Goal: Task Accomplishment & Management: Manage account settings

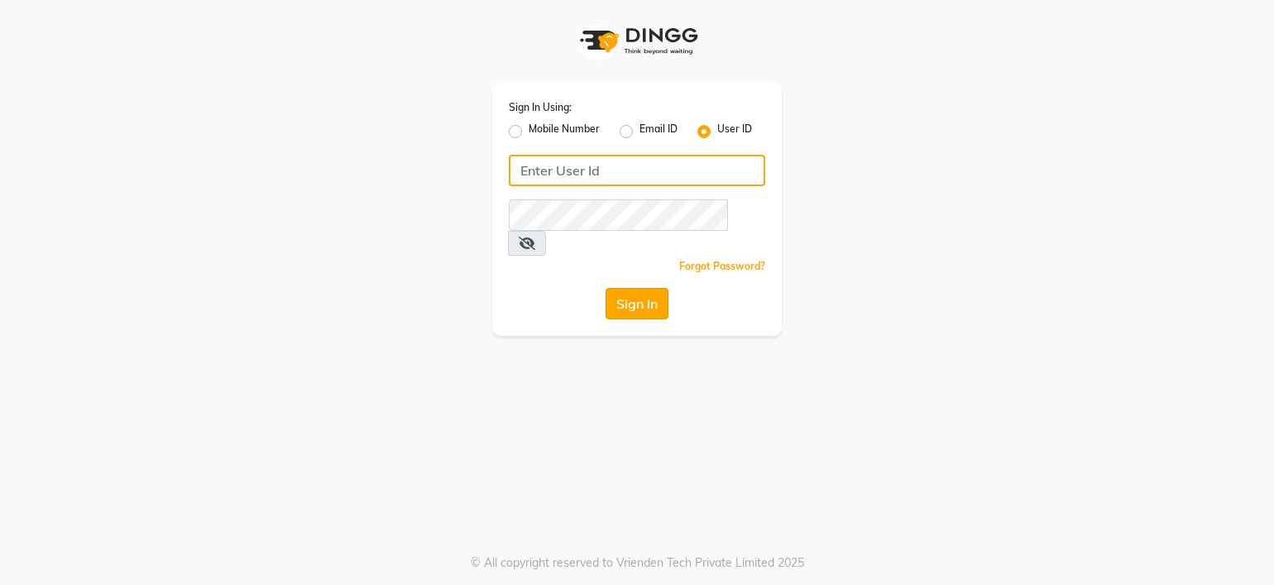
type input "Parneet@123"
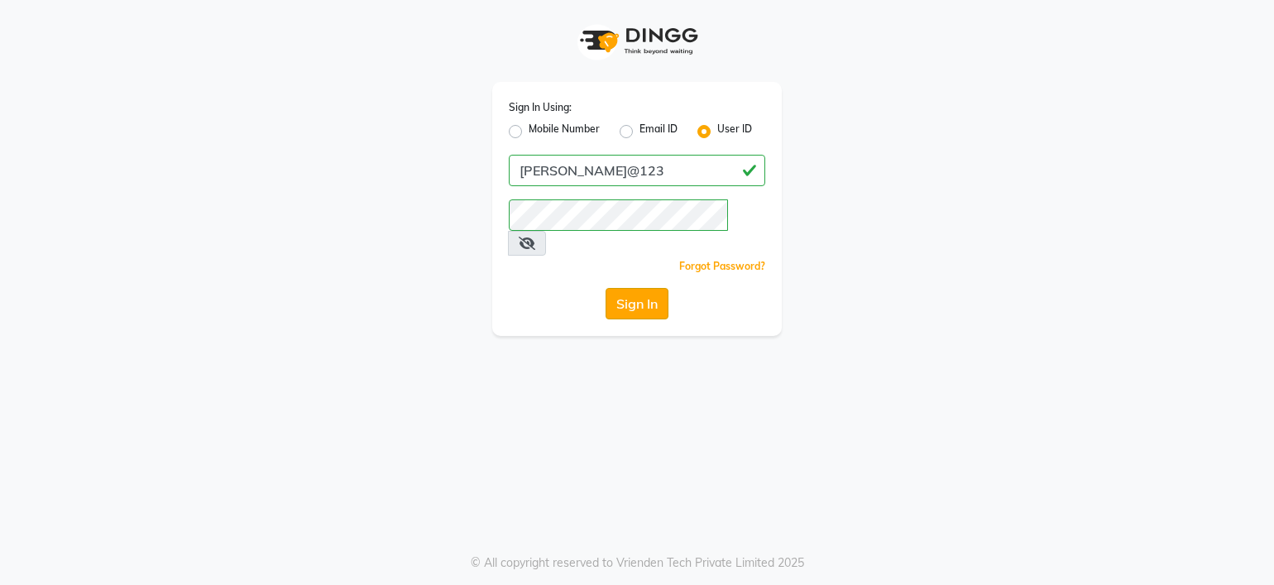
click at [630, 288] on button "Sign In" at bounding box center [636, 303] width 63 height 31
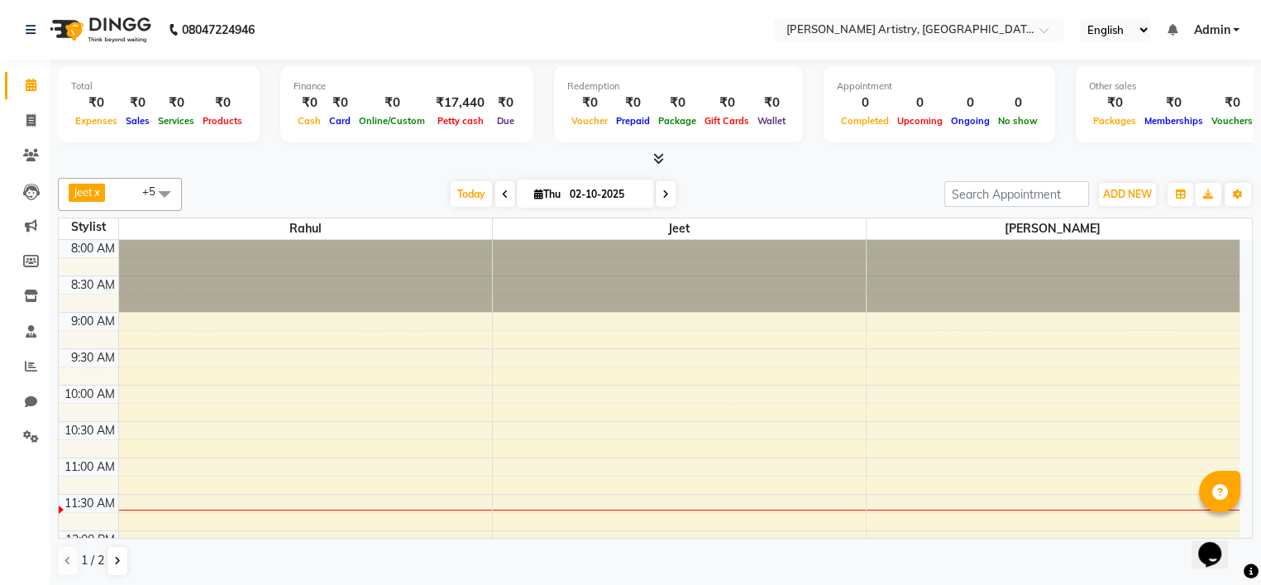
drag, startPoint x: 627, startPoint y: 191, endPoint x: 393, endPoint y: 170, distance: 234.9
click at [393, 171] on div "Jeet x Mannu x Rahul x Sagar x Sahil x Sana x +5 Select All Jeet Lakshmi Mannu …" at bounding box center [655, 377] width 1195 height 412
drag, startPoint x: 445, startPoint y: 201, endPoint x: 1010, endPoint y: 163, distance: 566.1
click at [1010, 163] on div "Total ₹0 Expenses ₹0 Sales ₹0 Services ₹0 Products Finance ₹0 Cash ₹0 Card ₹0 O…" at bounding box center [655, 324] width 1211 height 528
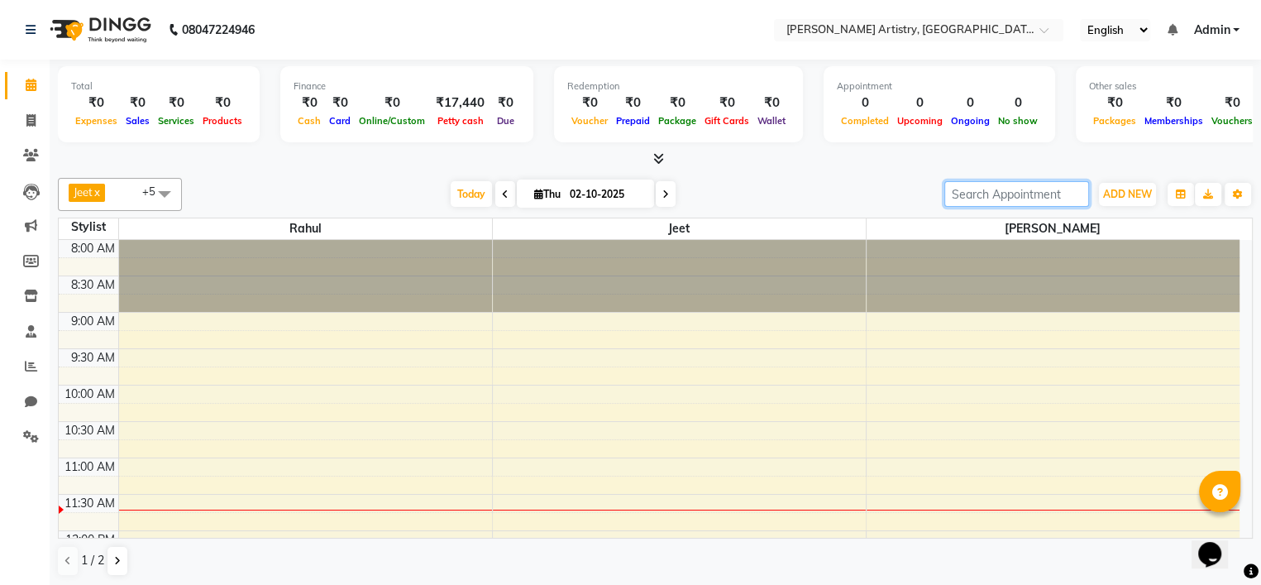
drag, startPoint x: 1060, startPoint y: 194, endPoint x: 668, endPoint y: 177, distance: 392.4
click at [668, 178] on div "Jeet x Mannu x Rahul x Sagar x Sahil x Sana x +5 Select All Jeet Lakshmi Mannu …" at bounding box center [655, 194] width 1195 height 33
click at [744, 191] on div "Today Thu 02-10-2025" at bounding box center [563, 194] width 746 height 25
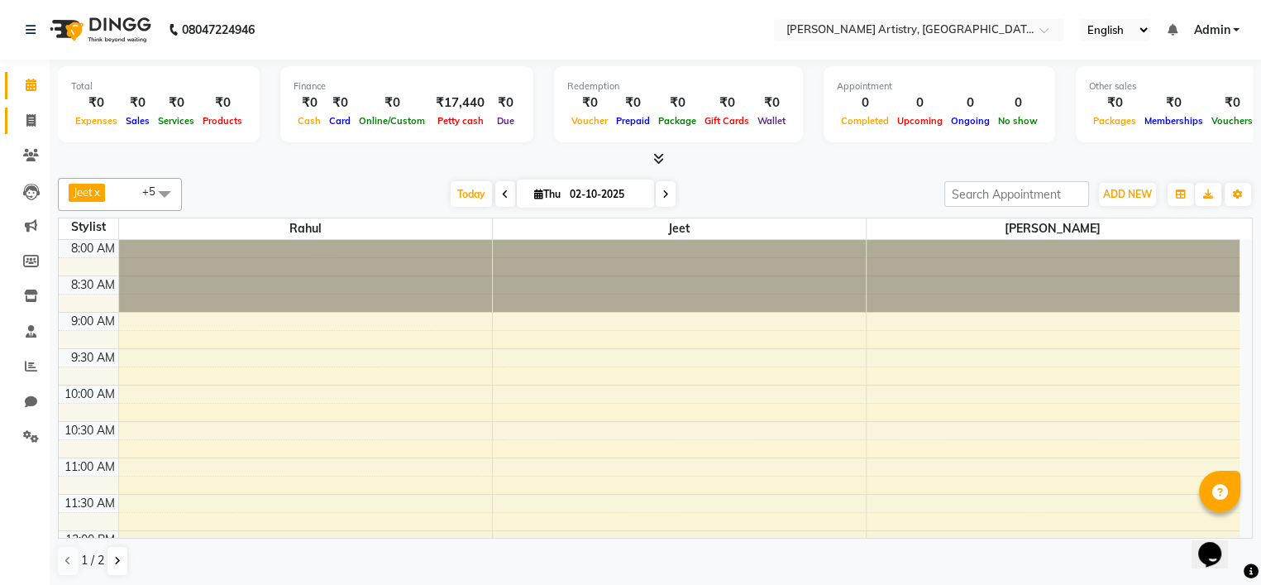
click at [26, 130] on link "Invoice" at bounding box center [25, 121] width 40 height 27
select select "service"
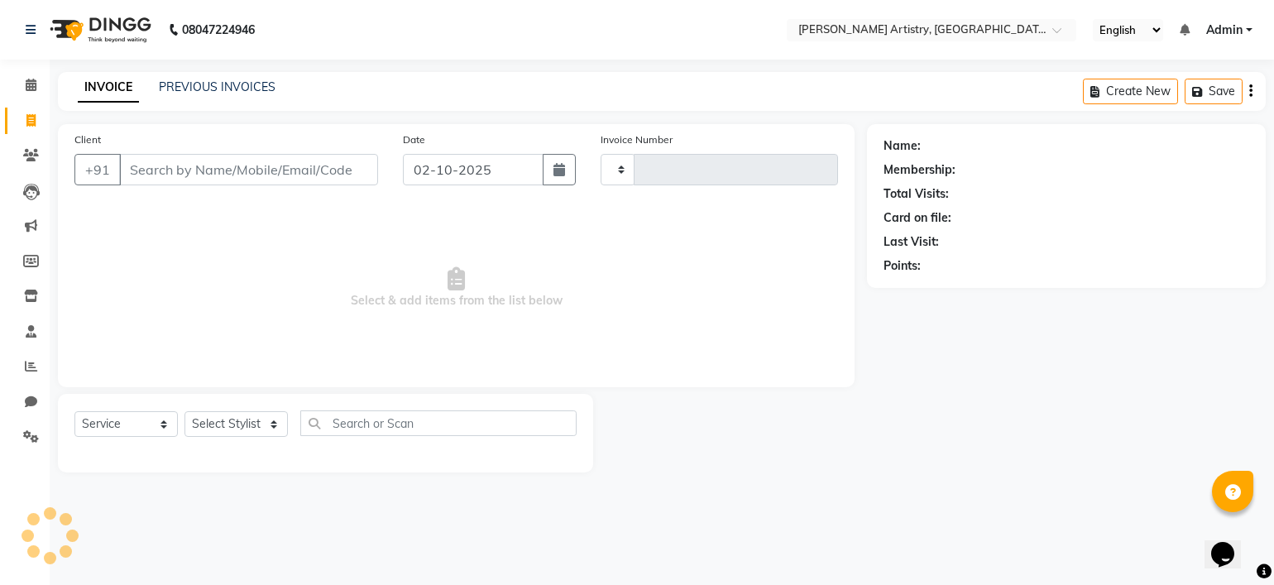
type input "0434"
select select "8322"
click at [246, 92] on link "PREVIOUS INVOICES" at bounding box center [217, 86] width 117 height 15
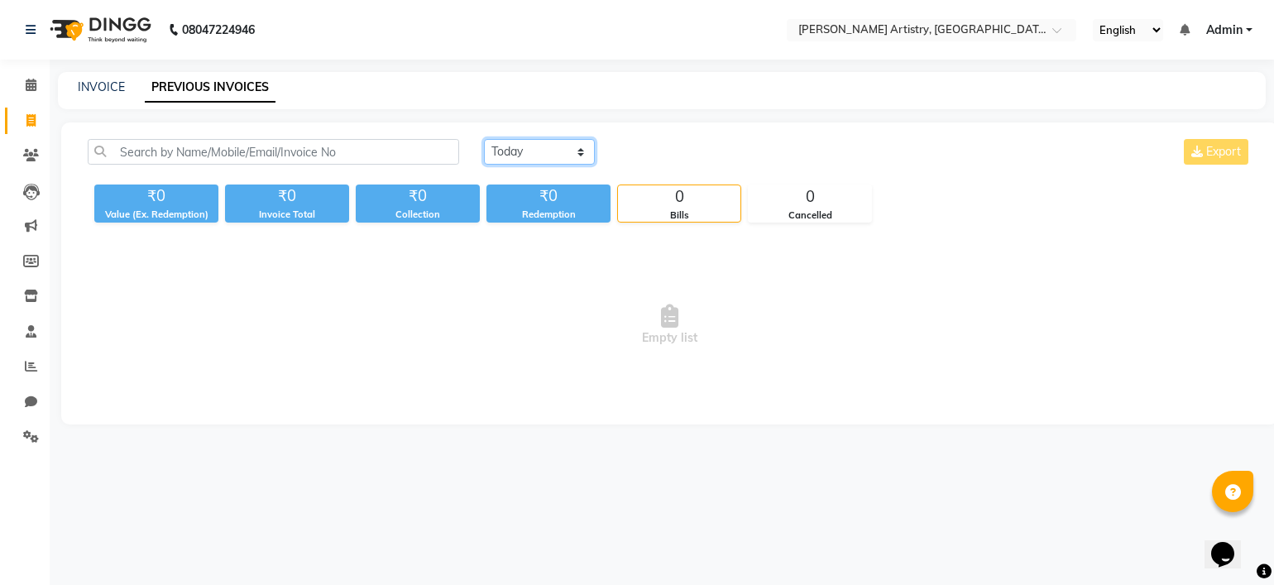
click at [506, 146] on select "Today Yesterday Custom Range" at bounding box center [539, 152] width 111 height 26
select select "range"
click at [484, 139] on select "Today Yesterday Custom Range" at bounding box center [539, 152] width 111 height 26
click at [698, 150] on input "02-10-2025" at bounding box center [674, 152] width 116 height 23
select select "10"
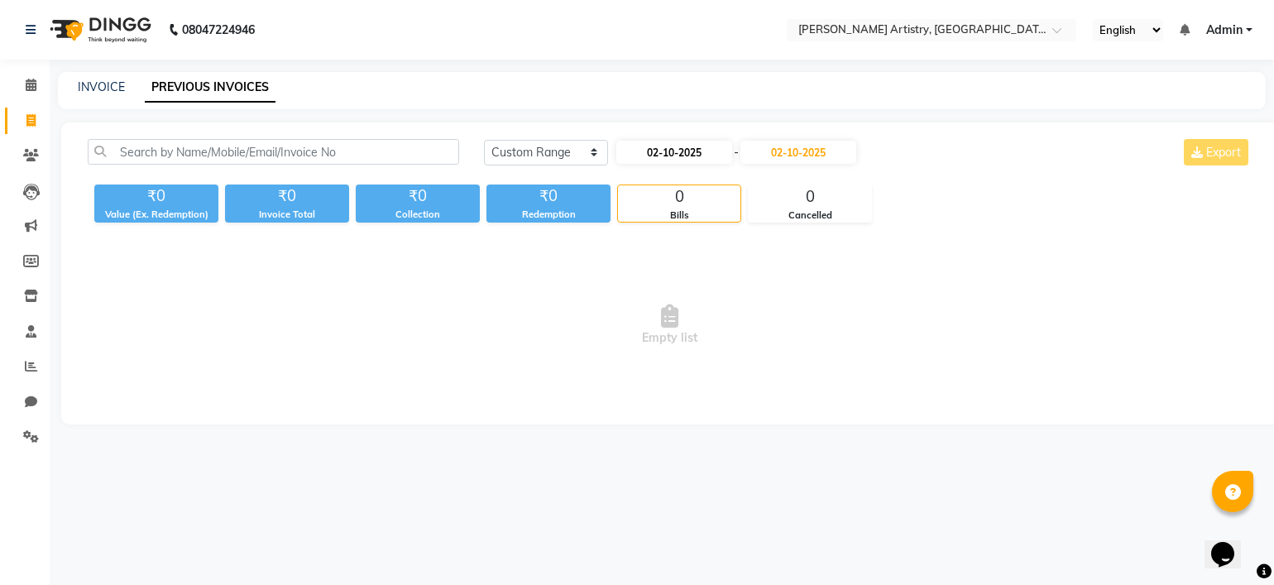
select select "2025"
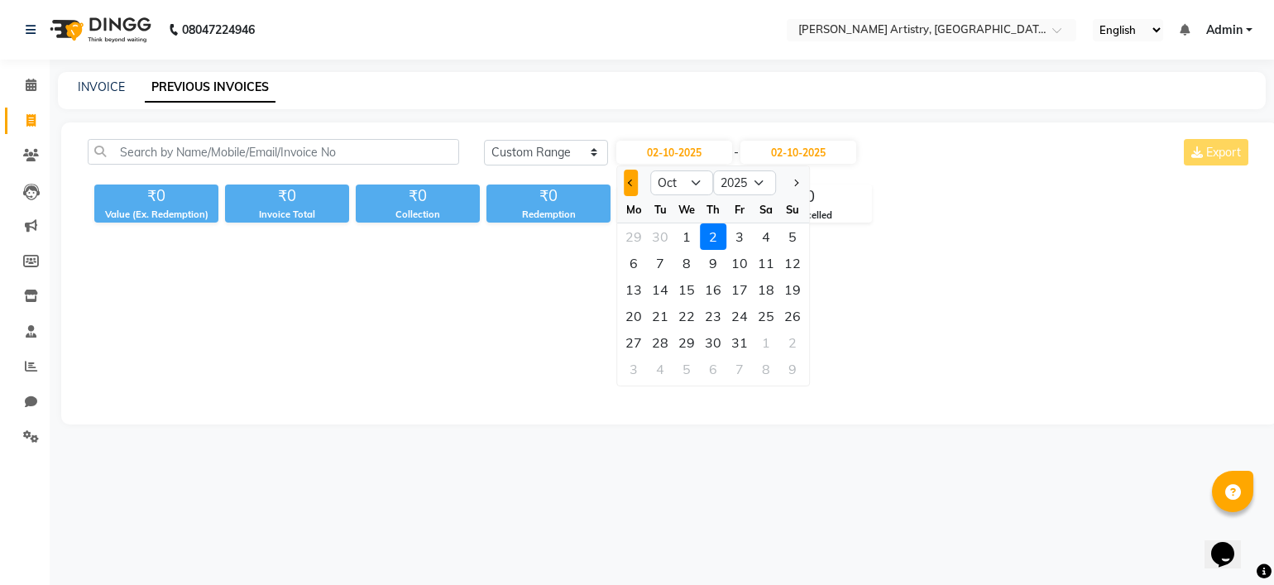
click at [626, 194] on button "Previous month" at bounding box center [631, 183] width 14 height 26
select select "9"
click at [643, 341] on div "29" at bounding box center [633, 342] width 26 height 26
type input "29-09-2025"
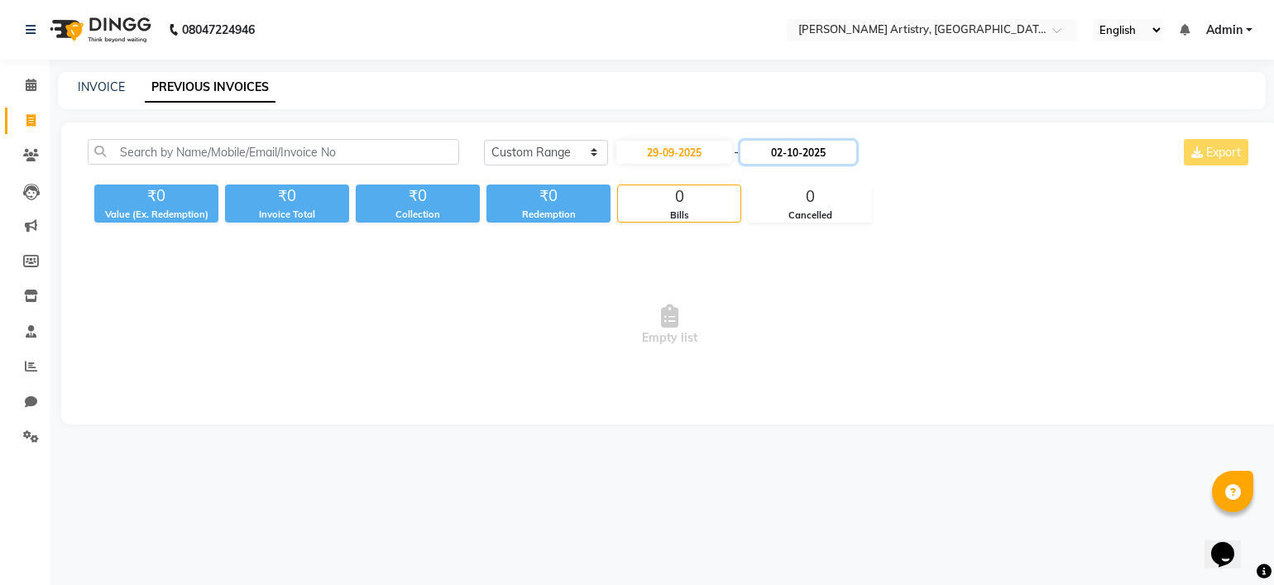
click at [784, 151] on input "02-10-2025" at bounding box center [798, 152] width 116 height 23
select select "10"
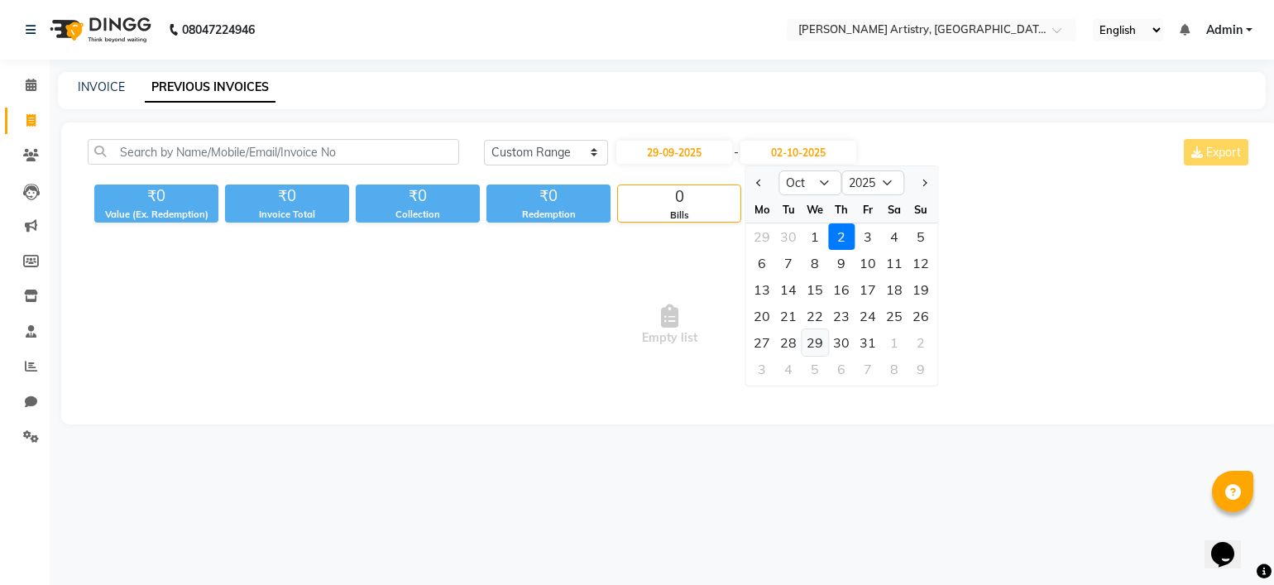
click at [815, 333] on div "29" at bounding box center [814, 342] width 26 height 26
type input "29-10-2025"
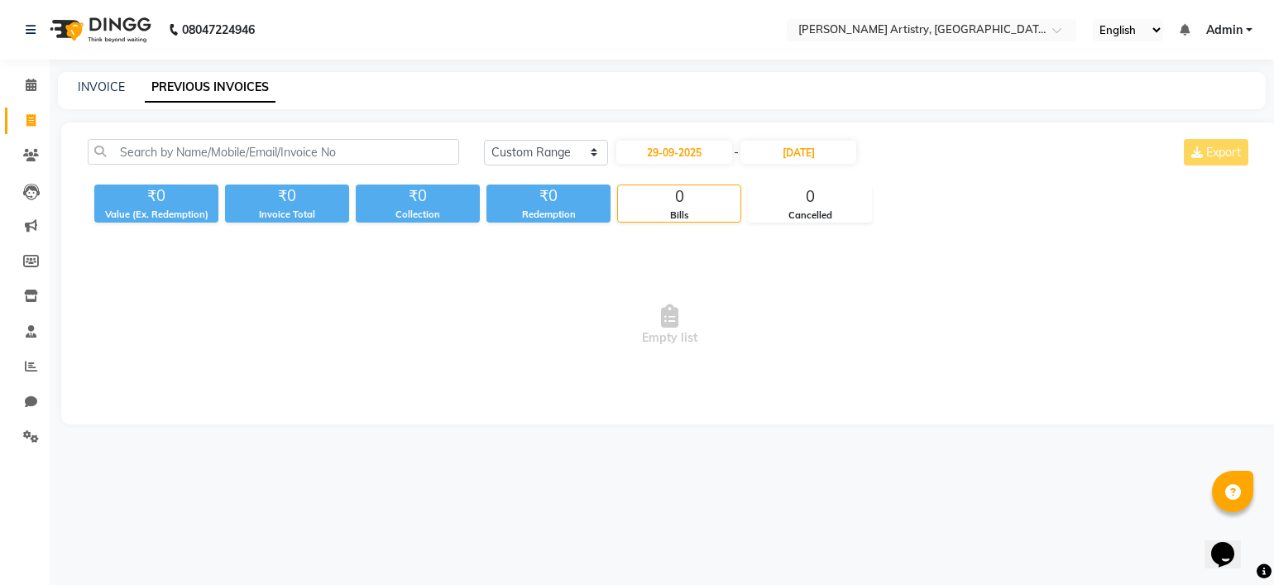
click at [441, 290] on span "Empty list" at bounding box center [670, 324] width 1164 height 165
click at [712, 158] on input "29-09-2025" at bounding box center [674, 152] width 116 height 23
select select "9"
select select "2025"
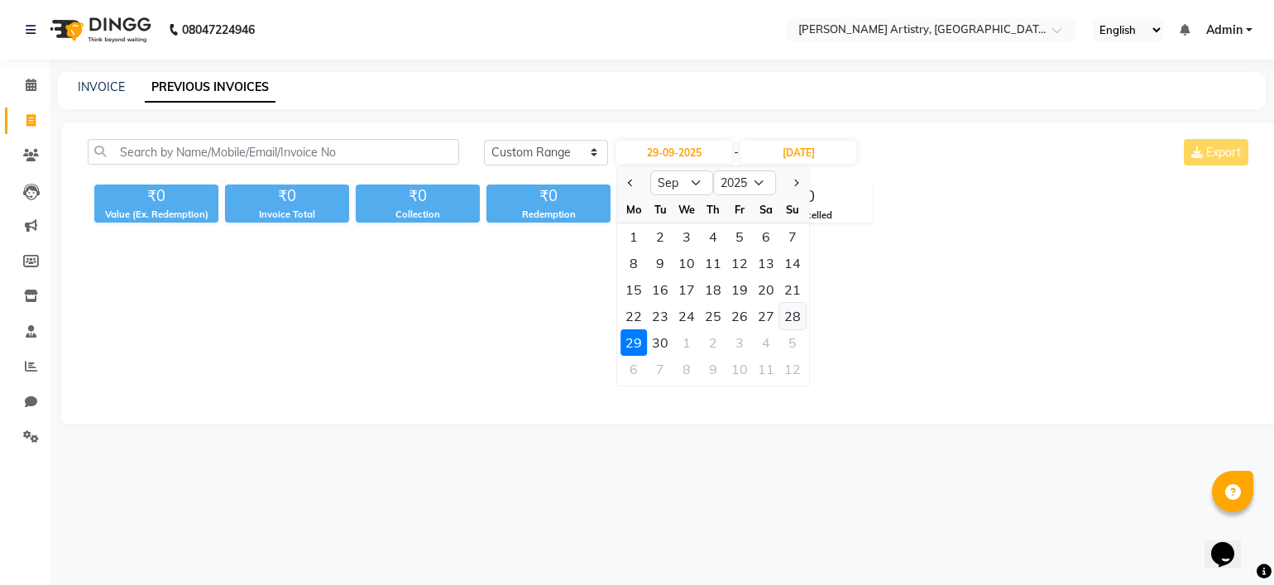
click at [799, 313] on div "28" at bounding box center [792, 316] width 26 height 26
type input "28-09-2025"
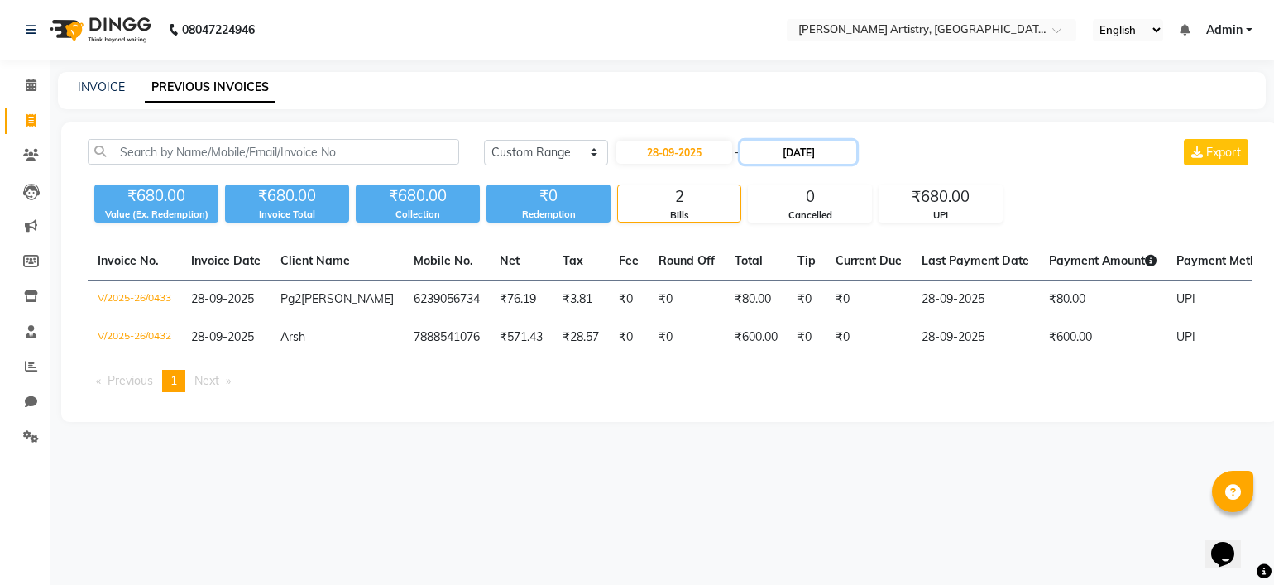
click at [810, 155] on input "29-10-2025" at bounding box center [798, 152] width 116 height 23
select select "10"
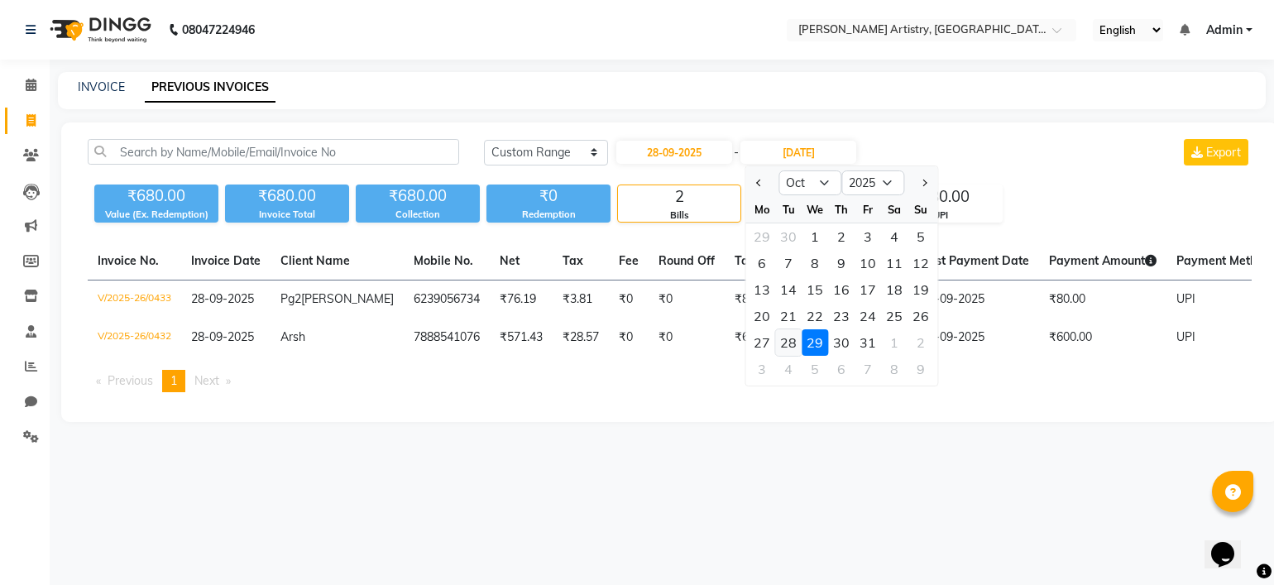
click at [788, 342] on div "28" at bounding box center [788, 342] width 26 height 26
type input "28-10-2025"
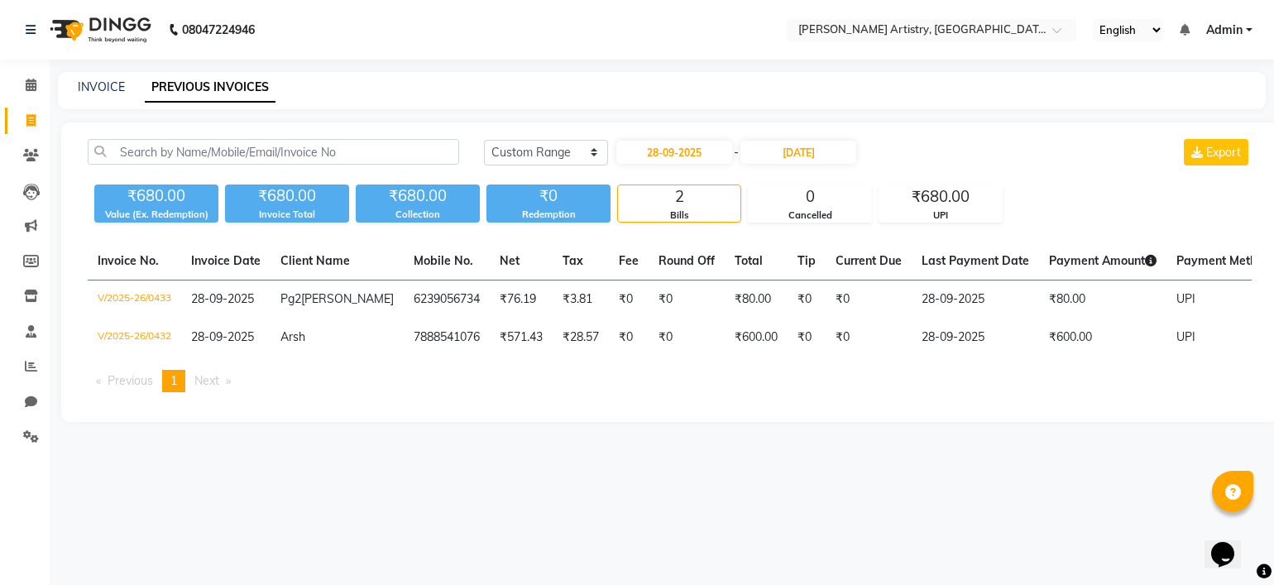
click at [980, 126] on div "Today Yesterday Custom Range 28-09-2025 - 28-10-2025 Export ₹680.00 Value (Ex. …" at bounding box center [669, 271] width 1216 height 299
click at [700, 153] on input "28-09-2025" at bounding box center [674, 152] width 116 height 23
select select "9"
select select "2025"
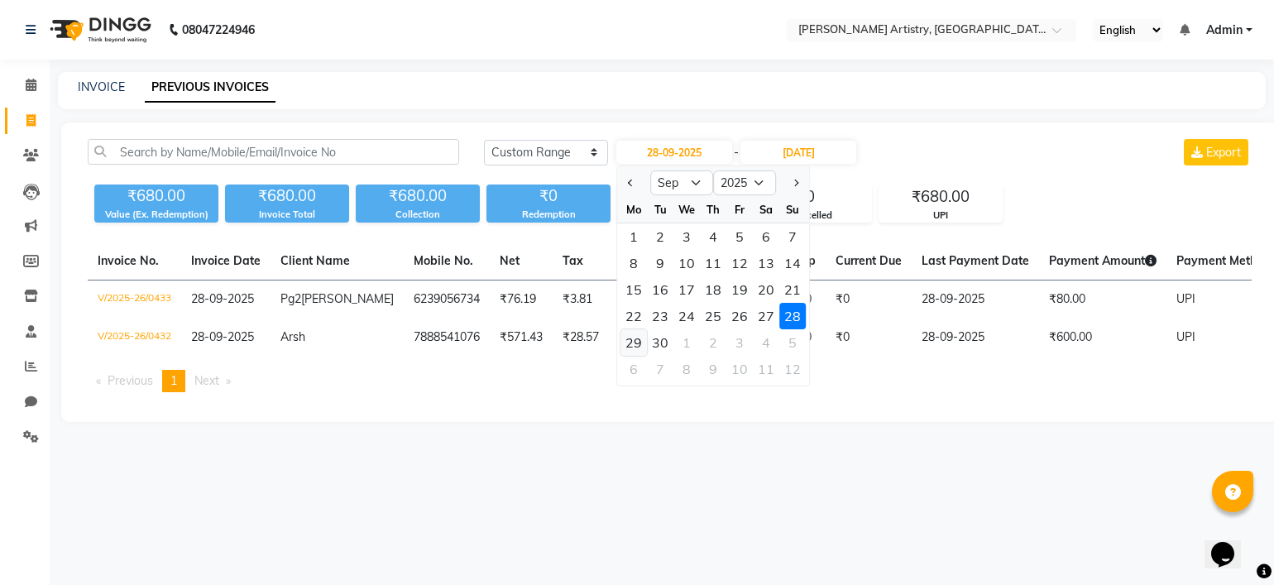
click at [642, 343] on div "29" at bounding box center [633, 342] width 26 height 26
type input "29-09-2025"
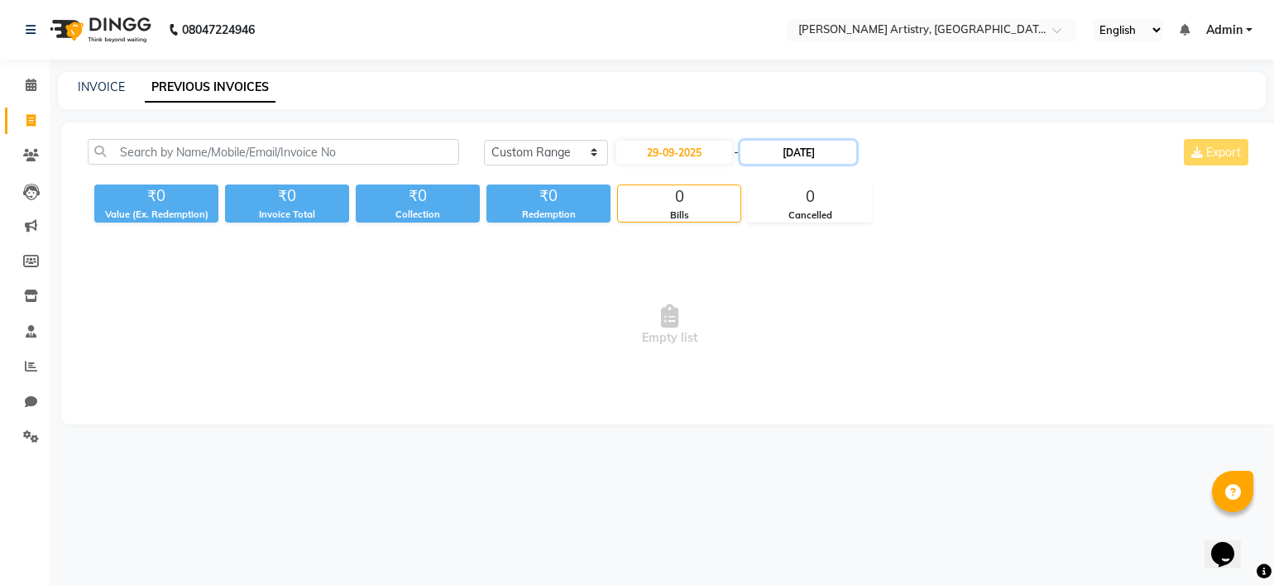
click at [790, 147] on input "28-10-2025" at bounding box center [798, 152] width 116 height 23
select select "10"
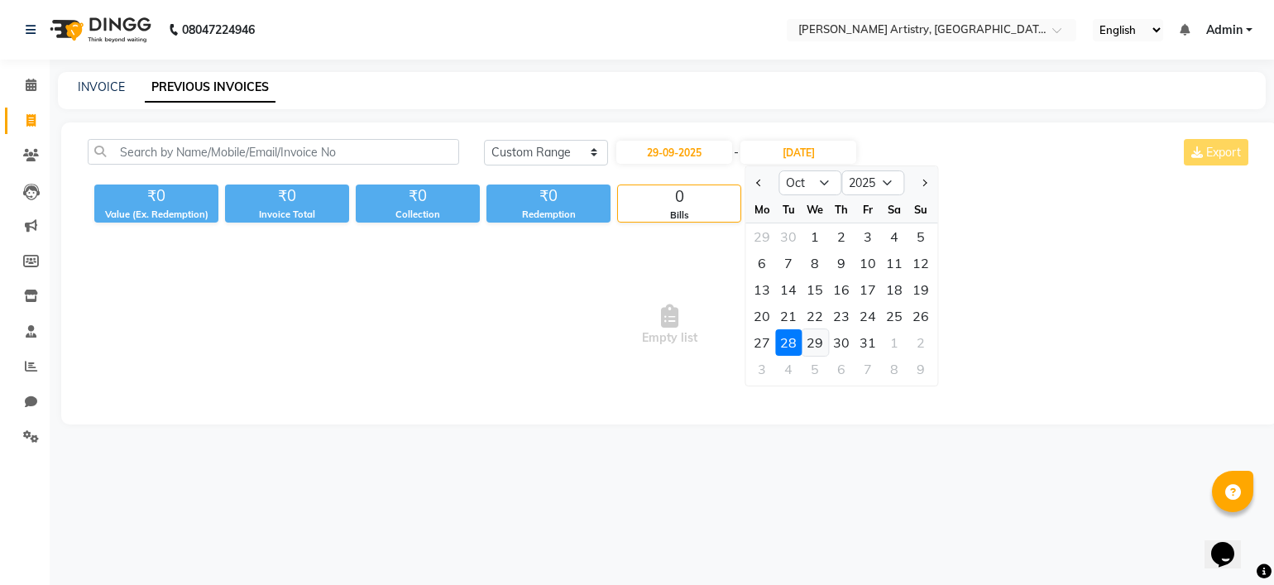
click at [814, 342] on div "29" at bounding box center [814, 342] width 26 height 26
type input "29-10-2025"
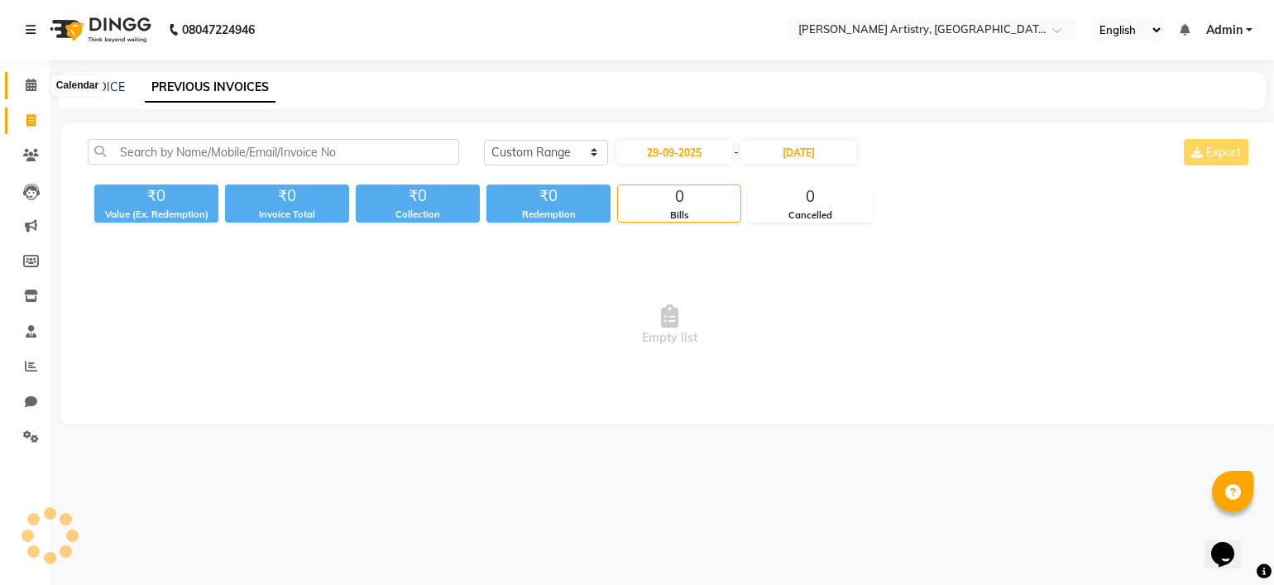
click at [26, 89] on icon at bounding box center [31, 85] width 11 height 12
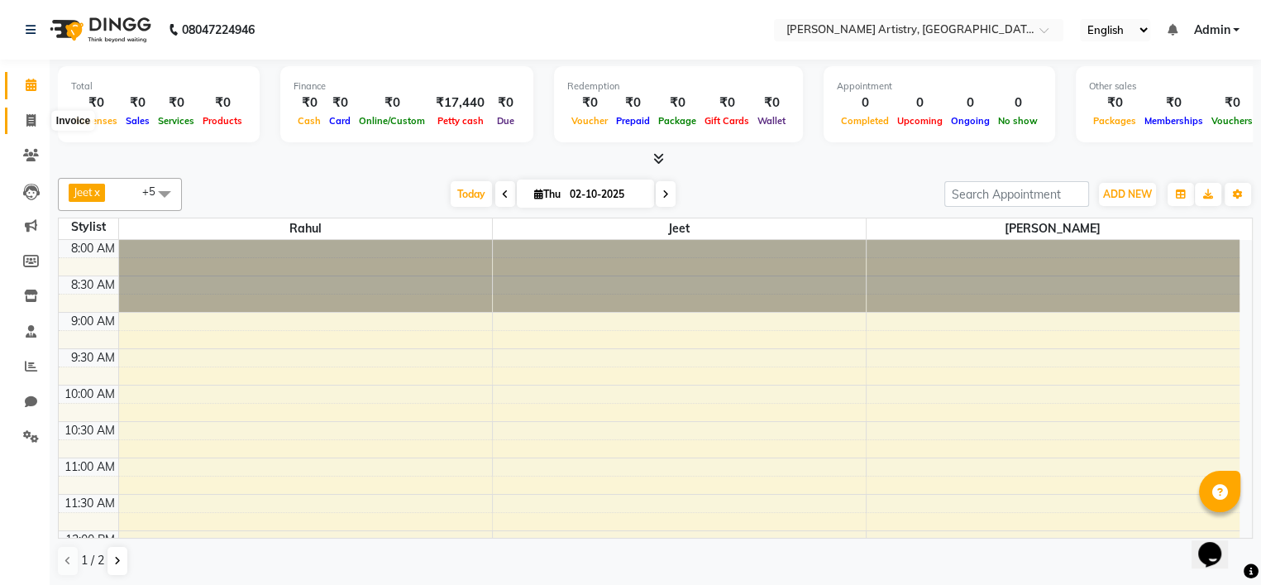
click at [33, 122] on icon at bounding box center [30, 120] width 9 height 12
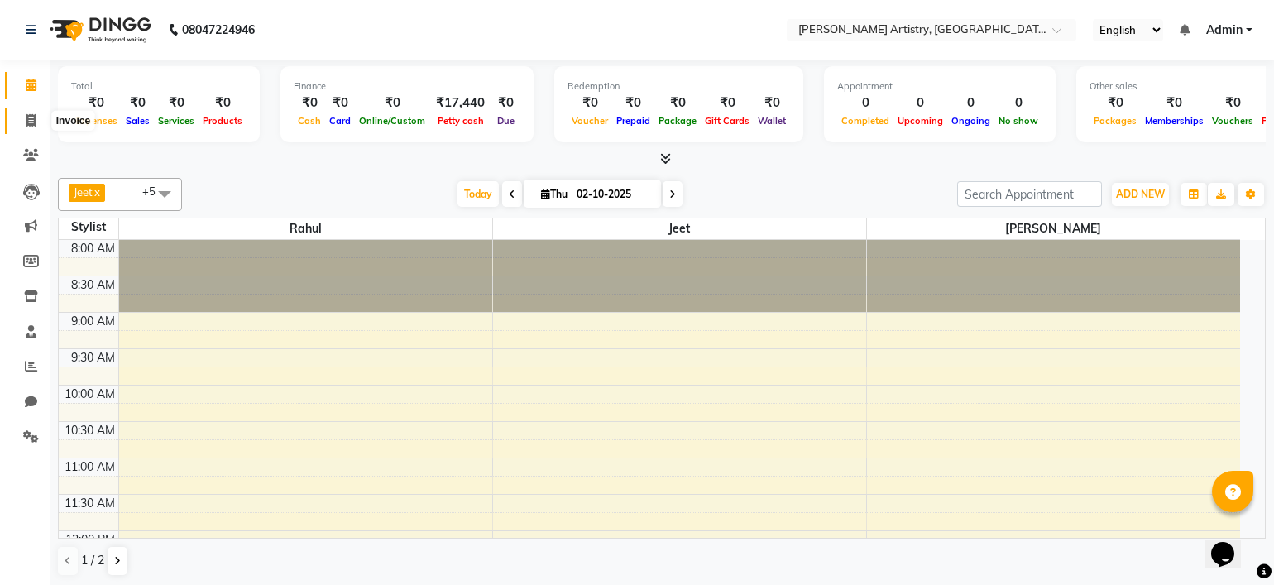
select select "8322"
select select "service"
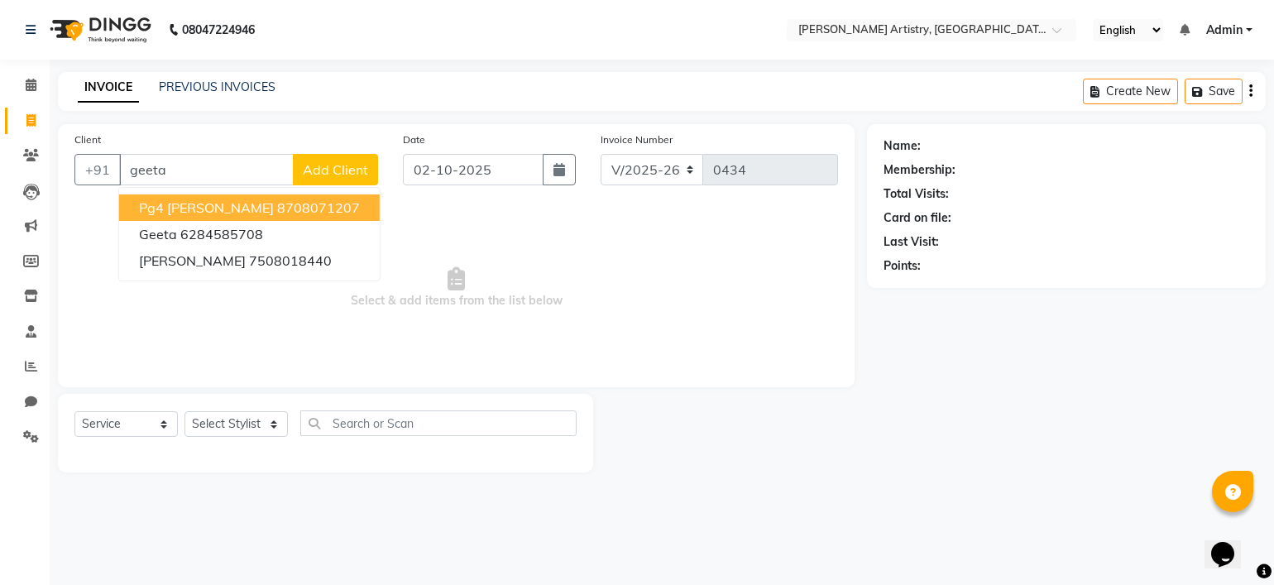
click at [281, 213] on ngb-highlight "8708071207" at bounding box center [318, 207] width 83 height 17
type input "8708071207"
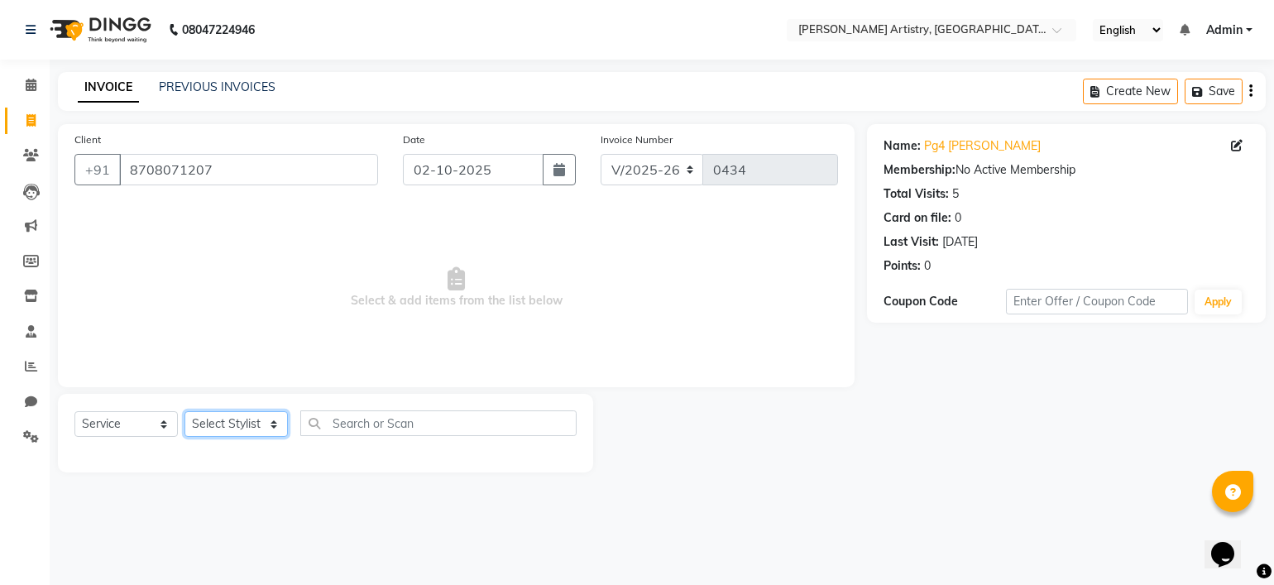
click at [238, 418] on select "Select Stylist Jeet Lakshmi Mannu Parneet Gandhi Rahul Sagar Sahil Sana" at bounding box center [235, 424] width 103 height 26
select select "84202"
click at [184, 412] on select "Select Stylist Jeet Lakshmi Mannu Parneet Gandhi Rahul Sagar Sahil Sana" at bounding box center [235, 424] width 103 height 26
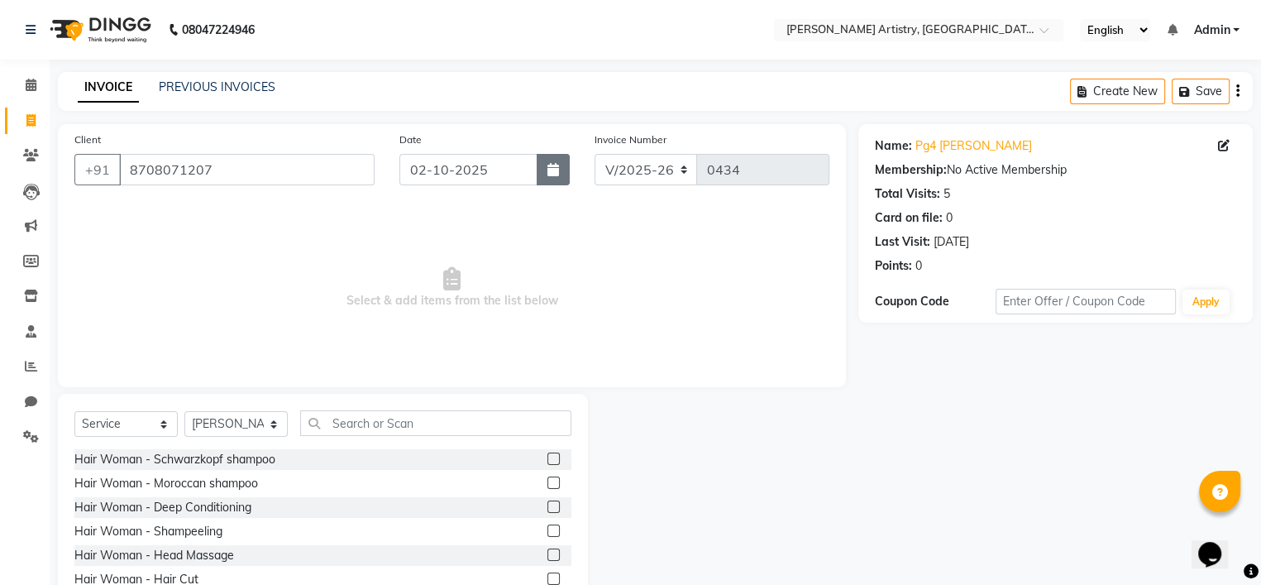
click at [551, 167] on icon "button" at bounding box center [553, 169] width 12 height 13
select select "10"
select select "2025"
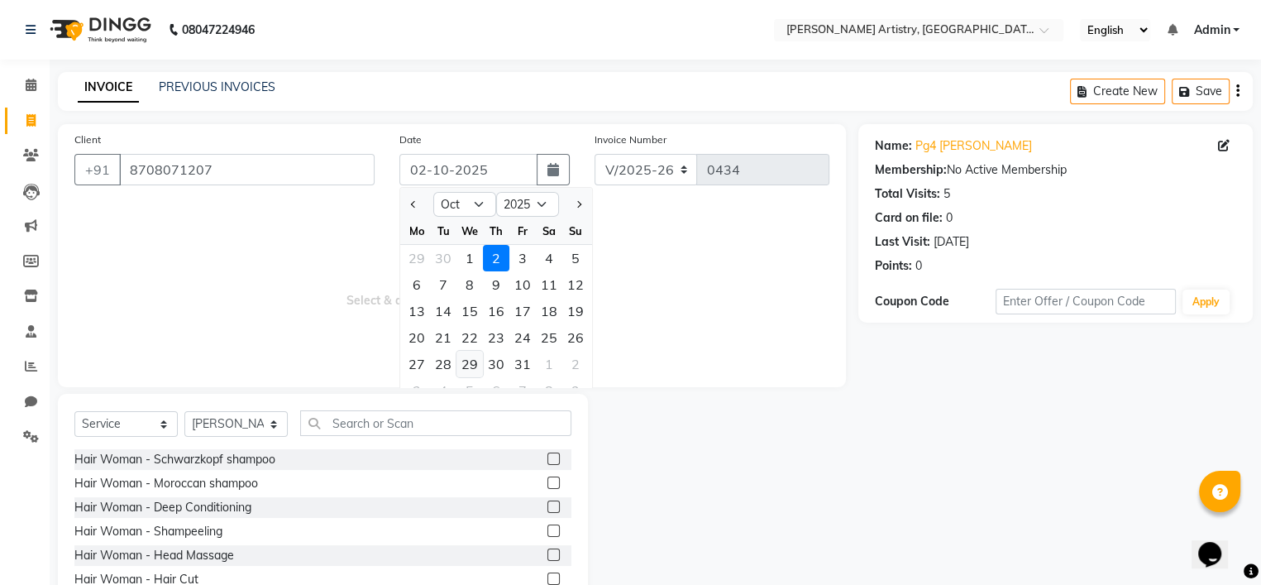
click at [479, 356] on div "29" at bounding box center [469, 364] width 26 height 26
type input "29-10-2025"
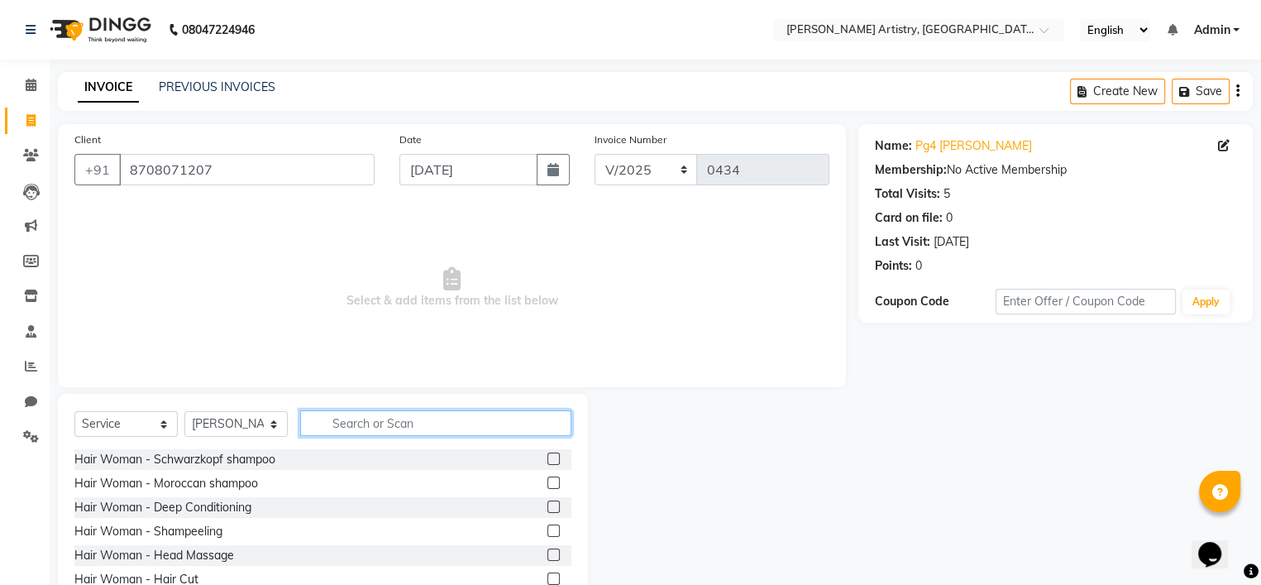
click at [387, 426] on input "text" at bounding box center [435, 423] width 271 height 26
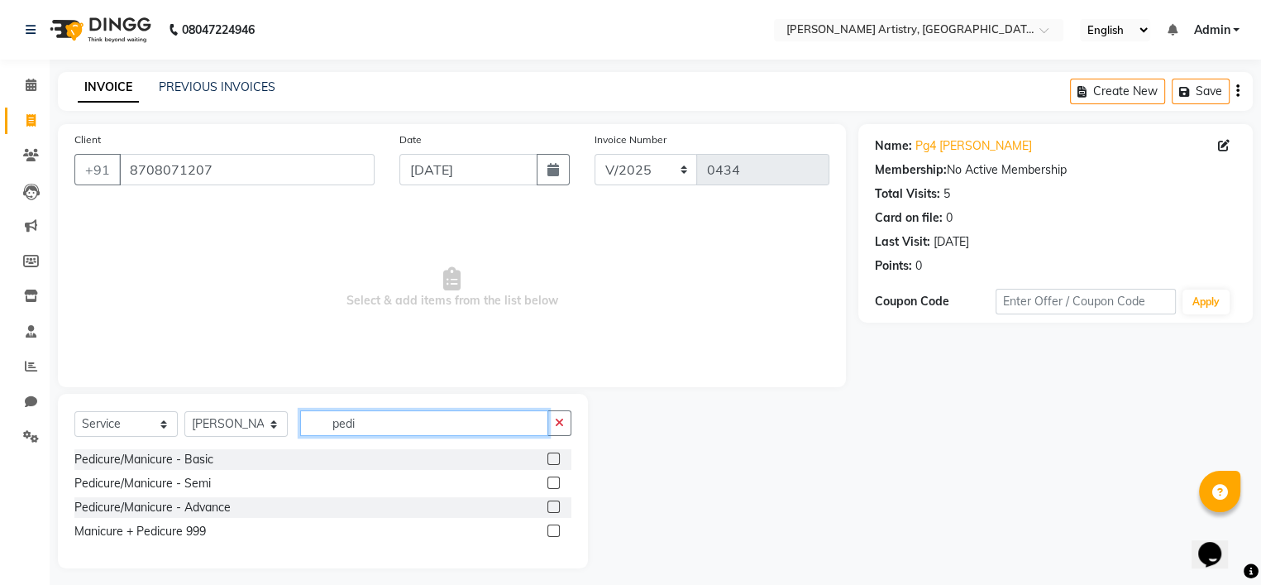
type input "pedi"
click at [556, 511] on label at bounding box center [553, 506] width 12 height 12
click at [556, 511] on input "checkbox" at bounding box center [552, 507] width 11 height 11
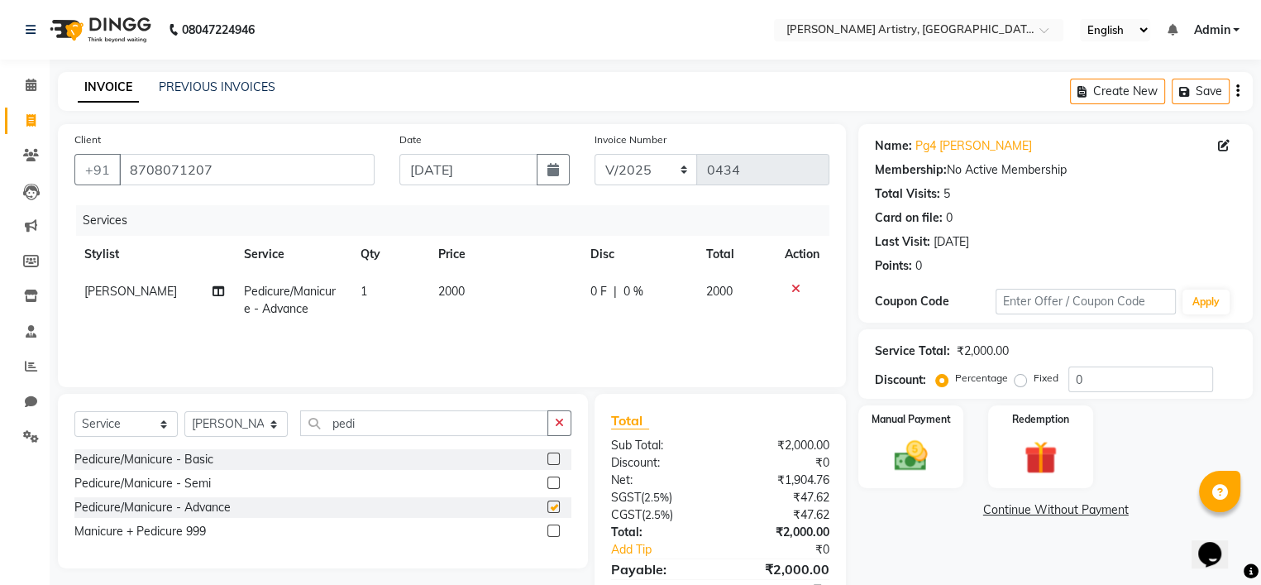
checkbox input "false"
click at [449, 300] on td "2000" at bounding box center [504, 300] width 152 height 55
select select "84202"
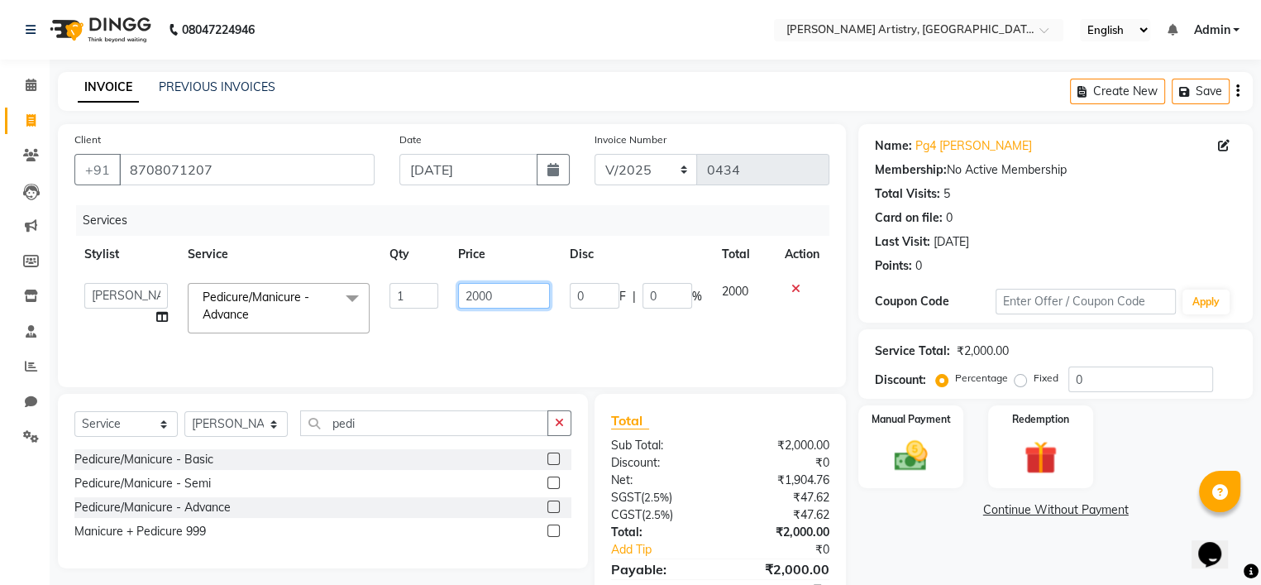
click at [483, 294] on input "2000" at bounding box center [504, 296] width 92 height 26
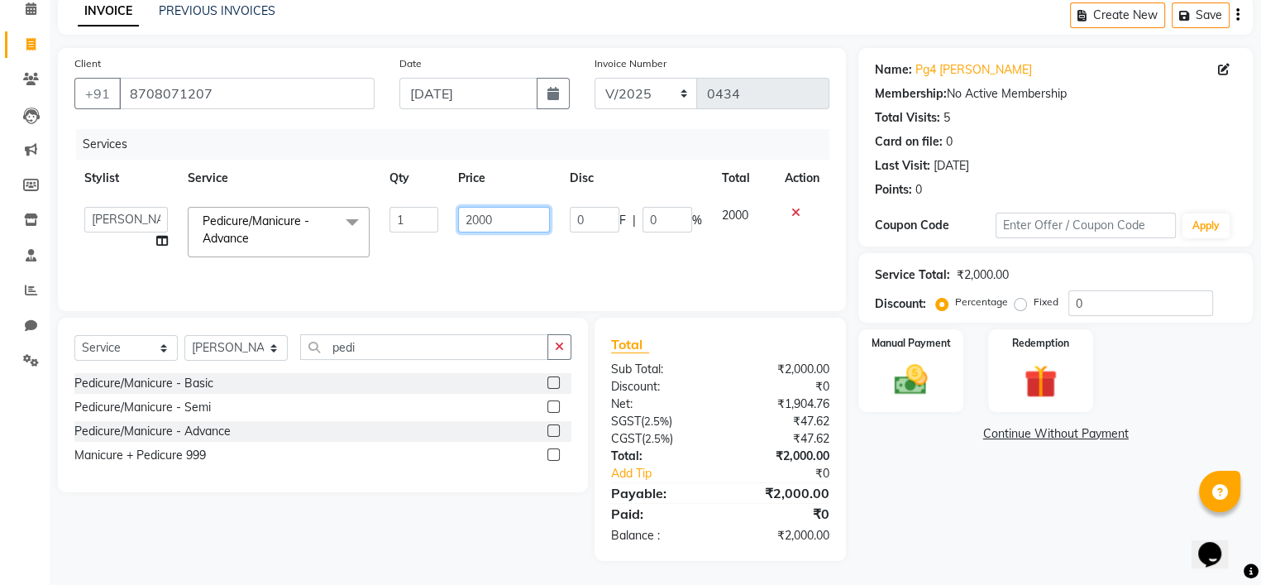
scroll to position [77, 0]
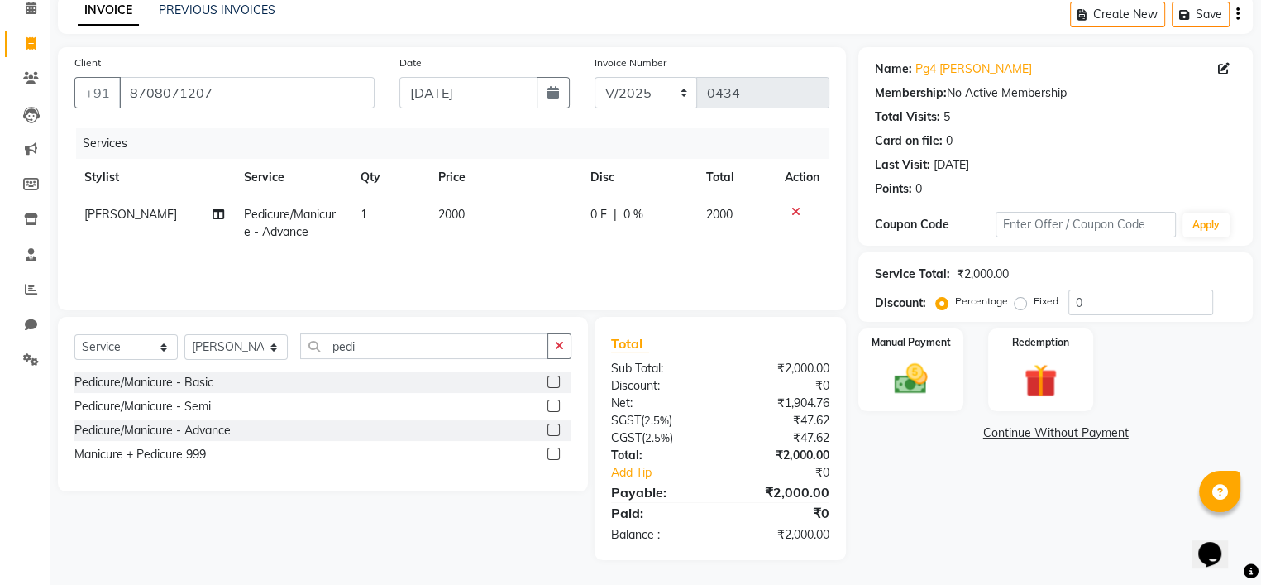
click at [552, 407] on label at bounding box center [553, 405] width 12 height 12
click at [552, 407] on input "checkbox" at bounding box center [552, 406] width 11 height 11
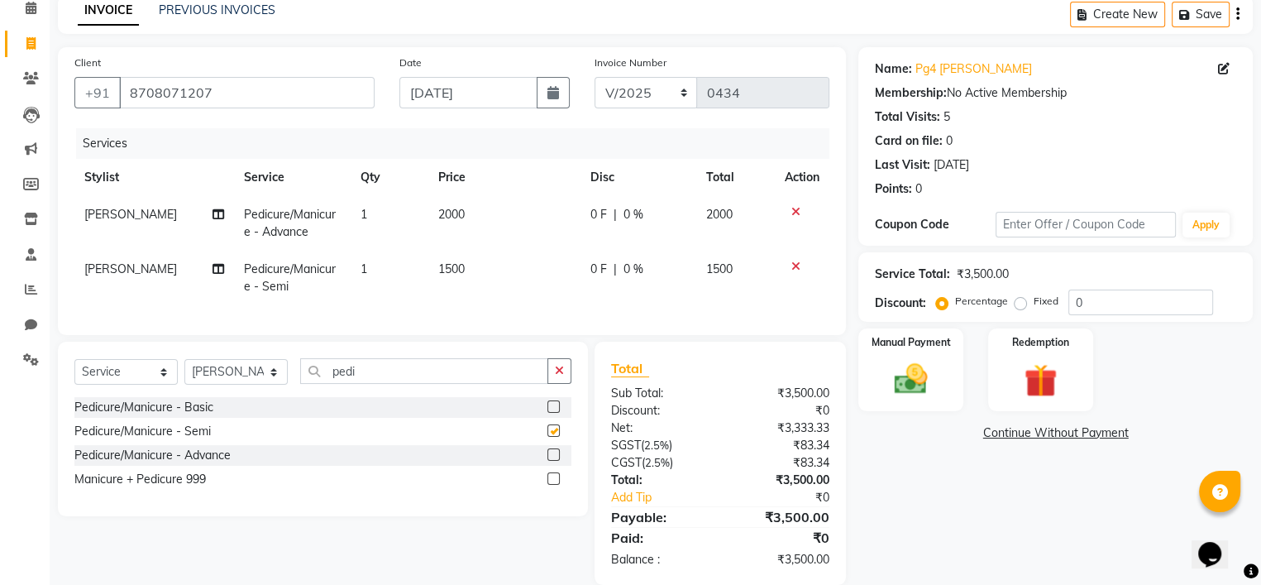
checkbox input "false"
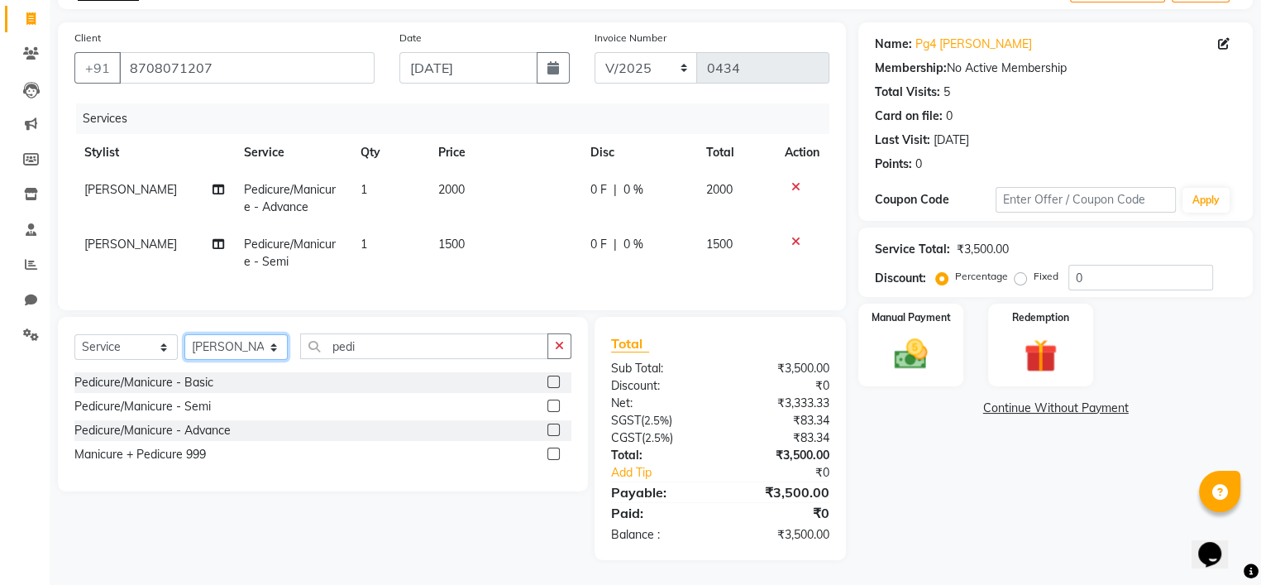
click at [246, 356] on select "Select Stylist Jeet Lakshmi Mannu Parneet Gandhi Rahul Sagar Sahil Sana" at bounding box center [235, 347] width 103 height 26
select select "80740"
click at [184, 335] on select "Select Stylist Jeet Lakshmi Mannu Parneet Gandhi Rahul Sagar Sahil Sana" at bounding box center [235, 347] width 103 height 26
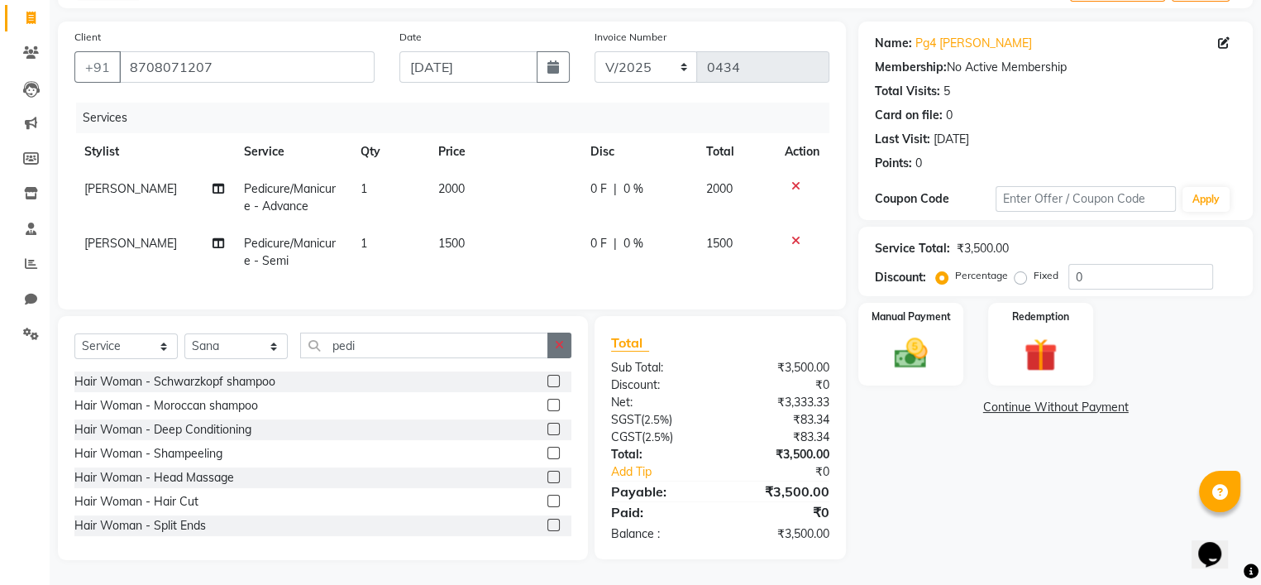
click at [557, 347] on icon "button" at bounding box center [559, 345] width 9 height 12
click at [487, 346] on input "text" at bounding box center [435, 345] width 271 height 26
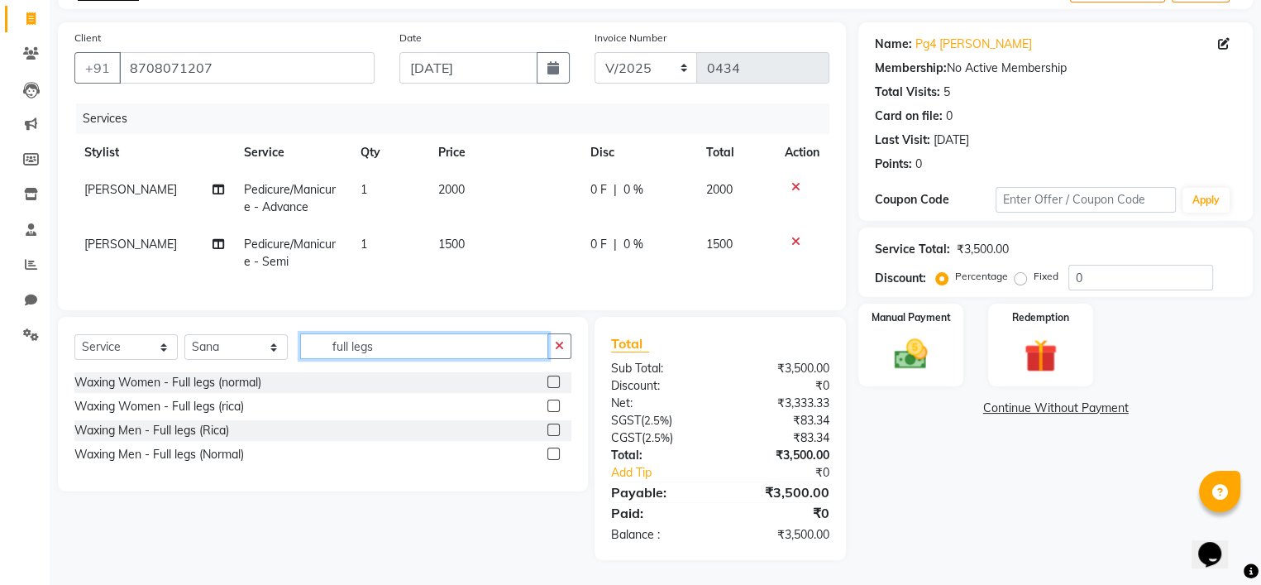
type input "full legs"
click at [552, 406] on label at bounding box center [553, 405] width 12 height 12
click at [552, 406] on input "checkbox" at bounding box center [552, 406] width 11 height 11
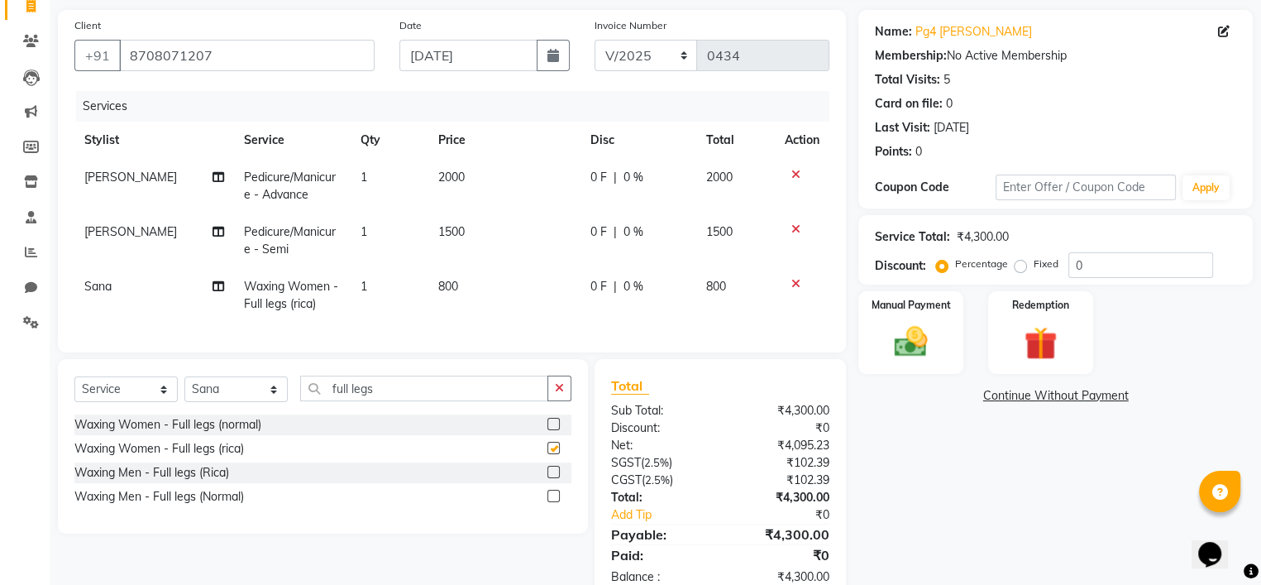
checkbox input "false"
click at [537, 401] on input "full legs" at bounding box center [424, 388] width 248 height 26
type input "f"
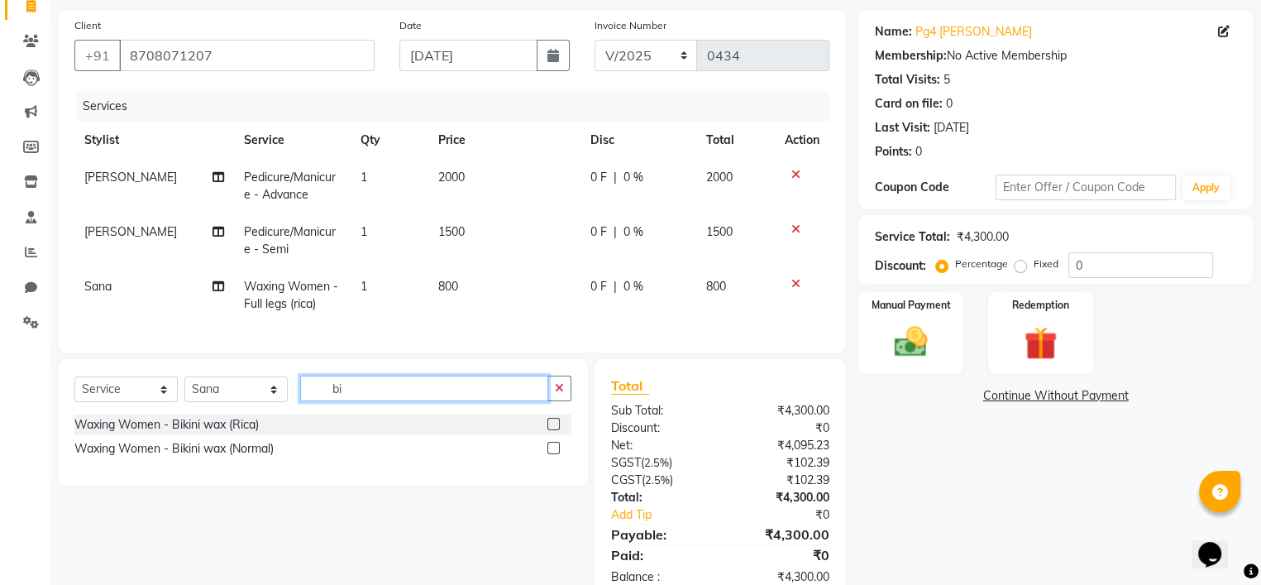
type input "bi"
click at [552, 430] on label at bounding box center [553, 424] width 12 height 12
click at [552, 430] on input "checkbox" at bounding box center [552, 424] width 11 height 11
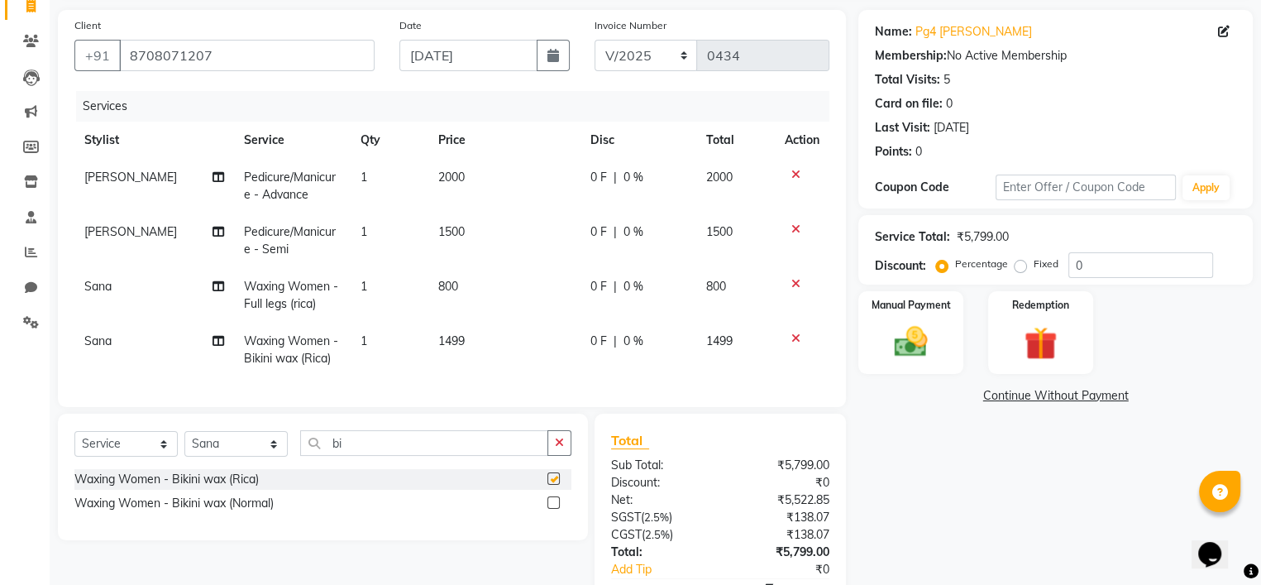
checkbox input "false"
click at [432, 337] on td "1499" at bounding box center [504, 350] width 152 height 55
select select "80740"
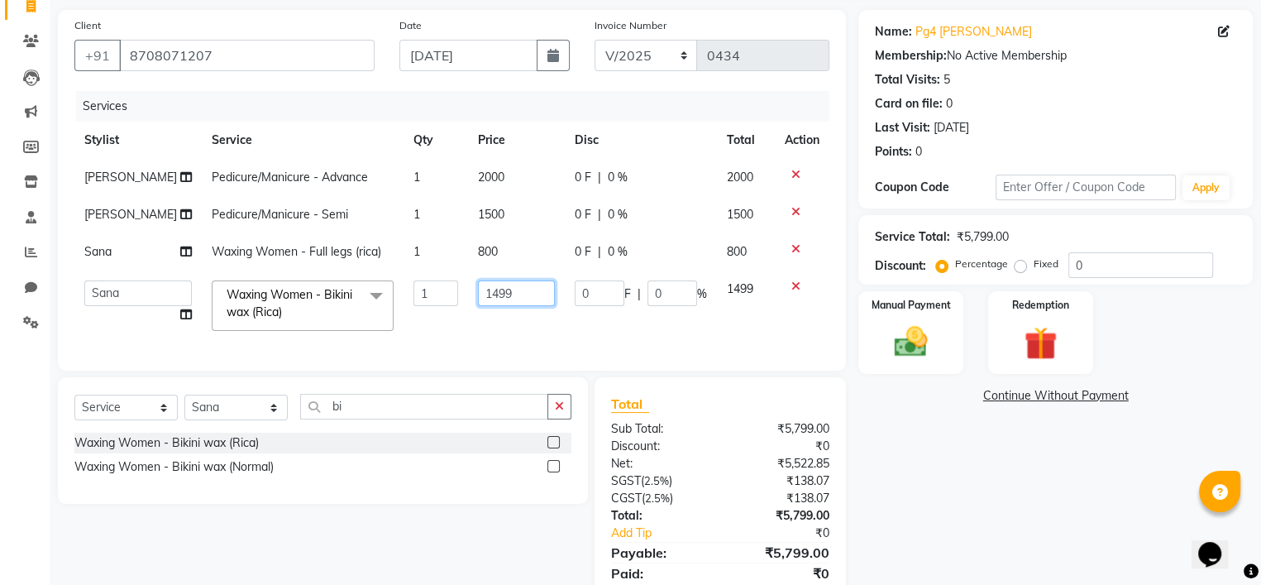
click at [501, 284] on input "1499" at bounding box center [516, 293] width 77 height 26
type input "1500"
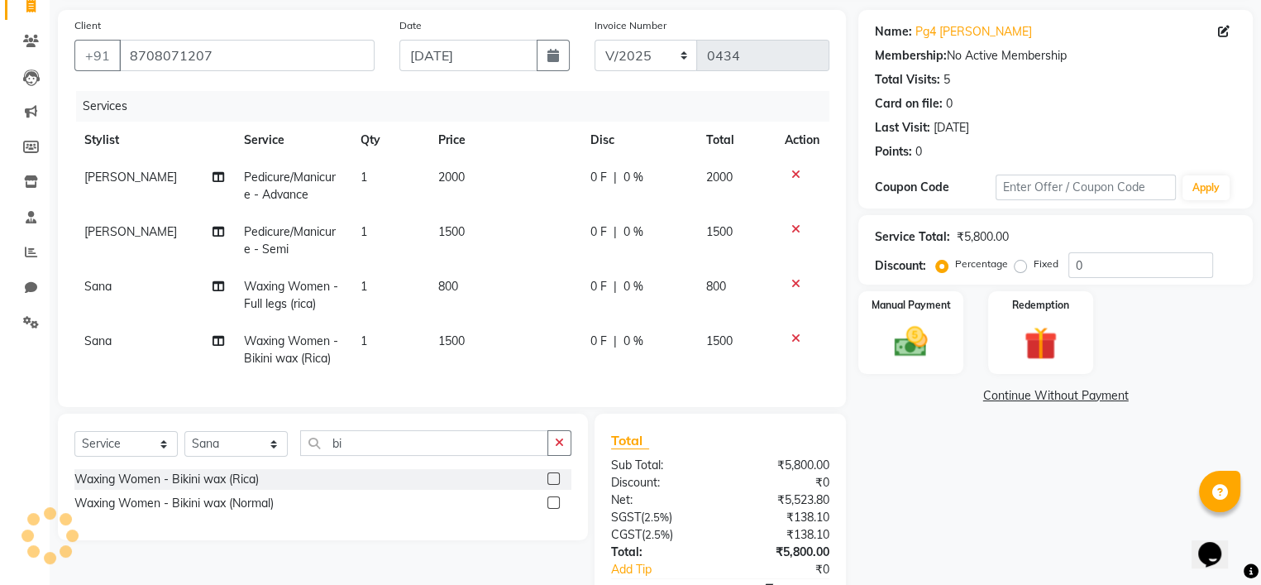
click at [526, 332] on td "1500" at bounding box center [504, 350] width 152 height 55
select select "80740"
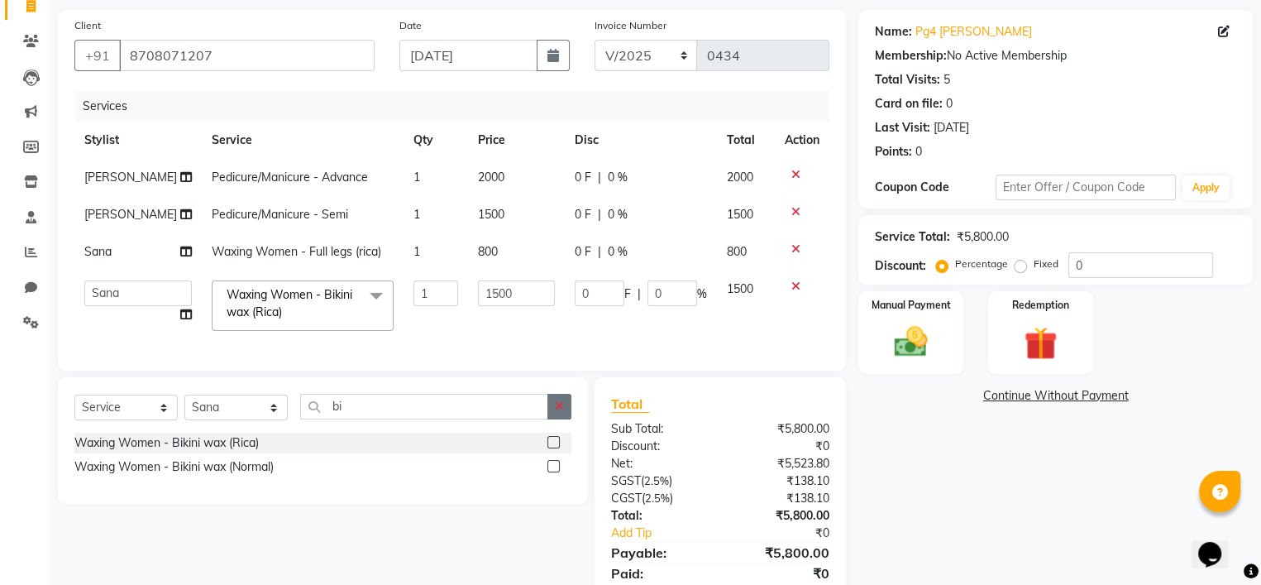
click at [560, 412] on button "button" at bounding box center [559, 407] width 24 height 26
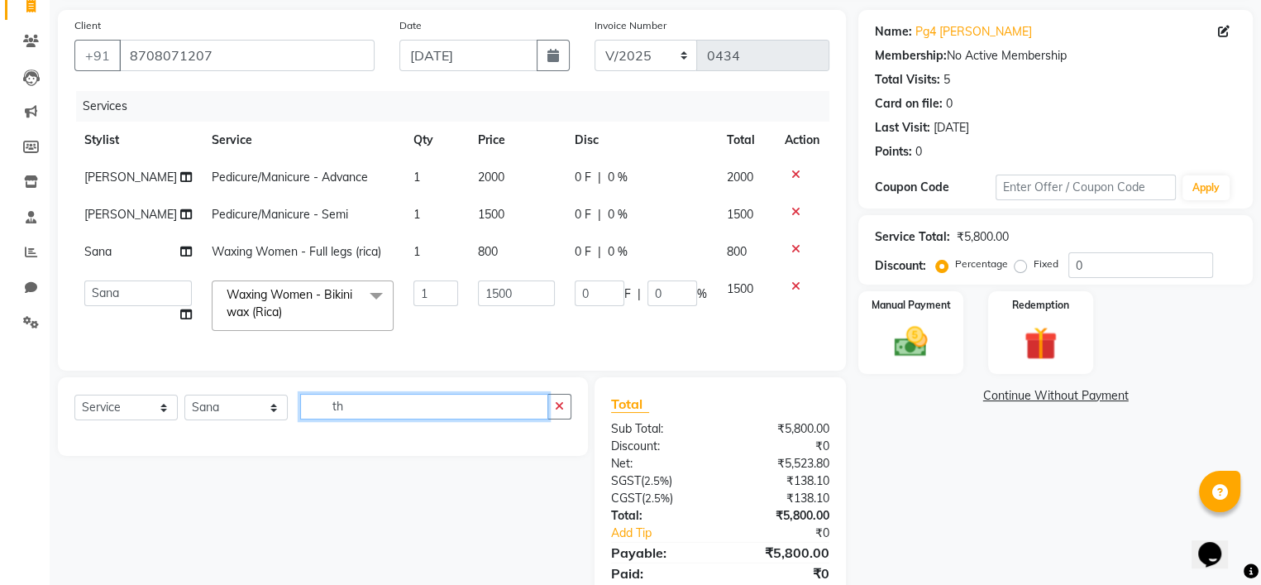
type input "t"
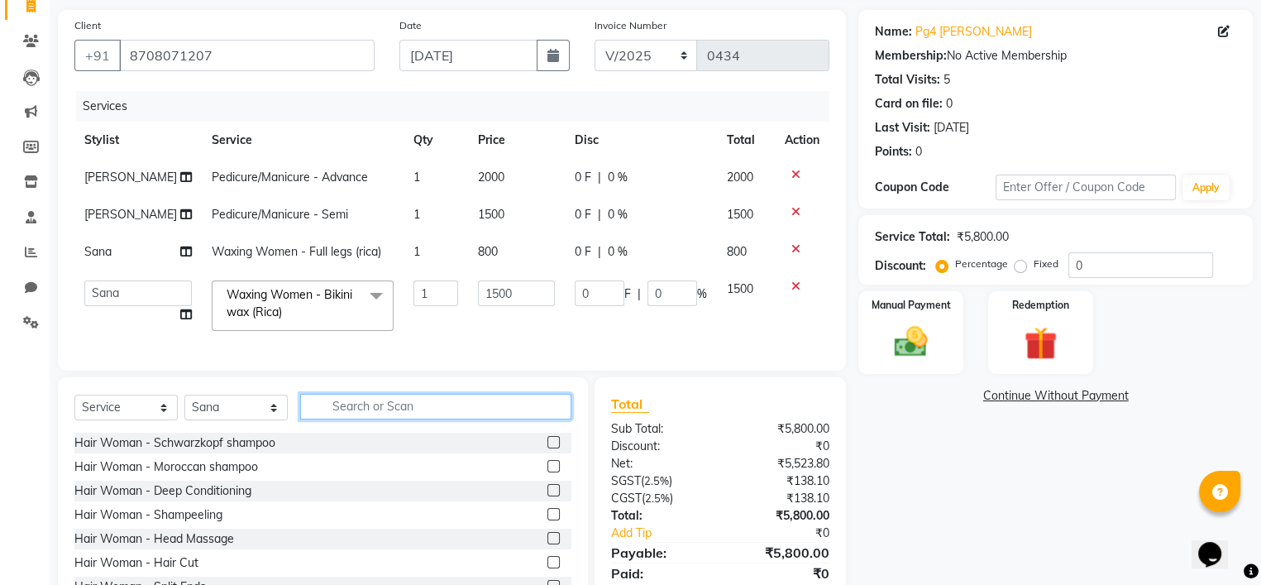
click at [533, 411] on input "text" at bounding box center [435, 407] width 271 height 26
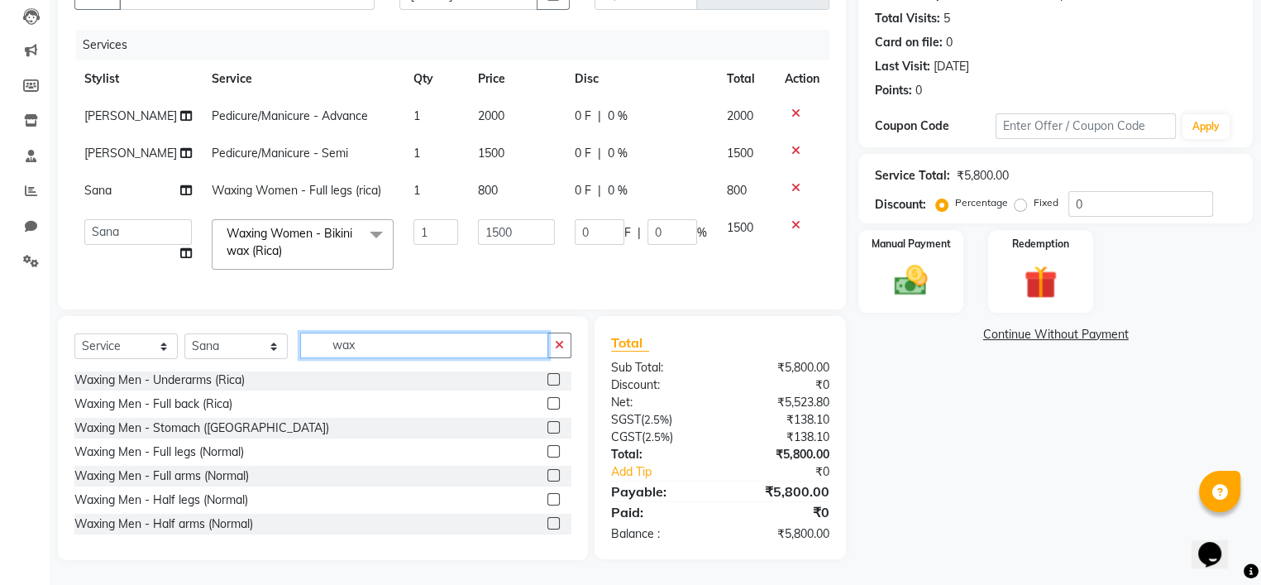
scroll to position [385, 0]
type input "wax"
click at [547, 406] on label at bounding box center [553, 404] width 12 height 12
click at [547, 406] on input "checkbox" at bounding box center [552, 404] width 11 height 11
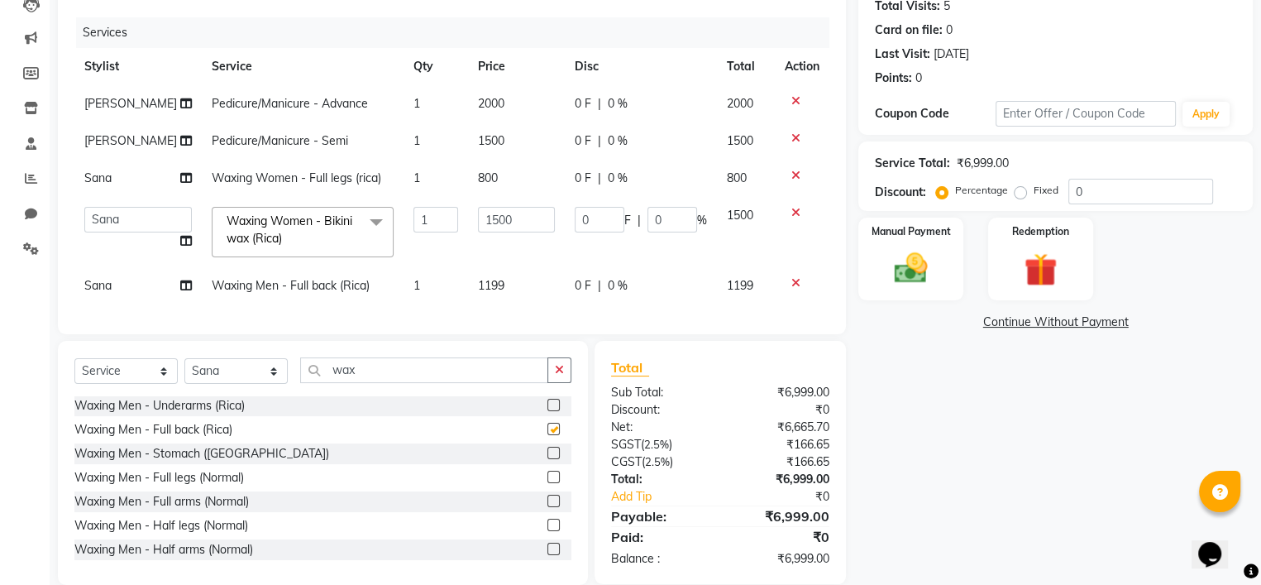
checkbox input "false"
click at [547, 459] on label at bounding box center [553, 453] width 12 height 12
click at [547, 459] on input "checkbox" at bounding box center [552, 453] width 11 height 11
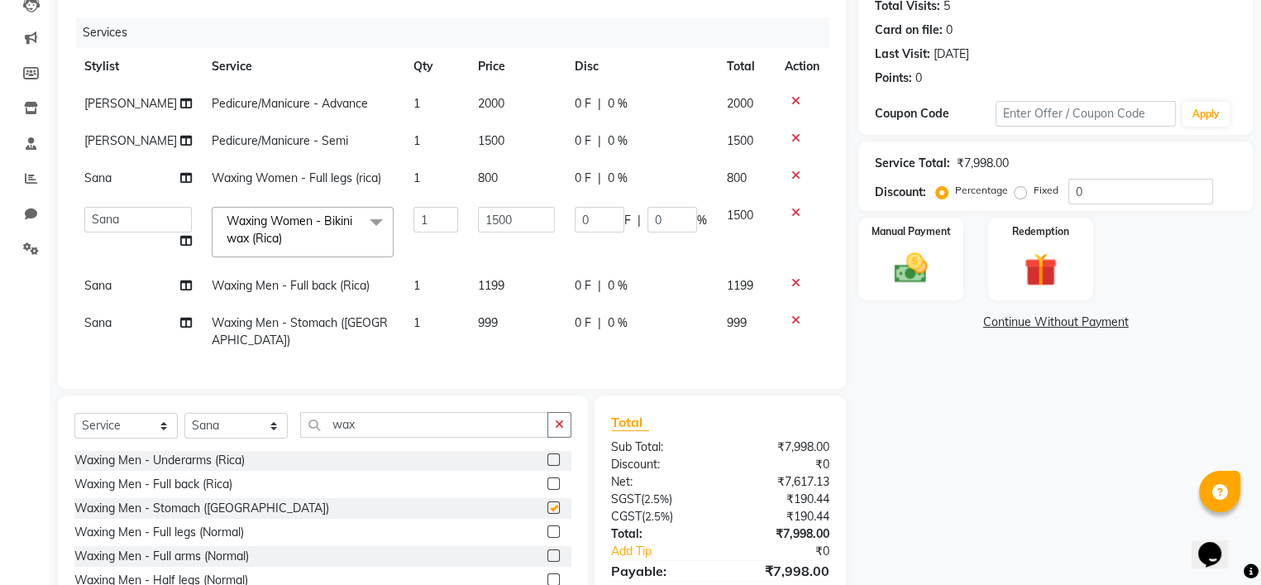
checkbox input "false"
click at [795, 277] on icon at bounding box center [795, 283] width 9 height 12
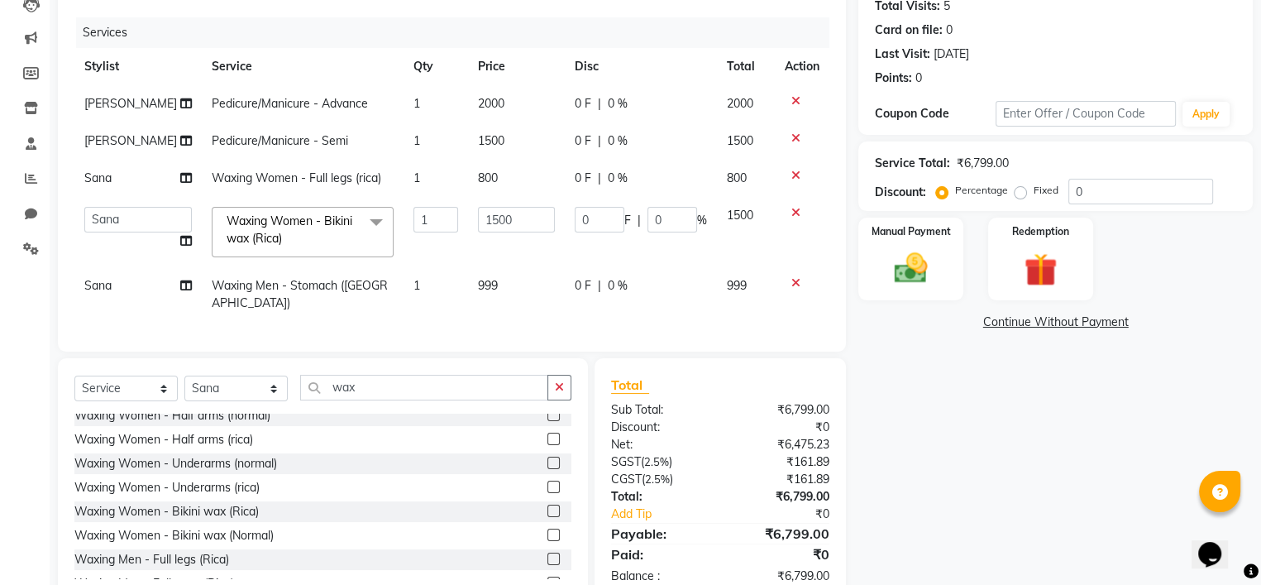
scroll to position [134, 0]
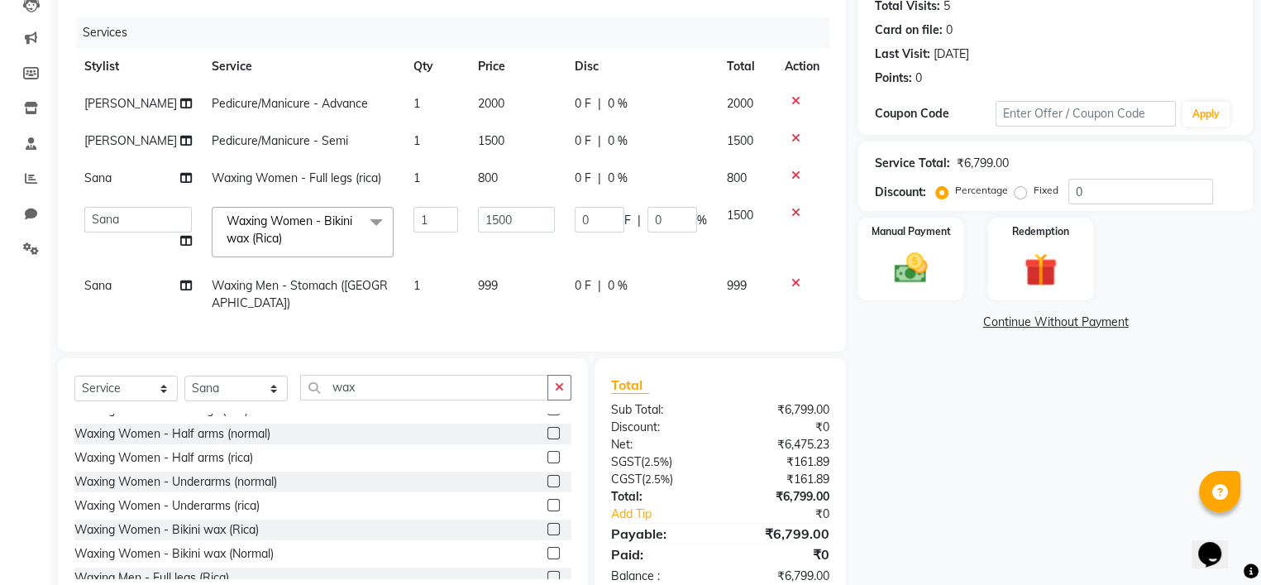
click at [547, 499] on label at bounding box center [553, 505] width 12 height 12
click at [547, 500] on input "checkbox" at bounding box center [552, 505] width 11 height 11
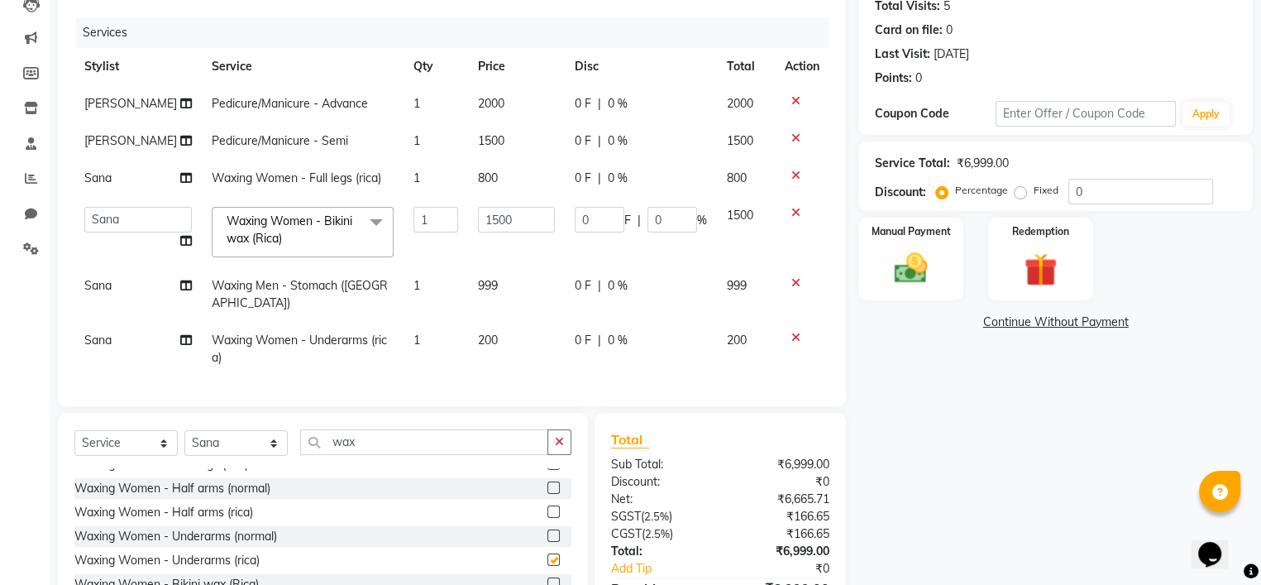
checkbox input "false"
click at [792, 282] on icon at bounding box center [795, 283] width 9 height 12
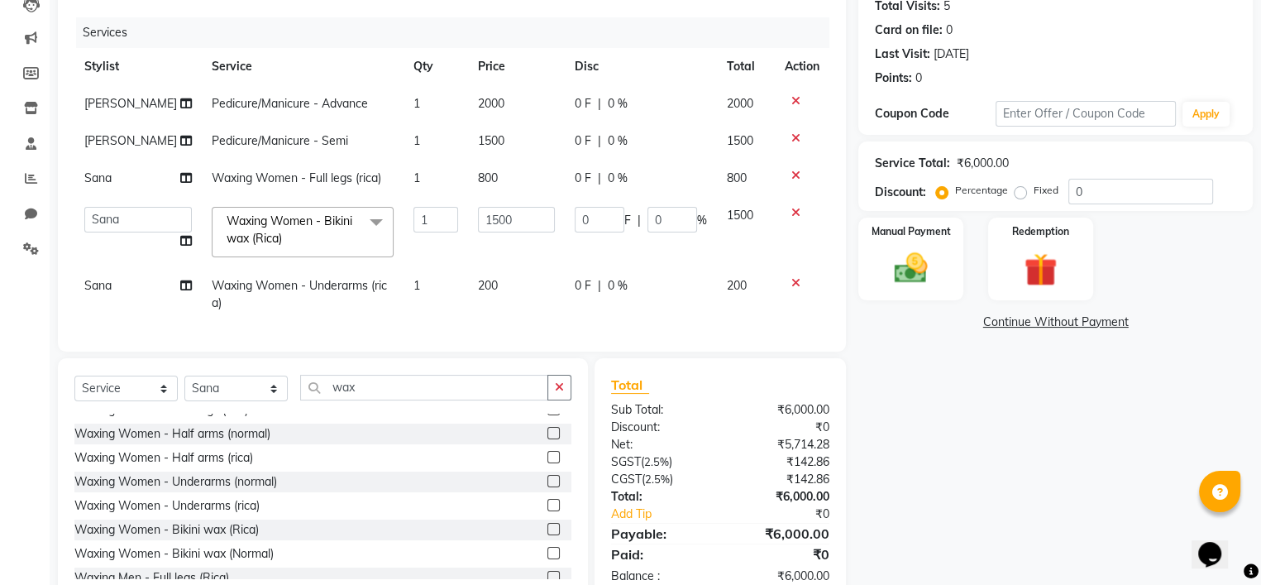
click at [472, 296] on td "200" at bounding box center [516, 294] width 97 height 55
select select "80740"
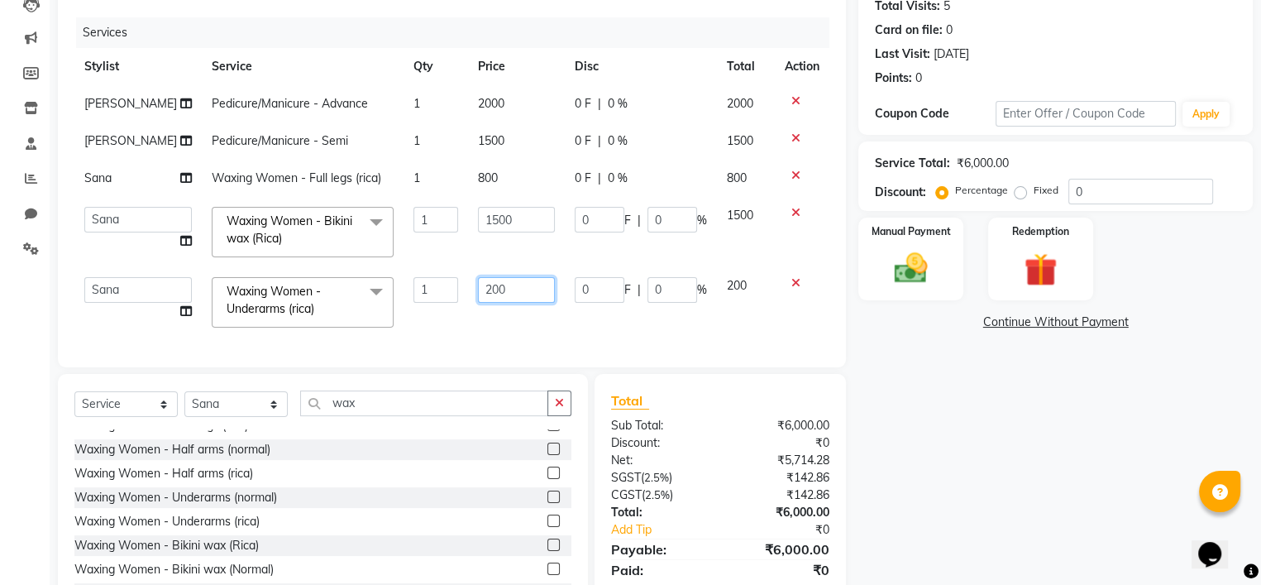
click at [500, 286] on input "200" at bounding box center [516, 290] width 77 height 26
type input "2"
type input "300"
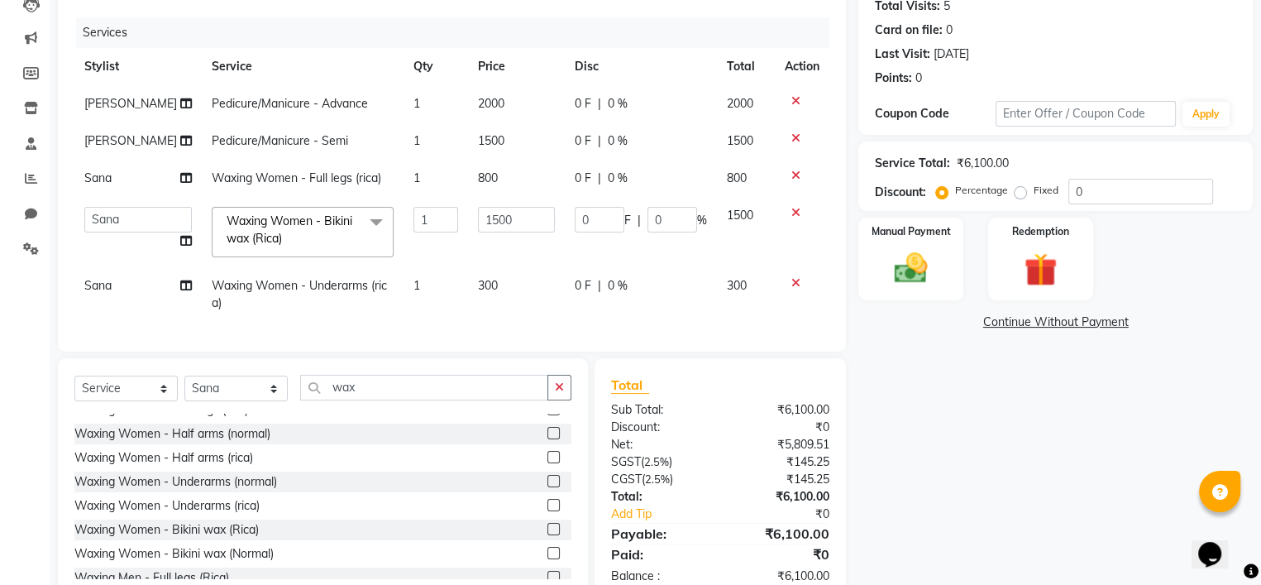
click at [549, 312] on td "300" at bounding box center [516, 294] width 97 height 55
select select "80740"
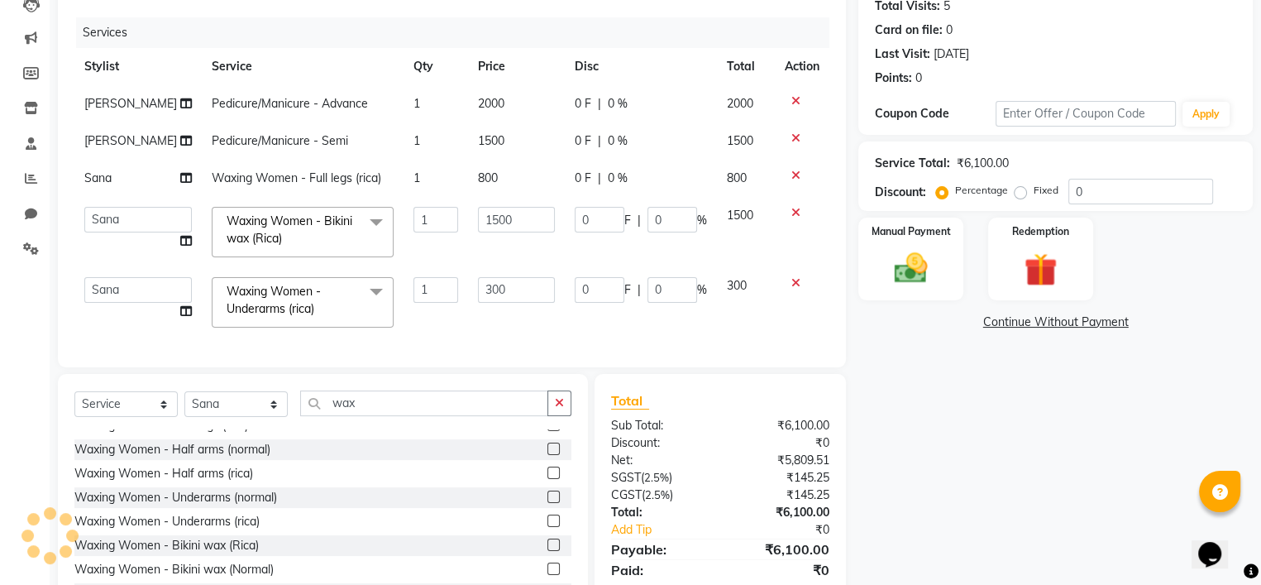
scroll to position [258, 0]
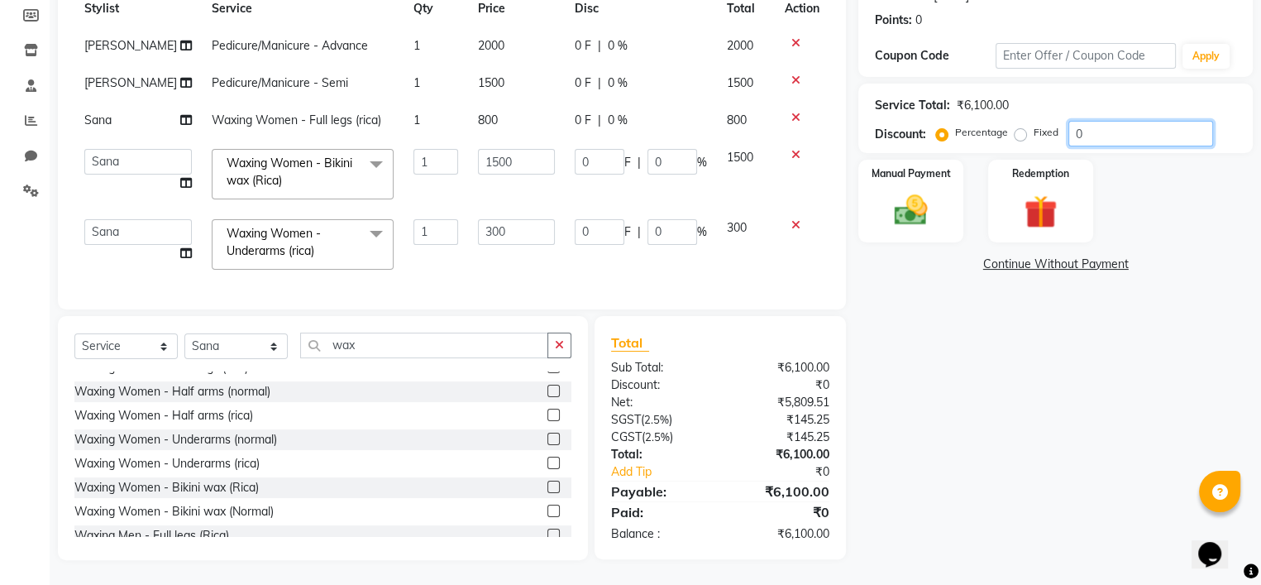
click at [1103, 121] on input "0" at bounding box center [1140, 134] width 145 height 26
type input "02"
type input "30"
type input "2"
type input "6"
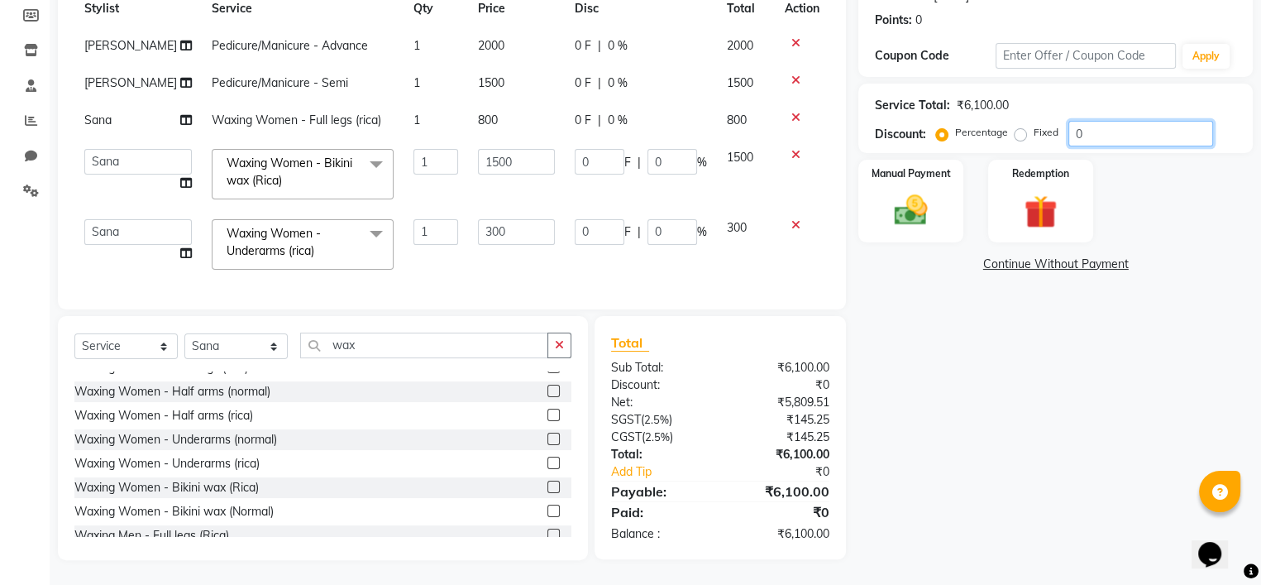
type input "2"
type input "020"
type input "300"
type input "20"
type input "60"
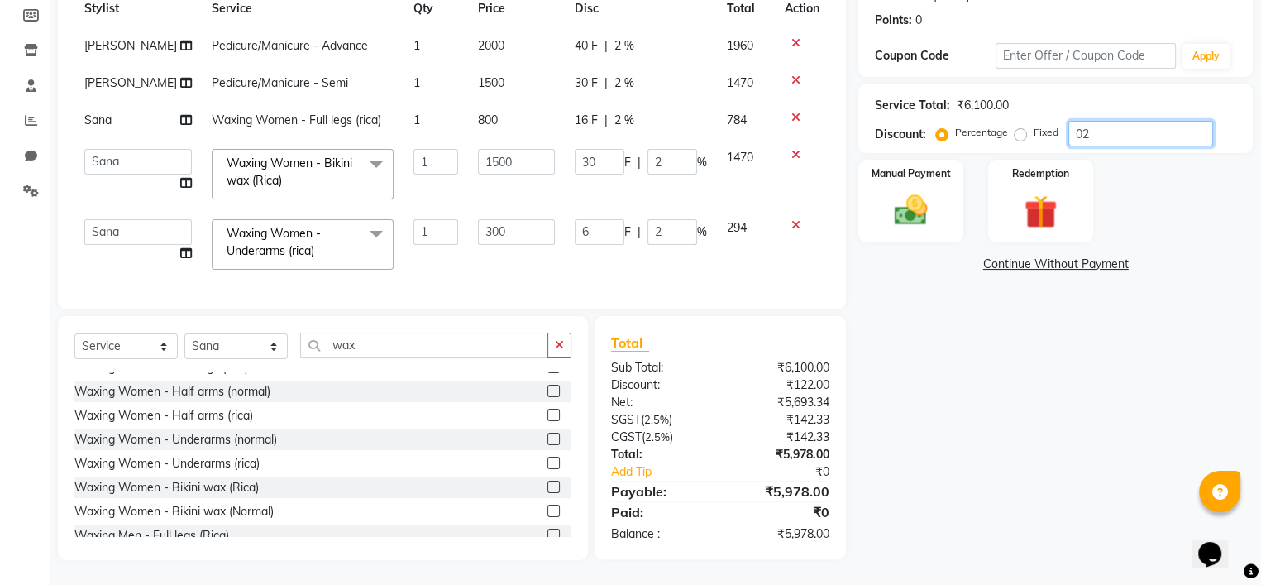
type input "20"
type input "020"
click at [1197, 417] on div "Name: Pg4 Geetanjali Membership: No Active Membership Total Visits: 5 Card on f…" at bounding box center [1061, 218] width 407 height 681
click at [933, 211] on img at bounding box center [911, 211] width 56 height 40
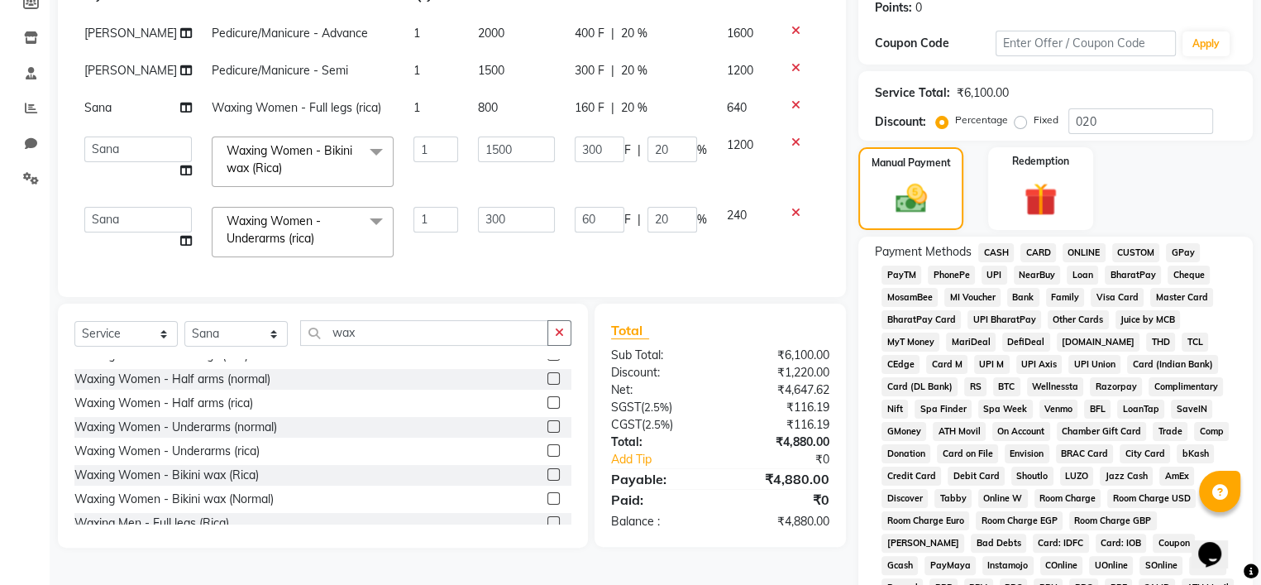
click at [992, 277] on span "UPI" at bounding box center [995, 274] width 26 height 19
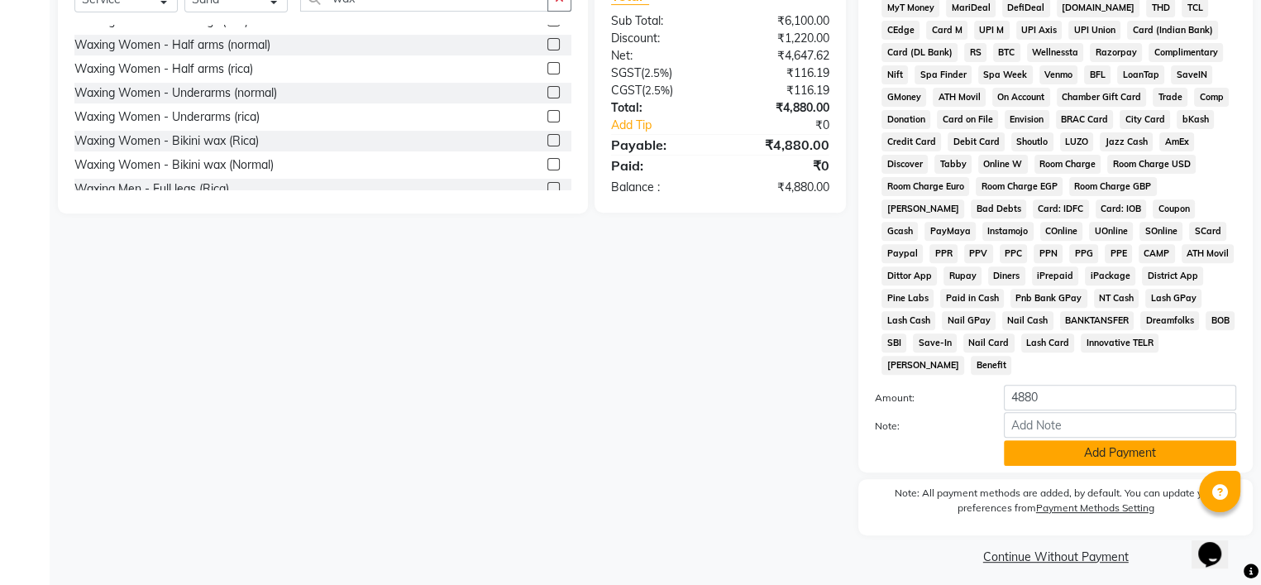
click at [1045, 446] on button "Add Payment" at bounding box center [1120, 453] width 232 height 26
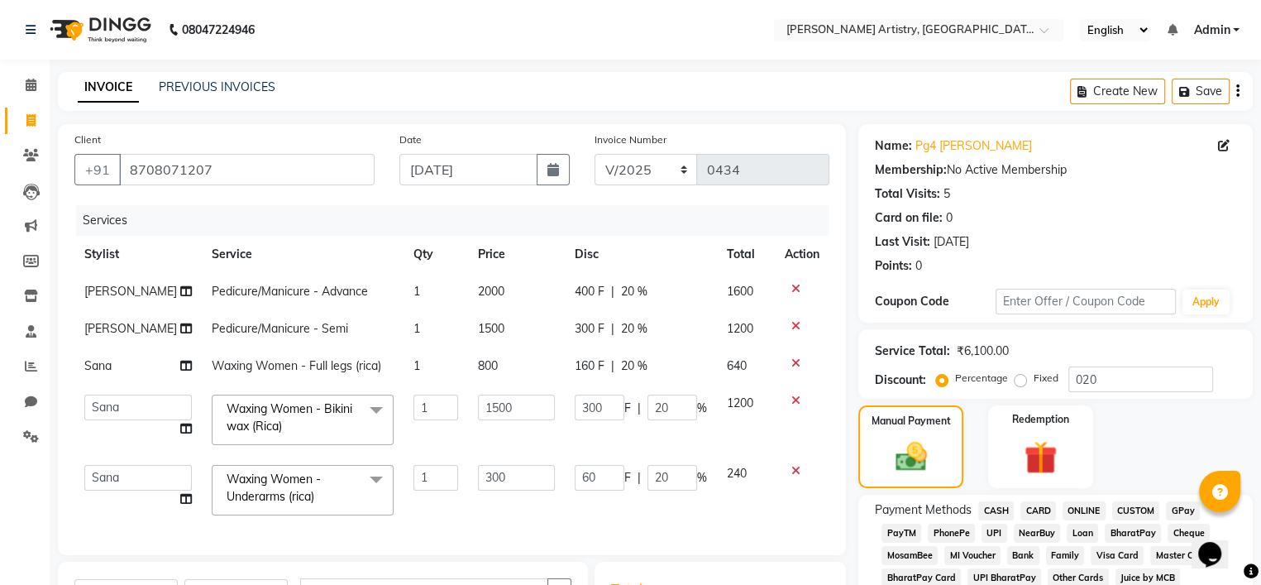
scroll to position [596, 0]
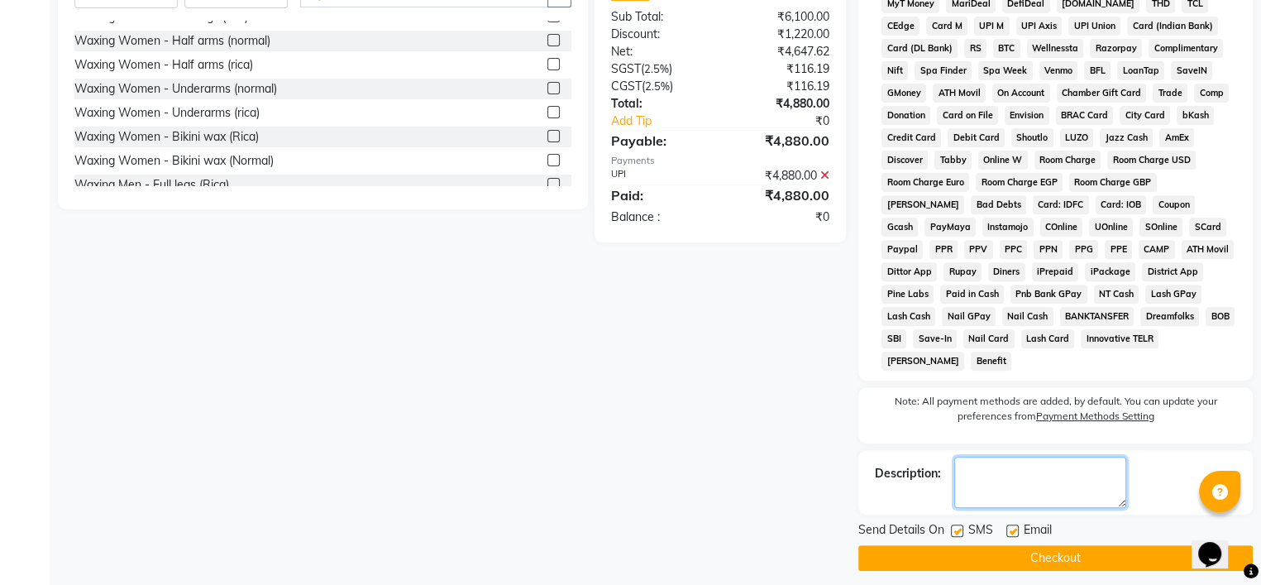
click at [1032, 469] on textarea at bounding box center [1040, 481] width 172 height 51
type textarea "jc 464"
click at [955, 524] on label at bounding box center [957, 530] width 12 height 12
click at [955, 526] on input "checkbox" at bounding box center [956, 531] width 11 height 11
checkbox input "false"
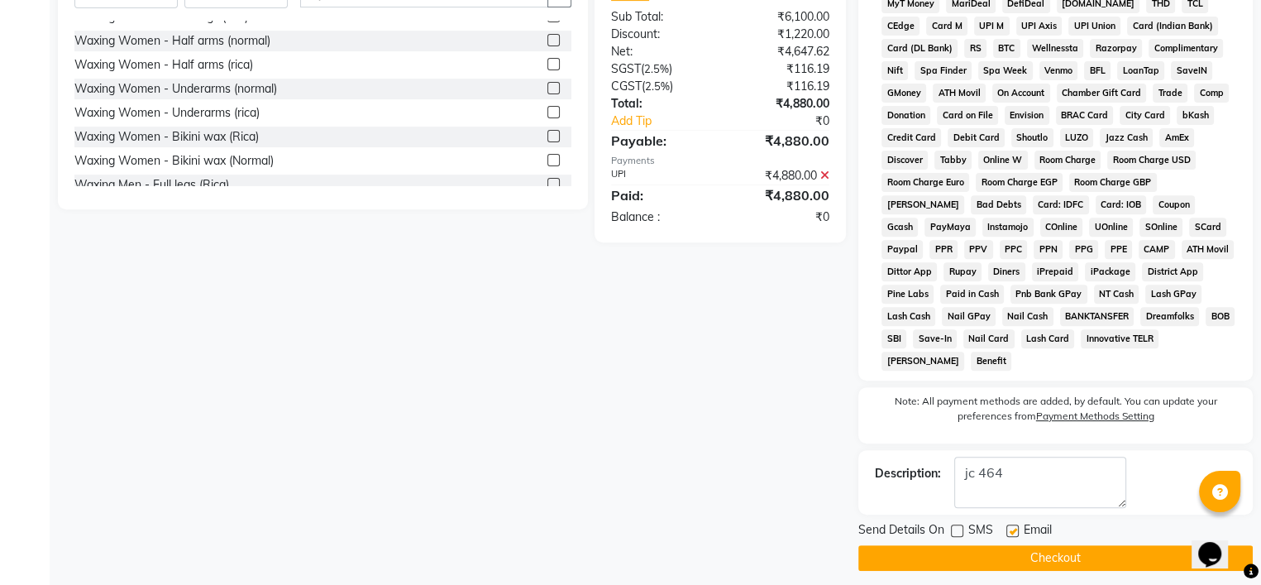
click at [1010, 524] on label at bounding box center [1012, 530] width 12 height 12
click at [1010, 526] on input "checkbox" at bounding box center [1011, 531] width 11 height 11
checkbox input "false"
click at [1053, 546] on button "Checkout" at bounding box center [1055, 558] width 394 height 26
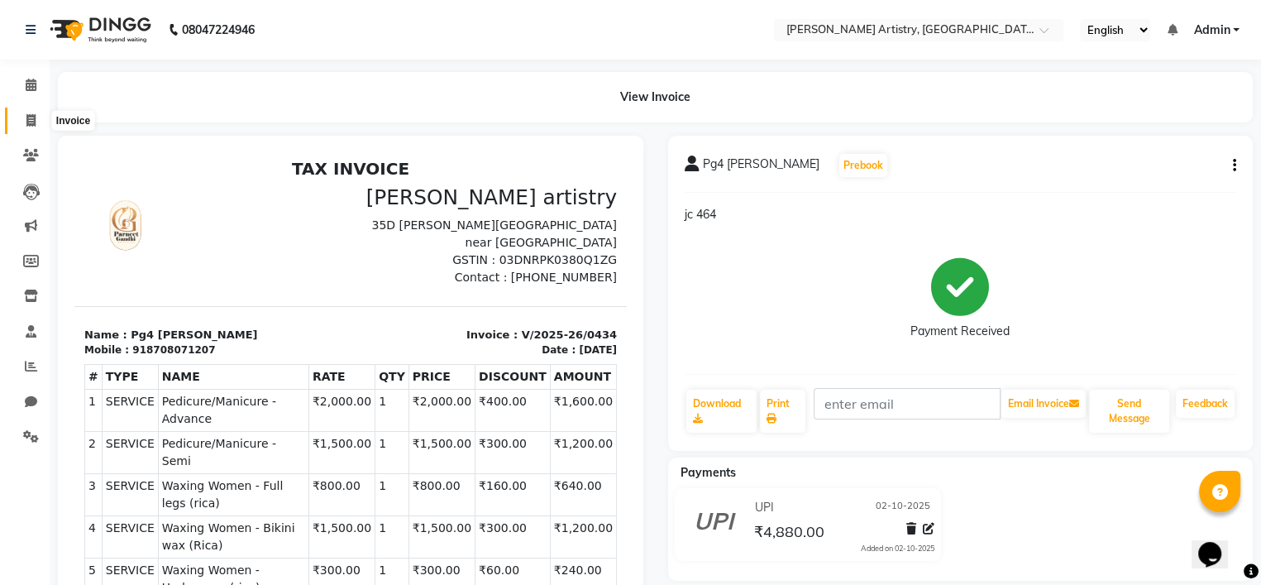
click at [21, 115] on span at bounding box center [31, 121] width 29 height 19
select select "8322"
select select "service"
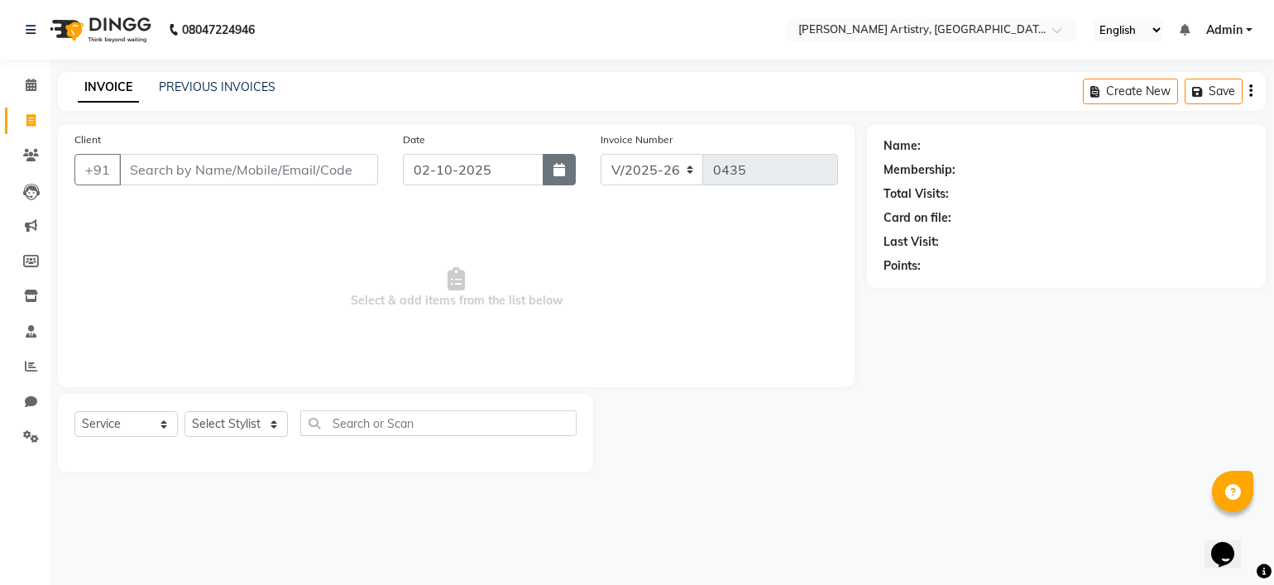
click at [551, 173] on button "button" at bounding box center [558, 169] width 33 height 31
select select "10"
select select "2025"
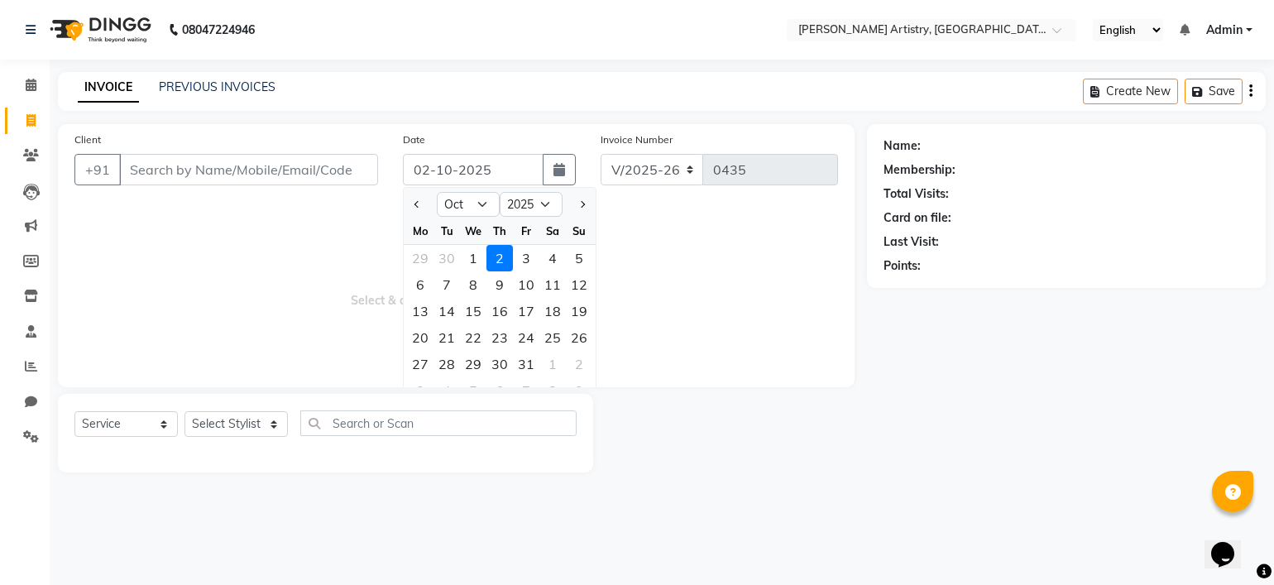
click at [409, 201] on div at bounding box center [420, 204] width 33 height 26
click at [417, 203] on span "Previous month" at bounding box center [417, 204] width 7 height 7
select select "9"
click at [429, 356] on div "29" at bounding box center [420, 364] width 26 height 26
type input "29-09-2025"
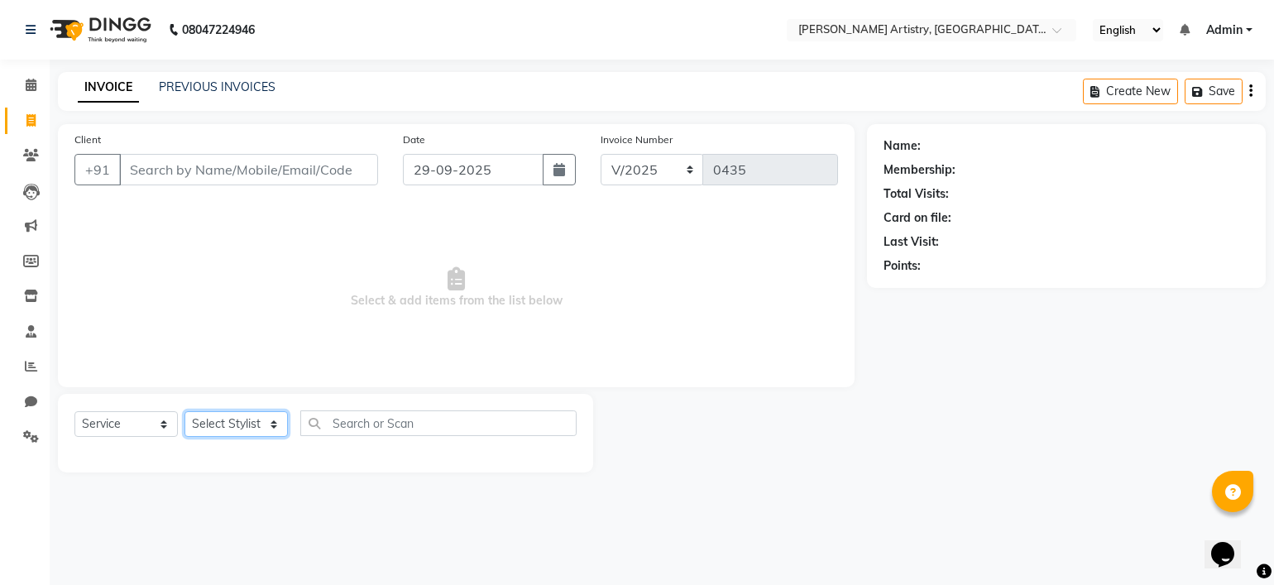
click at [213, 423] on select "Select Stylist Jeet Lakshmi Mannu Parneet Gandhi Rahul Sagar Sahil Sana" at bounding box center [235, 424] width 103 height 26
click at [275, 177] on input "Client" at bounding box center [248, 169] width 259 height 31
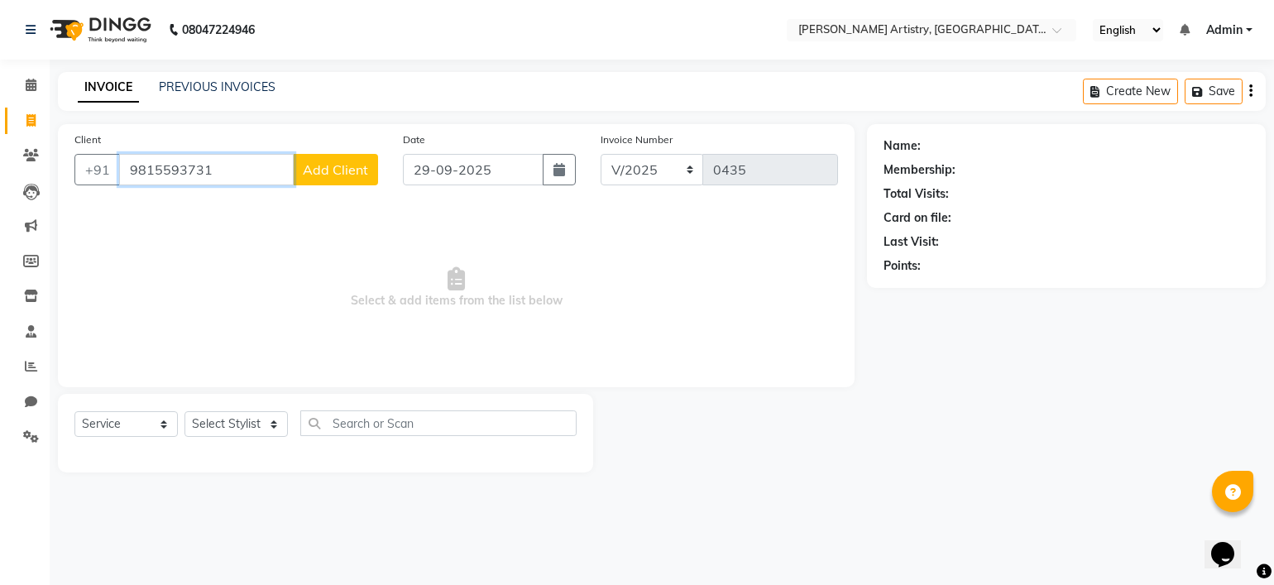
type input "9815593731"
click at [360, 163] on span "Add Client" at bounding box center [335, 169] width 65 height 17
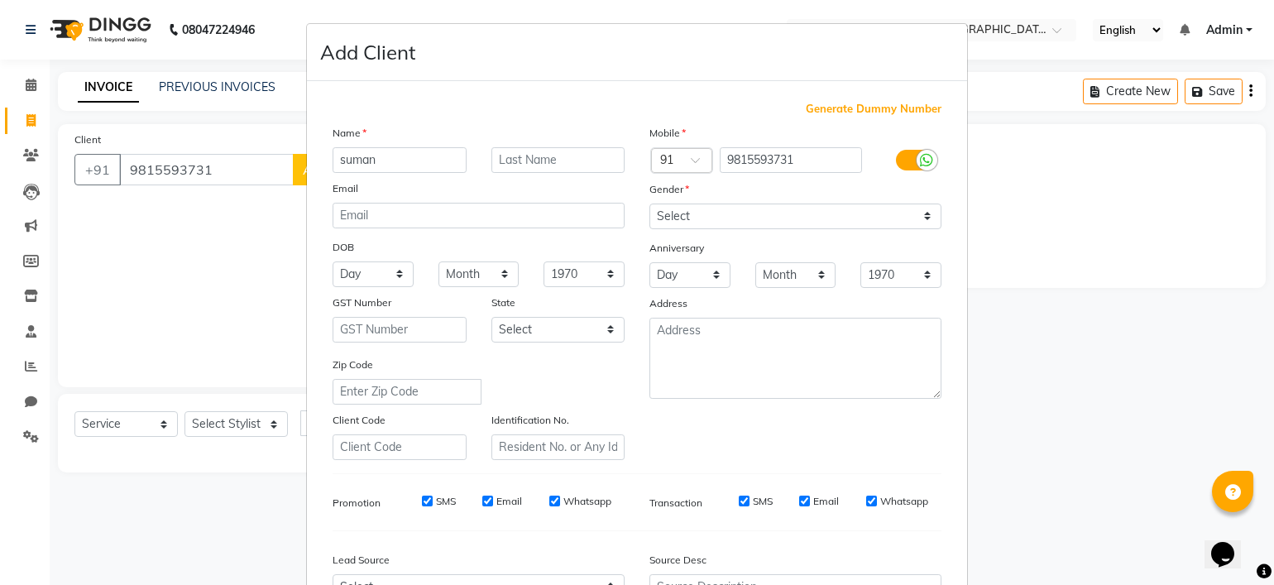
type input "suman"
click at [792, 217] on select "Select Male Female Other Prefer Not To Say" at bounding box center [795, 216] width 292 height 26
select select "female"
click at [649, 204] on select "Select Male Female Other Prefer Not To Say" at bounding box center [795, 216] width 292 height 26
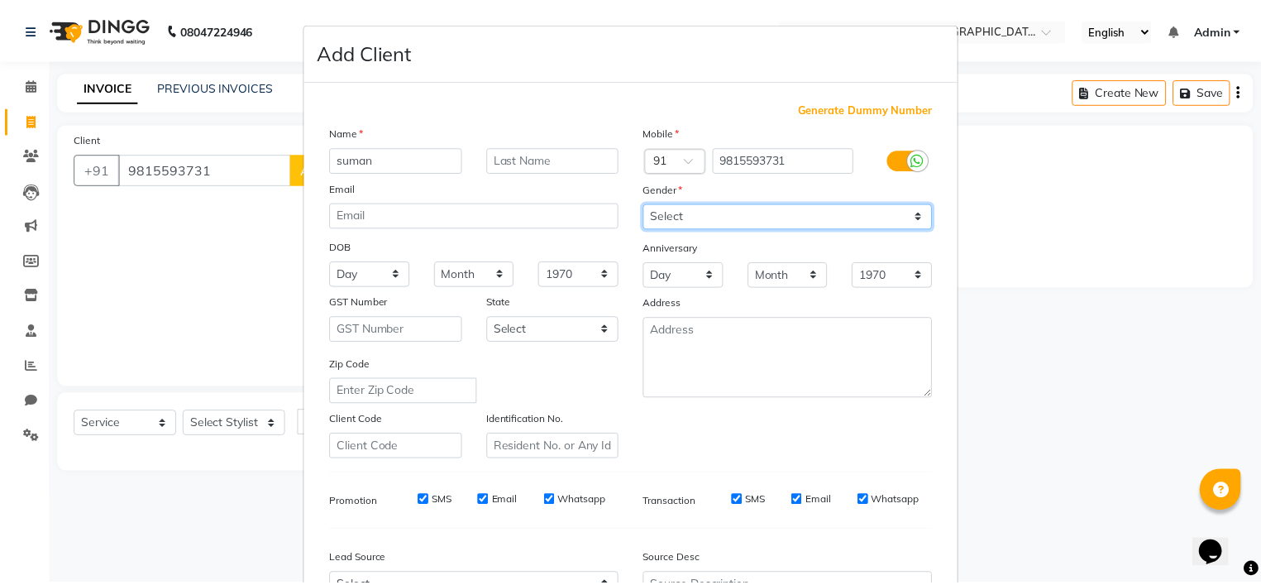
scroll to position [186, 0]
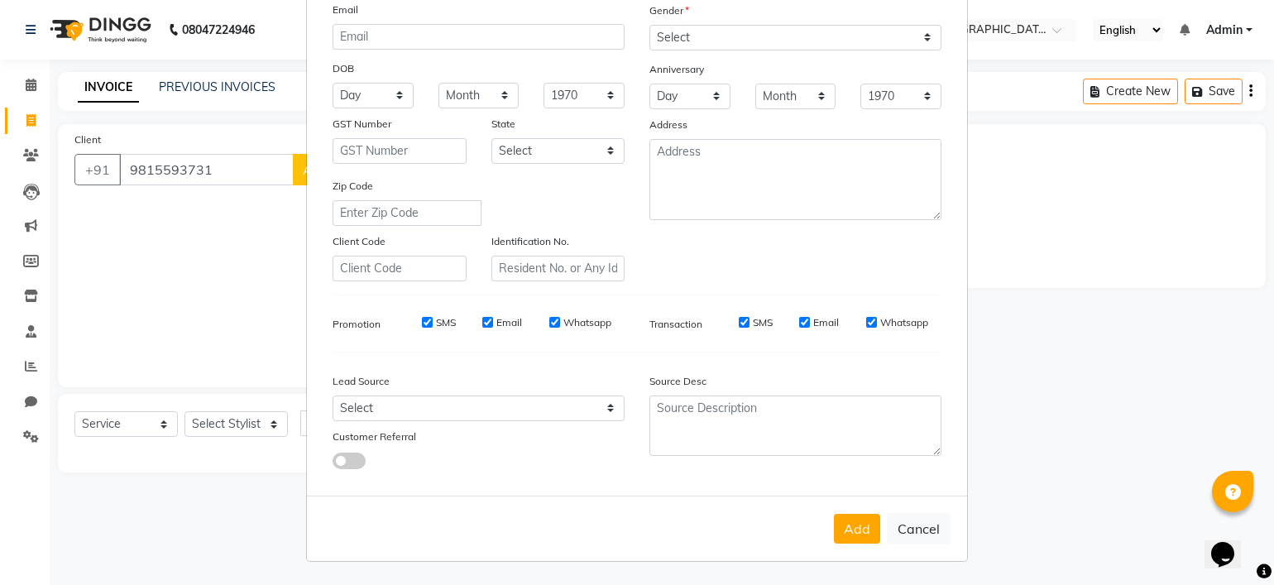
click at [836, 513] on div "Add Cancel" at bounding box center [637, 527] width 660 height 65
click at [847, 525] on button "Add" at bounding box center [857, 529] width 46 height 30
select select
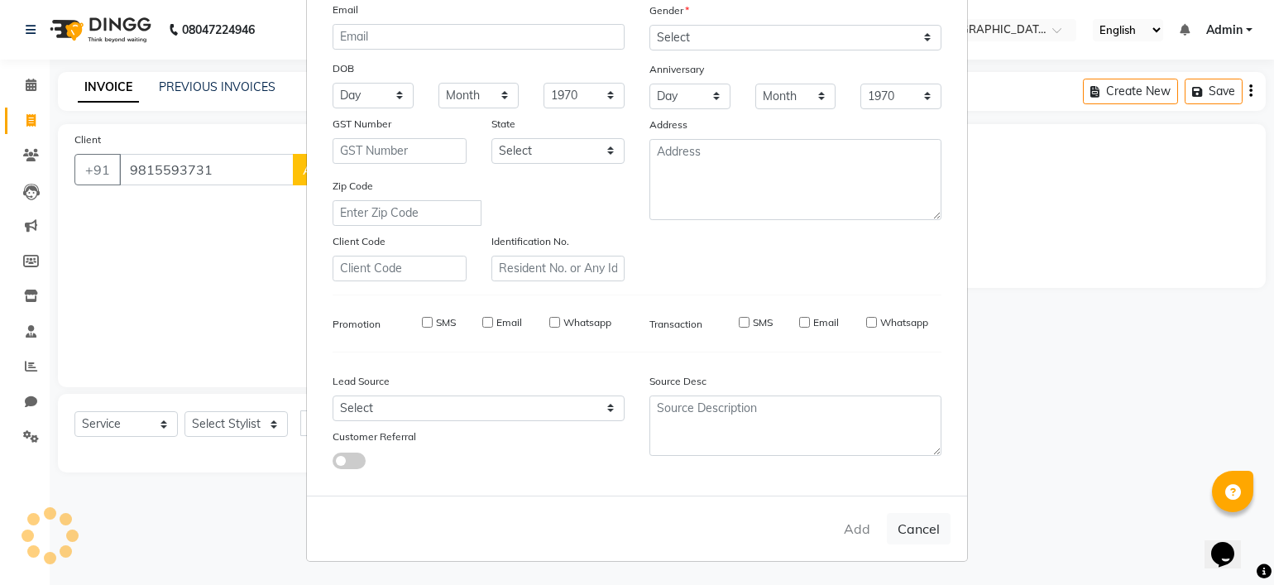
select select
checkbox input "false"
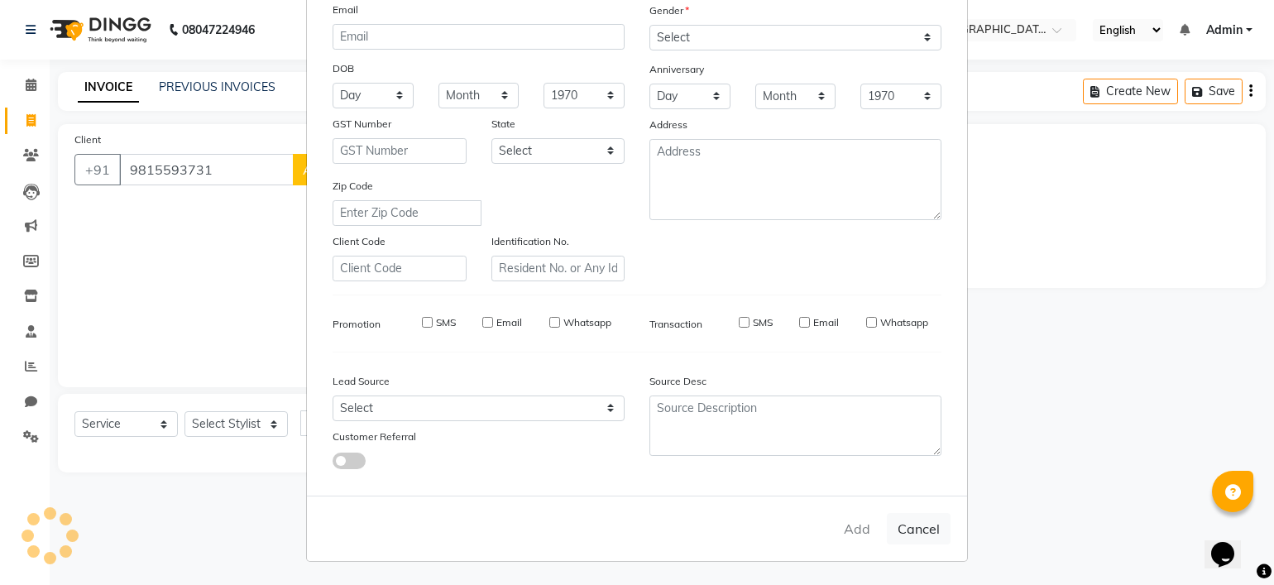
checkbox input "false"
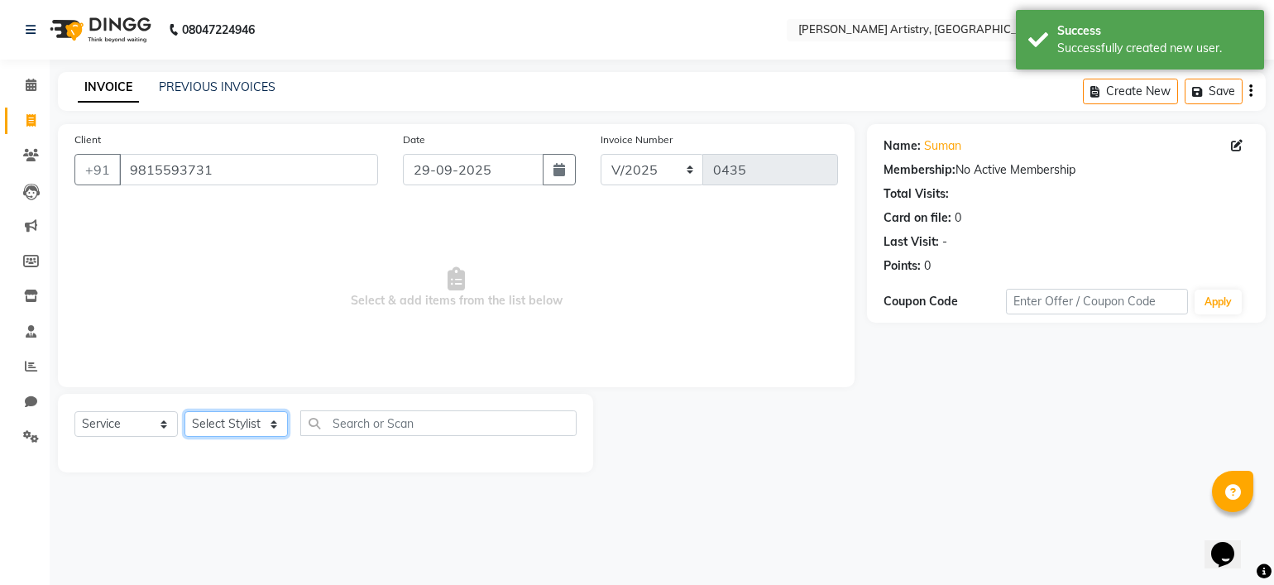
click at [222, 423] on select "Select Stylist Jeet Lakshmi Mannu Parneet Gandhi Rahul Sagar Sahil Sana" at bounding box center [235, 424] width 103 height 26
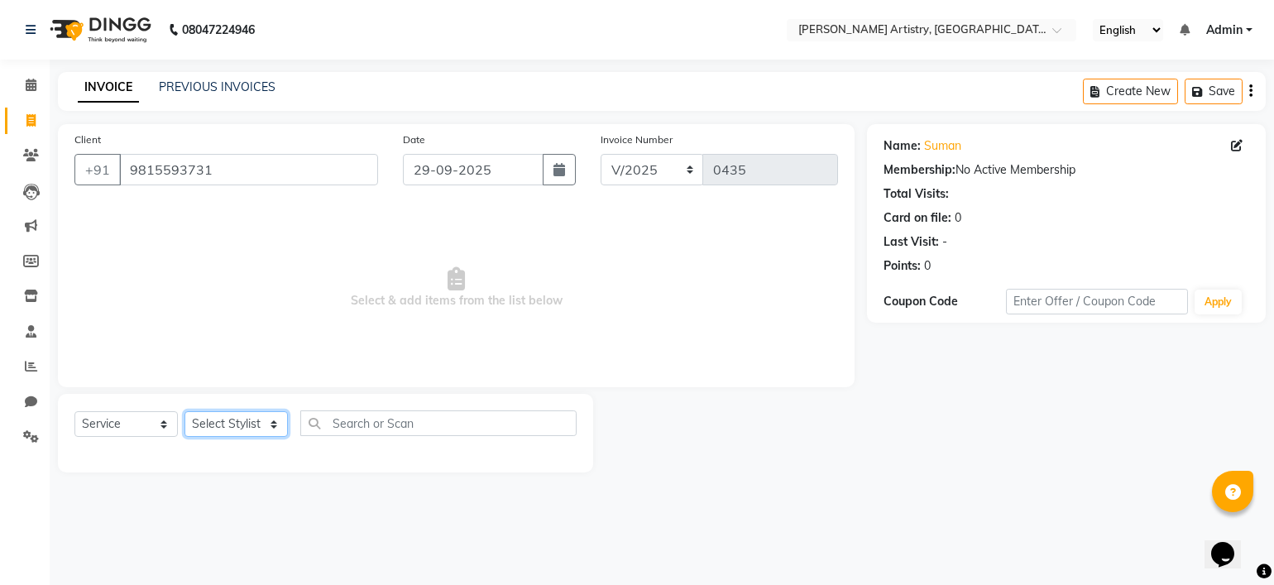
select select "84201"
click at [184, 412] on select "Select Stylist Jeet Lakshmi Mannu Parneet Gandhi Rahul Sagar Sahil Sana" at bounding box center [235, 424] width 103 height 26
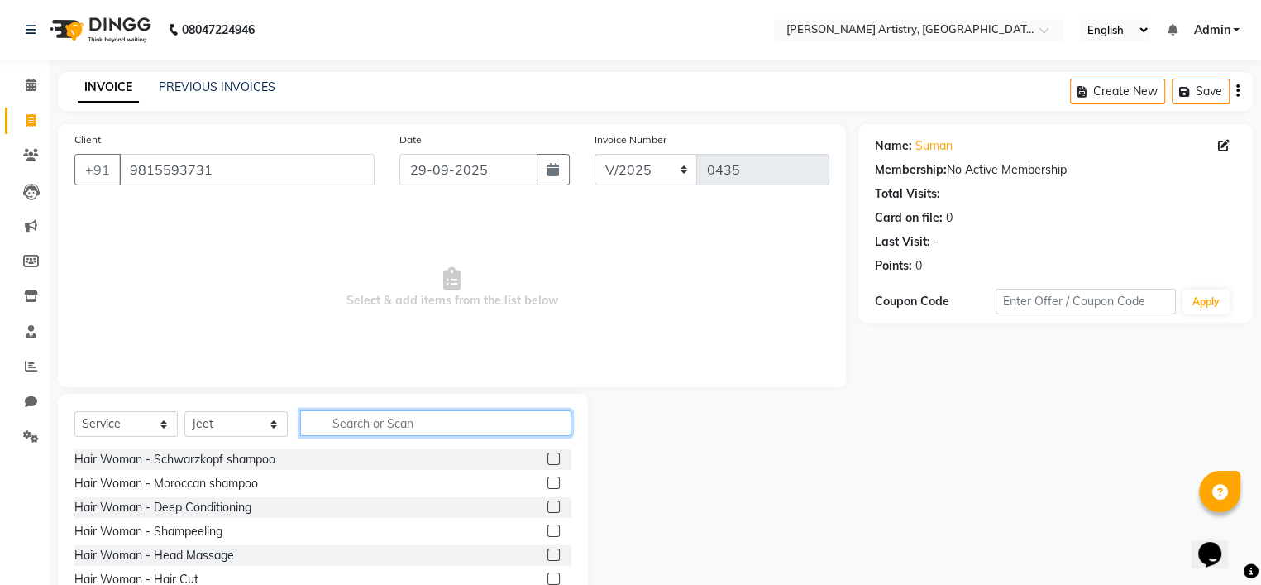
click at [346, 428] on input "text" at bounding box center [435, 423] width 271 height 26
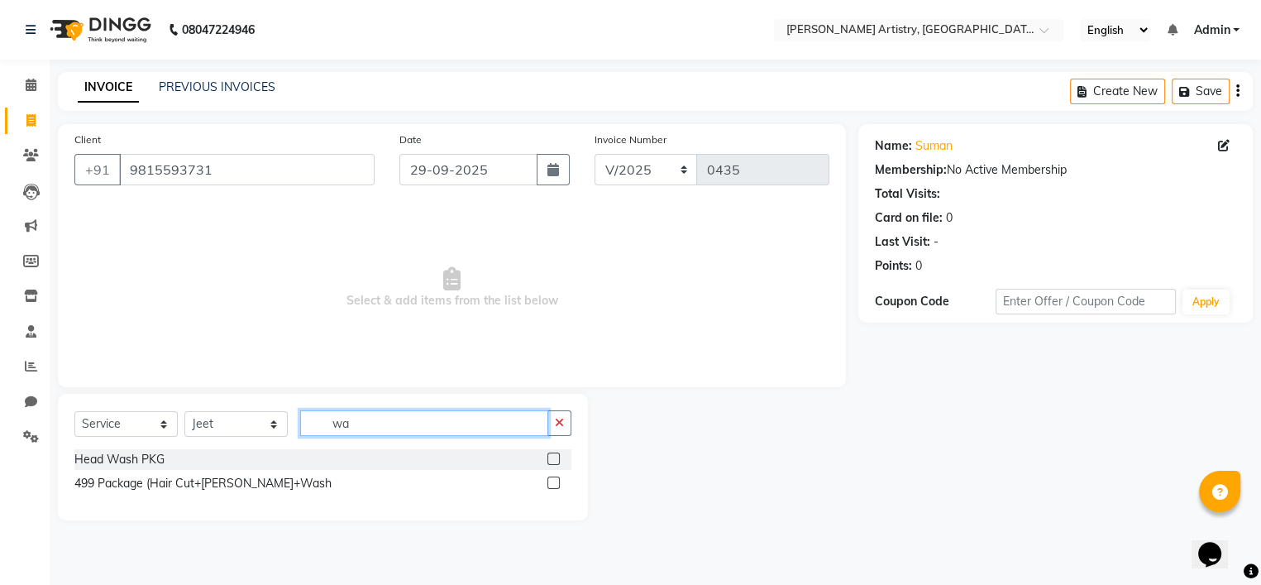
type input "w"
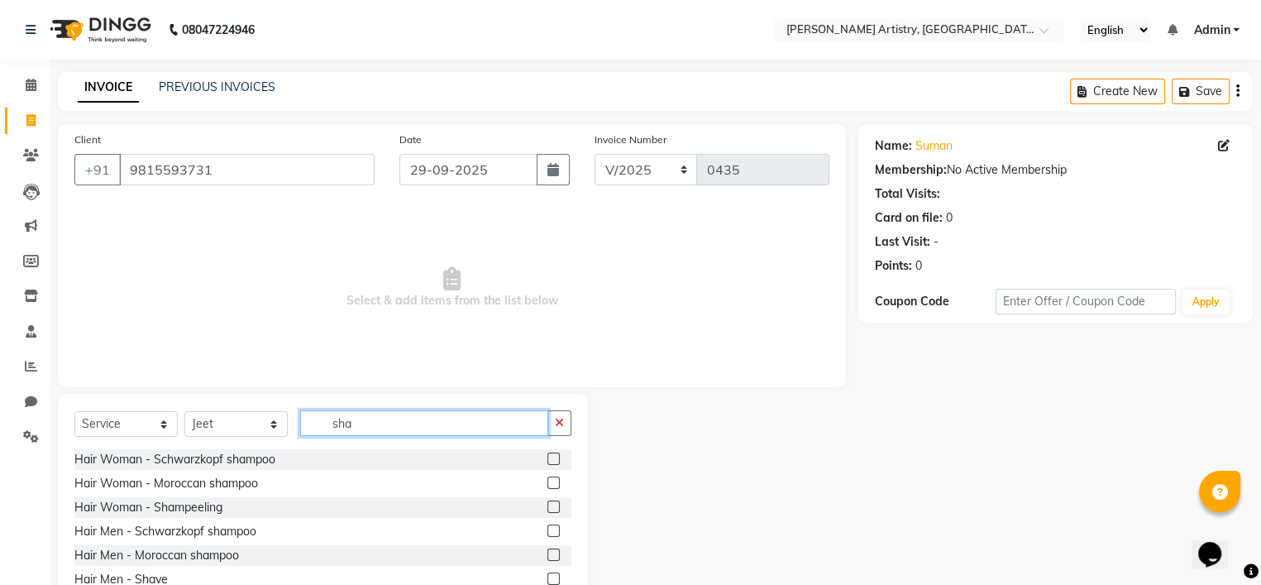
type input "sha"
click at [556, 456] on label at bounding box center [553, 458] width 12 height 12
click at [556, 456] on input "checkbox" at bounding box center [552, 459] width 11 height 11
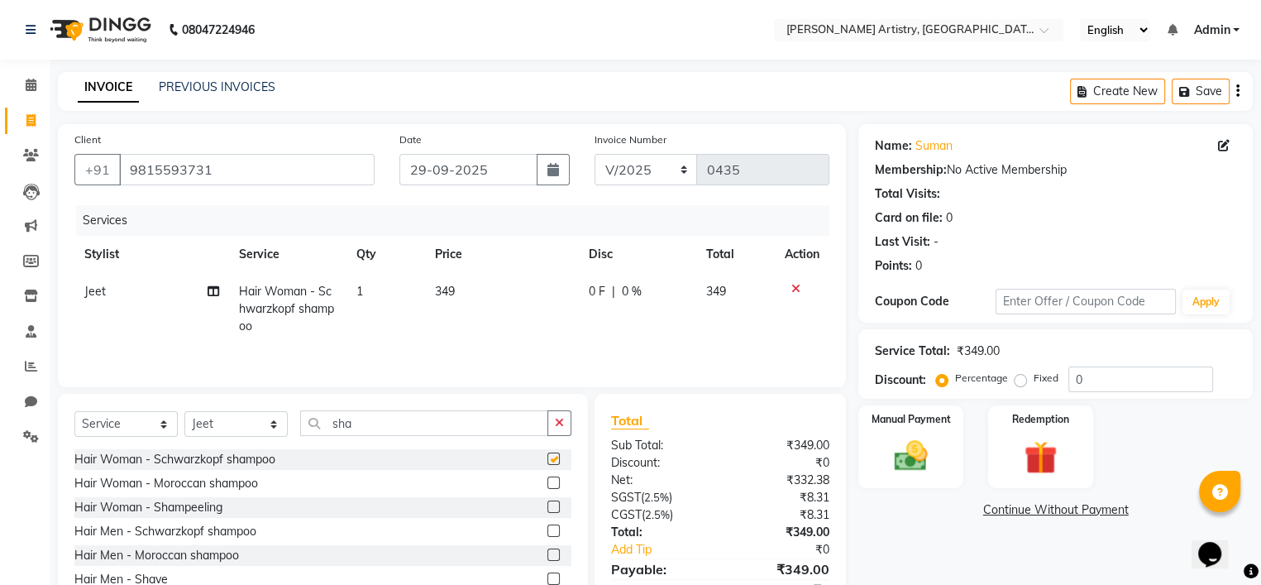
checkbox input "false"
click at [618, 291] on div "0 F | 0 %" at bounding box center [638, 291] width 98 height 17
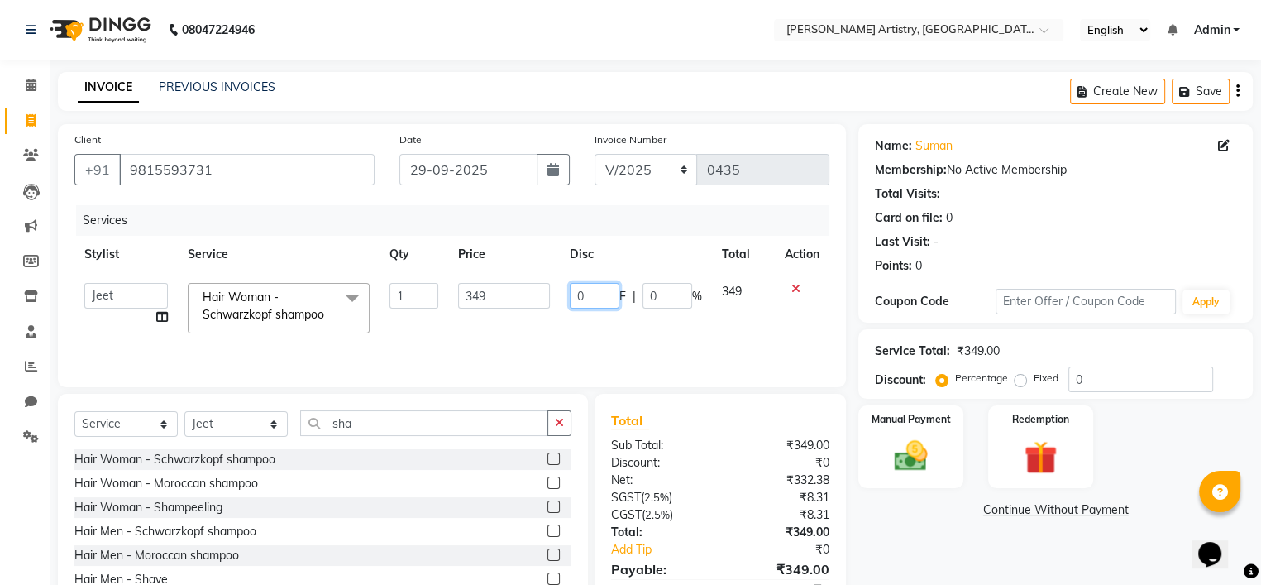
click at [608, 294] on input "0" at bounding box center [595, 296] width 50 height 26
type input "049"
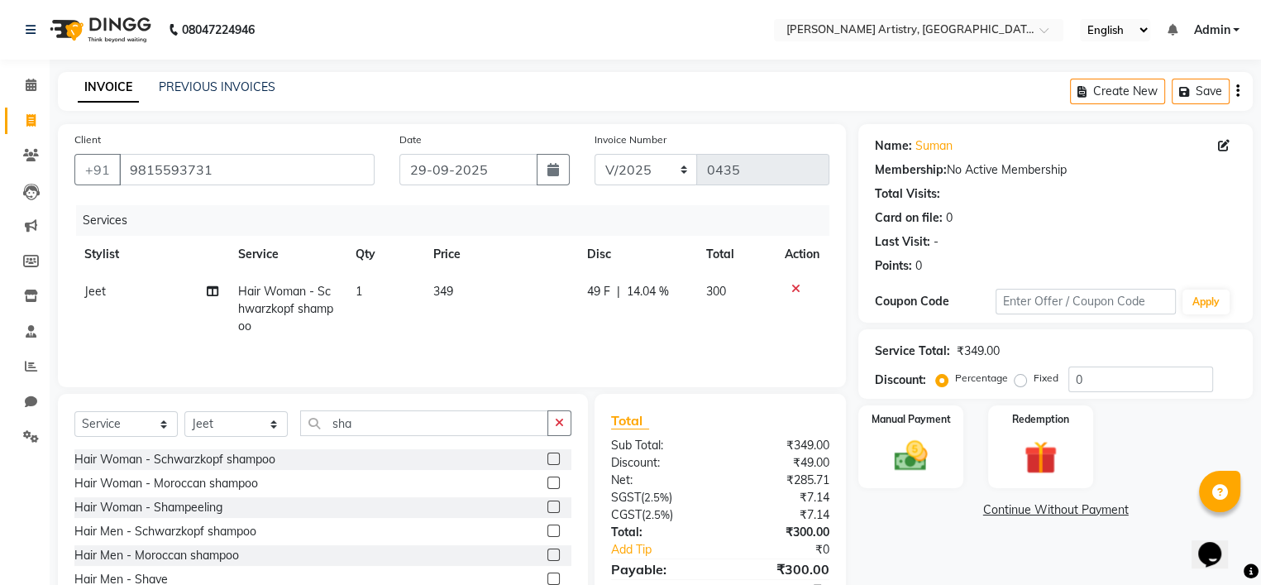
click at [690, 318] on td "49 F | 14.04 %" at bounding box center [635, 309] width 119 height 72
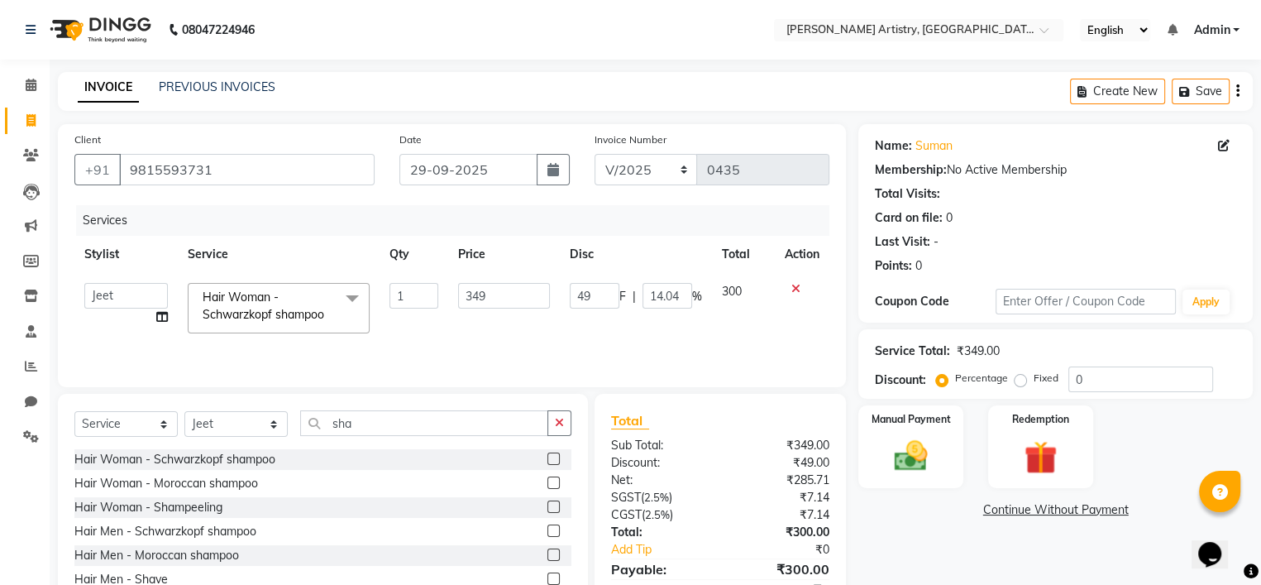
scroll to position [77, 0]
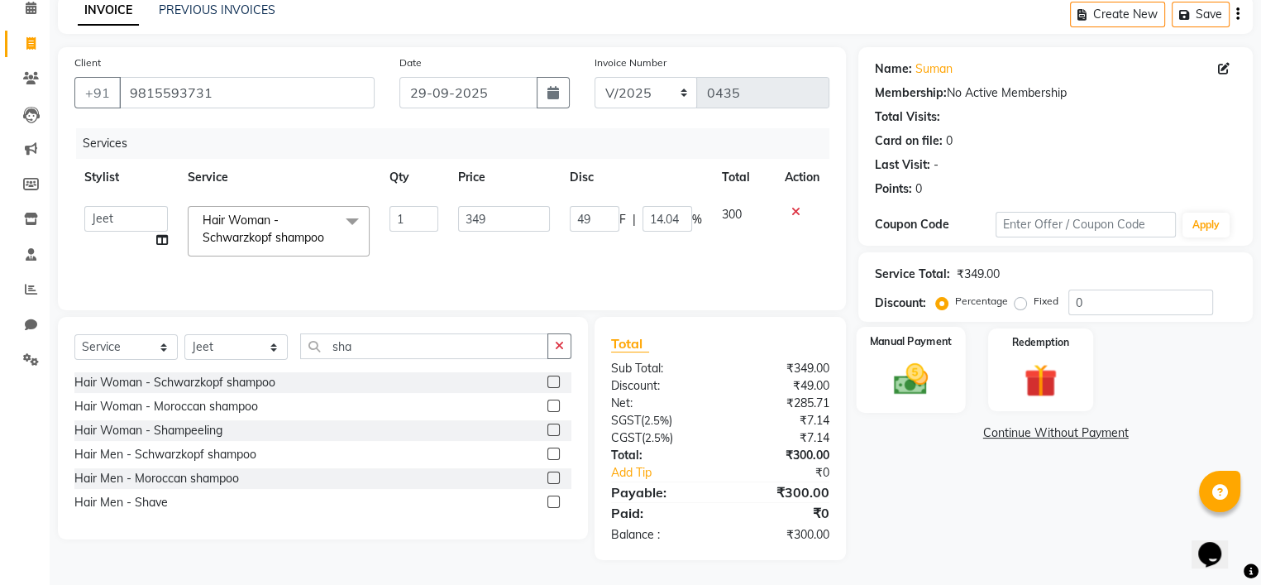
click at [897, 380] on img at bounding box center [911, 380] width 56 height 40
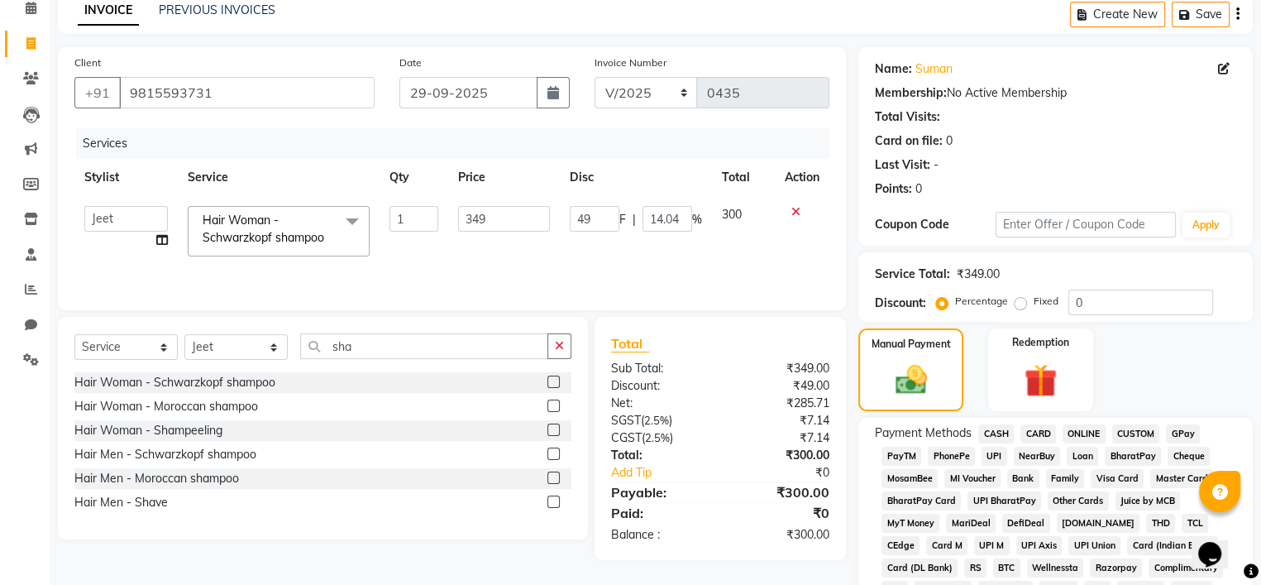
click at [988, 454] on span "UPI" at bounding box center [995, 456] width 26 height 19
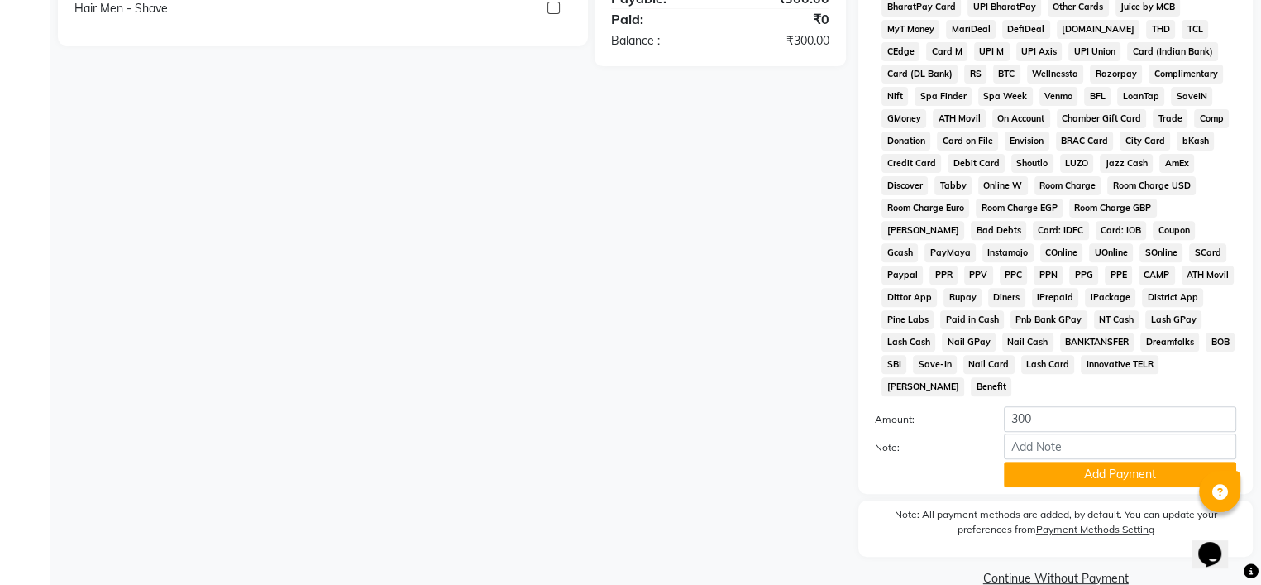
scroll to position [592, 0]
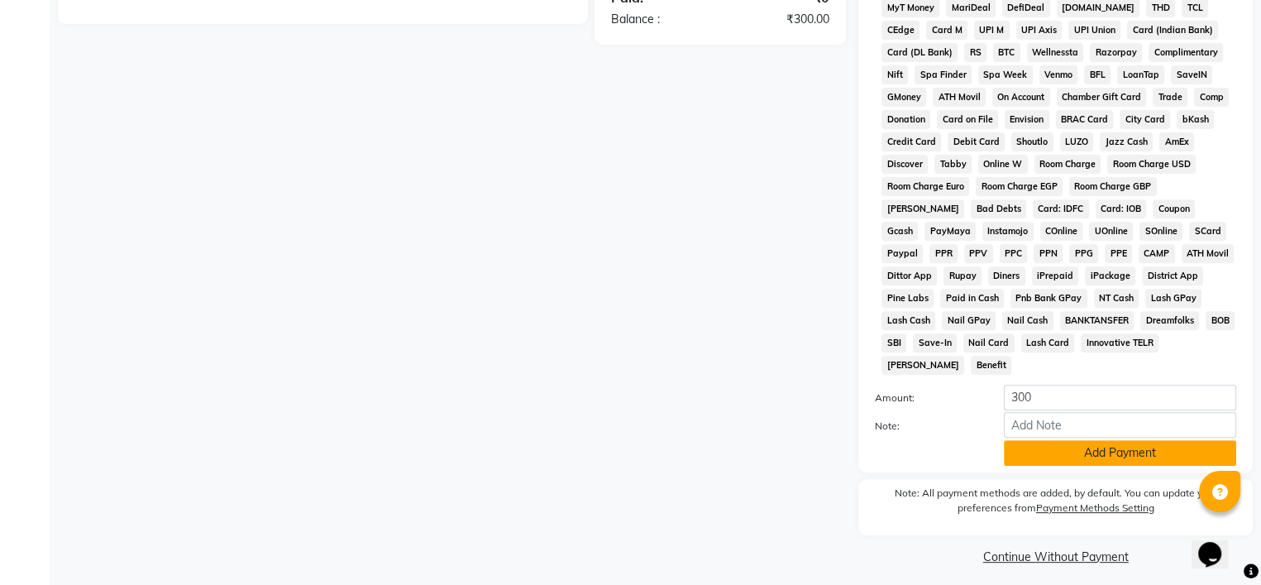
click at [1016, 440] on button "Add Payment" at bounding box center [1120, 453] width 232 height 26
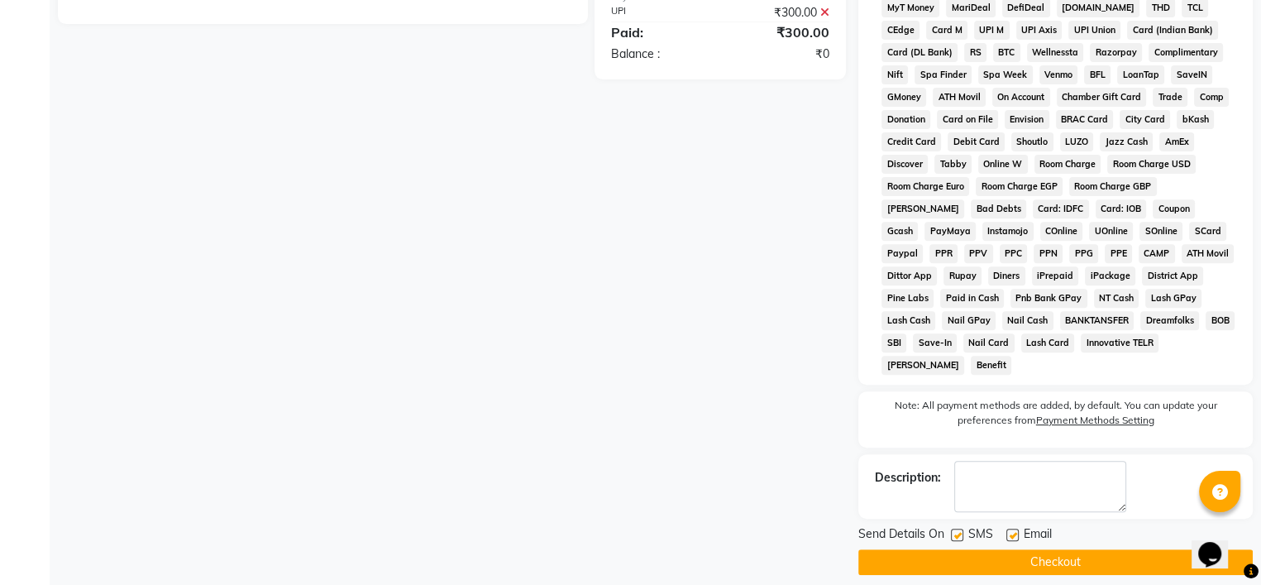
click at [955, 528] on label at bounding box center [957, 534] width 12 height 12
click at [955, 530] on input "checkbox" at bounding box center [956, 535] width 11 height 11
checkbox input "false"
click at [1008, 528] on label at bounding box center [1012, 534] width 12 height 12
click at [1008, 530] on input "checkbox" at bounding box center [1011, 535] width 11 height 11
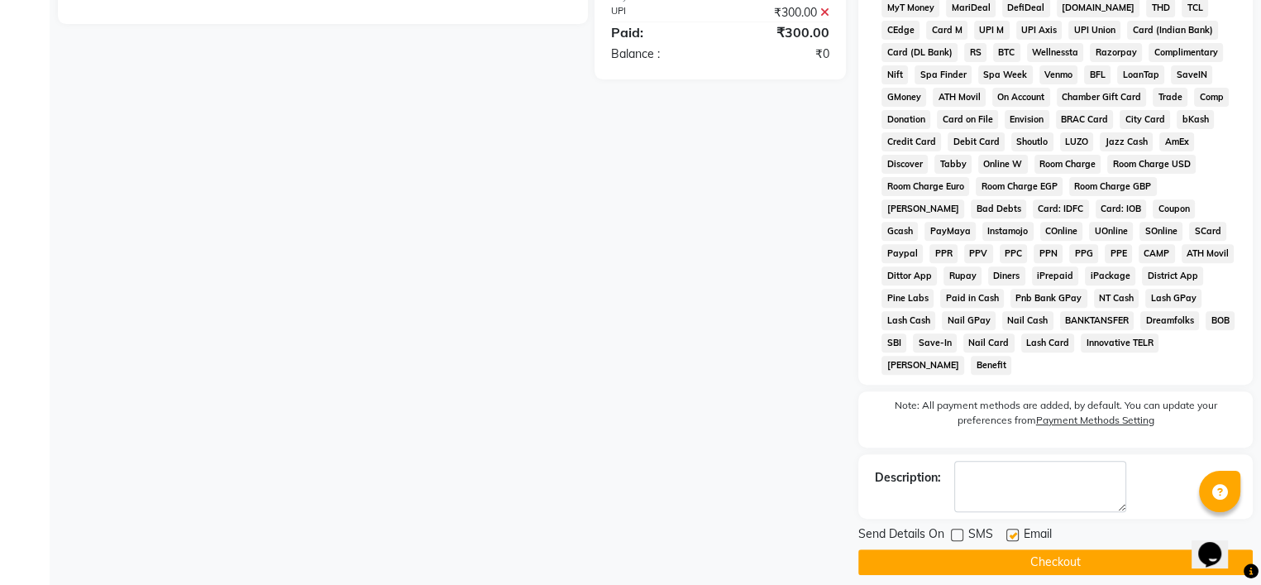
checkbox input "false"
click at [1022, 475] on textarea at bounding box center [1040, 486] width 172 height 51
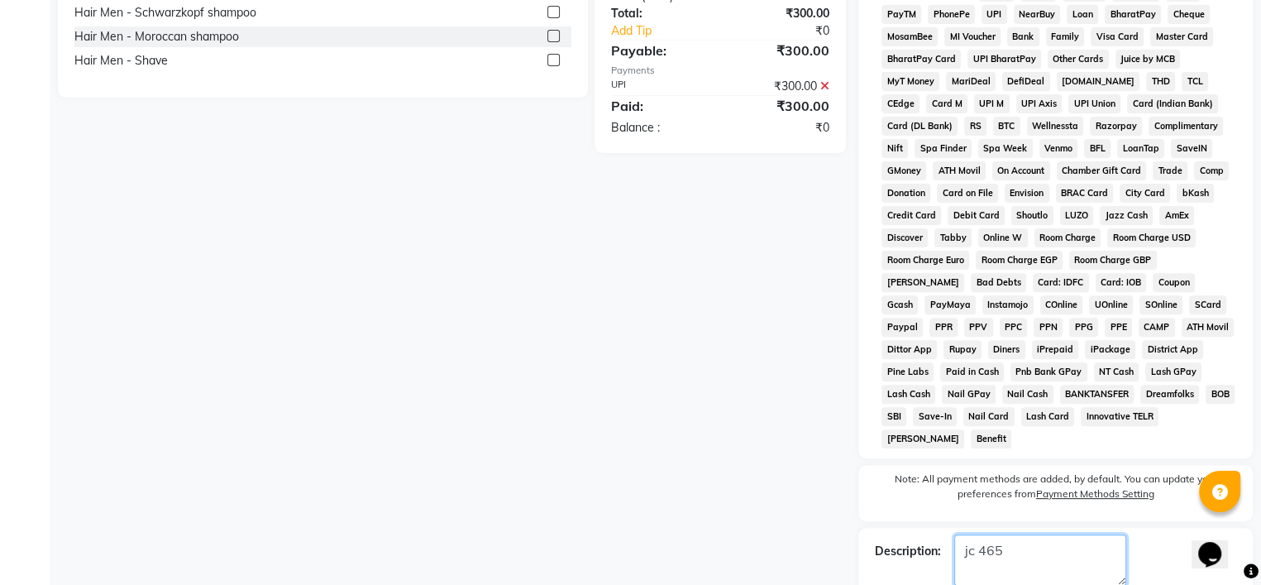
scroll to position [596, 0]
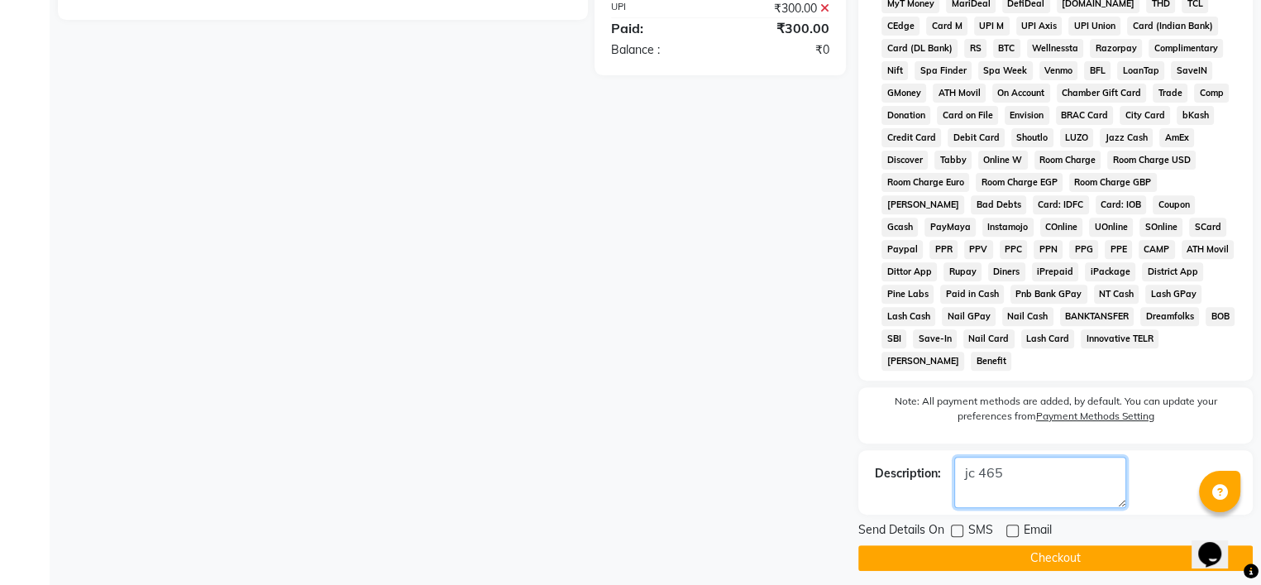
type textarea "jc 465"
click at [949, 550] on button "Checkout" at bounding box center [1055, 558] width 394 height 26
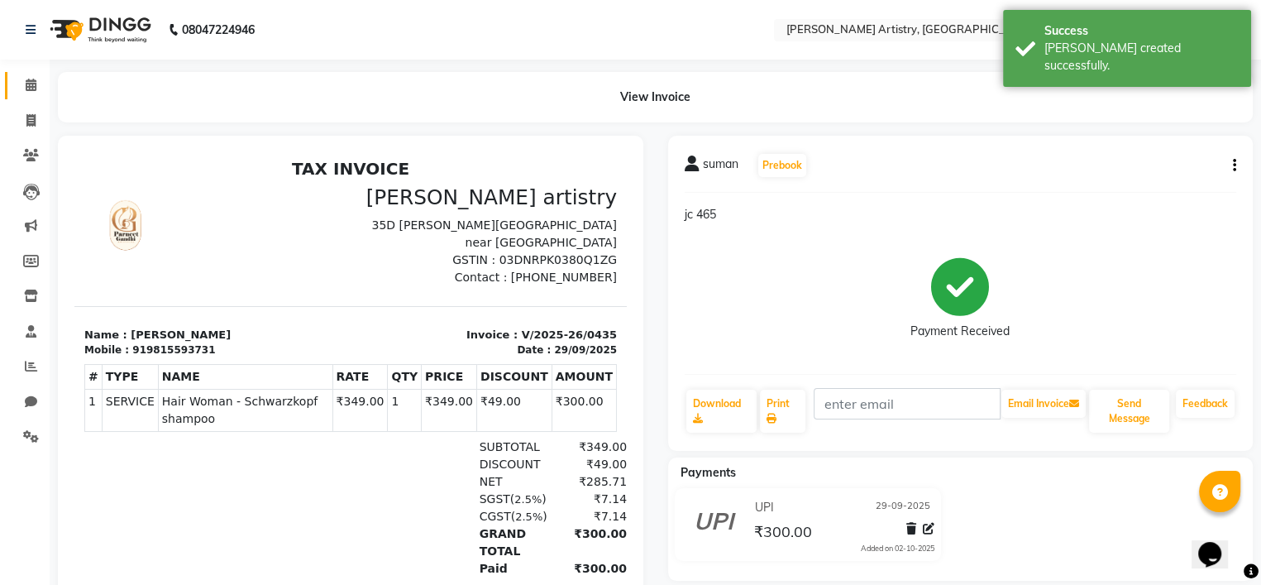
click at [31, 75] on link "Calendar" at bounding box center [25, 85] width 40 height 27
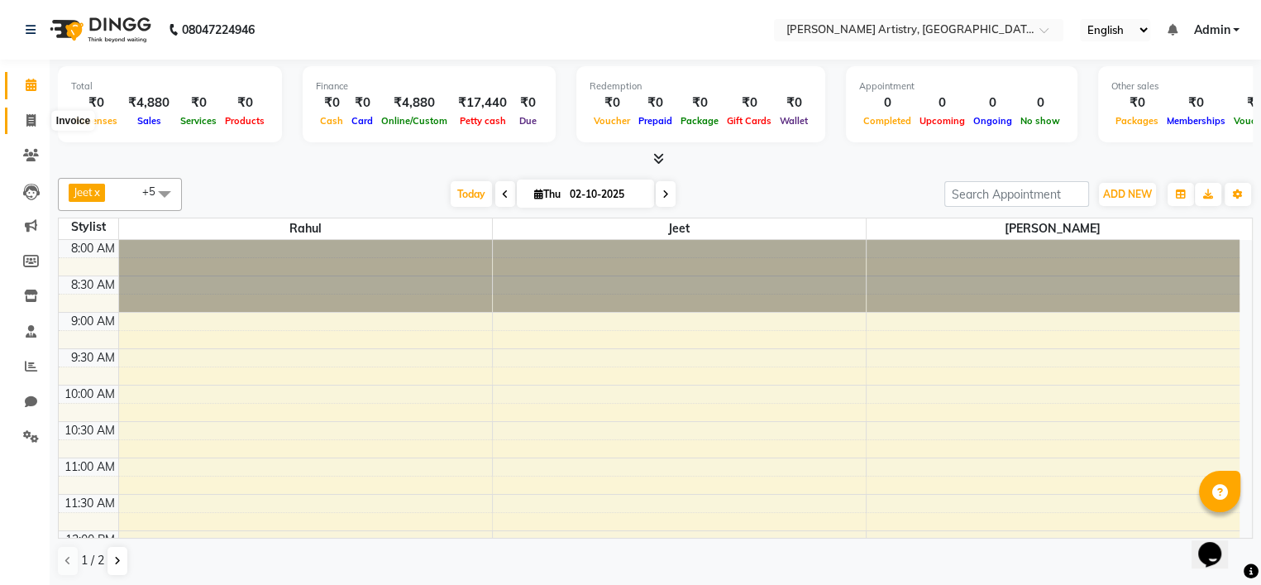
click at [32, 118] on icon at bounding box center [30, 120] width 9 height 12
select select "service"
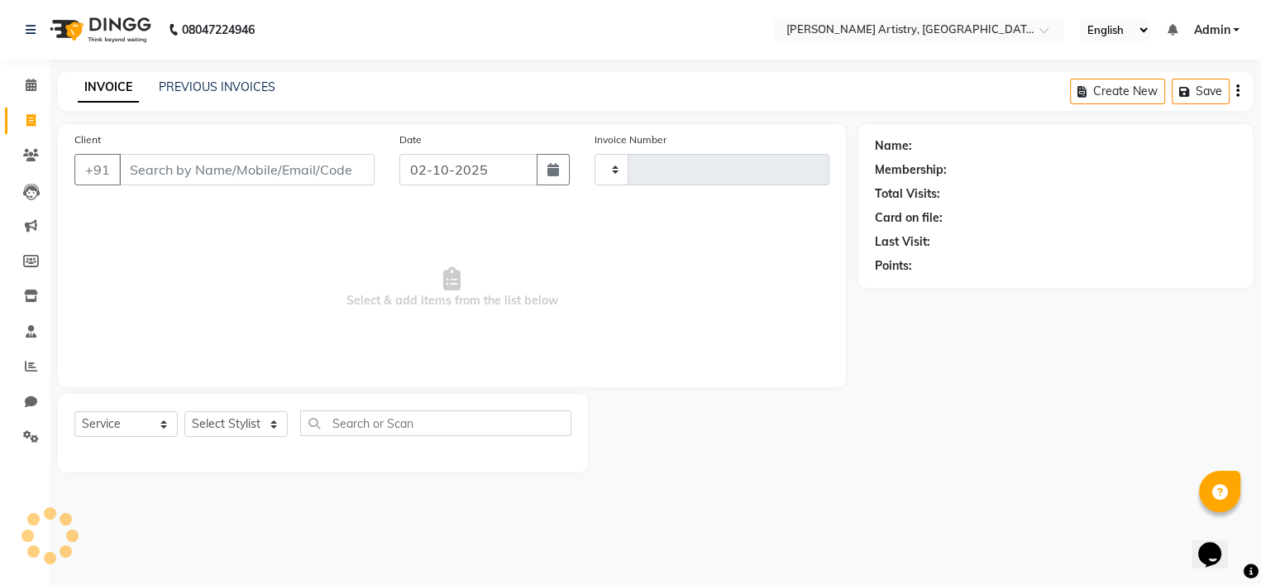
type input "0436"
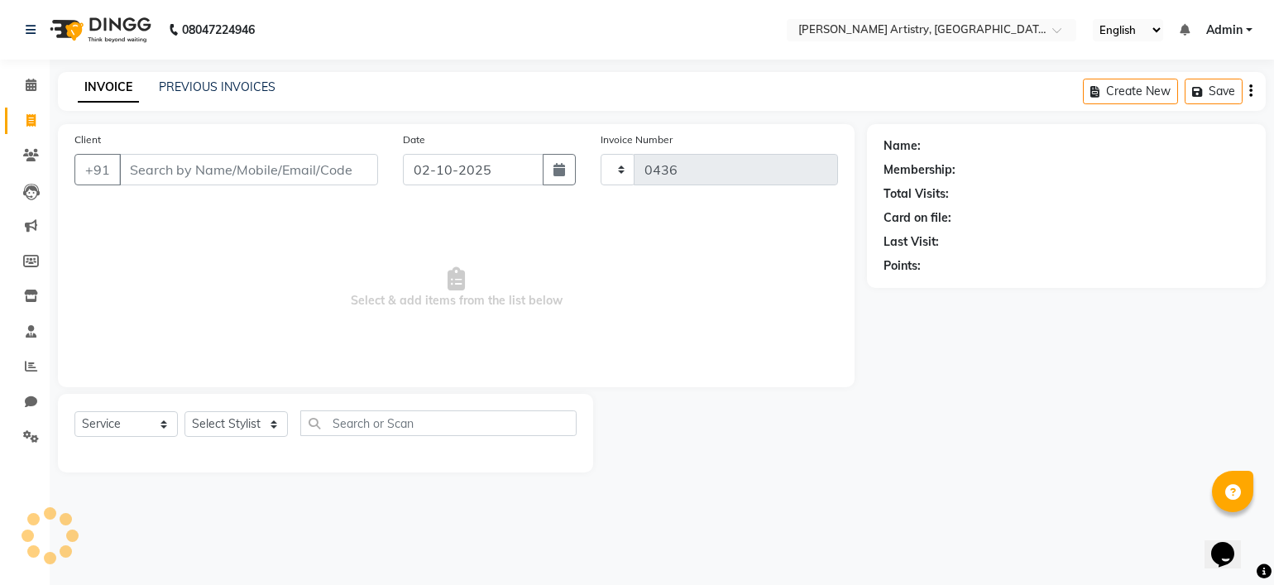
select select "8322"
click at [22, 90] on span at bounding box center [31, 85] width 29 height 19
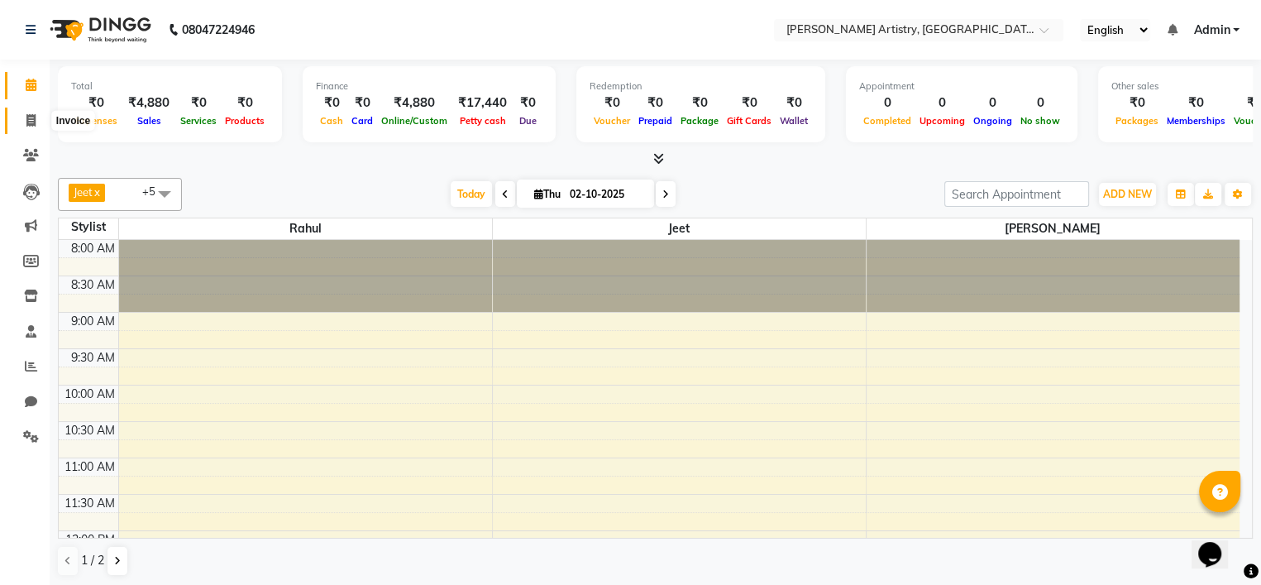
click at [35, 129] on span at bounding box center [31, 121] width 29 height 19
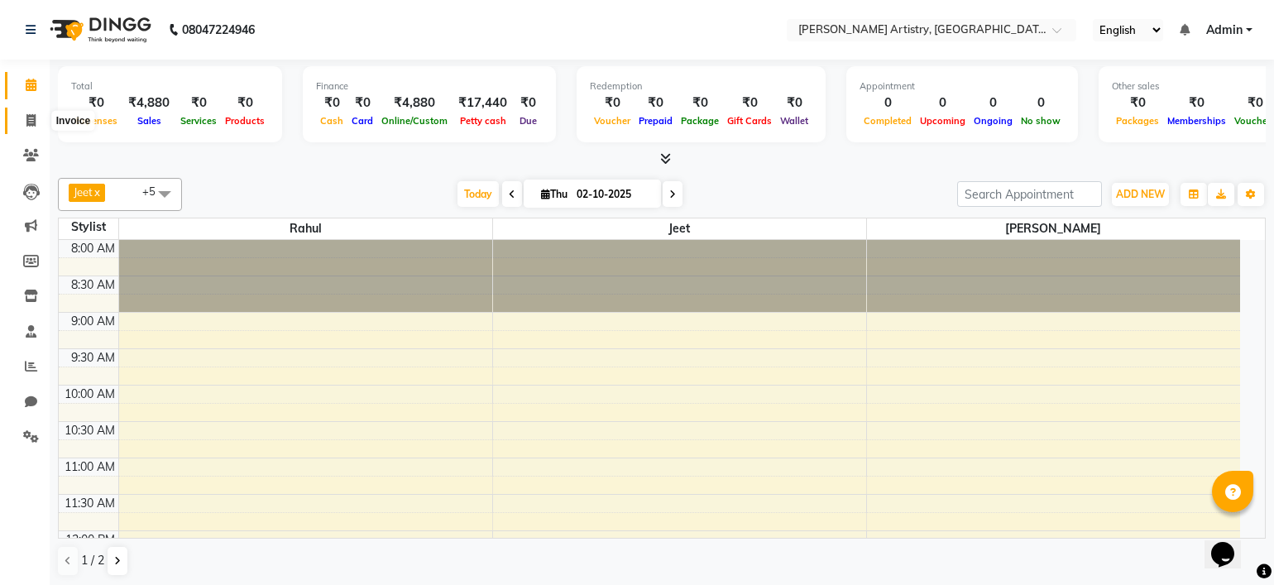
select select "service"
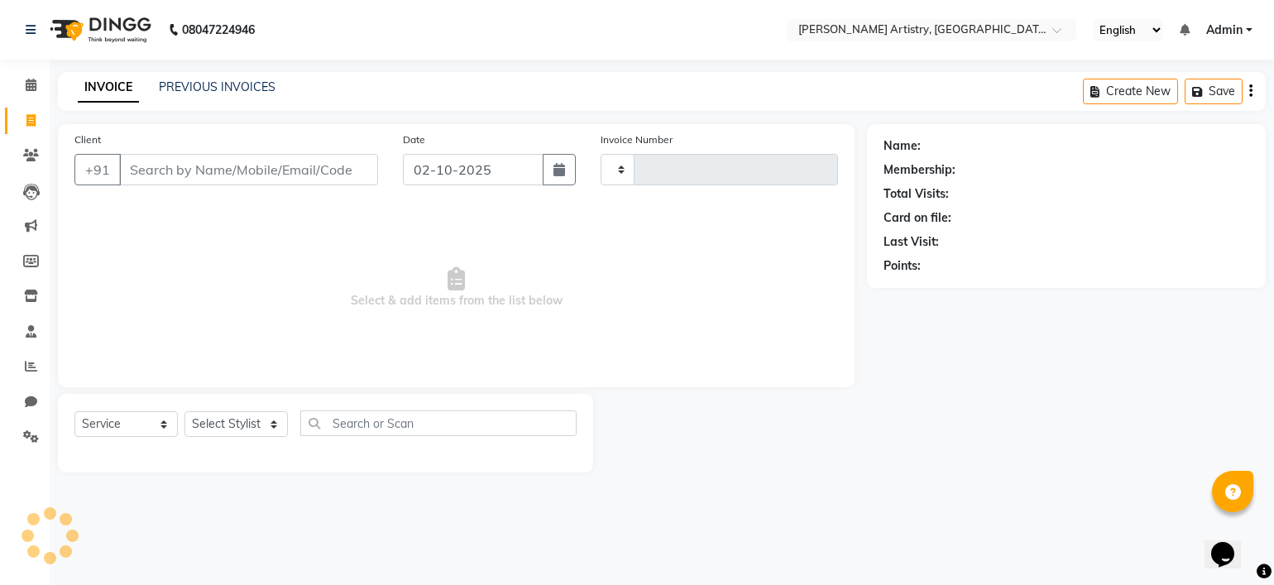
type input "0436"
select select "8322"
click at [192, 91] on link "PREVIOUS INVOICES" at bounding box center [217, 86] width 117 height 15
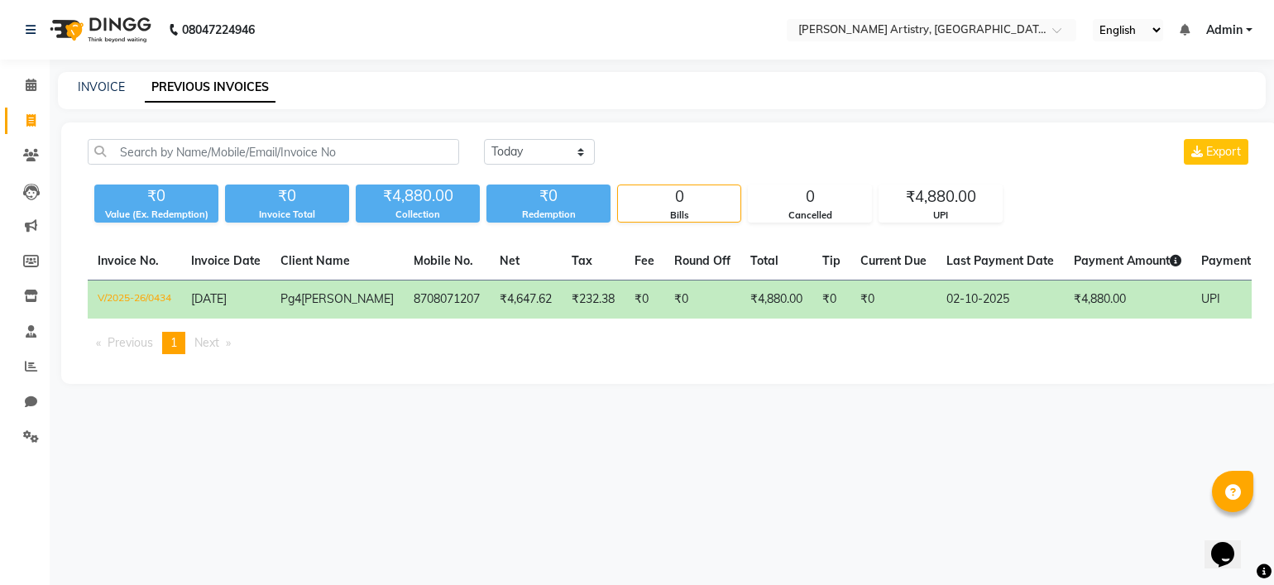
click at [968, 298] on td "02-10-2025" at bounding box center [999, 299] width 127 height 39
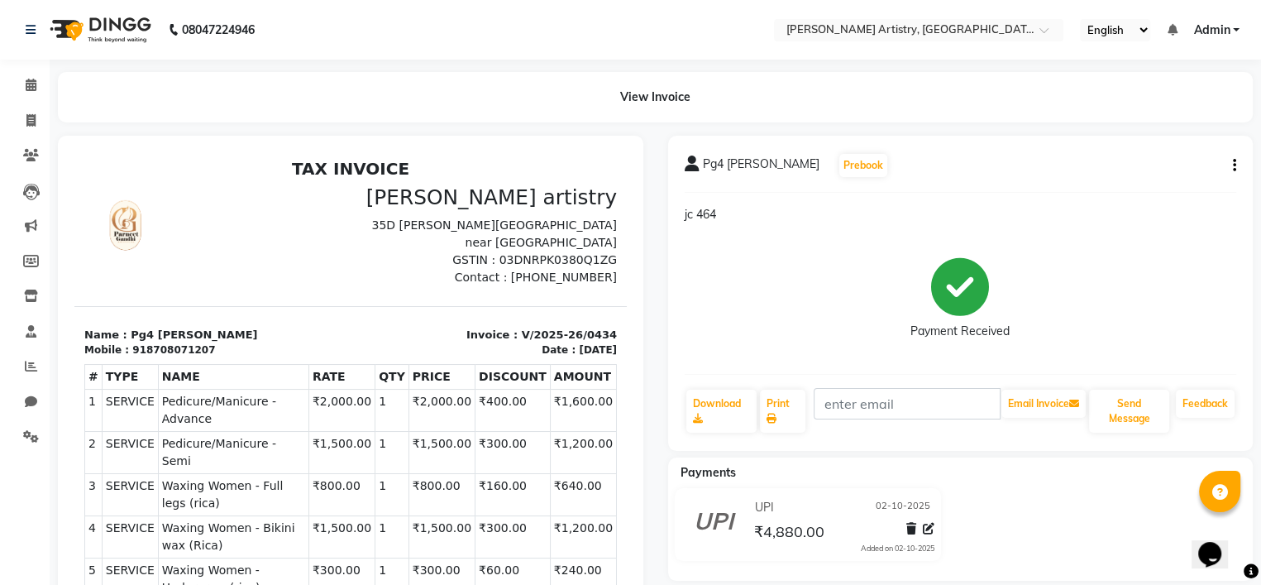
click at [1235, 165] on icon "button" at bounding box center [1234, 165] width 3 height 1
click at [910, 207] on p "jc 464" at bounding box center [961, 214] width 552 height 17
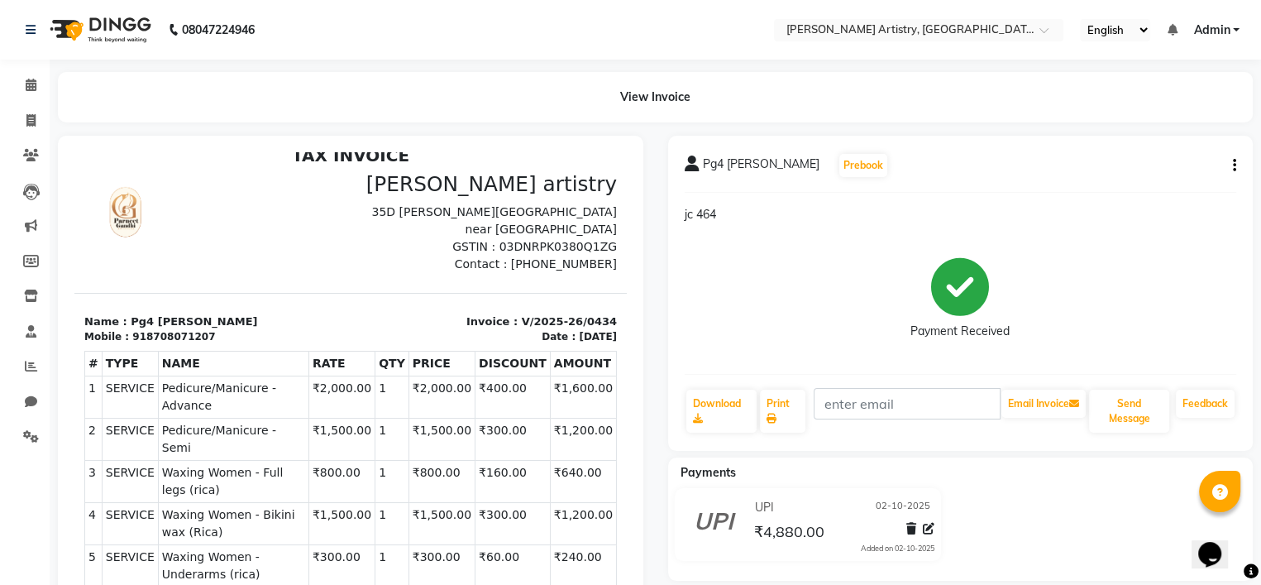
click at [1234, 165] on icon "button" at bounding box center [1234, 165] width 3 height 1
click at [18, 82] on span at bounding box center [31, 85] width 29 height 19
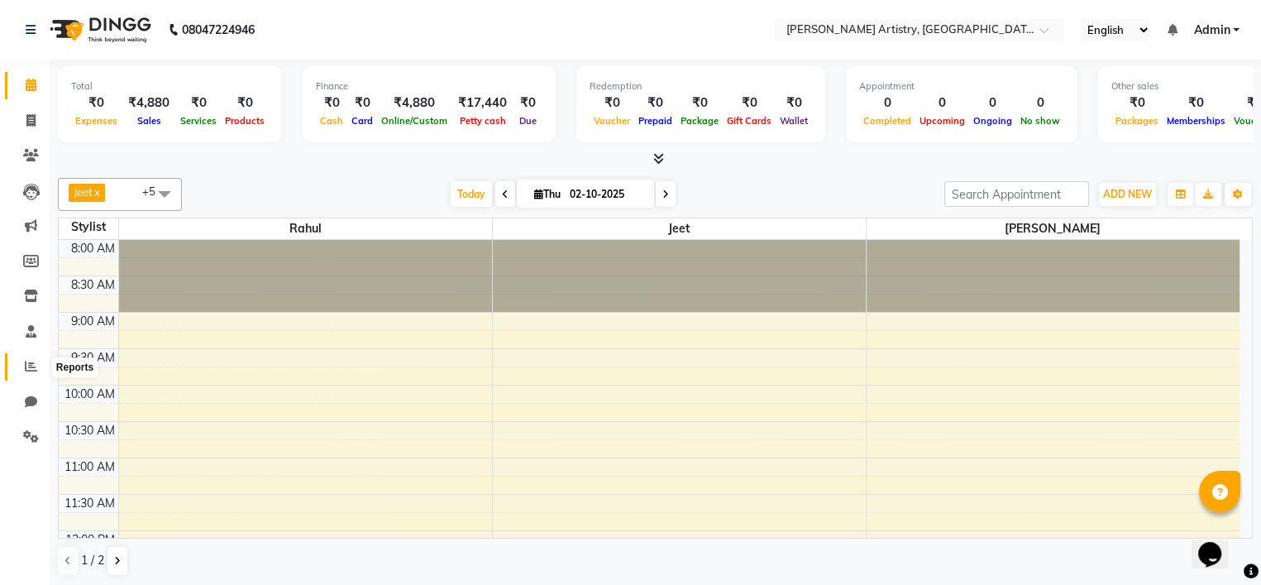
click at [21, 366] on span at bounding box center [31, 366] width 29 height 19
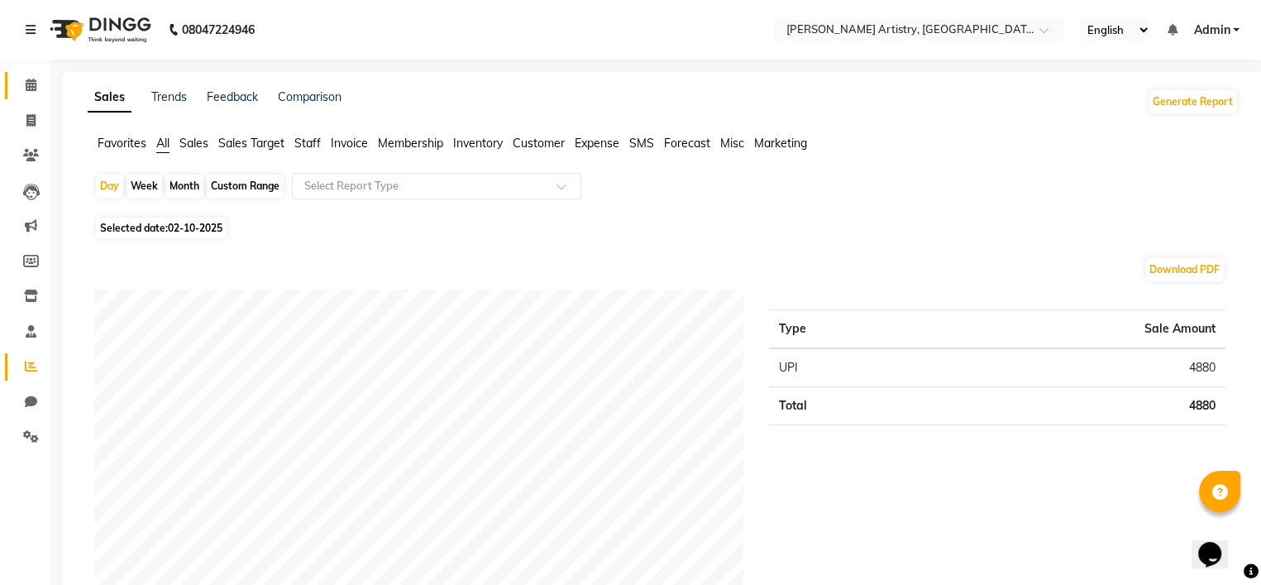
click at [11, 85] on link "Calendar" at bounding box center [25, 85] width 40 height 27
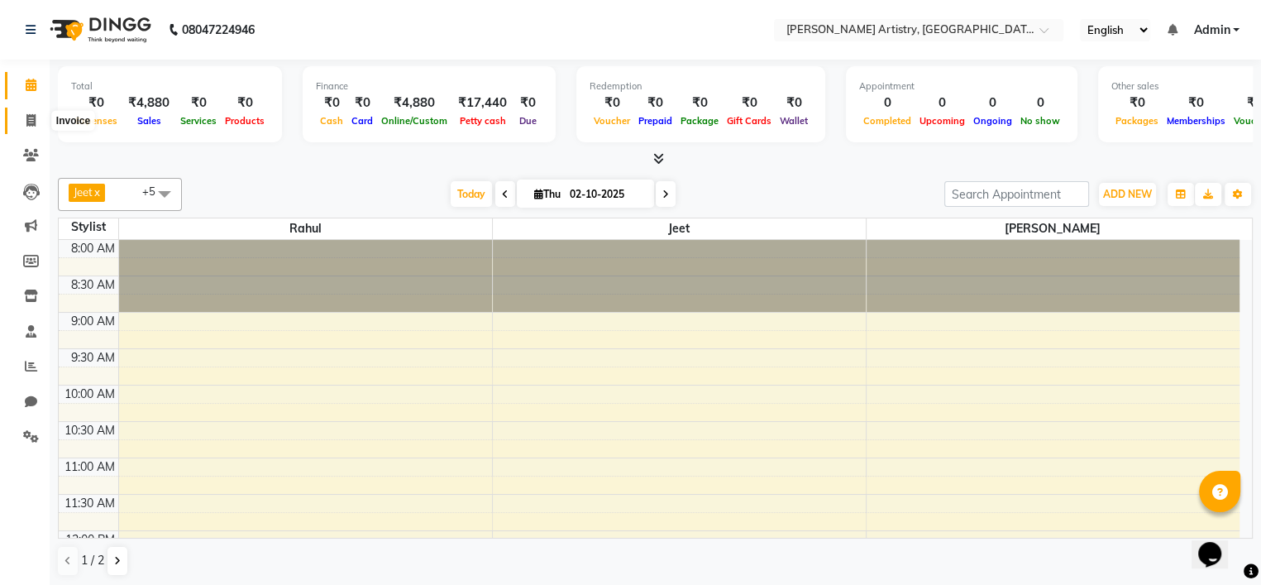
click at [33, 117] on icon at bounding box center [30, 120] width 9 height 12
select select "service"
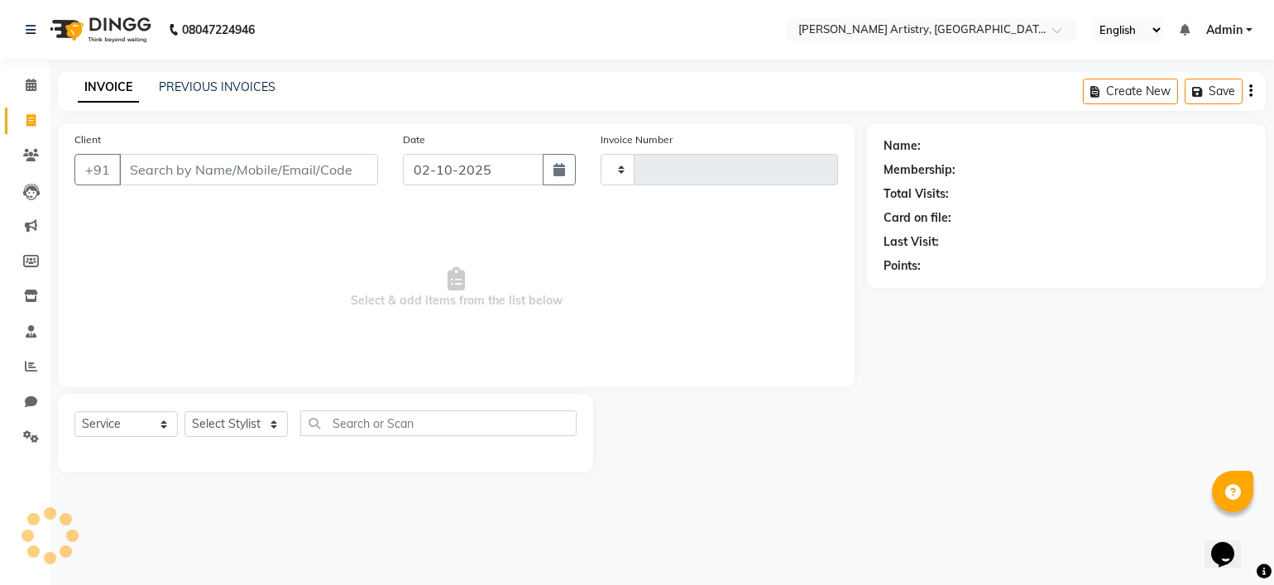
type input "0436"
select select "8322"
click at [186, 87] on link "PREVIOUS INVOICES" at bounding box center [217, 86] width 117 height 15
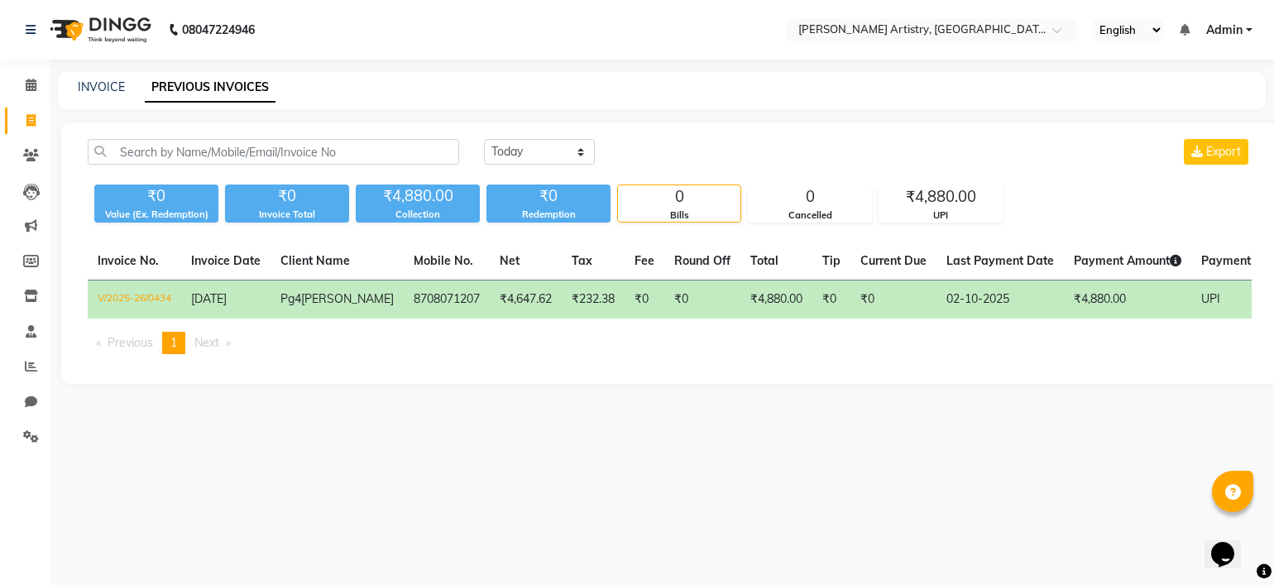
click at [358, 305] on td "Pg4 Geetanjali" at bounding box center [336, 299] width 133 height 39
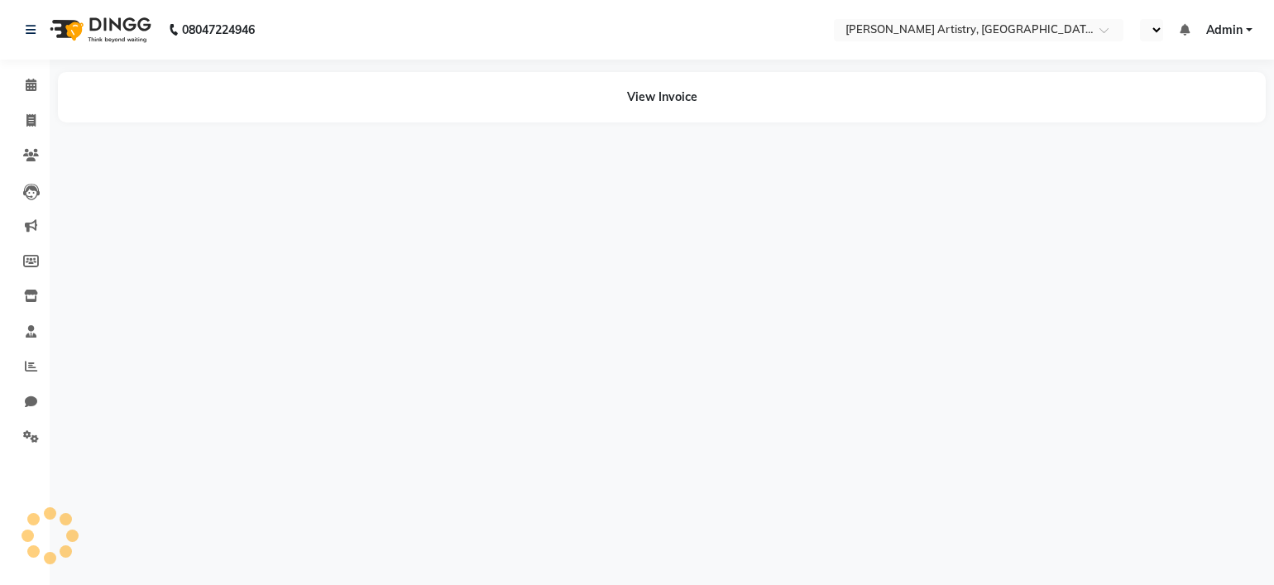
select select "en"
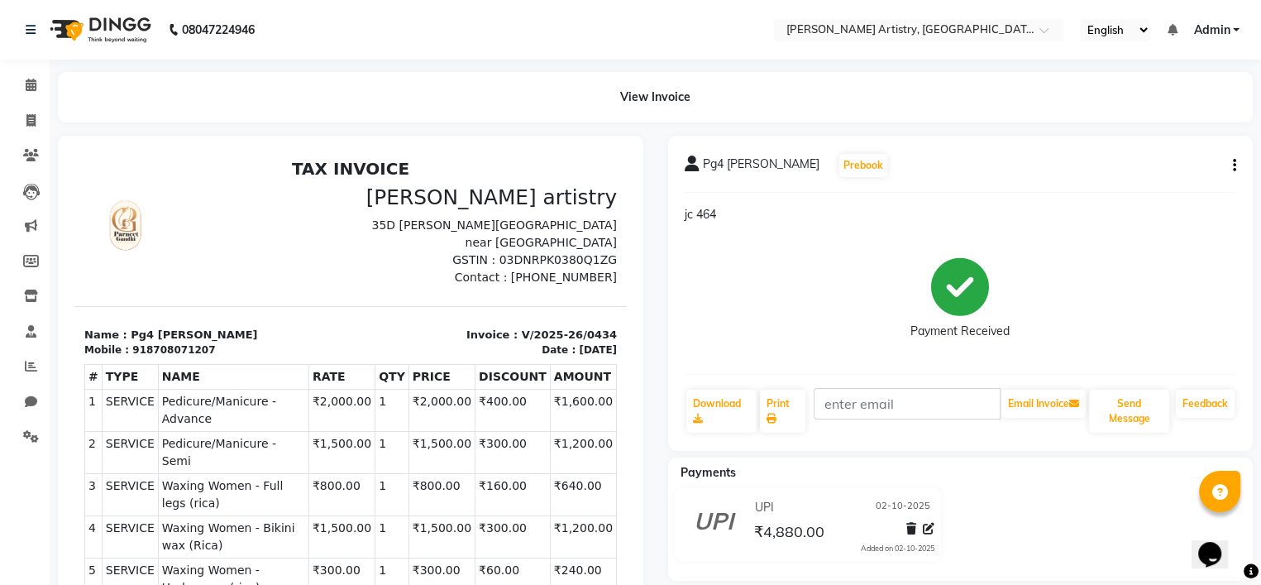
click at [1234, 166] on icon "button" at bounding box center [1234, 165] width 3 height 1
click at [913, 533] on icon at bounding box center [911, 529] width 10 height 12
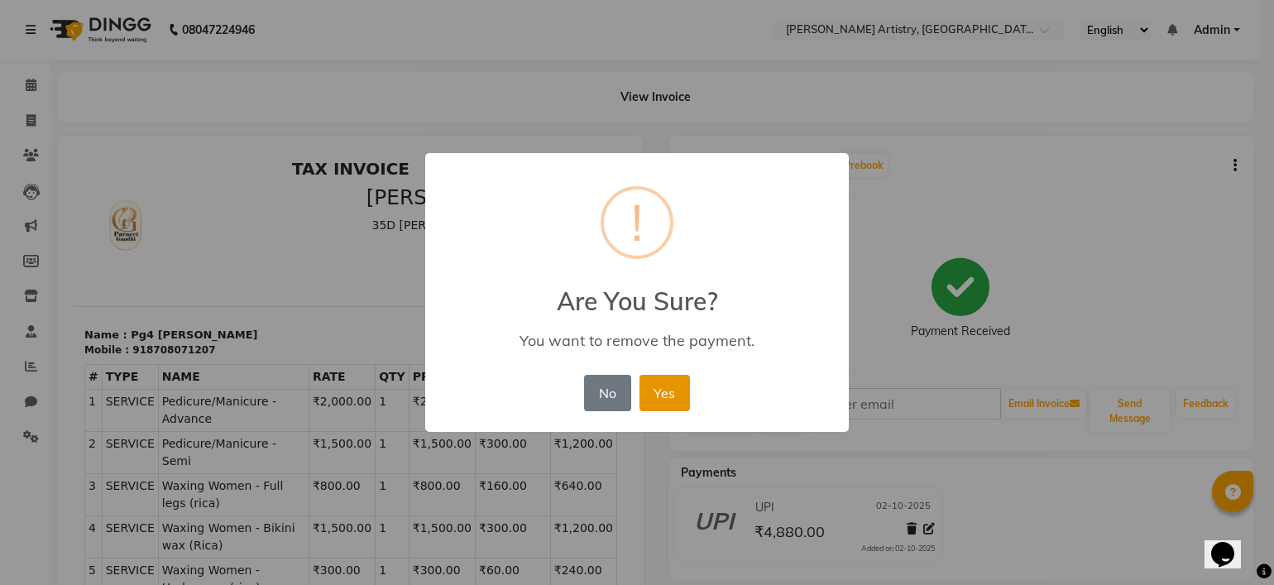
click at [665, 403] on button "Yes" at bounding box center [664, 393] width 50 height 36
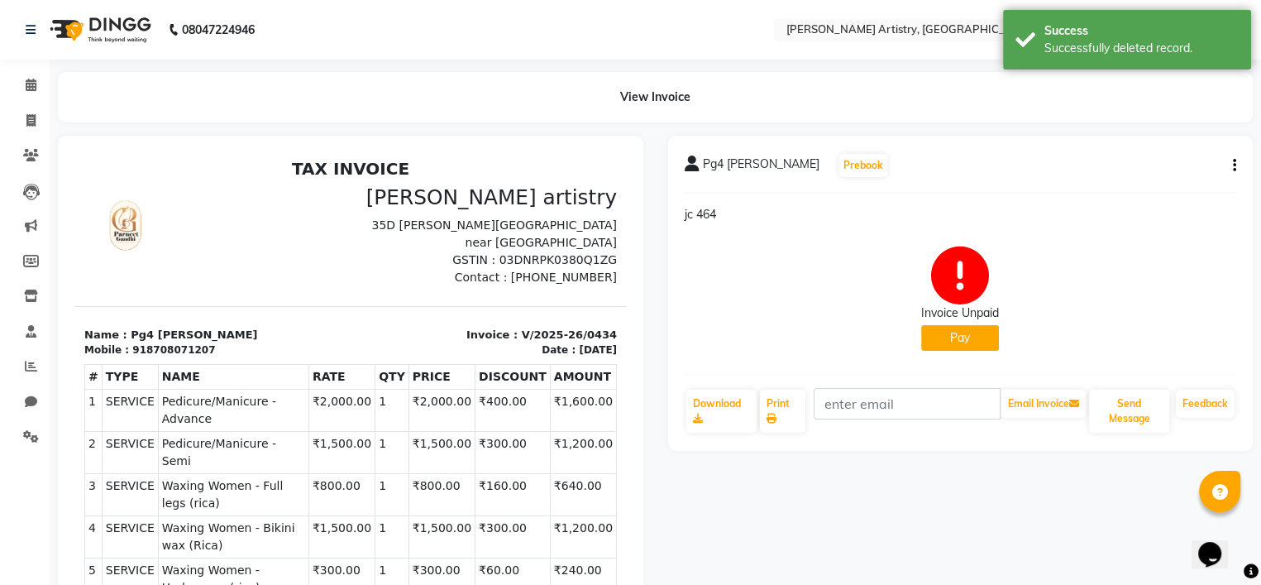
click at [1231, 165] on button "button" at bounding box center [1231, 165] width 10 height 17
click at [1166, 181] on div "Edit Invoice" at bounding box center [1151, 186] width 113 height 21
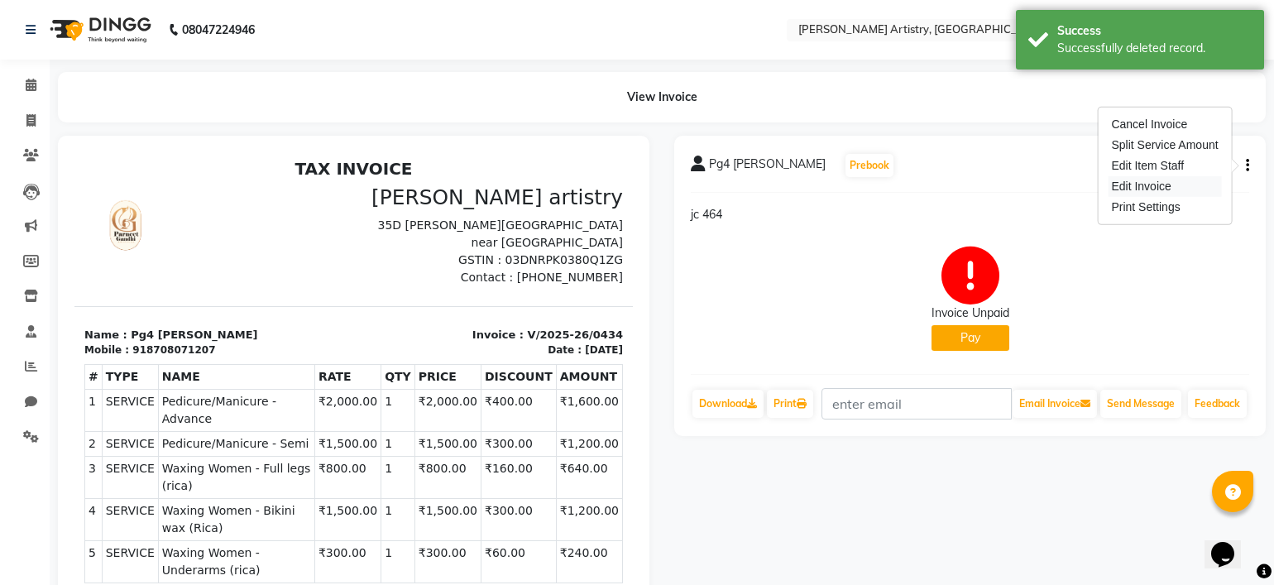
select select "service"
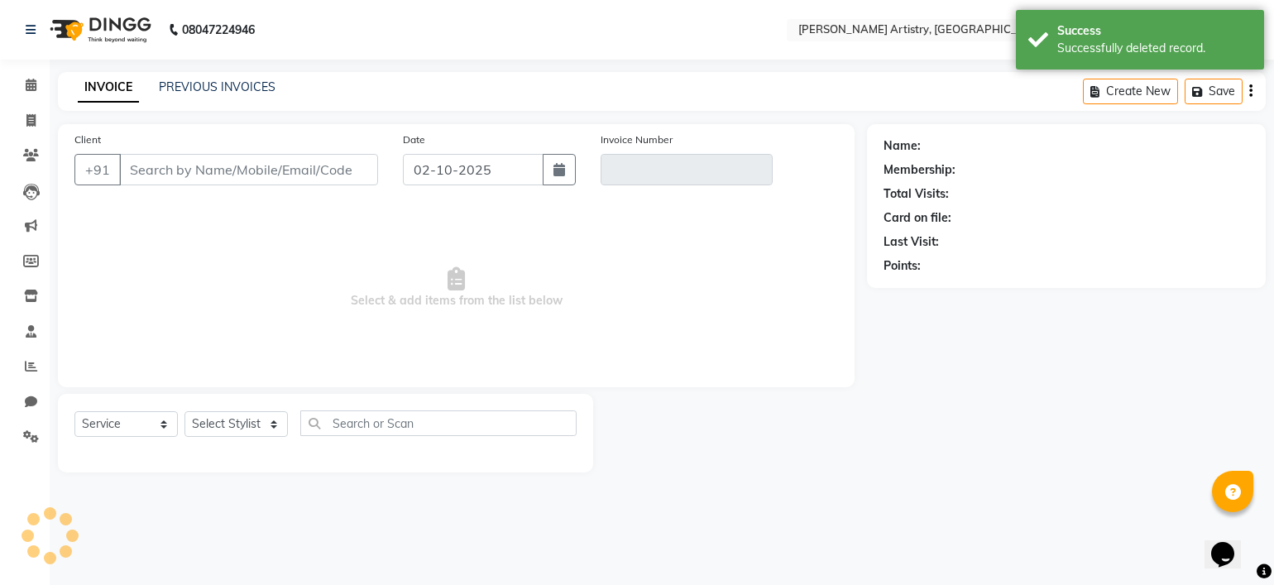
type input "8708071207"
type input "V/2025-26/0434"
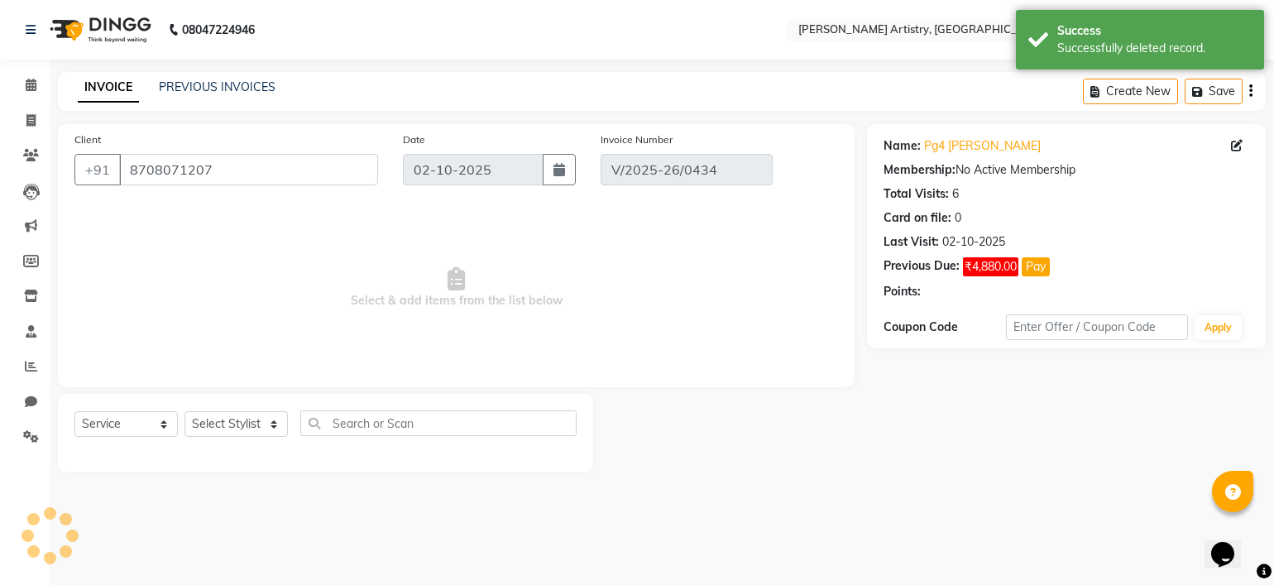
type input "[DATE]"
select select "select"
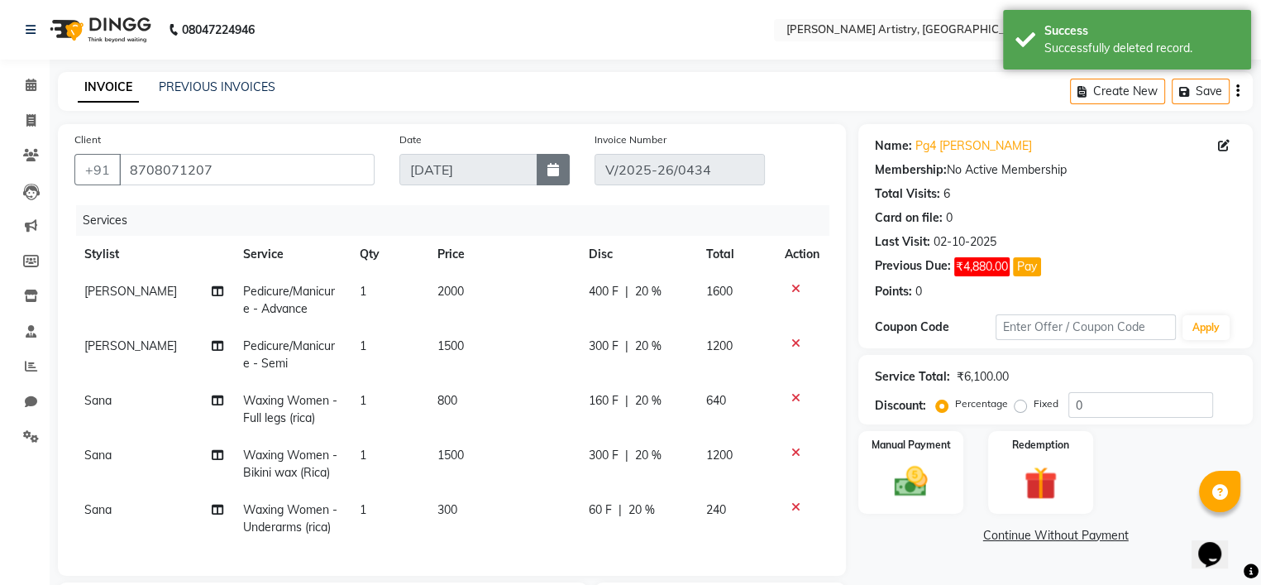
click at [558, 156] on button "button" at bounding box center [553, 169] width 33 height 31
select select "10"
select select "2025"
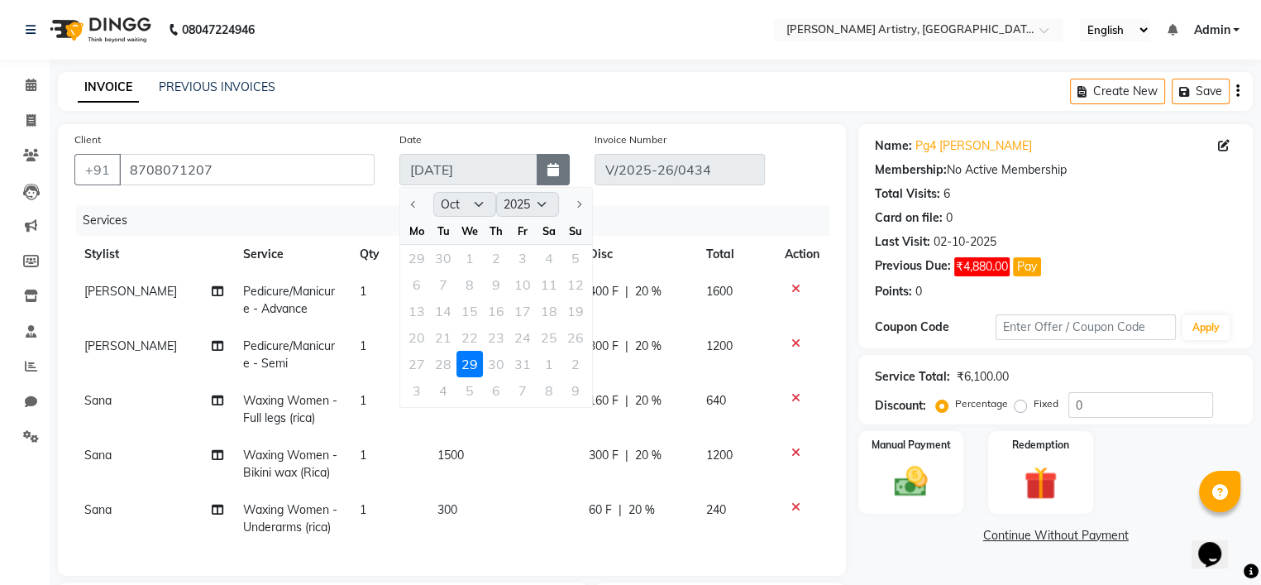
click at [558, 156] on button "button" at bounding box center [553, 169] width 33 height 31
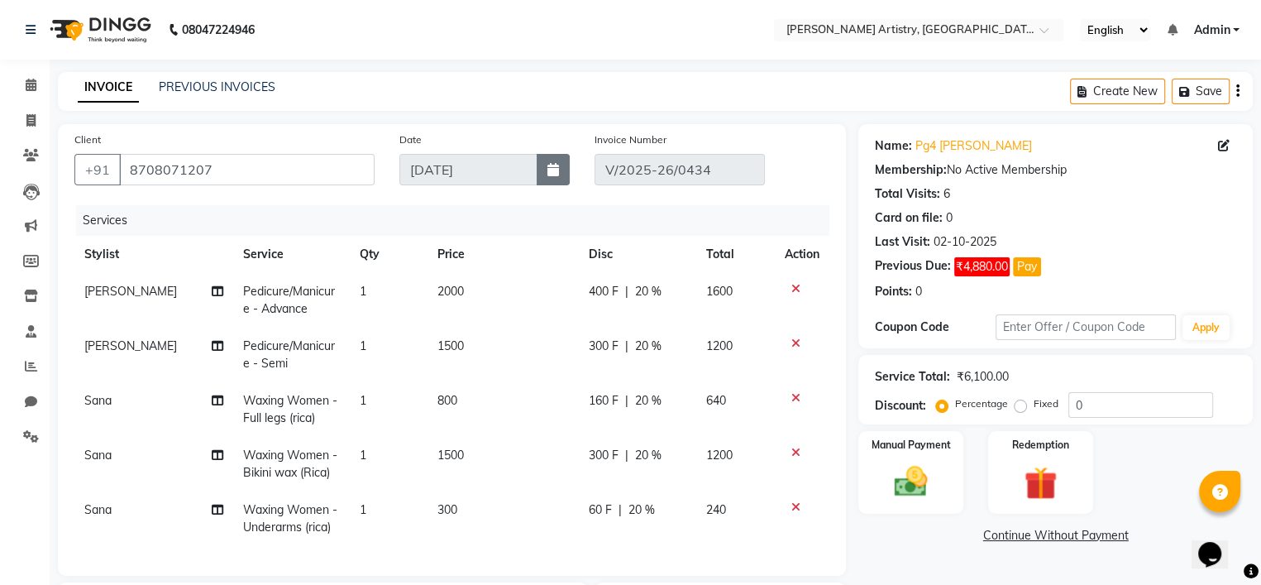
click at [558, 156] on button "button" at bounding box center [553, 169] width 33 height 31
select select "10"
select select "2025"
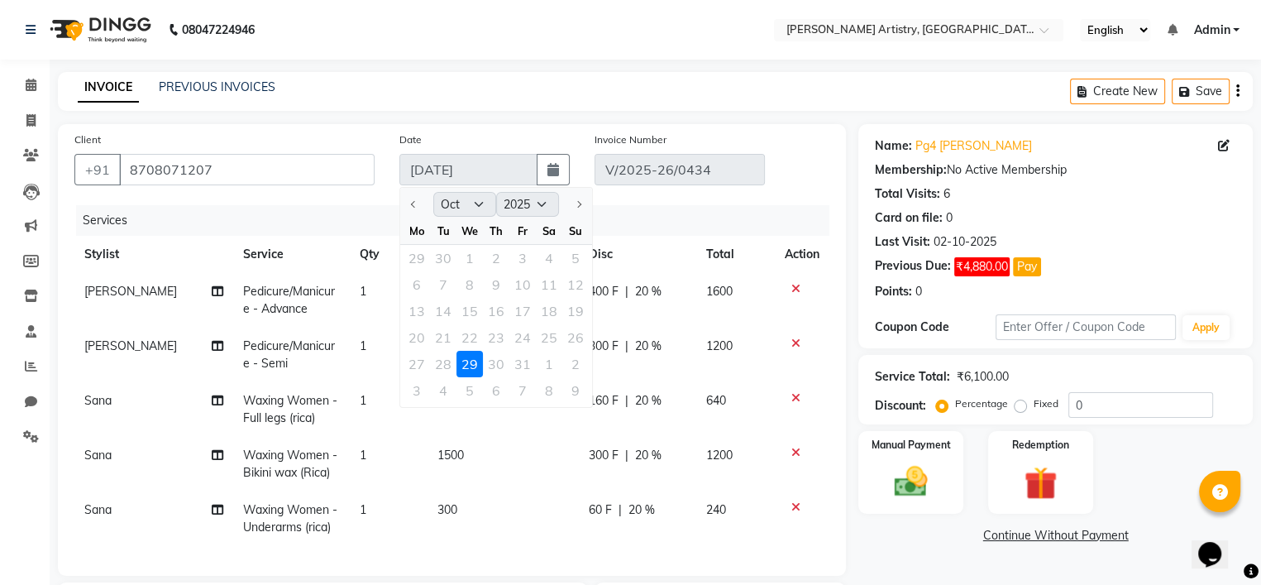
click at [1239, 92] on icon "button" at bounding box center [1237, 91] width 3 height 1
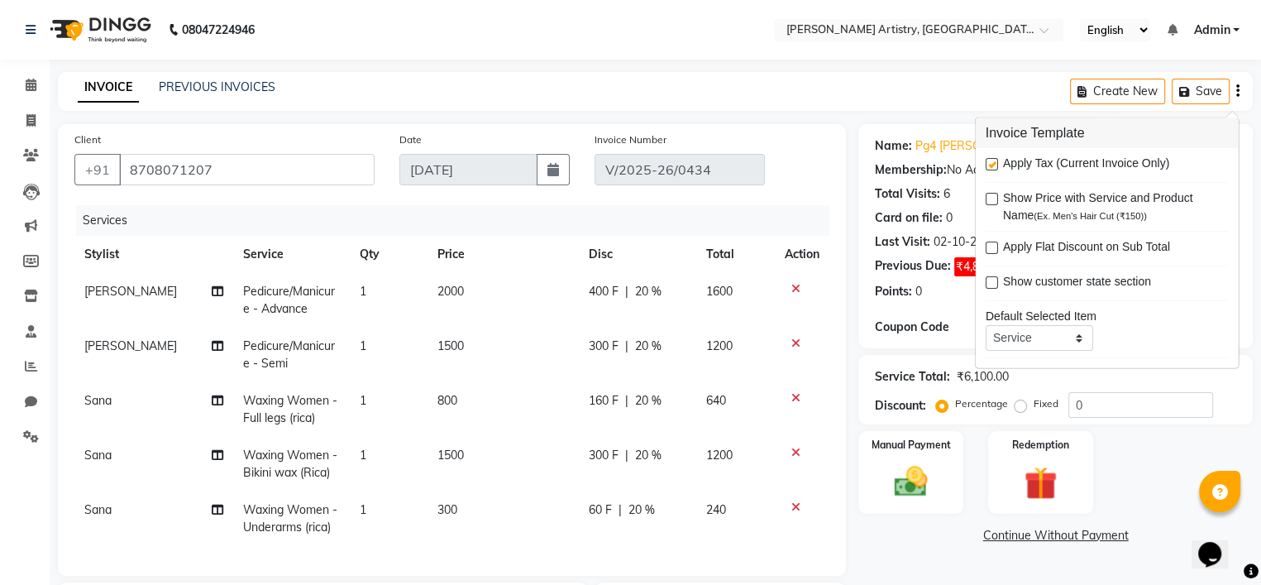
click at [920, 79] on div "INVOICE PREVIOUS INVOICES Create New Save" at bounding box center [655, 91] width 1195 height 39
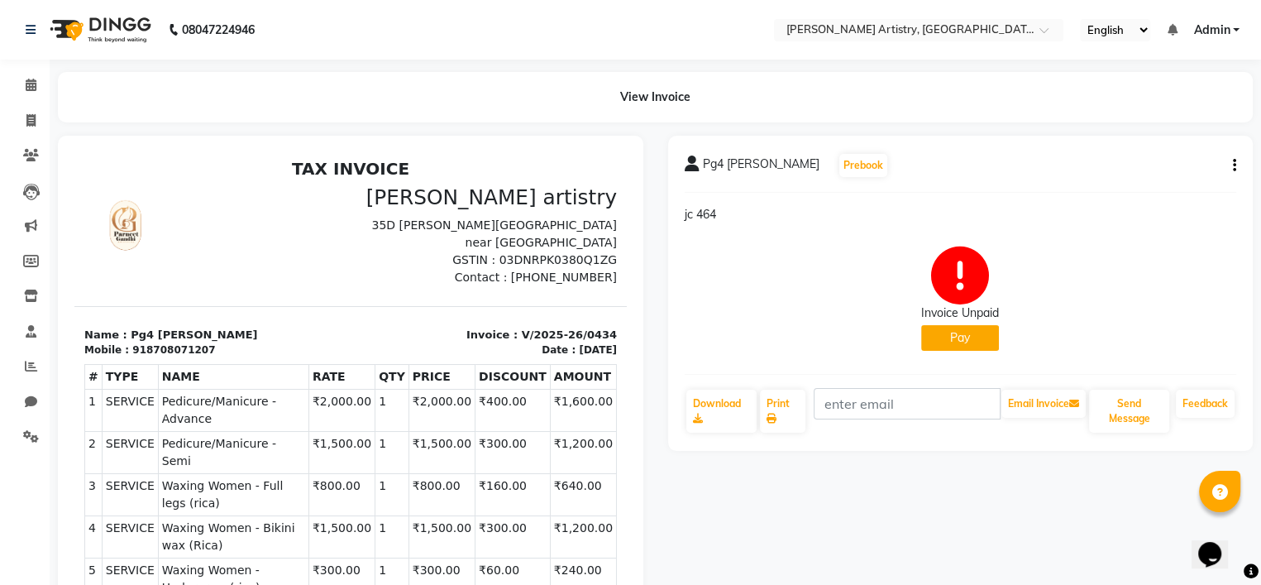
click at [1235, 165] on icon "button" at bounding box center [1234, 165] width 3 height 1
click at [1134, 118] on div "Cancel Invoice" at bounding box center [1151, 124] width 113 height 21
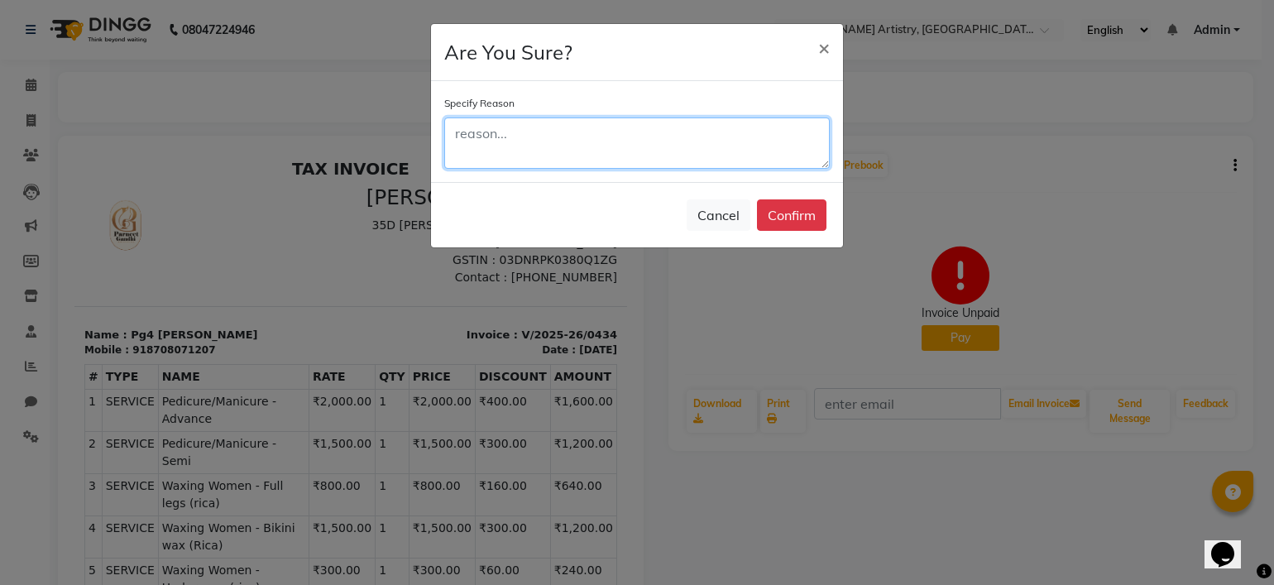
click at [768, 146] on textarea at bounding box center [636, 142] width 385 height 51
type textarea "wrong date"
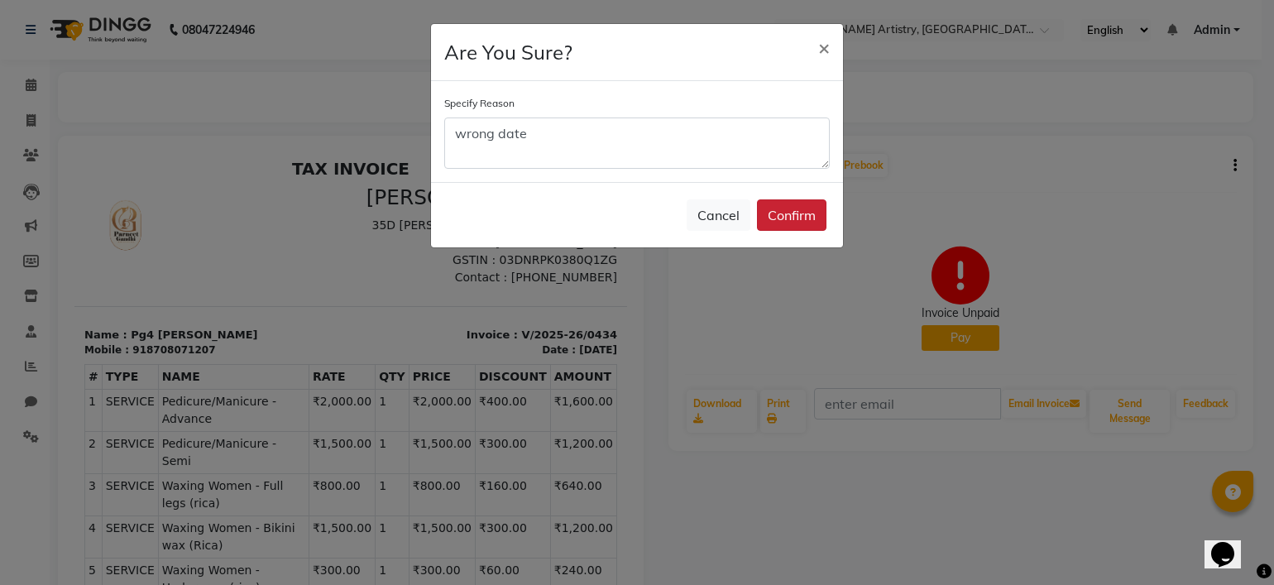
click at [791, 220] on button "Confirm" at bounding box center [791, 214] width 69 height 31
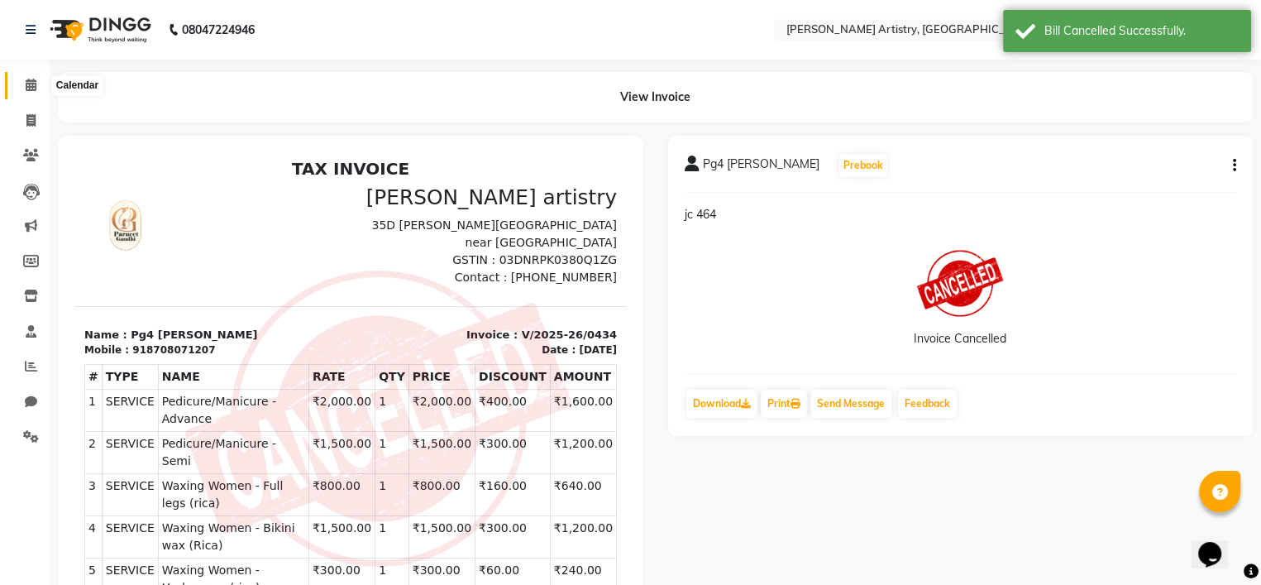
click at [39, 83] on span at bounding box center [31, 85] width 29 height 19
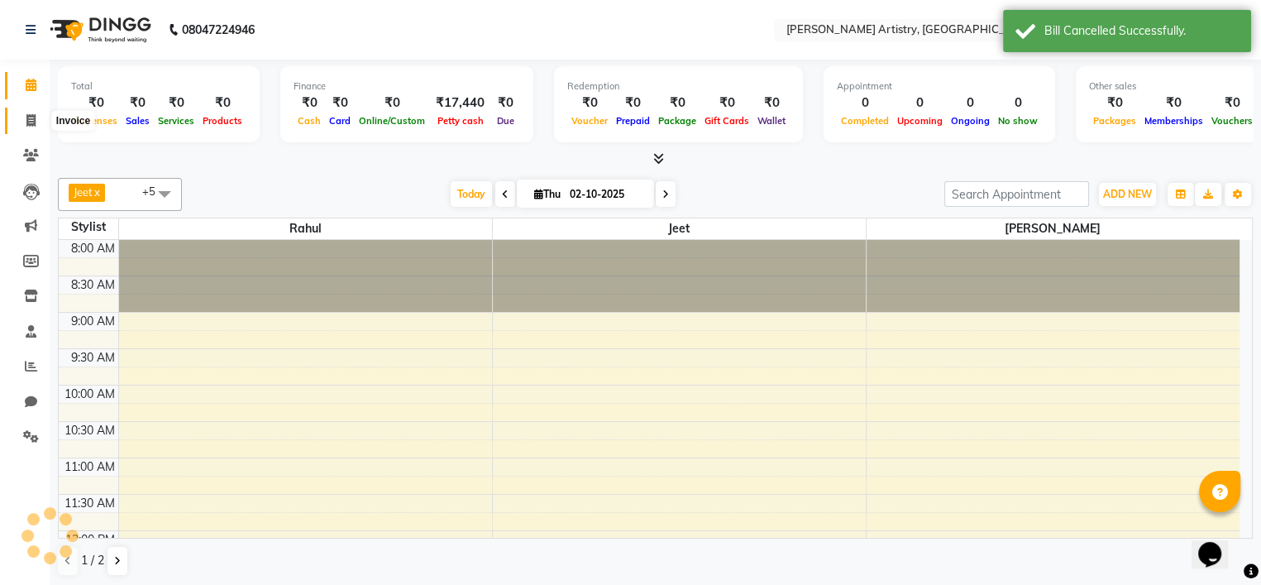
click at [27, 117] on icon at bounding box center [30, 120] width 9 height 12
select select "service"
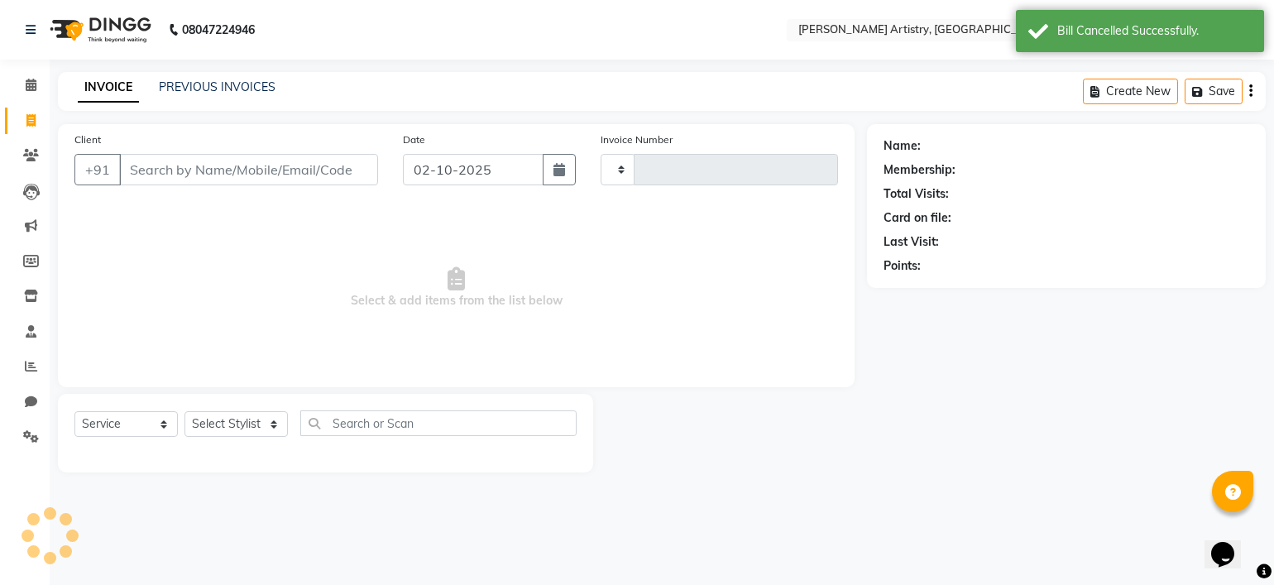
type input "0436"
select select "8322"
click at [562, 171] on icon "button" at bounding box center [559, 169] width 12 height 13
select select "10"
select select "2025"
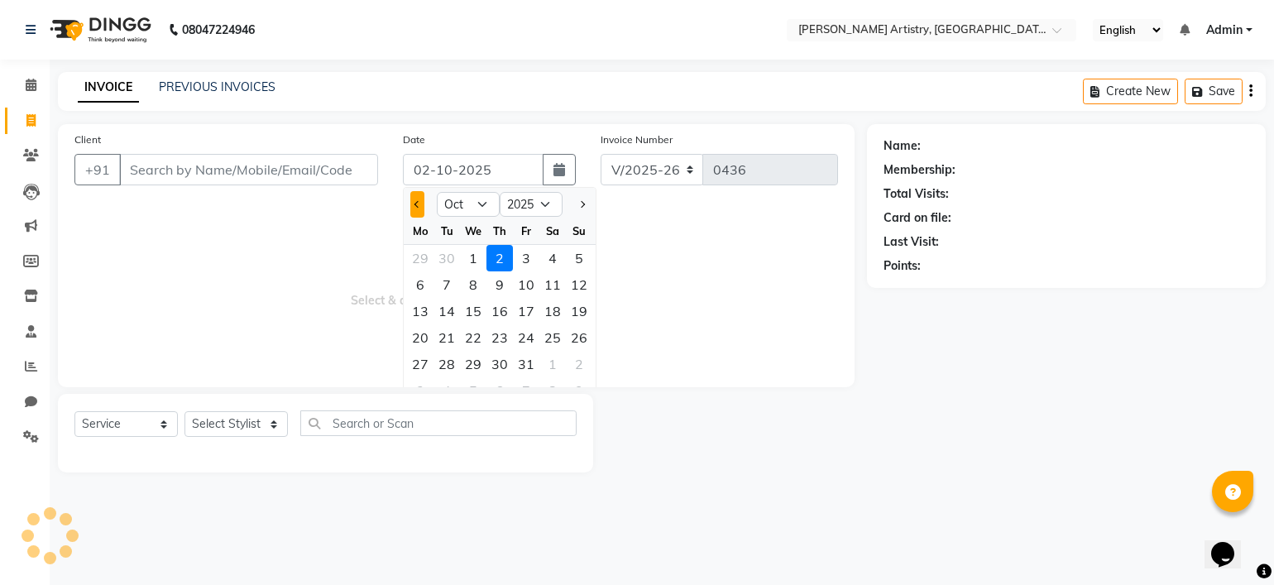
click at [420, 208] on button "Previous month" at bounding box center [417, 204] width 14 height 26
select select "9"
click at [418, 364] on div "29" at bounding box center [420, 364] width 26 height 26
type input "29-09-2025"
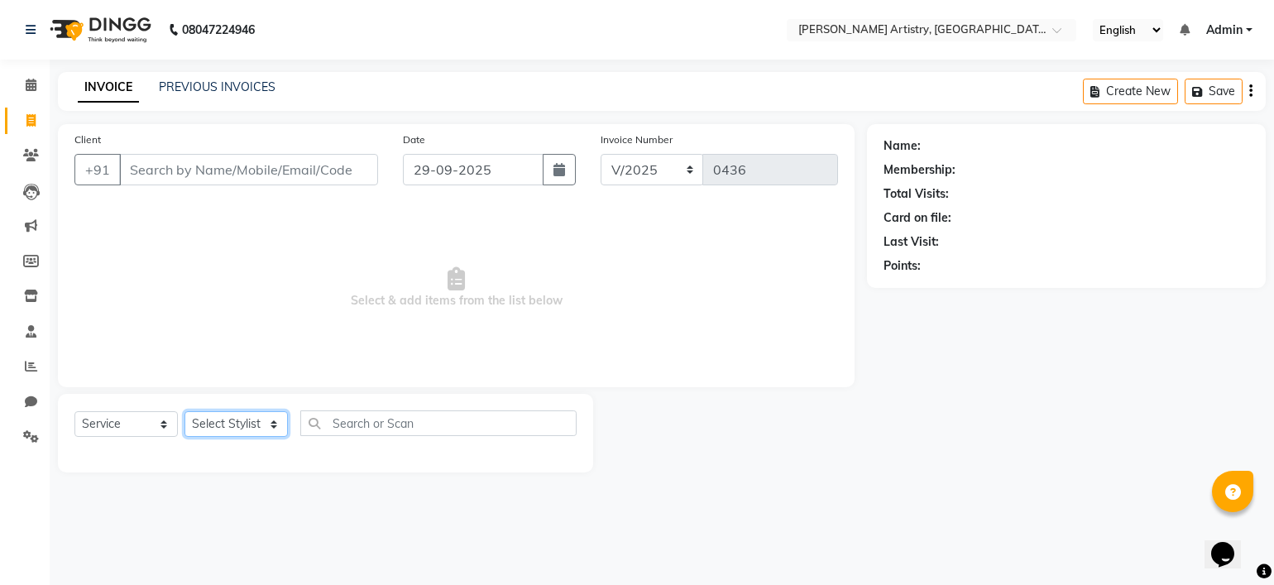
click at [252, 429] on select "Select Stylist Jeet Lakshmi Mannu Parneet Gandhi Rahul Sagar Sahil Sana" at bounding box center [235, 424] width 103 height 26
select select "84202"
click at [184, 412] on select "Select Stylist Jeet Lakshmi Mannu Parneet Gandhi Rahul Sagar Sahil Sana" at bounding box center [235, 424] width 103 height 26
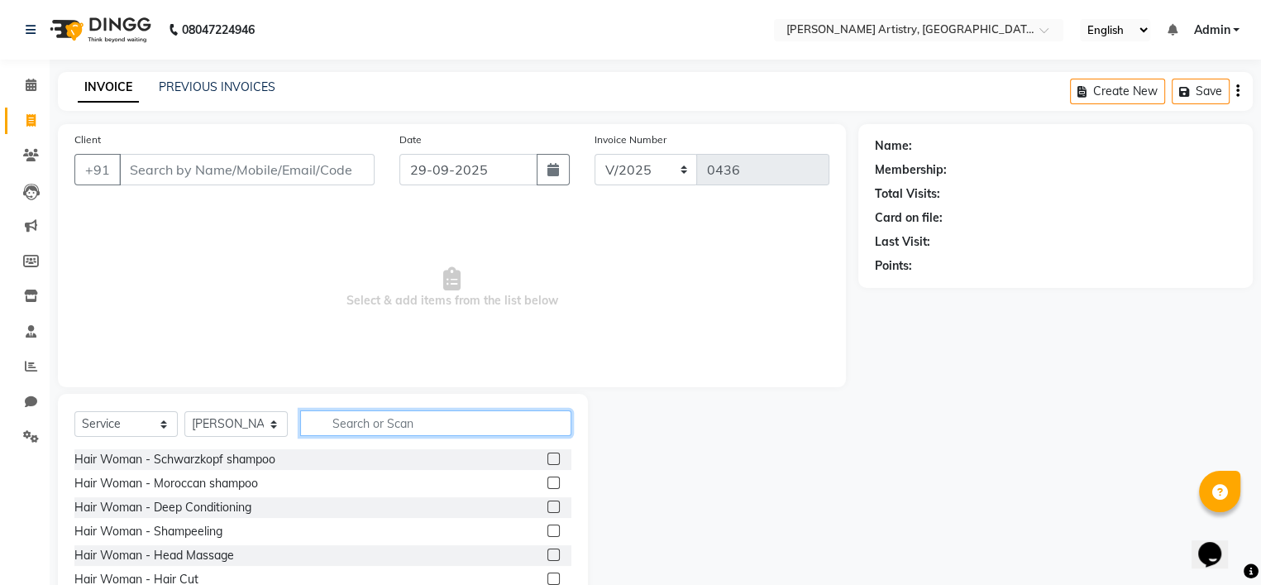
click at [371, 418] on input "text" at bounding box center [435, 423] width 271 height 26
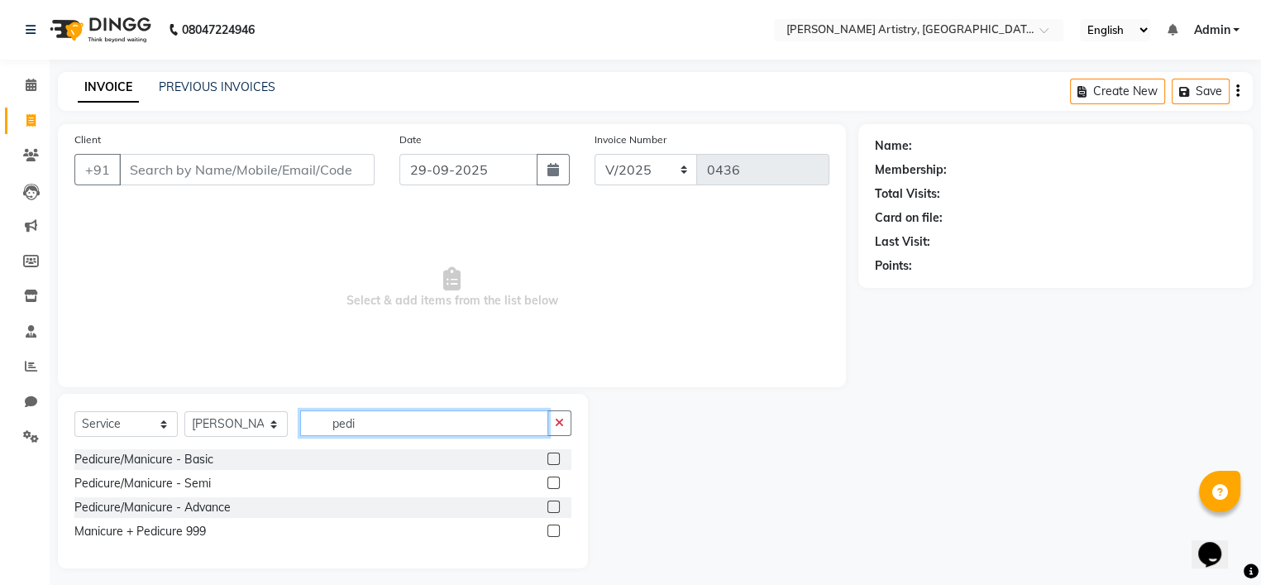
type input "pedi"
click at [551, 509] on label at bounding box center [553, 506] width 12 height 12
click at [551, 509] on input "checkbox" at bounding box center [552, 507] width 11 height 11
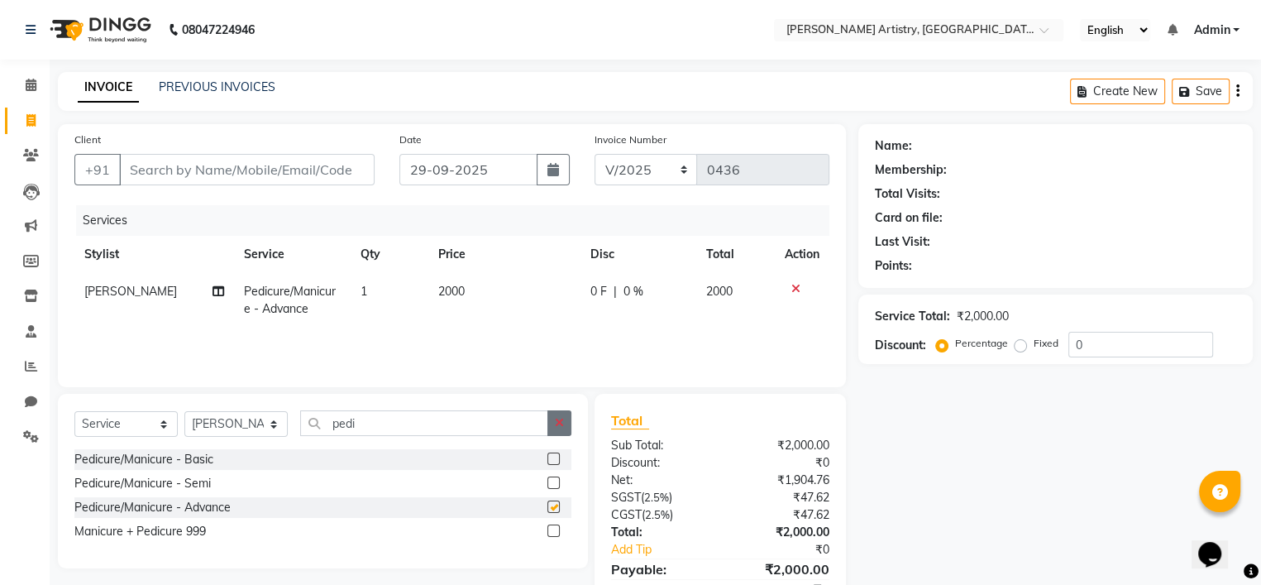
checkbox input "false"
click at [560, 425] on icon "button" at bounding box center [559, 423] width 9 height 12
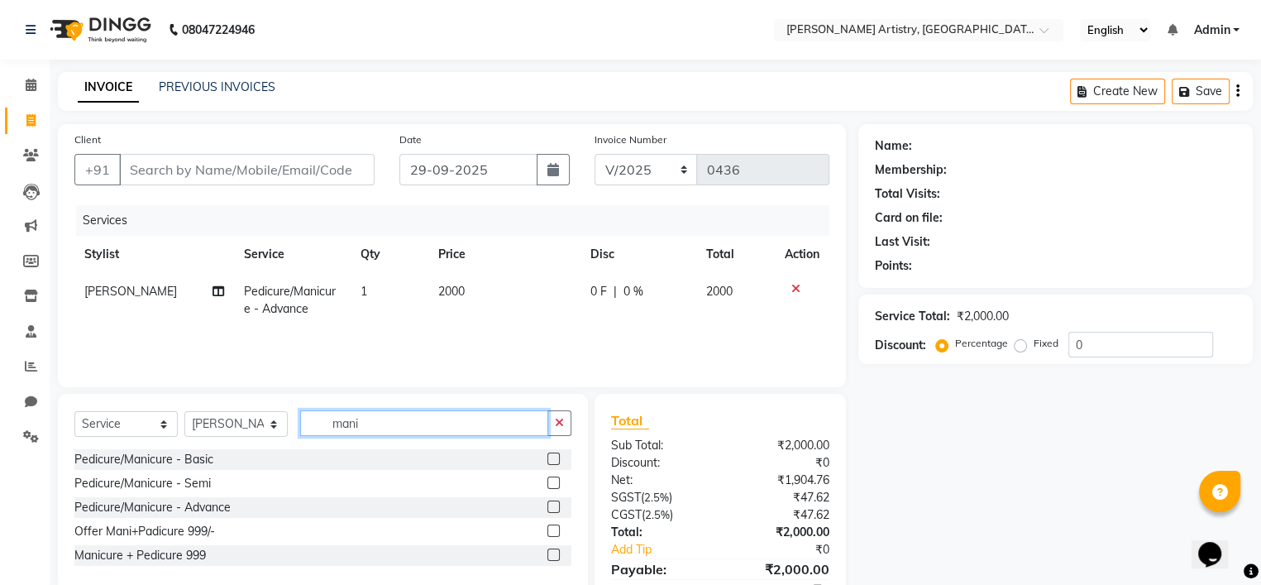
type input "mani"
click at [556, 480] on label at bounding box center [553, 482] width 12 height 12
click at [556, 480] on input "checkbox" at bounding box center [552, 483] width 11 height 11
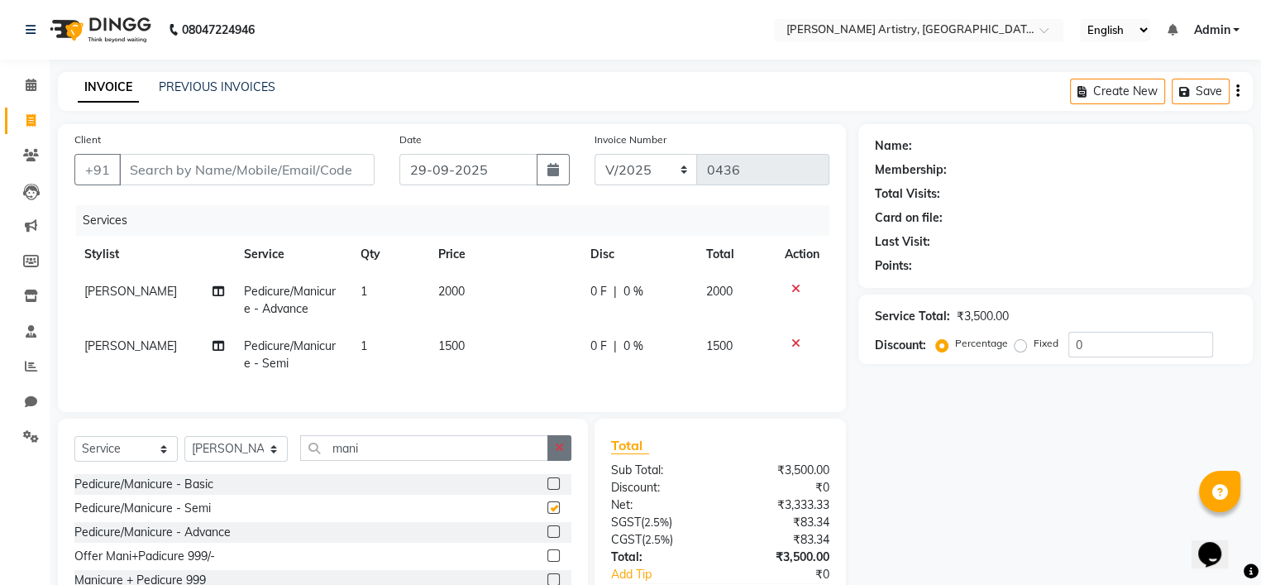
checkbox input "false"
click at [559, 452] on button "button" at bounding box center [559, 448] width 24 height 26
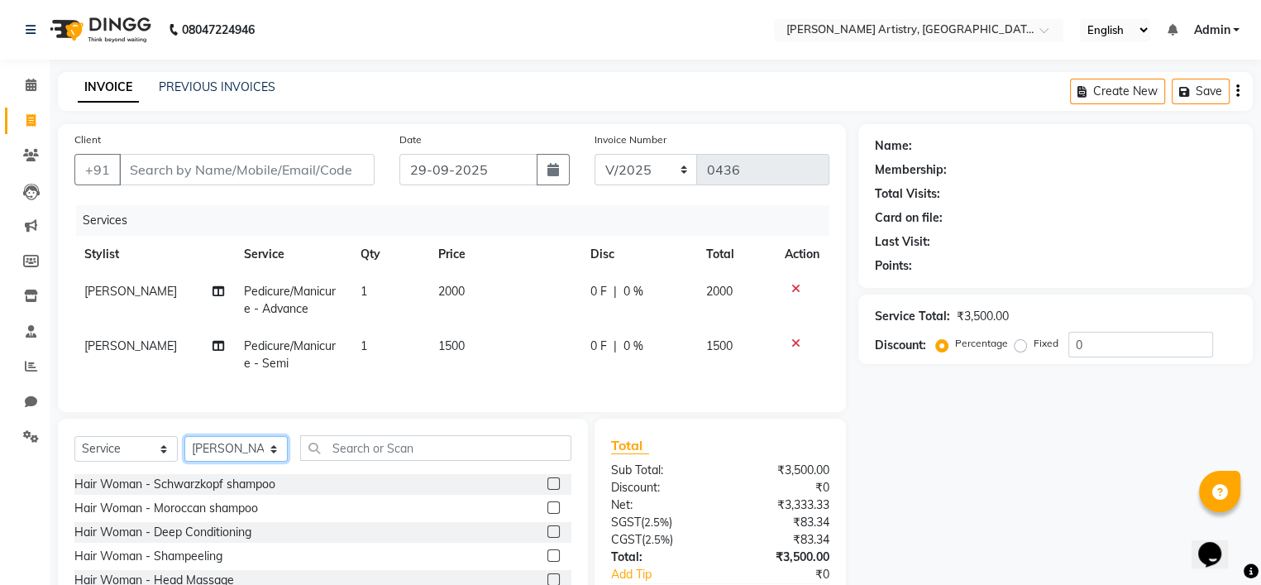
click at [260, 456] on select "Select Stylist Jeet Lakshmi Mannu Parneet Gandhi Rahul Sagar Sahil Sana" at bounding box center [235, 449] width 103 height 26
select select "80740"
click at [184, 450] on select "Select Stylist Jeet Lakshmi Mannu Parneet Gandhi Rahul Sagar Sahil Sana" at bounding box center [235, 449] width 103 height 26
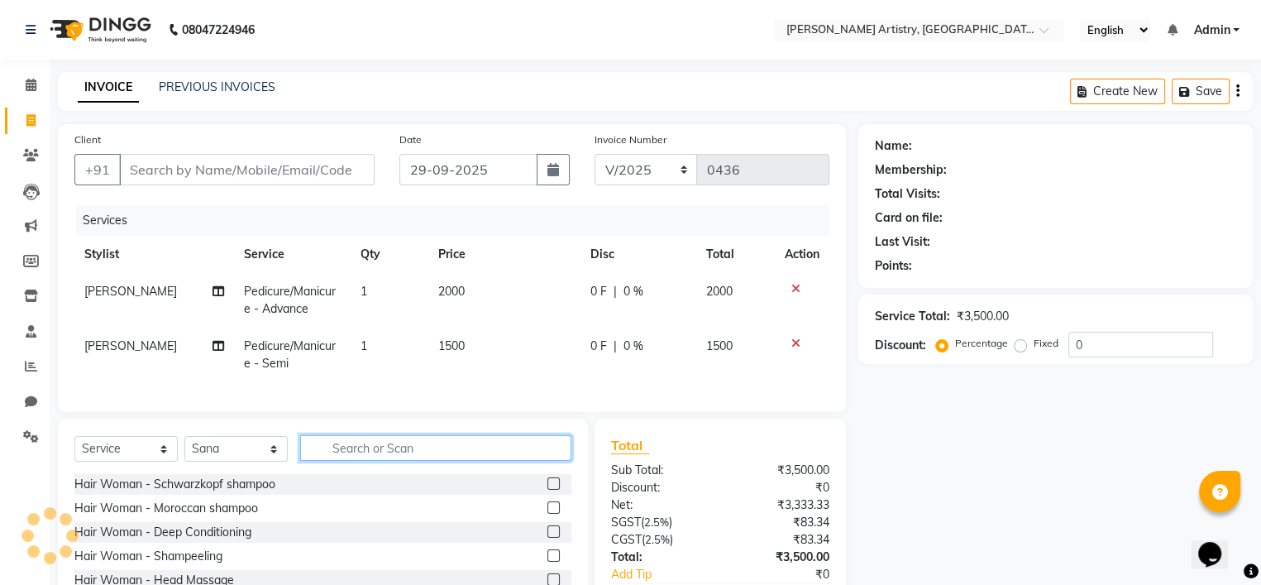
click at [357, 461] on input "text" at bounding box center [435, 448] width 271 height 26
type input "full"
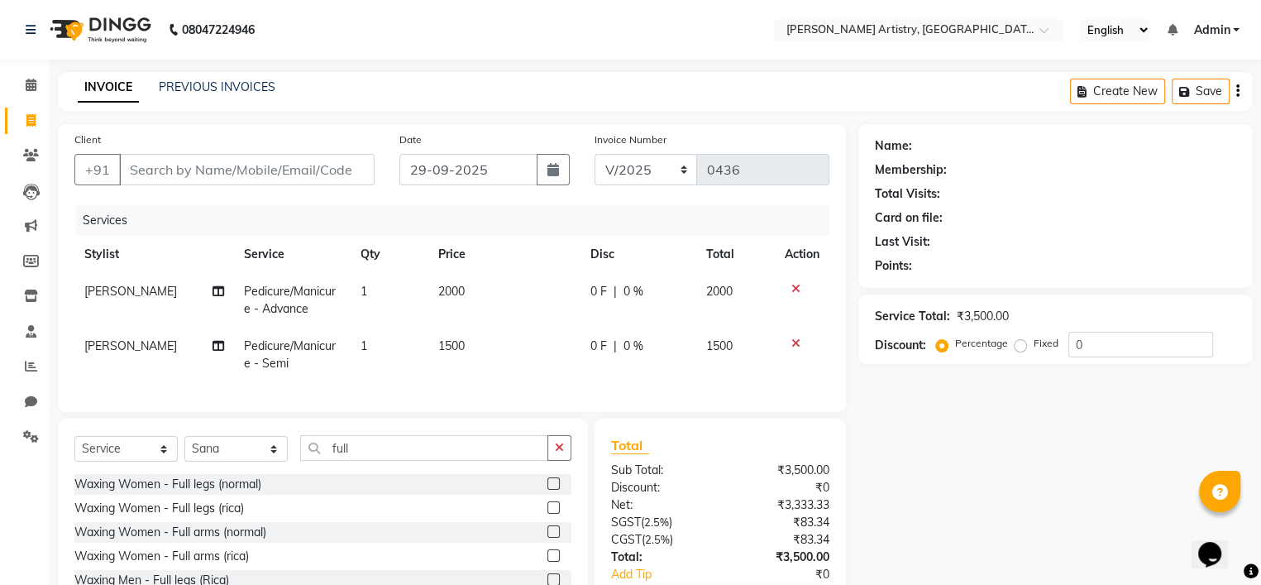
click at [547, 514] on label at bounding box center [553, 507] width 12 height 12
click at [547, 514] on input "checkbox" at bounding box center [552, 508] width 11 height 11
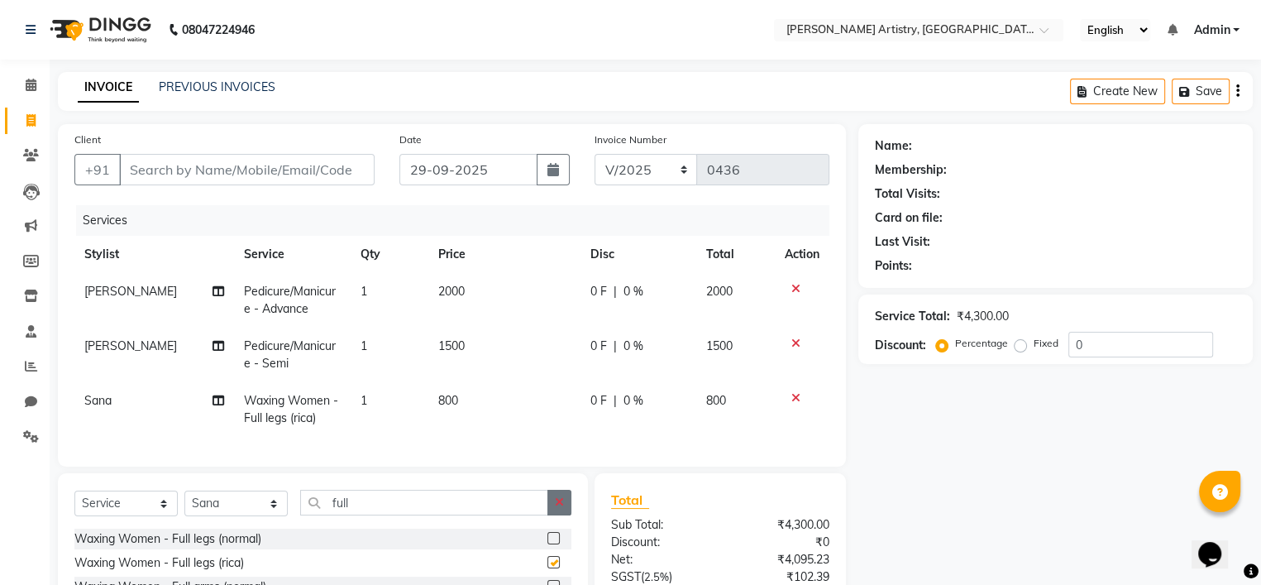
checkbox input "false"
click at [556, 505] on button "button" at bounding box center [559, 503] width 24 height 26
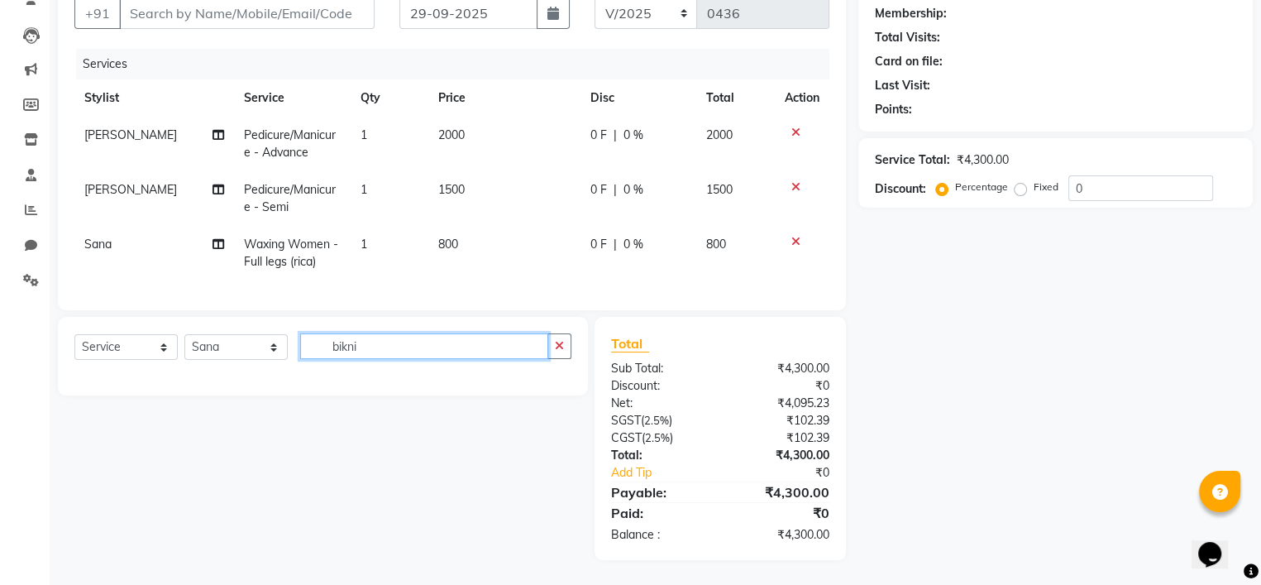
scroll to position [159, 0]
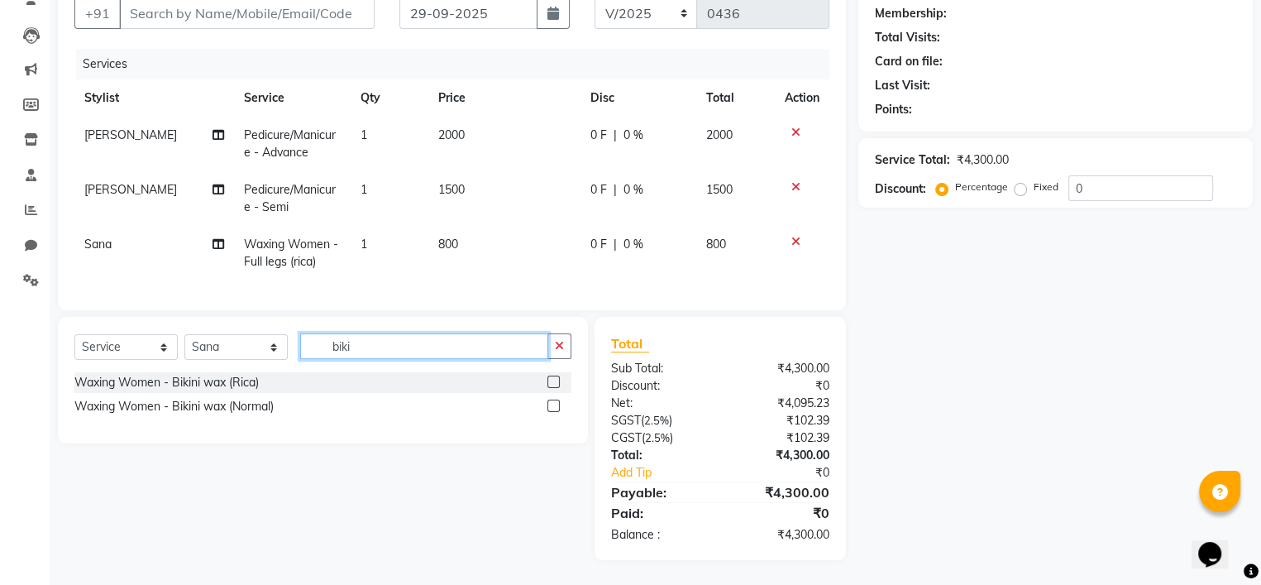
type input "biki"
click at [551, 388] on label at bounding box center [553, 381] width 12 height 12
click at [551, 388] on input "checkbox" at bounding box center [552, 382] width 11 height 11
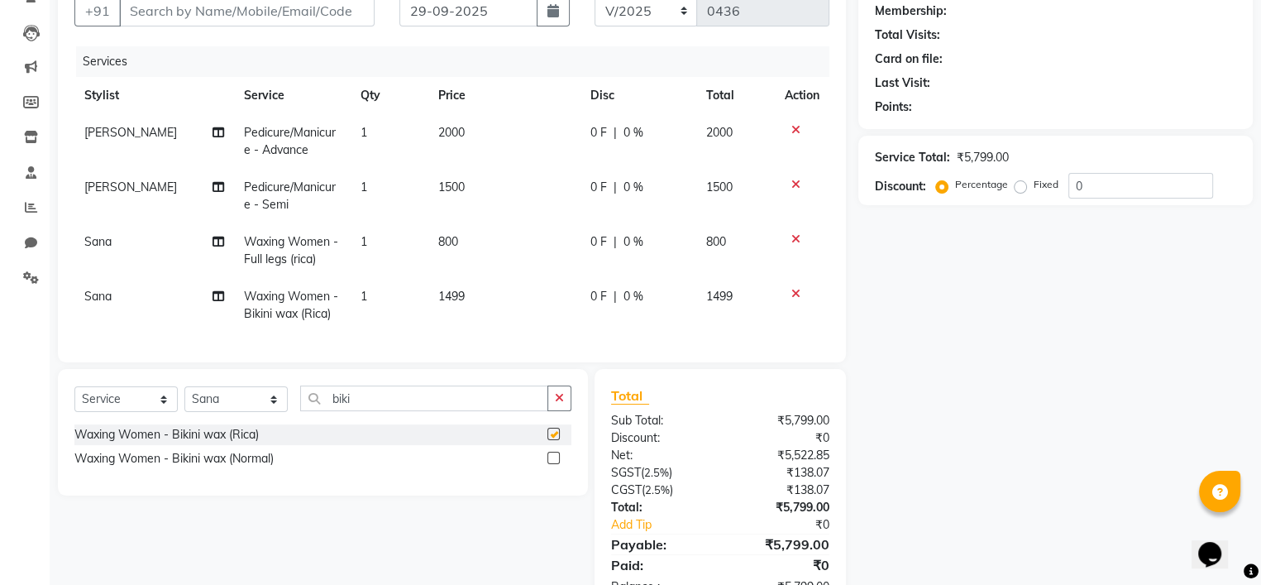
checkbox input "false"
click at [449, 303] on span "1499" at bounding box center [451, 296] width 26 height 15
select select "80740"
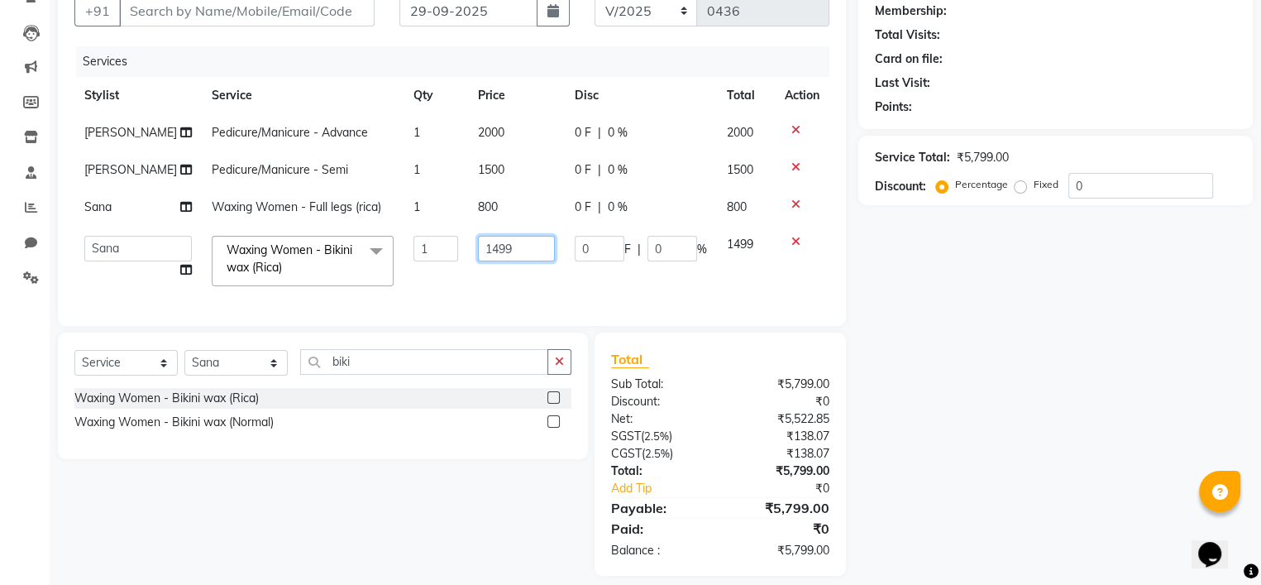
click at [518, 257] on input "1499" at bounding box center [516, 249] width 77 height 26
type input "1500"
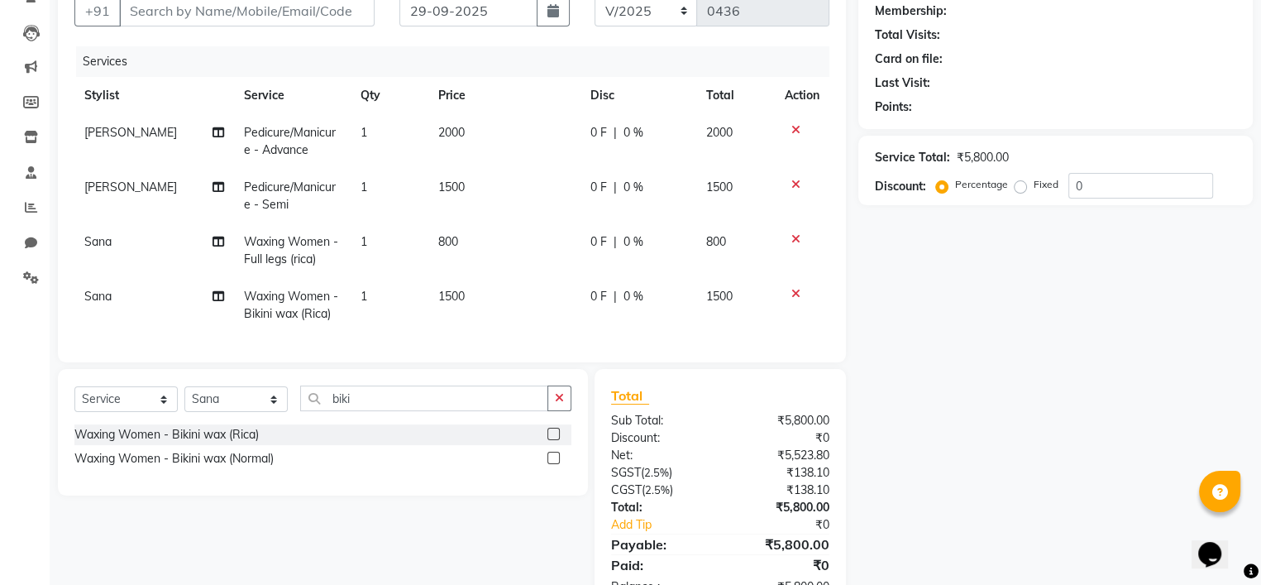
click at [566, 297] on div "Services Stylist Service Qty Price Disc Total Action Mannu Pedicure/Manicure - …" at bounding box center [451, 195] width 755 height 299
click at [558, 404] on icon "button" at bounding box center [559, 398] width 9 height 12
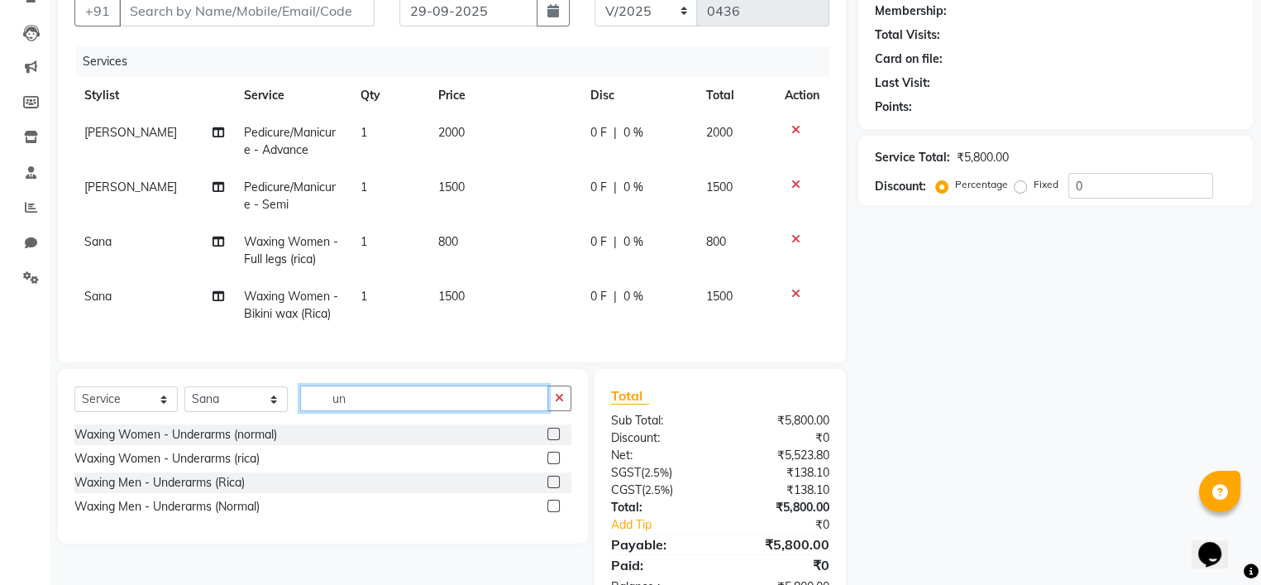
type input "un"
click at [556, 464] on label at bounding box center [553, 458] width 12 height 12
click at [556, 464] on input "checkbox" at bounding box center [552, 458] width 11 height 11
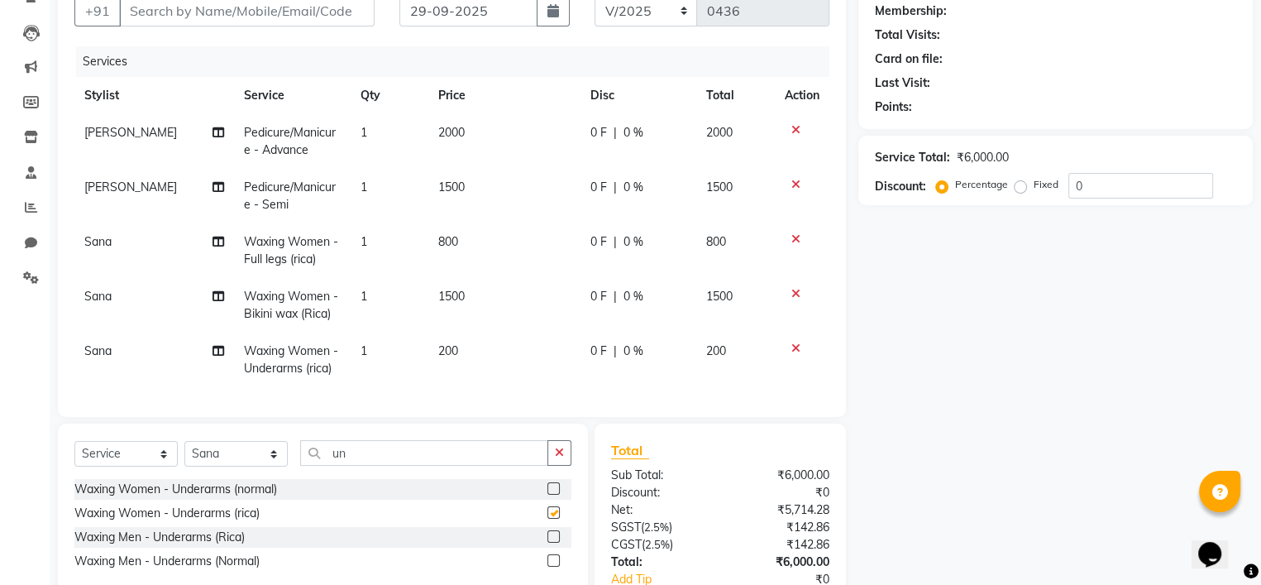
checkbox input "false"
click at [453, 351] on span "200" at bounding box center [448, 350] width 20 height 15
select select "80740"
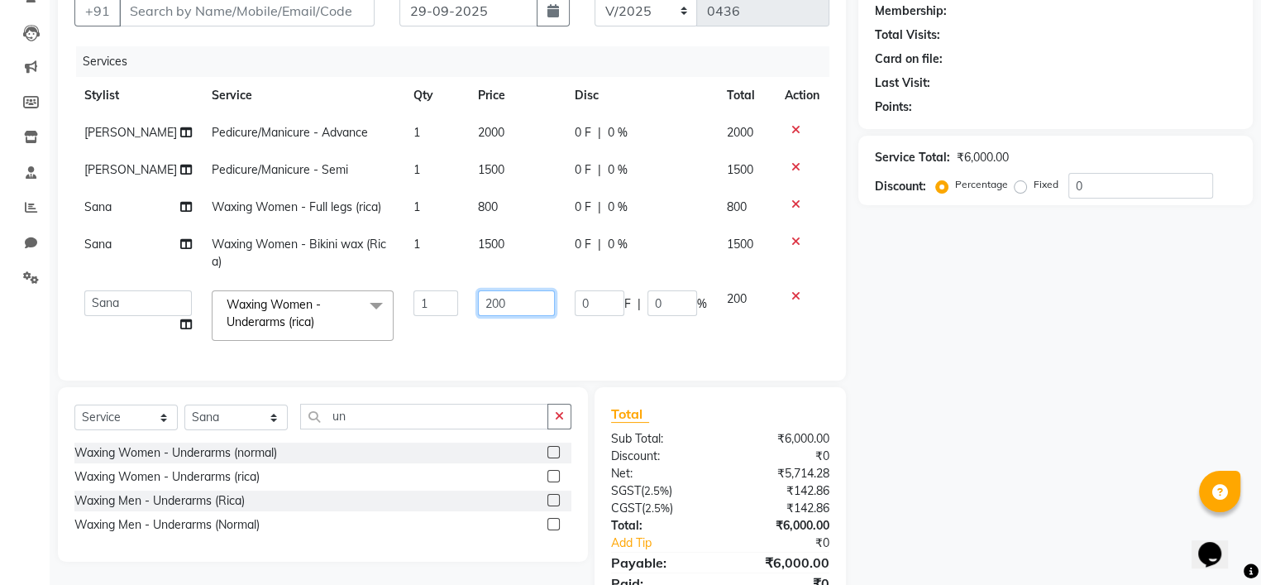
click at [490, 310] on input "200" at bounding box center [516, 303] width 77 height 26
type input "2"
type input "300"
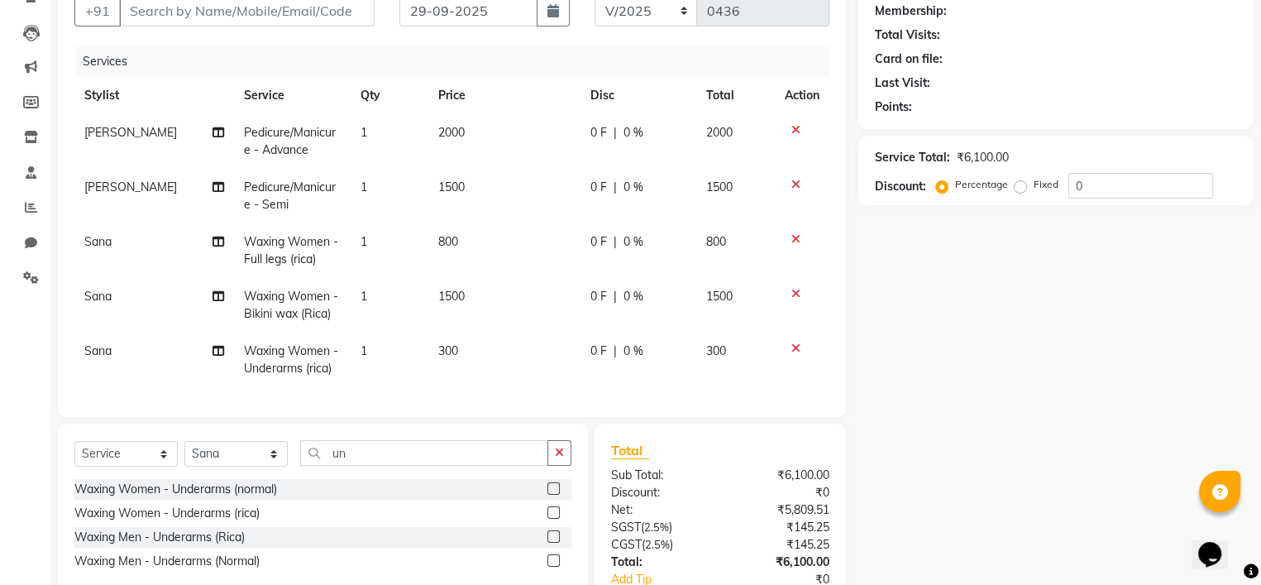
click at [539, 346] on td "300" at bounding box center [504, 359] width 152 height 55
select select "80740"
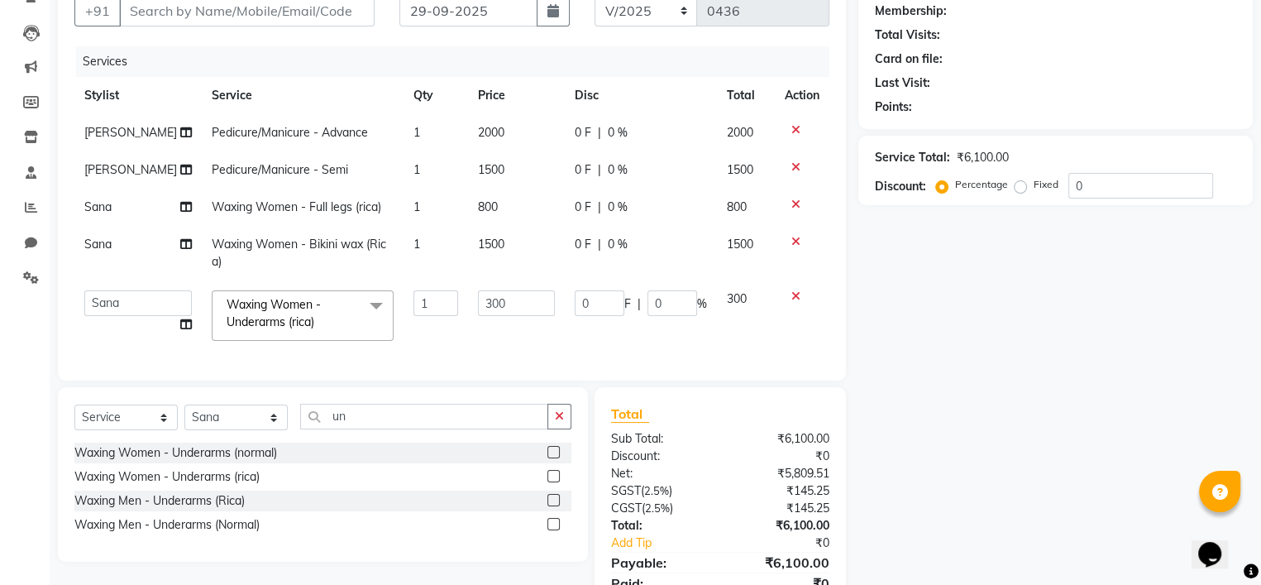
scroll to position [241, 0]
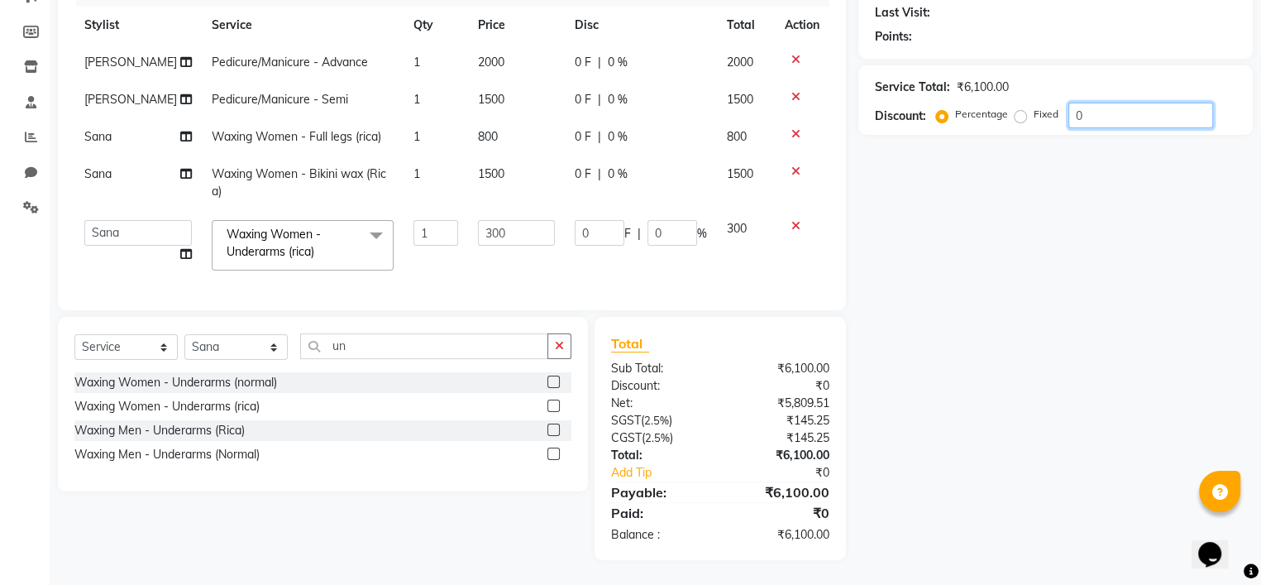
click at [1088, 103] on input "0" at bounding box center [1140, 116] width 145 height 26
type input "02"
type input "6"
type input "2"
type input "020"
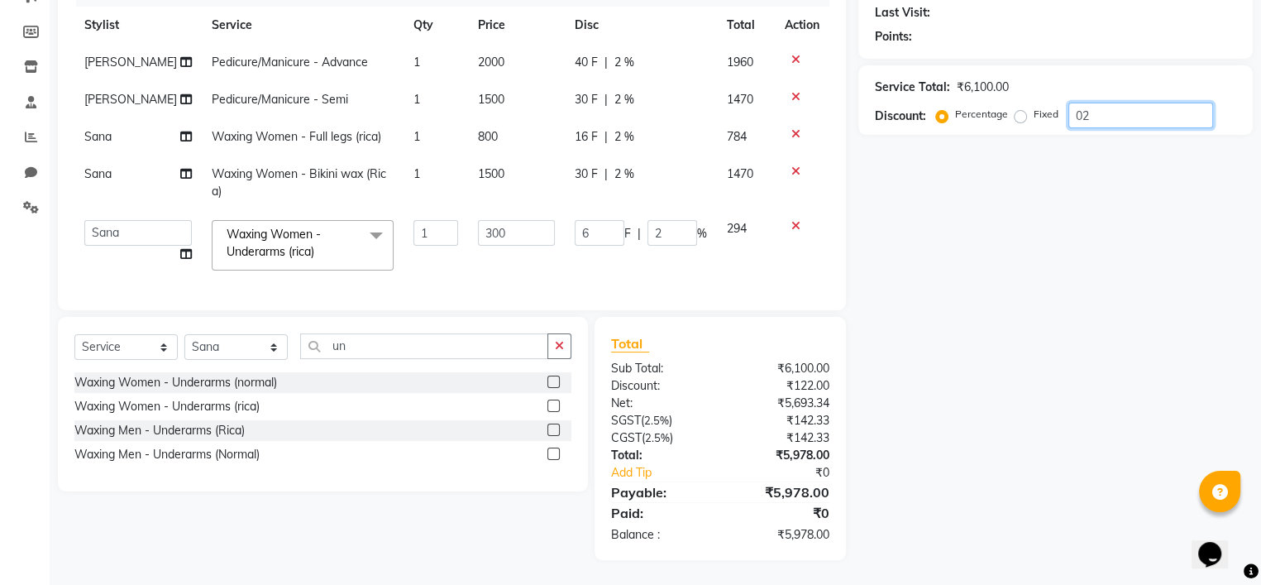
type input "60"
type input "20"
type input "020"
click at [1080, 170] on div "Name: Membership: Total Visits: Card on file: Last Visit: Points: Service Total…" at bounding box center [1061, 227] width 407 height 665
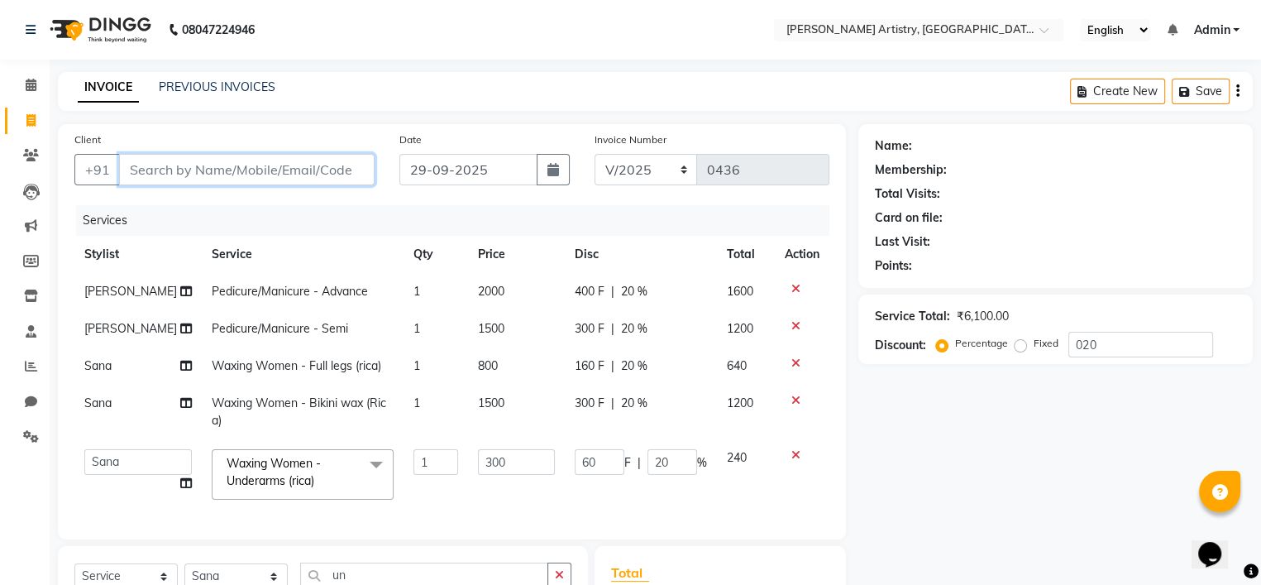
click at [338, 181] on input "Client" at bounding box center [247, 169] width 256 height 31
type input "g"
type input "0"
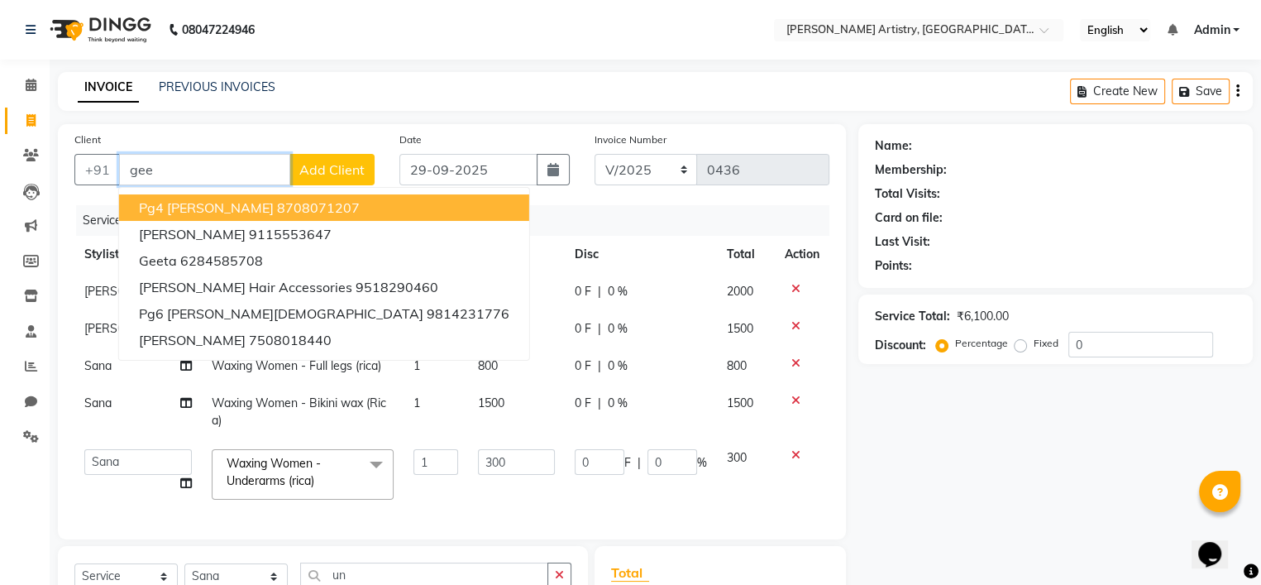
click at [301, 210] on ngb-highlight "8708071207" at bounding box center [318, 207] width 83 height 17
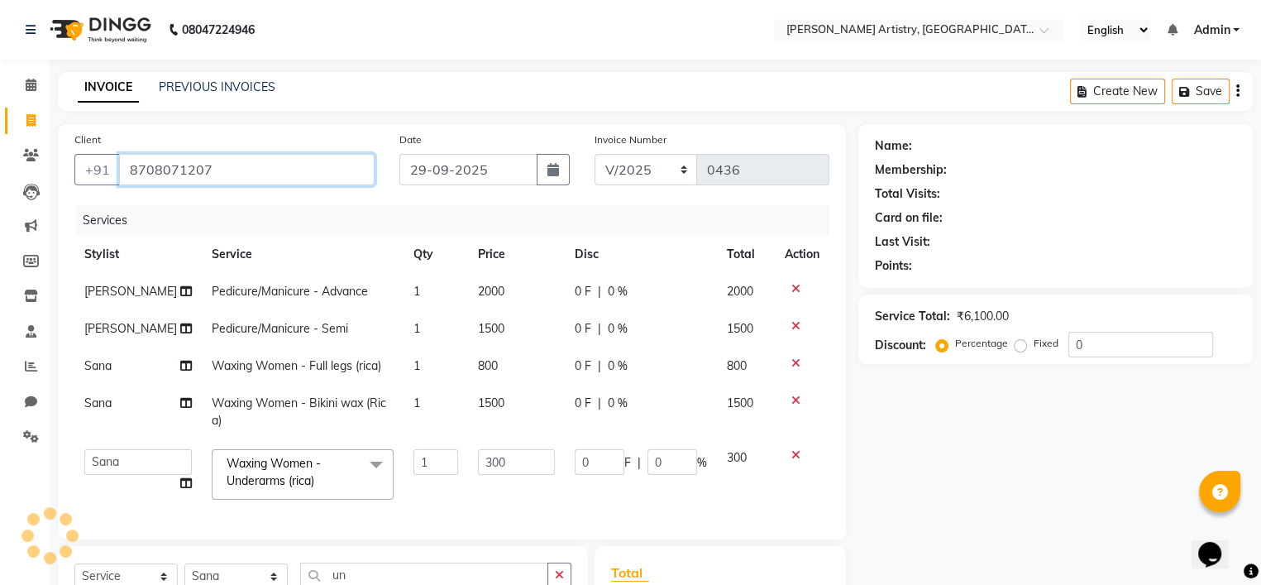
type input "8708071207"
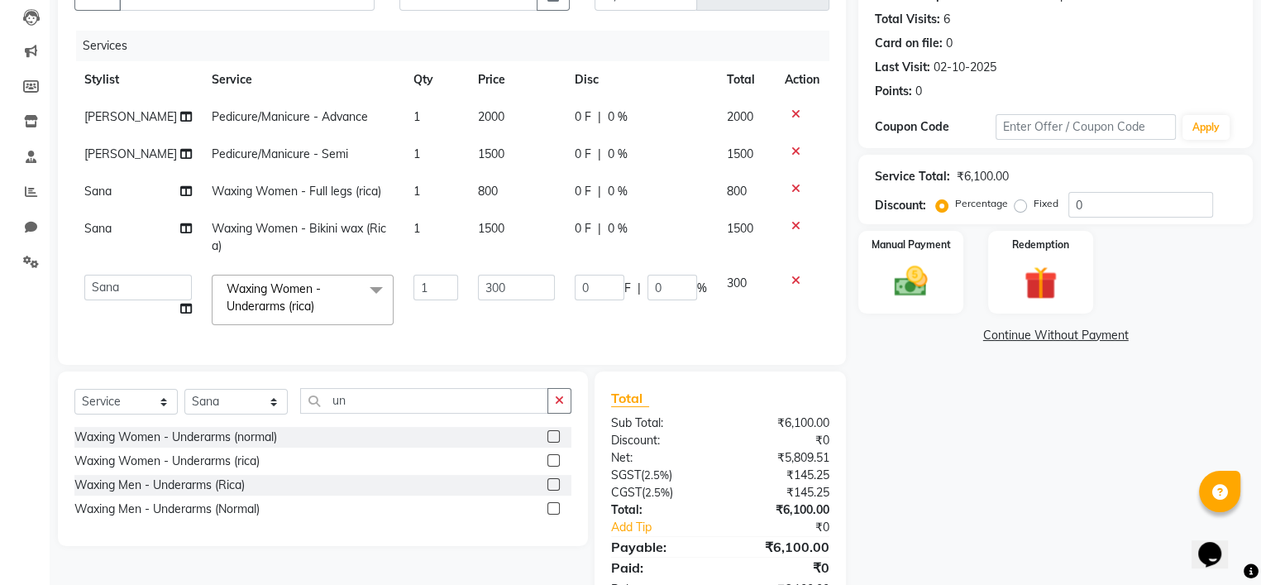
scroll to position [175, 0]
click at [1087, 198] on input "0" at bounding box center [1140, 204] width 145 height 26
type input "02"
type input "6"
type input "2"
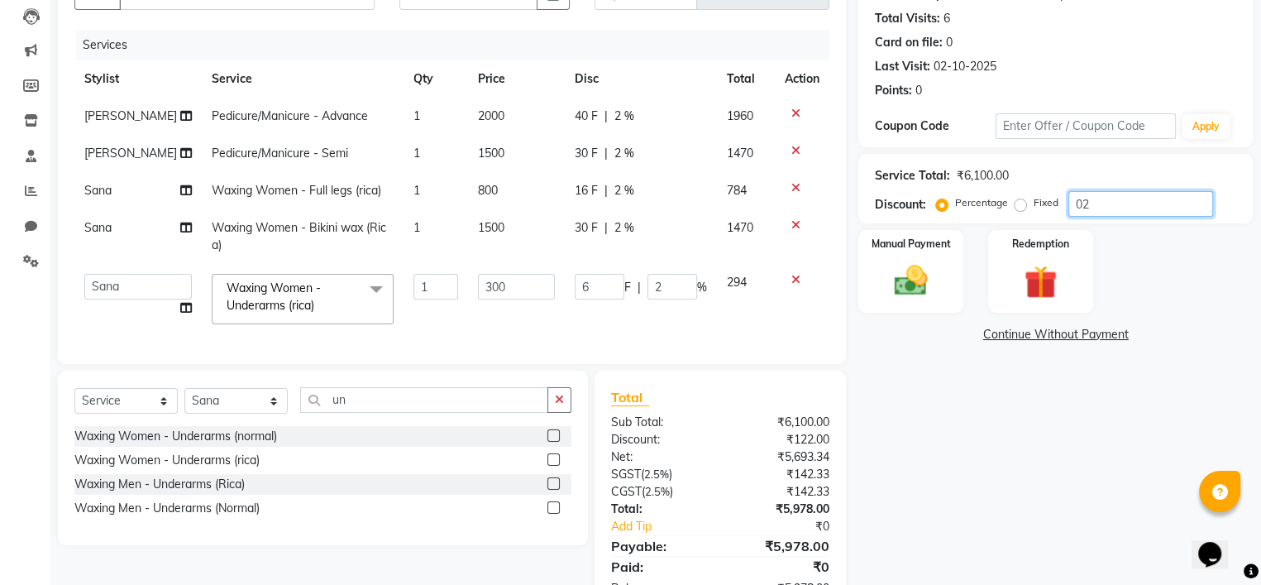
type input "020"
type input "60"
type input "20"
type input "020"
click at [972, 385] on div "Name: Pg4 Geetanjali Membership: No Active Membership Total Visits: 6 Card on f…" at bounding box center [1061, 281] width 407 height 665
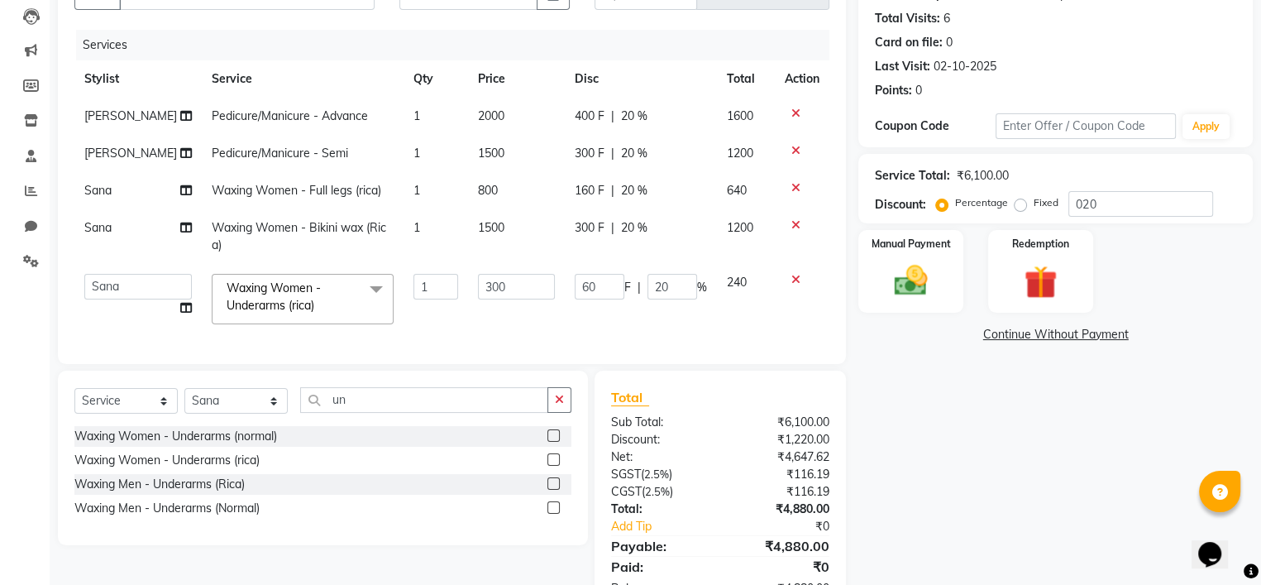
scroll to position [0, 0]
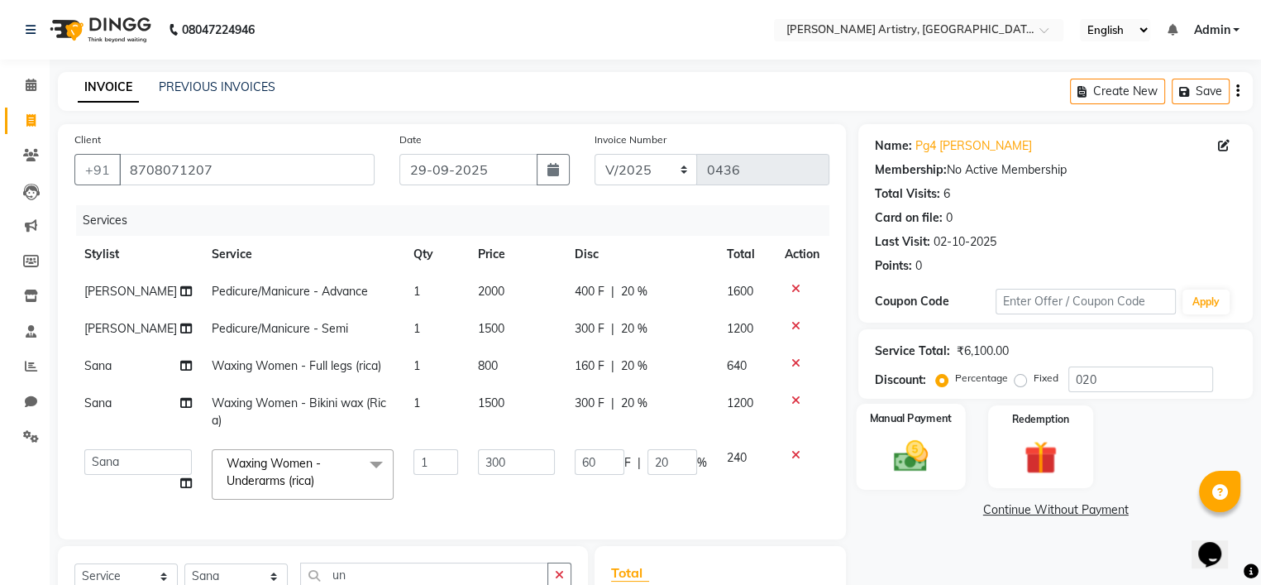
click at [926, 442] on img at bounding box center [911, 457] width 56 height 40
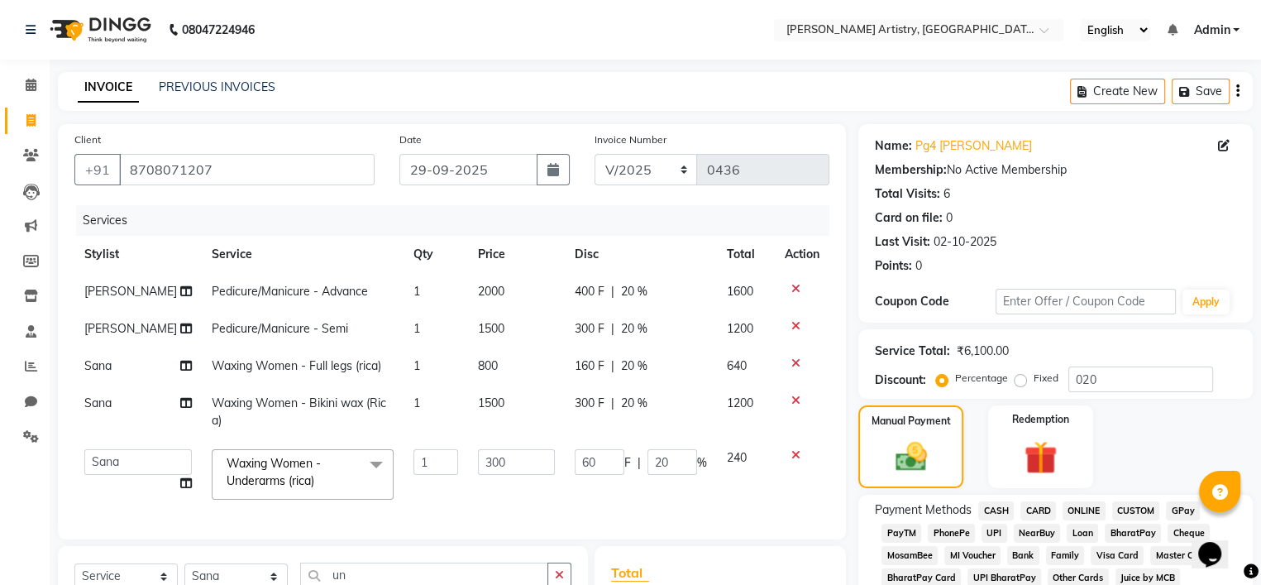
scroll to position [170, 0]
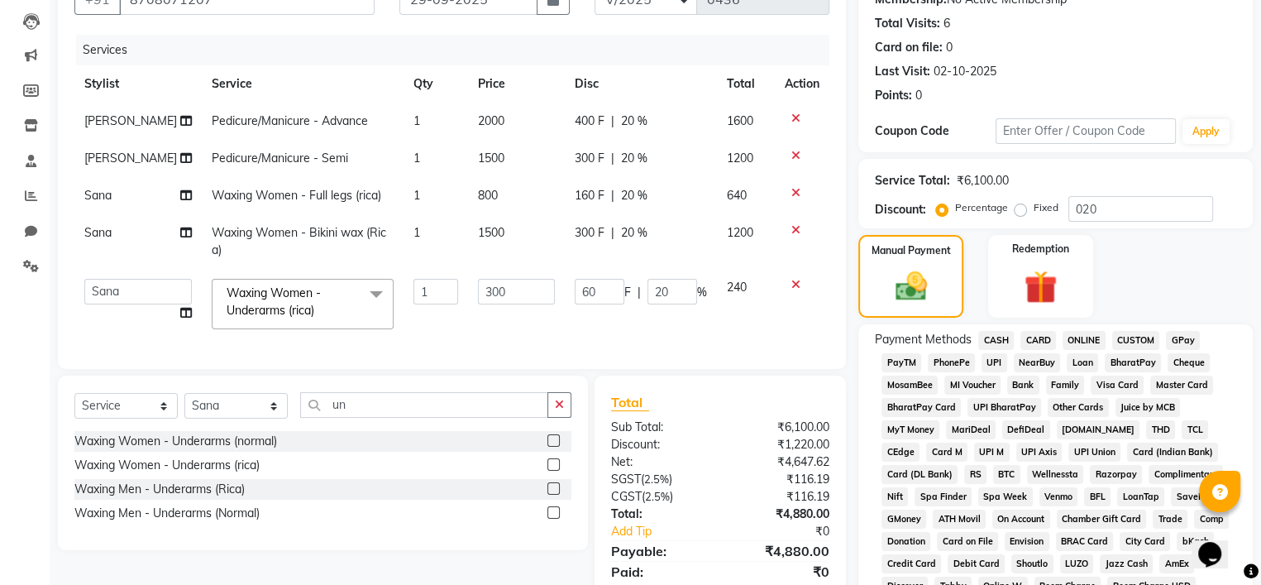
click at [990, 360] on span "UPI" at bounding box center [995, 362] width 26 height 19
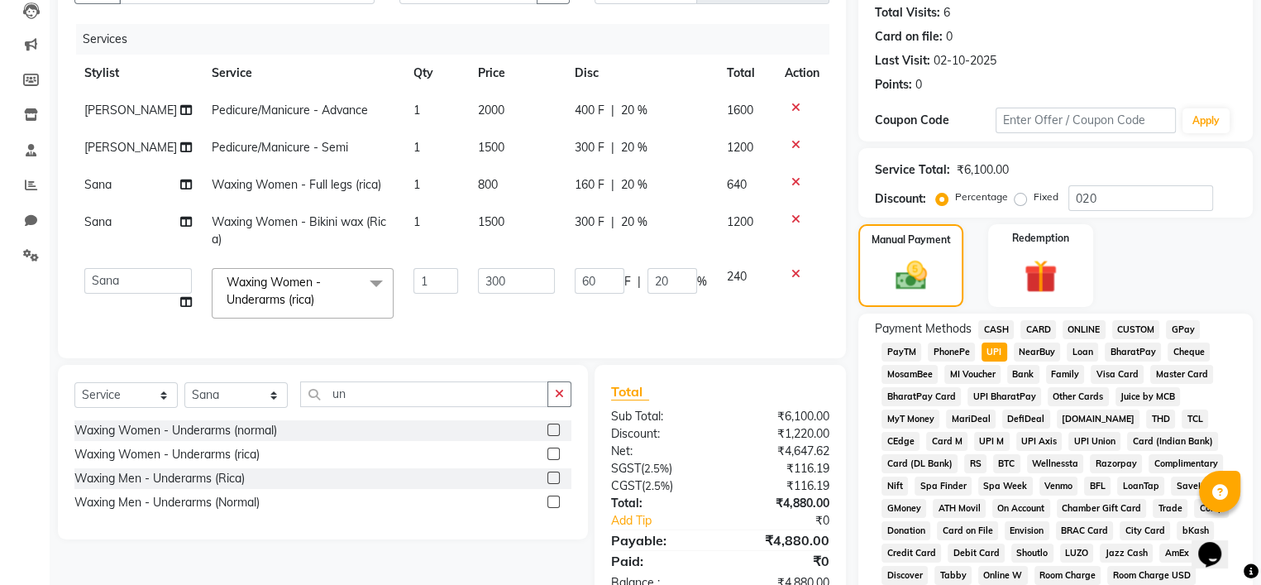
scroll to position [592, 0]
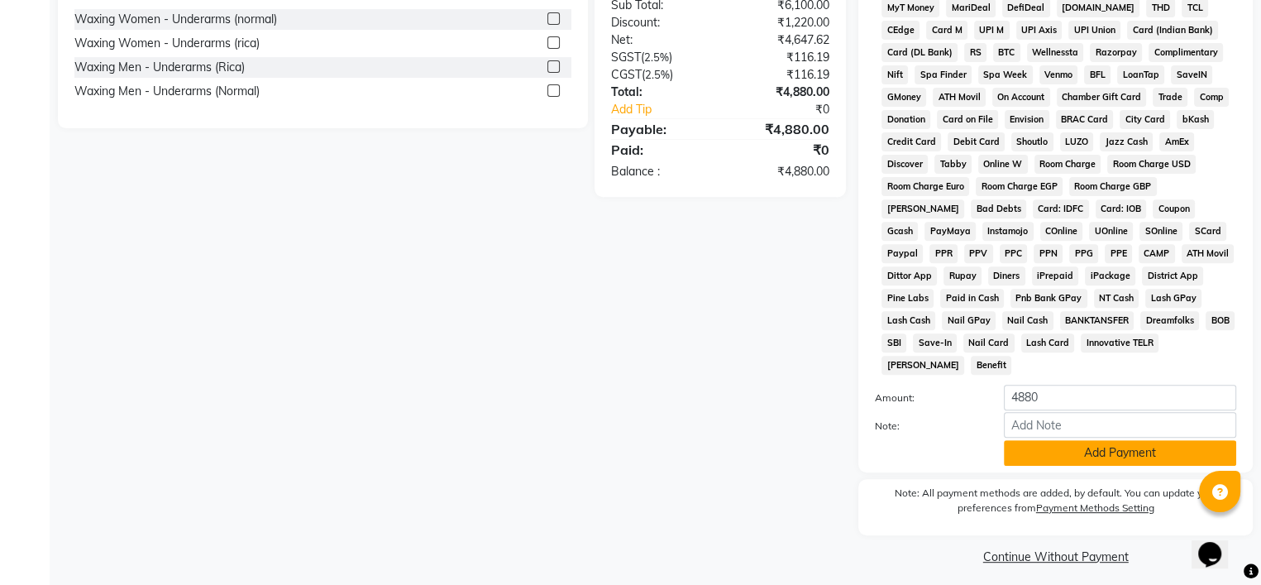
click at [1128, 449] on button "Add Payment" at bounding box center [1120, 453] width 232 height 26
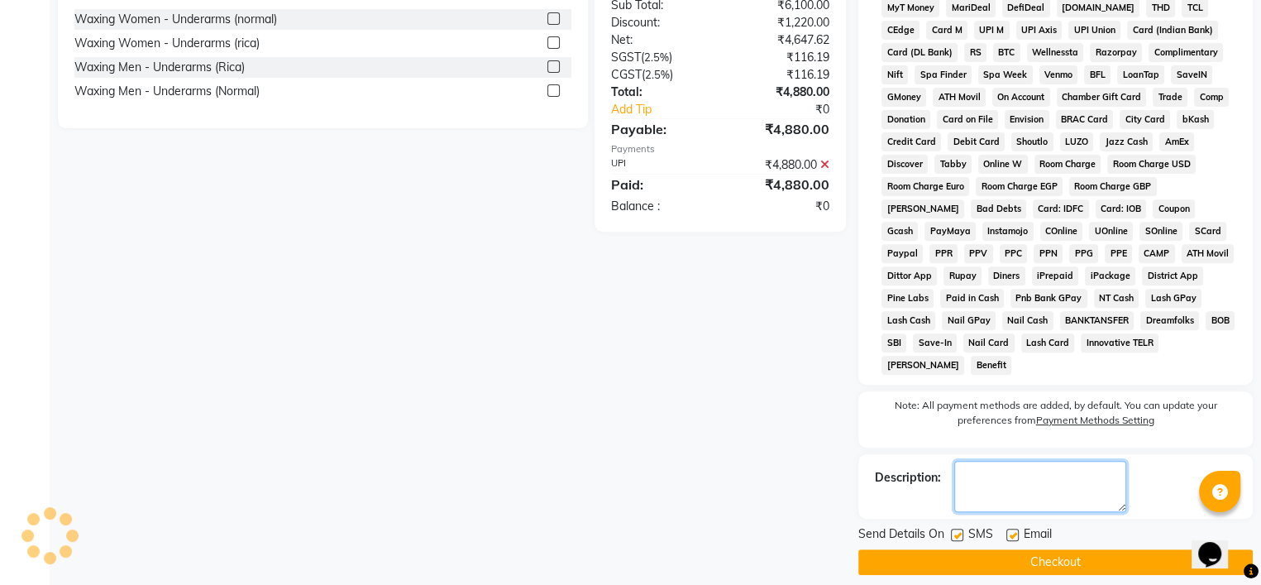
click at [1049, 486] on textarea at bounding box center [1040, 486] width 172 height 51
type textarea "jc 464"
click at [961, 528] on label at bounding box center [957, 534] width 12 height 12
click at [961, 530] on input "checkbox" at bounding box center [956, 535] width 11 height 11
checkbox input "false"
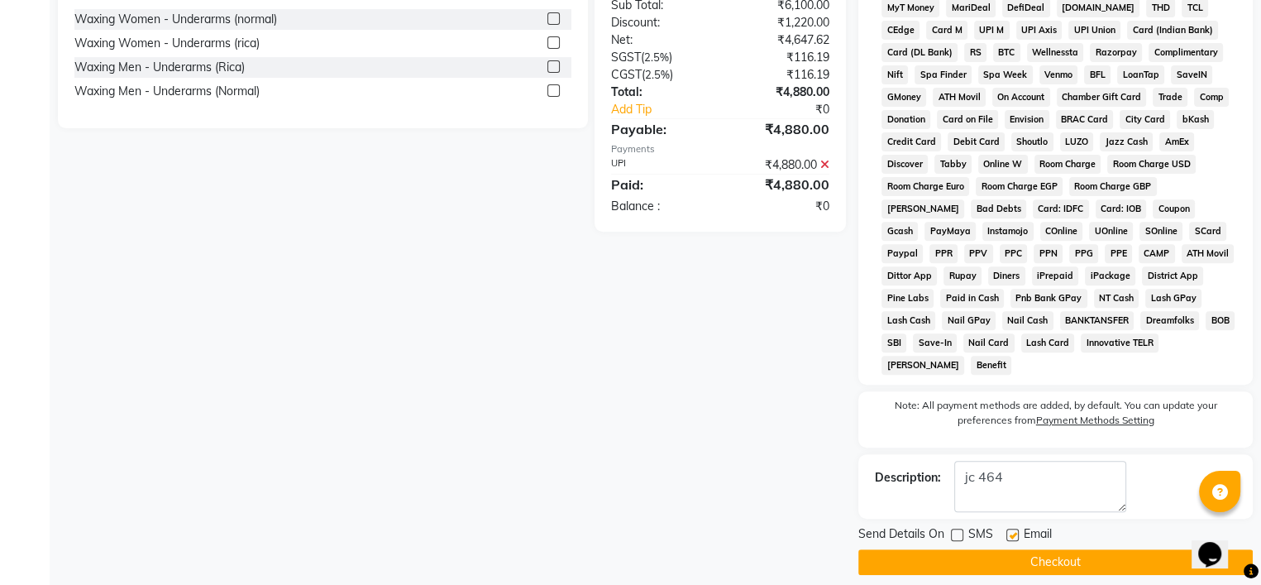
click at [1019, 525] on div "Email" at bounding box center [1035, 535] width 59 height 21
click at [1018, 528] on label at bounding box center [1012, 534] width 12 height 12
click at [1017, 530] on input "checkbox" at bounding box center [1011, 535] width 11 height 11
checkbox input "false"
click at [1047, 549] on button "Checkout" at bounding box center [1055, 562] width 394 height 26
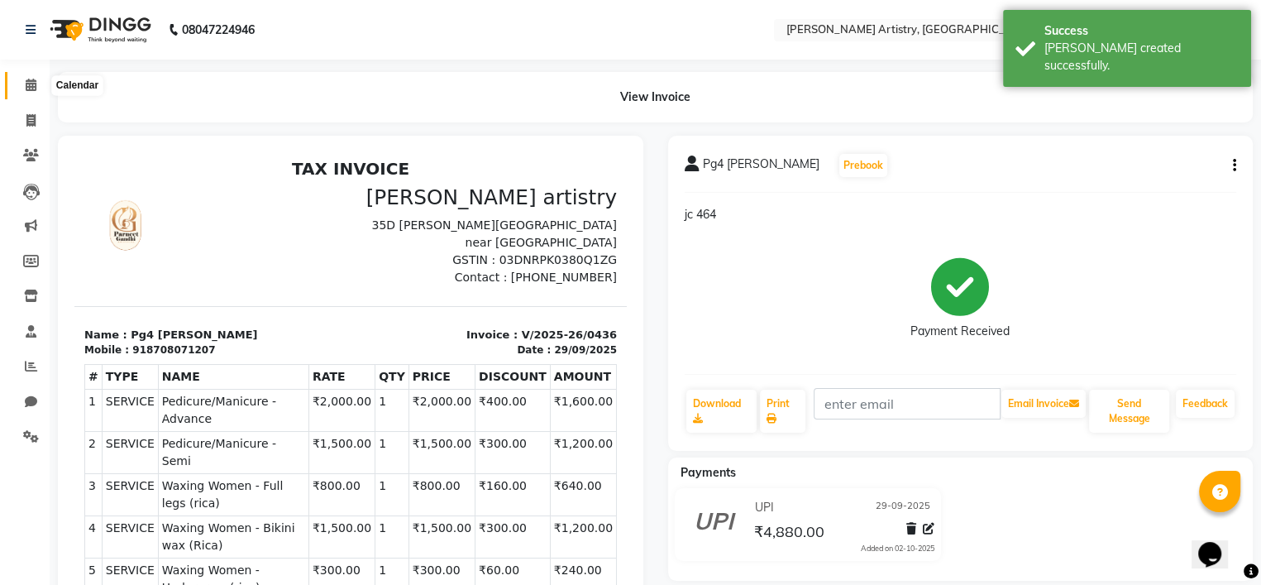
click at [34, 78] on span at bounding box center [31, 85] width 29 height 19
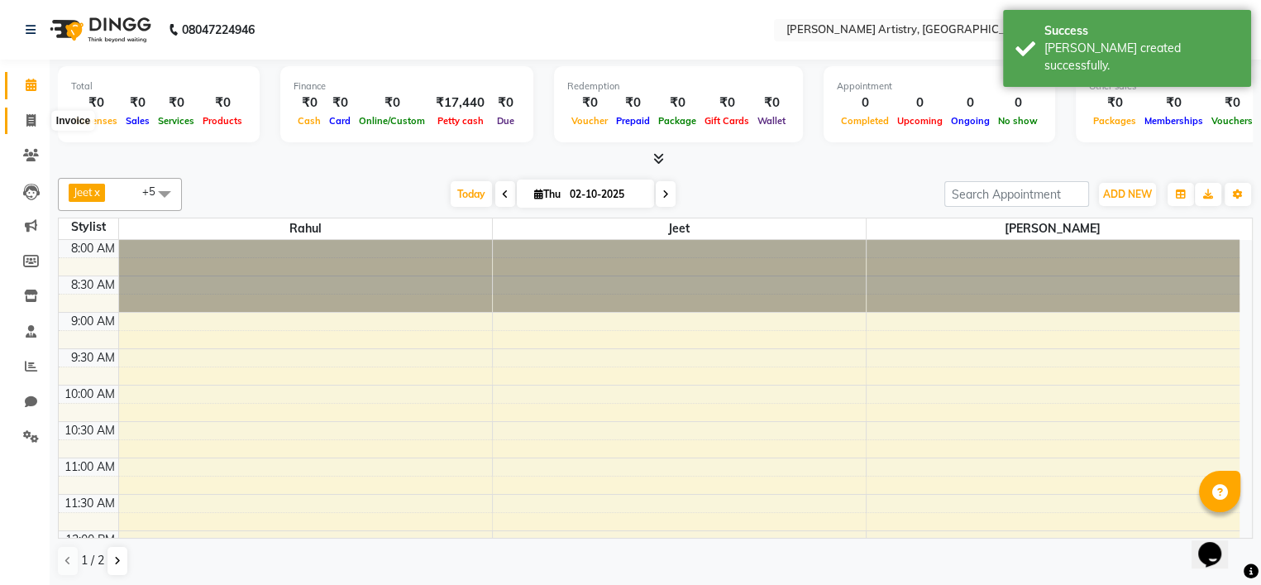
click at [31, 124] on icon at bounding box center [30, 120] width 9 height 12
select select "service"
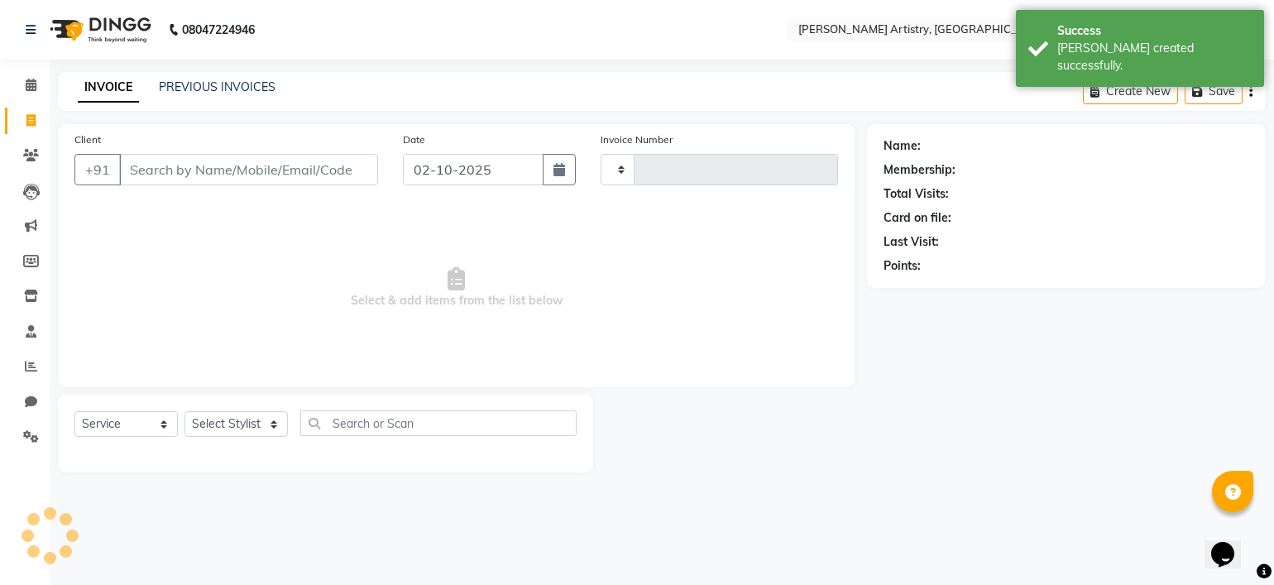
type input "0437"
select select "8322"
click at [20, 88] on span at bounding box center [31, 85] width 29 height 19
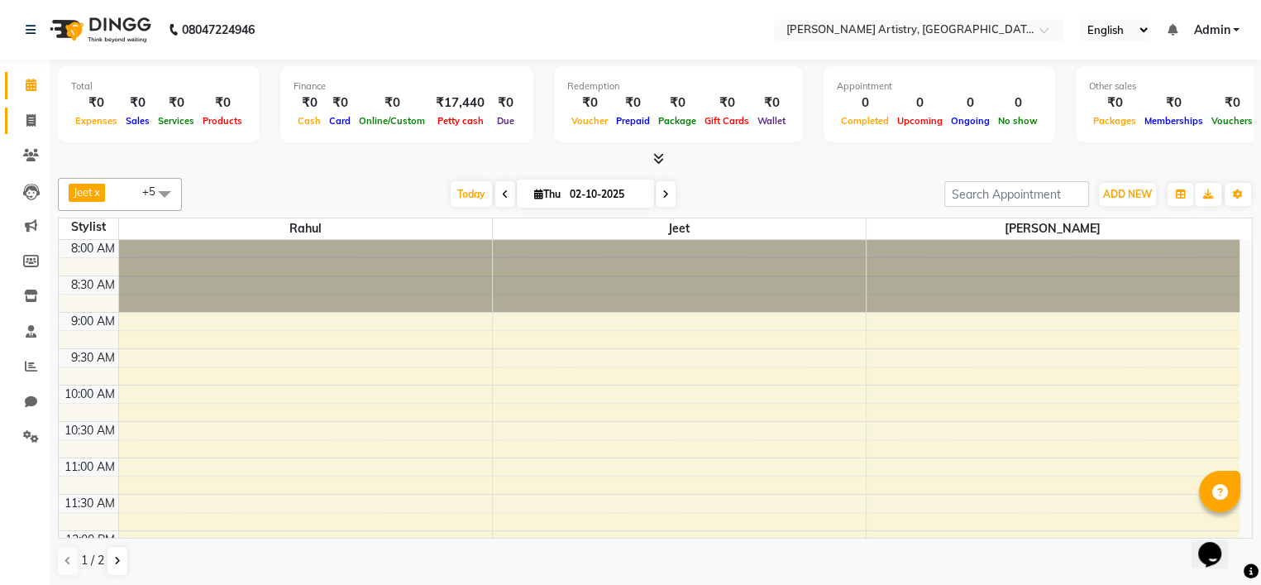
click at [42, 131] on link "Invoice" at bounding box center [25, 121] width 40 height 27
select select "8322"
select select "service"
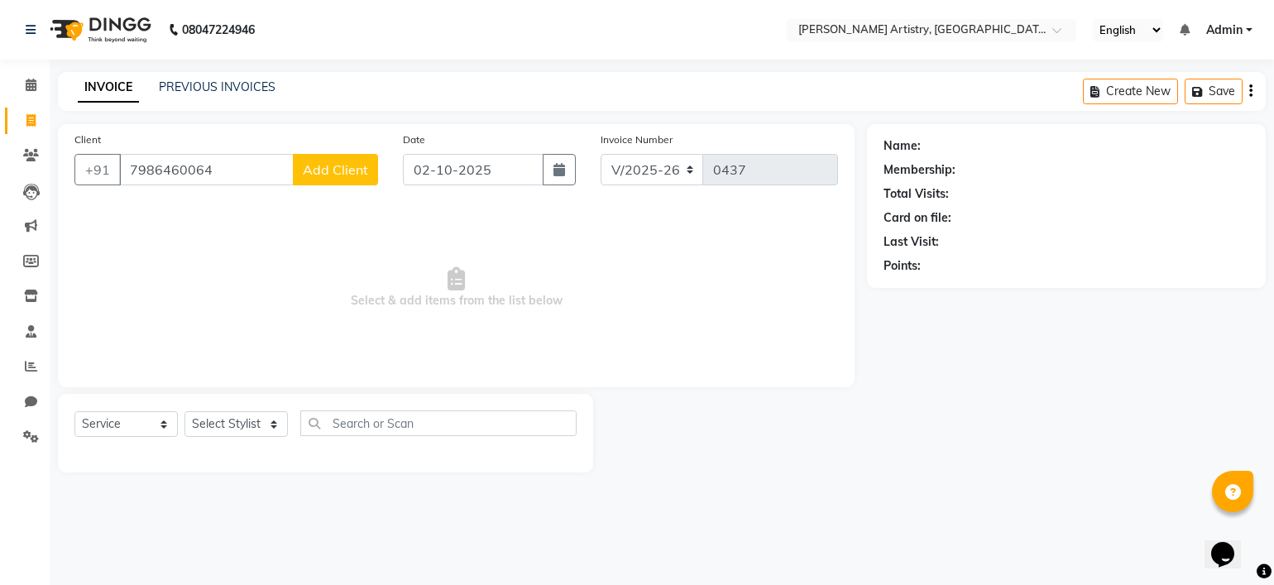
type input "7986460064"
click at [365, 178] on span "Add Client" at bounding box center [335, 169] width 65 height 17
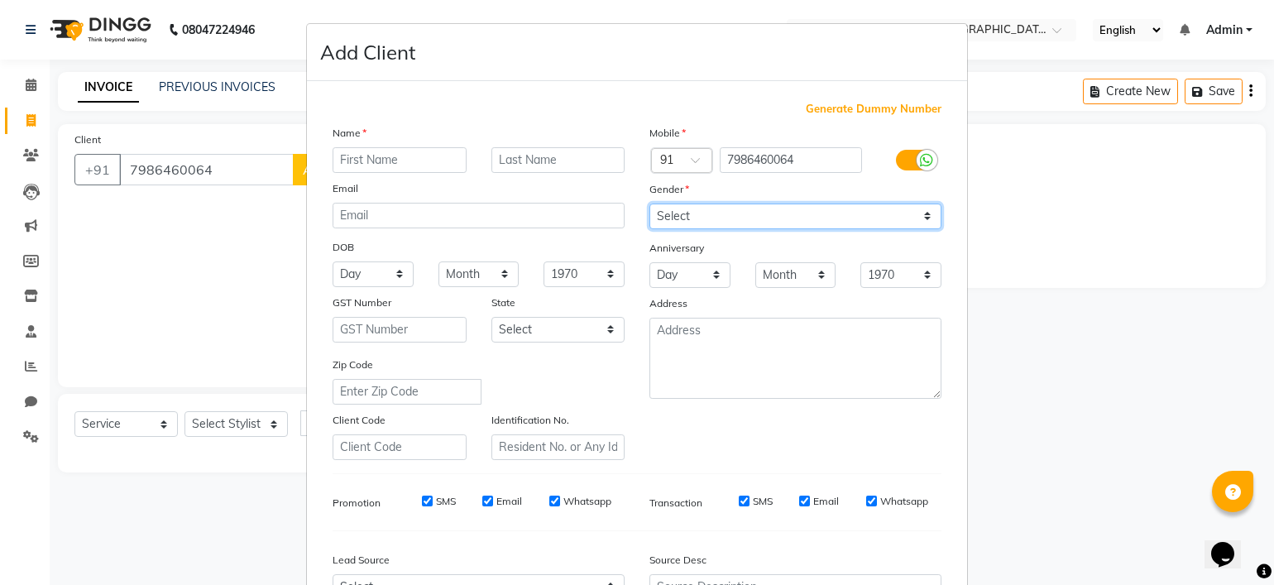
drag, startPoint x: 713, startPoint y: 212, endPoint x: 688, endPoint y: 264, distance: 57.7
click at [688, 264] on div "Mobile Country Code × 91 7986460064 Gender Select Male Female Other Prefer Not …" at bounding box center [795, 292] width 317 height 336
select select "male"
click at [649, 204] on select "Select Male Female Other Prefer Not To Say" at bounding box center [795, 216] width 292 height 26
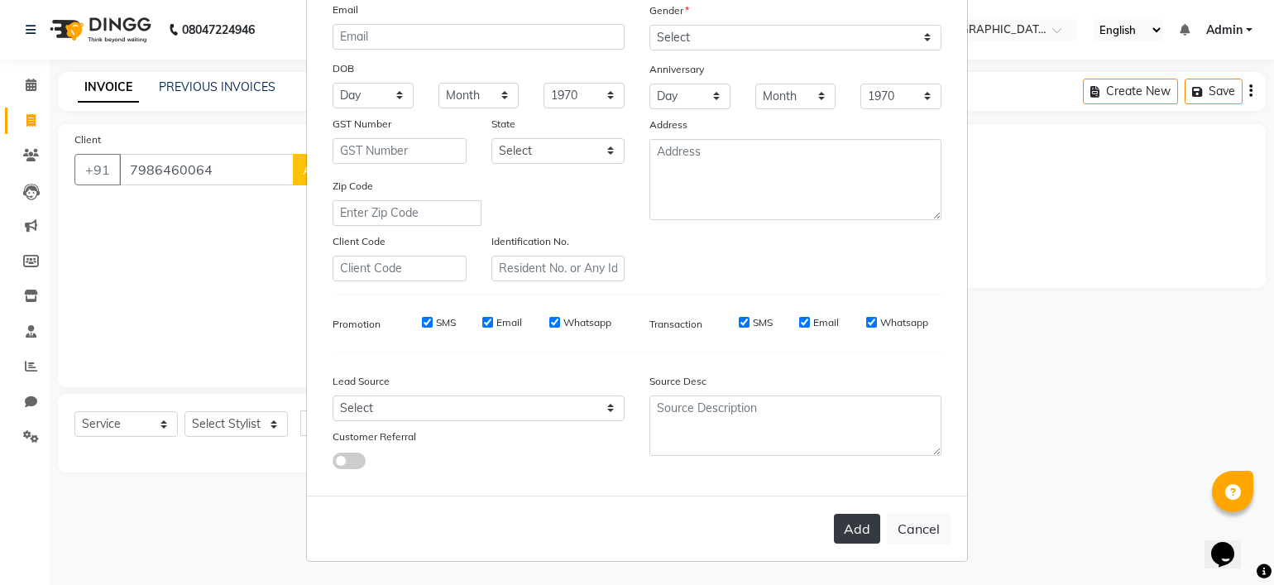
click at [859, 525] on button "Add" at bounding box center [857, 529] width 46 height 30
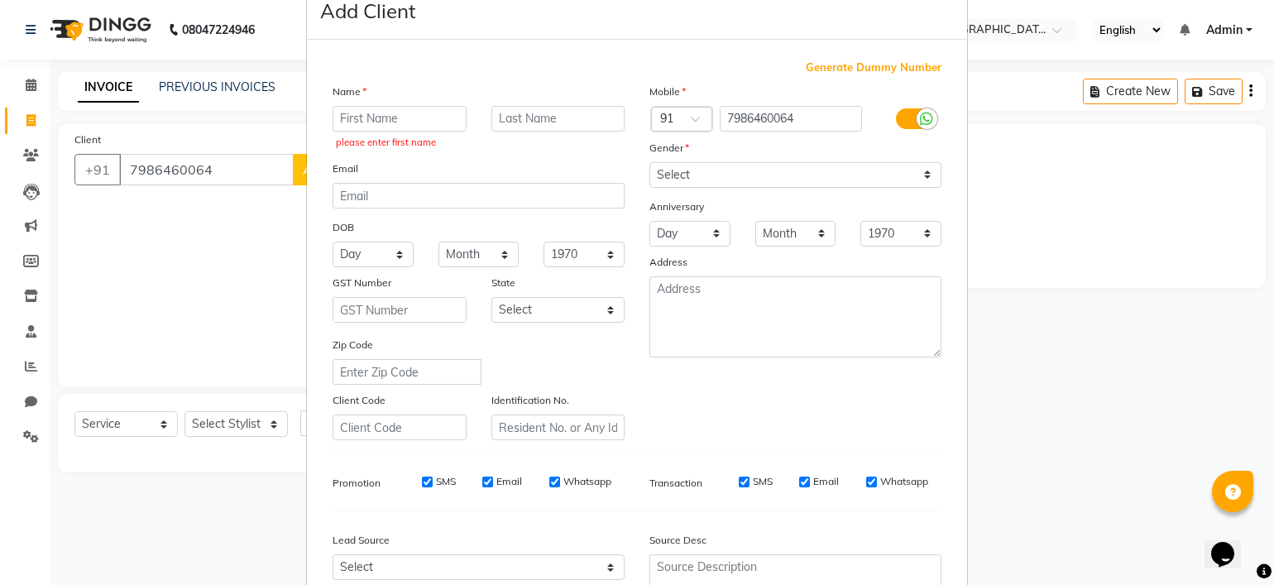
scroll to position [40, 0]
click at [433, 131] on input "text" at bounding box center [399, 121] width 134 height 26
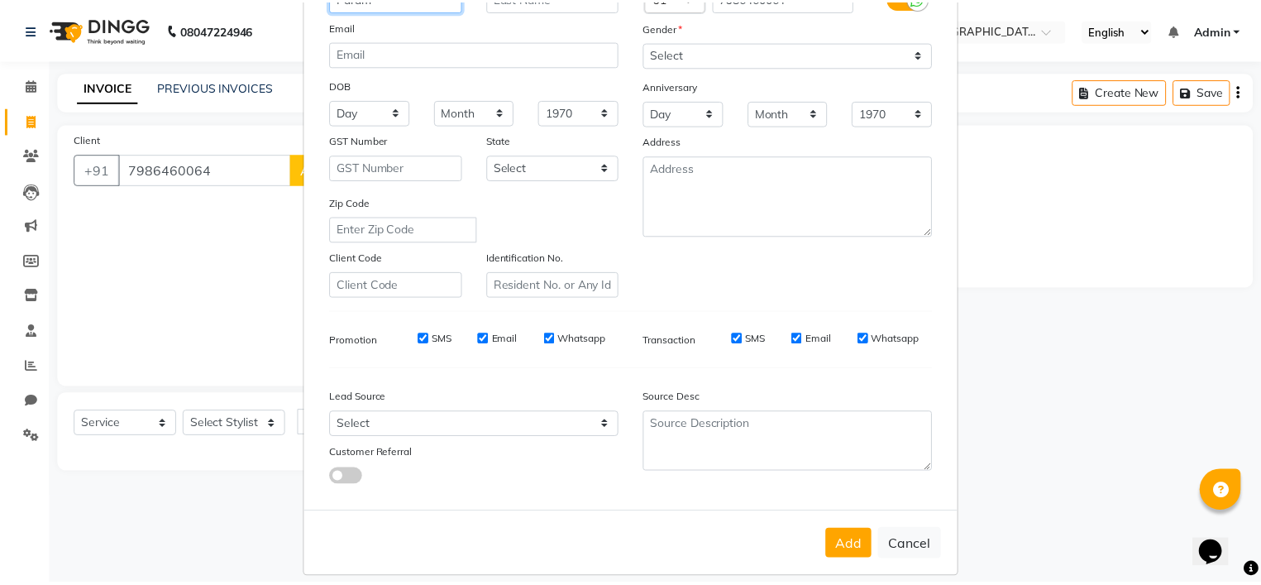
scroll to position [186, 0]
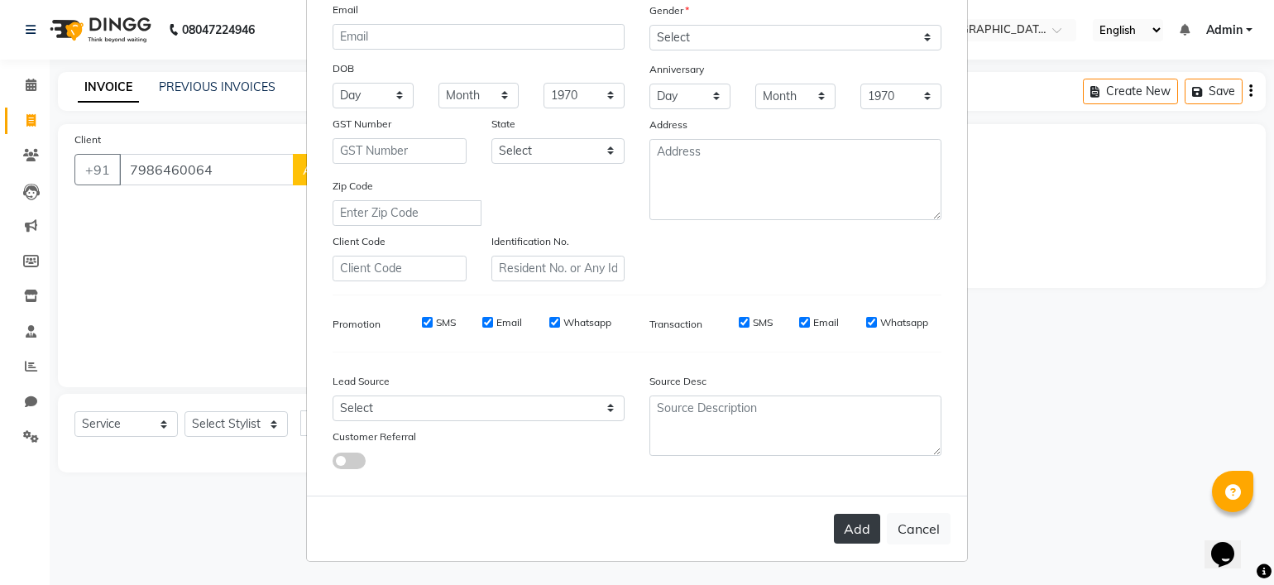
type input "Param"
click at [848, 525] on button "Add" at bounding box center [857, 529] width 46 height 30
select select
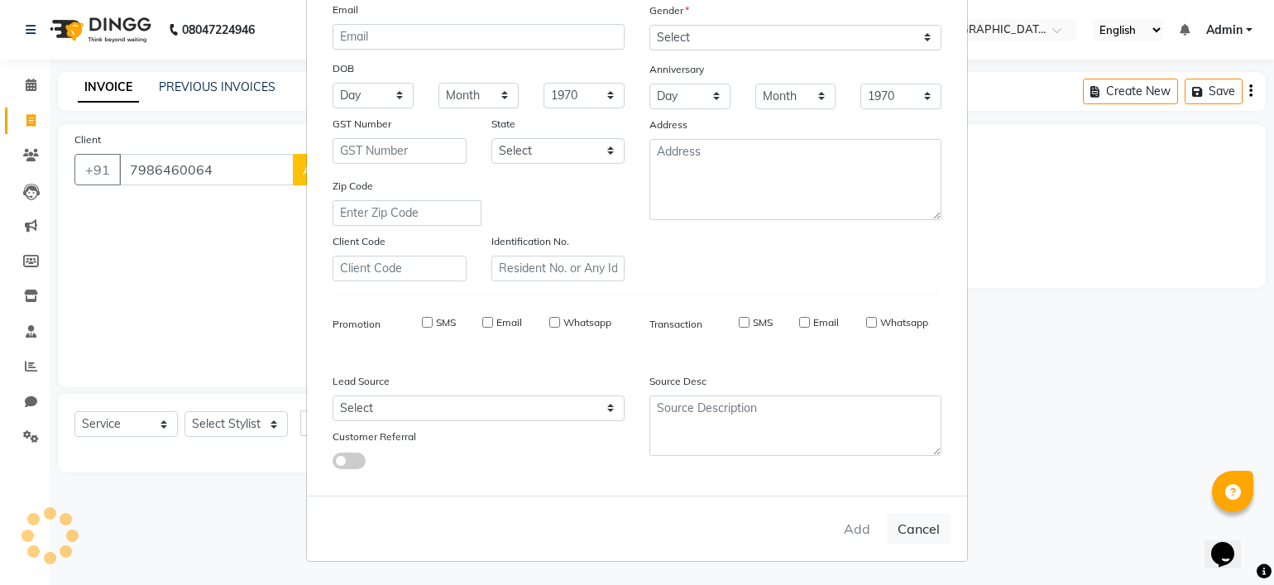
select select
checkbox input "false"
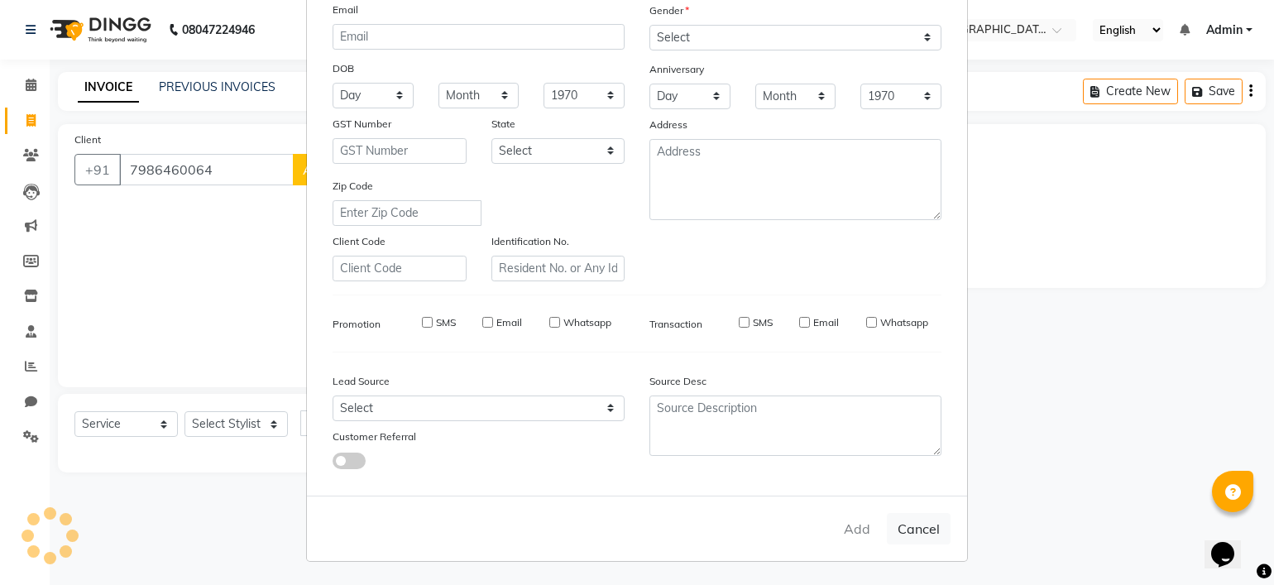
checkbox input "false"
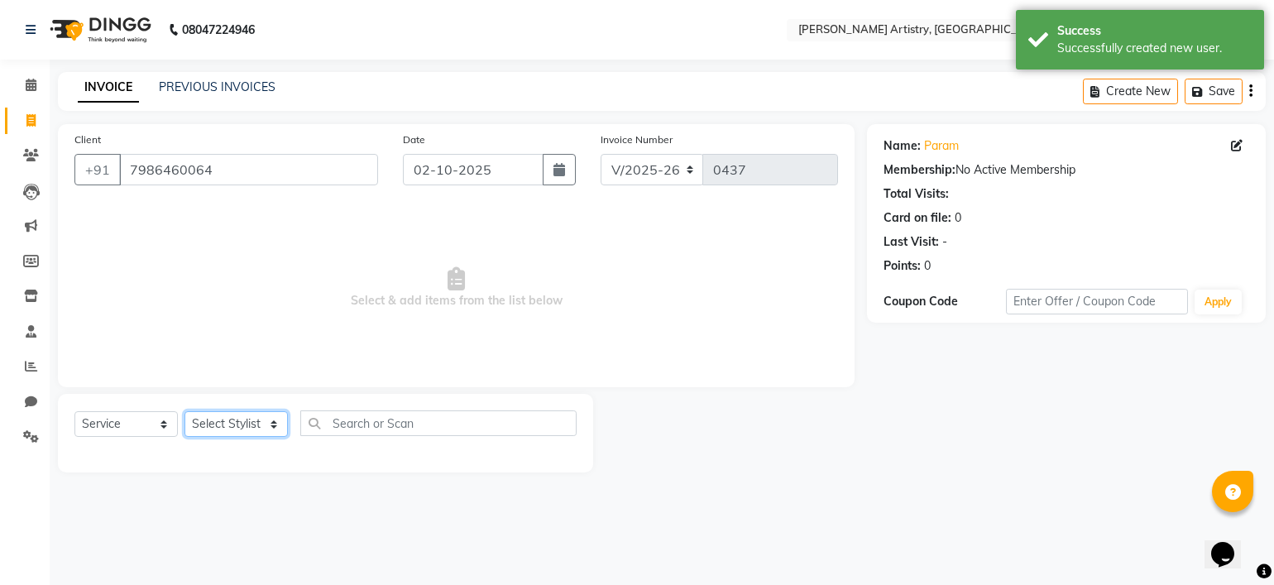
click at [229, 435] on select "Select Stylist Jeet Lakshmi Mannu Parneet Gandhi Rahul Sagar Sahil Sana" at bounding box center [235, 424] width 103 height 26
select select "84201"
click at [184, 412] on select "Select Stylist Jeet Lakshmi Mannu Parneet Gandhi Rahul Sagar Sahil Sana" at bounding box center [235, 424] width 103 height 26
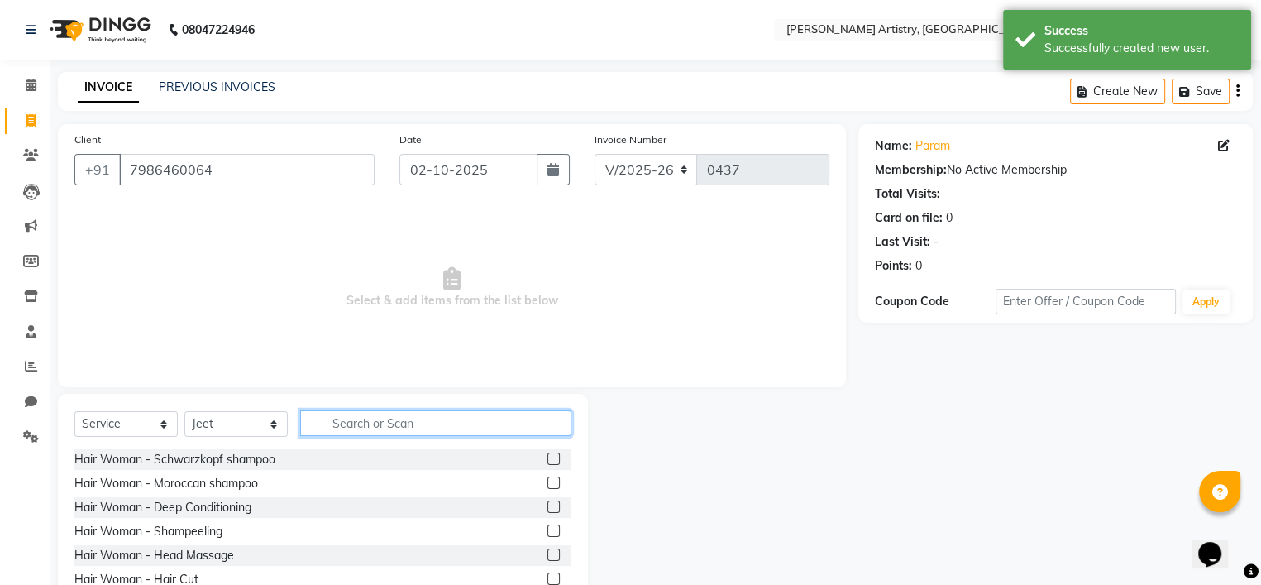
click at [350, 430] on input "text" at bounding box center [435, 423] width 271 height 26
type input "b"
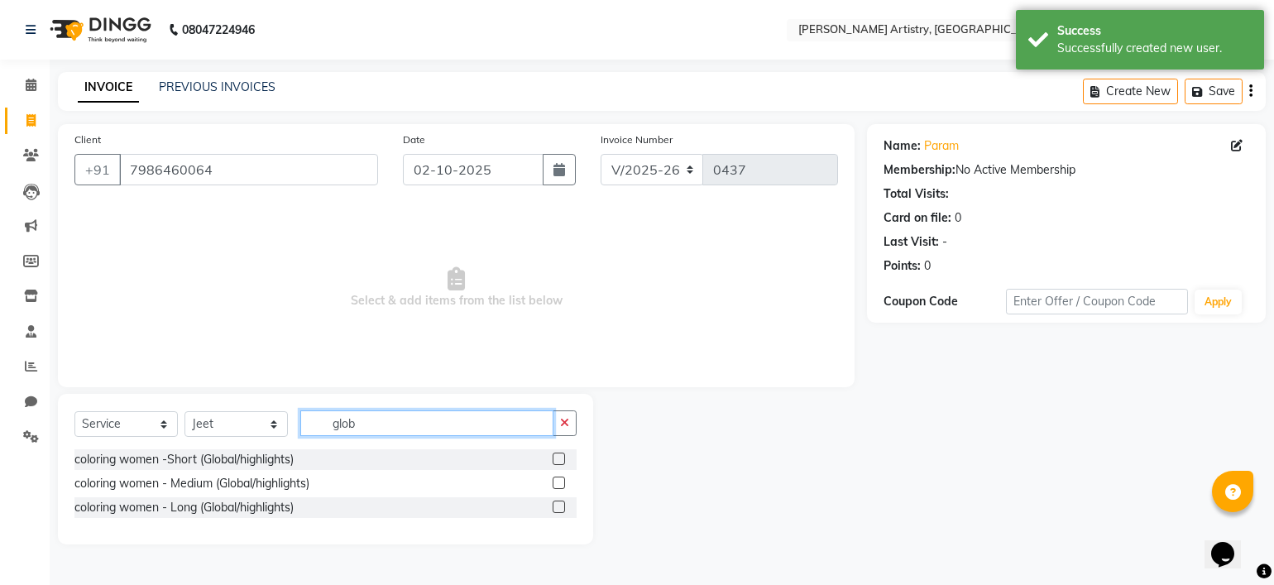
type input "glob"
click at [559, 457] on label at bounding box center [558, 458] width 12 height 12
click at [559, 457] on input "checkbox" at bounding box center [557, 459] width 11 height 11
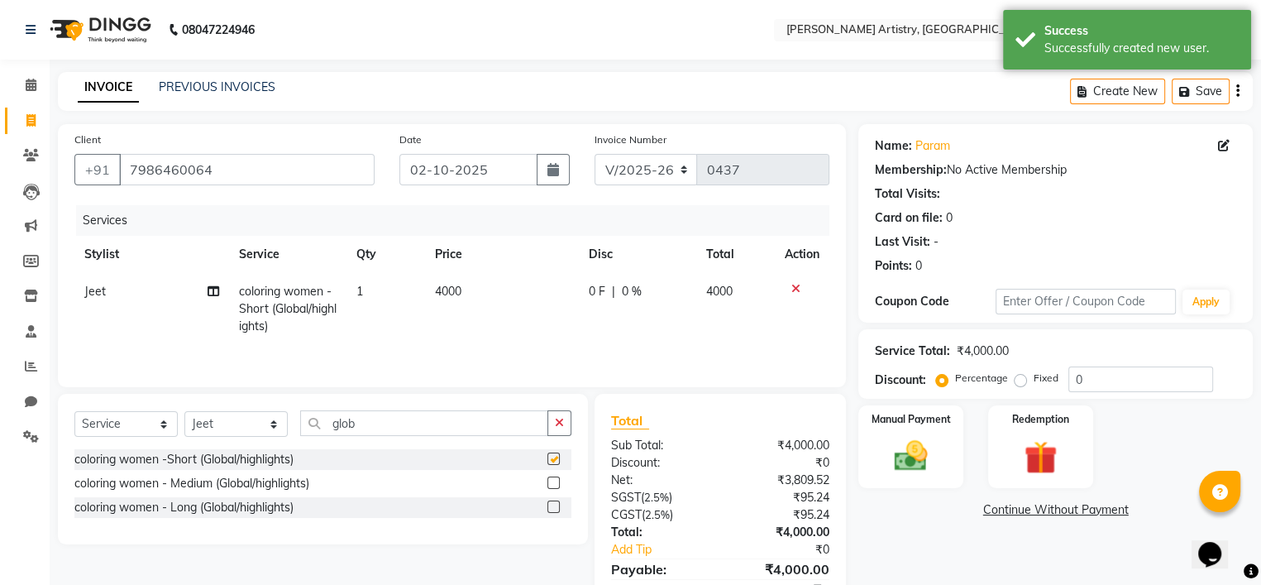
checkbox input "false"
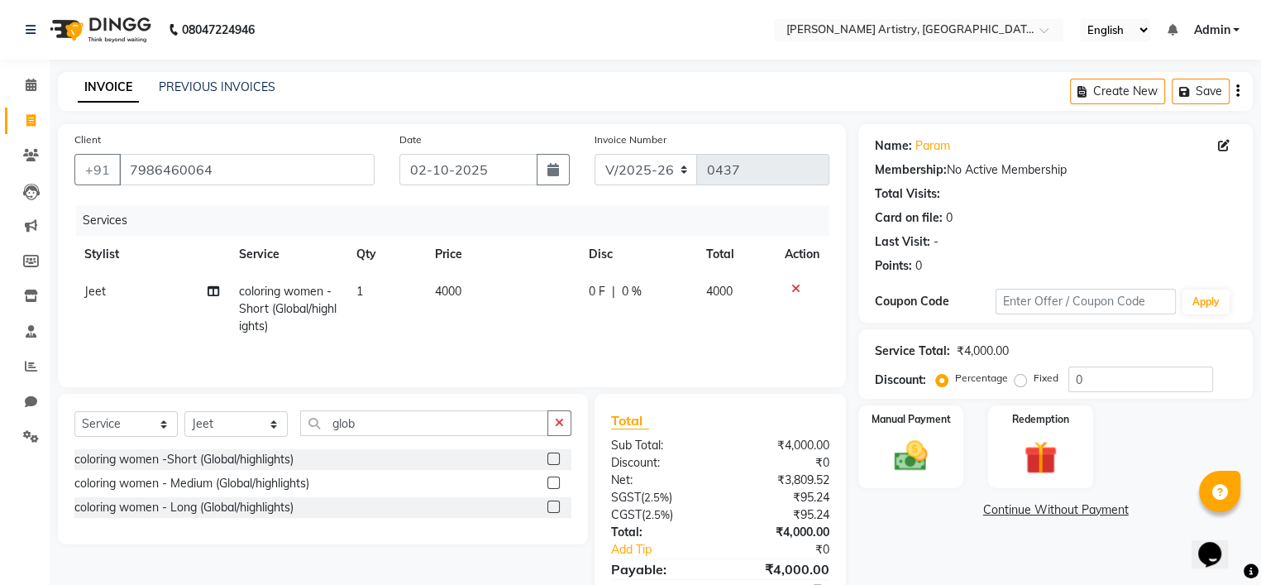
click at [456, 295] on span "4000" at bounding box center [448, 291] width 26 height 15
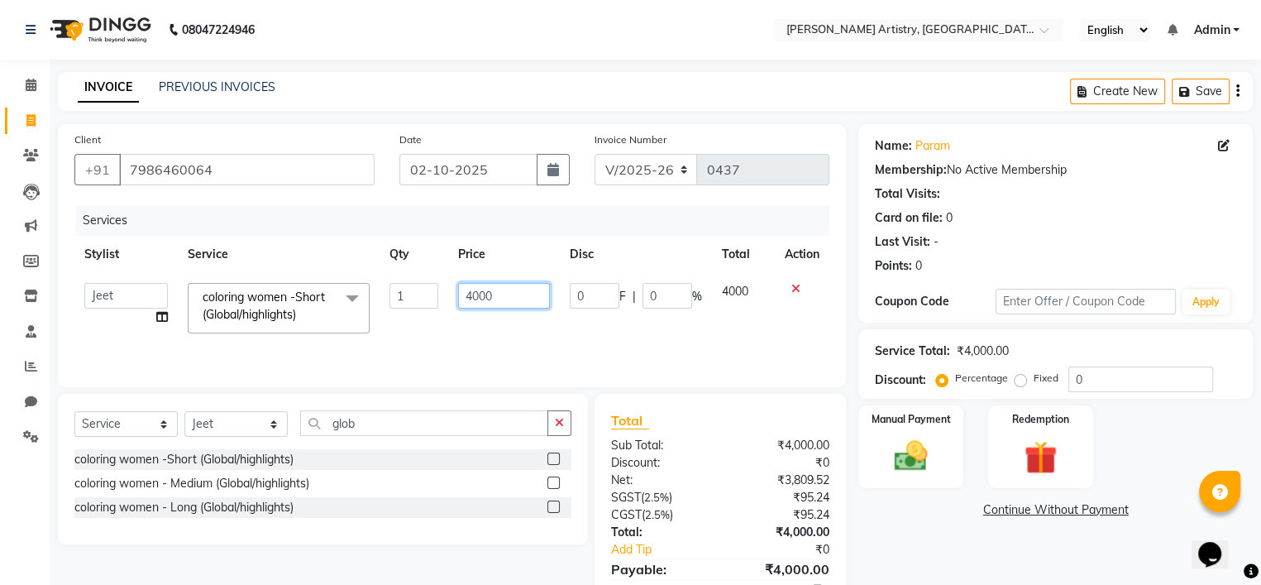
click at [489, 289] on input "4000" at bounding box center [504, 296] width 92 height 26
type input "4"
type input "1"
type input "1500"
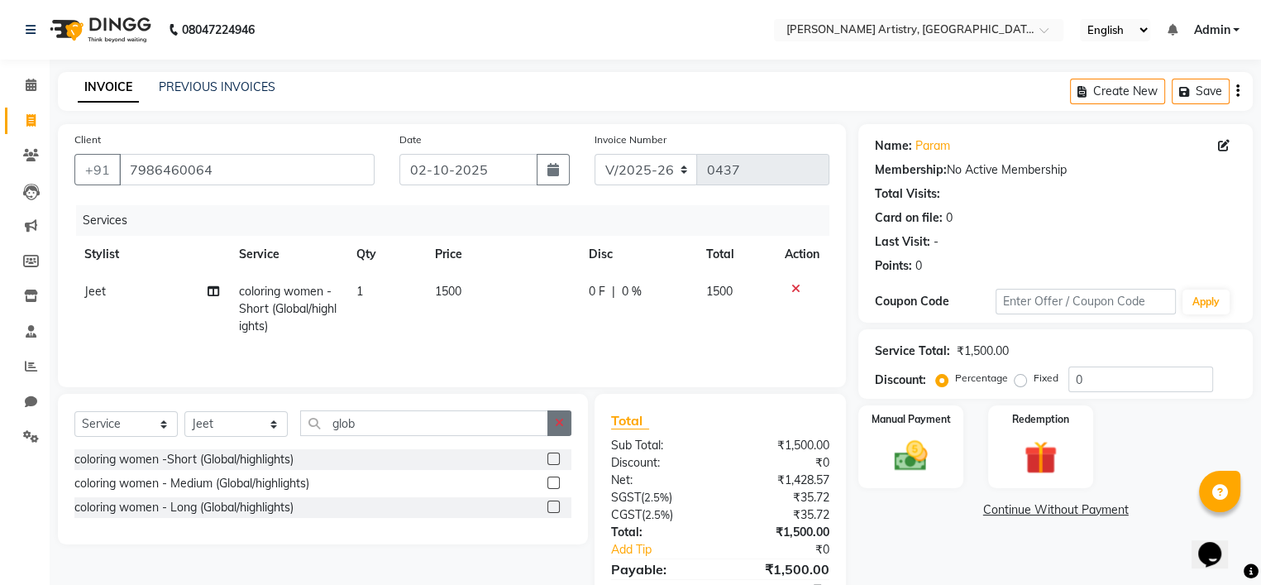
click at [552, 431] on button "button" at bounding box center [559, 423] width 24 height 26
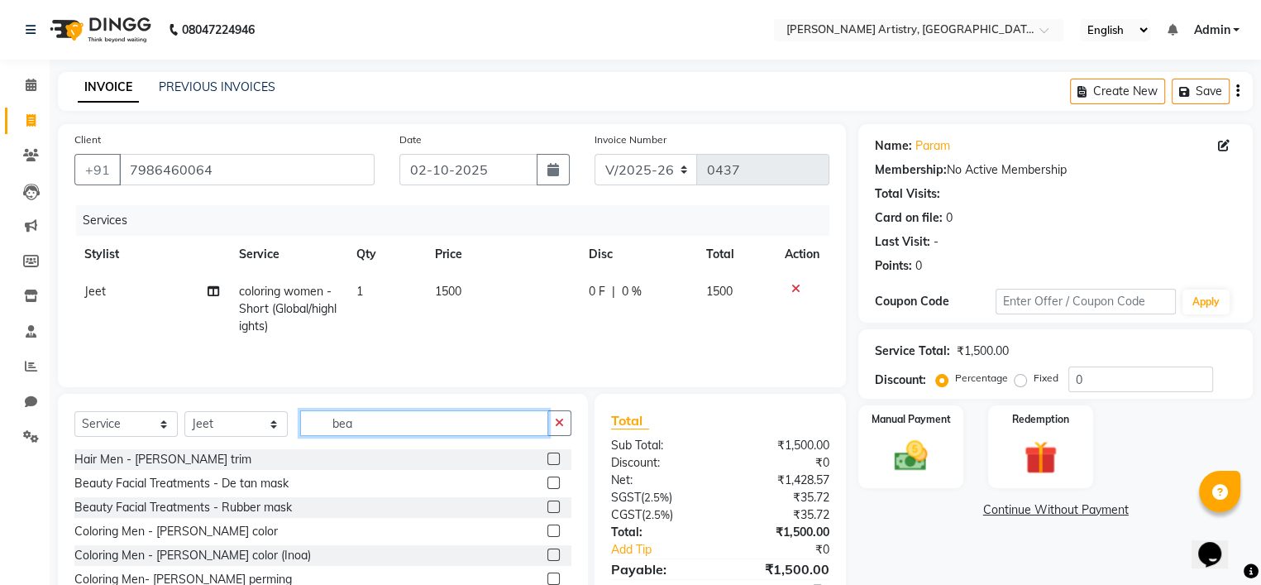
type input "bea"
click at [533, 457] on div "Hair Men - Beard trim" at bounding box center [322, 459] width 497 height 21
click at [547, 458] on label at bounding box center [553, 458] width 12 height 12
click at [547, 458] on input "checkbox" at bounding box center [552, 459] width 11 height 11
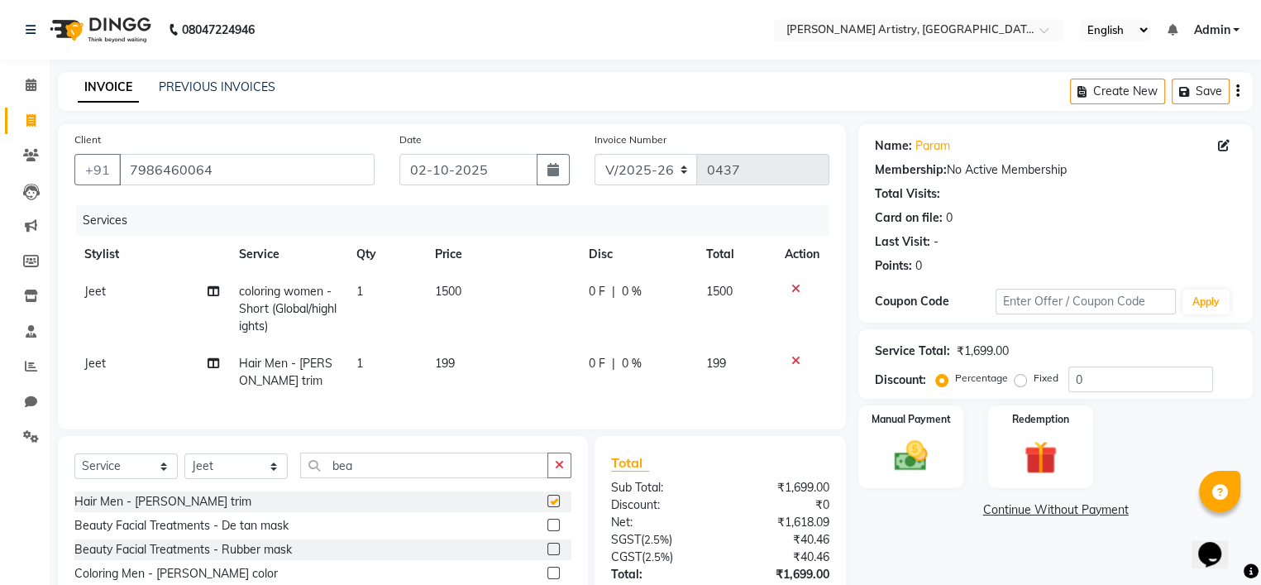
checkbox input "false"
click at [432, 361] on td "199" at bounding box center [502, 372] width 154 height 55
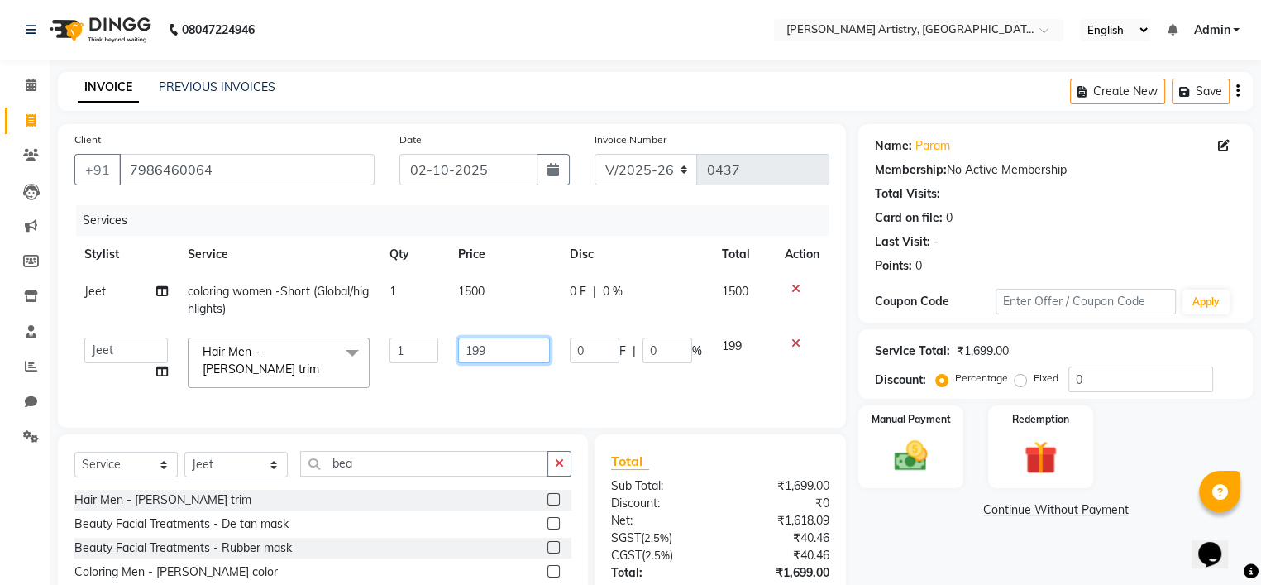
click at [475, 351] on input "199" at bounding box center [504, 350] width 92 height 26
type input "1"
type input "0"
type input "200"
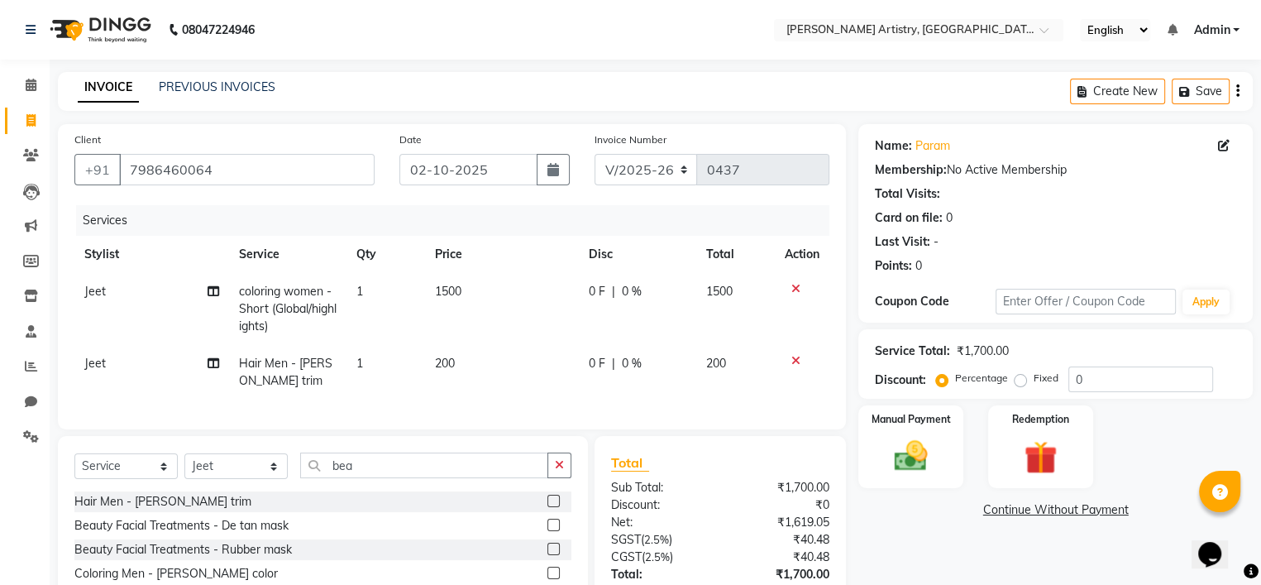
click at [564, 382] on tr "Jeet Hair Men - Beard trim 1 200 0 F | 0 % 200" at bounding box center [451, 372] width 755 height 55
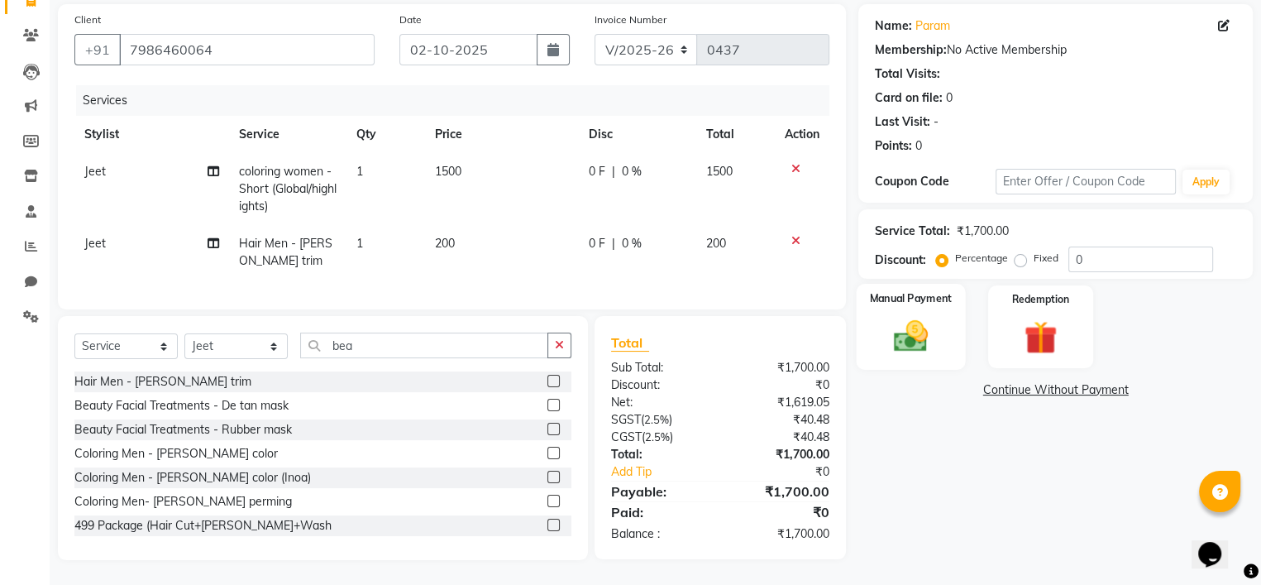
click at [867, 322] on div "Manual Payment" at bounding box center [911, 327] width 109 height 86
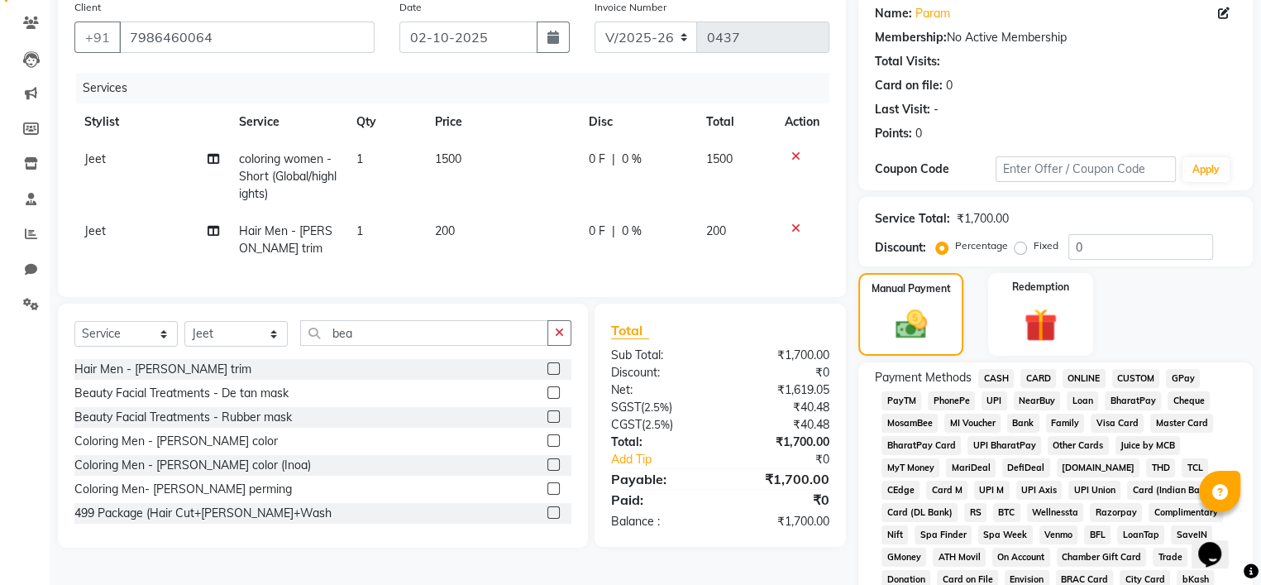
click at [566, 57] on div "Date 02-10-2025" at bounding box center [484, 32] width 195 height 68
drag, startPoint x: 566, startPoint y: 57, endPoint x: 552, endPoint y: 34, distance: 27.1
click at [552, 34] on div "Date 02-10-2025" at bounding box center [484, 32] width 195 height 68
click at [552, 34] on icon "button" at bounding box center [553, 37] width 12 height 13
select select "10"
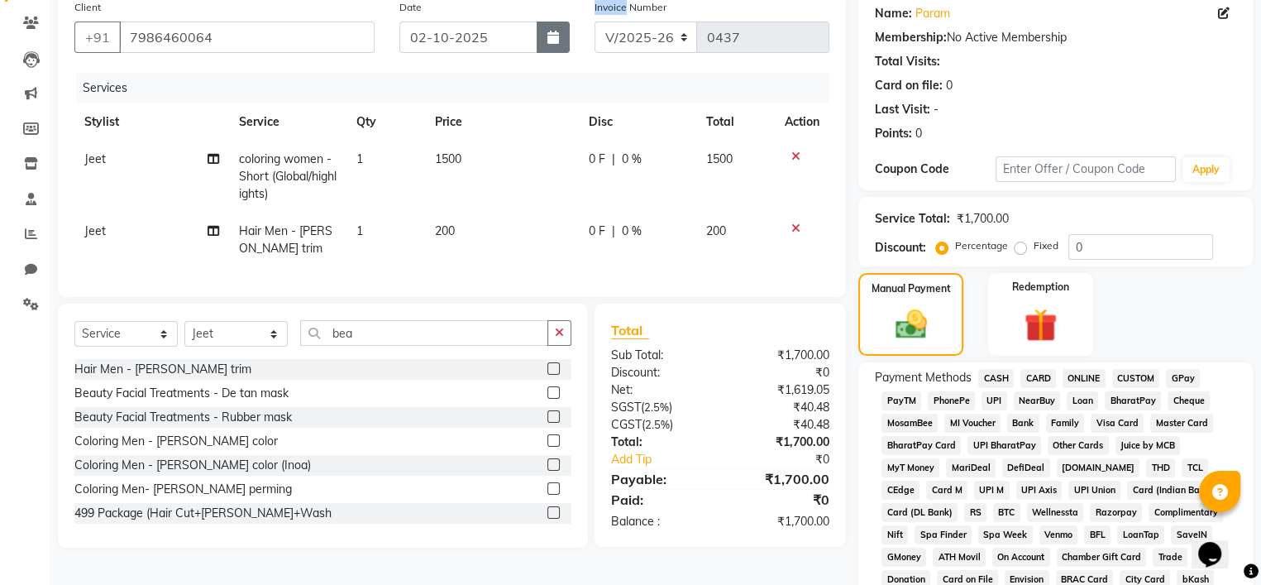
select select "2025"
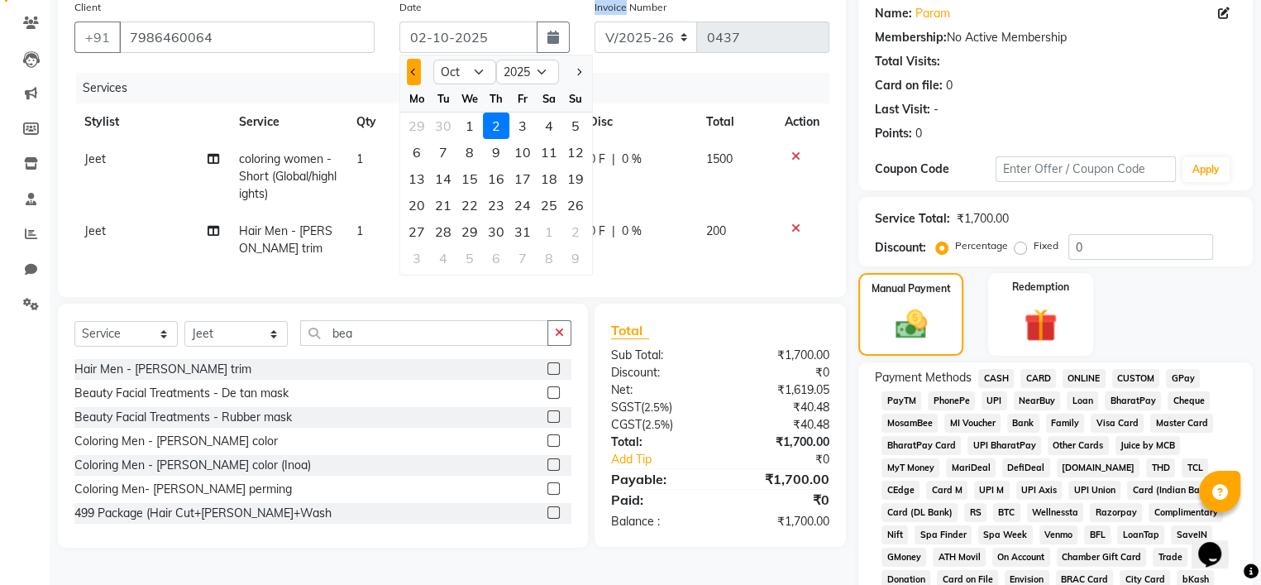
click at [413, 79] on button "Previous month" at bounding box center [414, 72] width 14 height 26
select select "9"
click at [419, 225] on div "29" at bounding box center [417, 231] width 26 height 26
type input "29-09-2025"
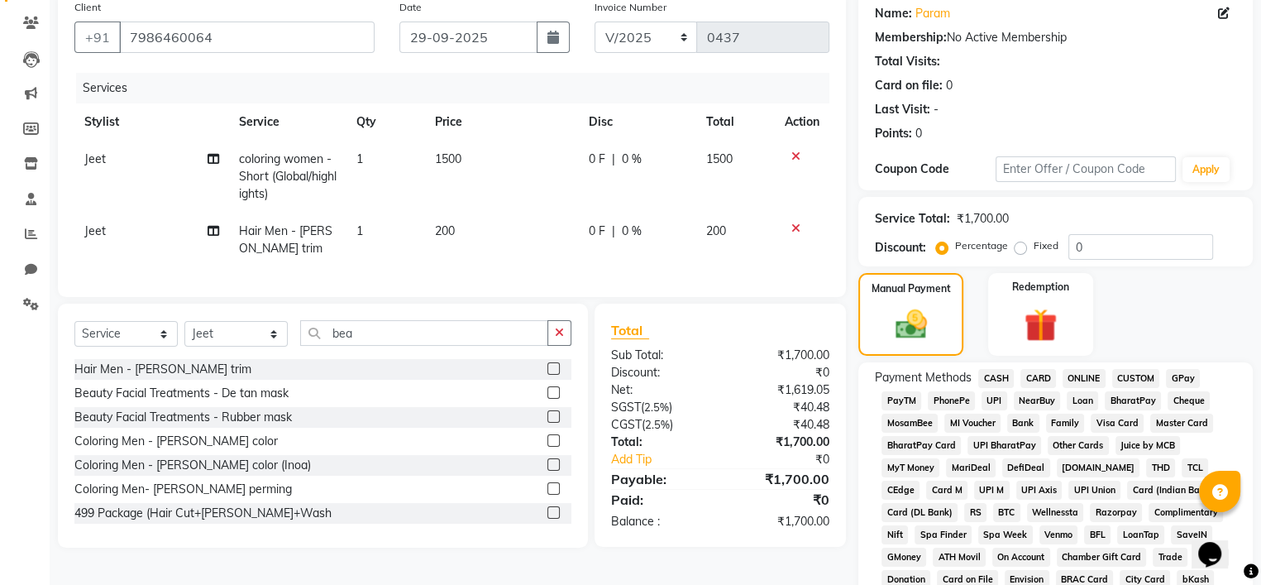
click at [1001, 380] on span "CASH" at bounding box center [996, 378] width 36 height 19
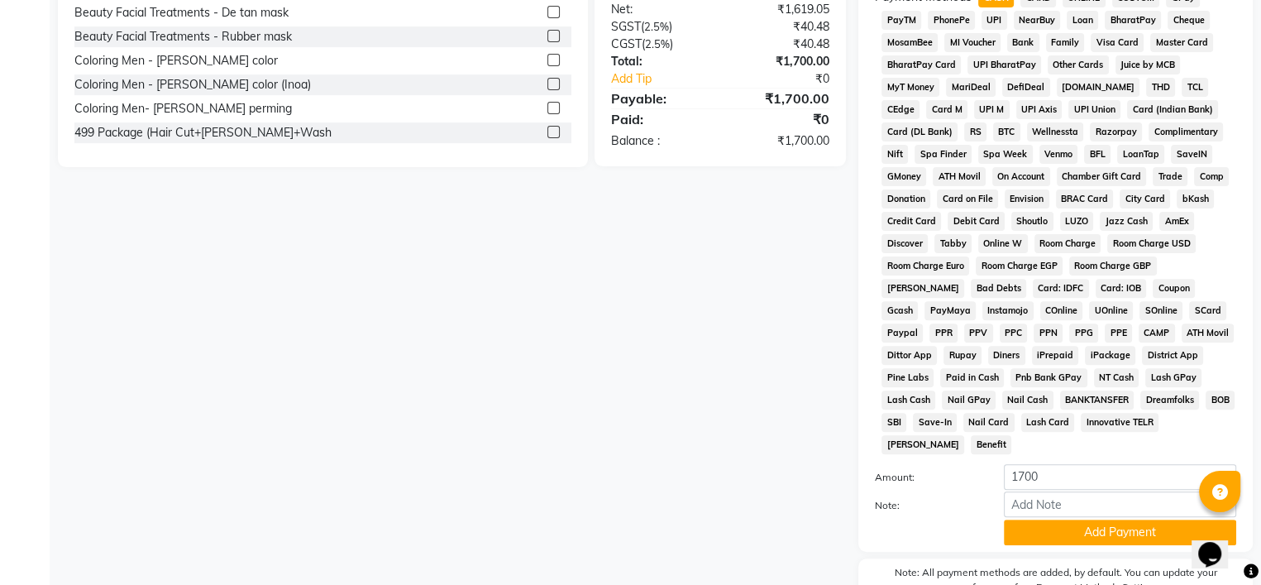
scroll to position [513, 0]
click at [1038, 519] on button "Add Payment" at bounding box center [1120, 532] width 232 height 26
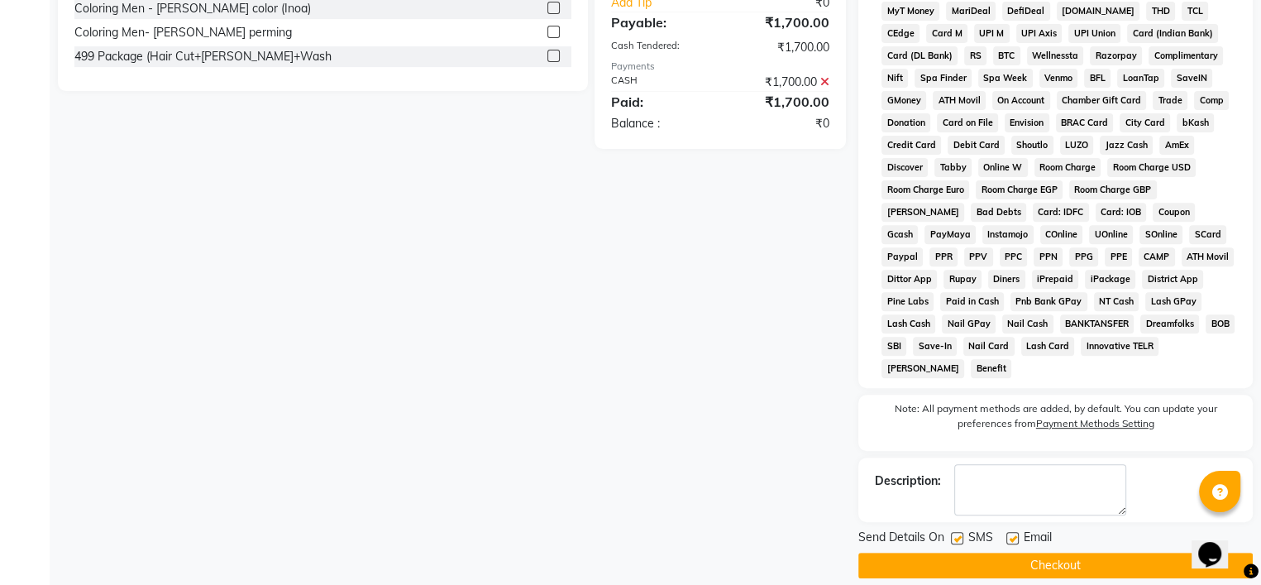
scroll to position [596, 0]
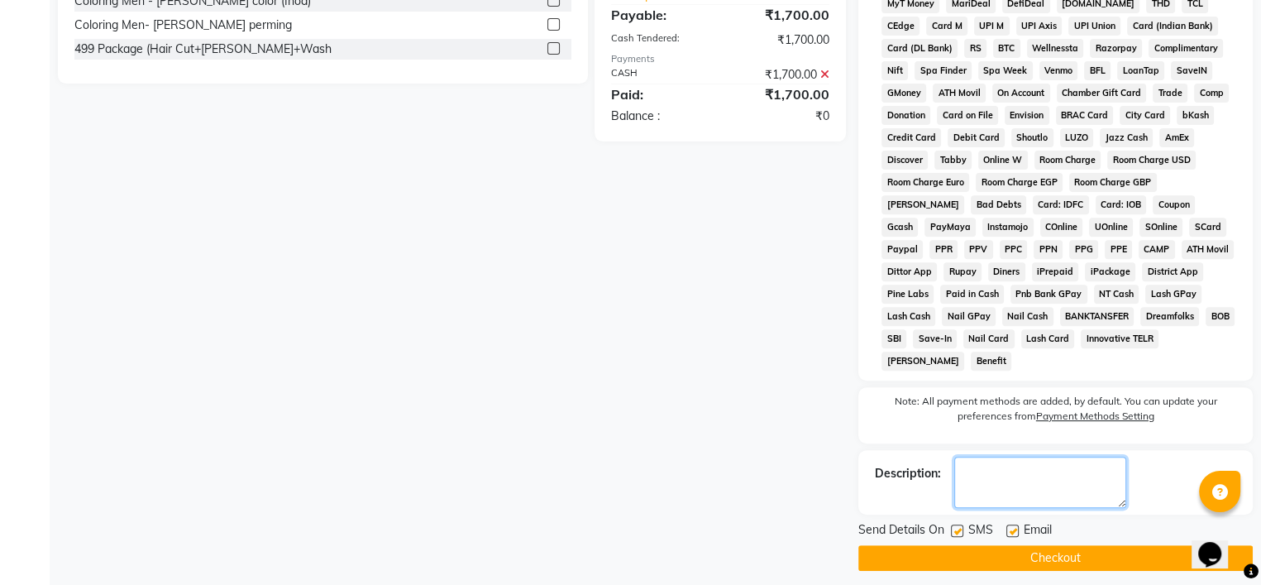
click at [1035, 466] on textarea at bounding box center [1040, 481] width 172 height 51
type textarea "jc 466"
click at [957, 524] on label at bounding box center [957, 530] width 12 height 12
click at [957, 526] on input "checkbox" at bounding box center [956, 531] width 11 height 11
checkbox input "false"
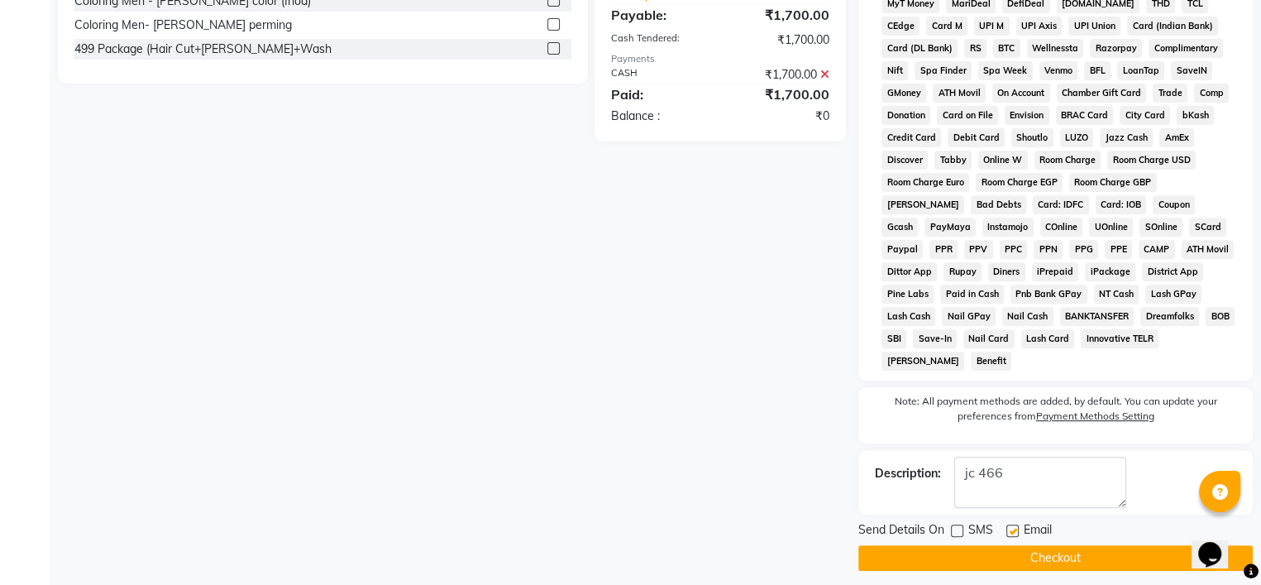
click at [1015, 524] on label at bounding box center [1012, 530] width 12 height 12
click at [1015, 526] on input "checkbox" at bounding box center [1011, 531] width 11 height 11
checkbox input "false"
click at [1036, 545] on button "Checkout" at bounding box center [1055, 558] width 394 height 26
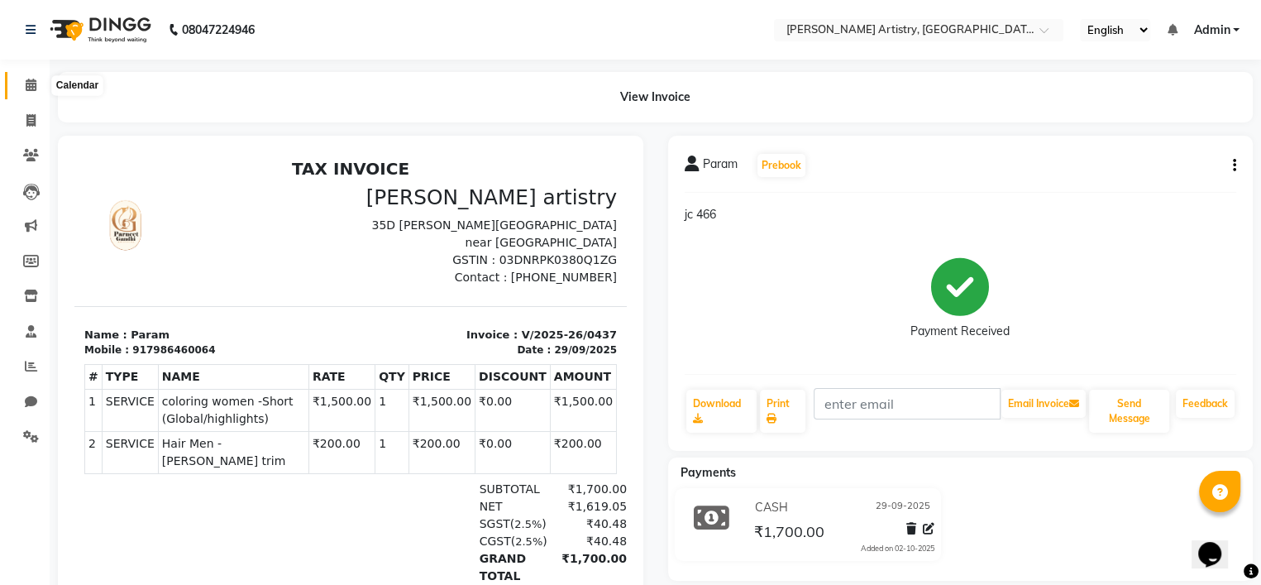
click at [31, 87] on icon at bounding box center [31, 85] width 11 height 12
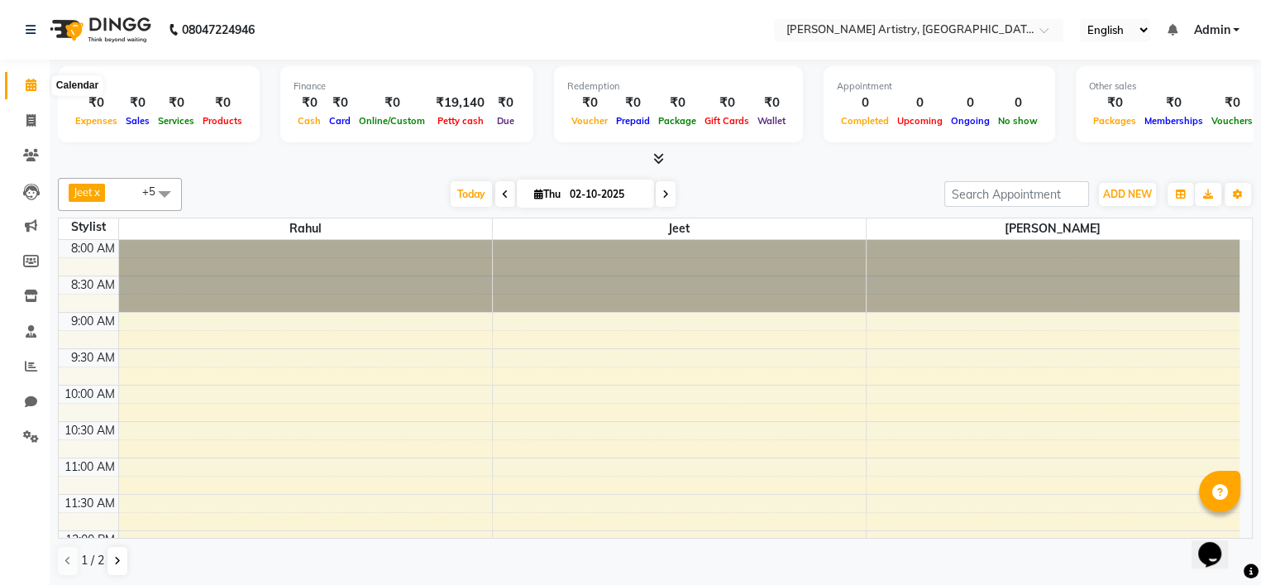
click at [26, 85] on icon at bounding box center [31, 85] width 11 height 12
click at [26, 366] on icon at bounding box center [31, 366] width 12 height 12
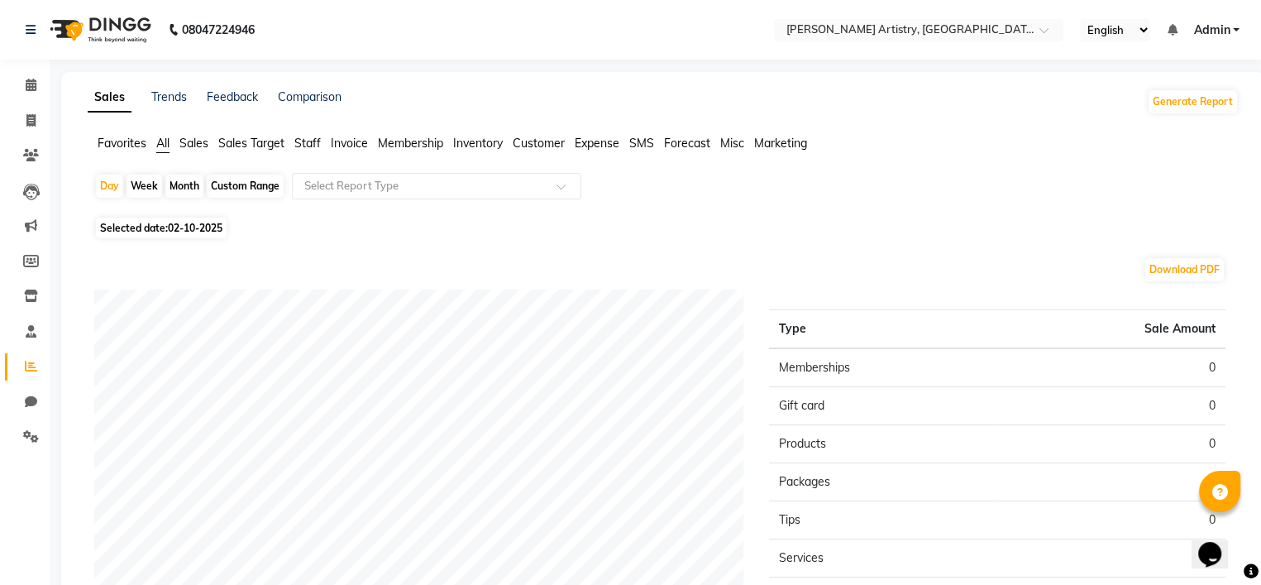
click at [589, 145] on span "Expense" at bounding box center [597, 143] width 45 height 15
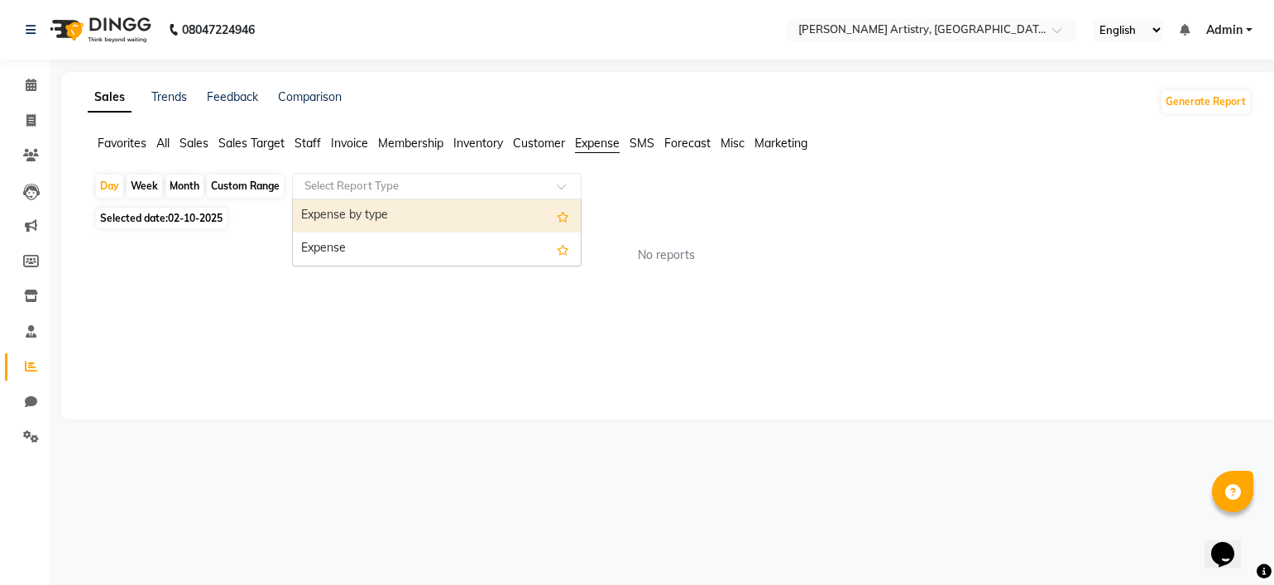
click at [394, 181] on input "text" at bounding box center [420, 186] width 238 height 17
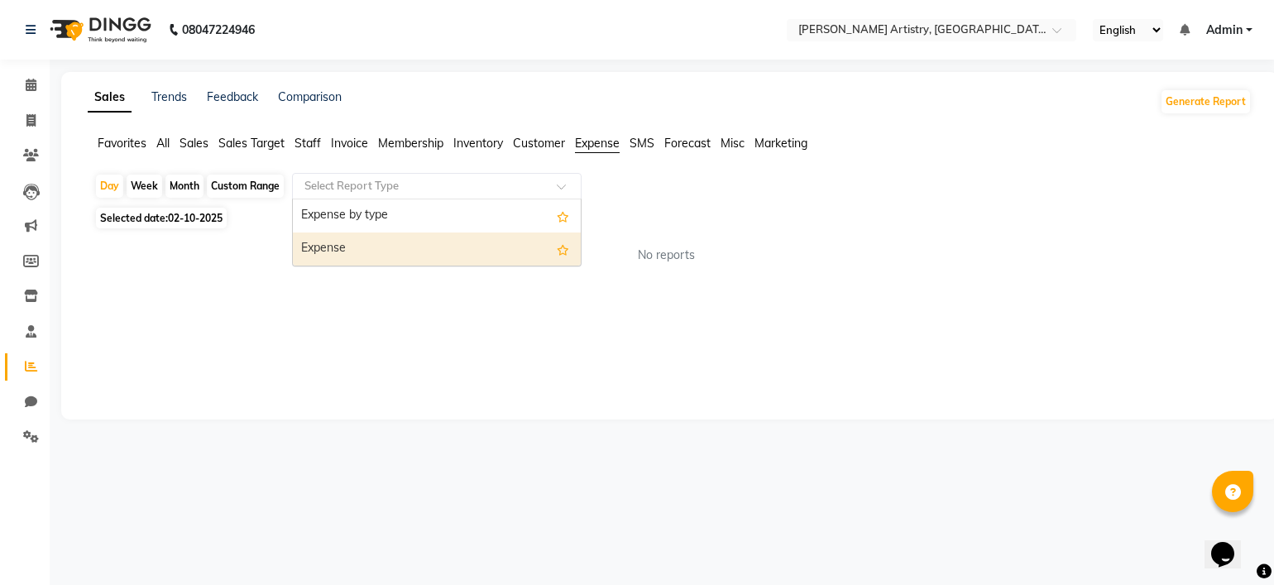
click at [390, 247] on div "Expense" at bounding box center [437, 248] width 288 height 33
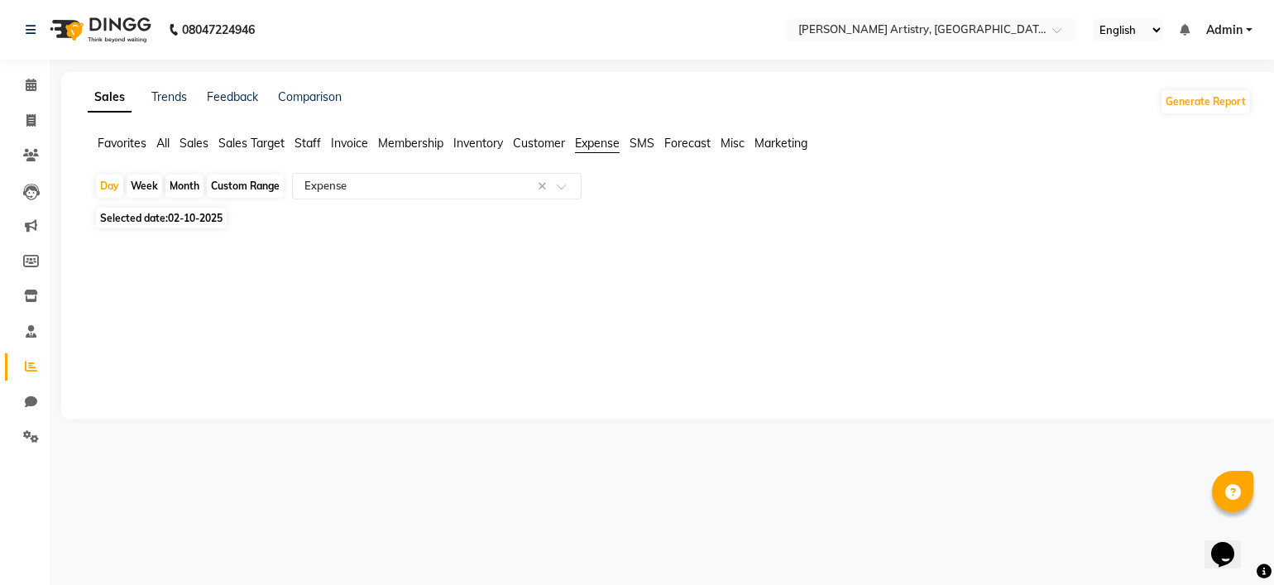
click at [222, 221] on span "02-10-2025" at bounding box center [195, 218] width 55 height 12
select select "10"
select select "2025"
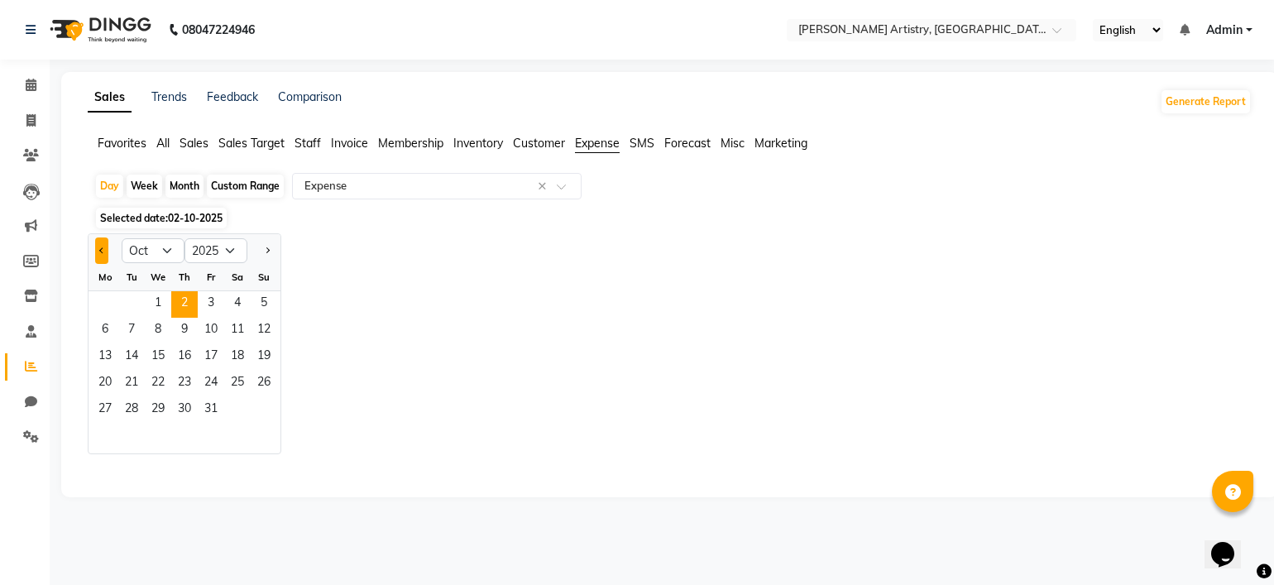
click at [102, 257] on button "Previous month" at bounding box center [101, 250] width 13 height 26
select select "9"
click at [112, 406] on span "29" at bounding box center [105, 410] width 26 height 26
select select "full_report"
select select "pdf"
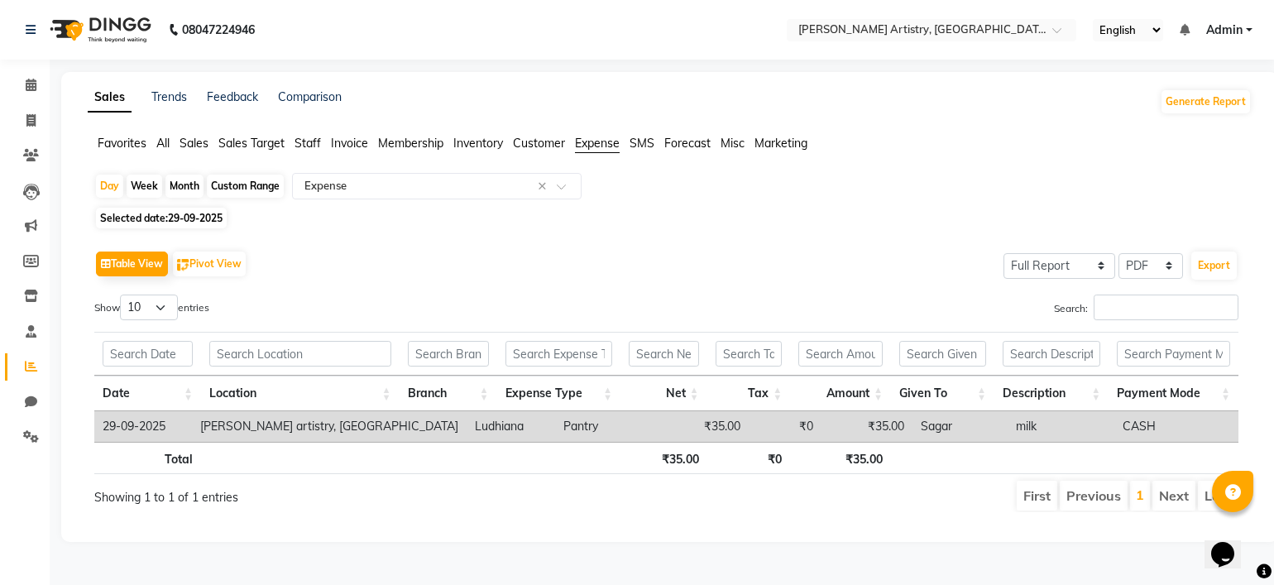
click at [28, 71] on li "Calendar" at bounding box center [25, 86] width 50 height 36
click at [29, 76] on span at bounding box center [31, 85] width 29 height 19
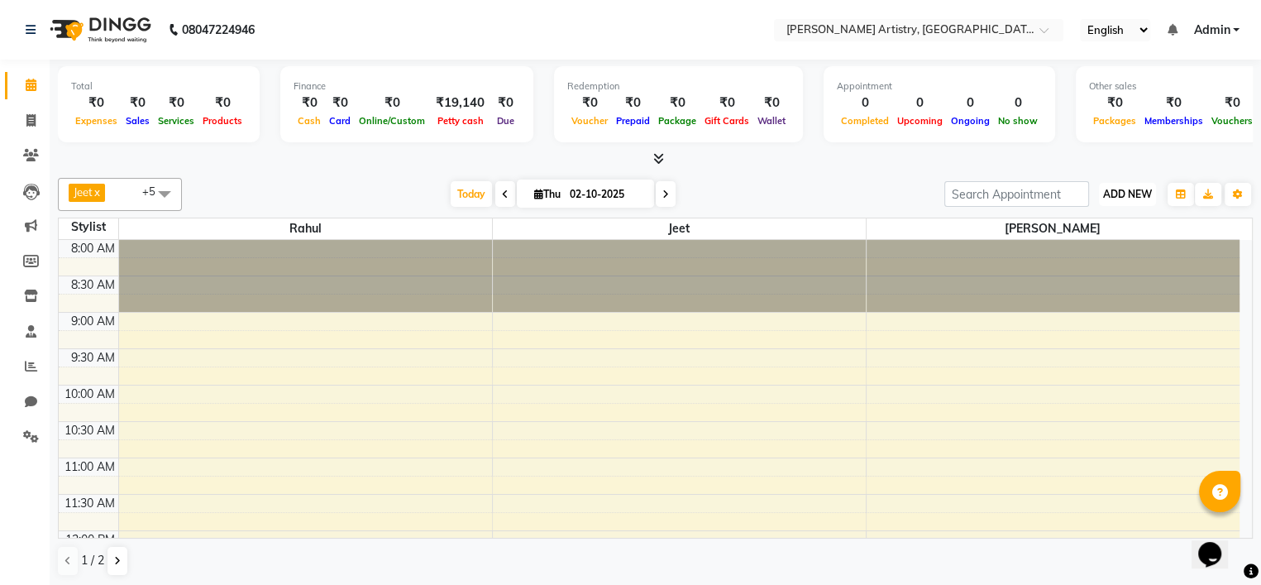
click at [1125, 195] on span "ADD NEW" at bounding box center [1127, 194] width 49 height 12
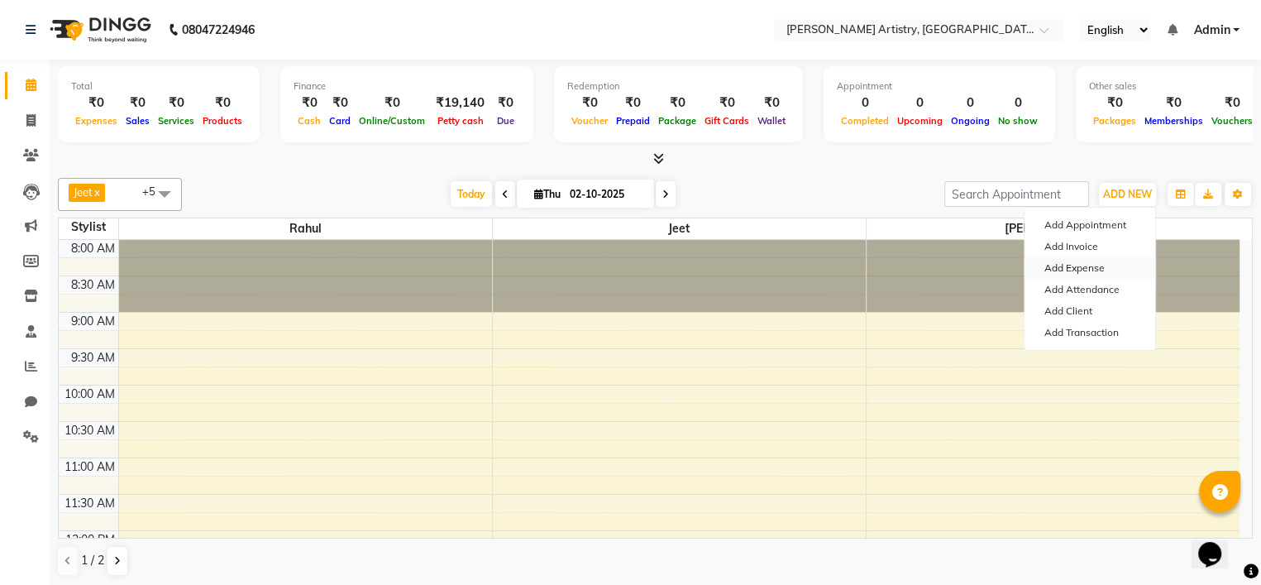
click at [1082, 270] on link "Add Expense" at bounding box center [1090, 268] width 131 height 22
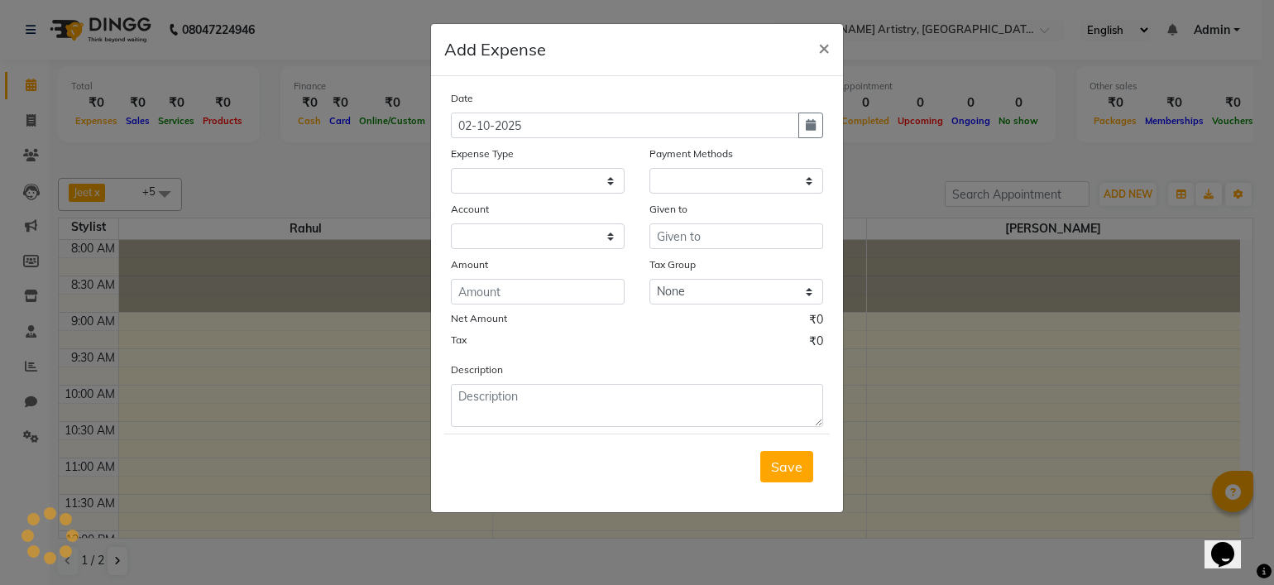
select select "1"
select select "7445"
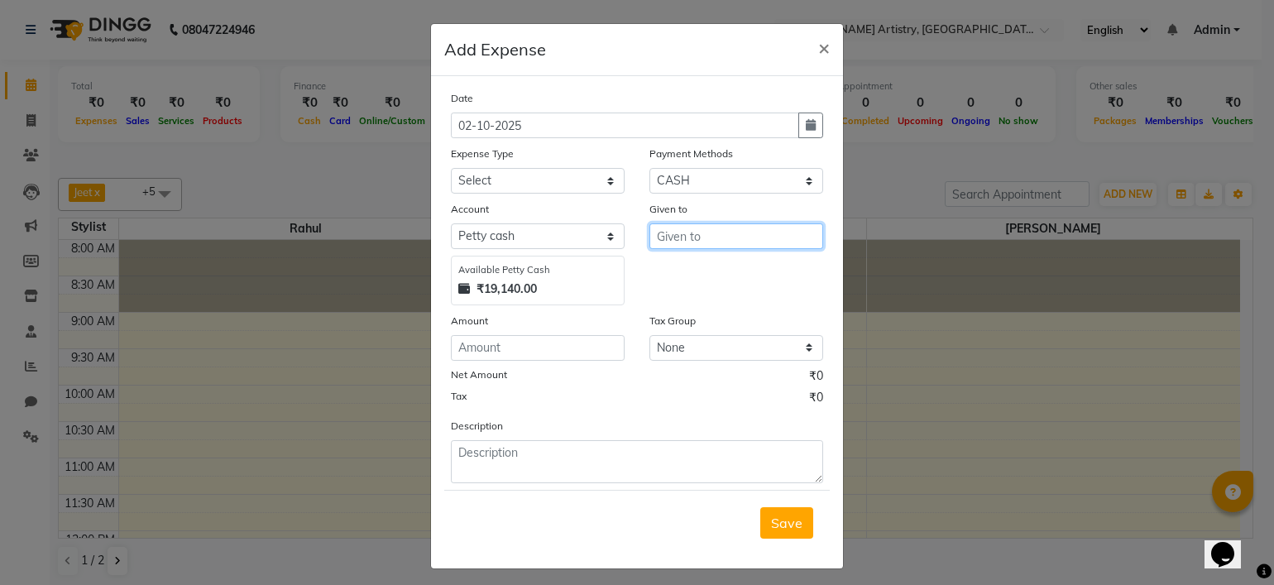
click at [721, 244] on input "text" at bounding box center [736, 236] width 174 height 26
click at [685, 280] on ngb-highlight "La kshmi" at bounding box center [695, 272] width 51 height 17
type input "Lakshmi"
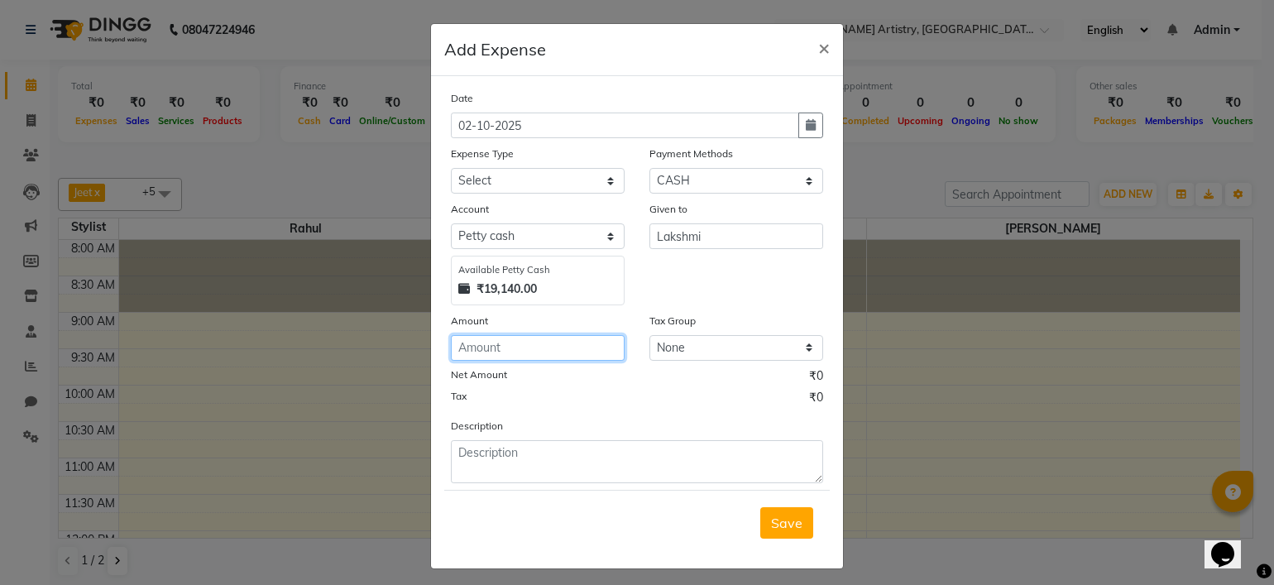
click at [497, 351] on input "number" at bounding box center [538, 348] width 174 height 26
type input "35"
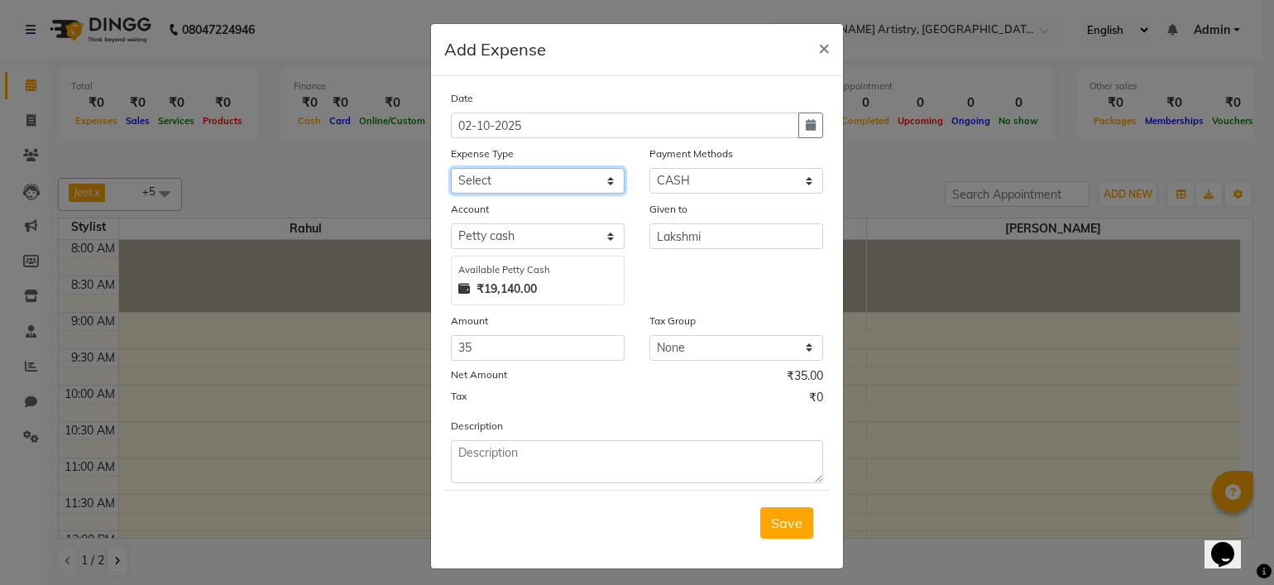
click at [548, 184] on select "Select Advance Salary Bank charges Car maintenance Cash transfer to bank Cash t…" at bounding box center [538, 181] width 174 height 26
select select "18"
click at [451, 170] on select "Select Advance Salary Bank charges Car maintenance Cash transfer to bank Cash t…" at bounding box center [538, 181] width 174 height 26
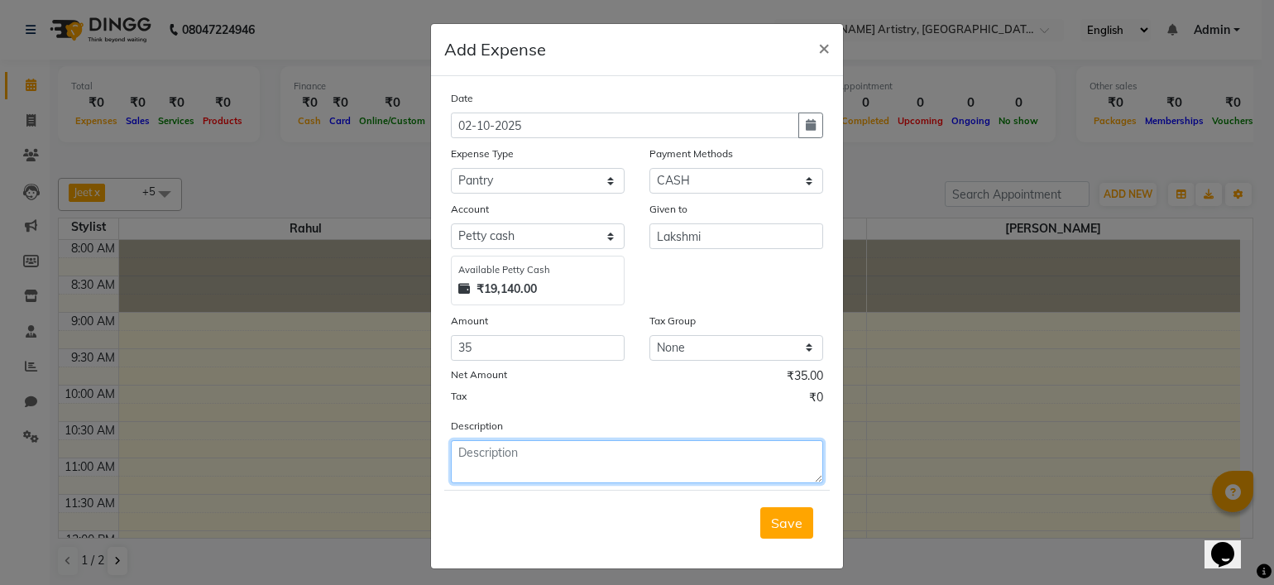
click at [743, 477] on textarea at bounding box center [637, 461] width 372 height 43
type textarea "Milk"
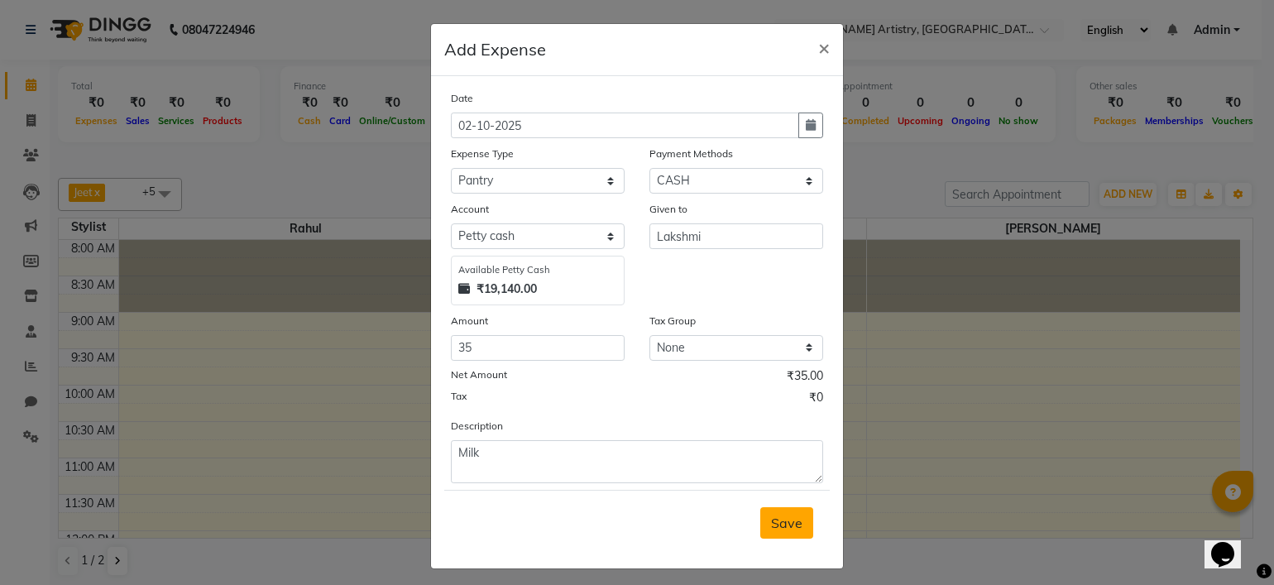
click at [786, 520] on span "Save" at bounding box center [786, 522] width 31 height 17
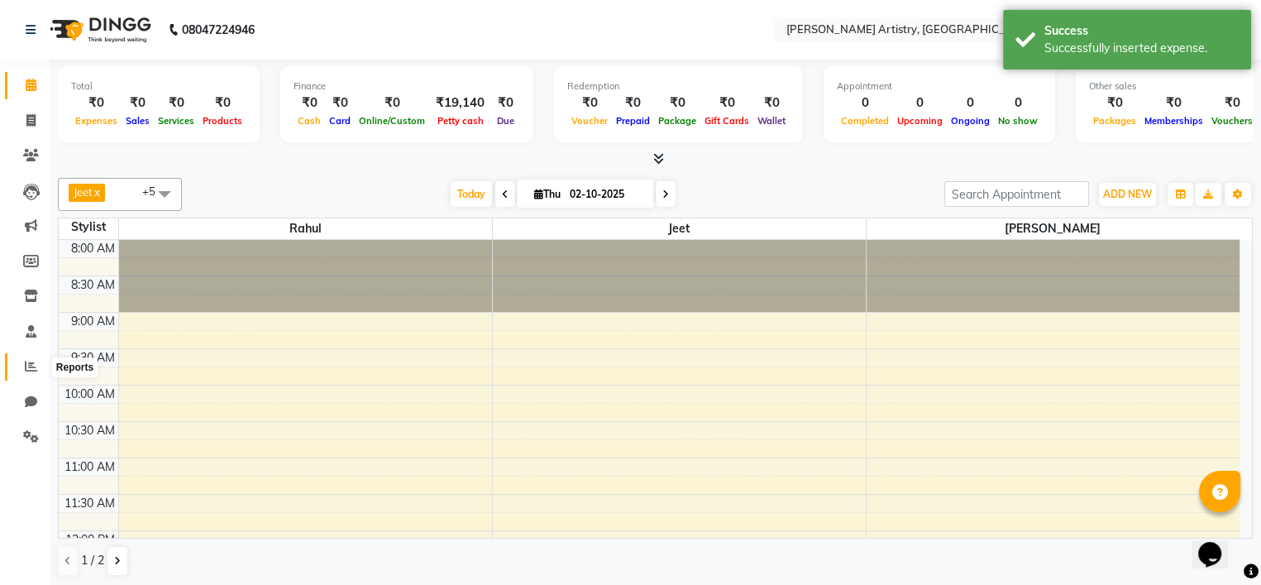
click at [30, 367] on icon at bounding box center [31, 366] width 12 height 12
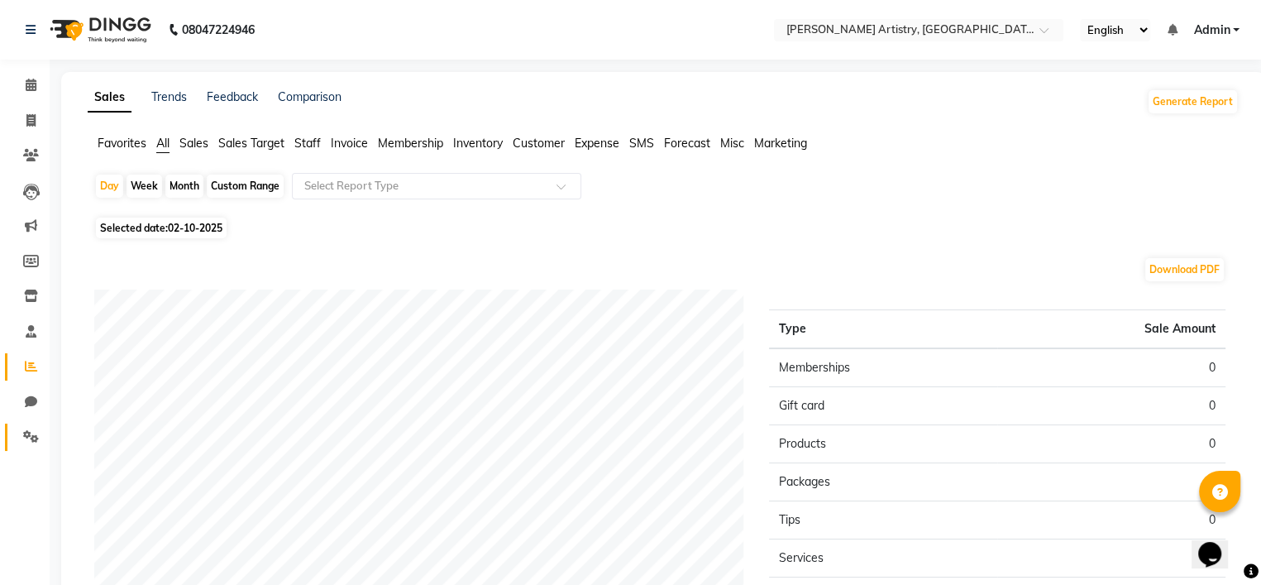
click at [11, 444] on link "Settings" at bounding box center [25, 436] width 40 height 27
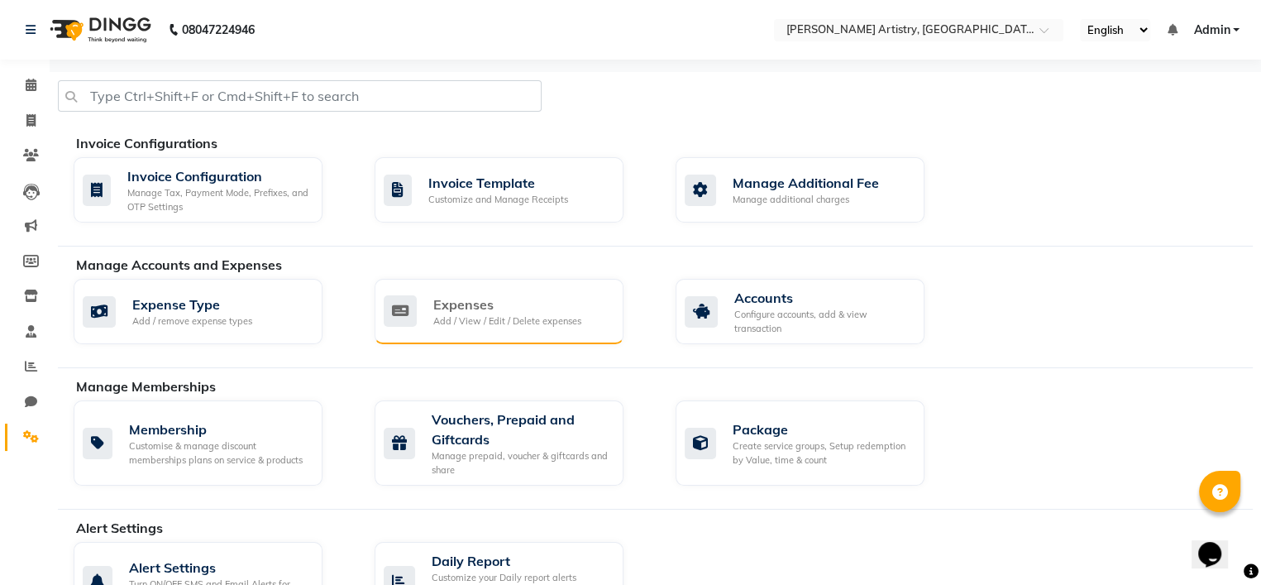
click at [467, 300] on div "Expenses" at bounding box center [507, 304] width 148 height 20
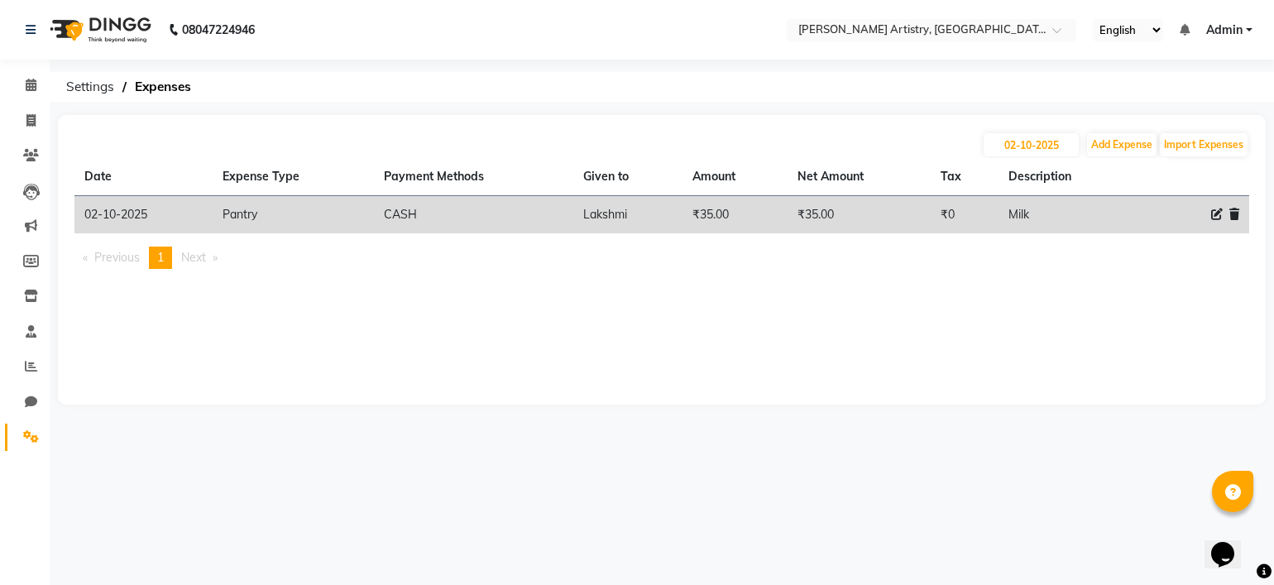
click at [1212, 214] on icon at bounding box center [1217, 214] width 12 height 12
select select "18"
select select "1"
select select "7445"
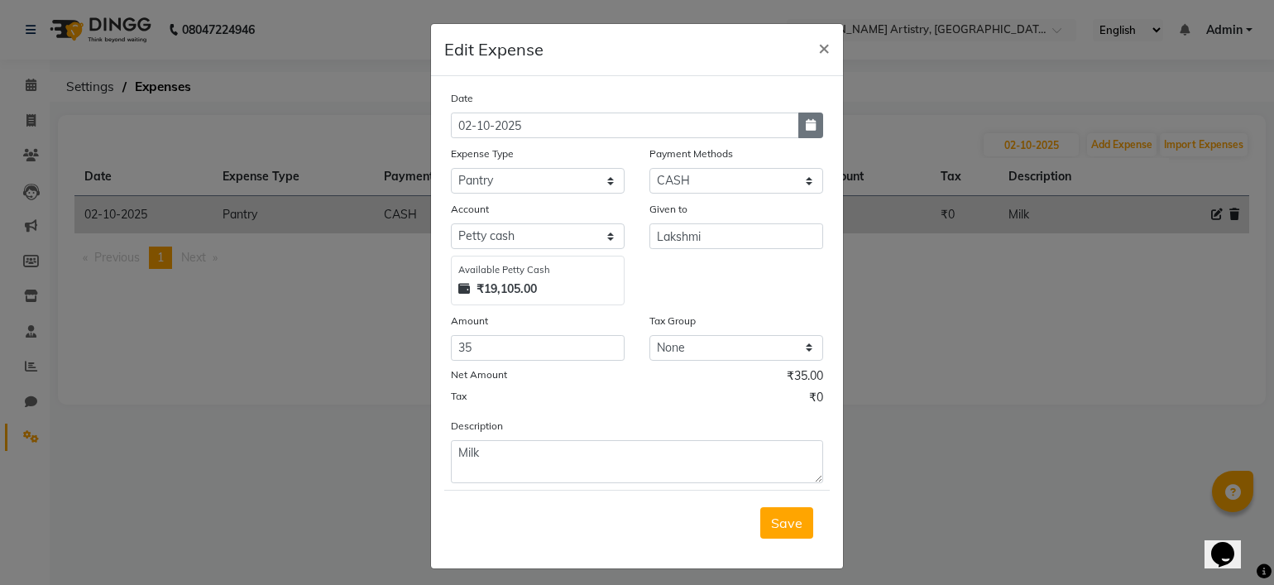
click at [798, 125] on button "button" at bounding box center [810, 125] width 25 height 26
select select "10"
select select "2025"
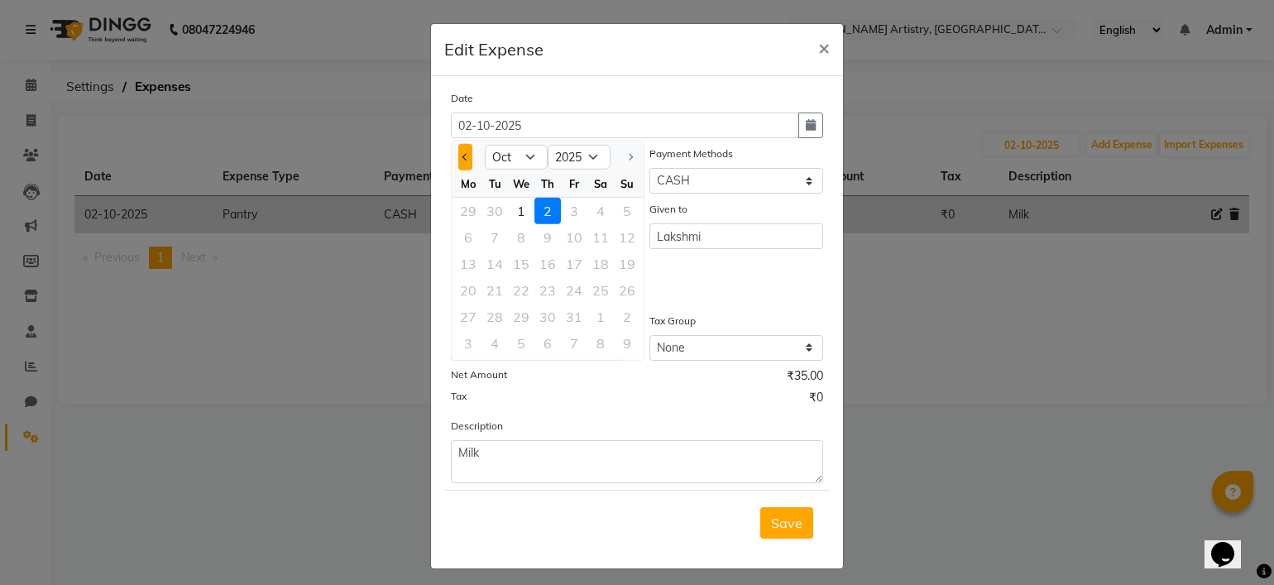
click at [465, 164] on button "Previous month" at bounding box center [465, 157] width 14 height 26
select select "9"
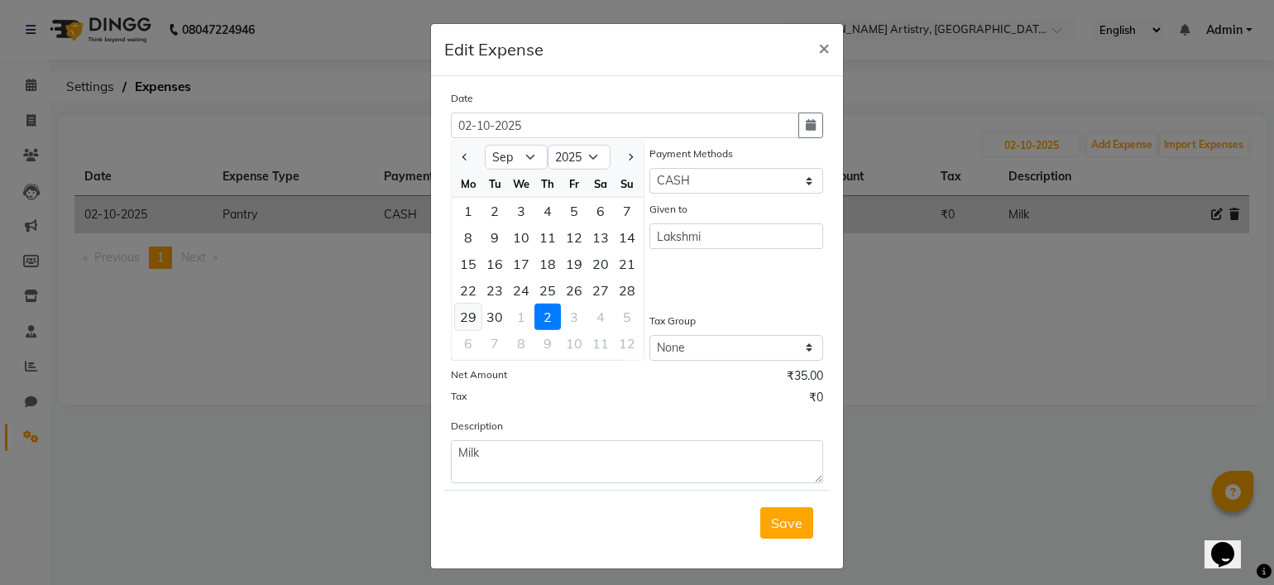
click at [458, 318] on div "29" at bounding box center [468, 316] width 26 height 26
type input "29-09-2025"
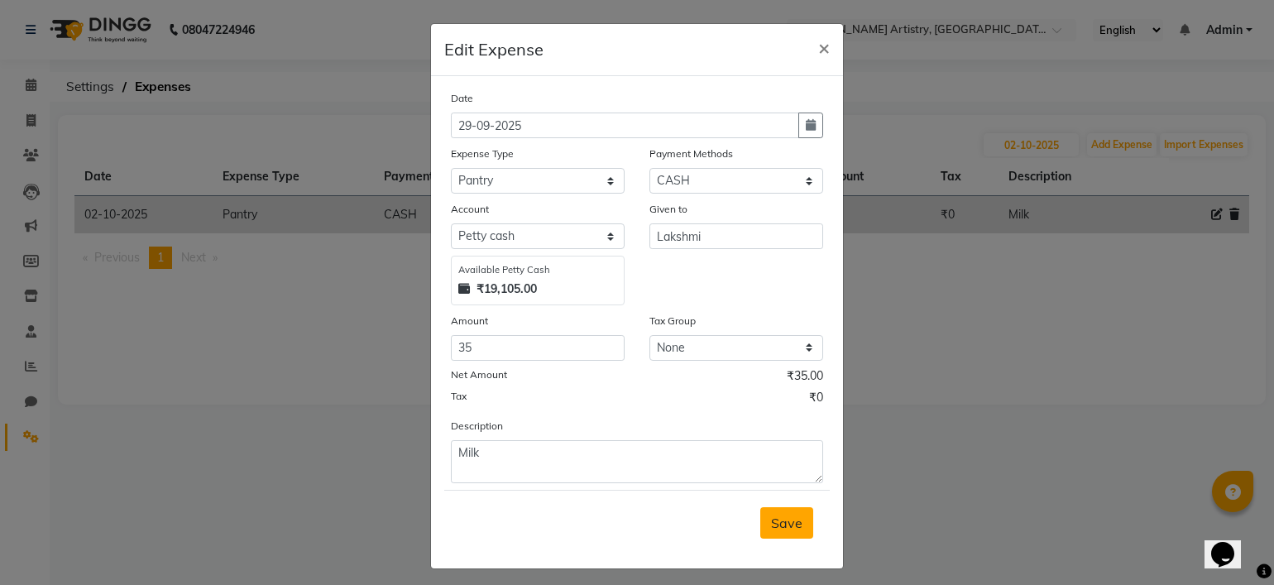
click at [781, 534] on button "Save" at bounding box center [786, 522] width 53 height 31
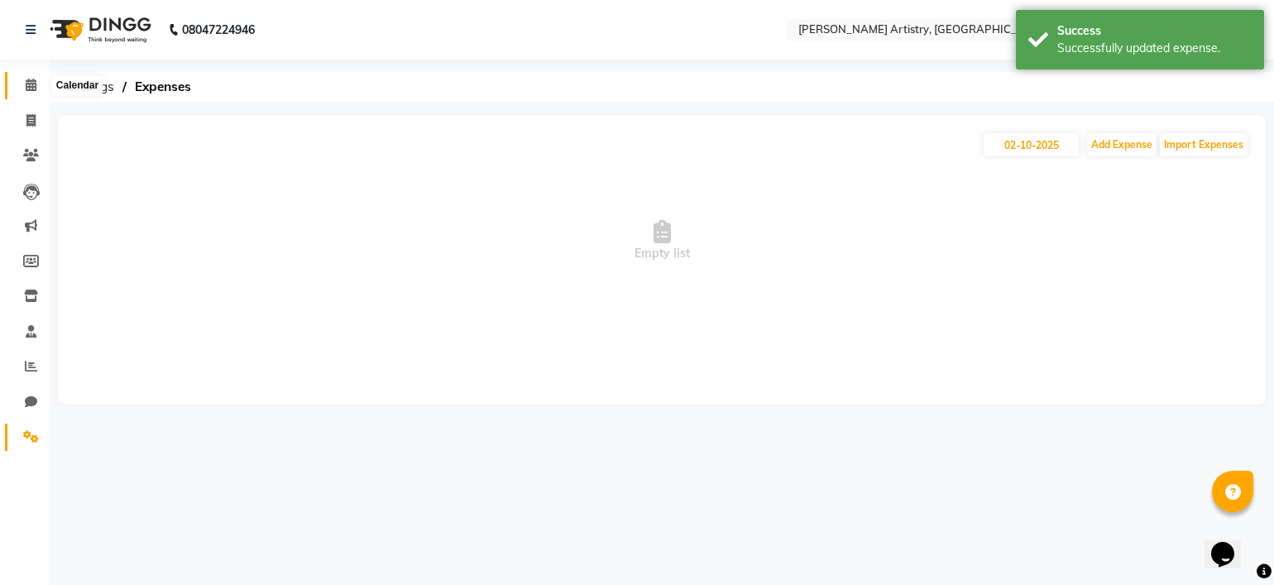
click at [26, 91] on icon at bounding box center [31, 85] width 11 height 12
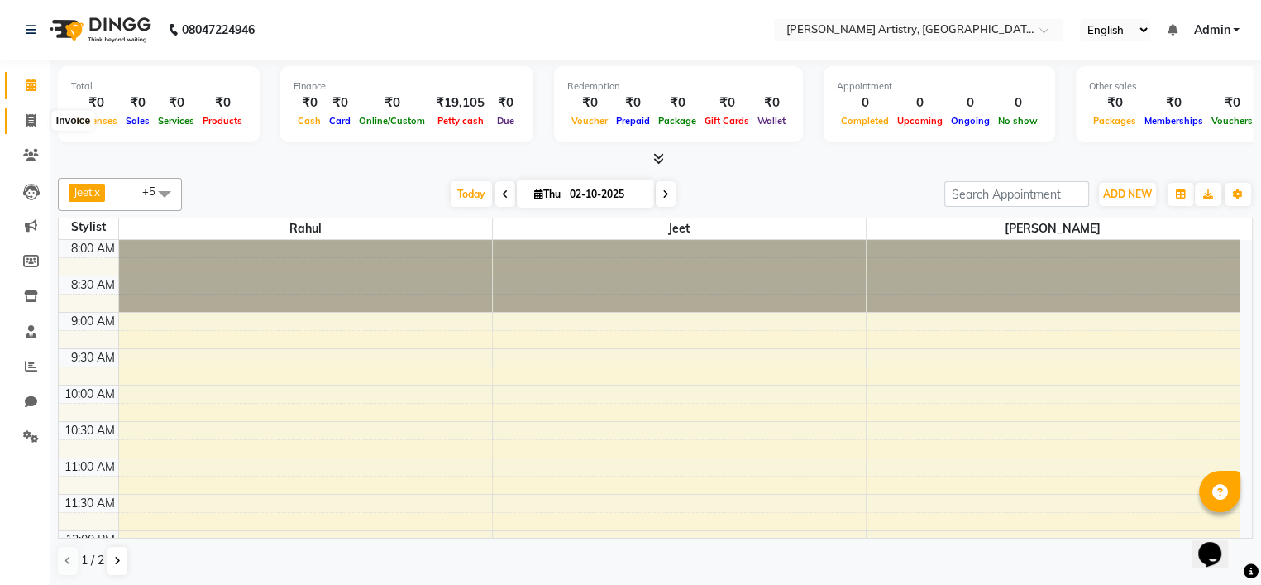
click at [29, 114] on icon at bounding box center [30, 120] width 9 height 12
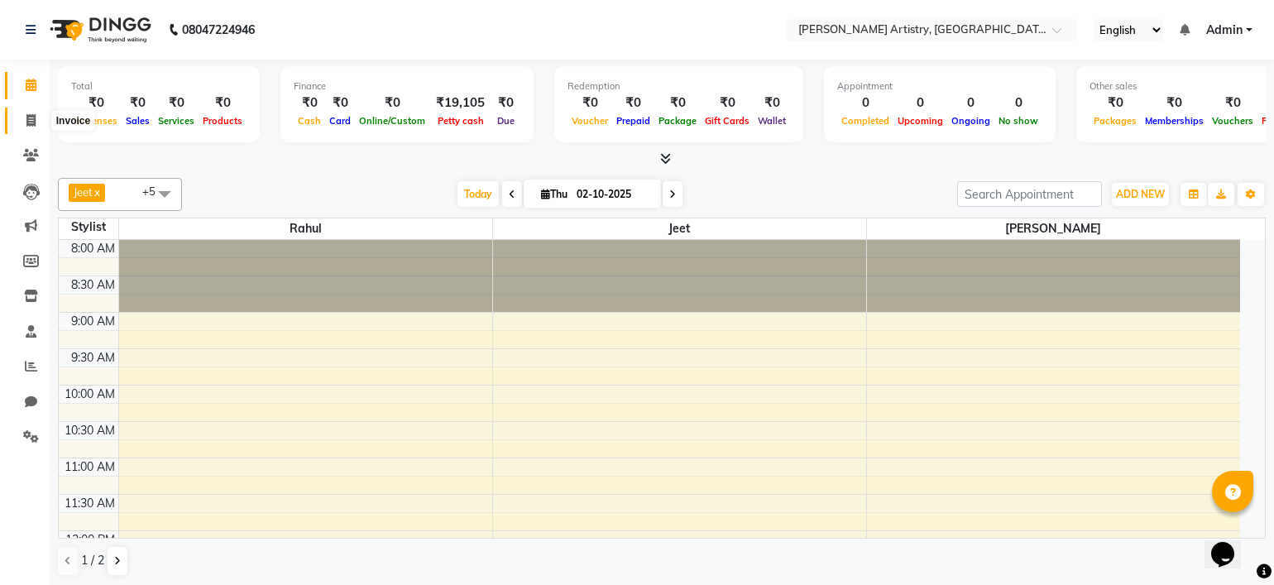
select select "8322"
select select "service"
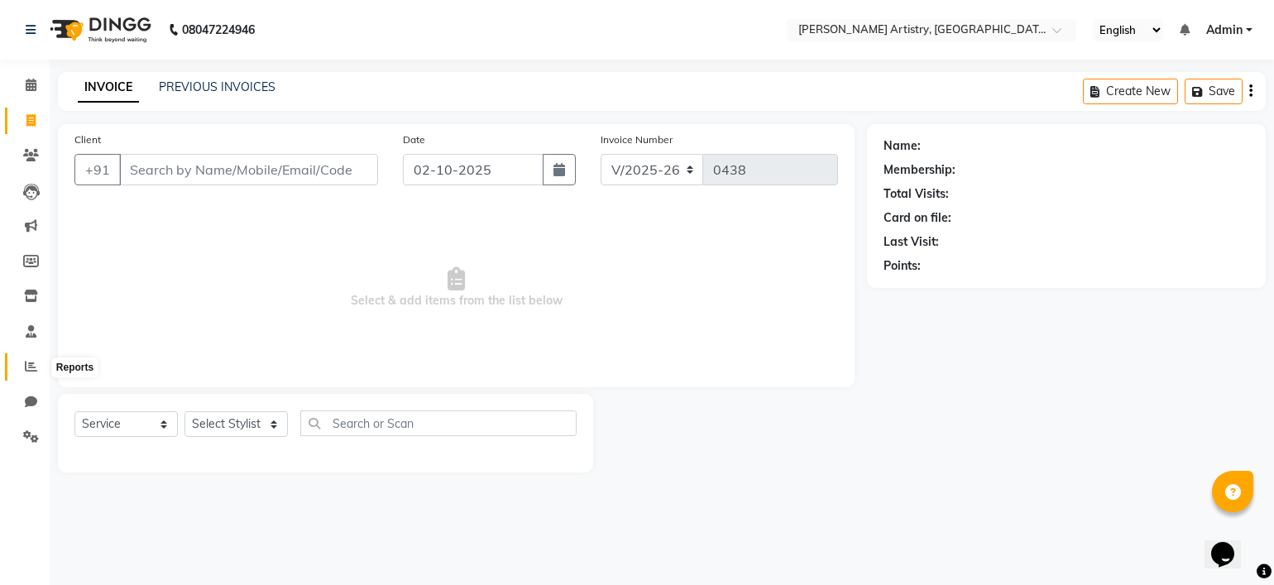
click at [26, 359] on span at bounding box center [31, 366] width 29 height 19
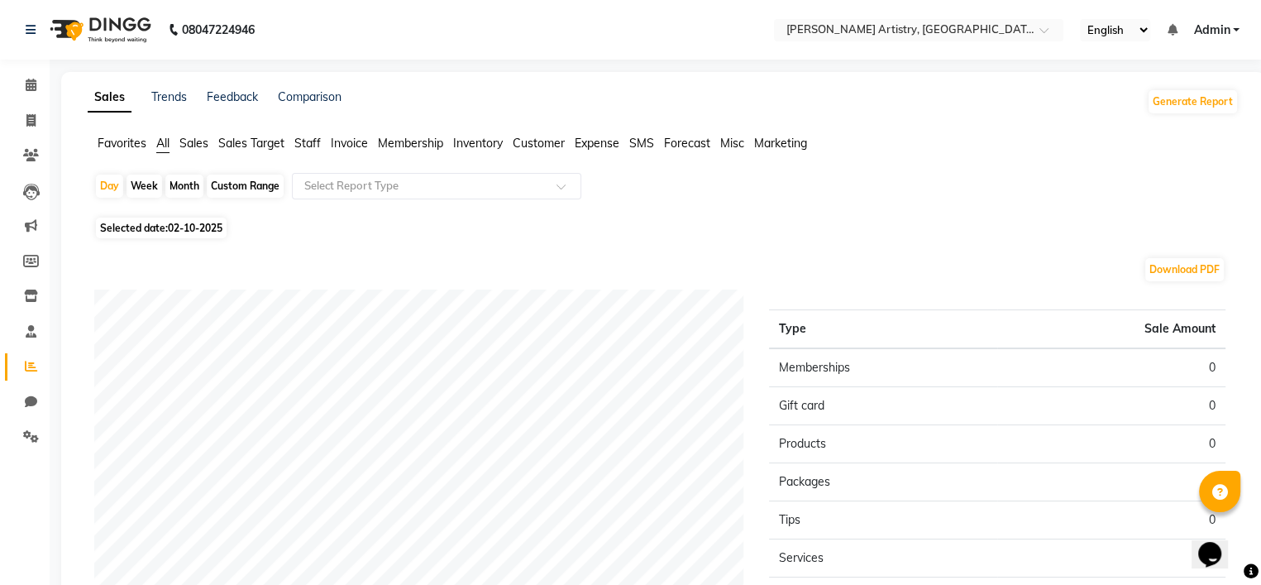
click at [580, 141] on span "Expense" at bounding box center [597, 143] width 45 height 15
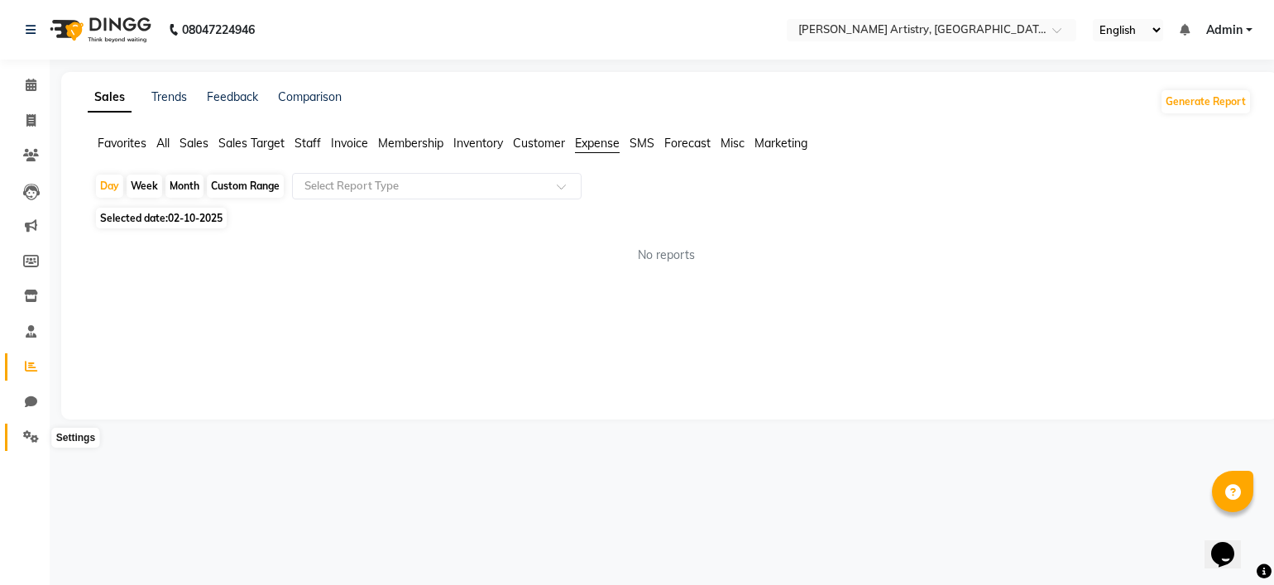
click at [23, 431] on icon at bounding box center [31, 436] width 16 height 12
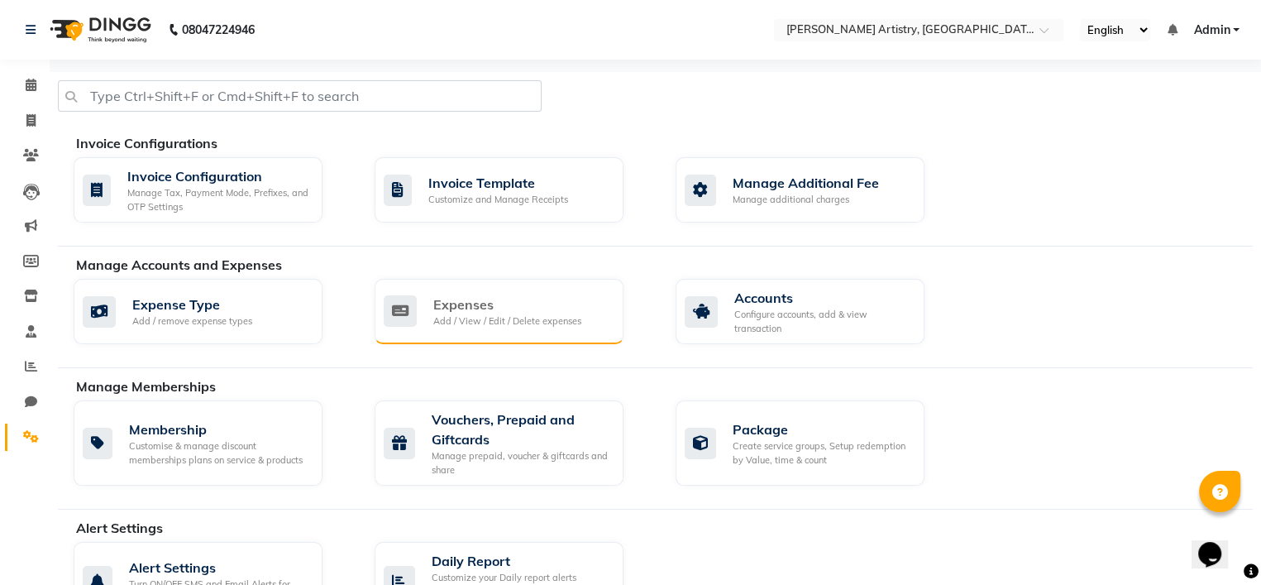
click at [527, 311] on div "Expenses" at bounding box center [507, 304] width 148 height 20
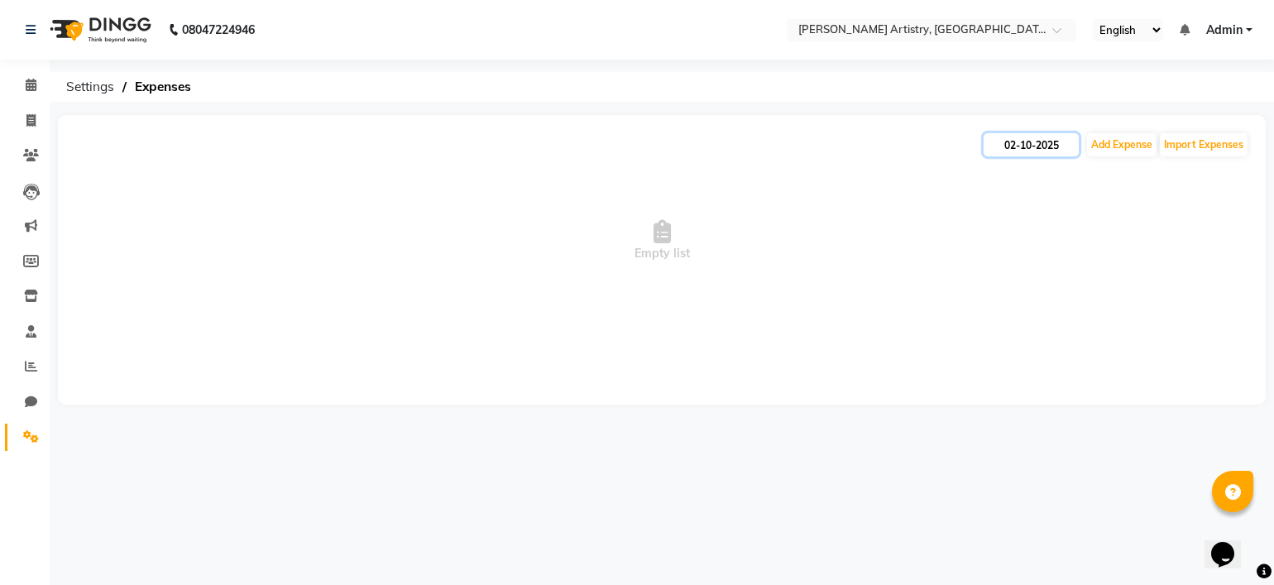
click at [1043, 149] on input "02-10-2025" at bounding box center [1030, 144] width 95 height 23
select select "10"
select select "2025"
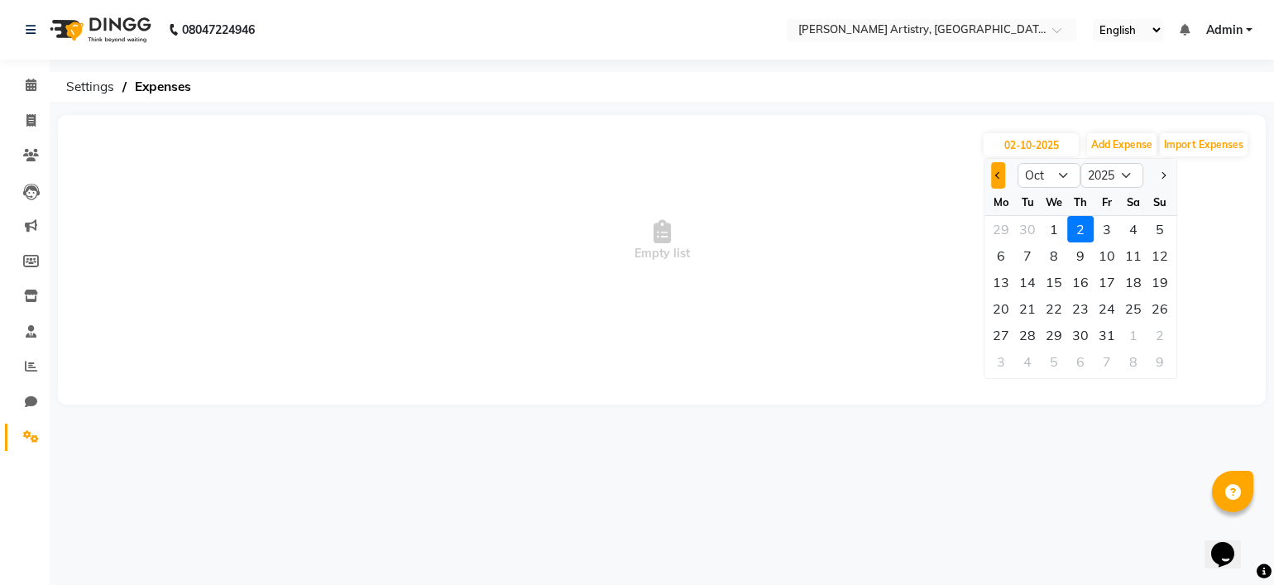
click at [991, 172] on button "Previous month" at bounding box center [998, 175] width 14 height 26
select select "9"
click at [1012, 331] on div "29" at bounding box center [1000, 335] width 26 height 26
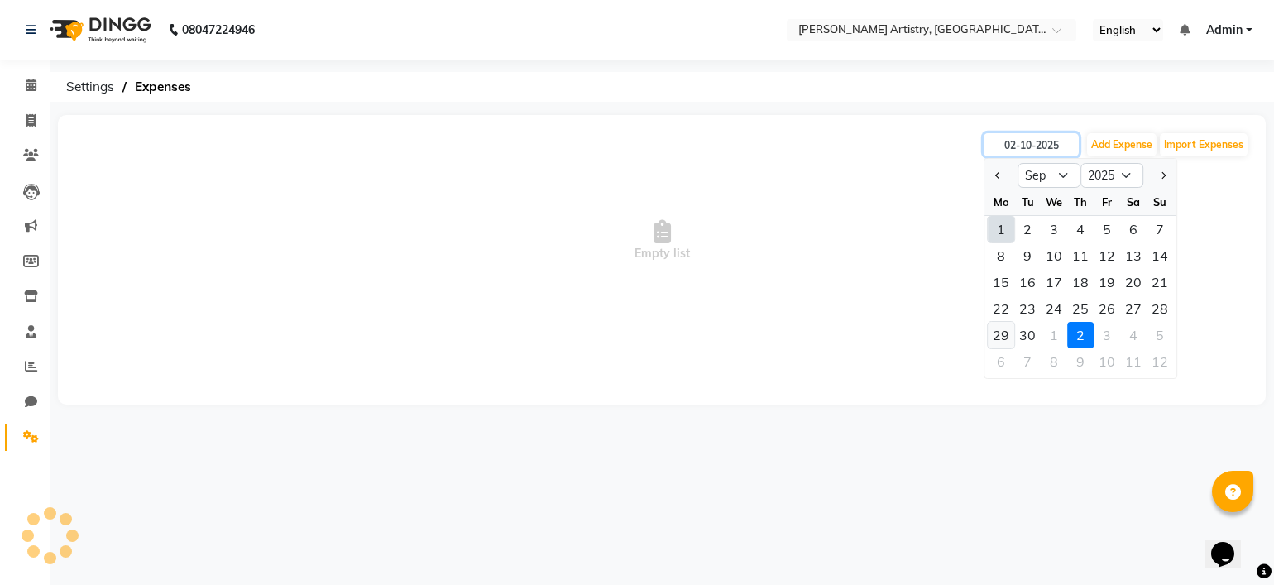
type input "29-09-2025"
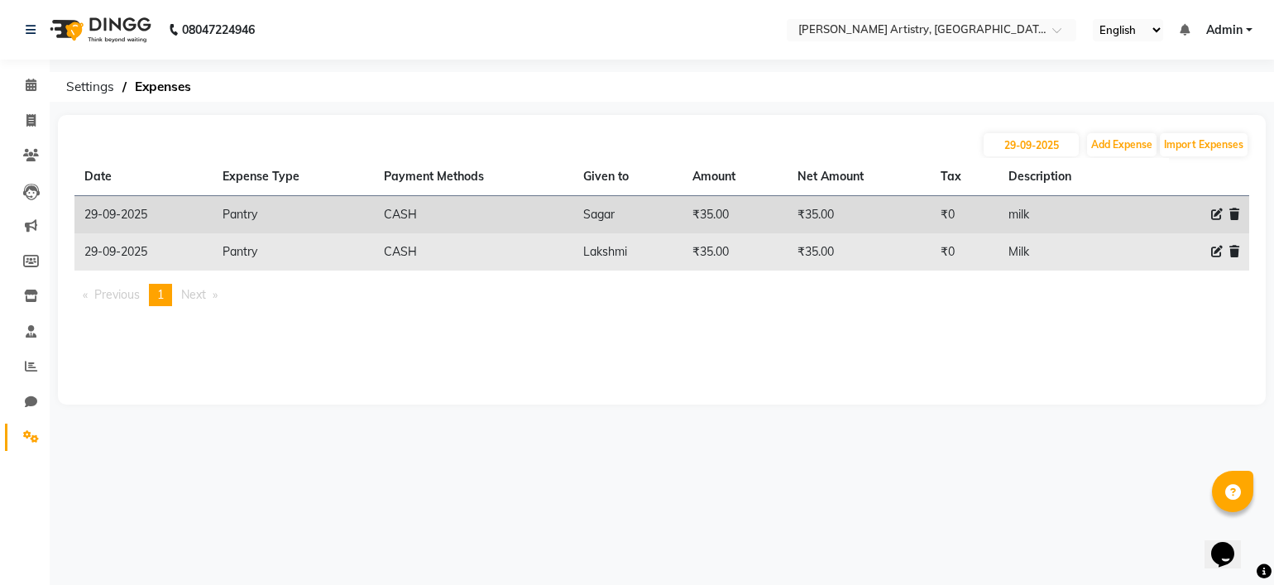
click at [1234, 250] on icon at bounding box center [1234, 252] width 10 height 12
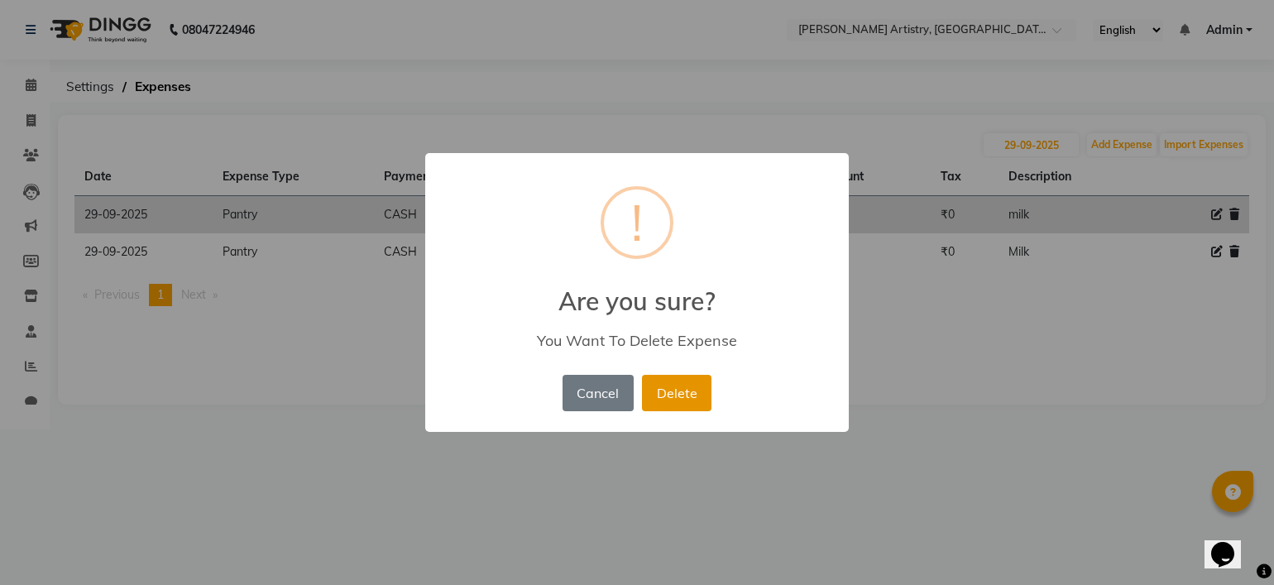
click at [685, 393] on button "Delete" at bounding box center [676, 393] width 69 height 36
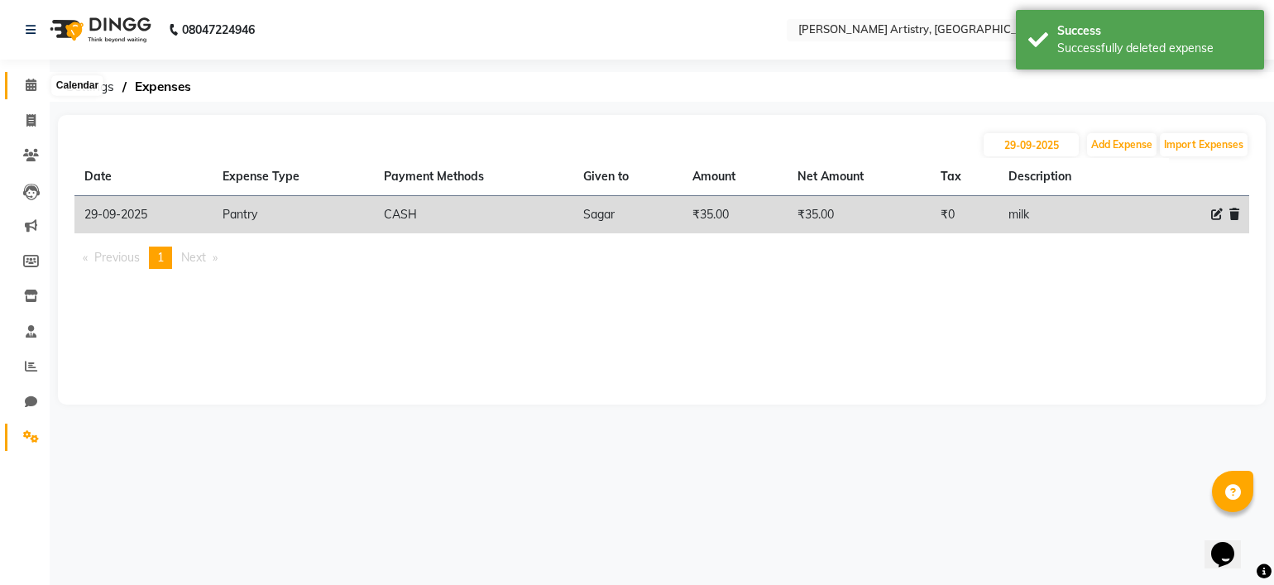
click at [33, 93] on span at bounding box center [31, 85] width 29 height 19
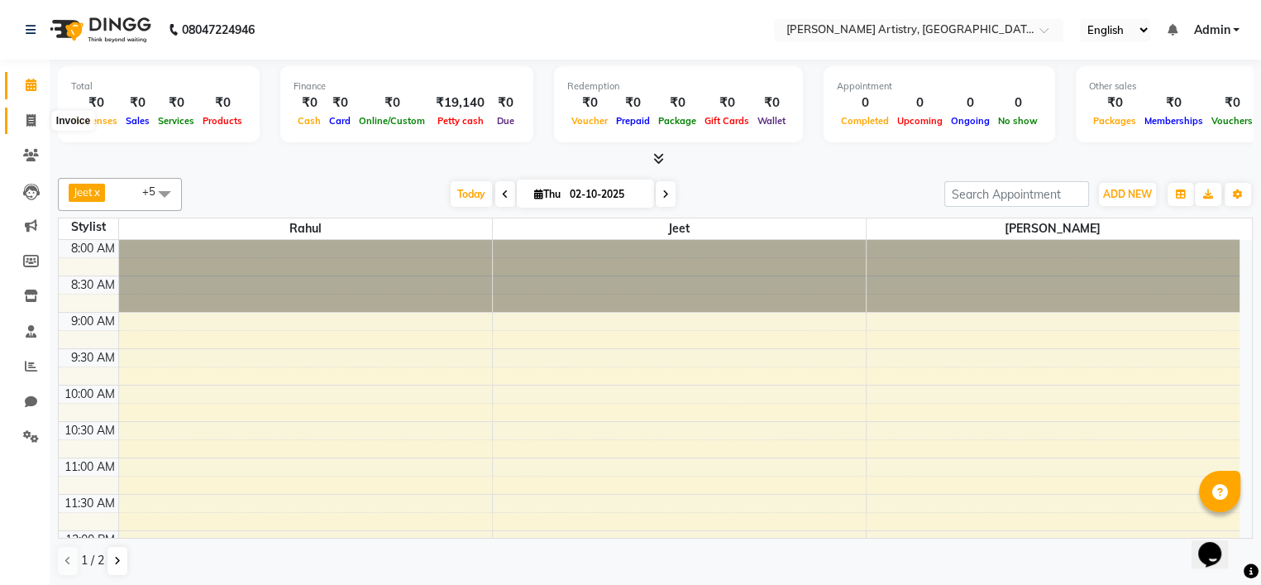
click at [25, 128] on span at bounding box center [31, 121] width 29 height 19
select select "service"
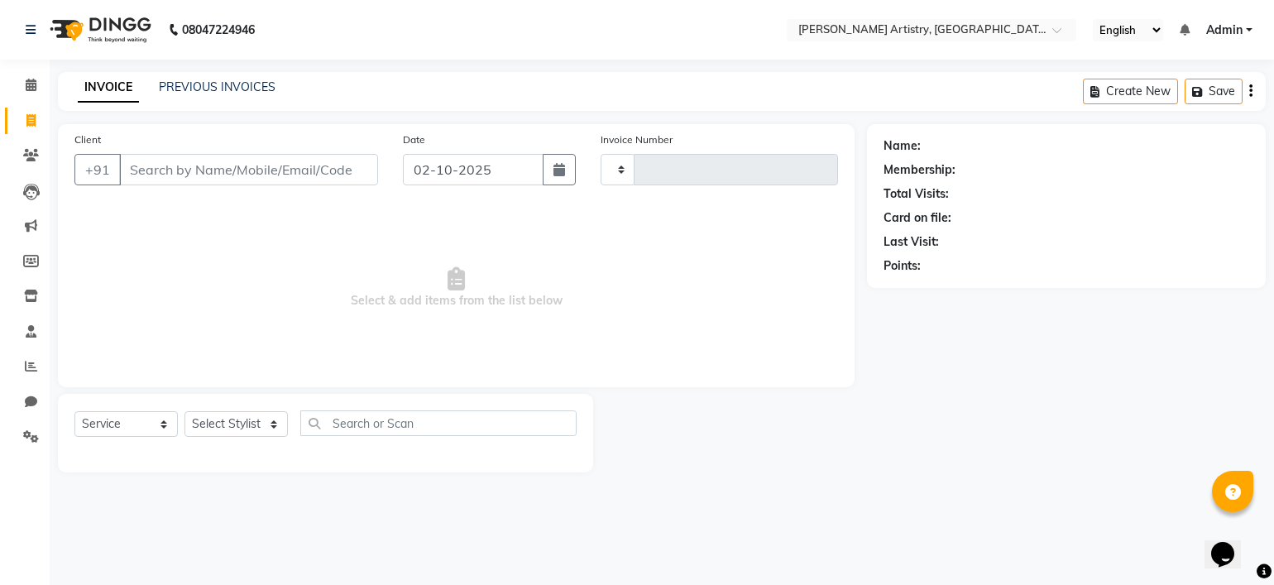
type input "0438"
select select "8322"
click at [559, 174] on icon "button" at bounding box center [559, 169] width 12 height 13
select select "10"
select select "2025"
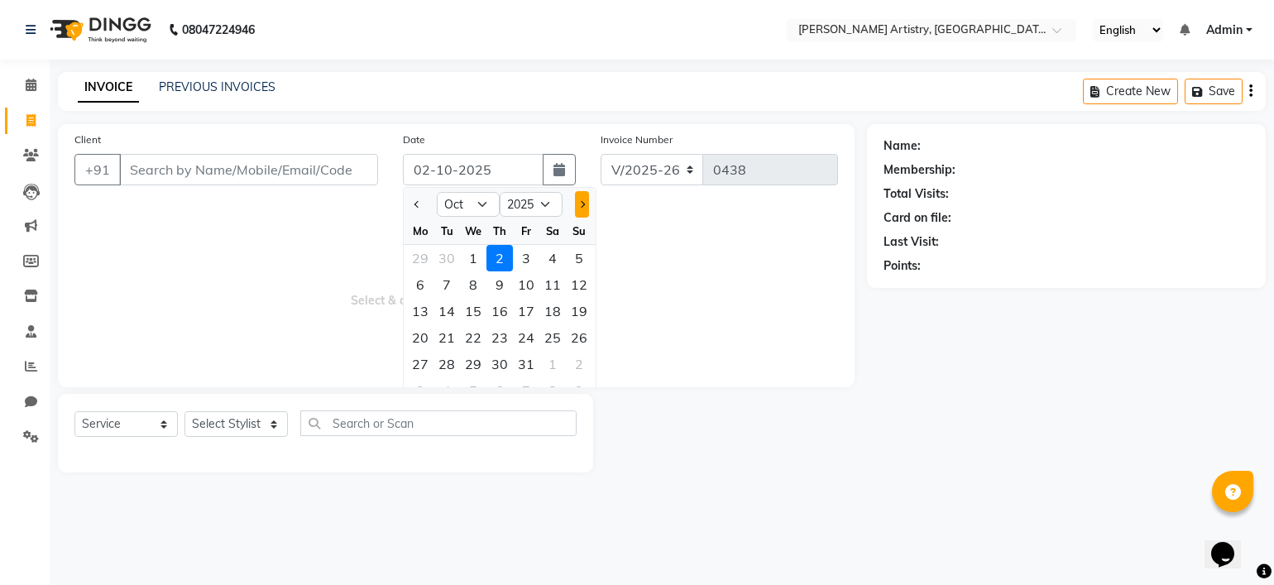
click at [583, 201] on button "Next month" at bounding box center [582, 204] width 14 height 26
click at [417, 208] on span "Previous month" at bounding box center [417, 204] width 7 height 7
select select "9"
click at [440, 363] on div "30" at bounding box center [446, 364] width 26 height 26
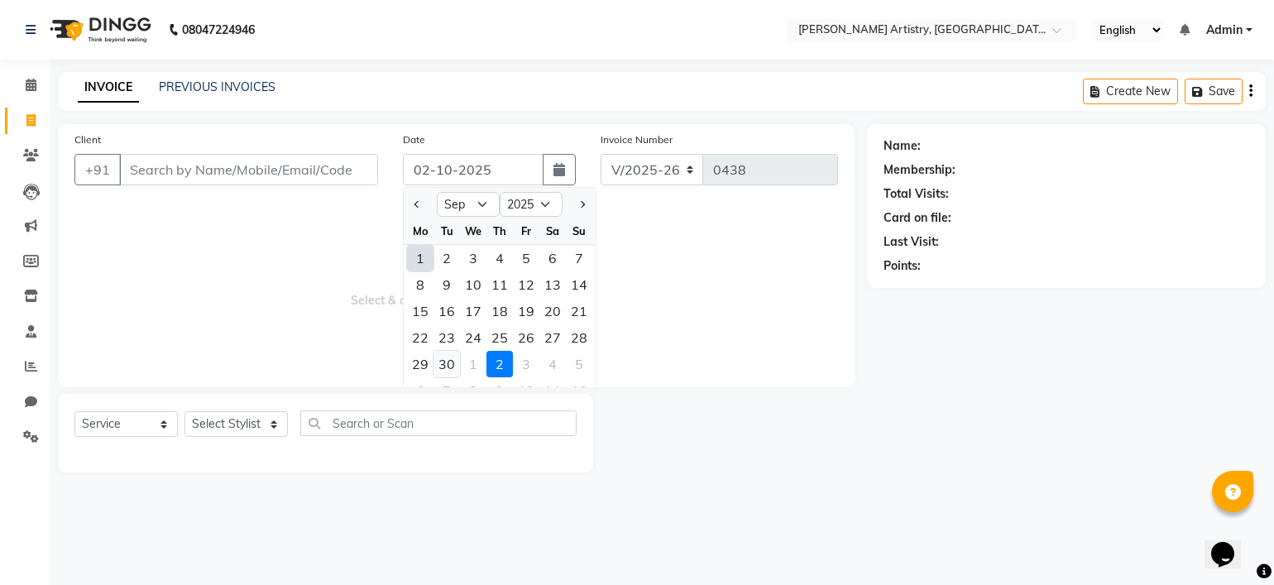
type input "30-09-2025"
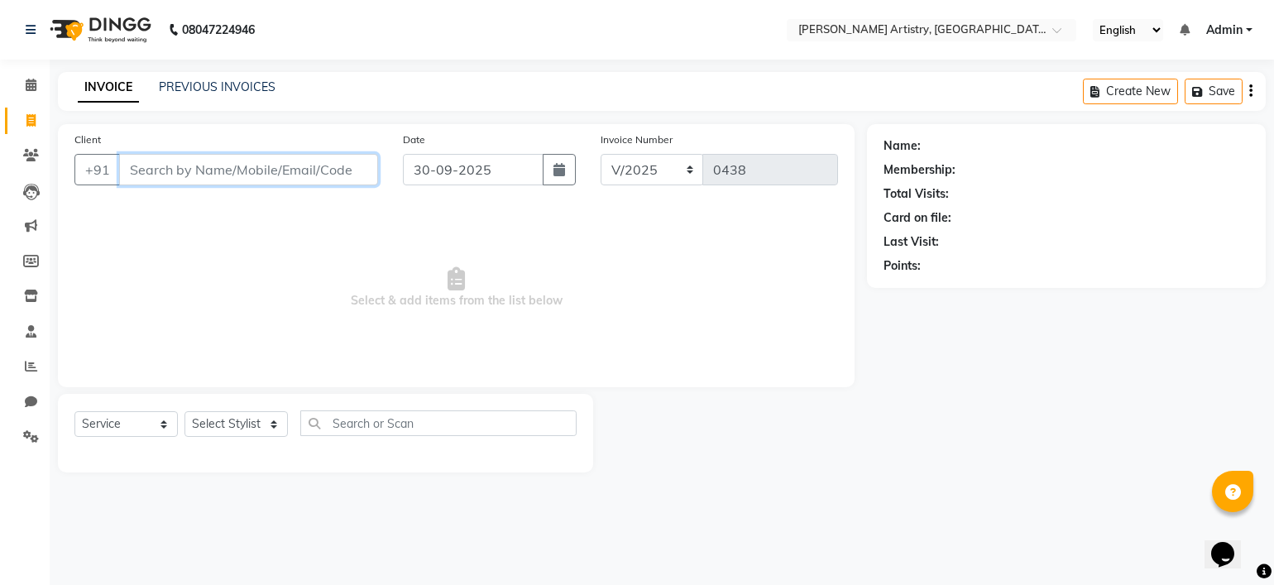
click at [263, 166] on input "Client" at bounding box center [248, 169] width 259 height 31
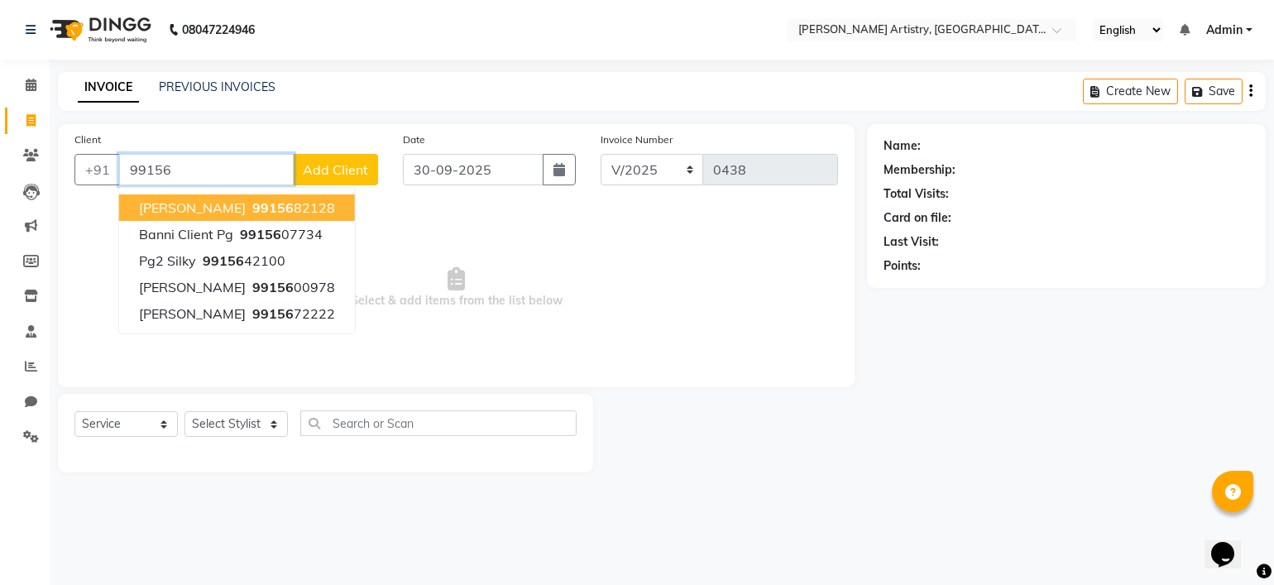
click at [195, 208] on span "Tejinder Singh" at bounding box center [192, 207] width 107 height 17
type input "9915682128"
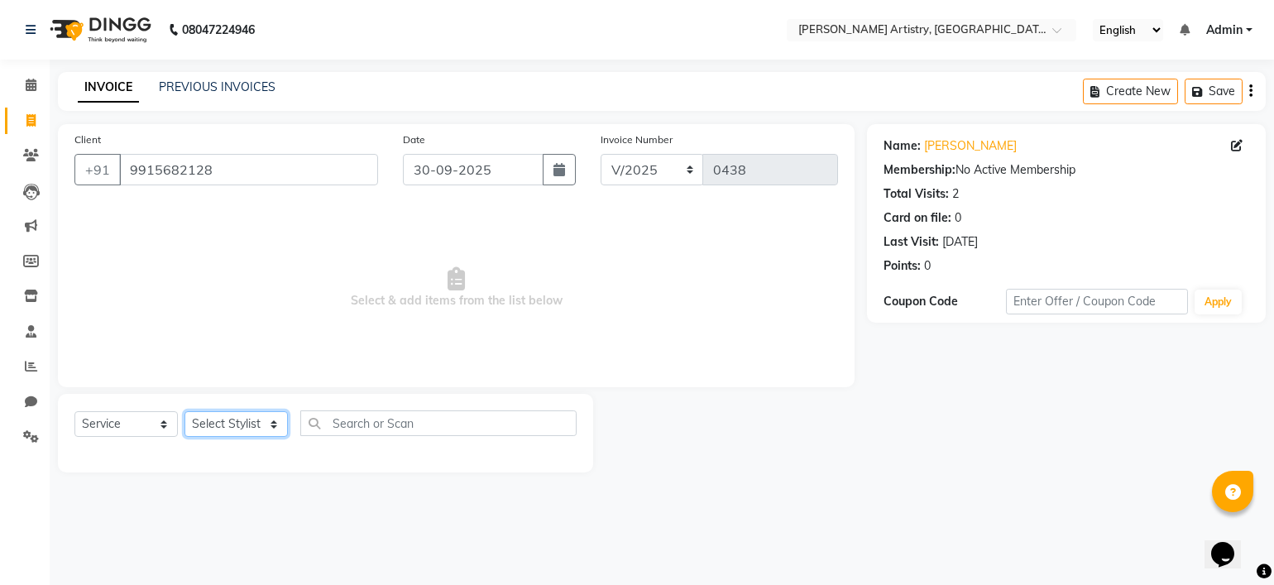
click at [212, 427] on select "Select Stylist Jeet Lakshmi Mannu Parneet Gandhi Rahul Sagar Sahil Sana" at bounding box center [235, 424] width 103 height 26
select select "83999"
click at [184, 412] on select "Select Stylist Jeet Lakshmi Mannu Parneet Gandhi Rahul Sagar Sahil Sana" at bounding box center [235, 424] width 103 height 26
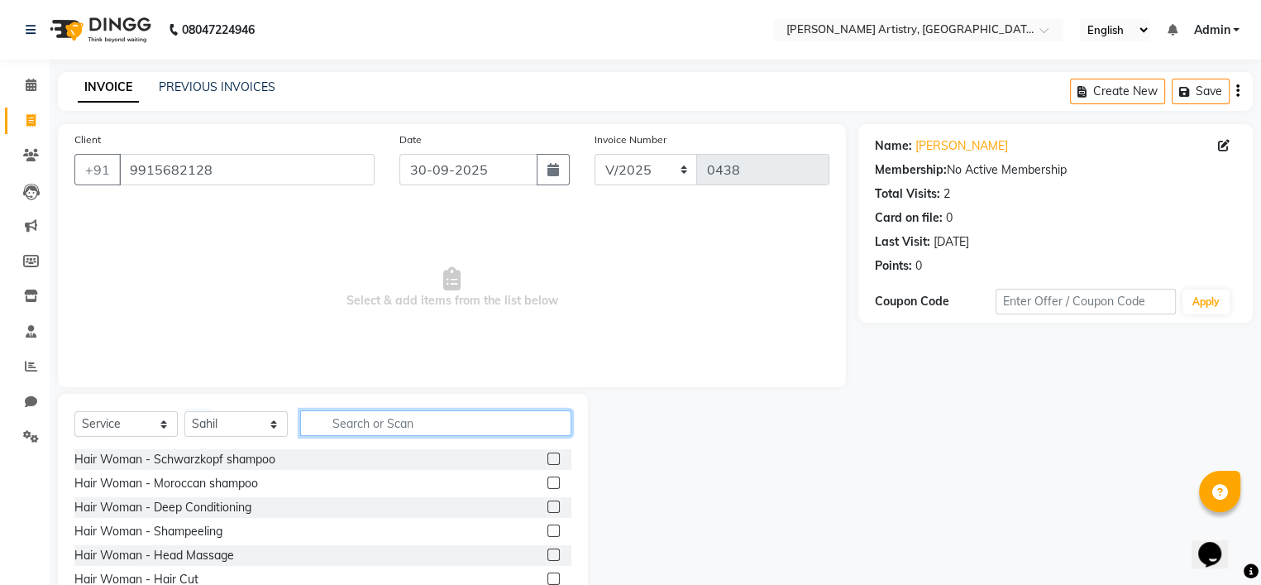
click at [418, 426] on input "text" at bounding box center [435, 423] width 271 height 26
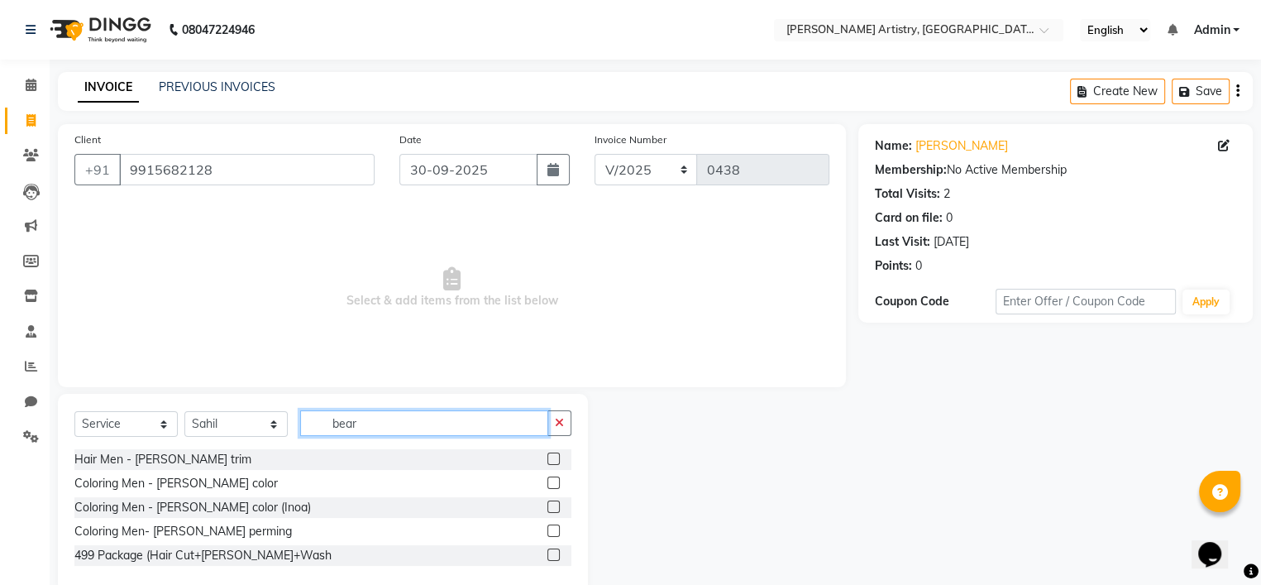
type input "bear"
click at [554, 458] on label at bounding box center [553, 458] width 12 height 12
click at [554, 458] on input "checkbox" at bounding box center [552, 459] width 11 height 11
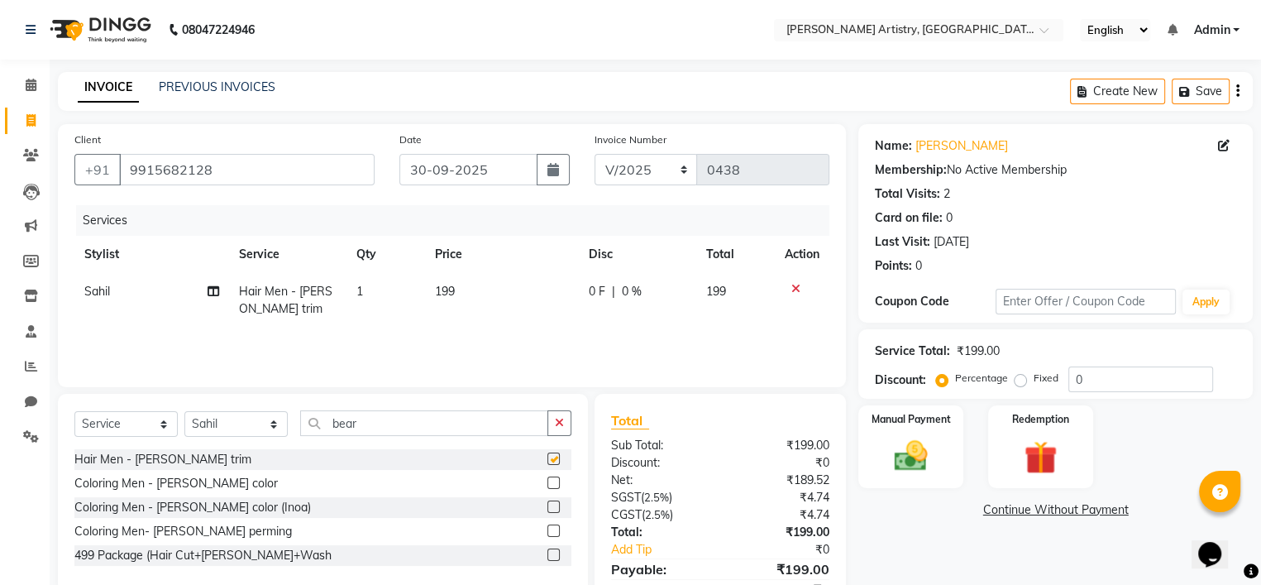
checkbox input "false"
click at [453, 303] on td "199" at bounding box center [502, 300] width 154 height 55
select select "83999"
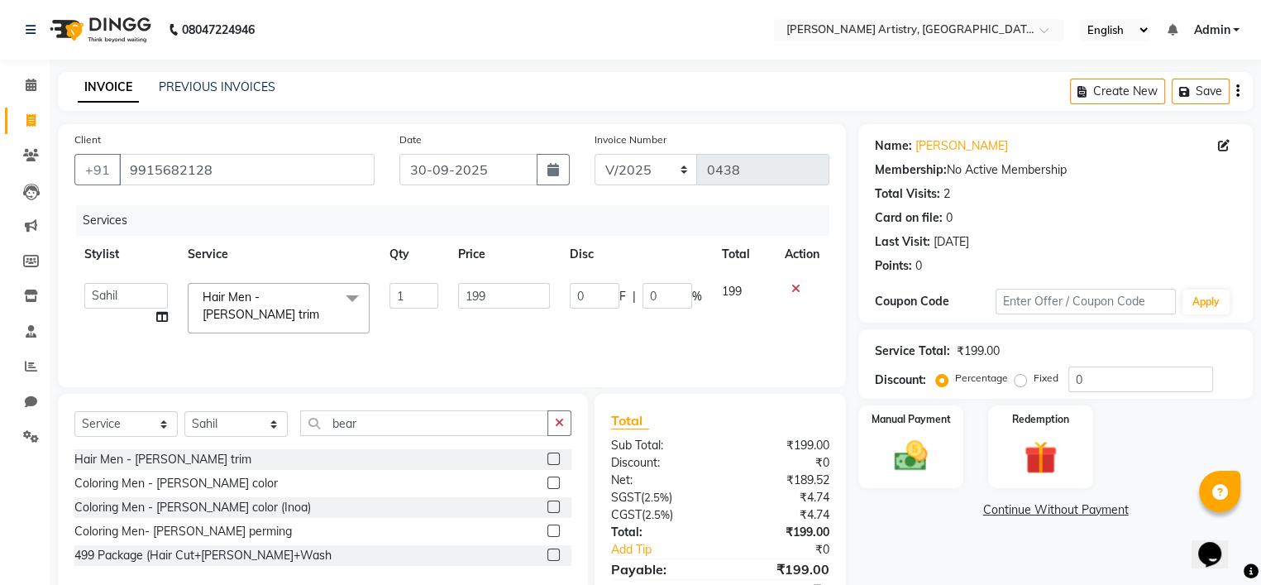
click at [487, 280] on td "199" at bounding box center [504, 308] width 112 height 70
click at [491, 287] on input "199" at bounding box center [504, 296] width 92 height 26
type input "200"
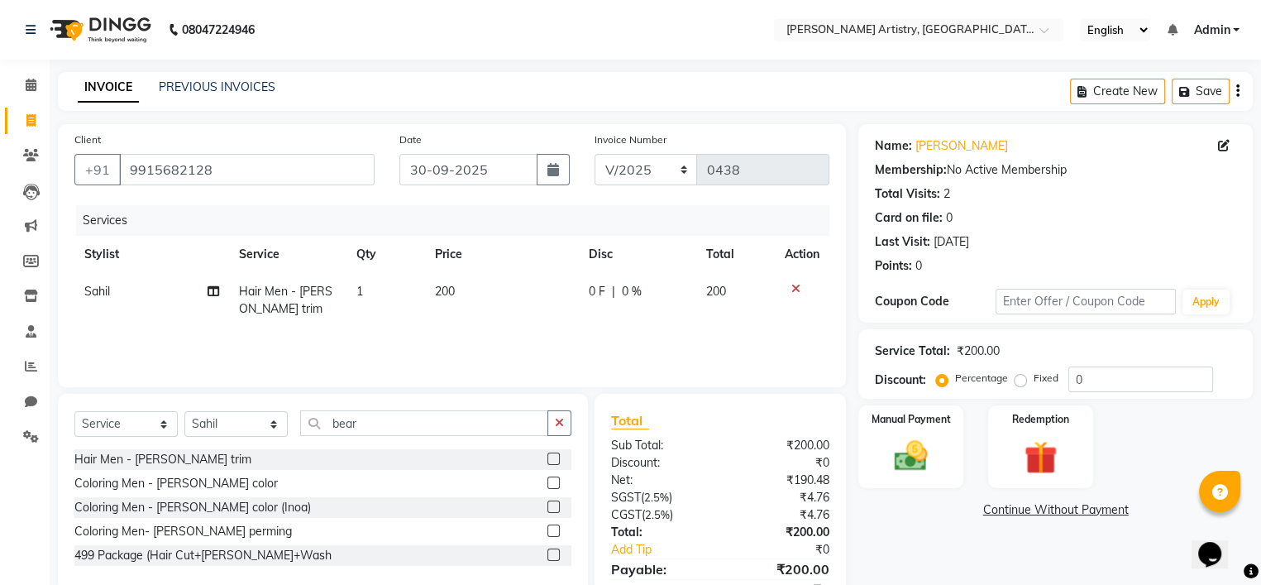
click at [542, 329] on div "Services Stylist Service Qty Price Disc Total Action Sahil Hair Men - Beard tri…" at bounding box center [451, 287] width 755 height 165
click at [924, 432] on div "Manual Payment" at bounding box center [911, 447] width 109 height 86
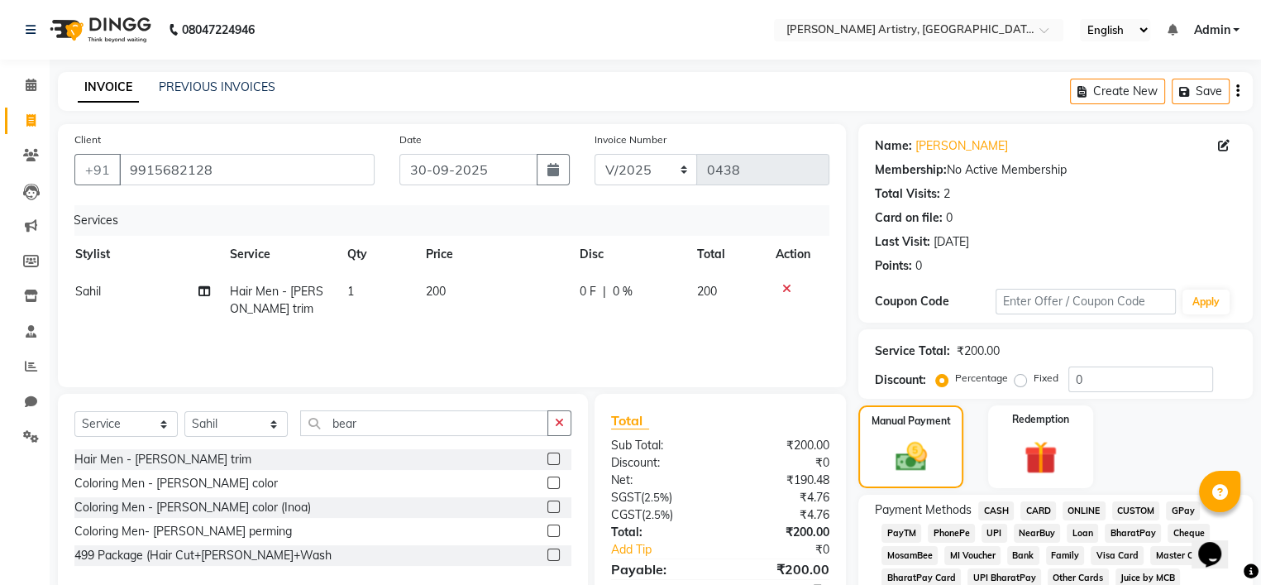
click at [999, 507] on span "CASH" at bounding box center [996, 510] width 36 height 19
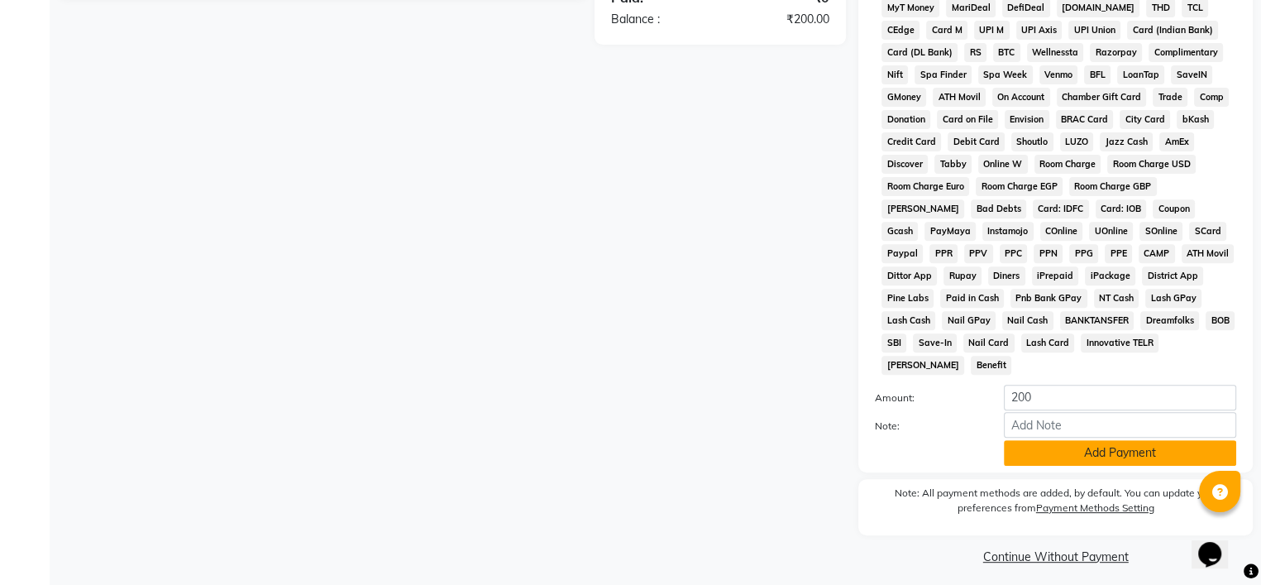
click at [1049, 452] on button "Add Payment" at bounding box center [1120, 453] width 232 height 26
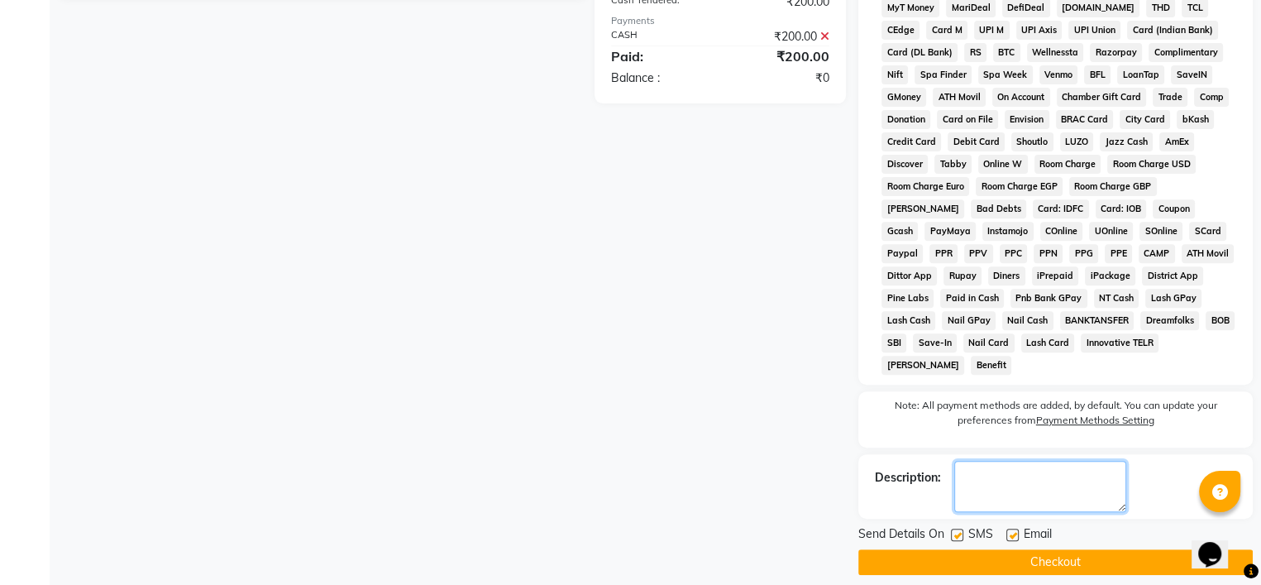
click at [994, 478] on textarea at bounding box center [1040, 486] width 172 height 51
type textarea "jc 467"
click at [1015, 528] on label at bounding box center [1012, 534] width 12 height 12
click at [1015, 530] on input "checkbox" at bounding box center [1011, 535] width 11 height 11
checkbox input "false"
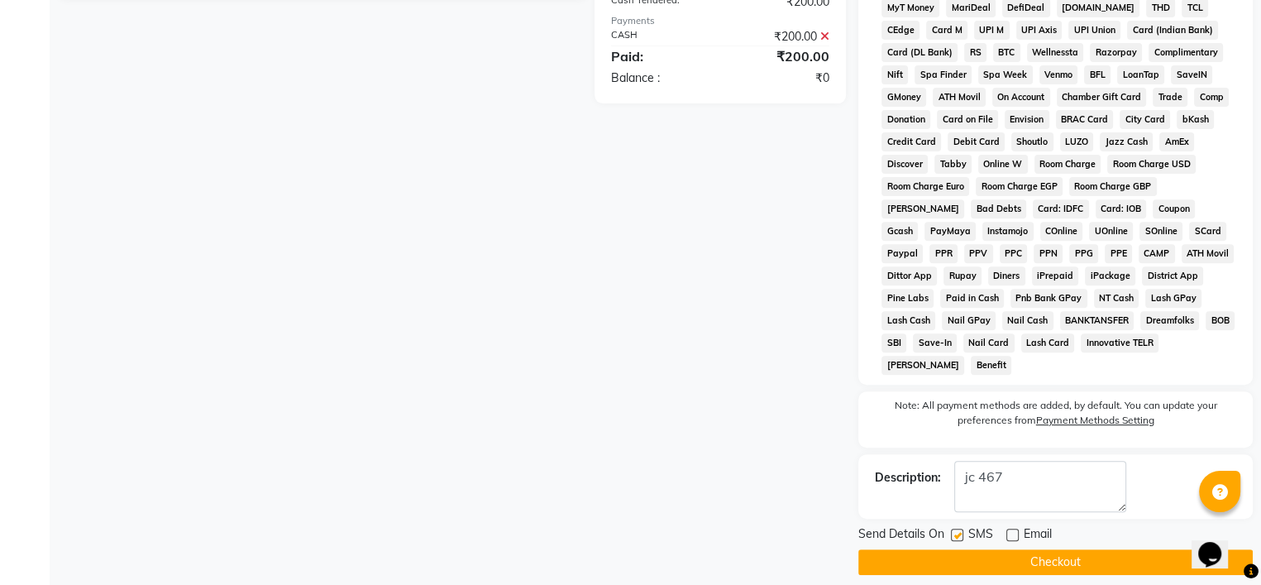
click at [958, 528] on label at bounding box center [957, 534] width 12 height 12
click at [958, 530] on input "checkbox" at bounding box center [956, 535] width 11 height 11
checkbox input "false"
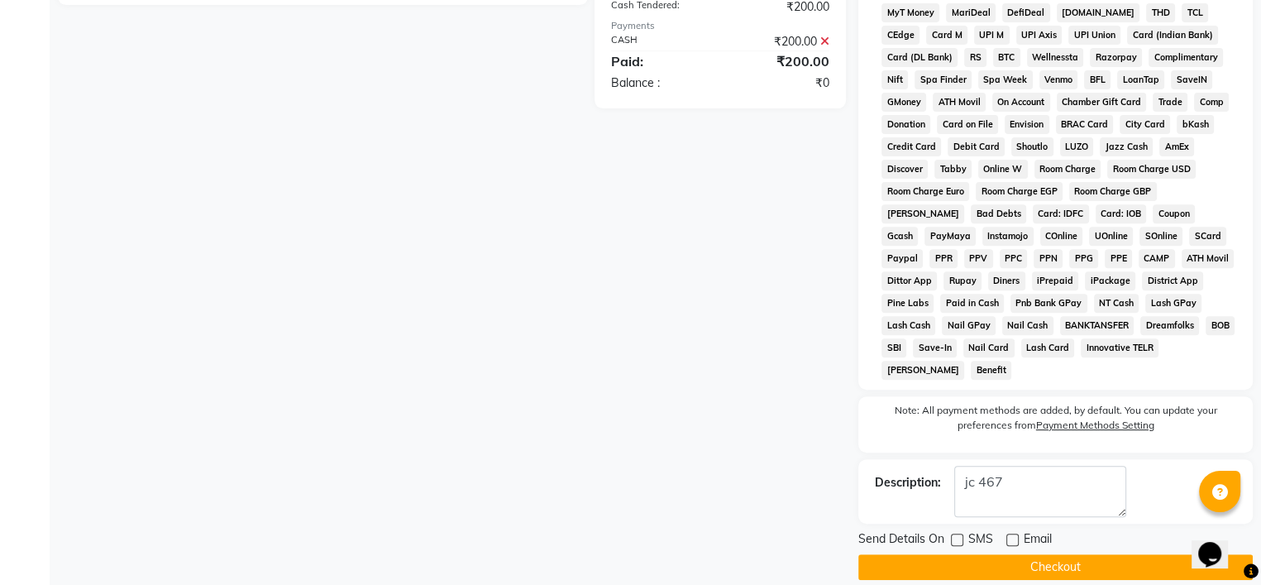
scroll to position [596, 0]
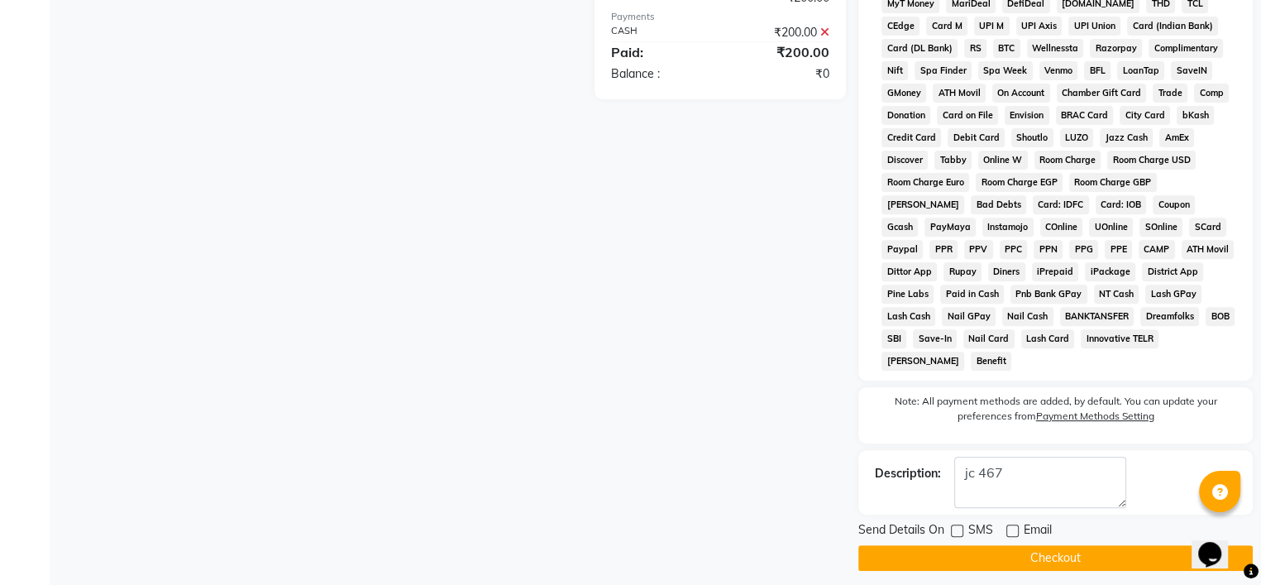
click at [1003, 545] on button "Checkout" at bounding box center [1055, 558] width 394 height 26
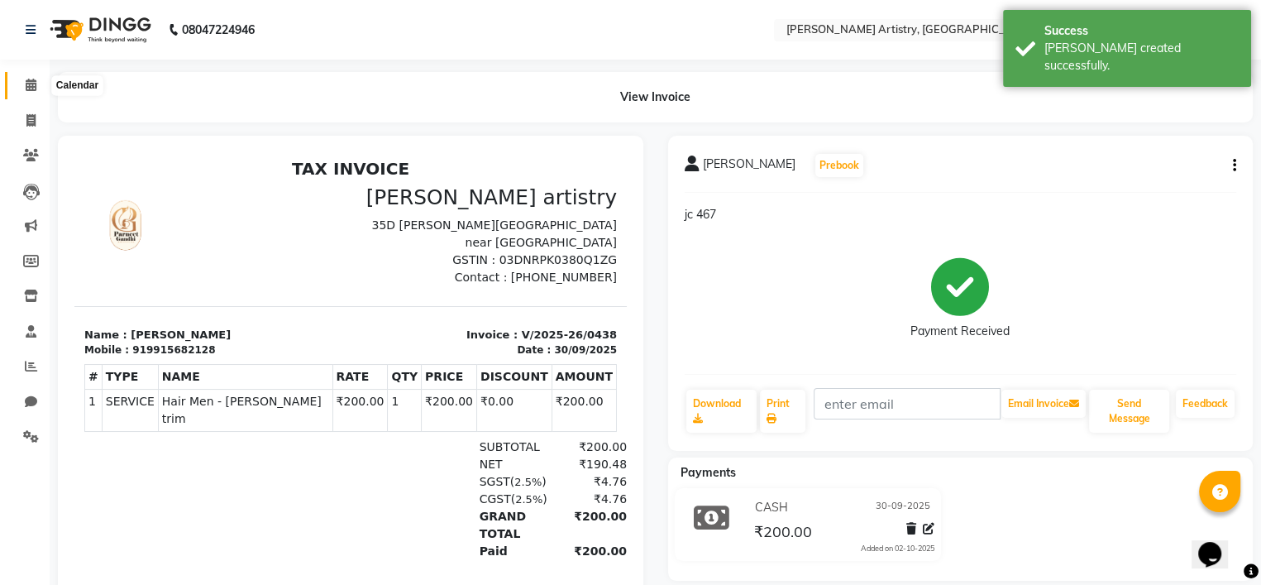
click at [26, 85] on icon at bounding box center [31, 85] width 11 height 12
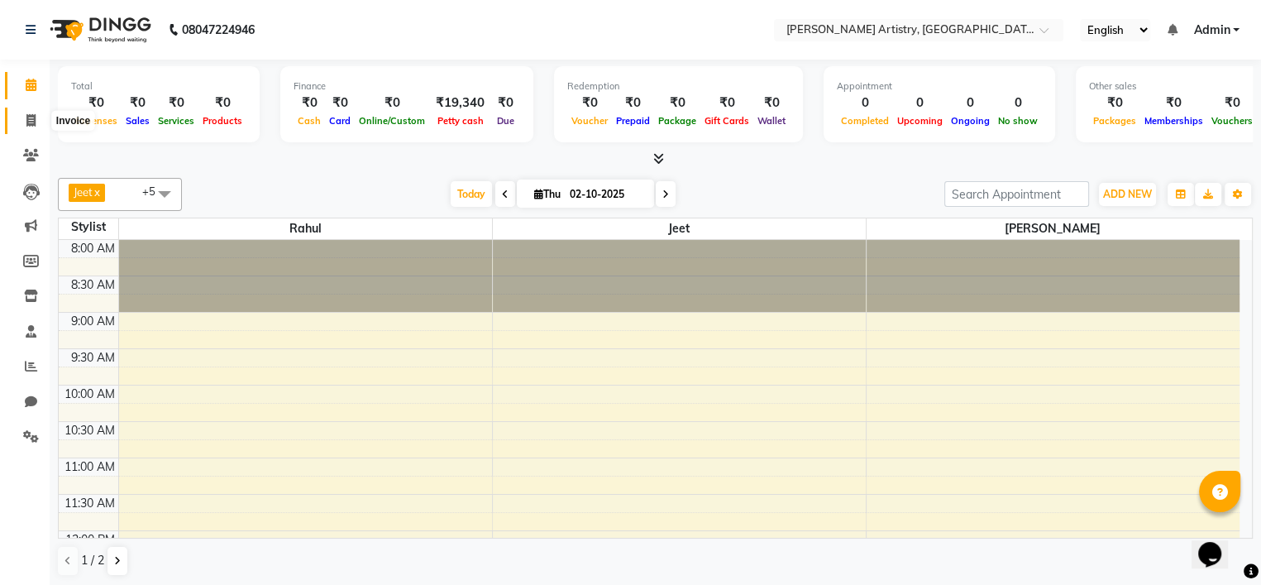
click at [39, 128] on span at bounding box center [31, 121] width 29 height 19
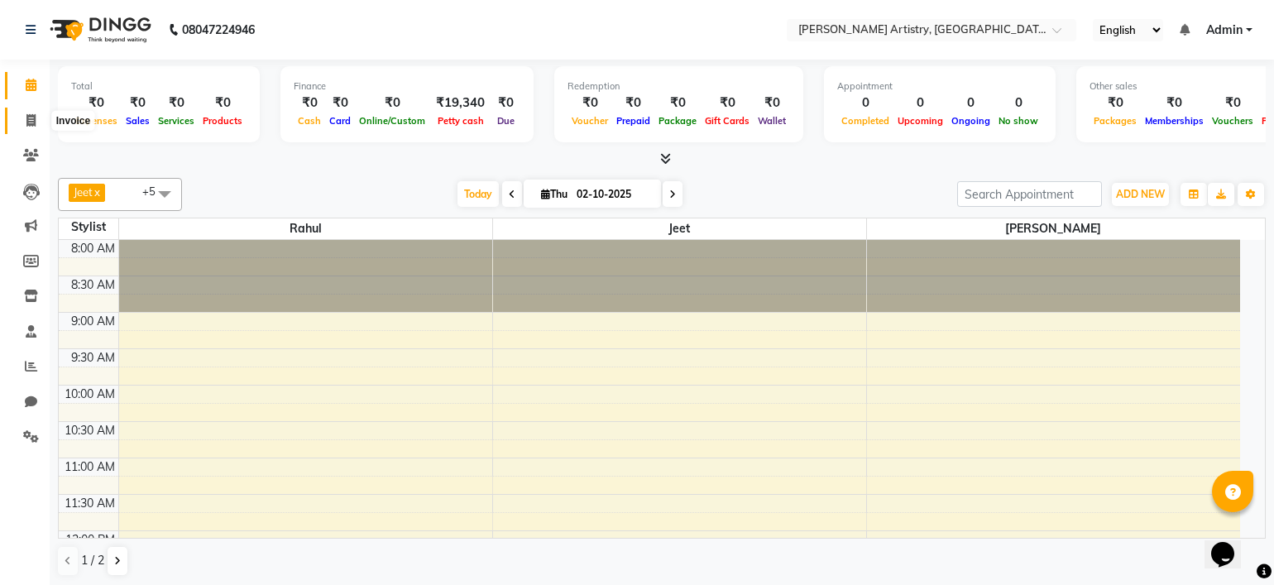
select select "service"
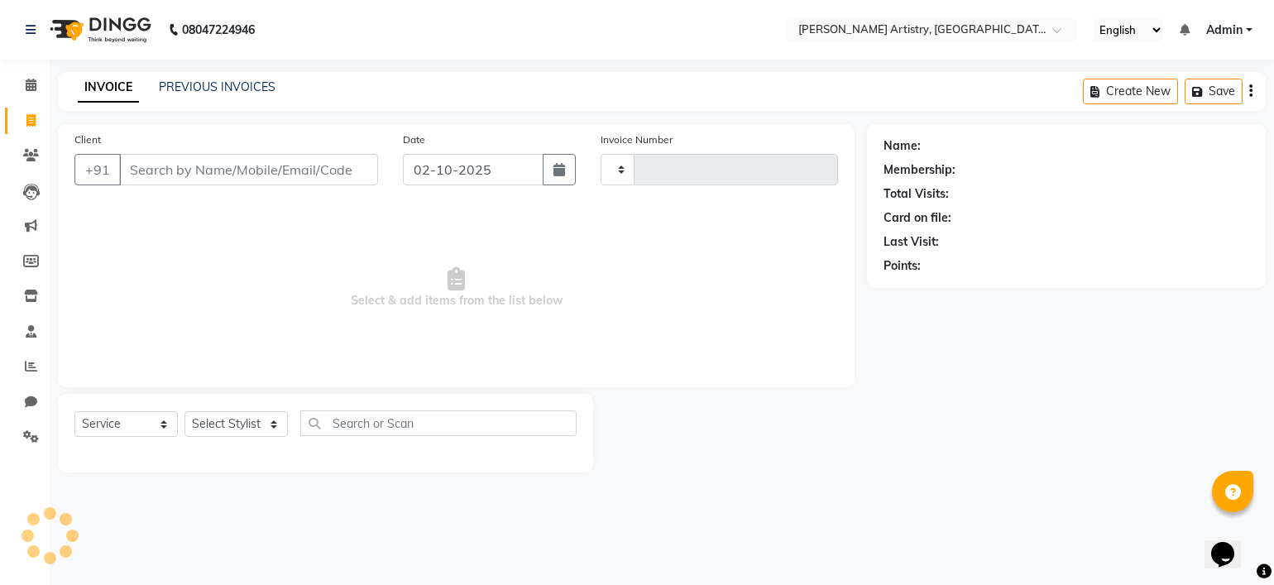
type input "0439"
select select "8322"
click at [31, 82] on icon at bounding box center [31, 85] width 11 height 12
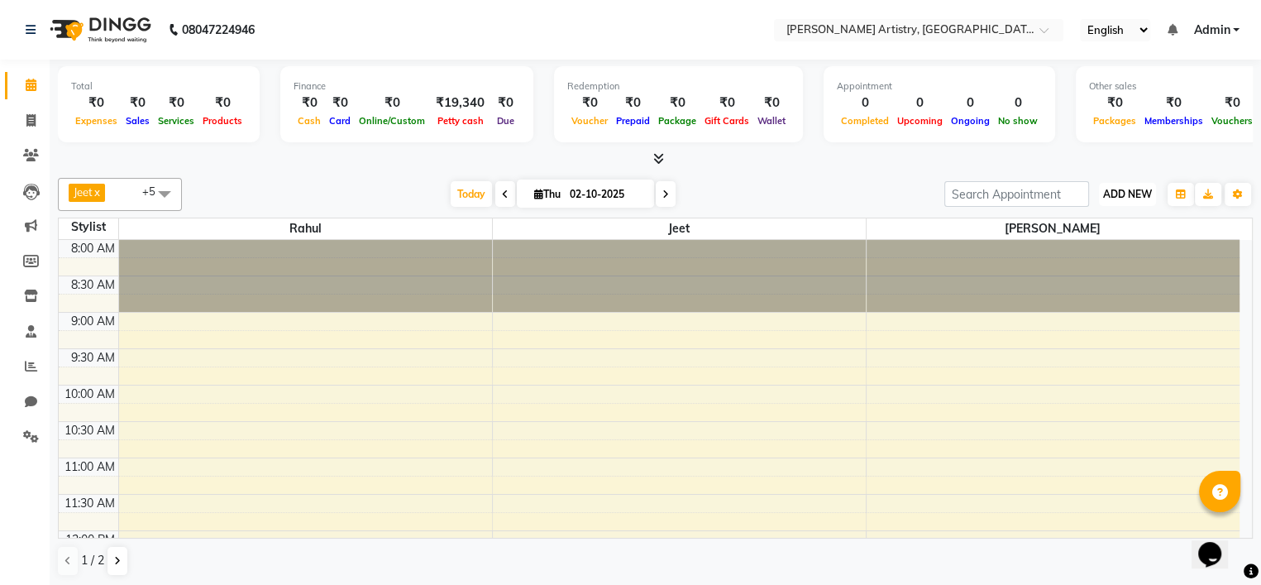
click at [1128, 184] on button "ADD NEW Toggle Dropdown" at bounding box center [1127, 194] width 57 height 23
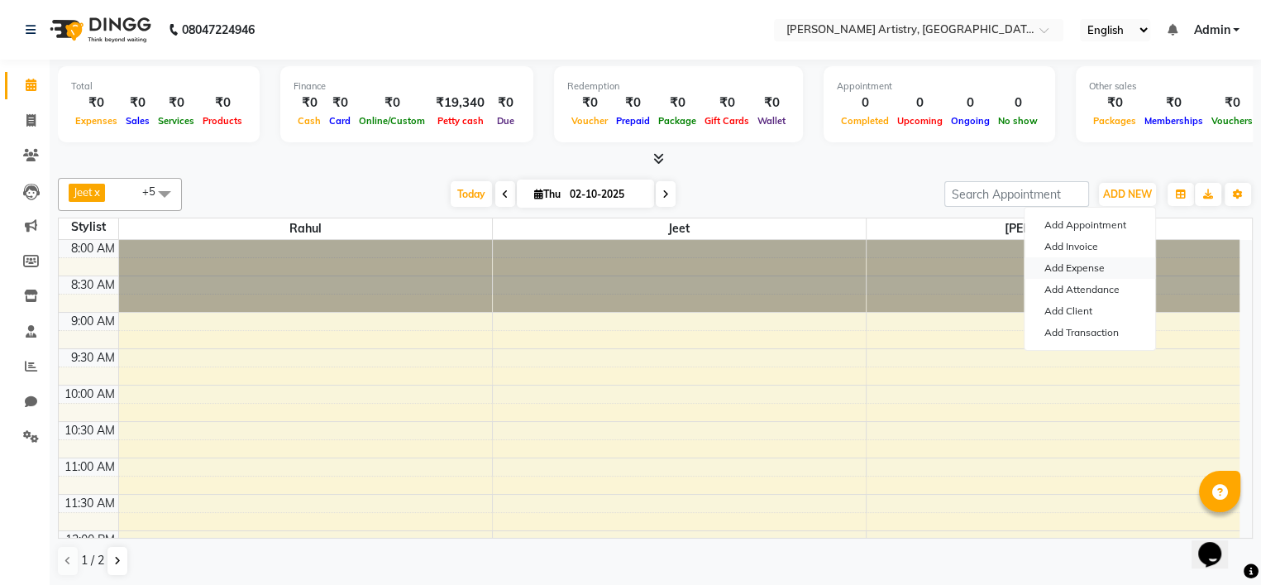
click at [1095, 270] on link "Add Expense" at bounding box center [1090, 268] width 131 height 22
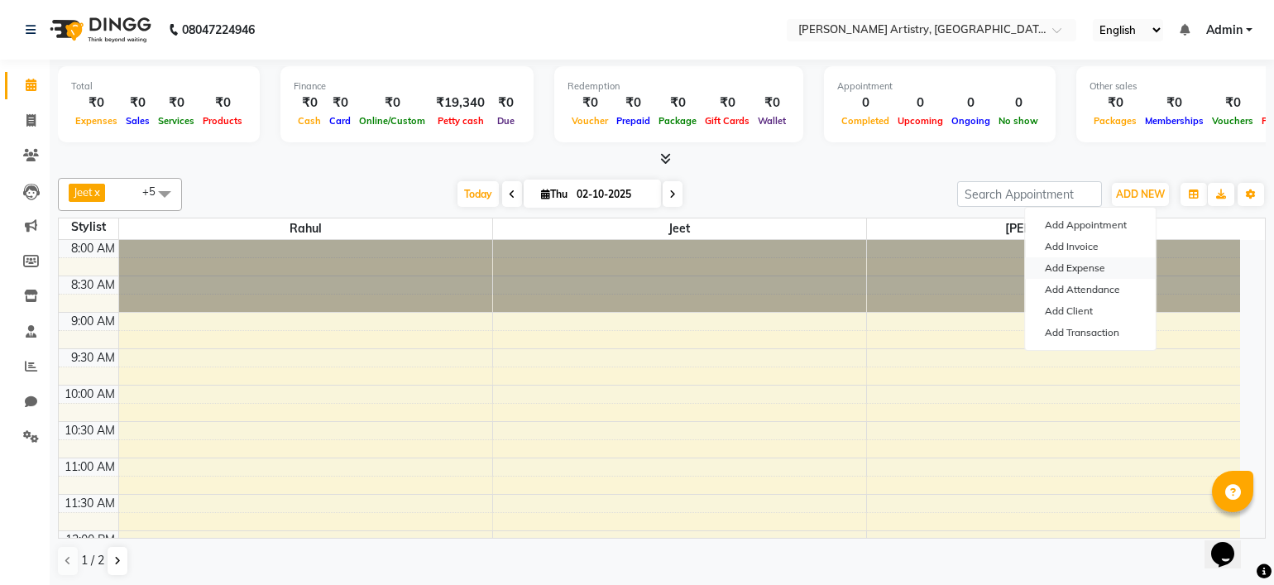
select select "1"
select select "7445"
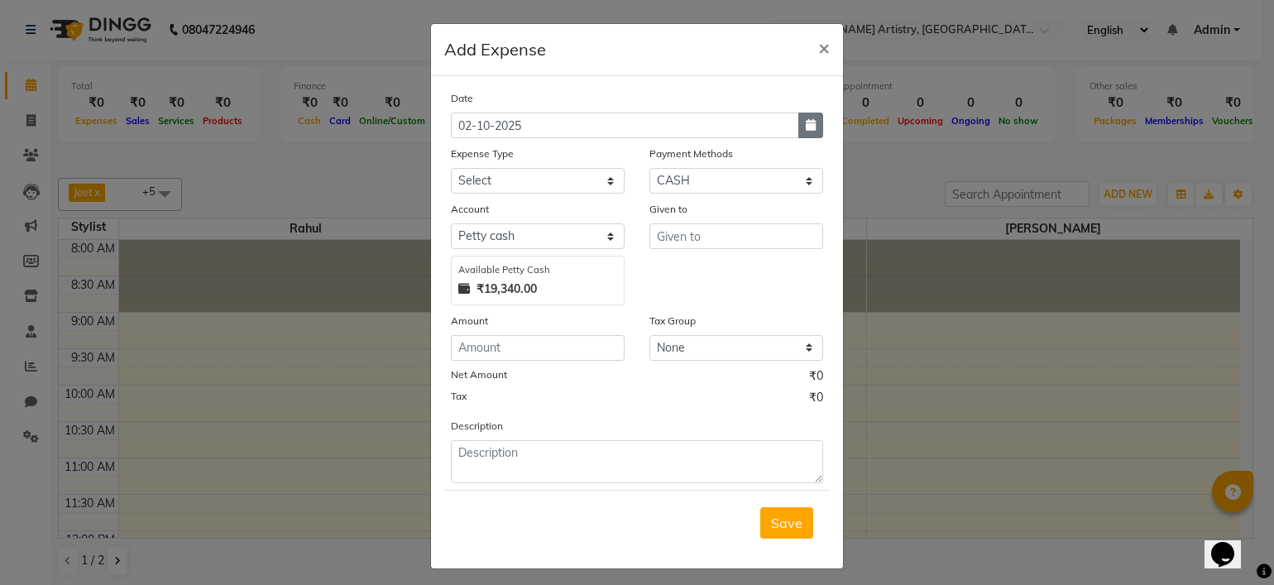
click at [805, 122] on icon "button" at bounding box center [810, 125] width 10 height 12
select select "10"
select select "2025"
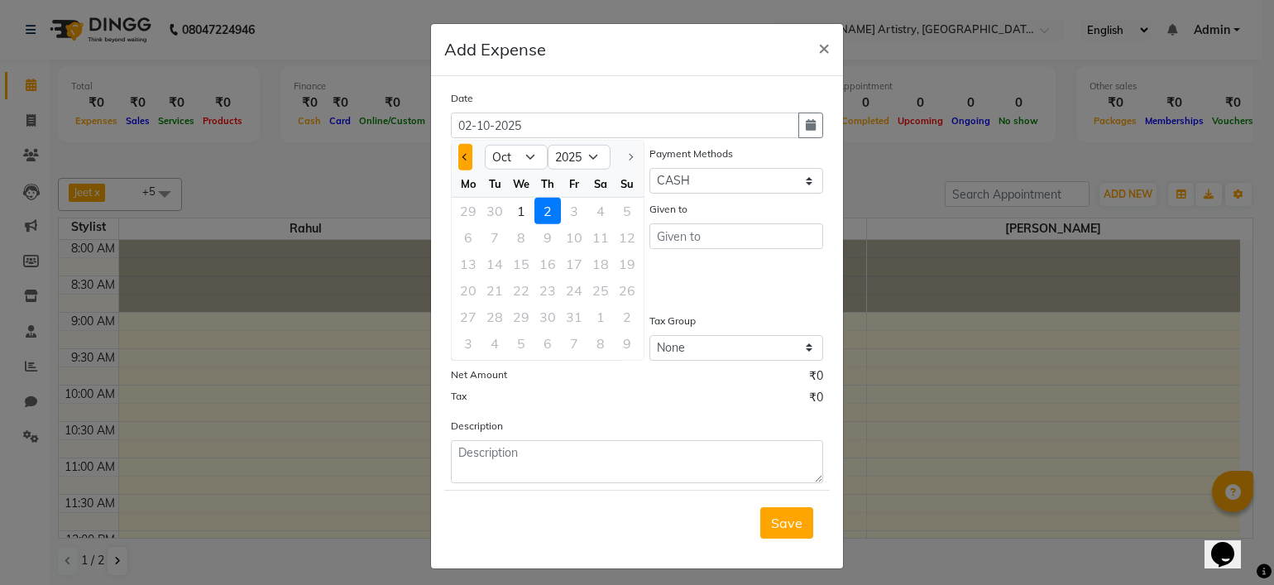
click at [458, 153] on button "Previous month" at bounding box center [465, 157] width 14 height 26
select select "9"
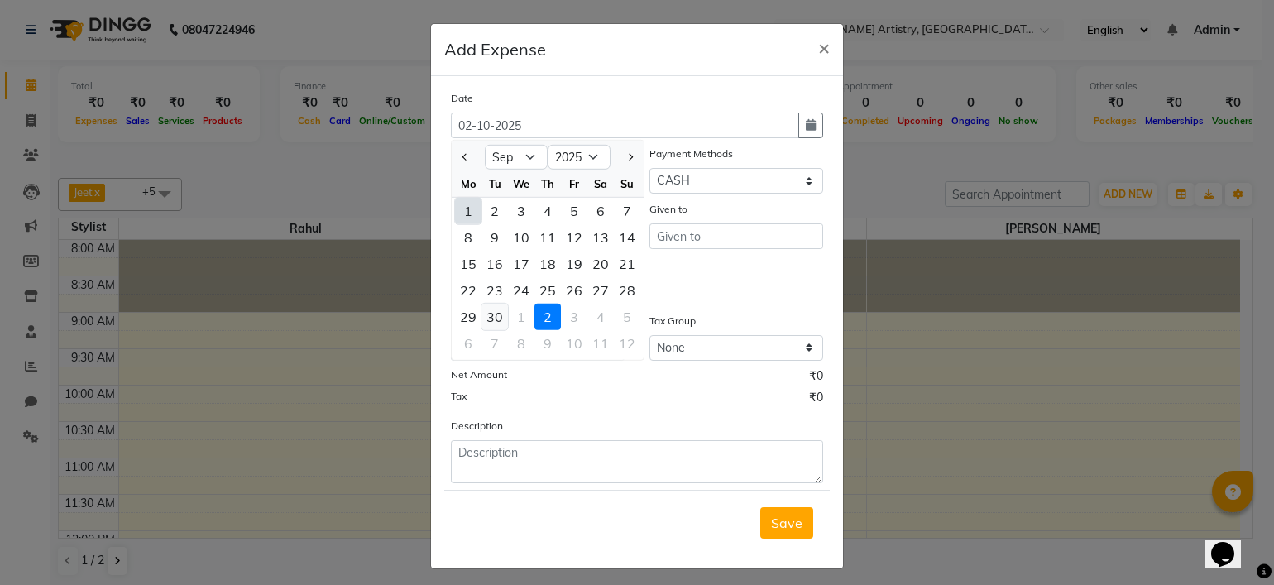
click at [485, 320] on div "30" at bounding box center [494, 316] width 26 height 26
type input "30-09-2025"
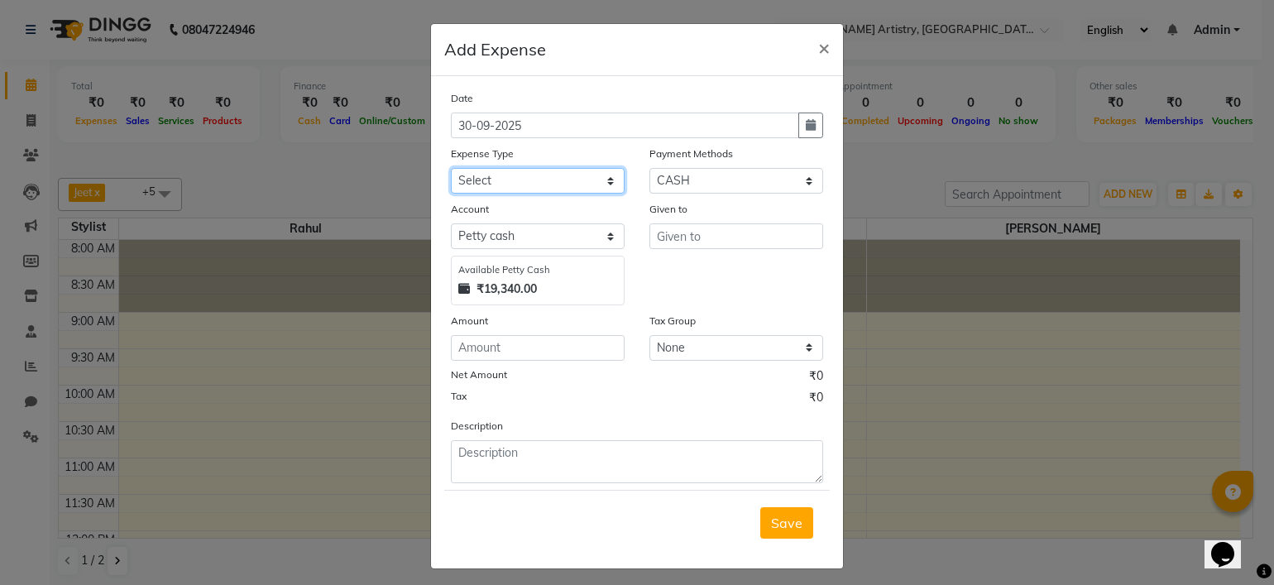
click at [585, 170] on select "Select Advance Salary Bank charges Car maintenance Cash transfer to bank Cash t…" at bounding box center [538, 181] width 174 height 26
select select "16"
click at [451, 170] on select "Select Advance Salary Bank charges Car maintenance Cash transfer to bank Cash t…" at bounding box center [538, 181] width 174 height 26
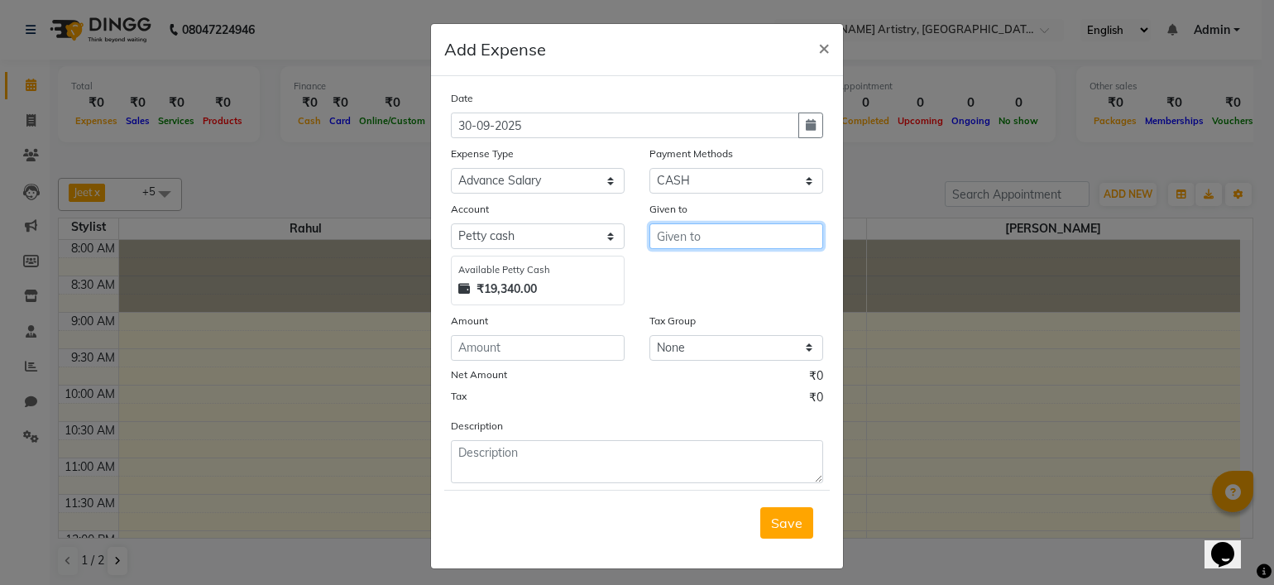
click at [695, 239] on input "text" at bounding box center [736, 236] width 174 height 26
click at [686, 266] on span "Mann" at bounding box center [726, 272] width 112 height 17
type input "[PERSON_NAME]"
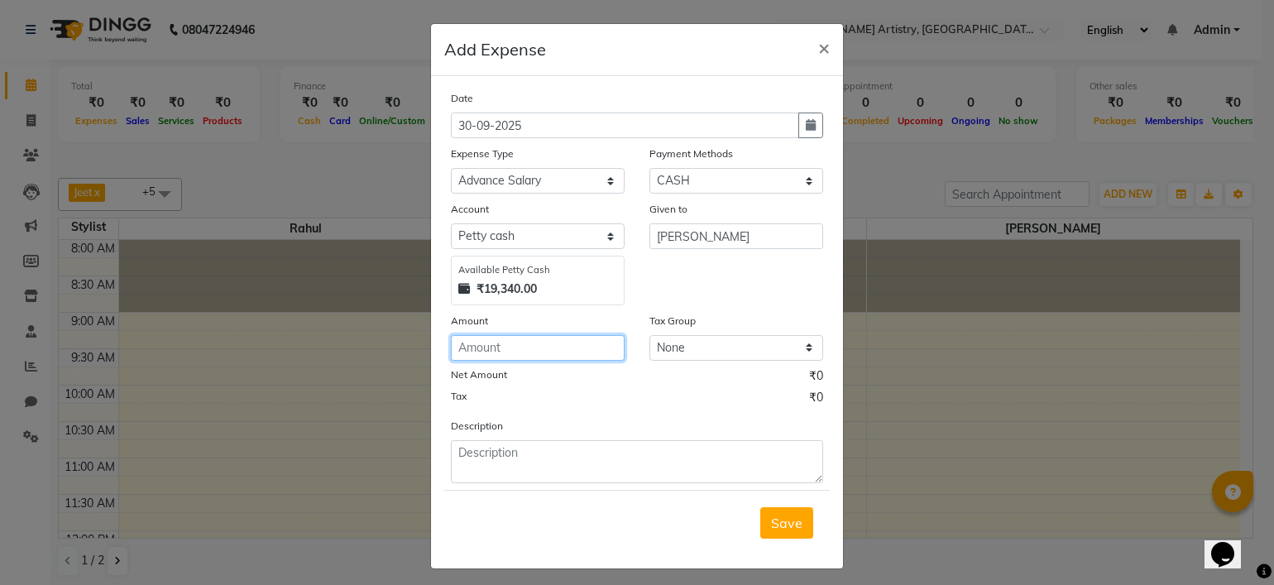
click at [595, 356] on input "number" at bounding box center [538, 348] width 174 height 26
type input "1500"
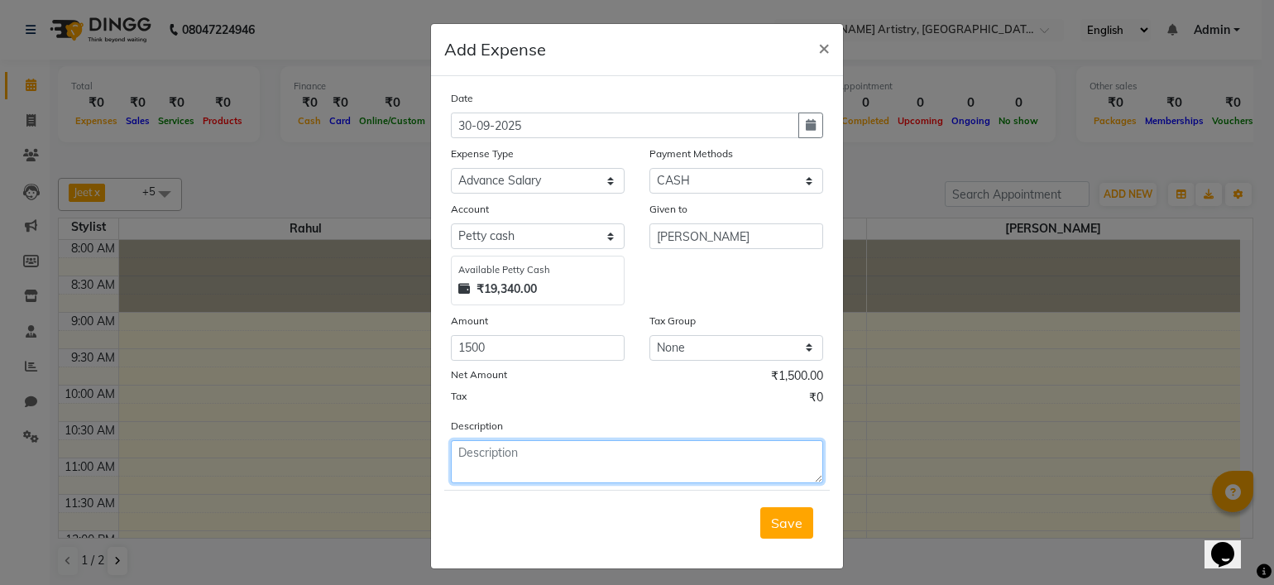
click at [653, 464] on textarea at bounding box center [637, 461] width 372 height 43
type textarea "[PERSON_NAME] advance"
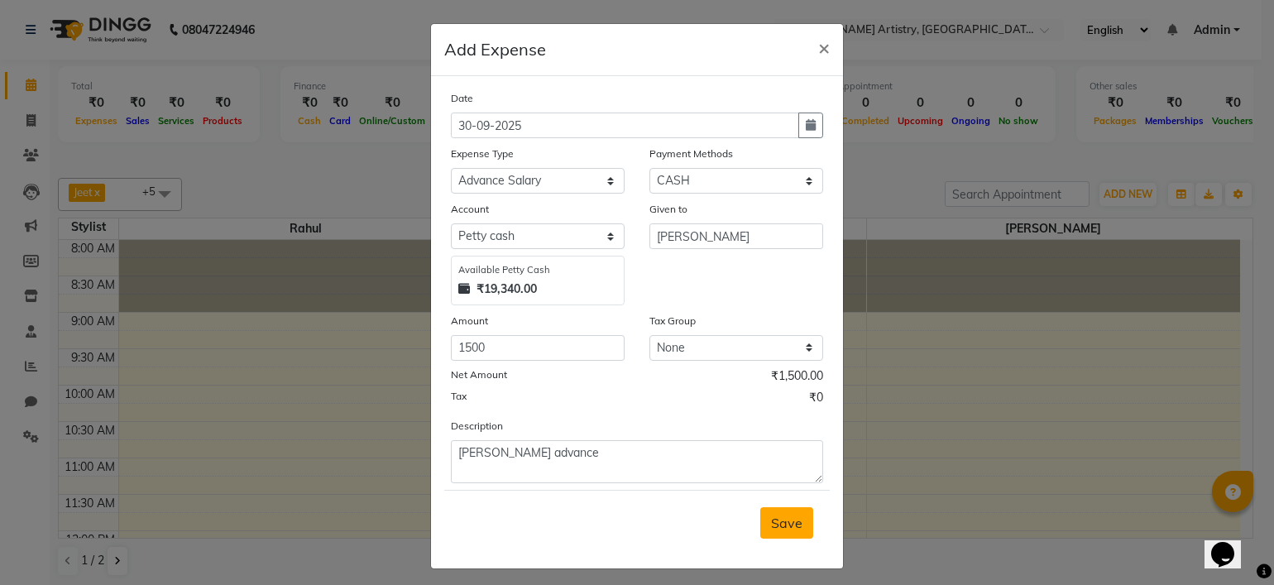
click at [781, 528] on span "Save" at bounding box center [786, 522] width 31 height 17
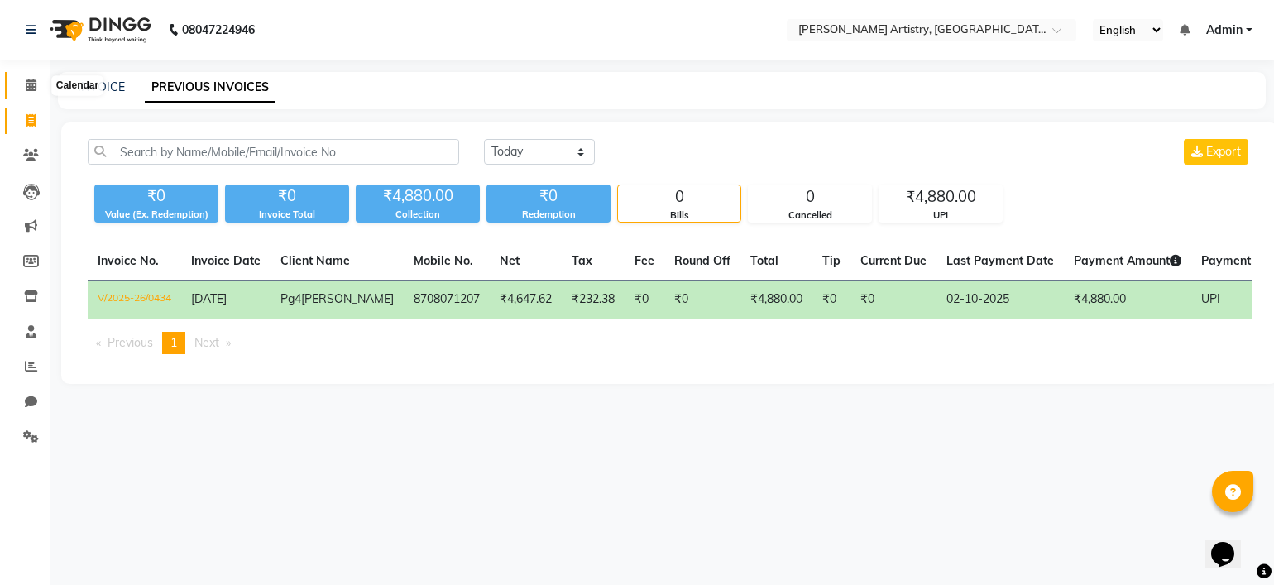
drag, startPoint x: 0, startPoint y: 0, endPoint x: 22, endPoint y: 79, distance: 82.5
click at [22, 79] on span at bounding box center [31, 85] width 29 height 19
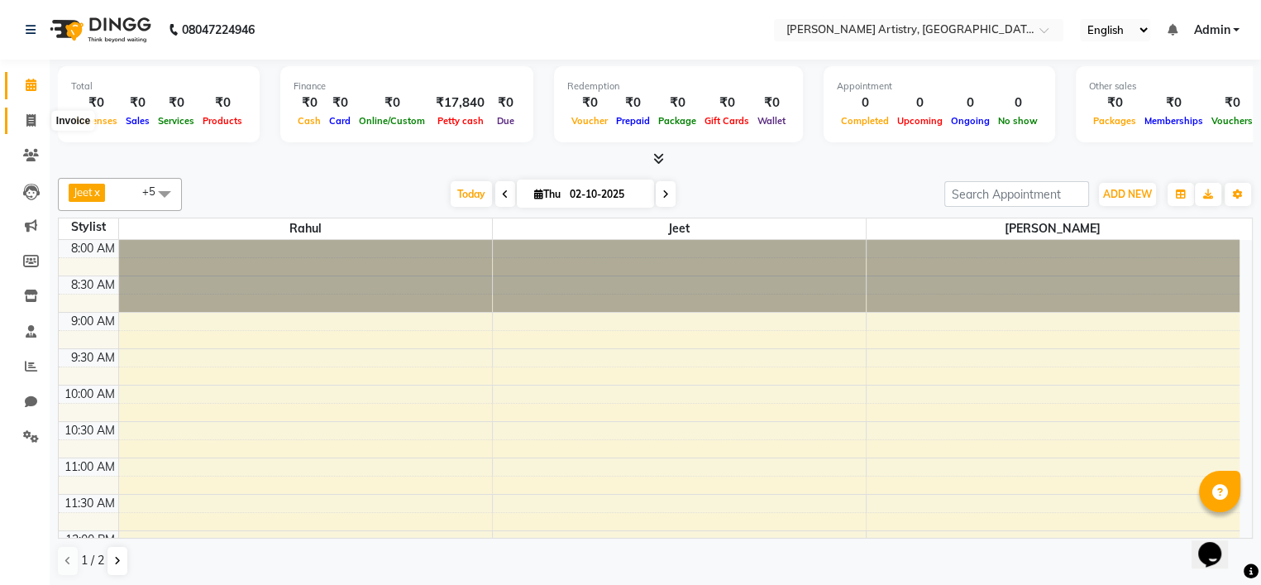
click at [23, 118] on span at bounding box center [31, 121] width 29 height 19
select select "service"
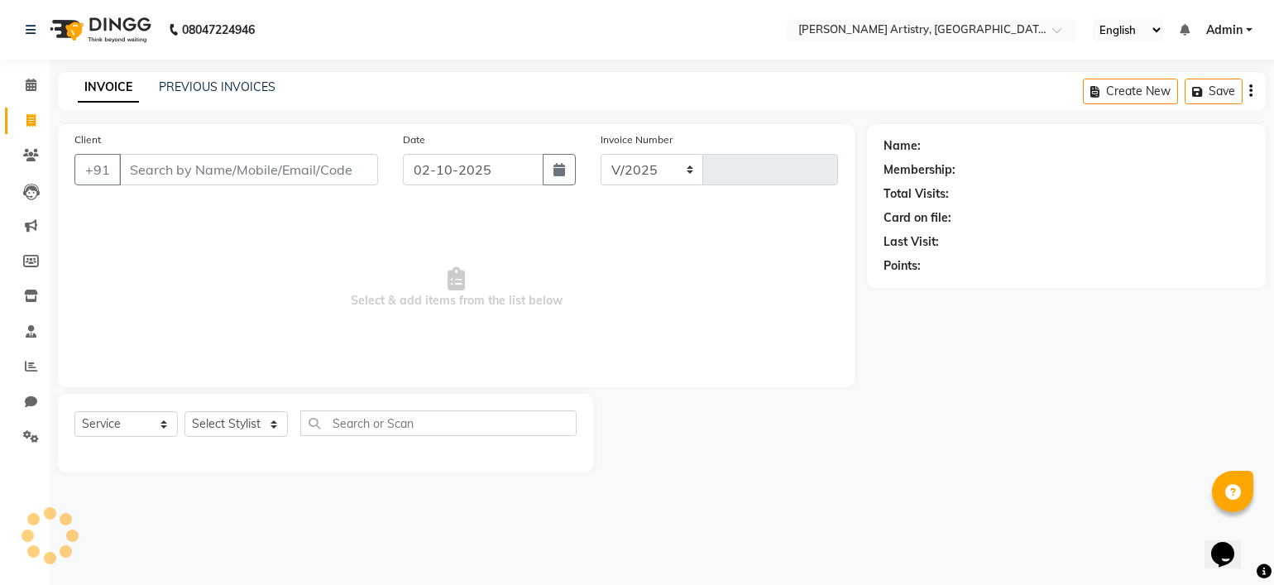
select select "8322"
type input "0439"
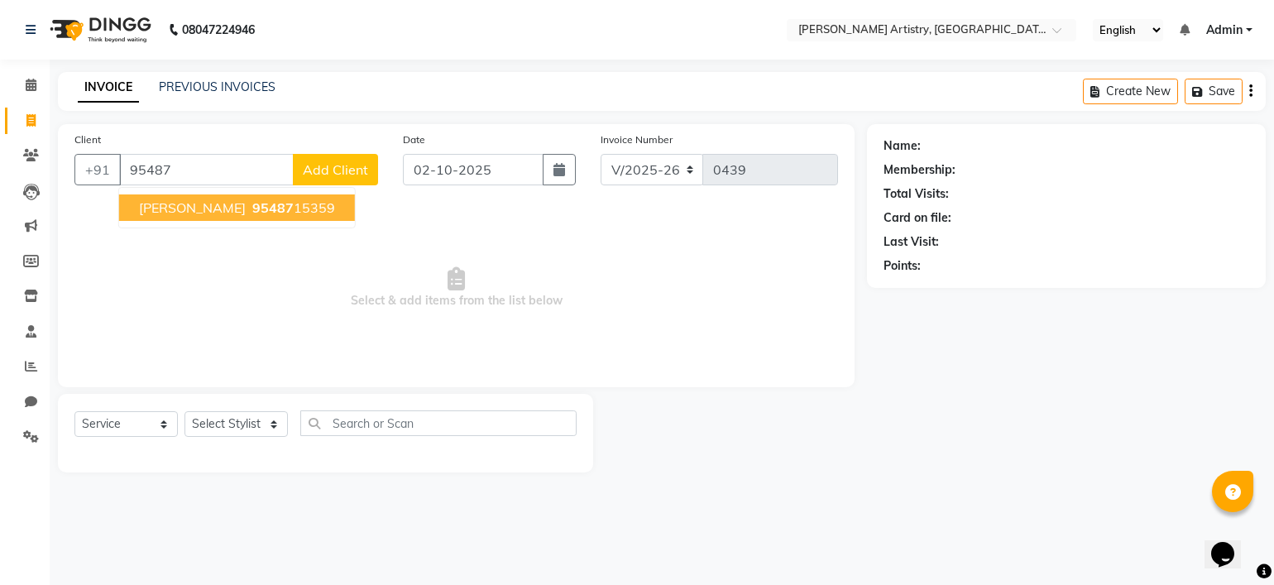
click at [144, 196] on button "[PERSON_NAME] 95487 15359" at bounding box center [237, 207] width 236 height 26
type input "9548715359"
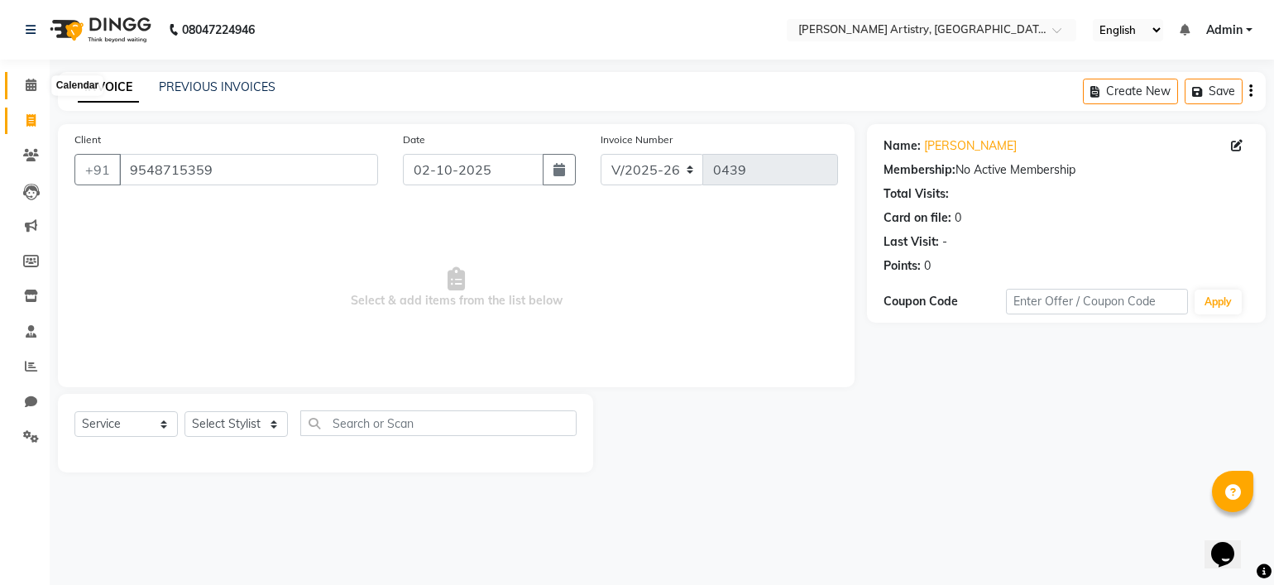
click at [26, 89] on icon at bounding box center [31, 85] width 11 height 12
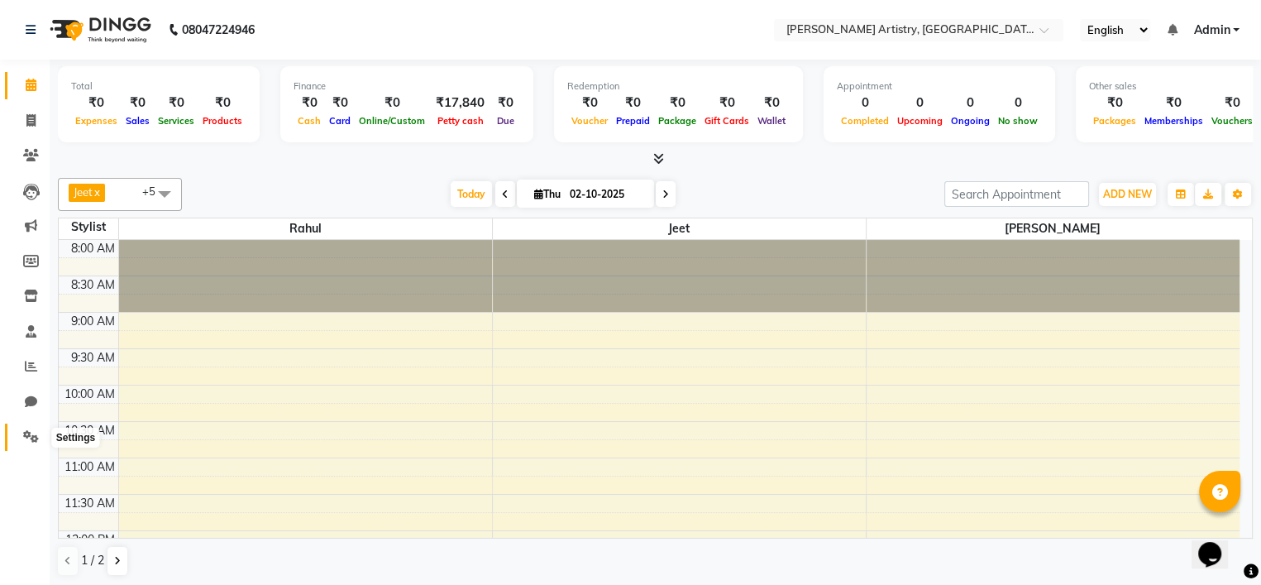
click at [33, 436] on icon at bounding box center [31, 436] width 16 height 12
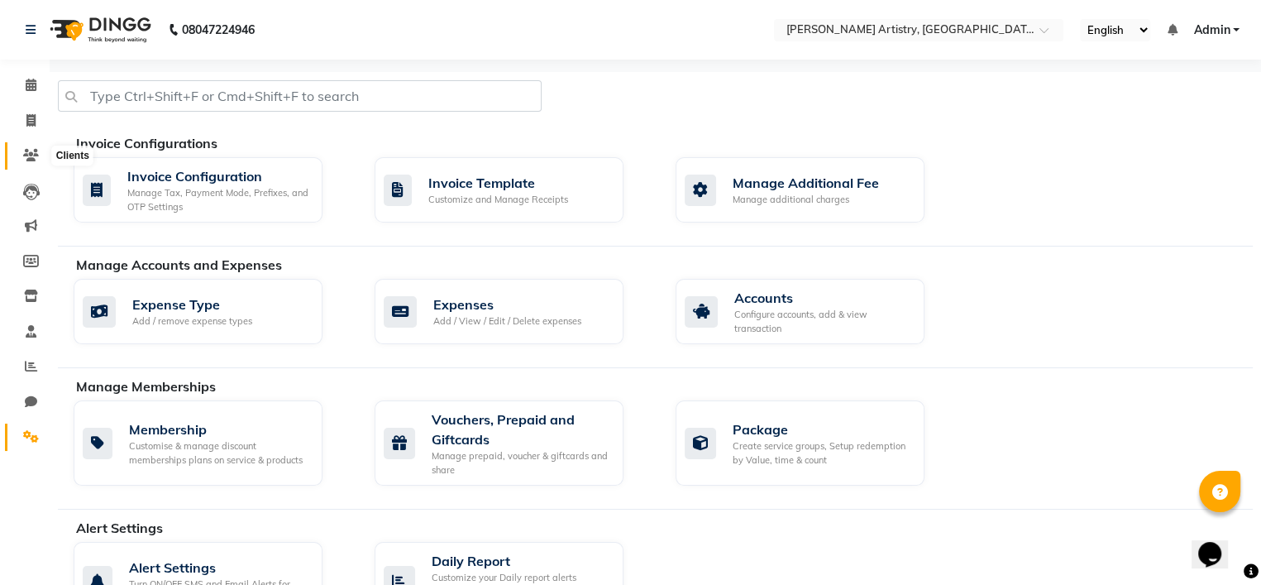
click at [28, 155] on icon at bounding box center [31, 155] width 16 height 12
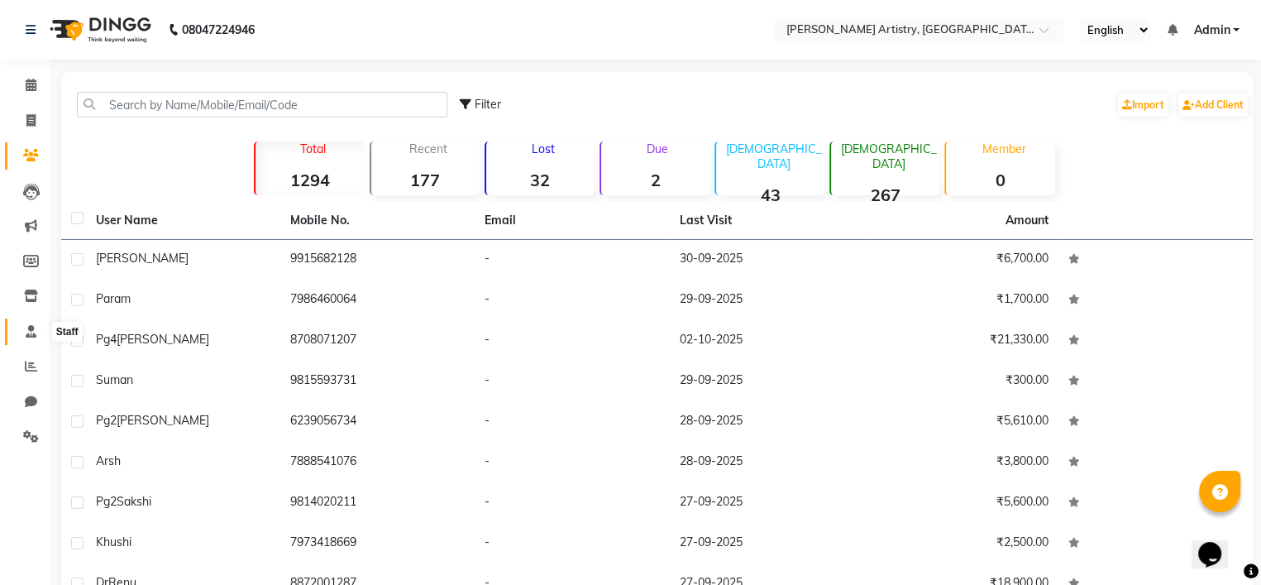
click at [26, 326] on icon at bounding box center [31, 331] width 11 height 12
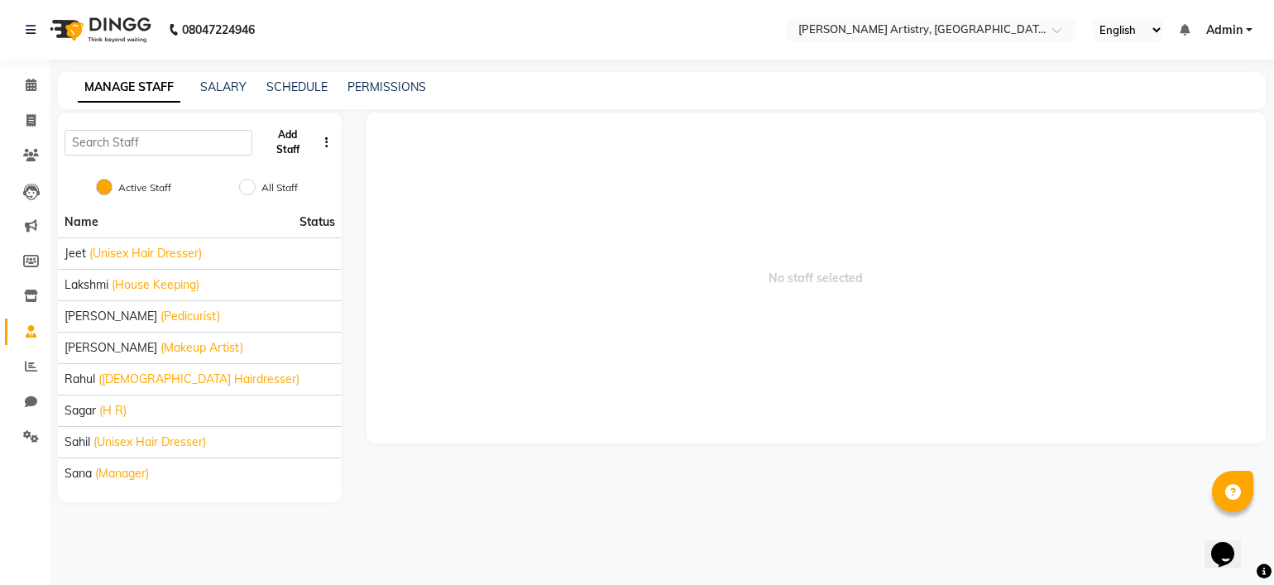
click at [309, 139] on button "Add Staff" at bounding box center [288, 142] width 58 height 43
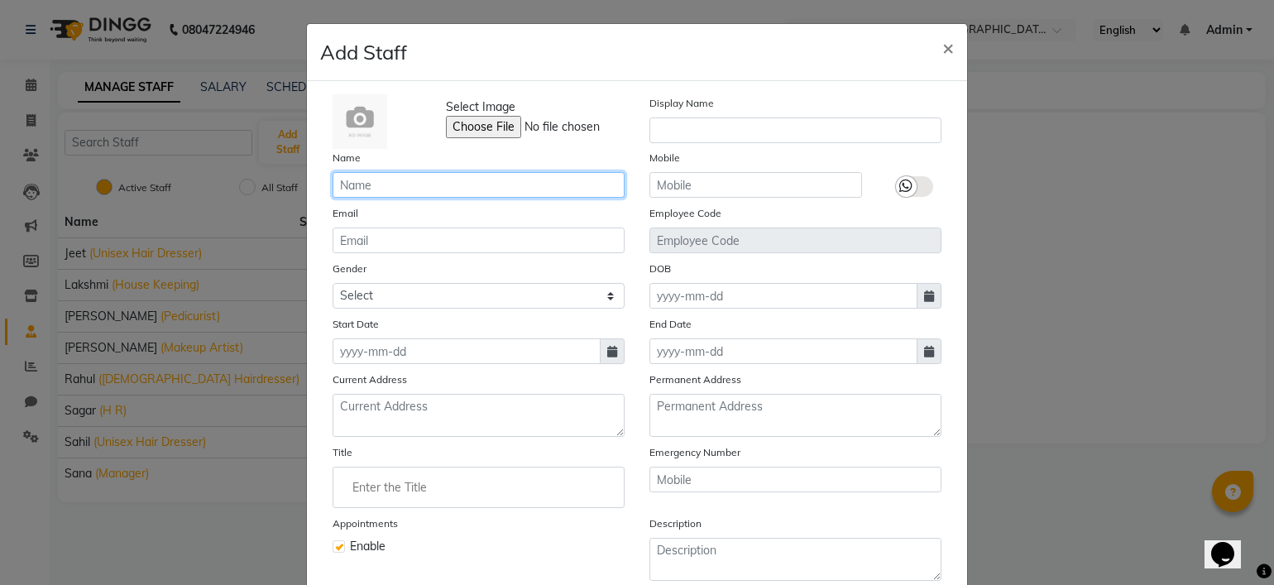
click at [370, 182] on input "text" at bounding box center [478, 185] width 292 height 26
type input "[PERSON_NAME]"
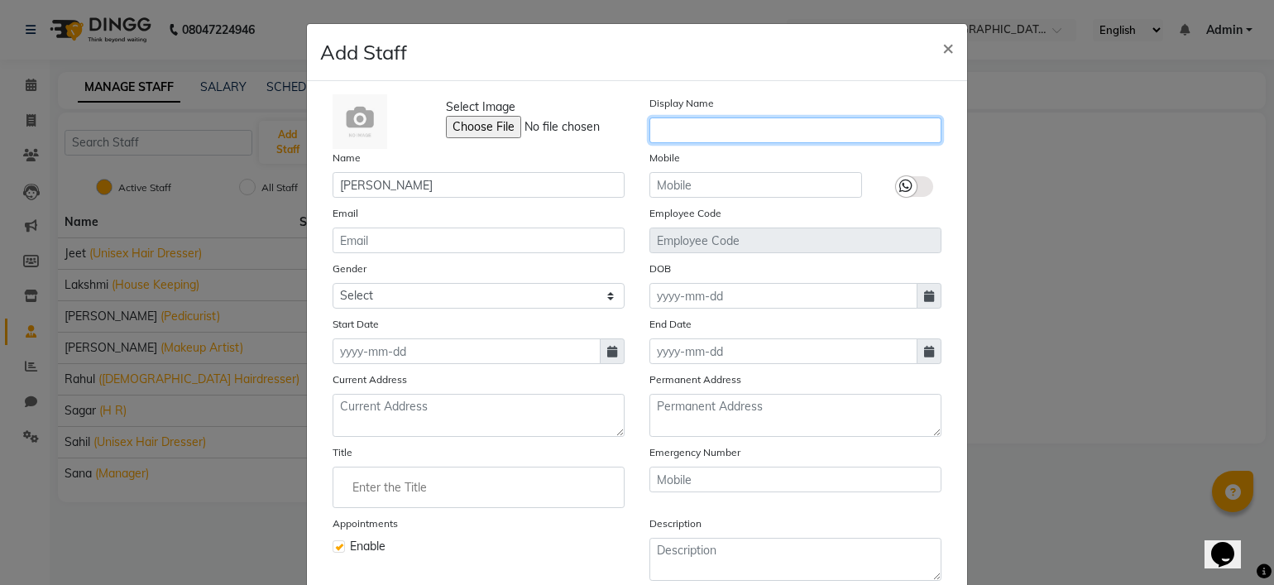
click at [756, 131] on input "text" at bounding box center [795, 130] width 292 height 26
type input "[PERSON_NAME]"
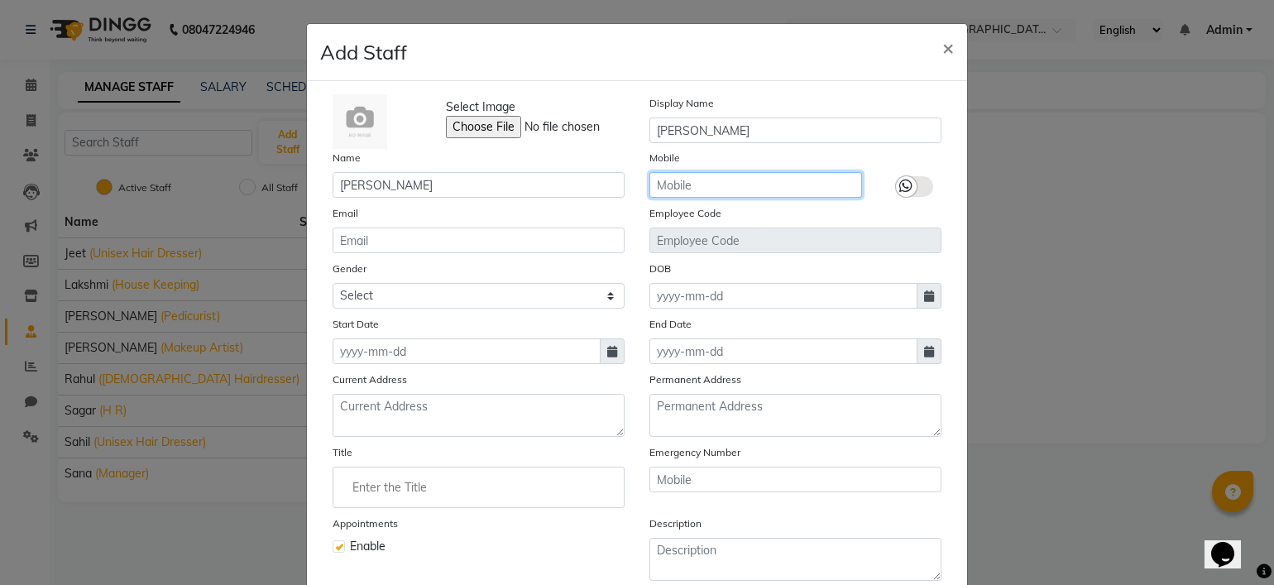
click at [747, 191] on input "text" at bounding box center [755, 185] width 213 height 26
click at [613, 356] on span at bounding box center [612, 351] width 25 height 26
select select "10"
select select "2025"
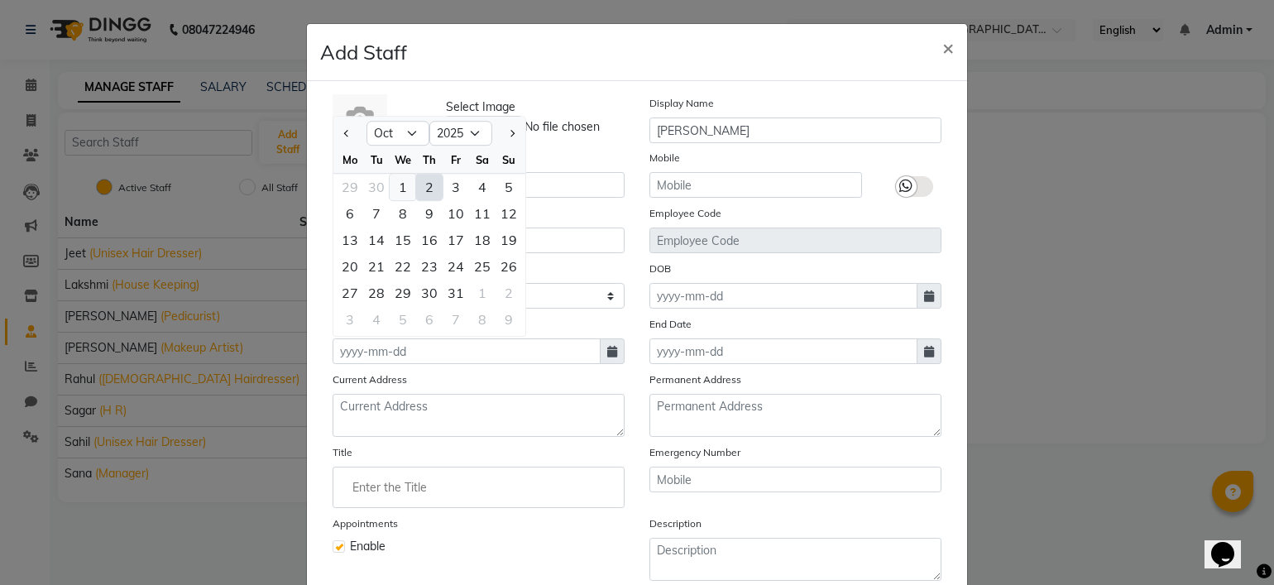
click at [404, 188] on div "1" at bounding box center [402, 187] width 26 height 26
type input "01-10-2025"
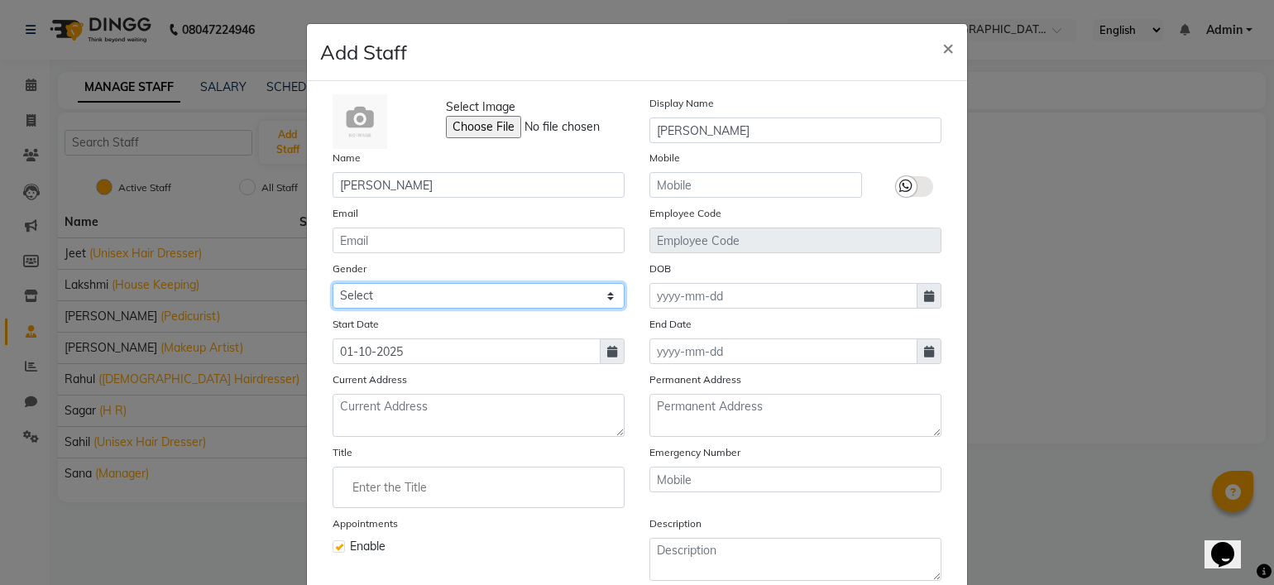
click at [433, 305] on select "Select Male Female Other Prefer Not To Say" at bounding box center [478, 296] width 292 height 26
select select "female"
click at [332, 285] on select "Select Male Female Other Prefer Not To Say" at bounding box center [478, 296] width 292 height 26
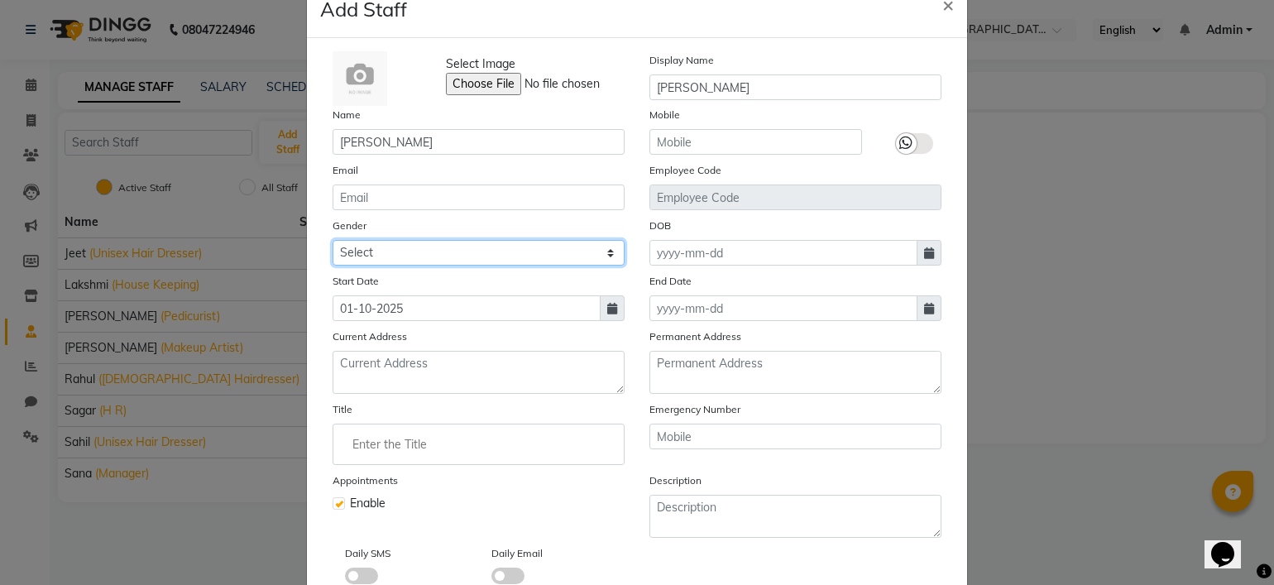
scroll to position [36, 0]
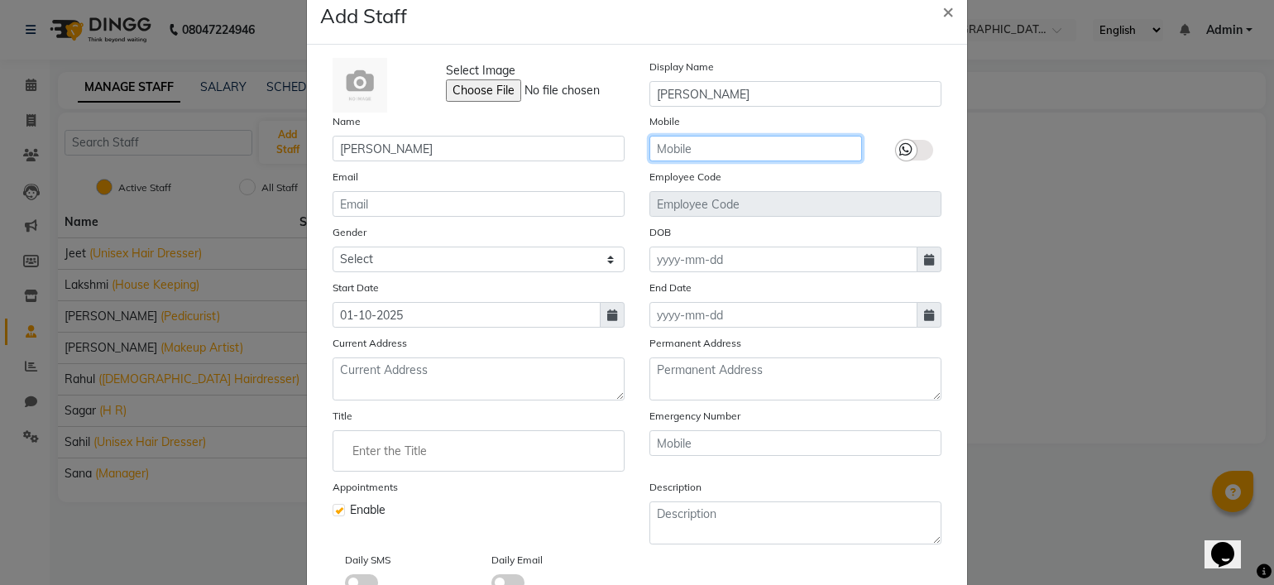
click at [741, 151] on input "text" at bounding box center [755, 149] width 213 height 26
type input "6284419500"
click at [899, 146] on icon at bounding box center [905, 149] width 13 height 15
click at [0, 0] on input "checkbox" at bounding box center [0, 0] width 0 height 0
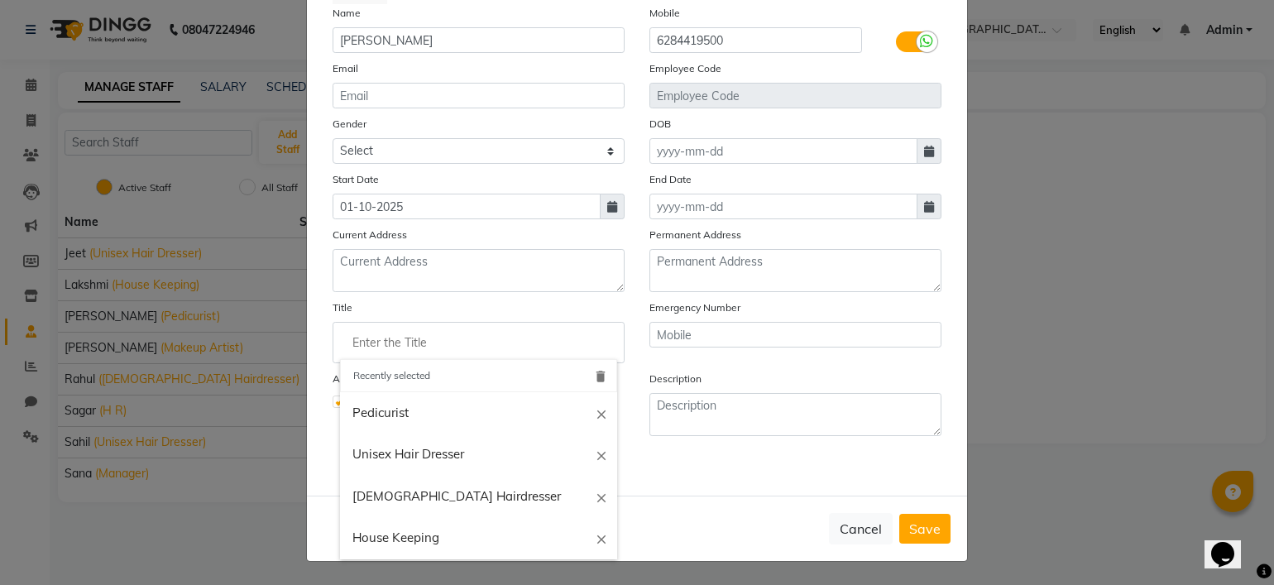
click at [391, 347] on input "Enter the Title" at bounding box center [478, 342] width 277 height 33
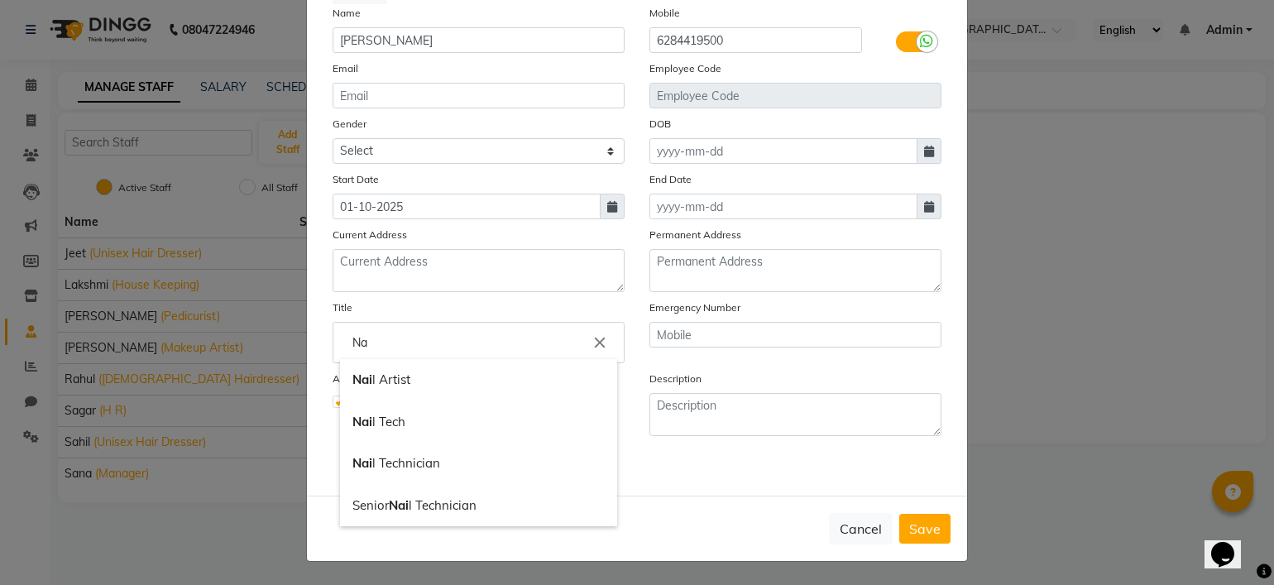
type input "N"
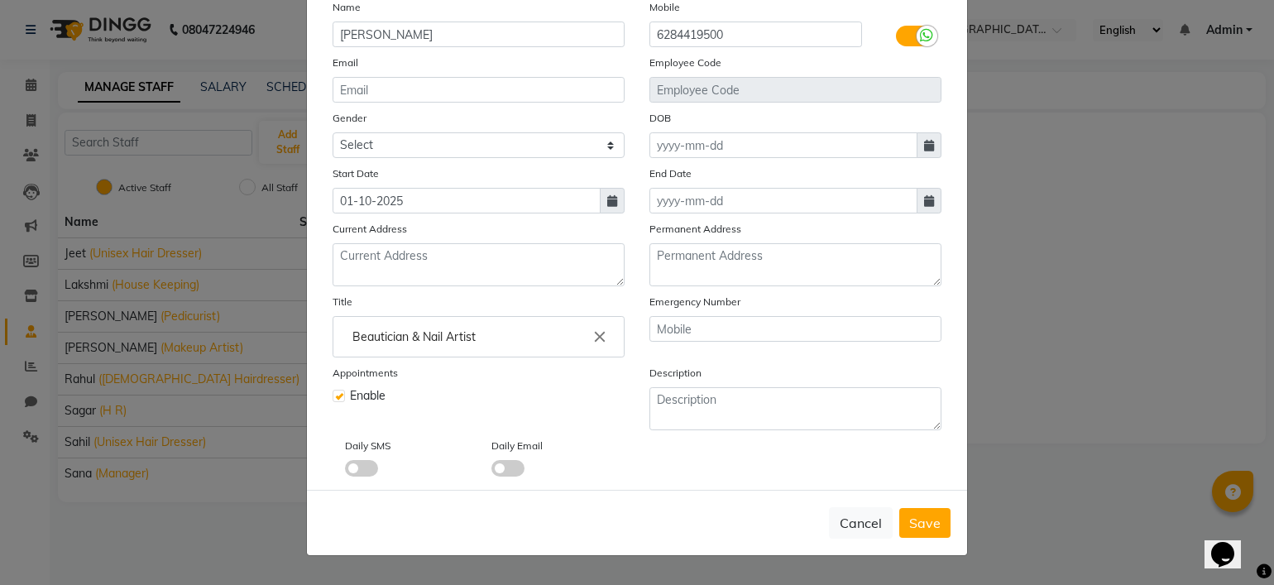
type input "Beautician & Nail Artist"
click at [493, 384] on div "Appointments Enable" at bounding box center [478, 397] width 317 height 66
click at [583, 400] on div "Enable" at bounding box center [478, 395] width 292 height 17
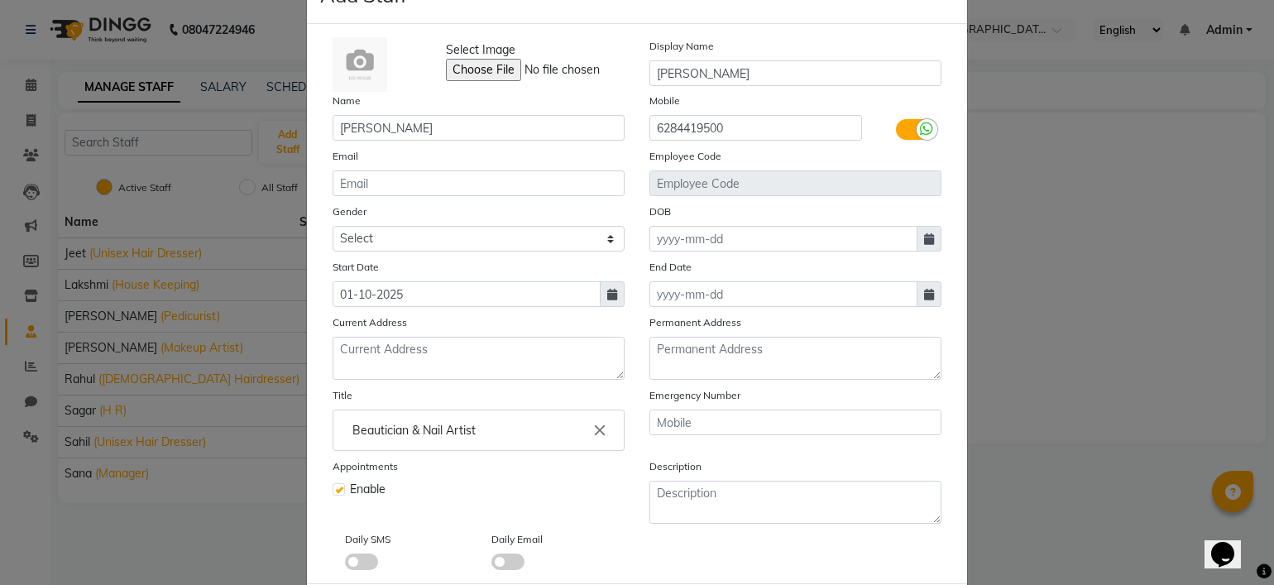
scroll to position [155, 0]
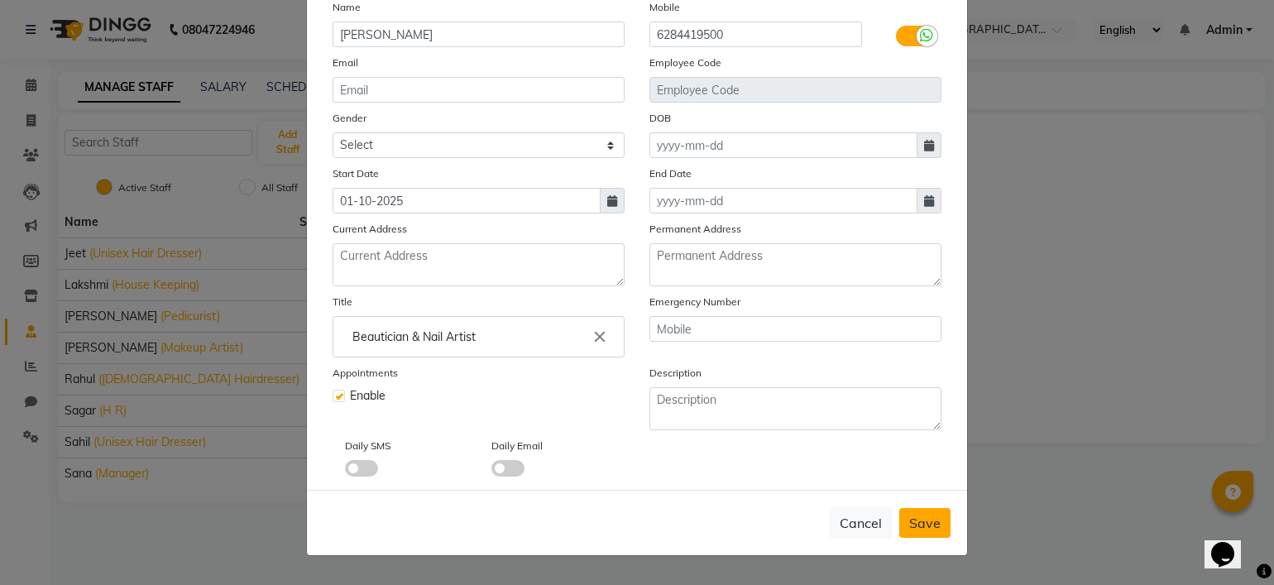
click at [920, 531] on span "Save" at bounding box center [924, 522] width 31 height 17
select select
checkbox input "false"
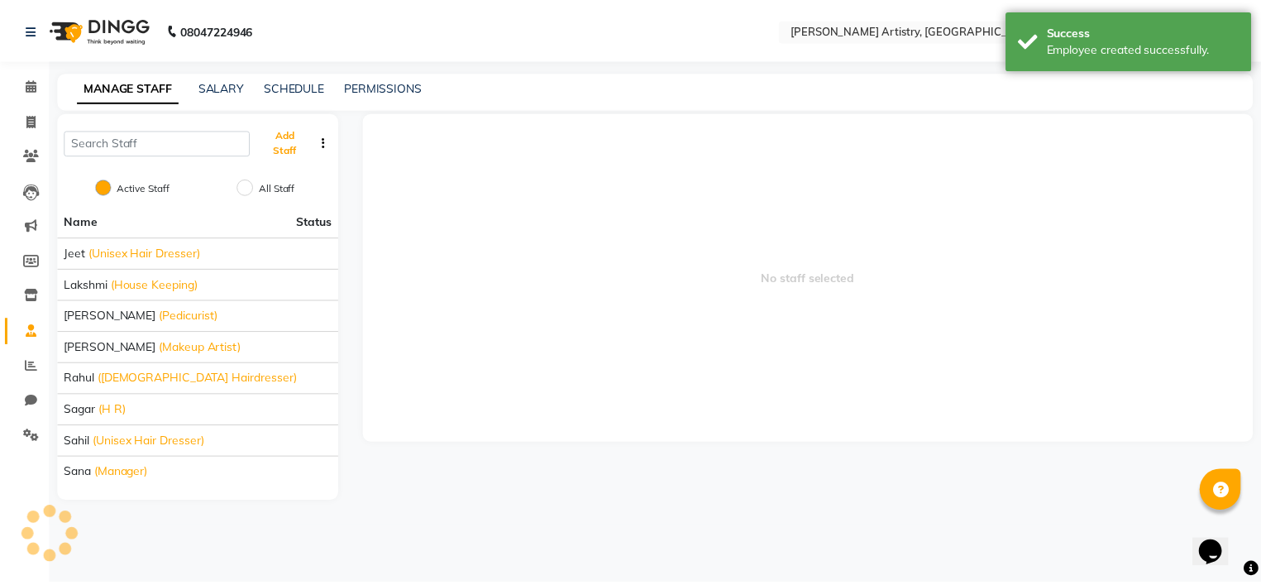
scroll to position [151, 0]
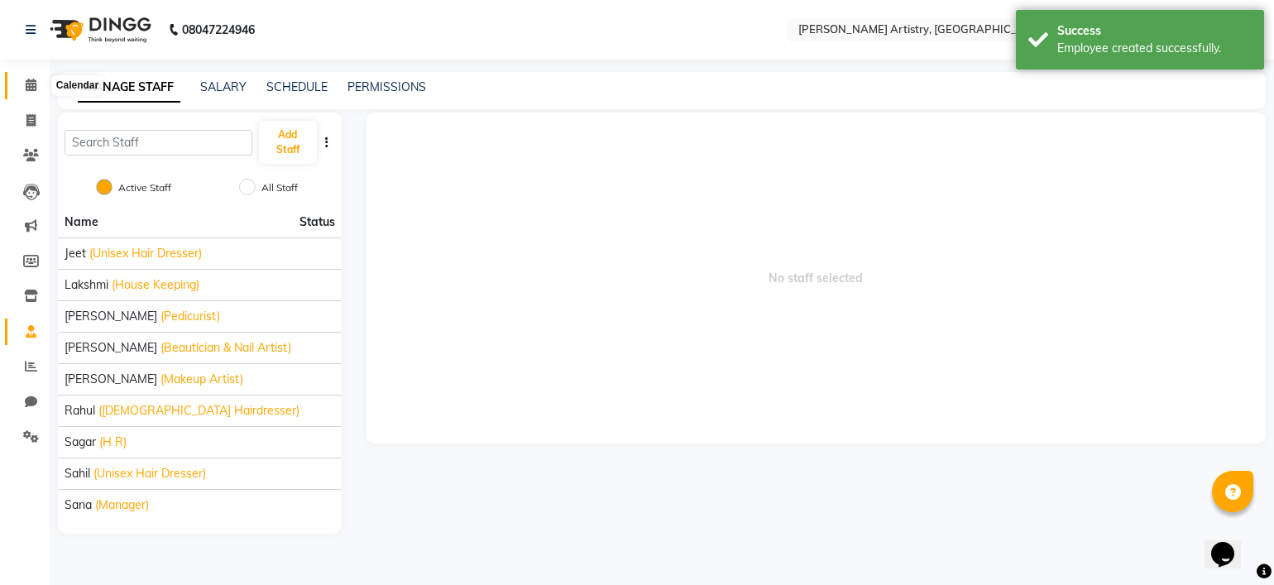
click at [30, 92] on span at bounding box center [31, 85] width 29 height 19
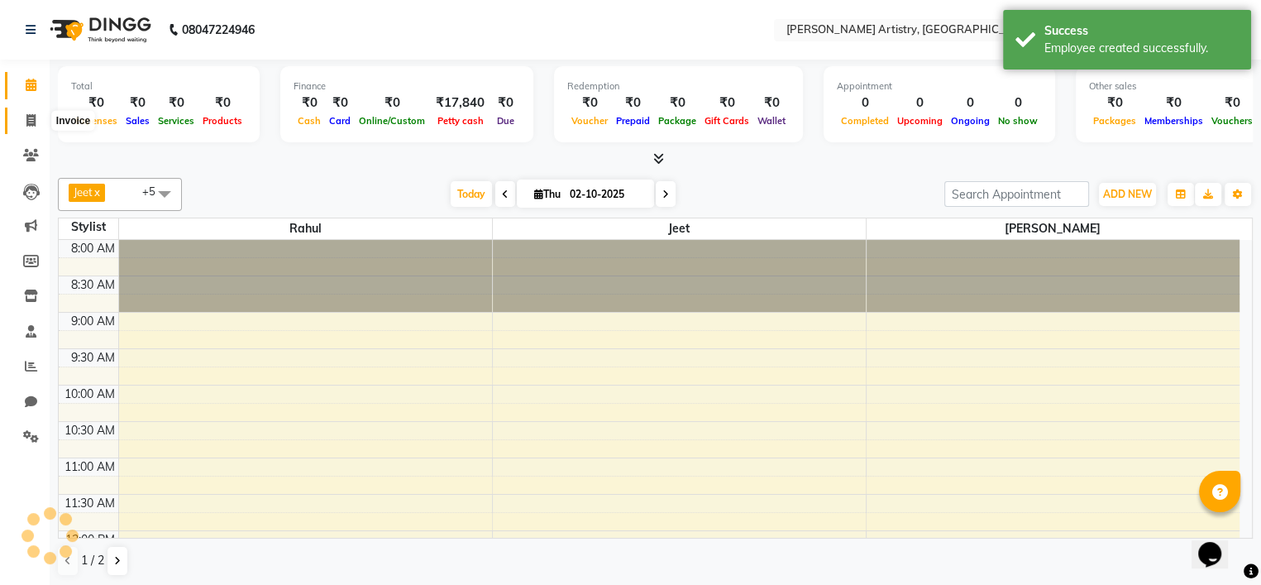
click at [36, 119] on span at bounding box center [31, 121] width 29 height 19
select select "8322"
select select "service"
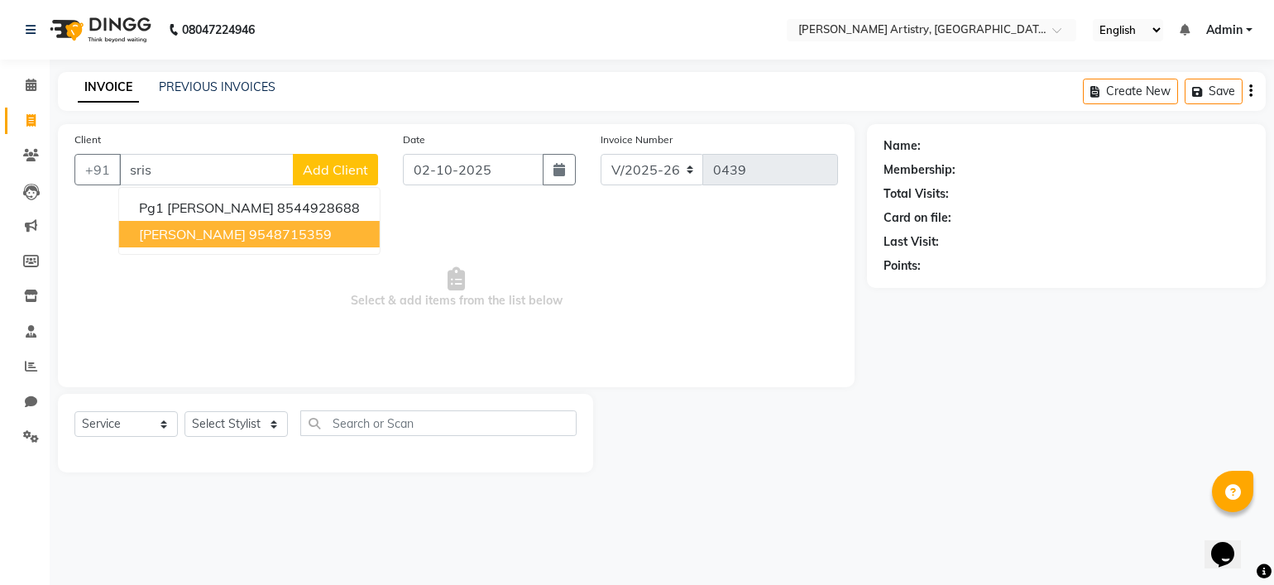
click at [249, 241] on ngb-highlight "9548715359" at bounding box center [290, 234] width 83 height 17
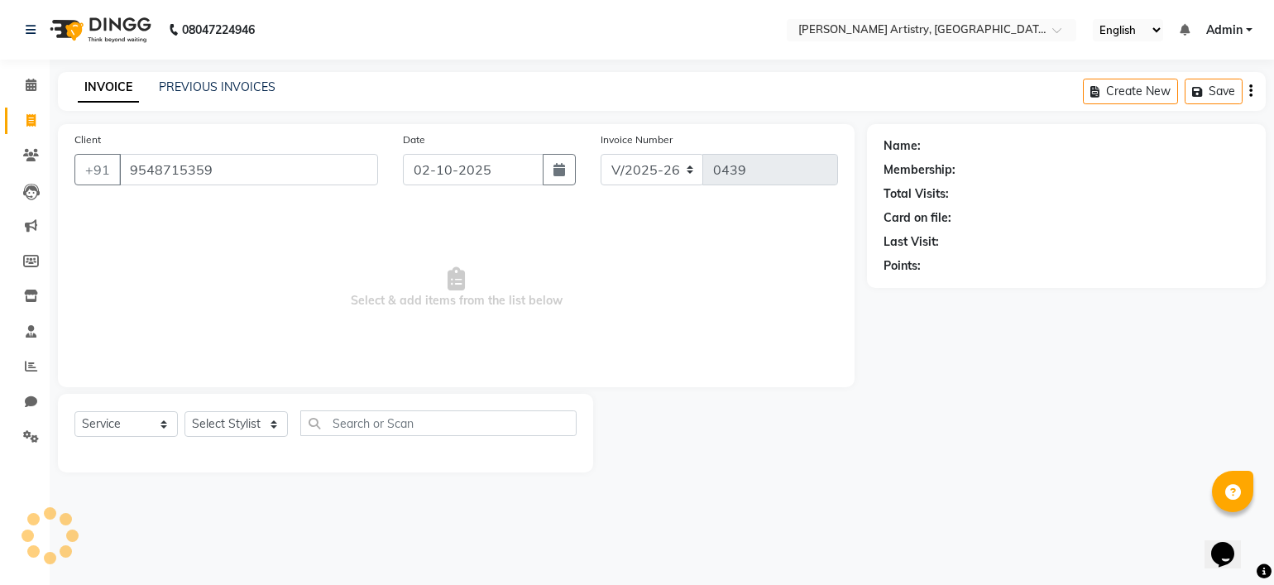
type input "9548715359"
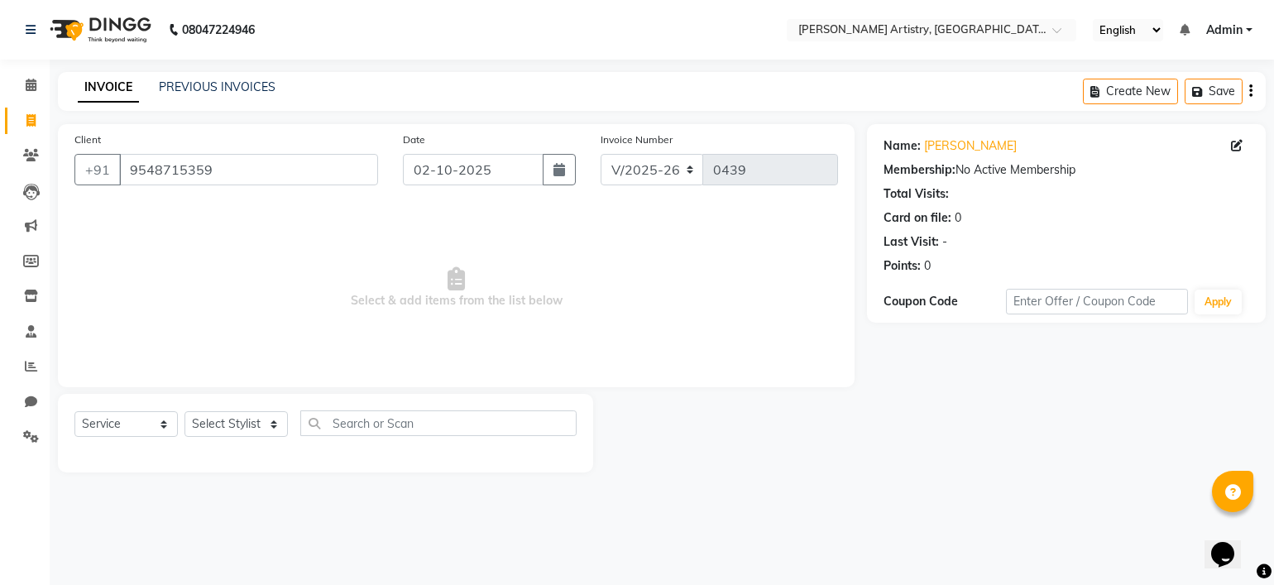
click at [246, 439] on div "Select Service Product Membership Package Voucher Prepaid Gift Card Select Styl…" at bounding box center [325, 429] width 502 height 39
click at [250, 432] on select "Select Stylist Jeet Lakshmi Mannu Navneet Parneet Gandhi Rahul Sagar Sahil Sana" at bounding box center [235, 424] width 103 height 26
select select "93551"
click at [184, 412] on select "Select Stylist Jeet Lakshmi Mannu Navneet Parneet Gandhi Rahul Sagar Sahil Sana" at bounding box center [235, 424] width 103 height 26
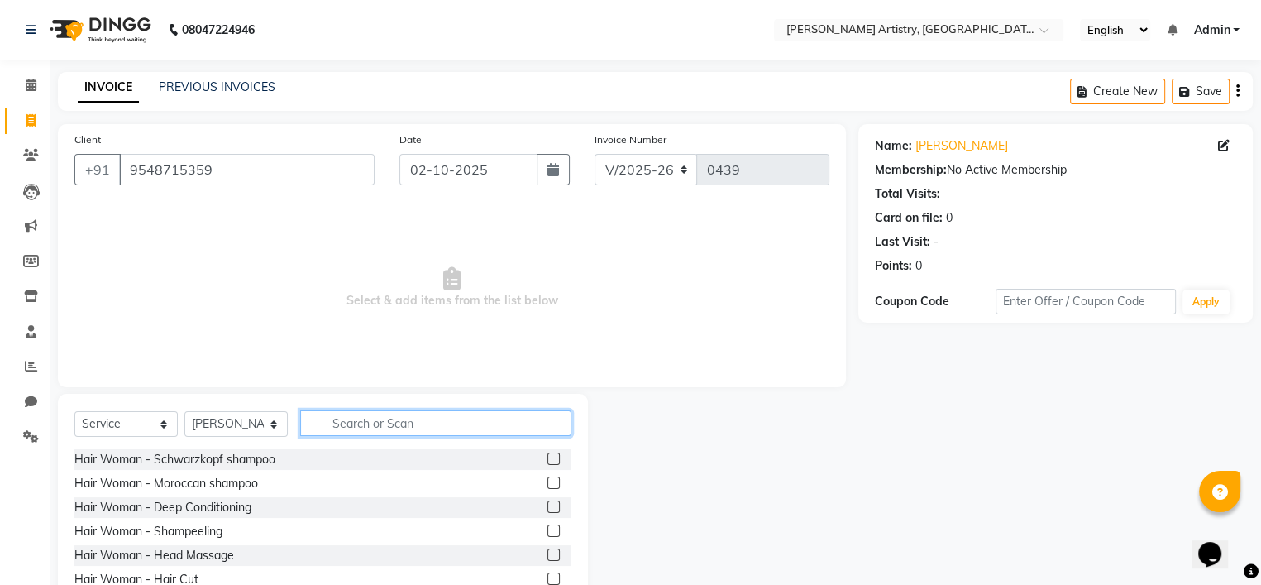
click at [361, 414] on input "text" at bounding box center [435, 423] width 271 height 26
type input "thr"
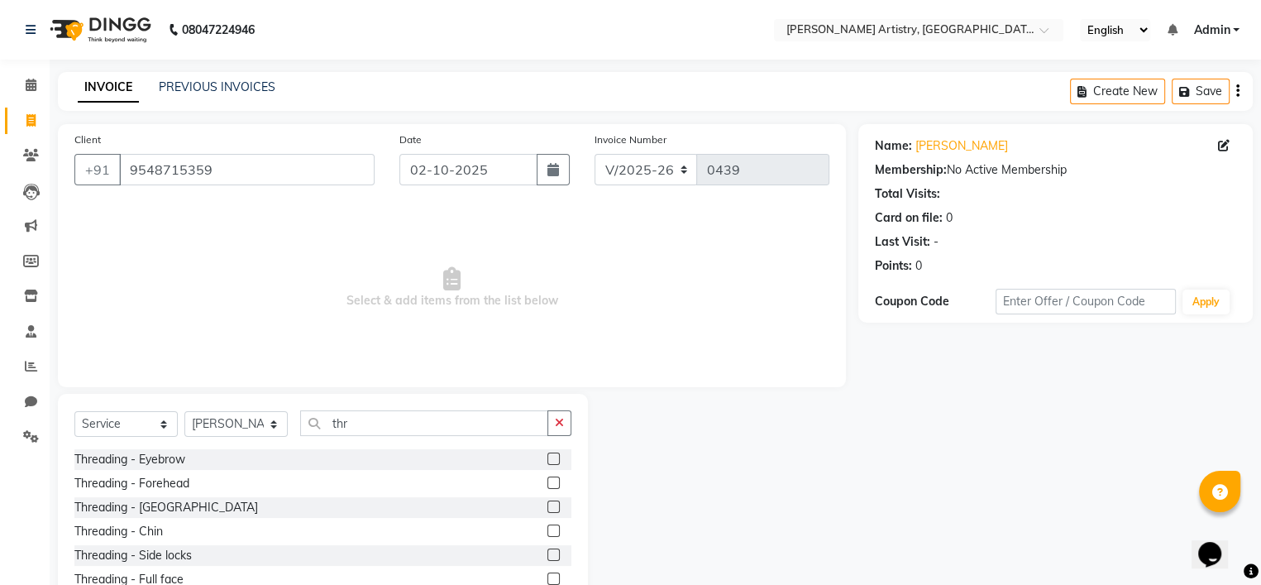
click at [547, 459] on label at bounding box center [553, 458] width 12 height 12
click at [547, 459] on input "checkbox" at bounding box center [552, 459] width 11 height 11
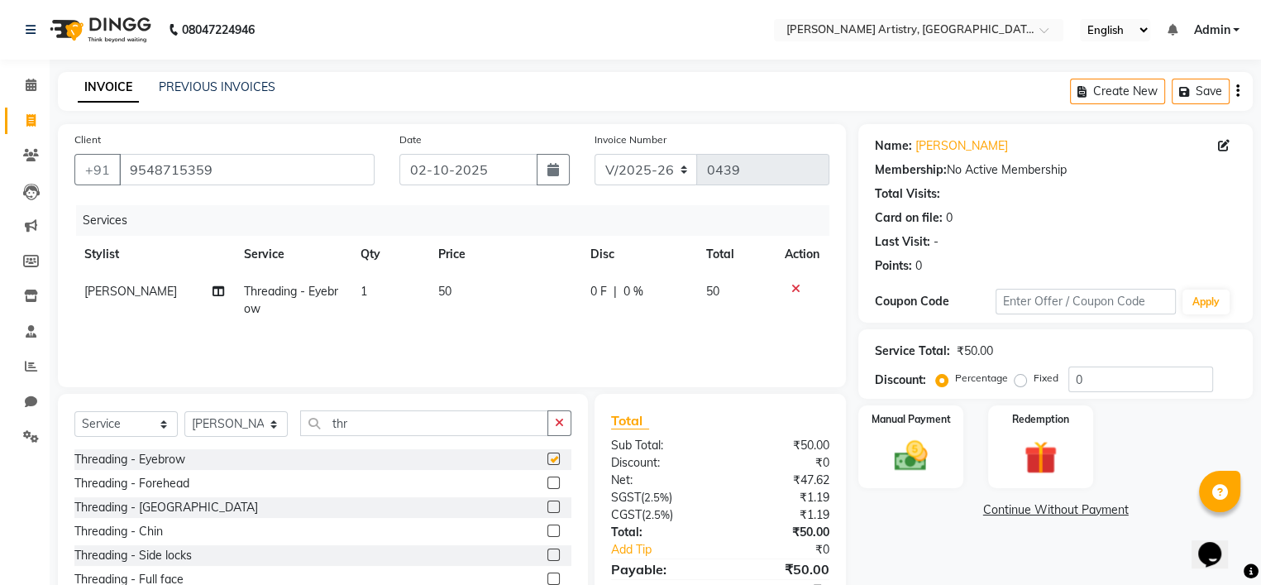
checkbox input "false"
click at [547, 476] on label at bounding box center [553, 480] width 12 height 12
click at [547, 476] on input "checkbox" at bounding box center [552, 480] width 11 height 11
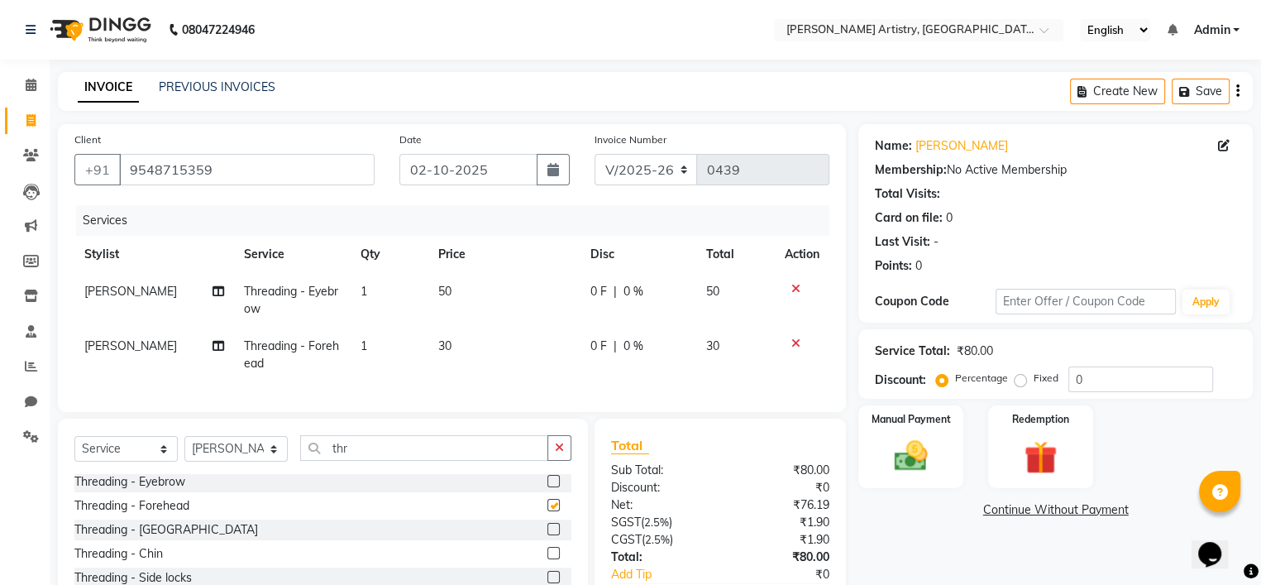
checkbox input "false"
click at [438, 353] on span "30" at bounding box center [444, 345] width 13 height 15
select select "93551"
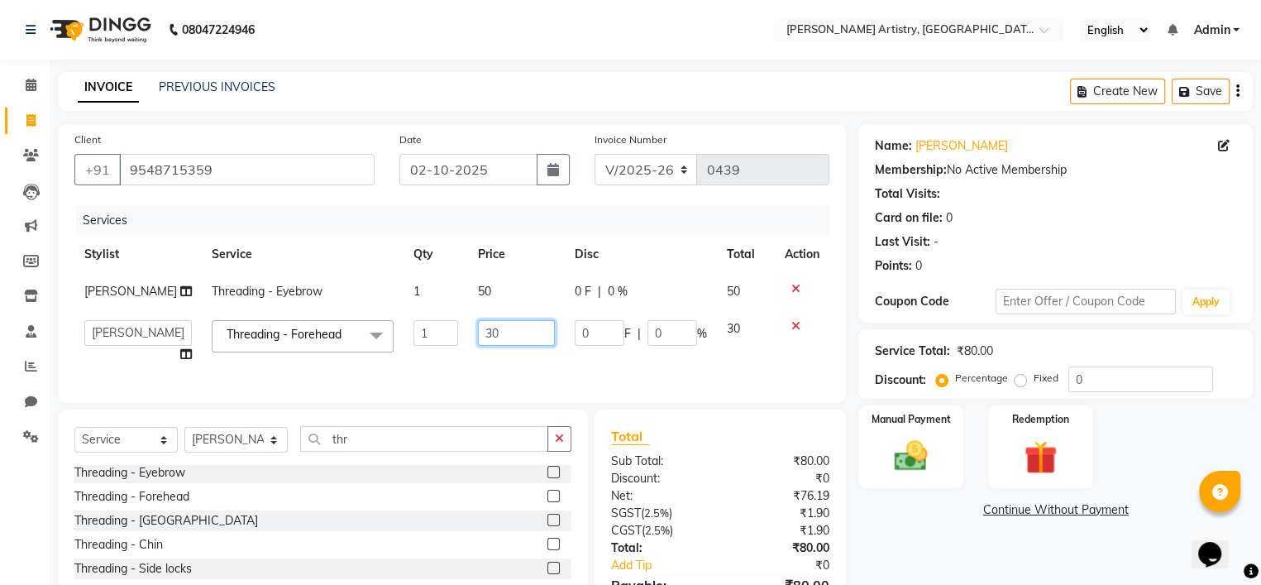
click at [481, 336] on input "30" at bounding box center [516, 333] width 77 height 26
type input "3"
type input "50"
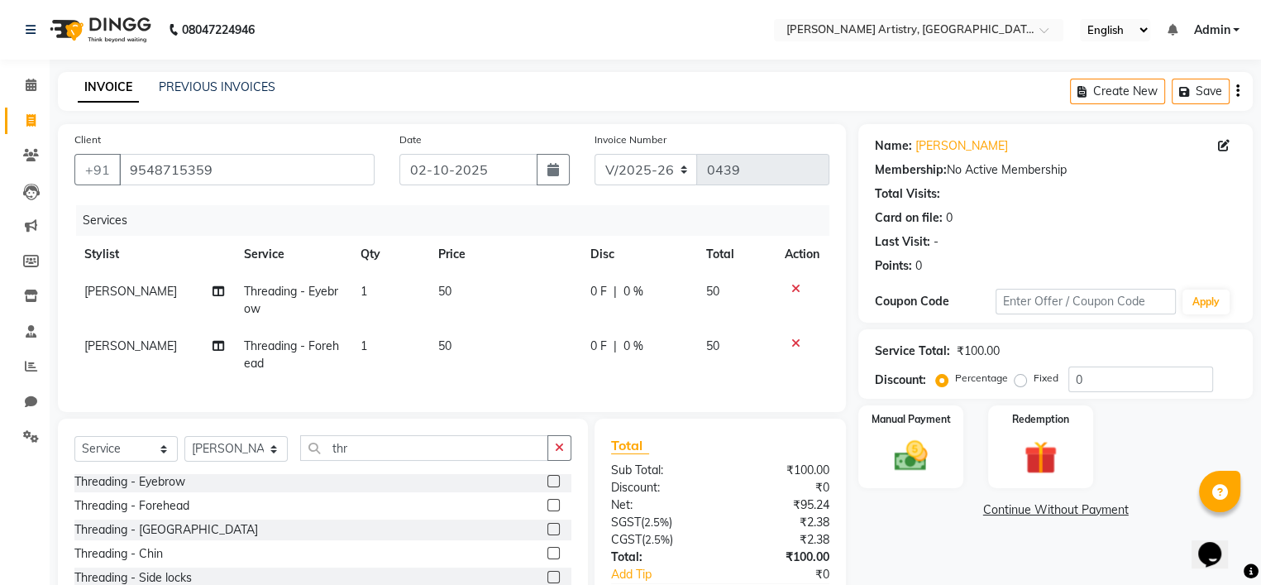
click at [529, 362] on td "50" at bounding box center [504, 354] width 152 height 55
select select "93551"
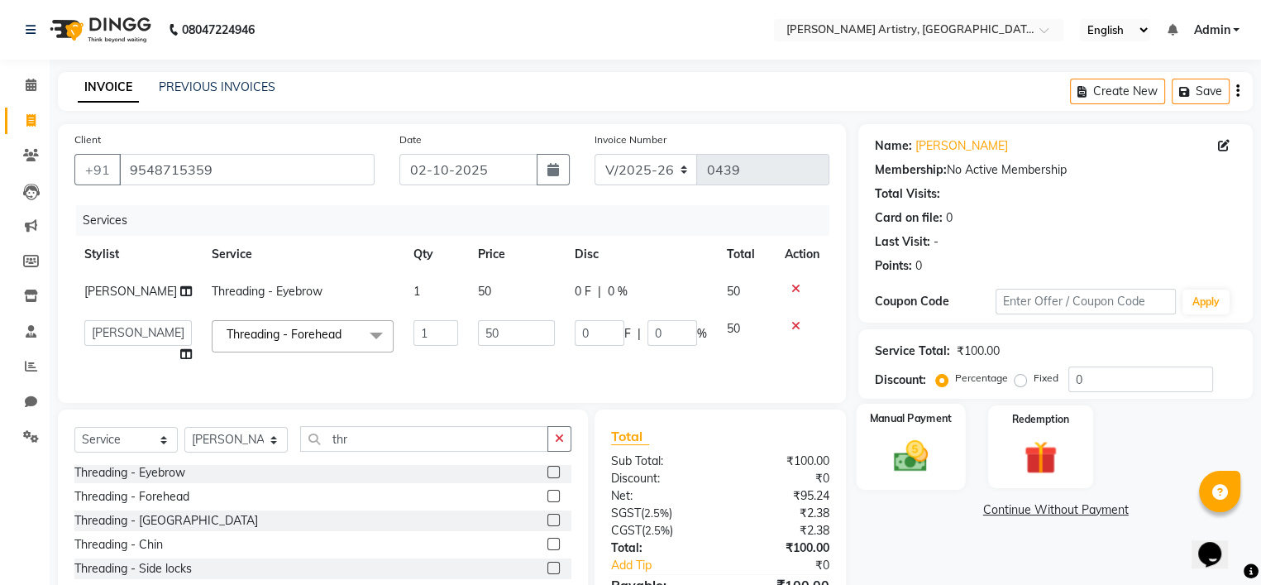
click at [892, 452] on img at bounding box center [911, 457] width 56 height 40
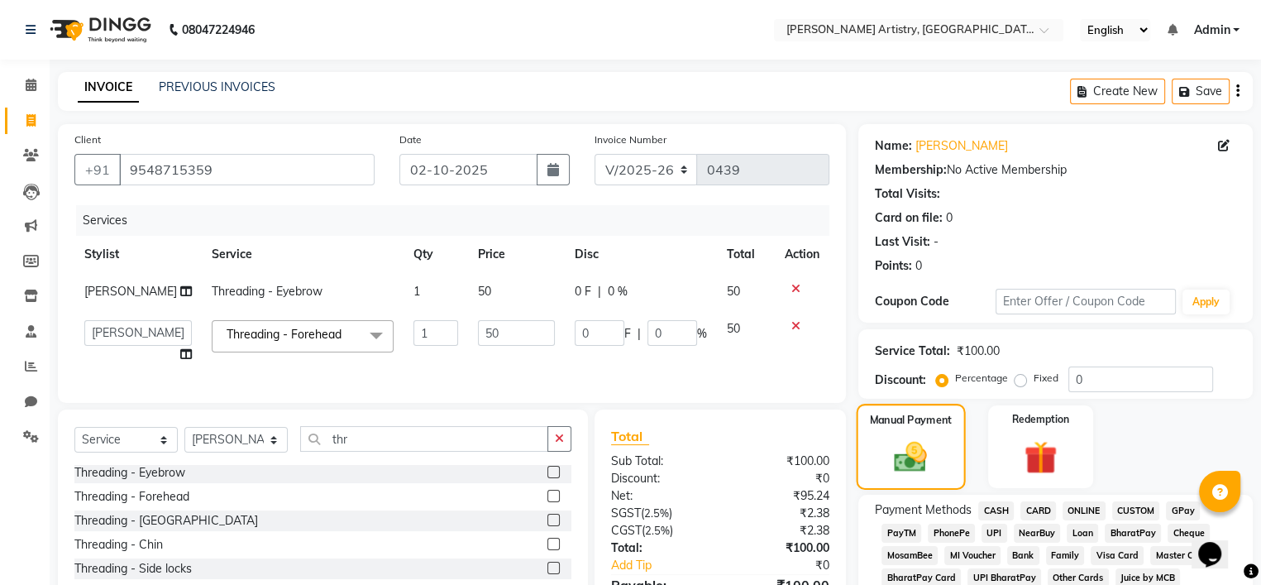
scroll to position [175, 0]
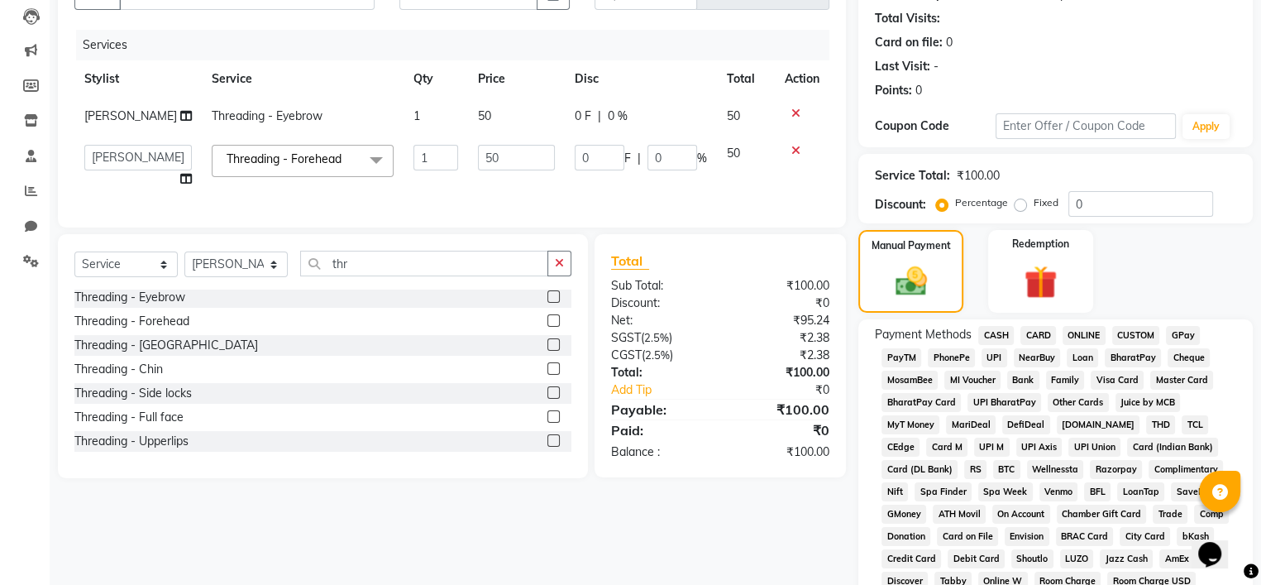
click at [993, 354] on span "UPI" at bounding box center [995, 357] width 26 height 19
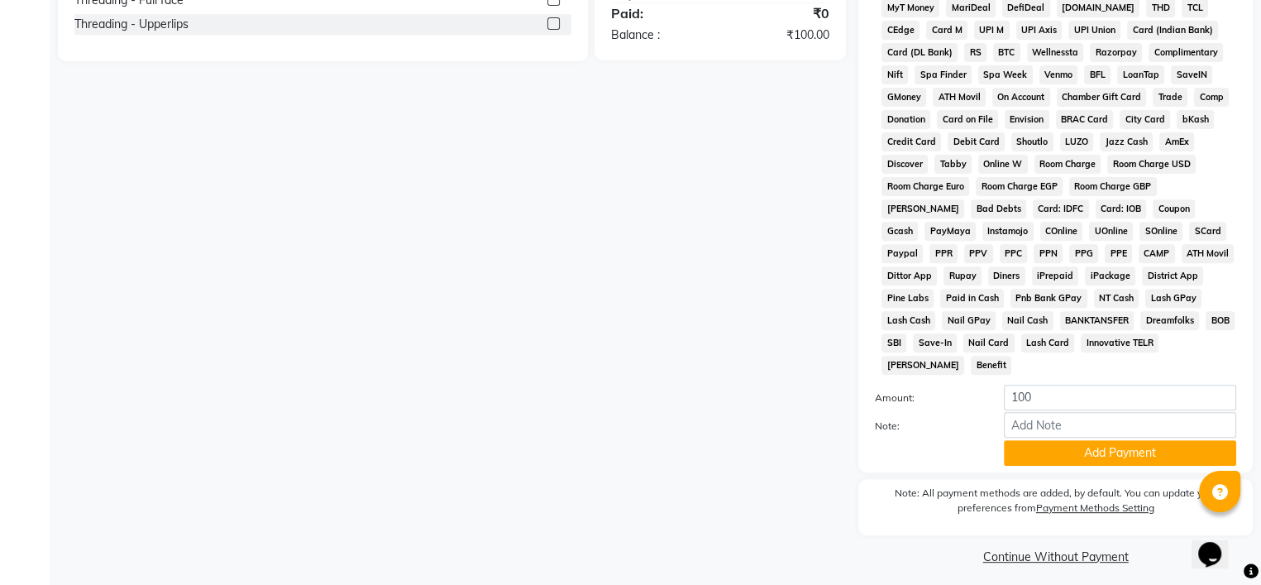
click at [1049, 456] on div "Payment Methods CASH CARD ONLINE CUSTOM GPay PayTM PhonePe UPI NearBuy Loan Bha…" at bounding box center [1055, 187] width 394 height 570
click at [1044, 452] on button "Add Payment" at bounding box center [1120, 453] width 232 height 26
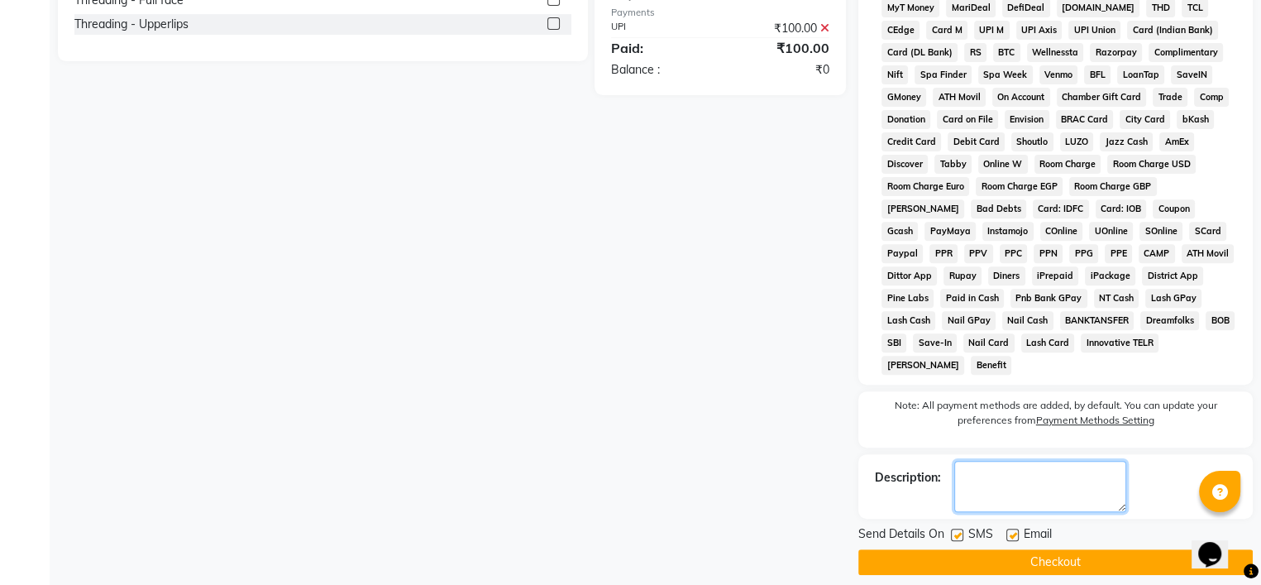
click at [1012, 478] on textarea at bounding box center [1040, 486] width 172 height 51
type textarea "j"
type textarea "jc 468"
click at [958, 528] on label at bounding box center [957, 534] width 12 height 12
click at [958, 530] on input "checkbox" at bounding box center [956, 535] width 11 height 11
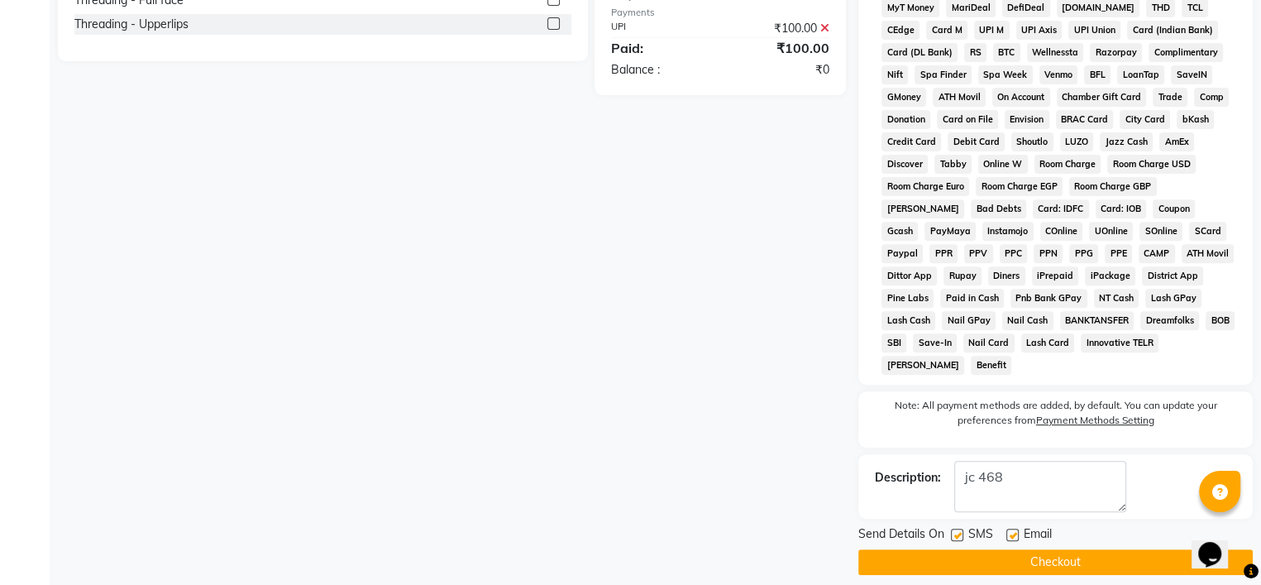
checkbox input "false"
click at [1006, 528] on label at bounding box center [1012, 534] width 12 height 12
click at [1006, 530] on input "checkbox" at bounding box center [1011, 535] width 11 height 11
checkbox input "false"
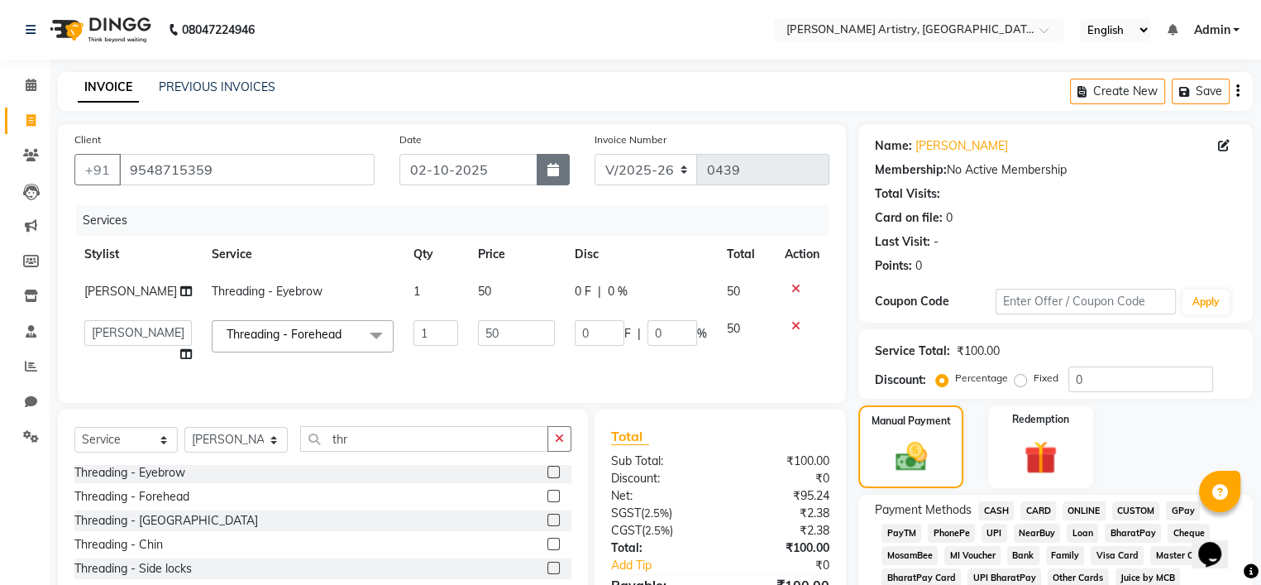
click at [564, 162] on button "button" at bounding box center [553, 169] width 33 height 31
select select "10"
select select "2025"
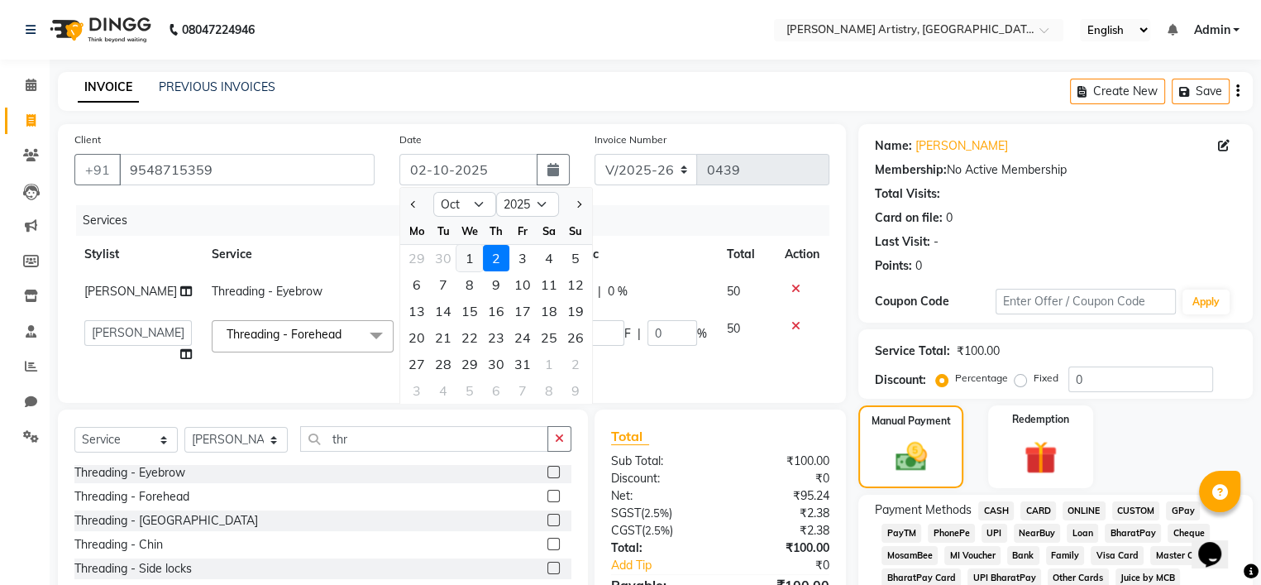
click at [480, 264] on div "1" at bounding box center [469, 258] width 26 height 26
type input "01-10-2025"
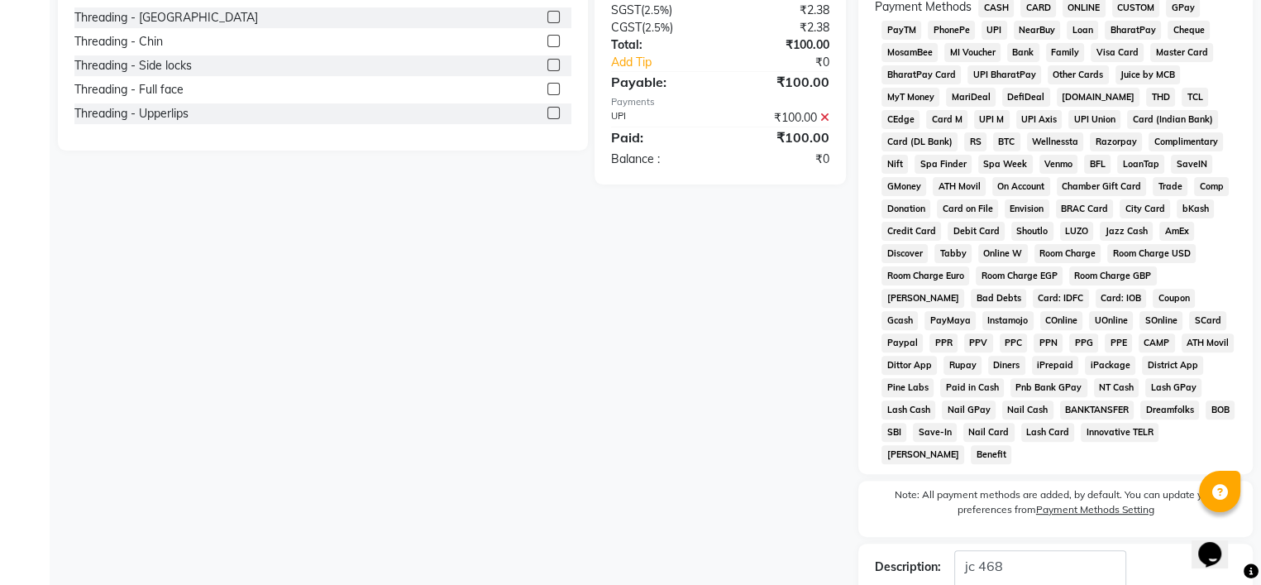
scroll to position [596, 0]
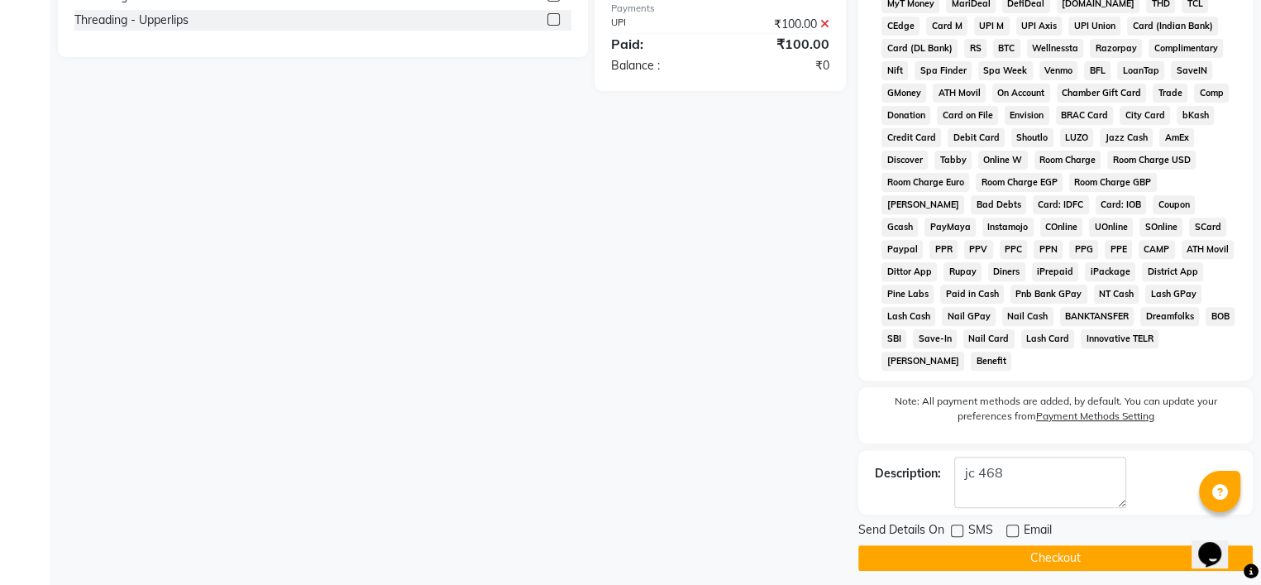
click at [938, 558] on button "Checkout" at bounding box center [1055, 558] width 394 height 26
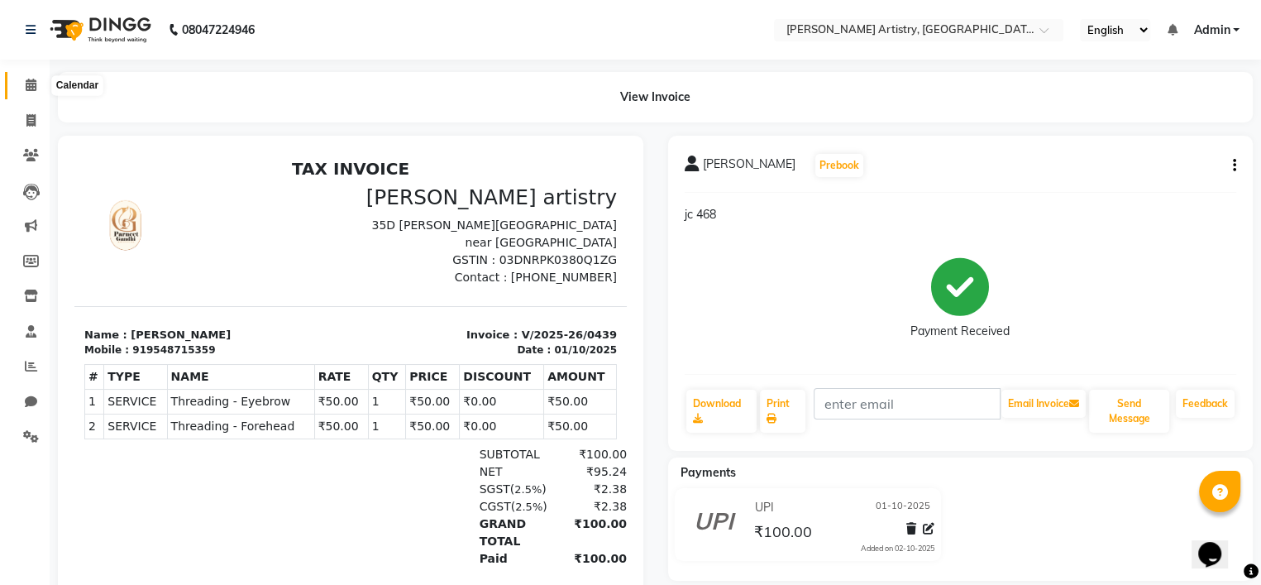
click at [28, 83] on icon at bounding box center [31, 85] width 11 height 12
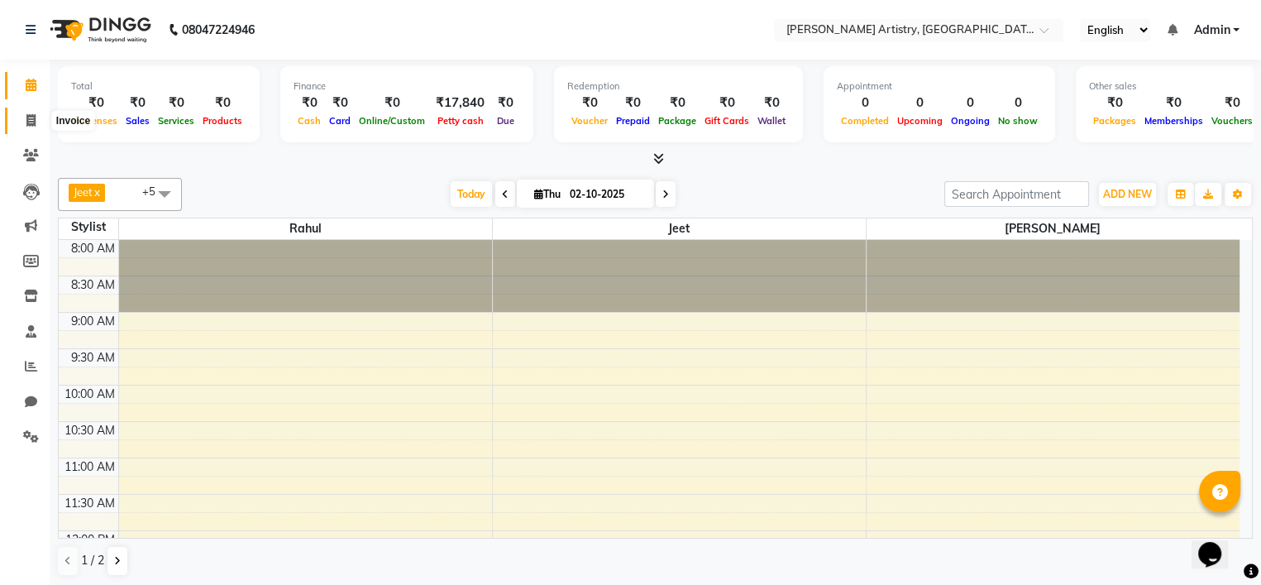
click at [24, 112] on span at bounding box center [31, 121] width 29 height 19
select select "service"
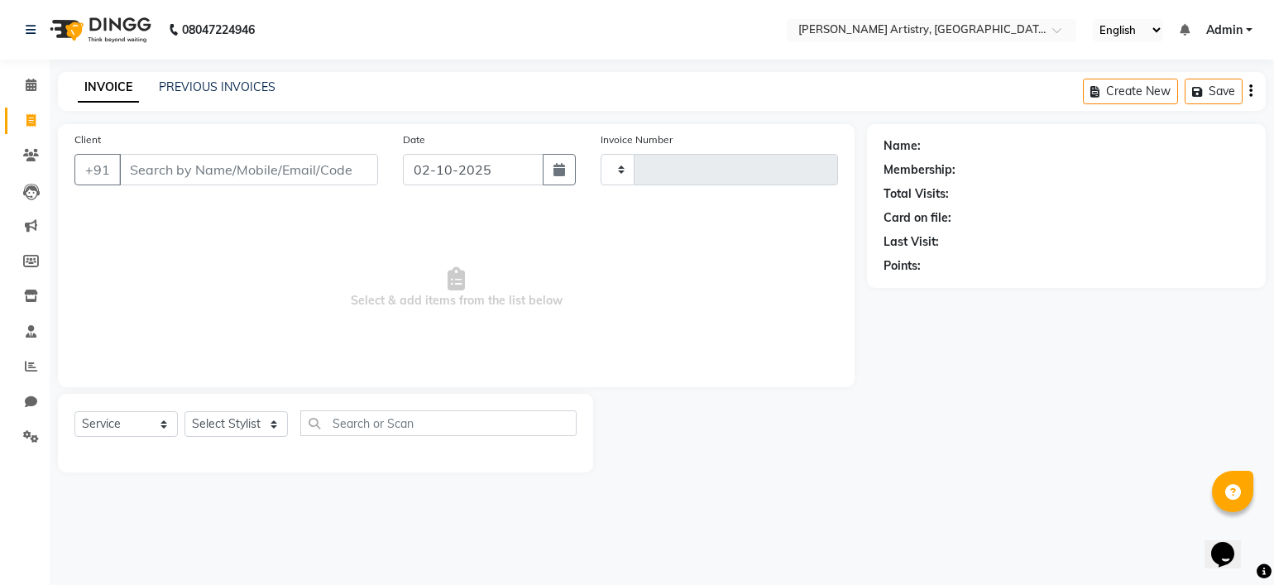
type input "0440"
select select "8322"
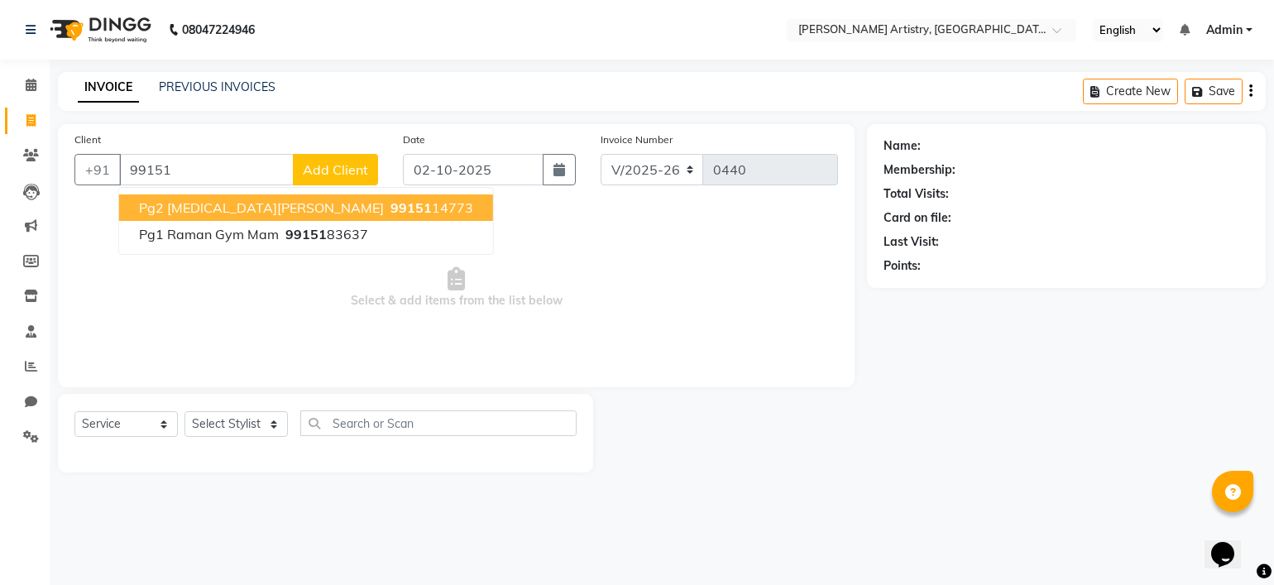
click at [162, 205] on span "Pg2 Nikita Garg" at bounding box center [261, 207] width 245 height 17
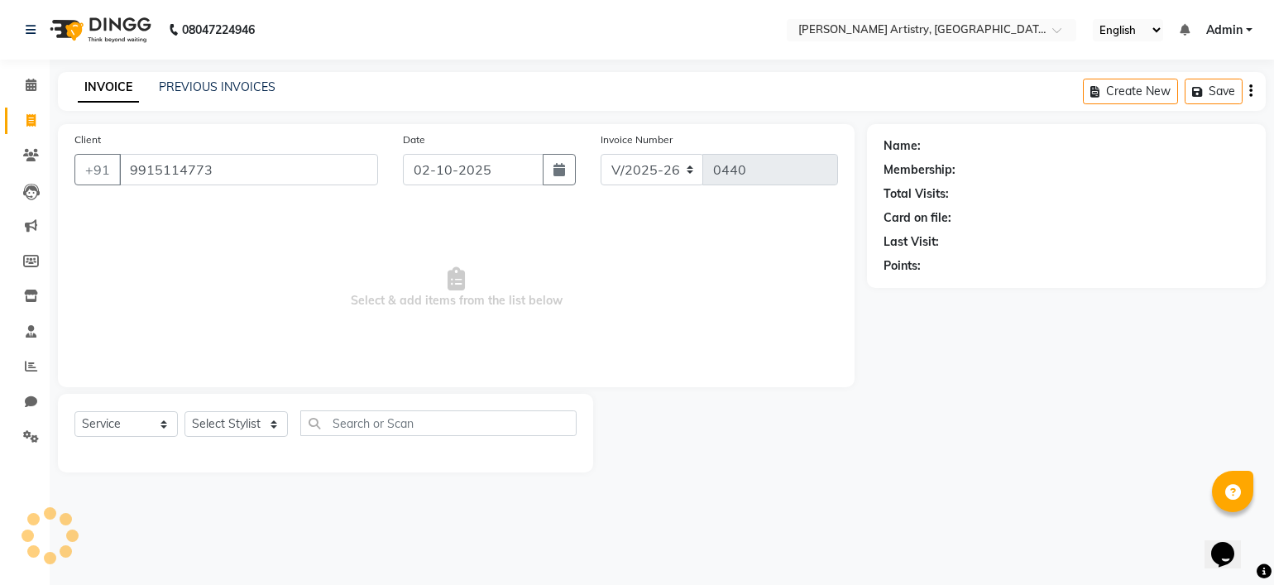
type input "9915114773"
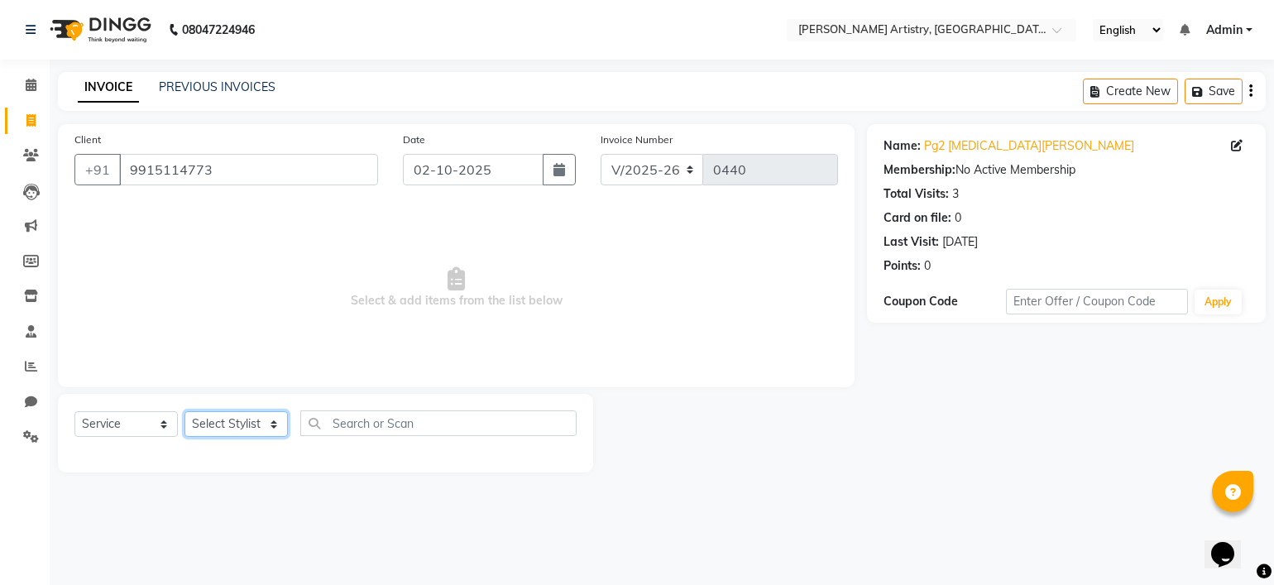
click at [232, 432] on select "Select Stylist Jeet Lakshmi Mannu Navneet Parneet Gandhi Rahul Sagar Sahil Sana" at bounding box center [235, 424] width 103 height 26
select select "93551"
click at [184, 412] on select "Select Stylist Jeet Lakshmi Mannu Navneet Parneet Gandhi Rahul Sagar Sahil Sana" at bounding box center [235, 424] width 103 height 26
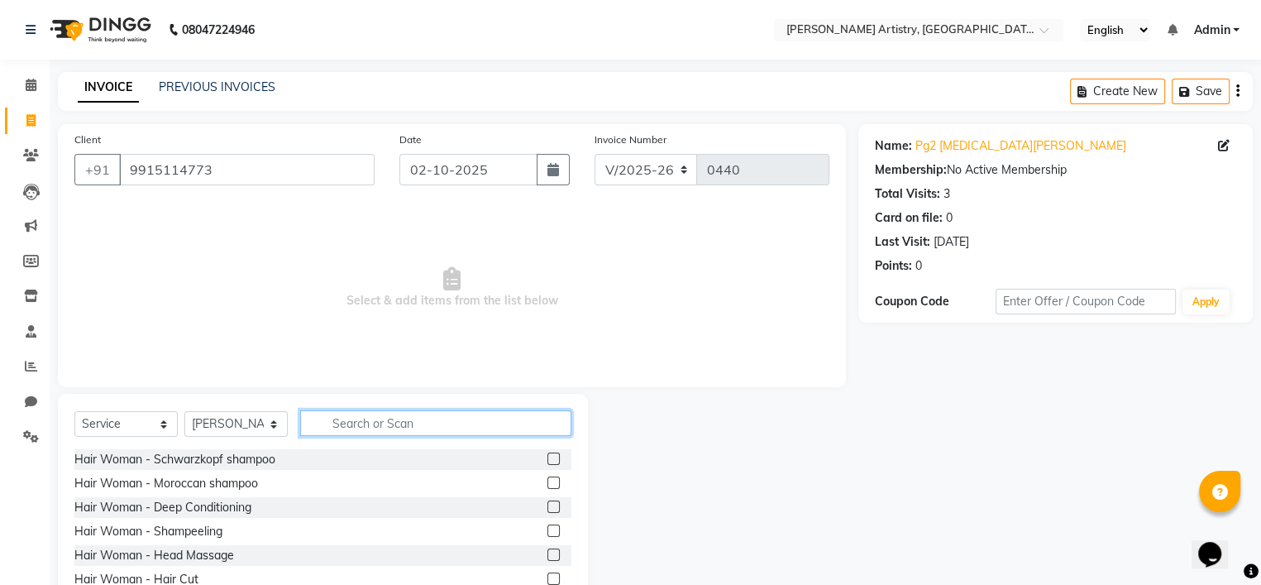
click at [366, 413] on input "text" at bounding box center [435, 423] width 271 height 26
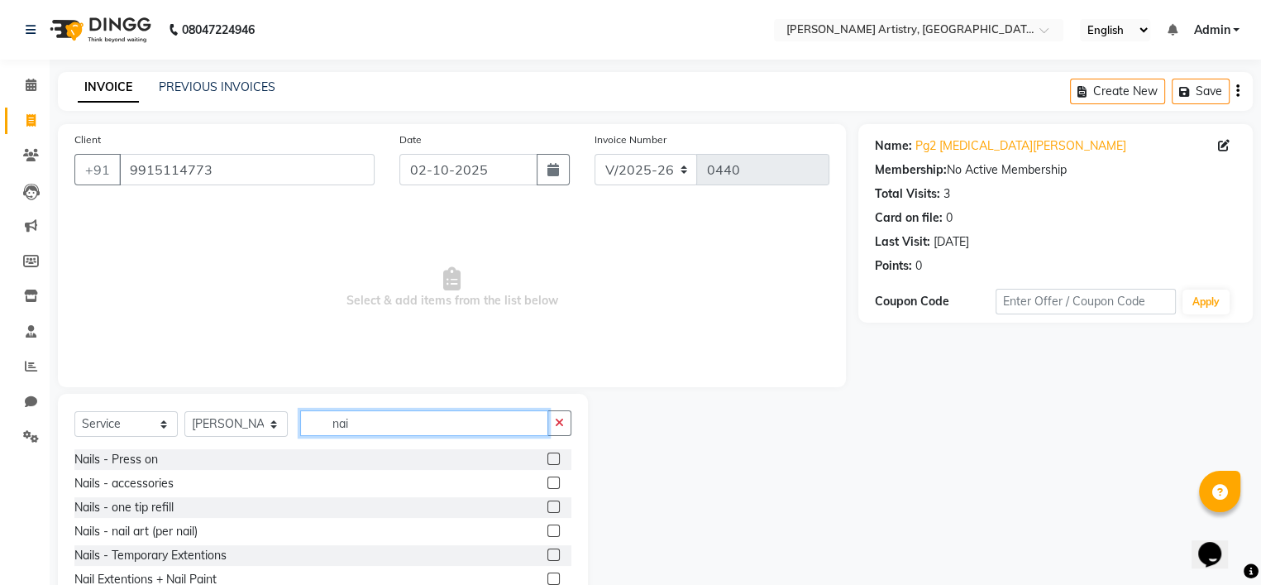
scroll to position [189, 0]
type input "nai"
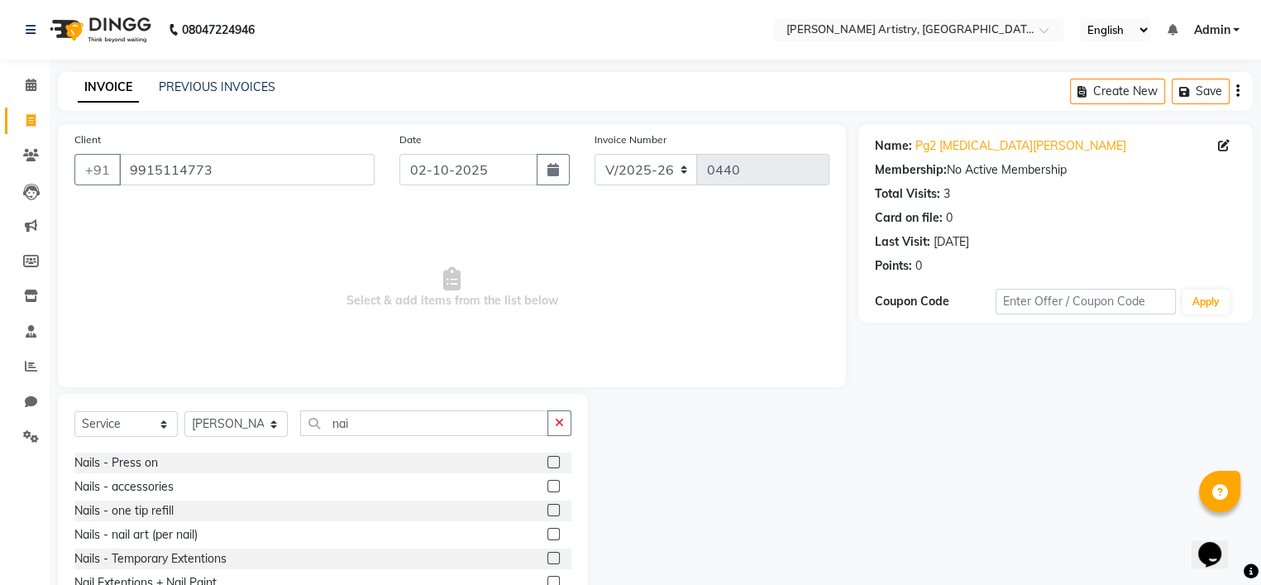
click at [547, 466] on label at bounding box center [553, 462] width 12 height 12
click at [547, 466] on input "checkbox" at bounding box center [552, 462] width 11 height 11
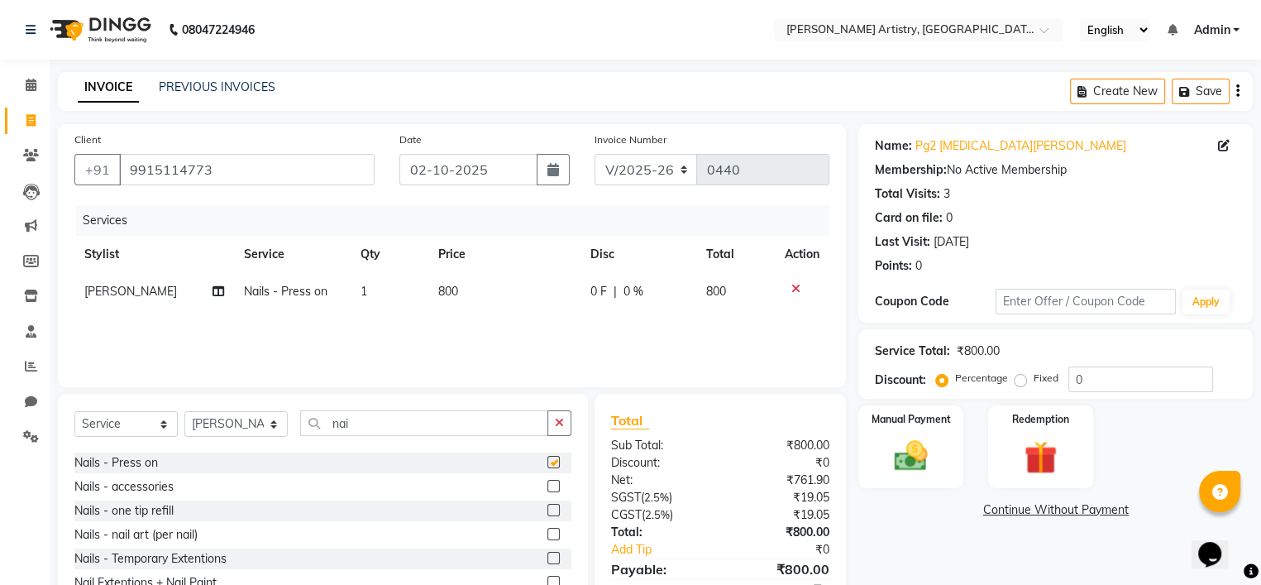
checkbox input "false"
click at [594, 298] on span "0 F" at bounding box center [598, 291] width 17 height 17
select select "93551"
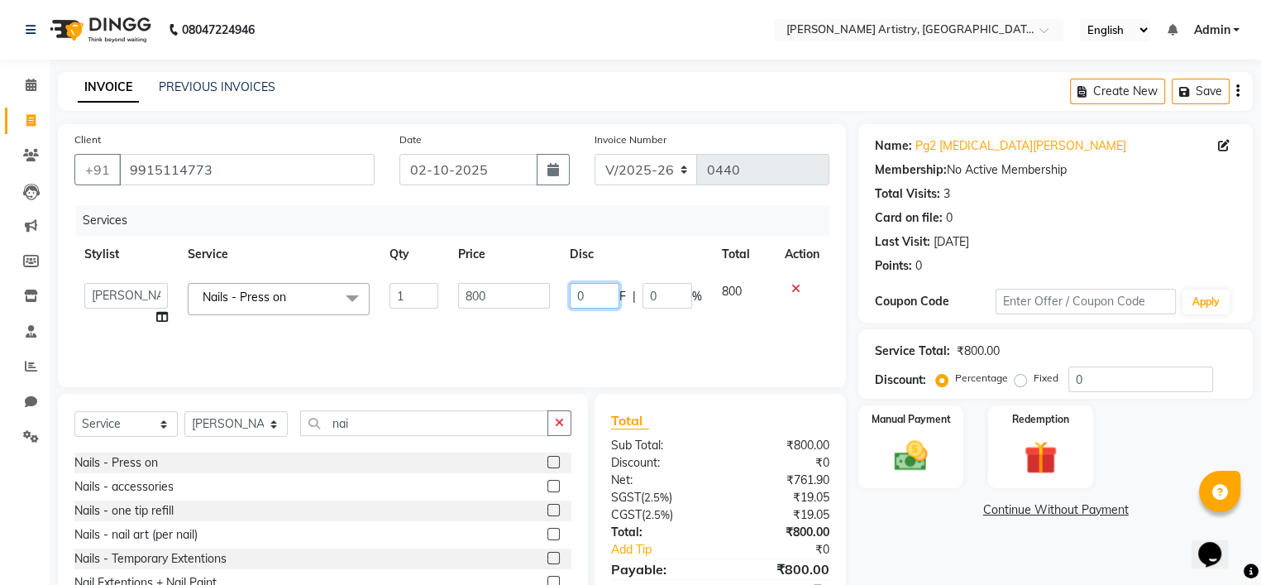
click at [609, 293] on input "0" at bounding box center [595, 296] width 50 height 26
type input "700"
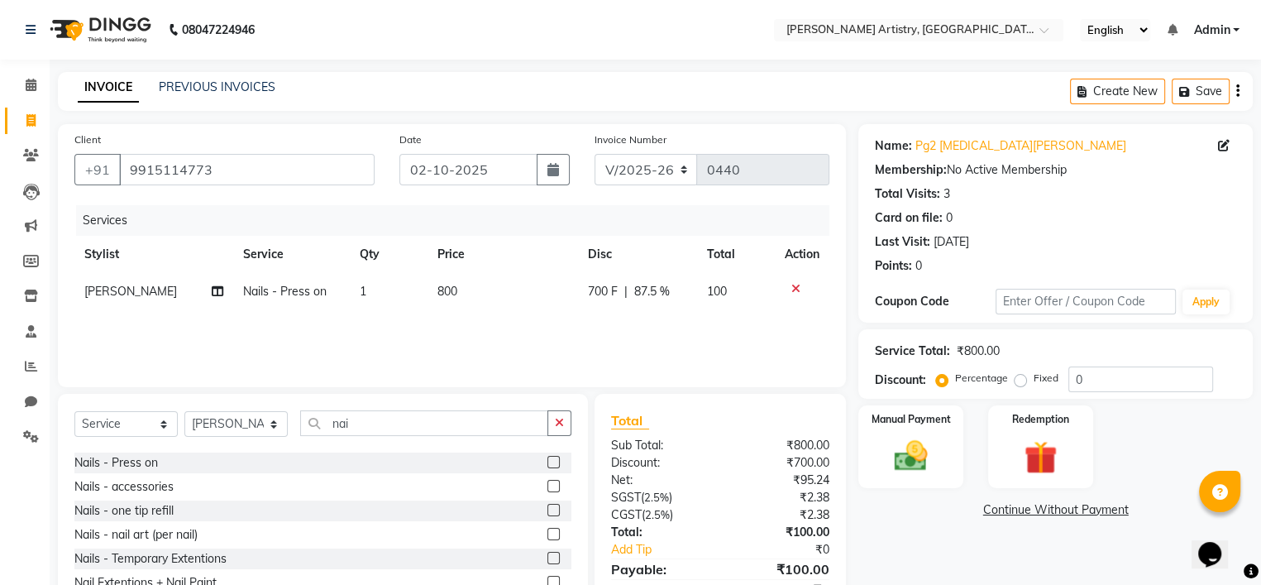
click at [465, 282] on td "800" at bounding box center [503, 291] width 151 height 37
select select "93551"
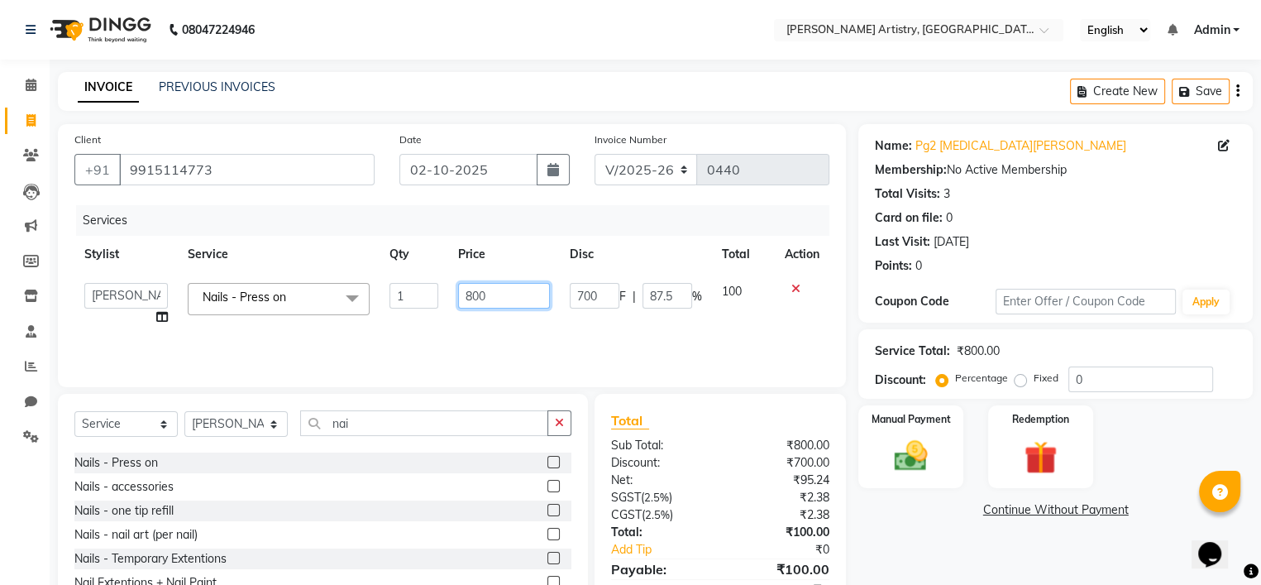
click at [498, 290] on input "800" at bounding box center [504, 296] width 92 height 26
type input "8"
type input "0"
type input "100"
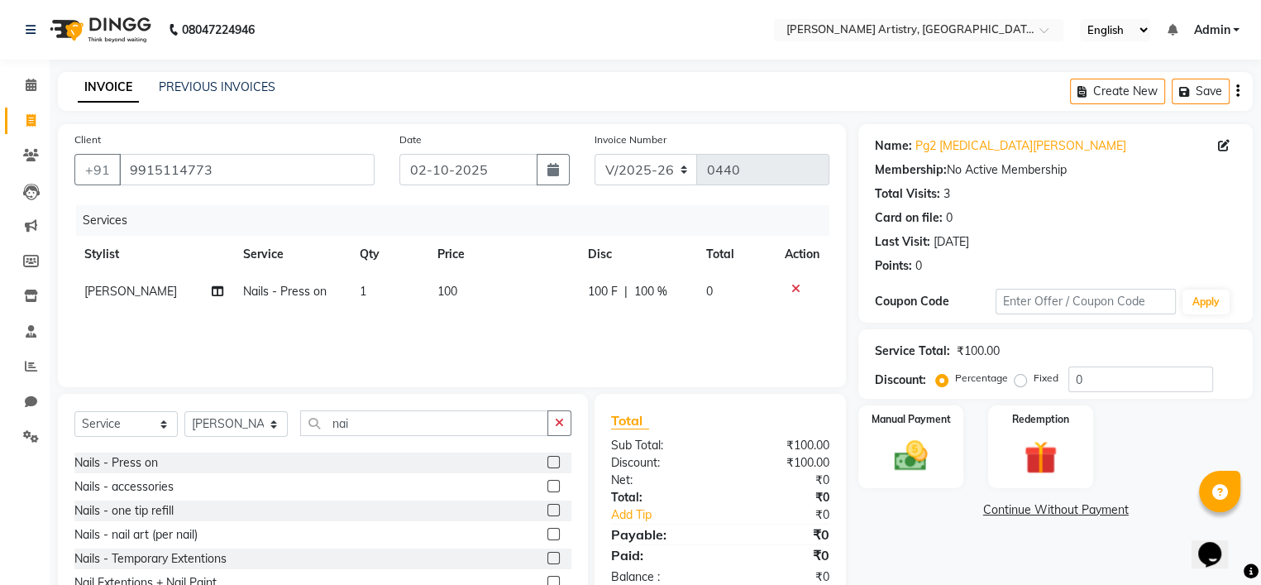
click at [603, 297] on span "100 F" at bounding box center [603, 291] width 30 height 17
select select "93551"
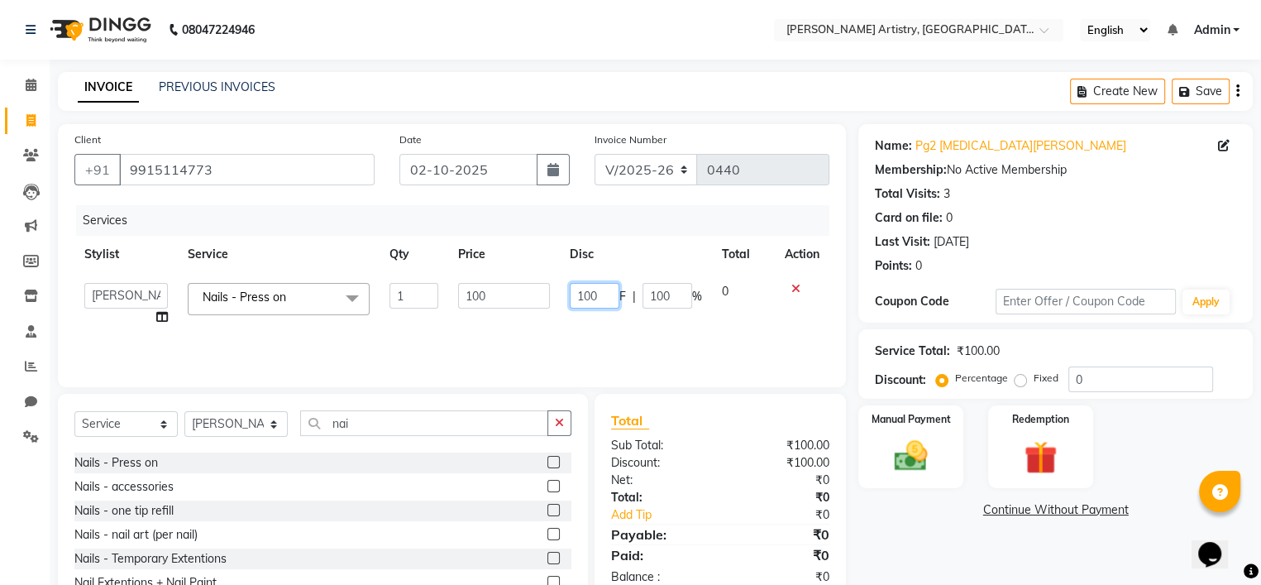
click at [603, 297] on input "100" at bounding box center [595, 296] width 50 height 26
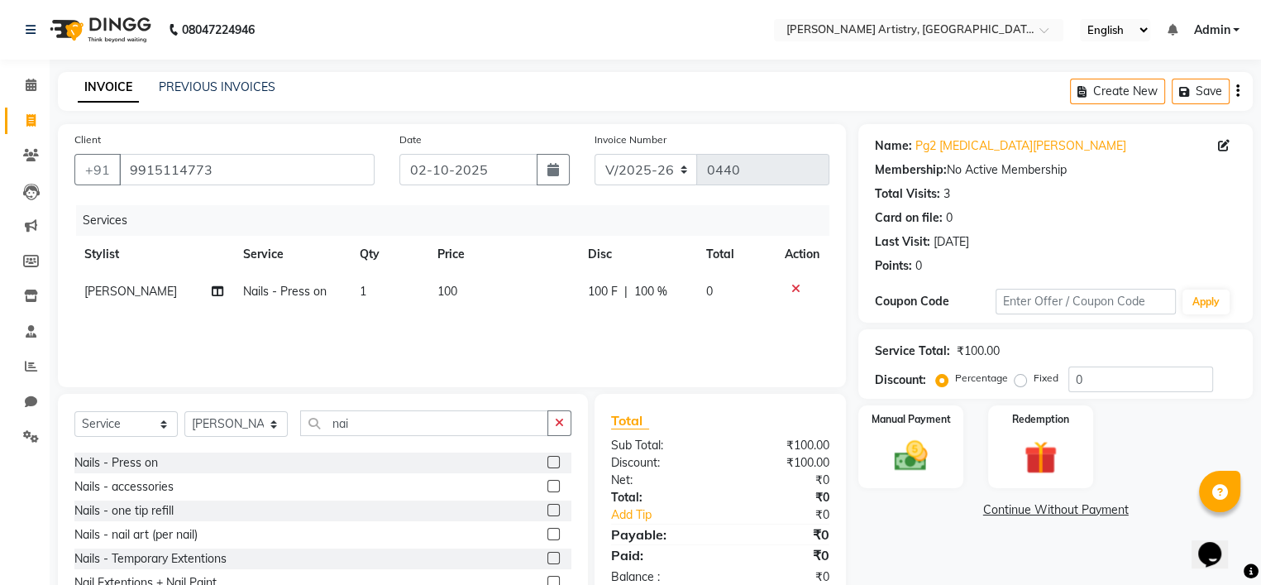
click at [489, 294] on td "100" at bounding box center [503, 291] width 151 height 37
select select "93551"
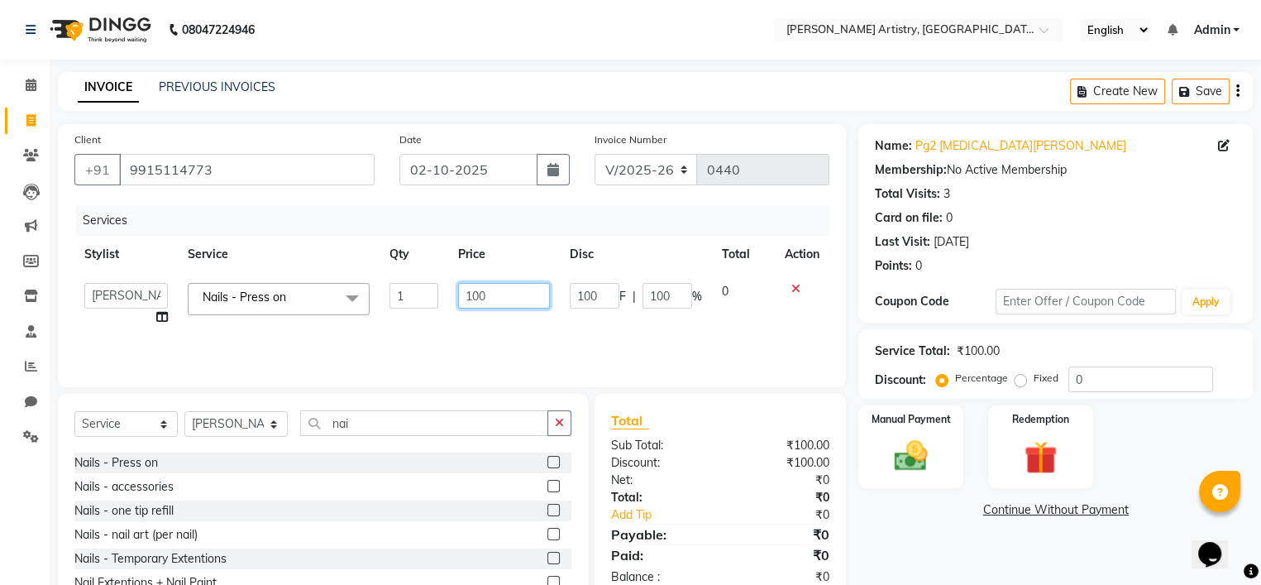
click at [489, 294] on input "100" at bounding box center [504, 296] width 92 height 26
type input "1000"
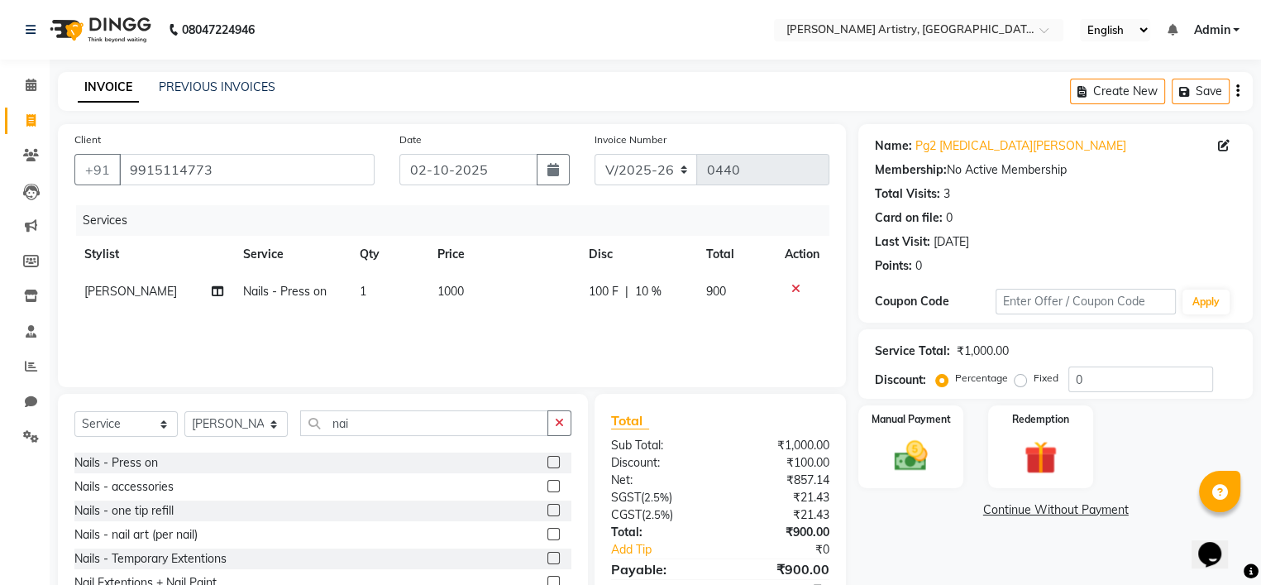
click at [598, 301] on td "100 F | 10 %" at bounding box center [637, 291] width 117 height 37
select select "93551"
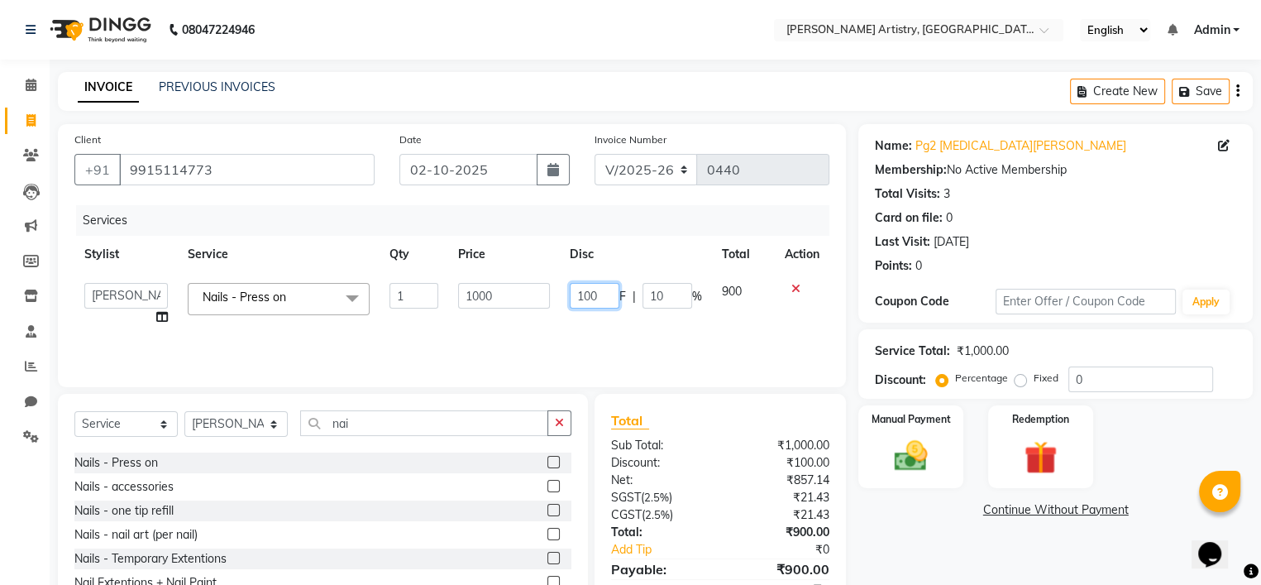
click at [600, 294] on input "100" at bounding box center [595, 296] width 50 height 26
type input "1"
type input "300"
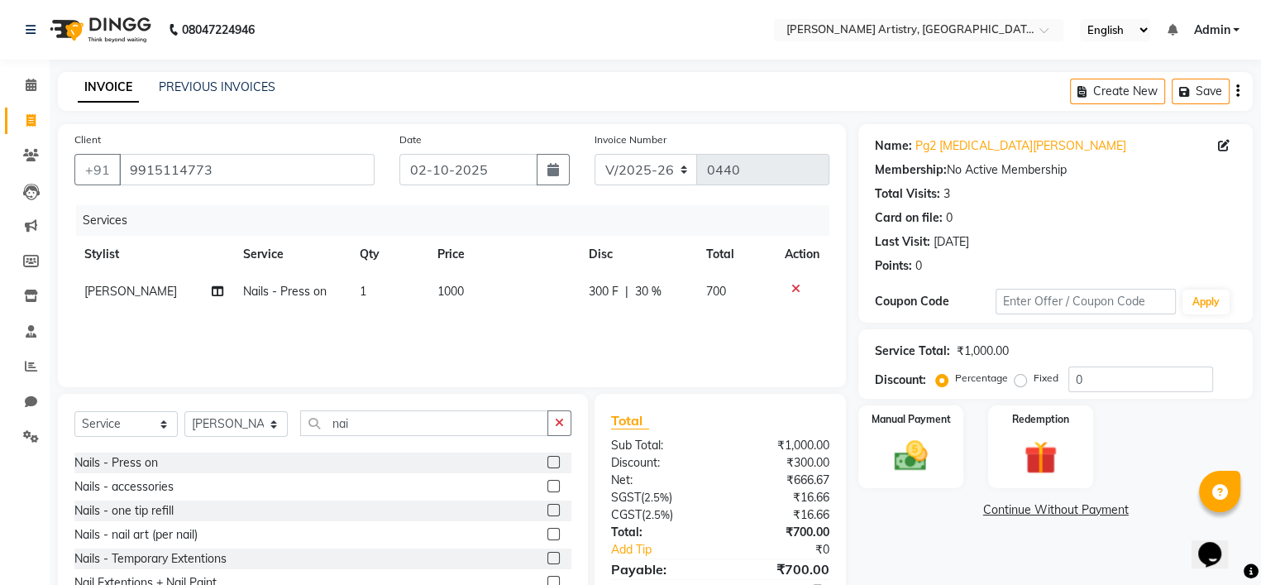
click at [664, 341] on div "Services Stylist Service Qty Price Disc Total Action Navneet Nails - Press on 1…" at bounding box center [451, 287] width 755 height 165
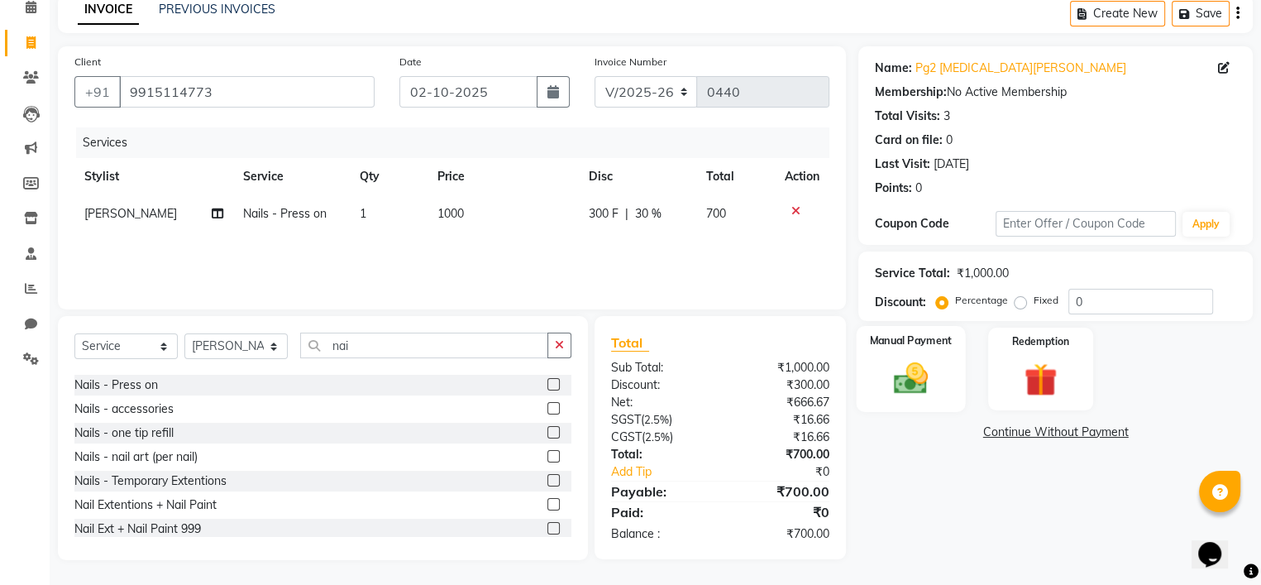
click at [901, 368] on img at bounding box center [911, 379] width 56 height 40
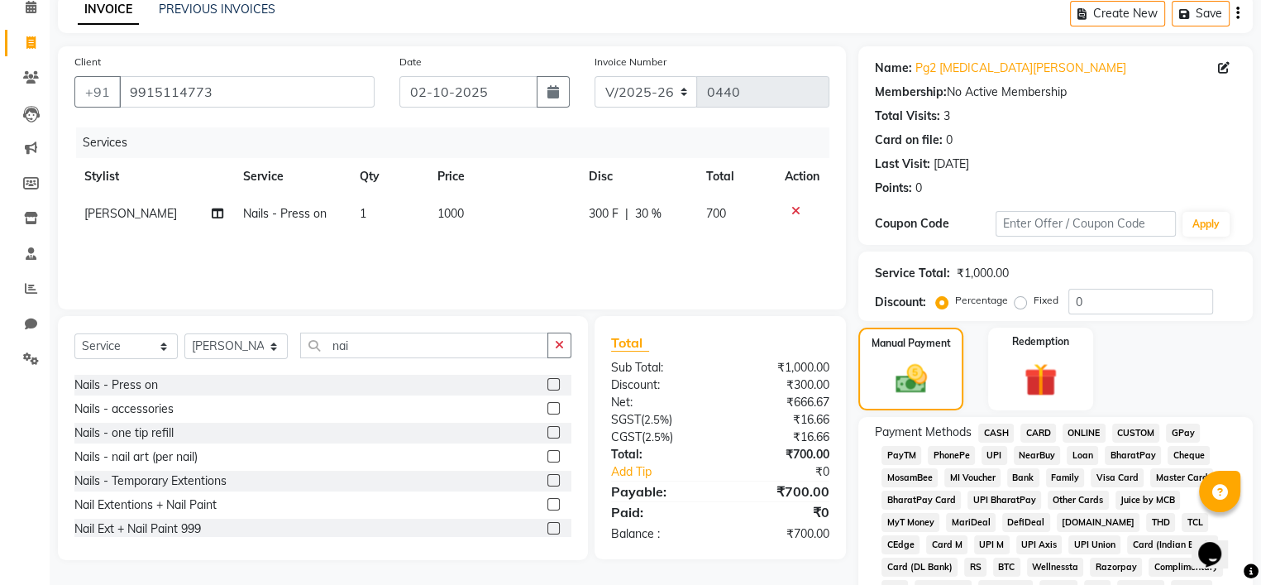
click at [559, 76] on div at bounding box center [553, 91] width 33 height 31
click at [552, 96] on icon "button" at bounding box center [553, 91] width 12 height 13
select select "10"
select select "2025"
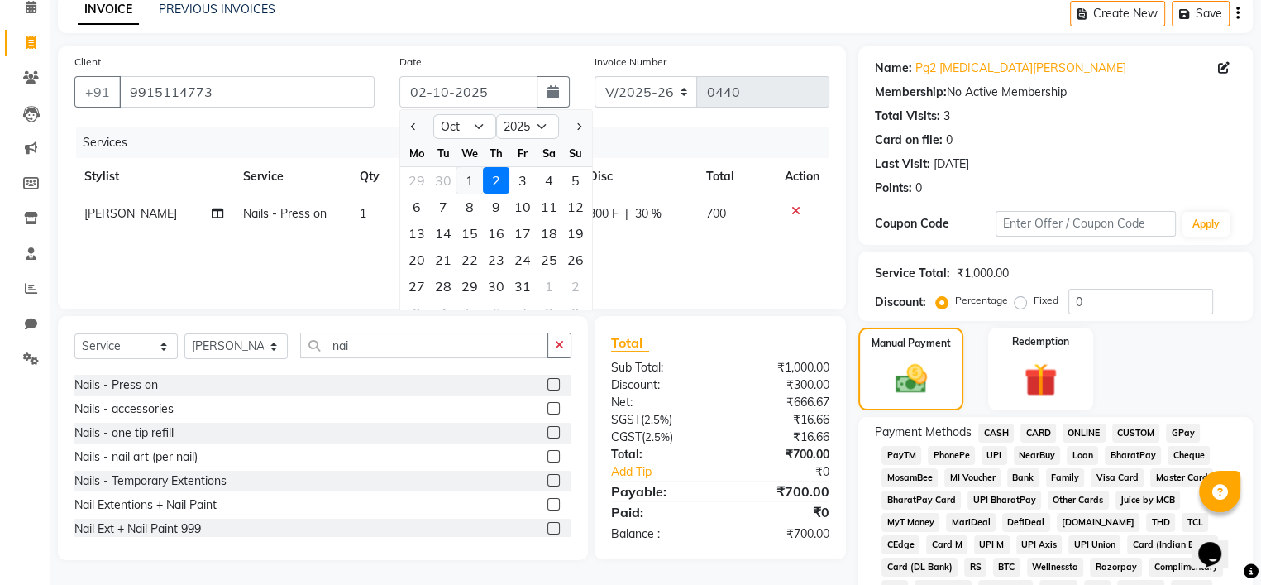
click at [480, 179] on div "1" at bounding box center [469, 180] width 26 height 26
type input "01-10-2025"
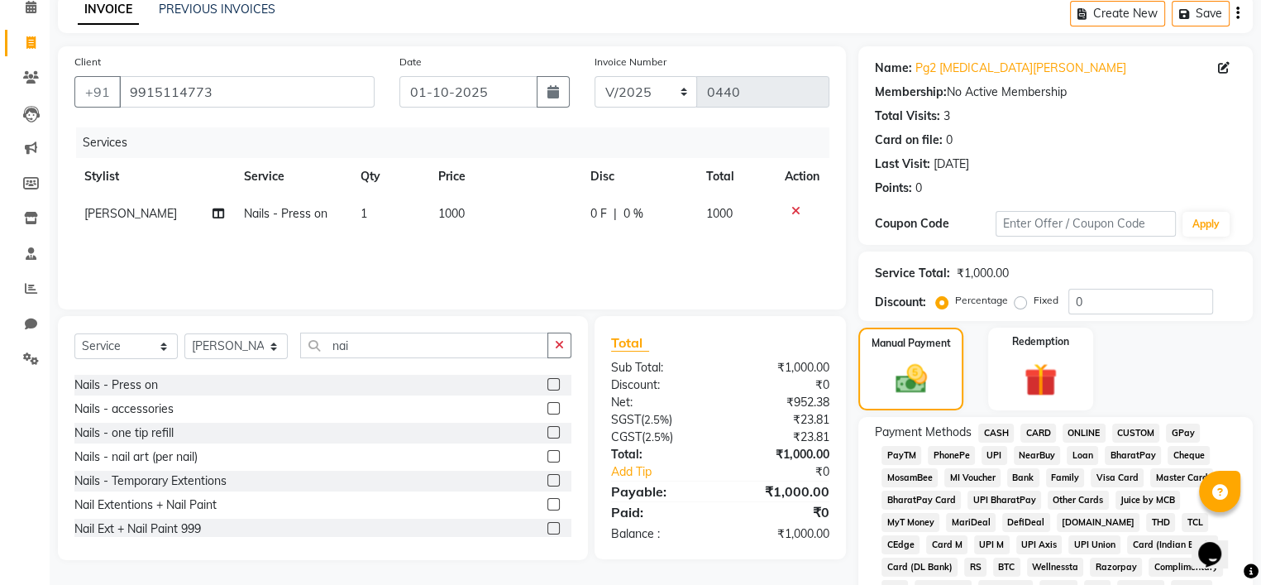
click at [996, 436] on span "CASH" at bounding box center [996, 432] width 36 height 19
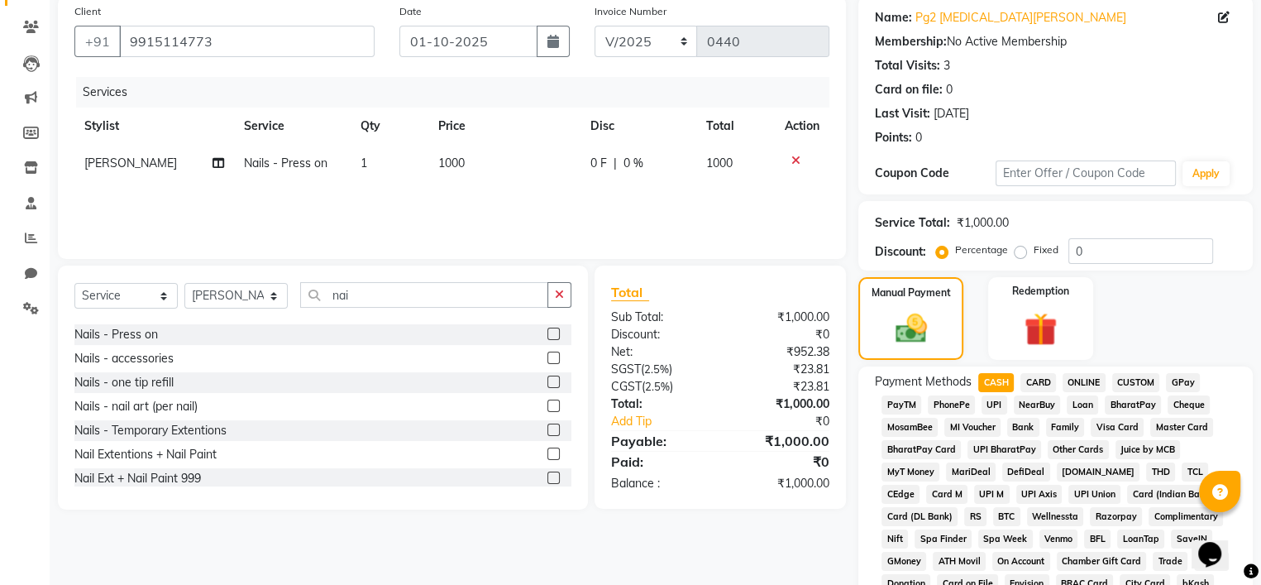
scroll to position [120, 0]
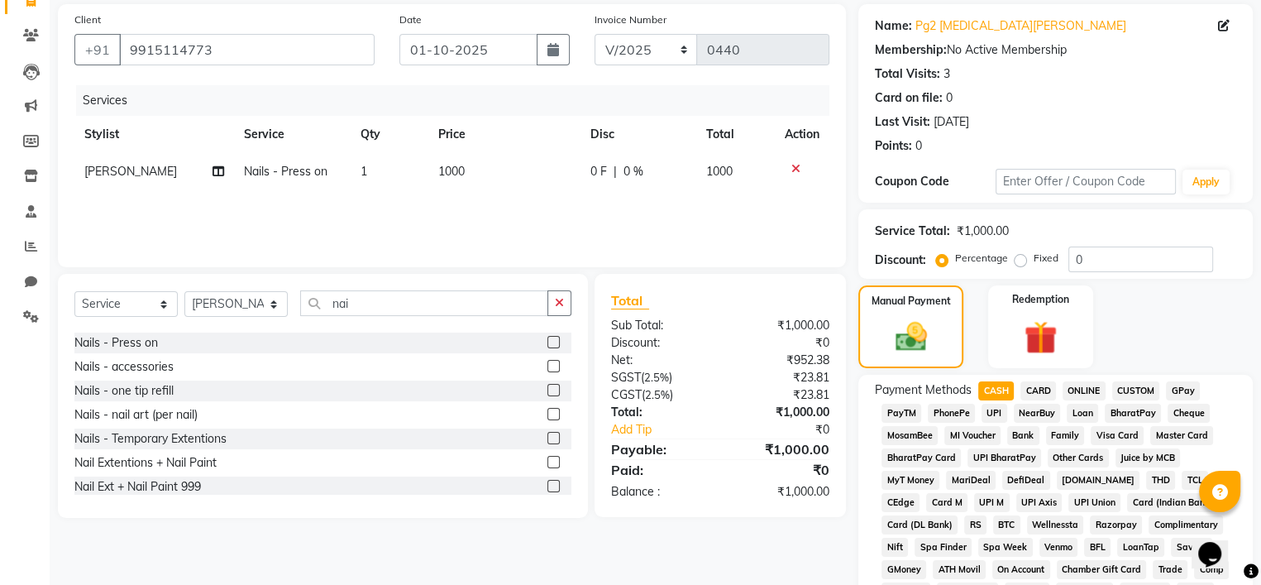
click at [590, 174] on span "0 F" at bounding box center [598, 171] width 17 height 17
select select "93551"
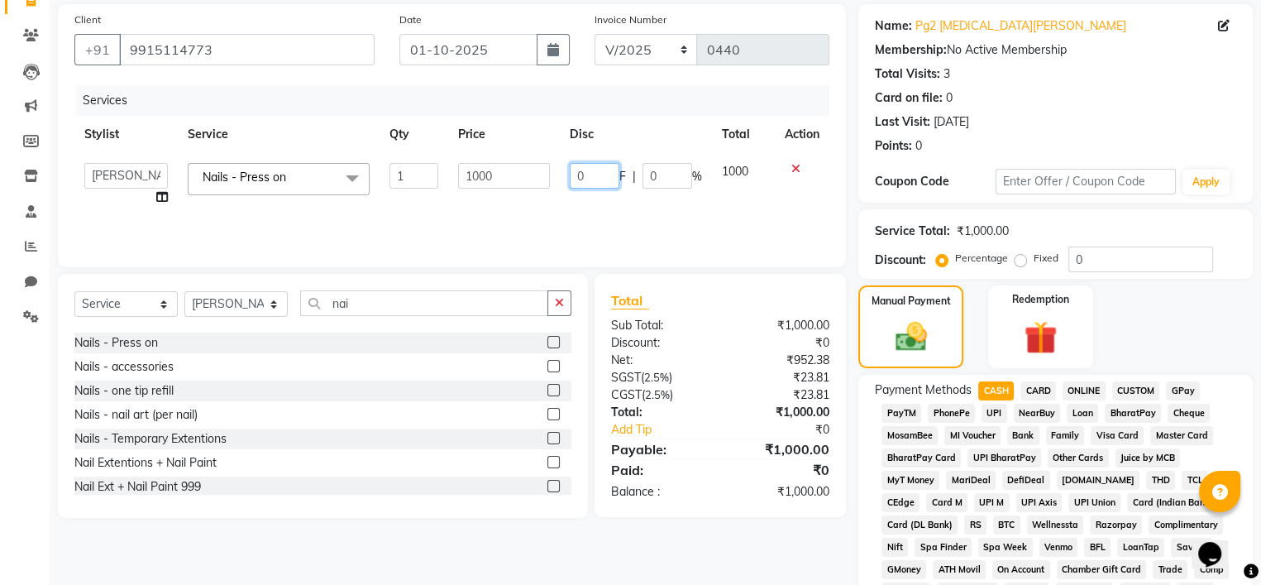
click at [595, 174] on input "0" at bounding box center [595, 176] width 50 height 26
type input "0300"
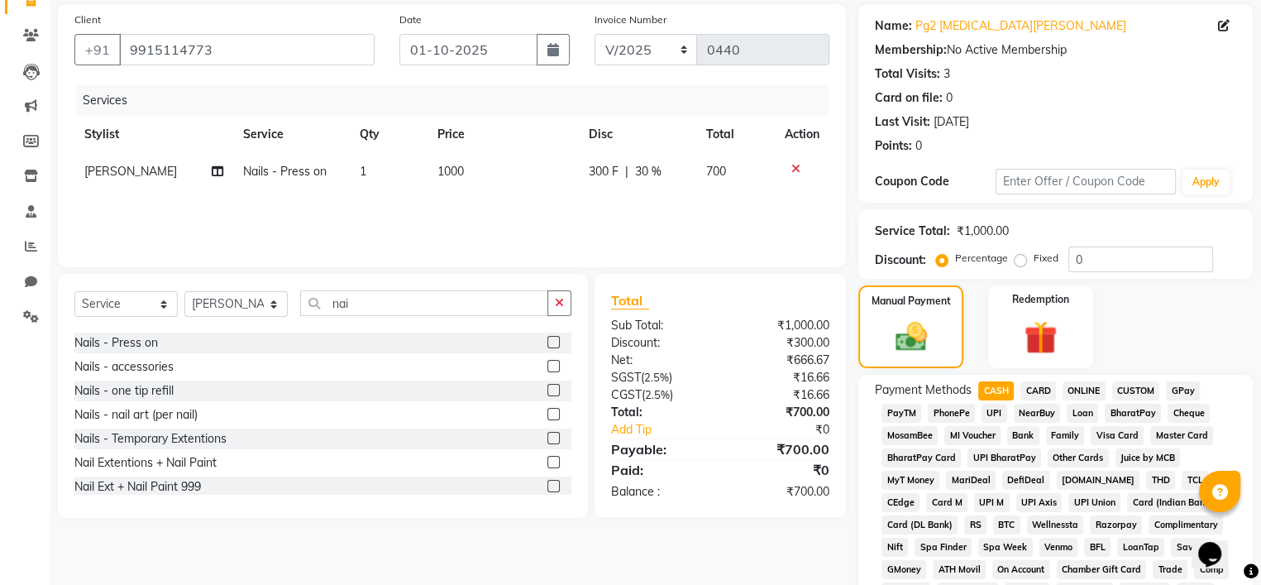
click at [678, 217] on div "Services Stylist Service Qty Price Disc Total Action Navneet Nails - Press on 1…" at bounding box center [451, 167] width 755 height 165
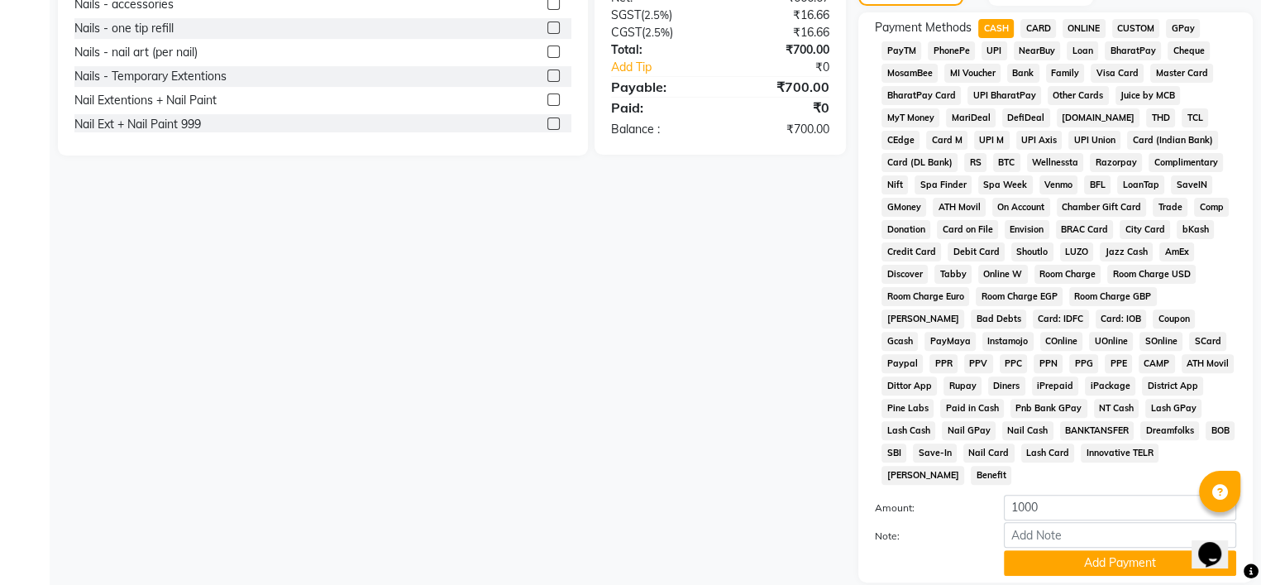
scroll to position [592, 0]
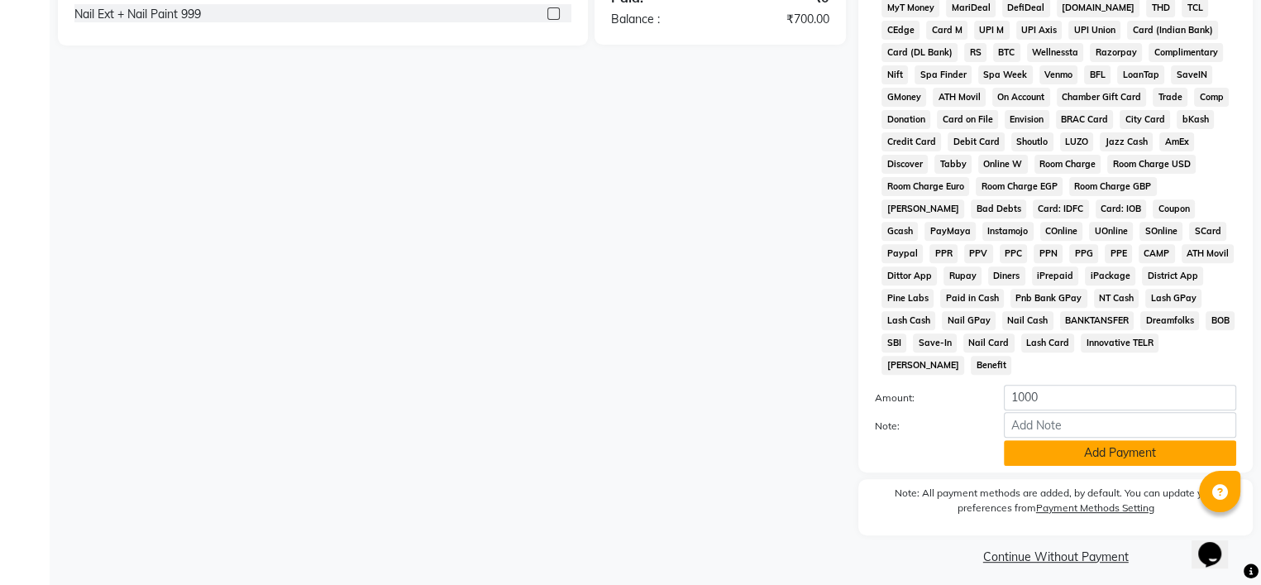
click at [1073, 453] on button "Add Payment" at bounding box center [1120, 453] width 232 height 26
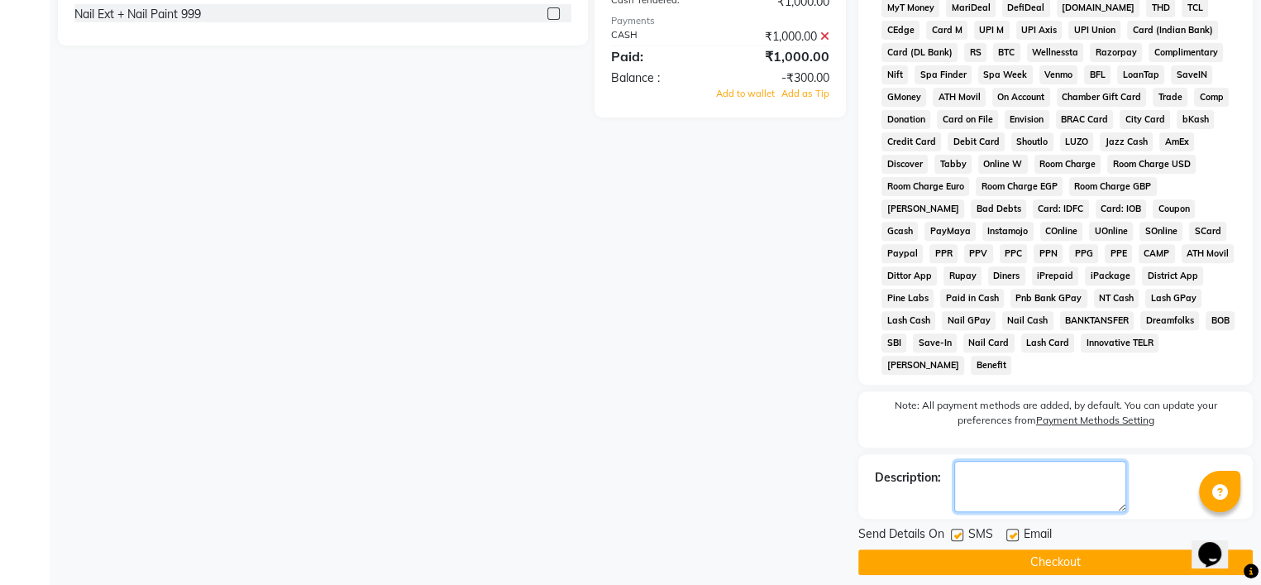
click at [1013, 494] on textarea at bounding box center [1040, 486] width 172 height 51
type textarea "jc 469"
click at [959, 528] on label at bounding box center [957, 534] width 12 height 12
click at [959, 530] on input "checkbox" at bounding box center [956, 535] width 11 height 11
checkbox input "false"
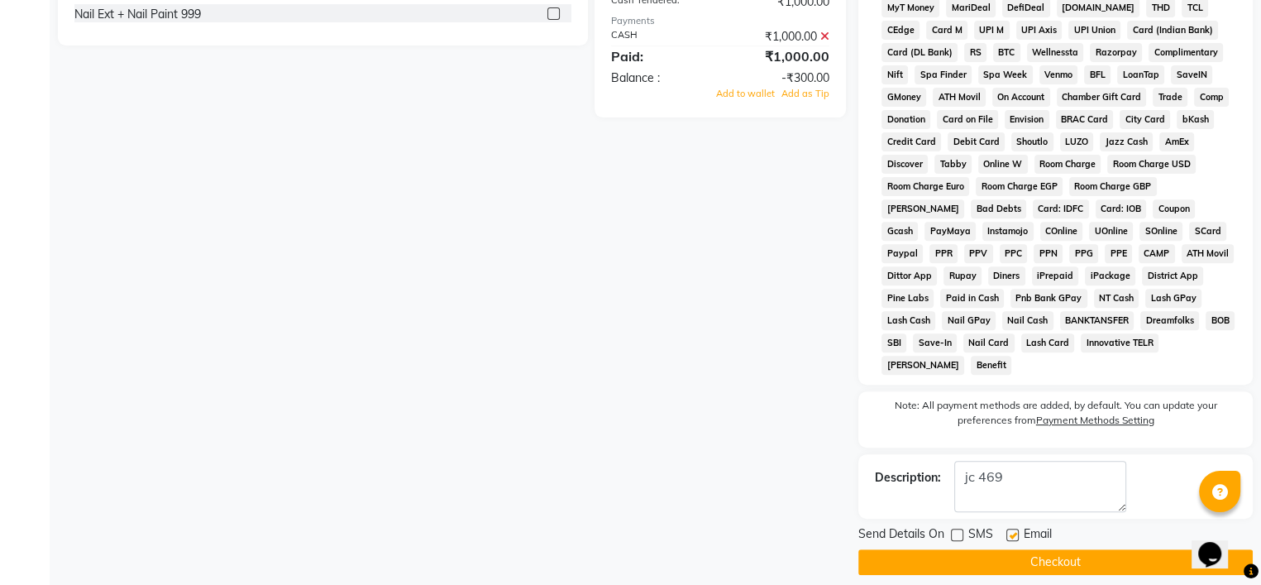
click at [1016, 528] on label at bounding box center [1012, 534] width 12 height 12
click at [1016, 530] on input "checkbox" at bounding box center [1011, 535] width 11 height 11
checkbox input "false"
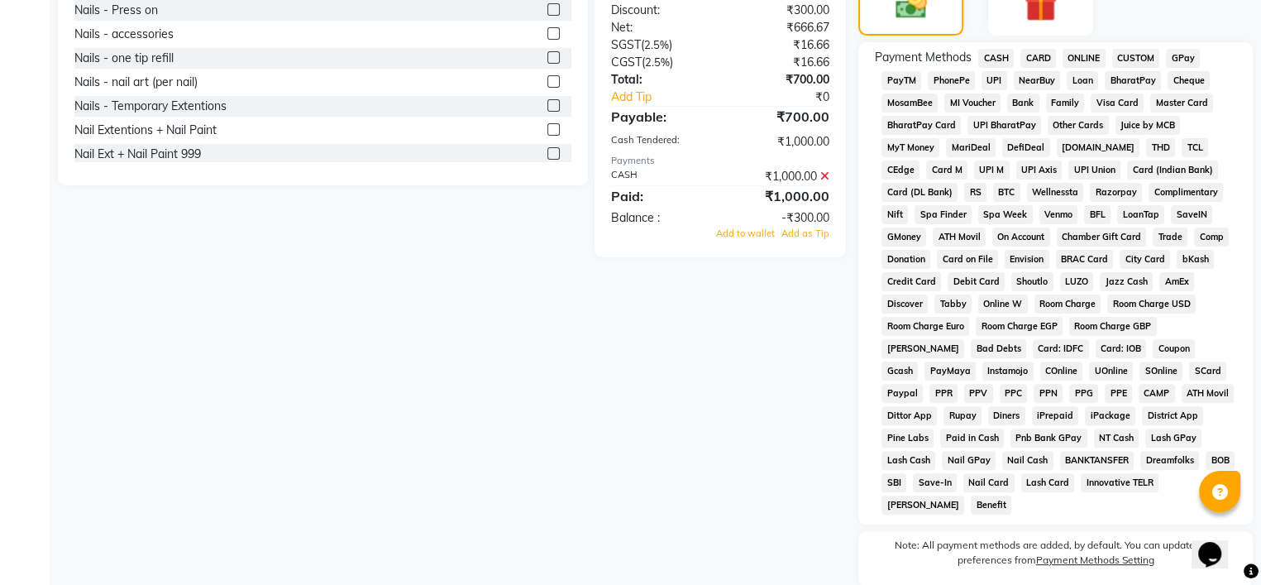
scroll to position [596, 0]
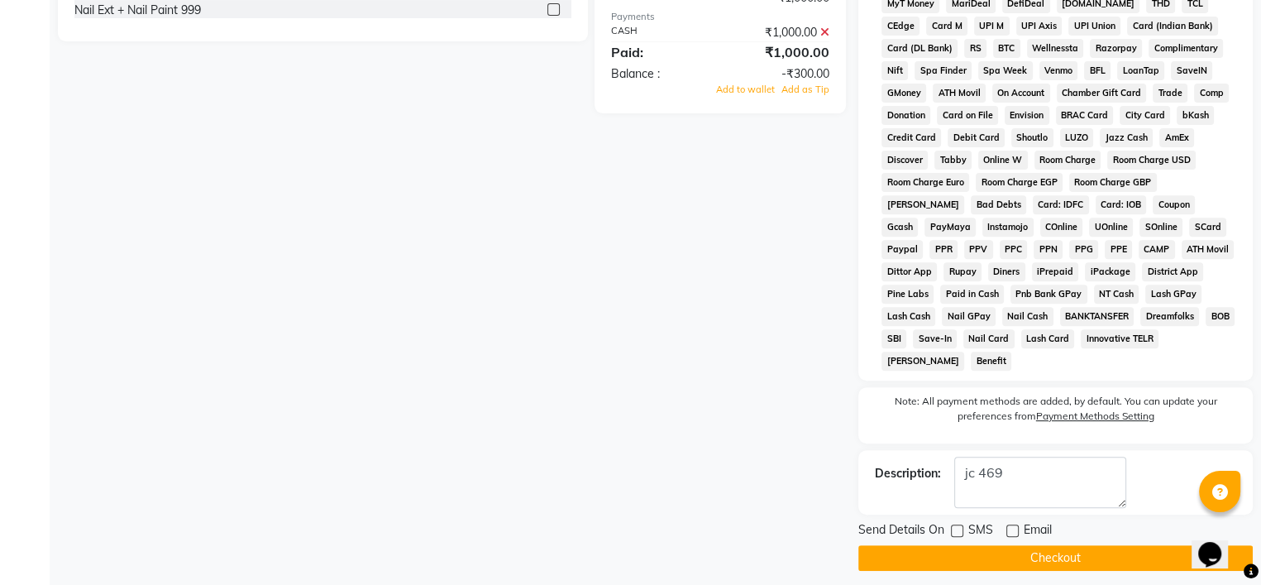
click at [945, 552] on button "Checkout" at bounding box center [1055, 558] width 394 height 26
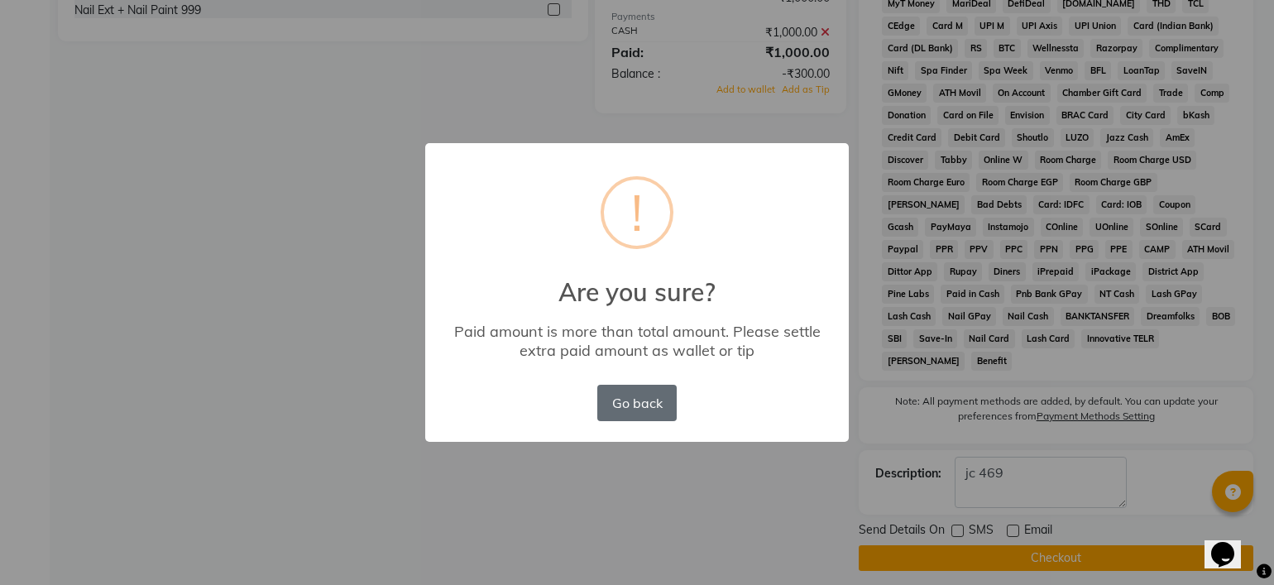
click at [648, 407] on button "Go back" at bounding box center [636, 403] width 79 height 36
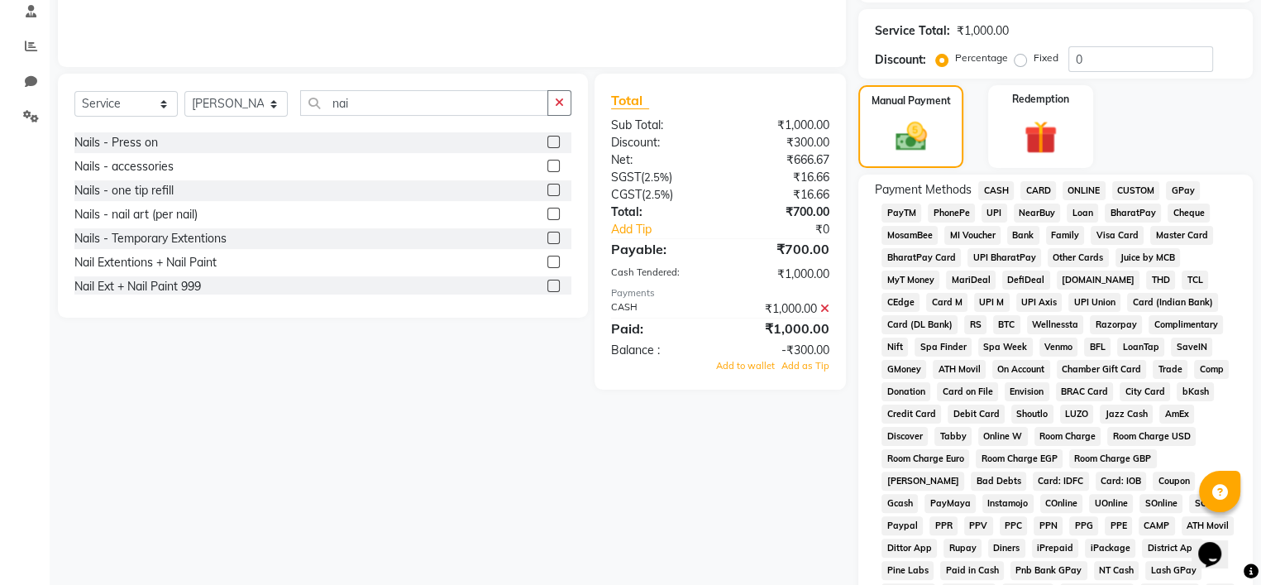
scroll to position [321, 0]
click at [822, 308] on icon at bounding box center [824, 308] width 9 height 12
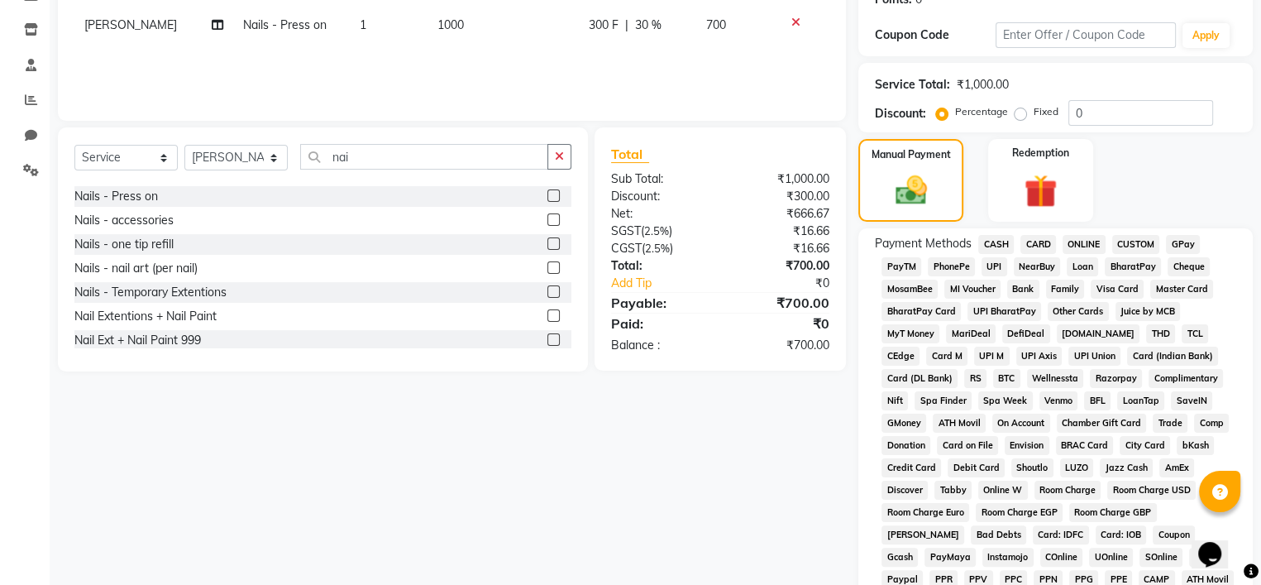
scroll to position [265, 0]
click at [993, 241] on span "CASH" at bounding box center [996, 246] width 36 height 19
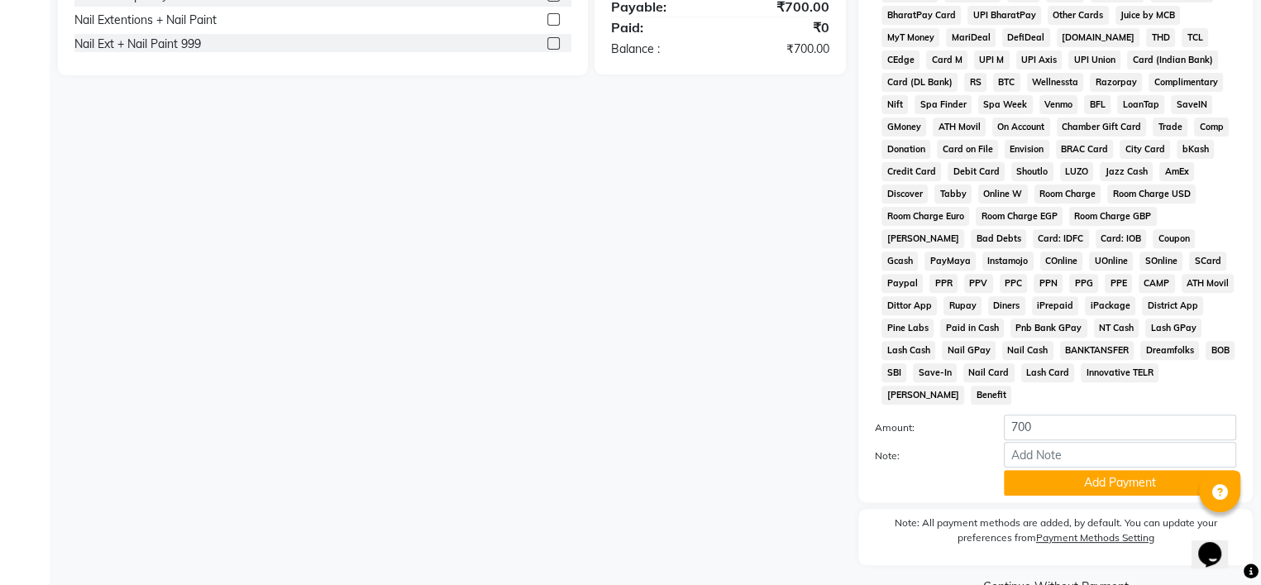
scroll to position [572, 0]
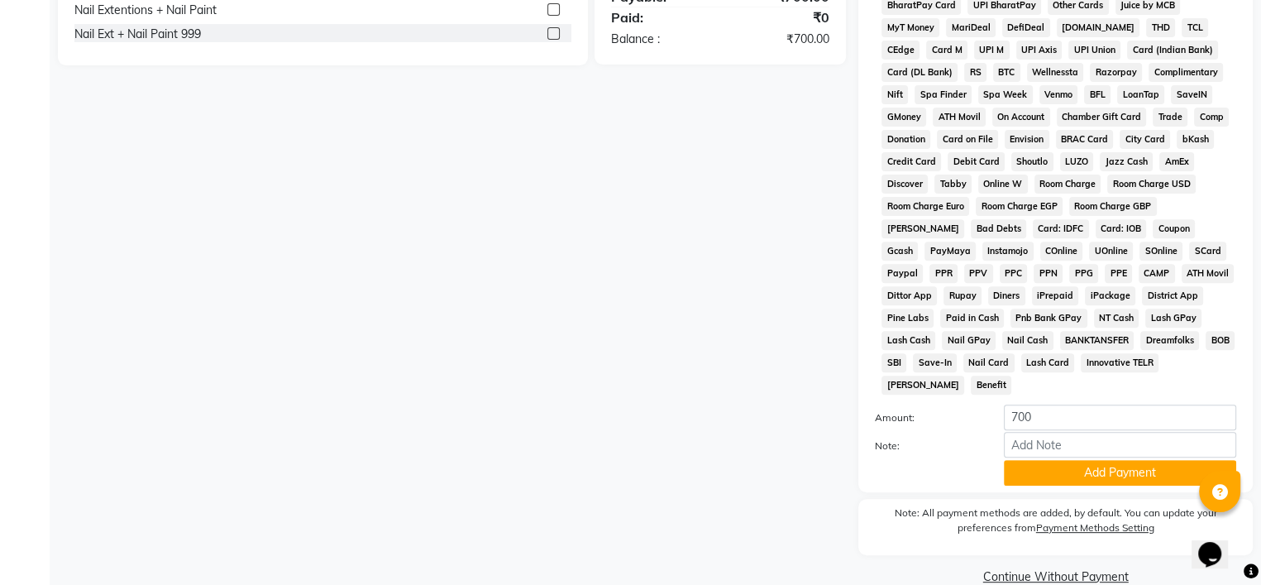
click at [1073, 477] on div "Payment Methods CASH CARD ONLINE CUSTOM GPay PayTM PhonePe UPI NearBuy Loan Bha…" at bounding box center [1055, 207] width 394 height 570
click at [1071, 463] on button "Add Payment" at bounding box center [1120, 473] width 232 height 26
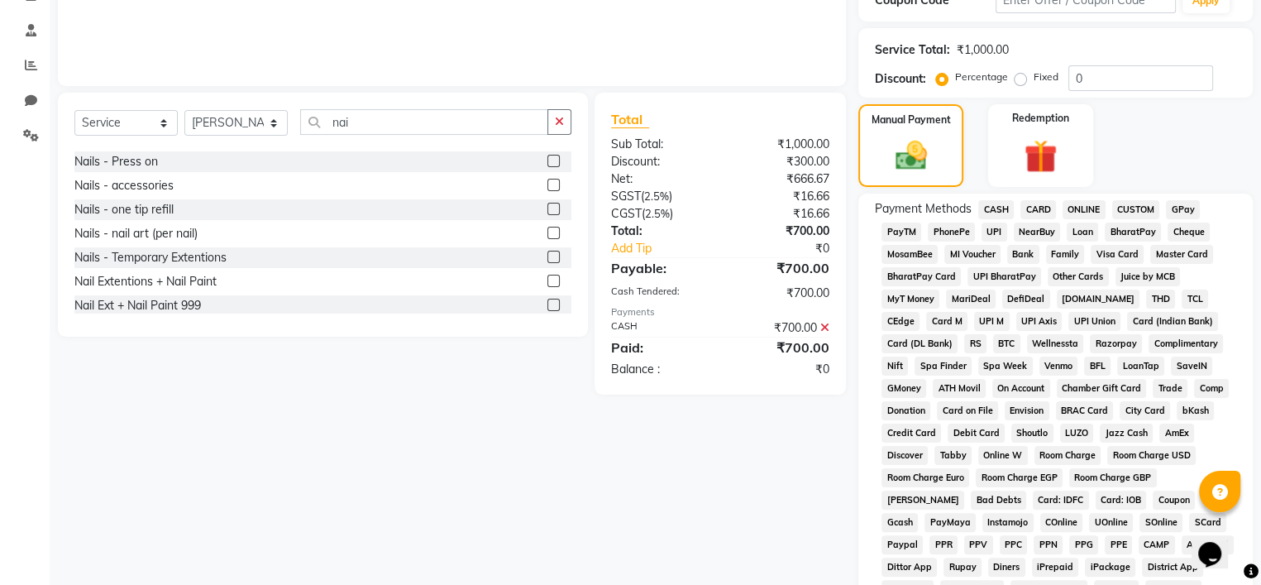
scroll to position [596, 0]
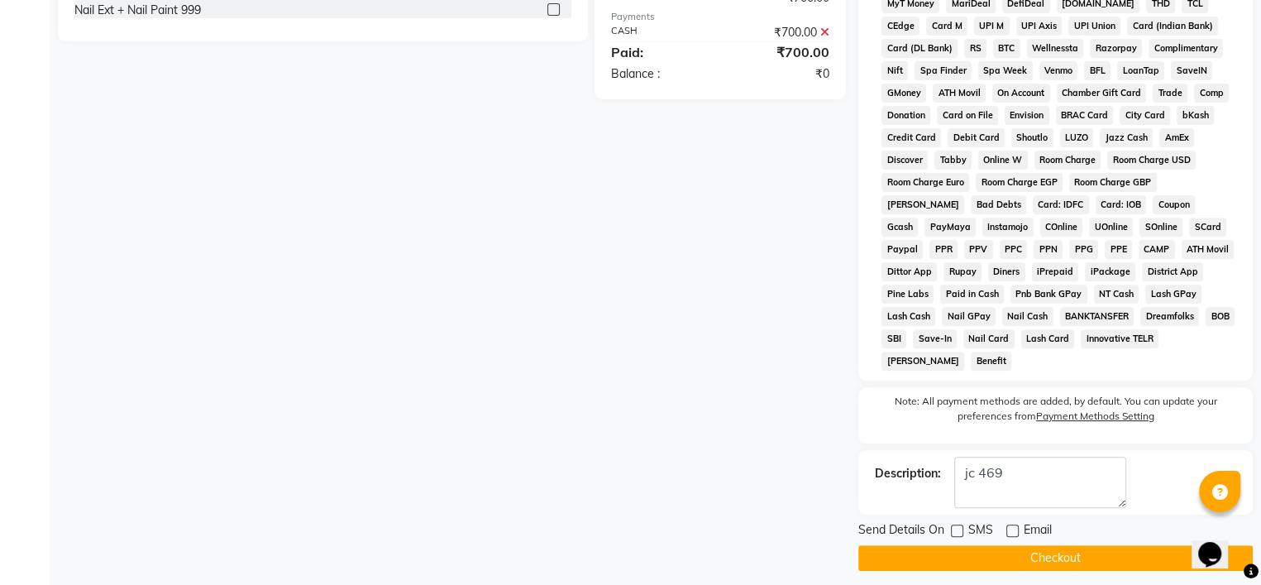
click at [976, 546] on button "Checkout" at bounding box center [1055, 558] width 394 height 26
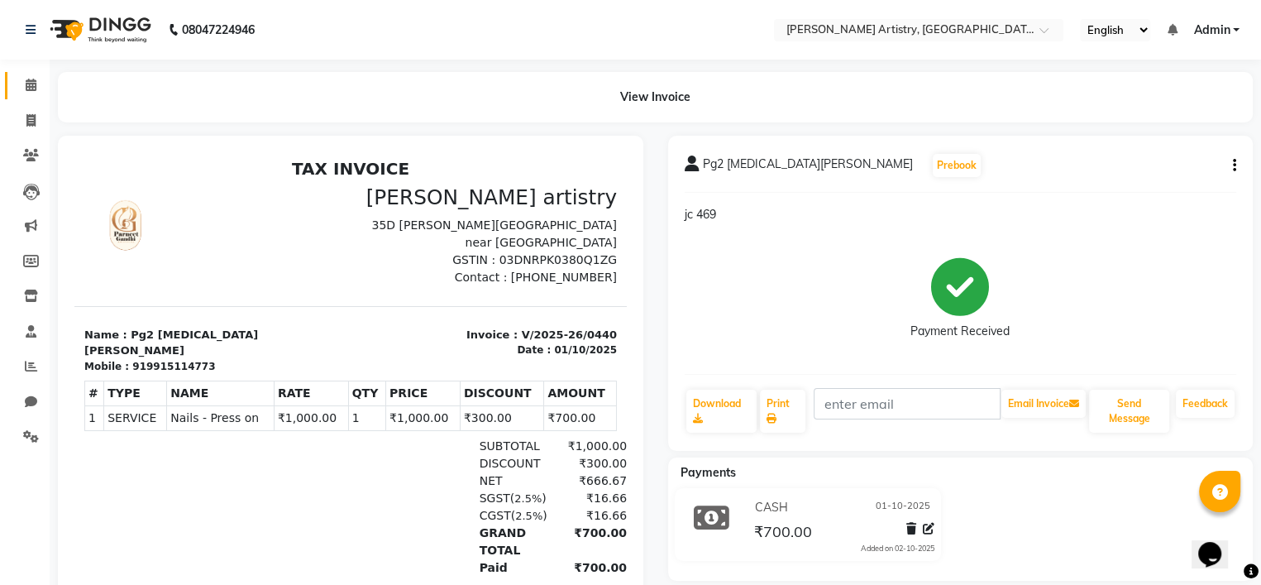
click at [28, 74] on link "Calendar" at bounding box center [25, 85] width 40 height 27
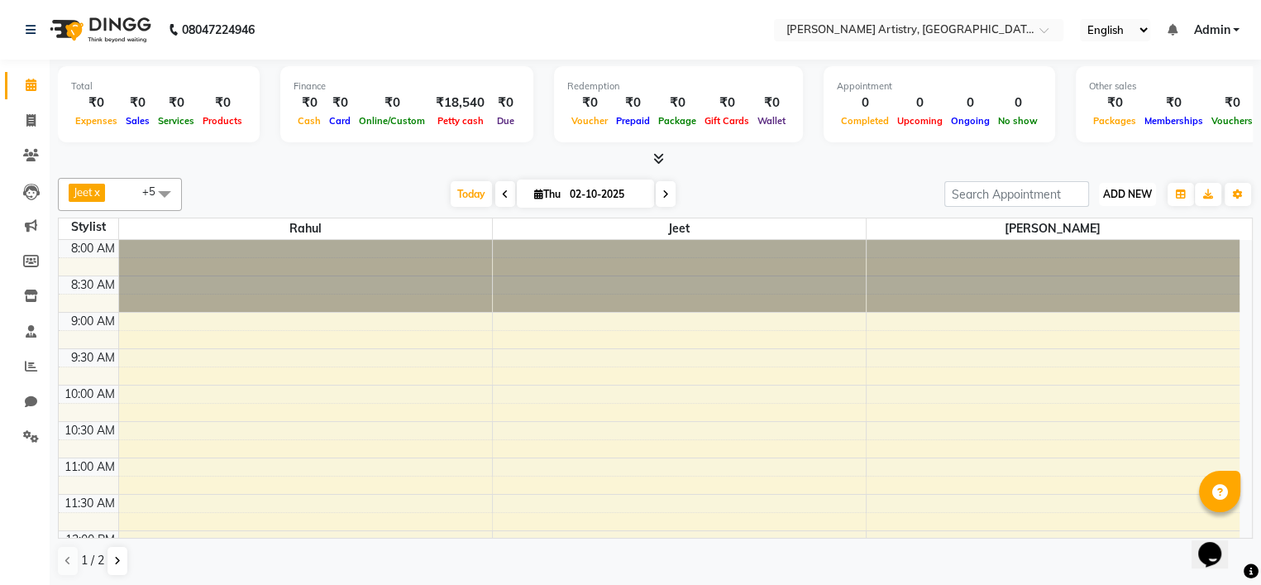
click at [1125, 188] on span "ADD NEW" at bounding box center [1127, 194] width 49 height 12
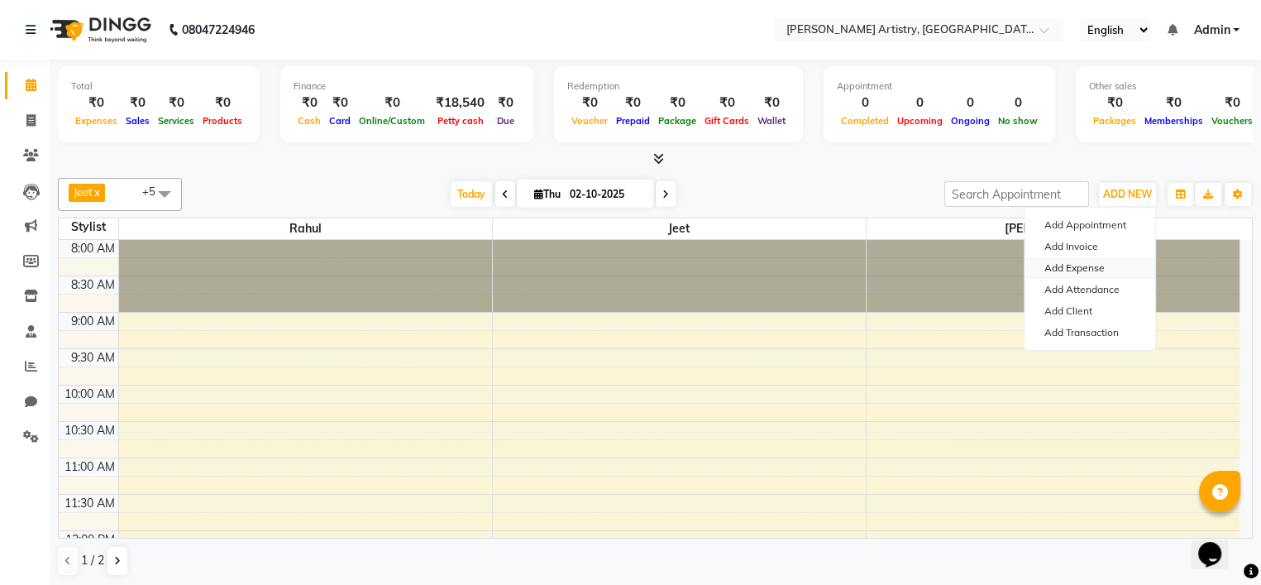
click at [1085, 264] on link "Add Expense" at bounding box center [1090, 268] width 131 height 22
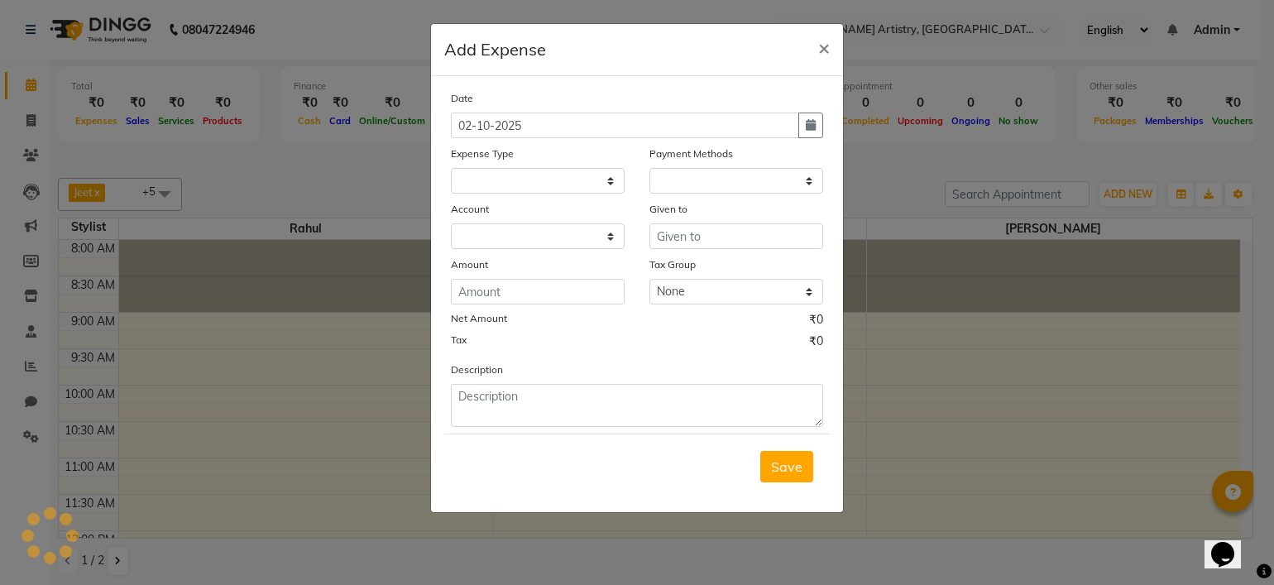
select select "1"
select select "7445"
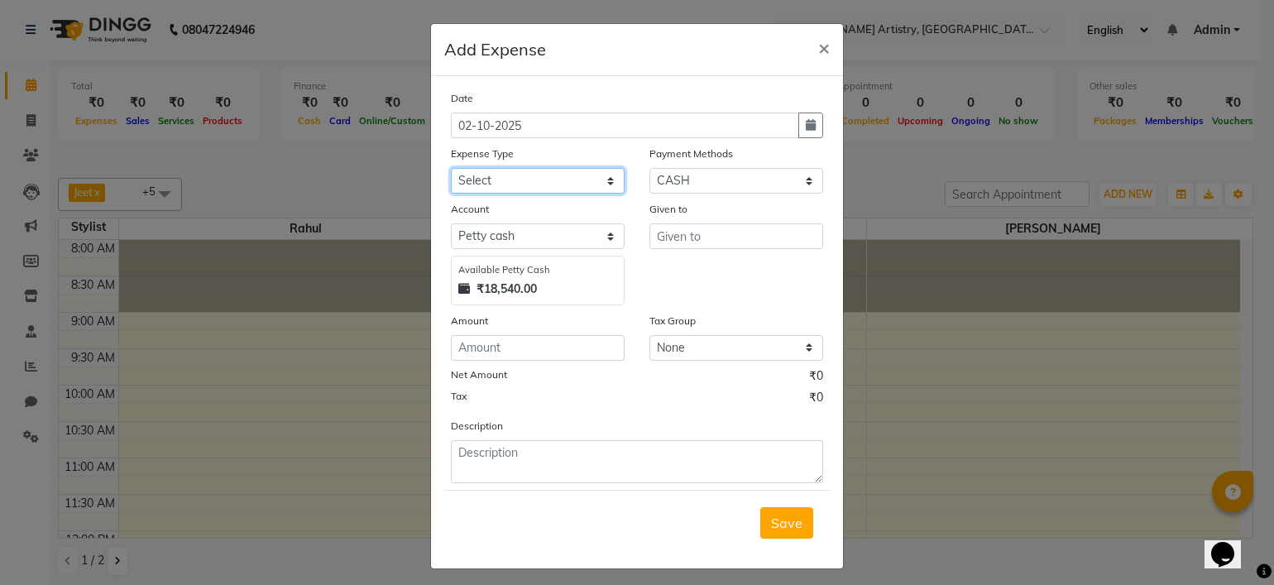
click at [609, 184] on select "Select Advance Salary Bank charges Car maintenance Cash transfer to bank Cash t…" at bounding box center [538, 181] width 174 height 26
select select "16"
click at [451, 170] on select "Select Advance Salary Bank charges Car maintenance Cash transfer to bank Cash t…" at bounding box center [538, 181] width 174 height 26
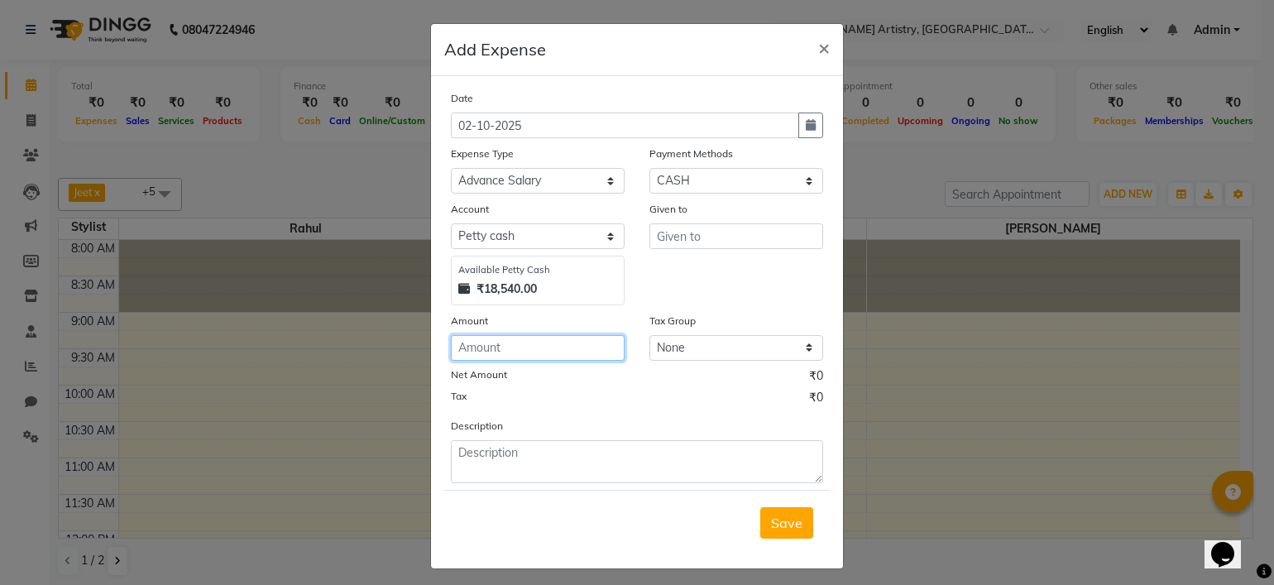
click at [529, 353] on input "number" at bounding box center [538, 348] width 174 height 26
type input "10000"
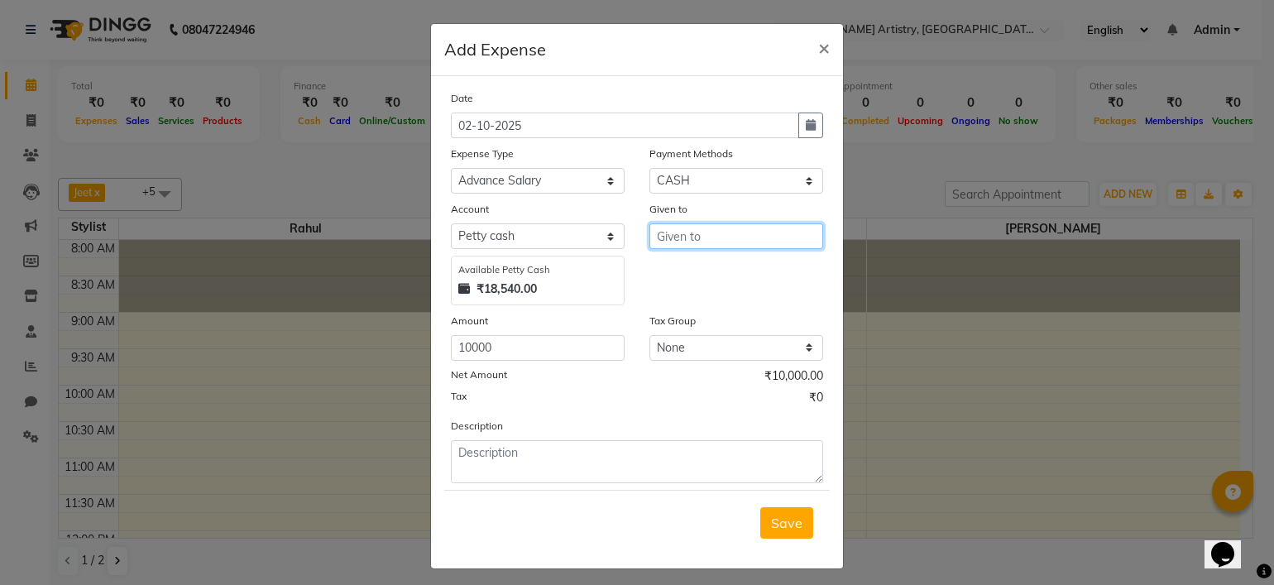
click at [743, 247] on input "text" at bounding box center [736, 236] width 174 height 26
click at [689, 302] on ngb-highlight "Sa hil" at bounding box center [685, 298] width 31 height 17
type input "Sahil"
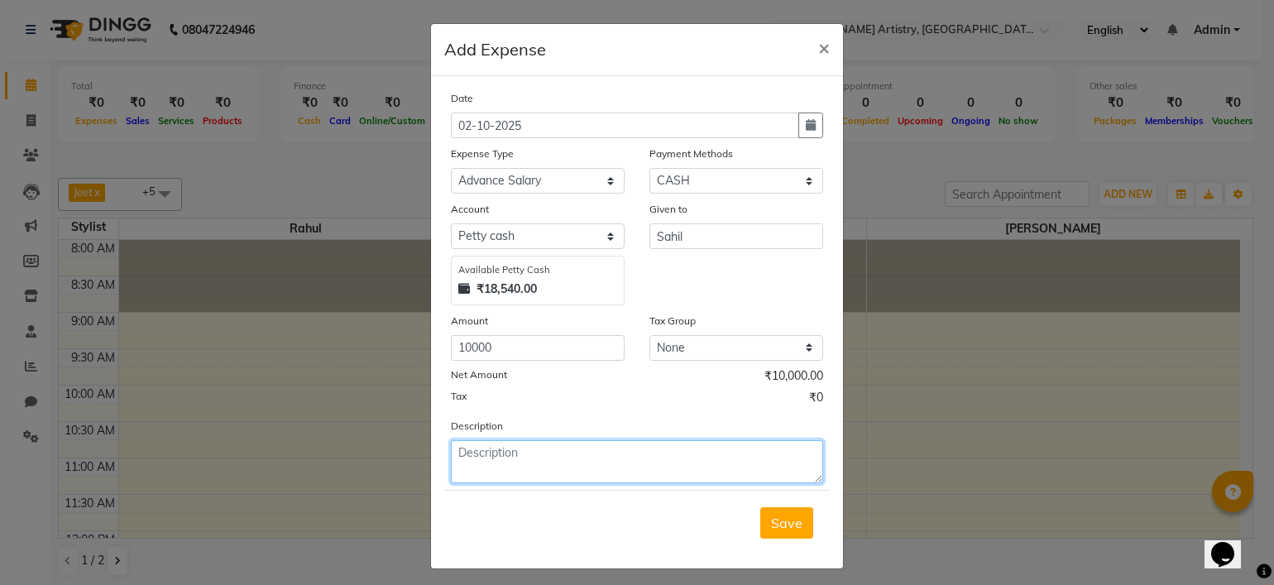
click at [581, 449] on textarea at bounding box center [637, 461] width 372 height 43
type textarea "Sahil Advance"
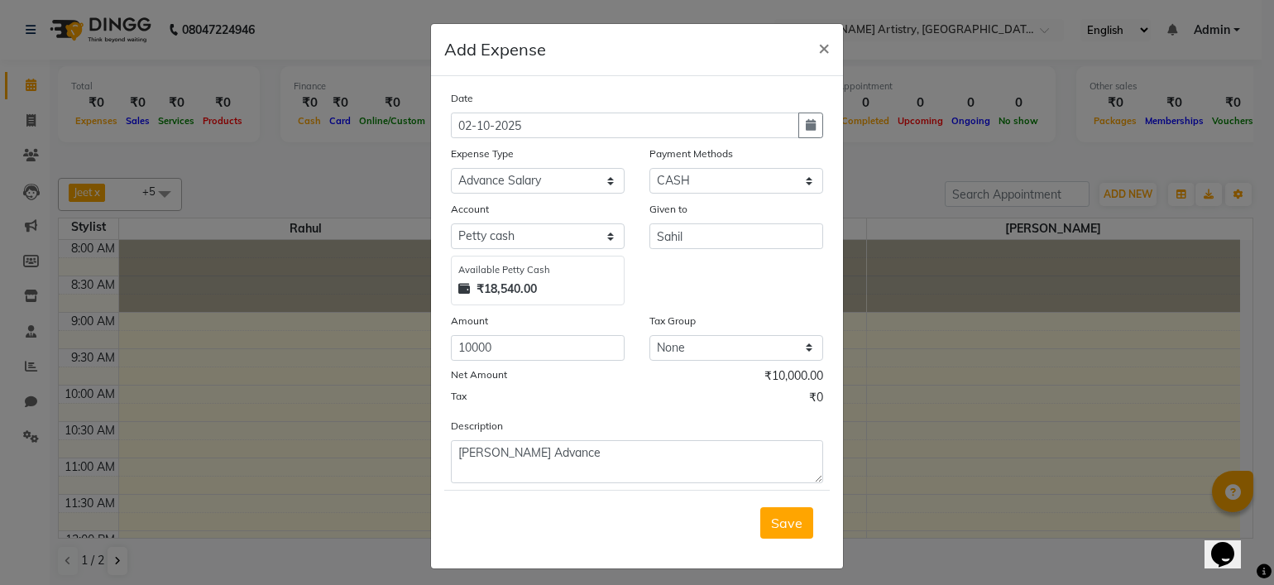
click at [585, 423] on div "Description Sahil Advance" at bounding box center [636, 450] width 397 height 66
click at [804, 133] on button "button" at bounding box center [810, 125] width 25 height 26
select select "10"
select select "2025"
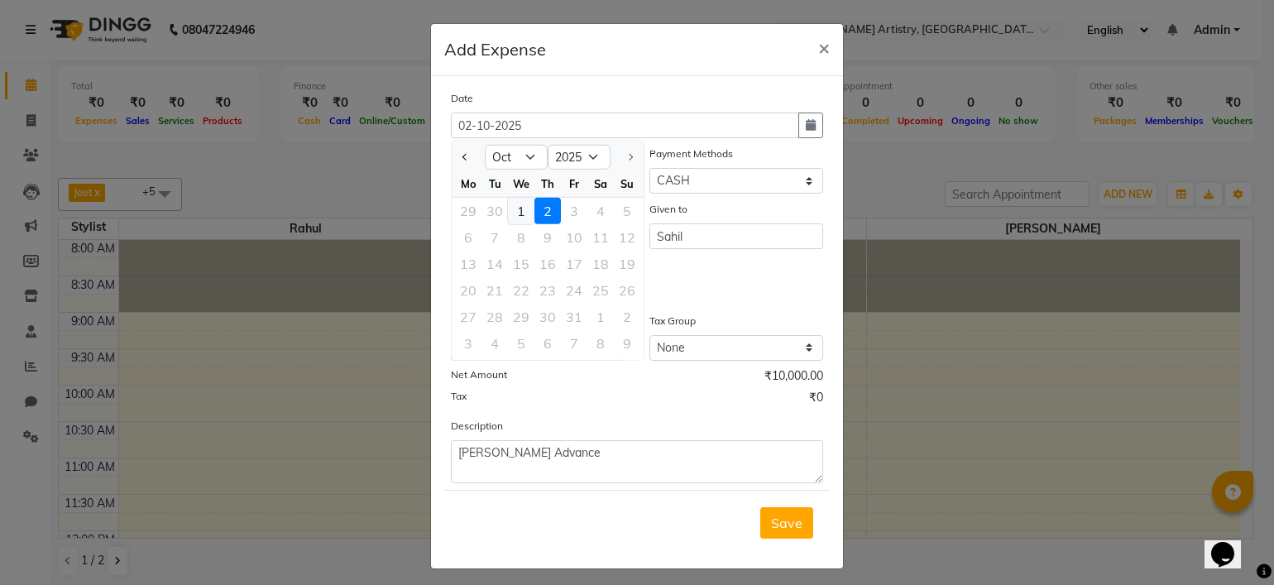
click at [513, 207] on div "1" at bounding box center [521, 211] width 26 height 26
type input "01-10-2025"
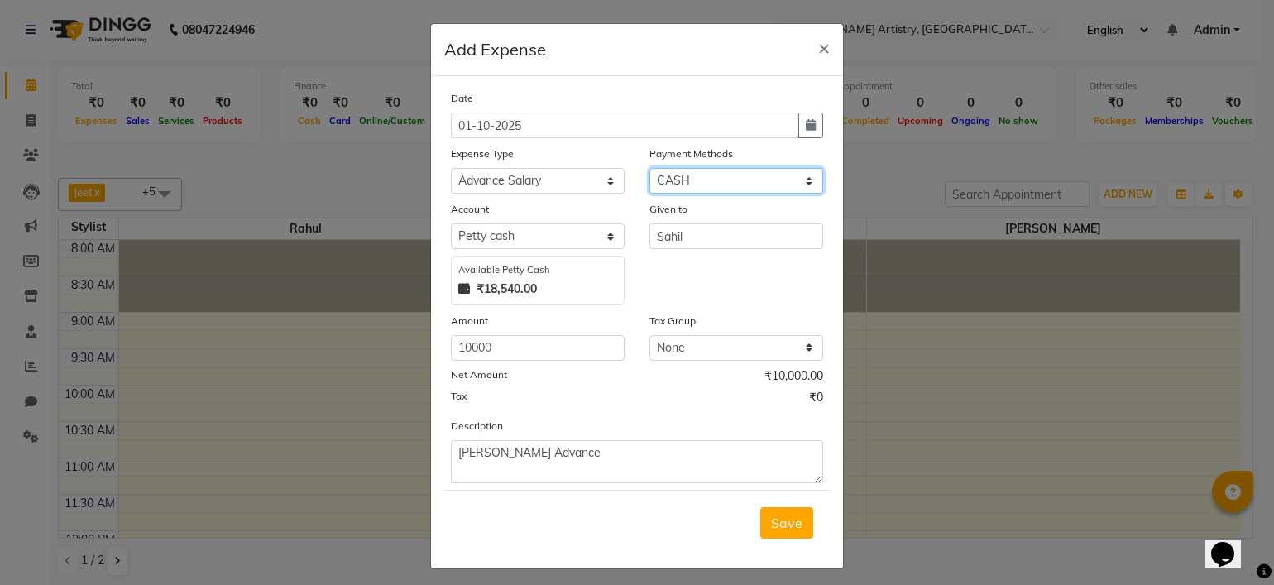
drag, startPoint x: 663, startPoint y: 184, endPoint x: 668, endPoint y: 278, distance: 94.4
click at [668, 278] on div "Date 01-10-2025 Expense Type Select Advance Salary Bank charges Car maintenance…" at bounding box center [637, 286] width 372 height 394
select select "3"
click at [649, 170] on select "Select CASH CARD ONLINE CUSTOM GPay PayTM PhonePe UPI NearBuy Points Wallet Loa…" at bounding box center [736, 181] width 174 height 26
select select "7446"
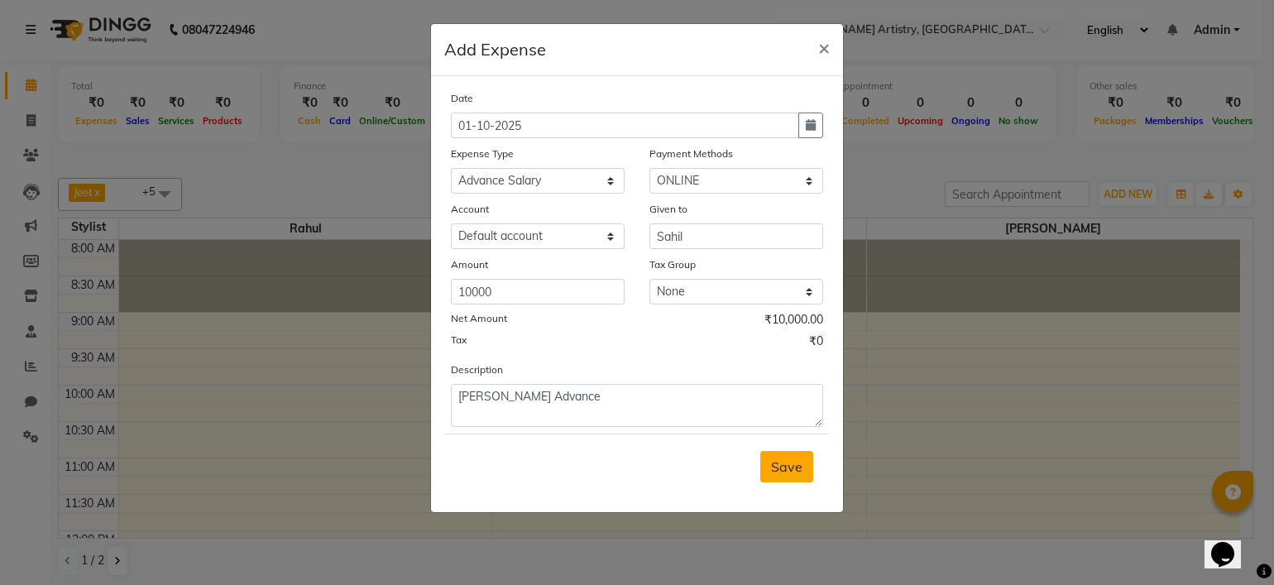
click at [791, 475] on span "Save" at bounding box center [786, 466] width 31 height 17
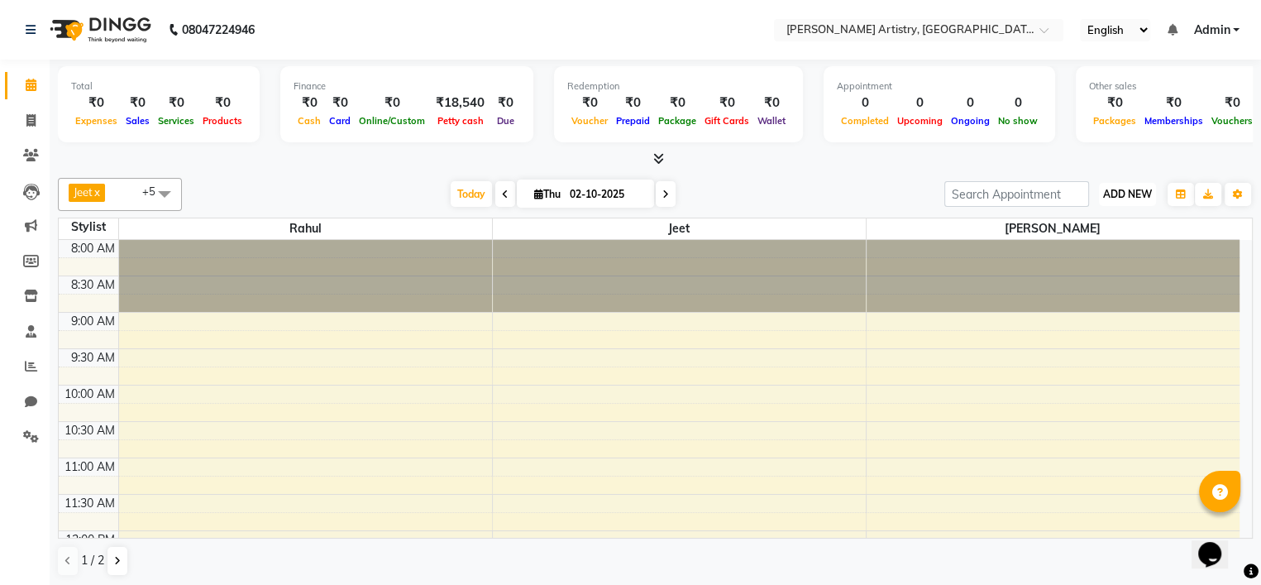
click at [1131, 199] on button "ADD NEW Toggle Dropdown" at bounding box center [1127, 194] width 57 height 23
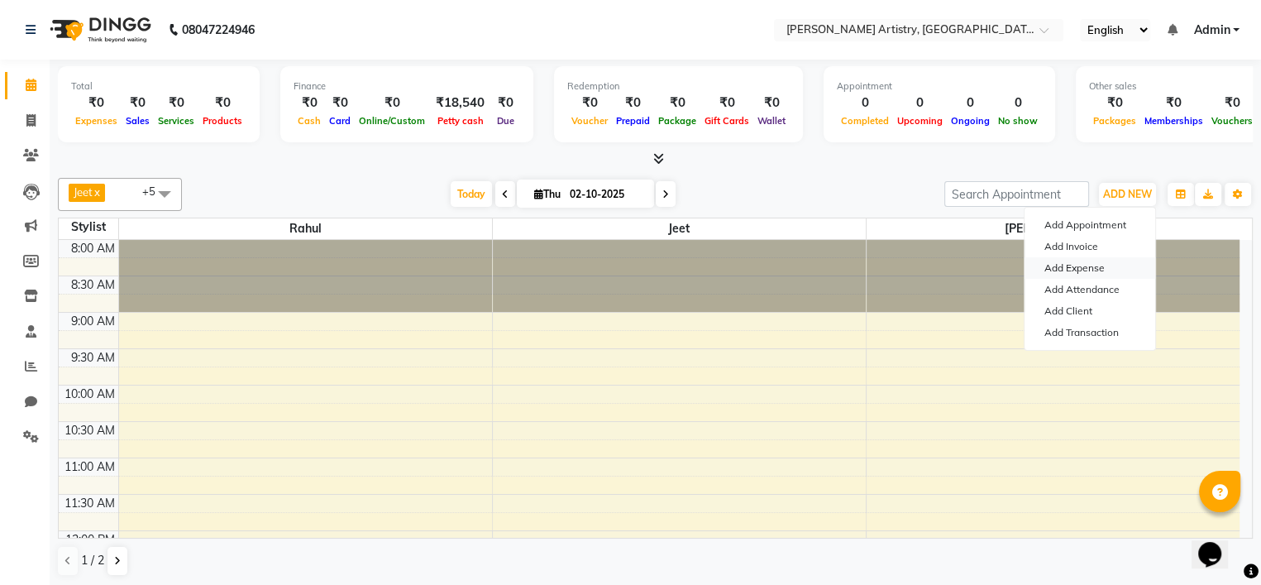
click at [1087, 265] on link "Add Expense" at bounding box center [1090, 268] width 131 height 22
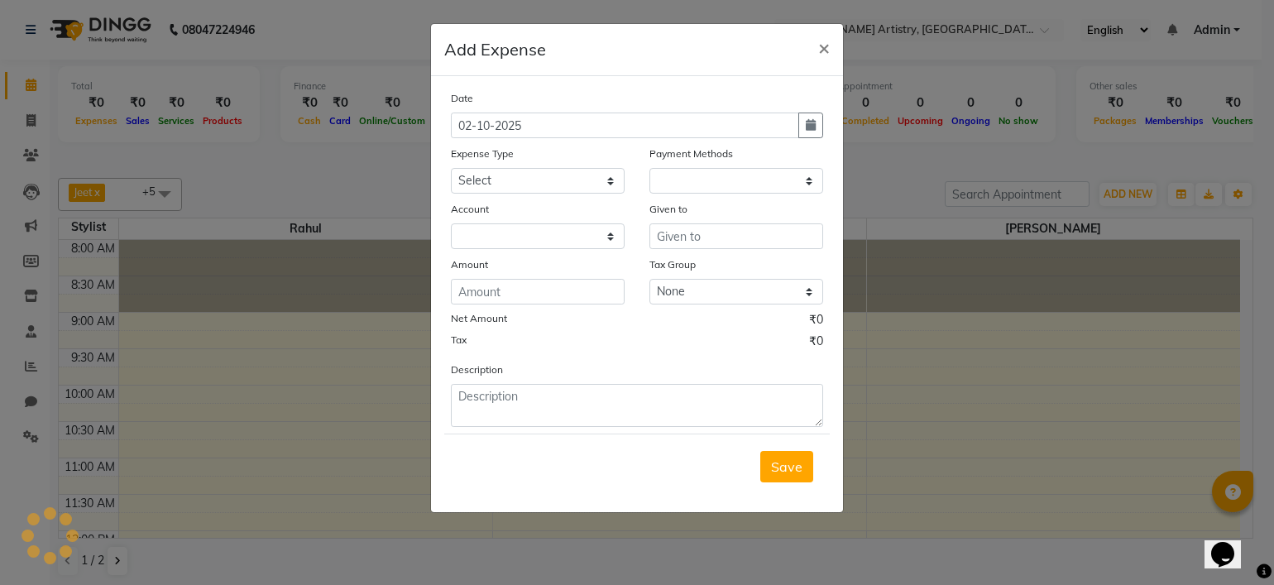
select select "1"
select select "7445"
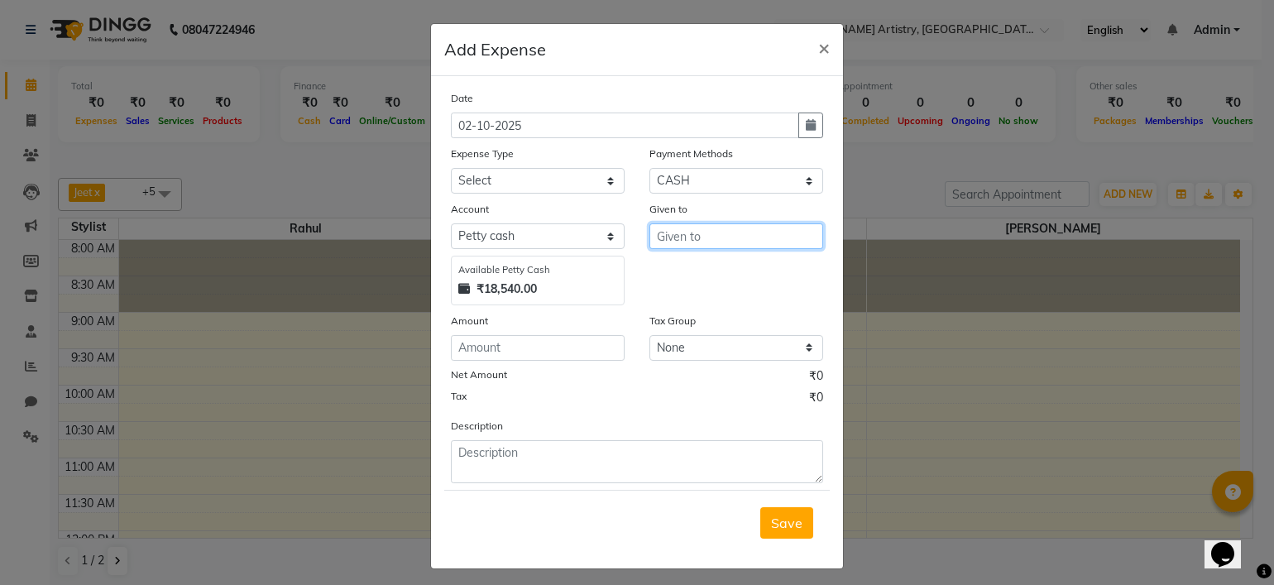
click at [723, 241] on input "text" at bounding box center [736, 236] width 174 height 26
click at [708, 277] on button "Man nu" at bounding box center [715, 272] width 131 height 26
type input "[PERSON_NAME]"
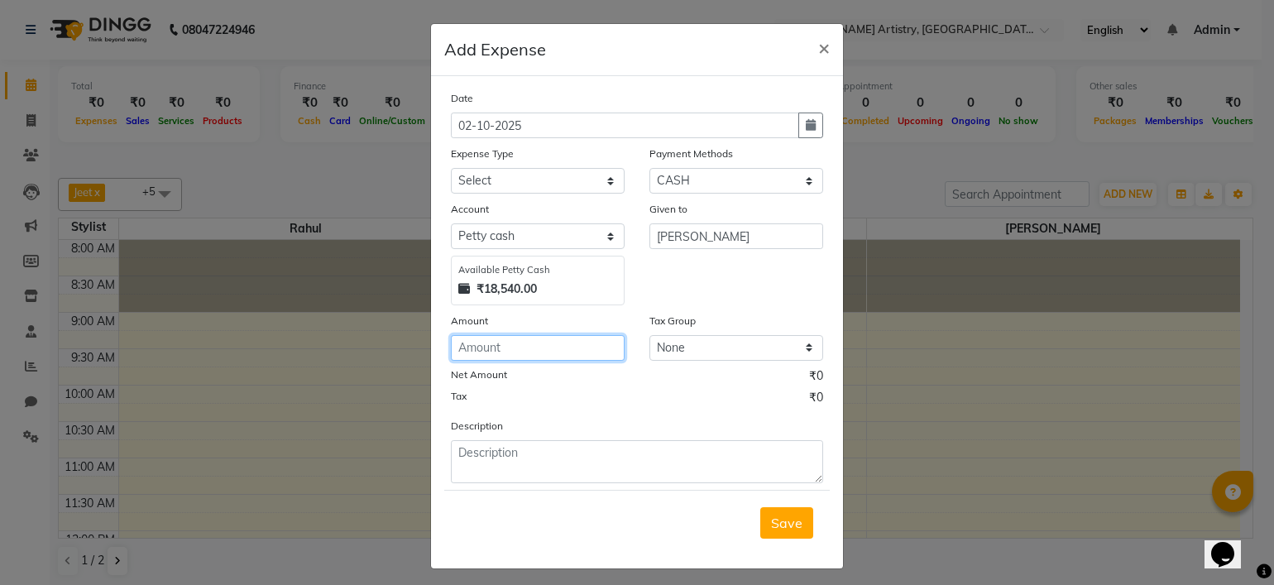
click at [538, 355] on input "number" at bounding box center [538, 348] width 174 height 26
type input "500"
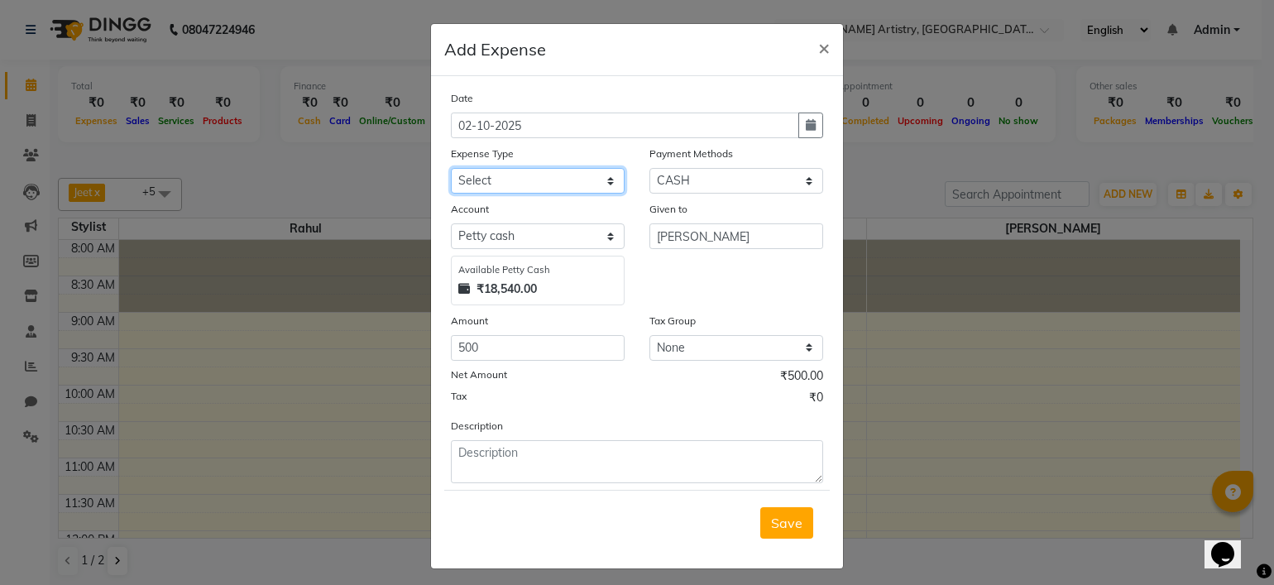
click at [585, 181] on select "Select Advance Salary Bank charges Car maintenance Cash transfer to bank Cash t…" at bounding box center [538, 181] width 174 height 26
select select "16"
click at [451, 170] on select "Select Advance Salary Bank charges Car maintenance Cash transfer to bank Cash t…" at bounding box center [538, 181] width 174 height 26
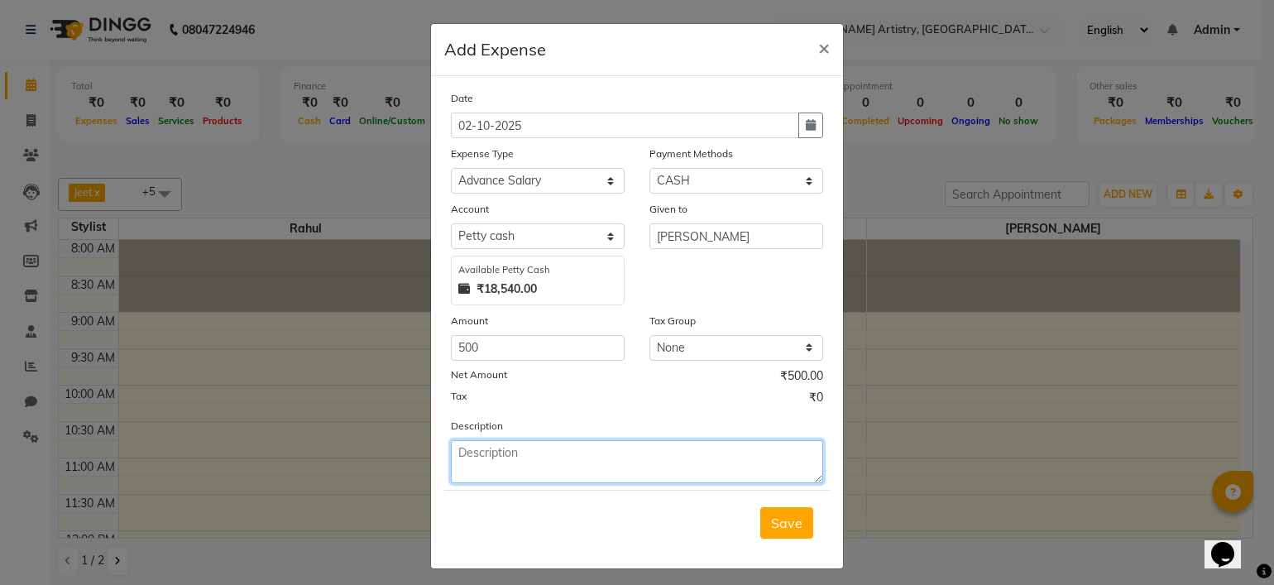
click at [564, 468] on textarea at bounding box center [637, 461] width 372 height 43
type textarea "[PERSON_NAME] total advance 2000"
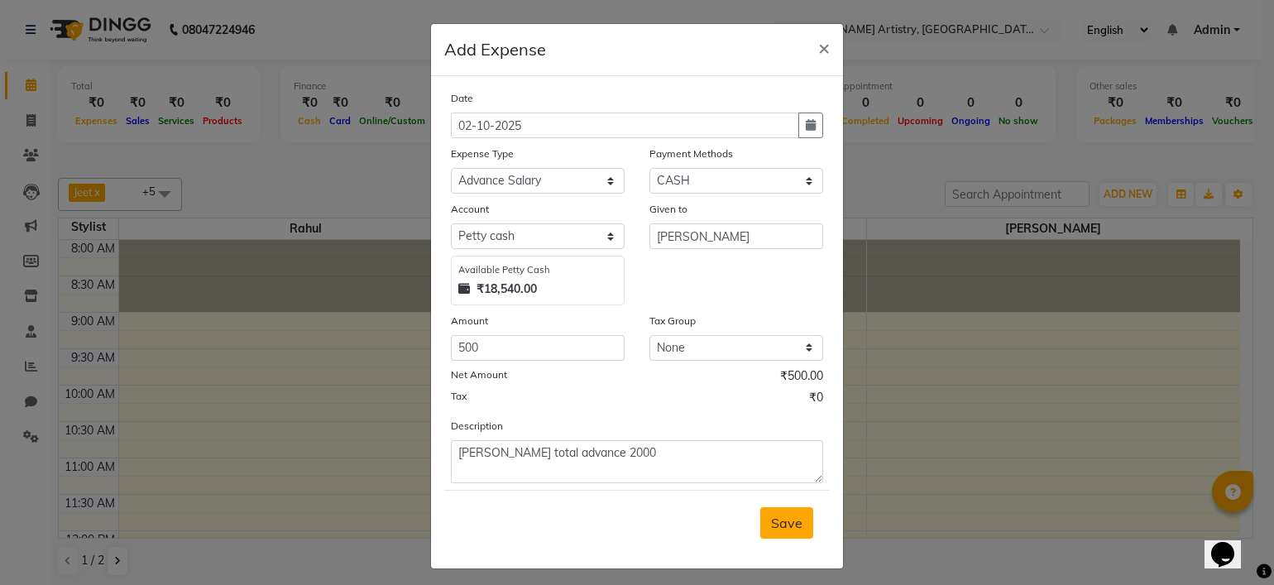
click at [784, 521] on span "Save" at bounding box center [786, 522] width 31 height 17
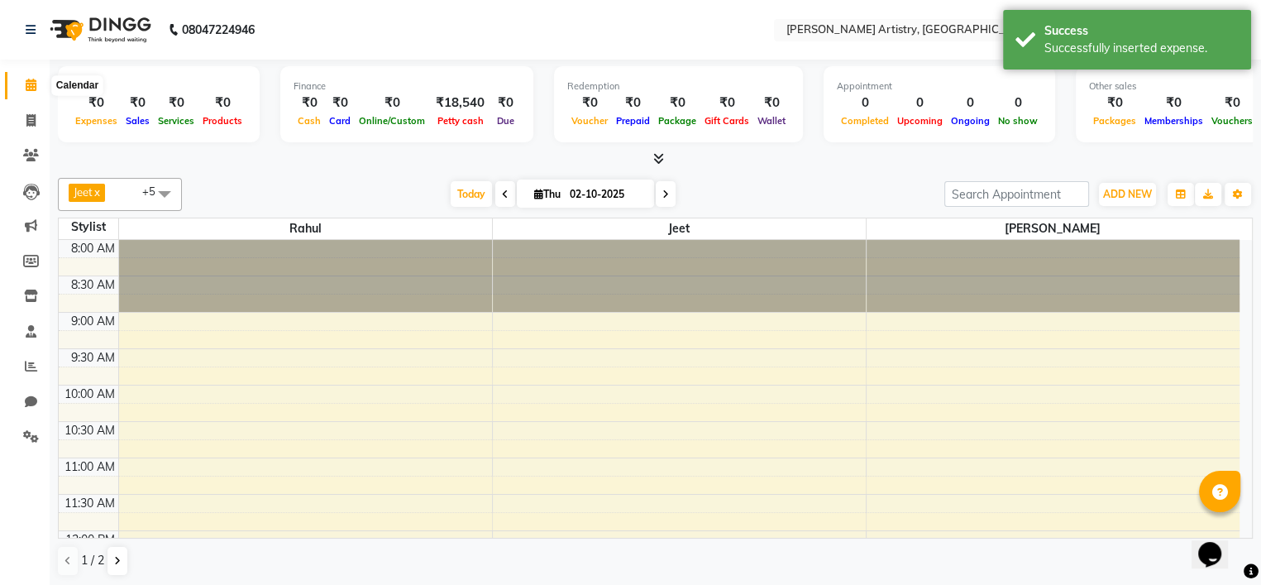
click at [20, 86] on span at bounding box center [31, 85] width 29 height 19
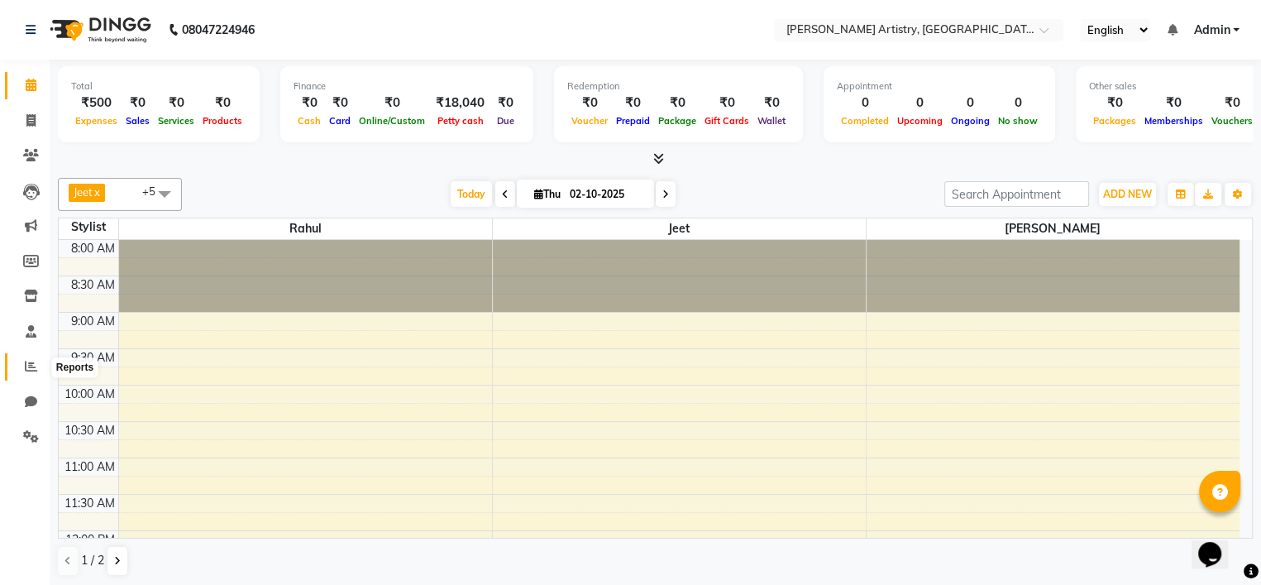
click at [34, 366] on icon at bounding box center [31, 366] width 12 height 12
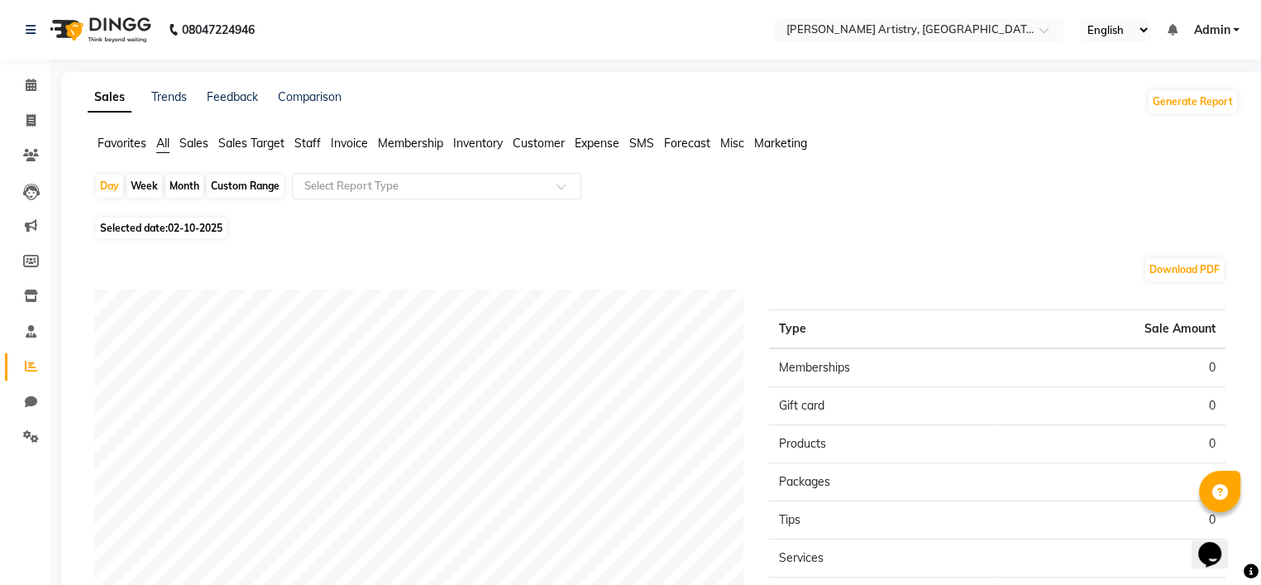
click at [241, 185] on div "Custom Range" at bounding box center [245, 185] width 77 height 23
select select "10"
select select "2025"
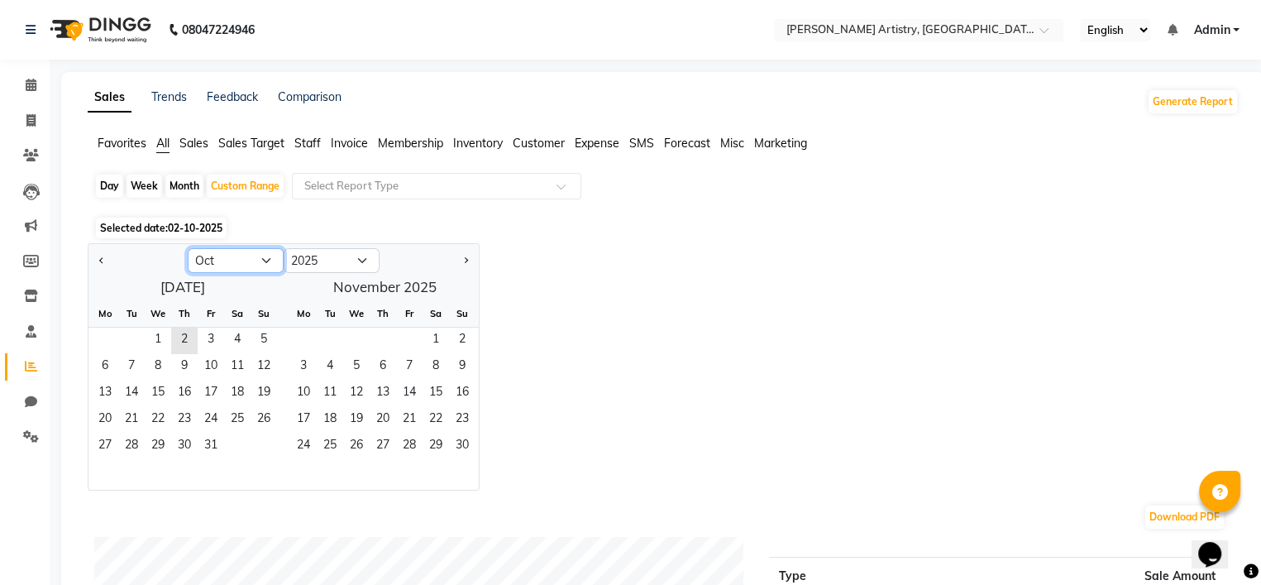
click at [248, 264] on select "Jan Feb Mar Apr May Jun [DATE] Aug Sep Oct Nov Dec" at bounding box center [236, 260] width 96 height 25
click at [137, 411] on span "21" at bounding box center [131, 420] width 26 height 26
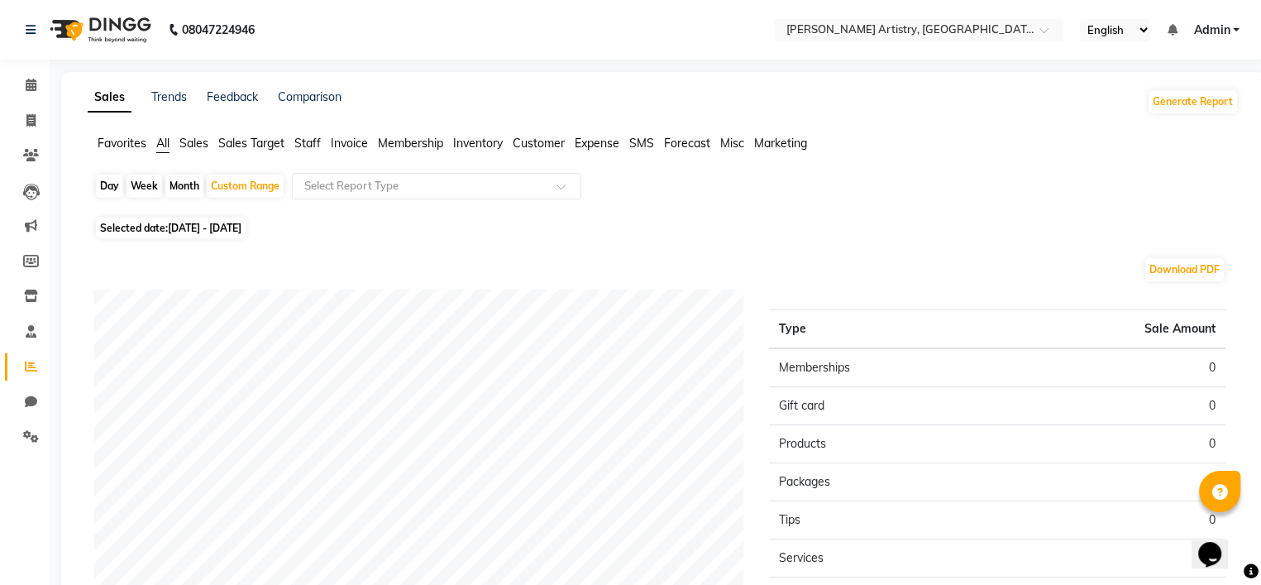
click at [241, 229] on span "[DATE] - [DATE]" at bounding box center [205, 228] width 74 height 12
select select "10"
select select "2025"
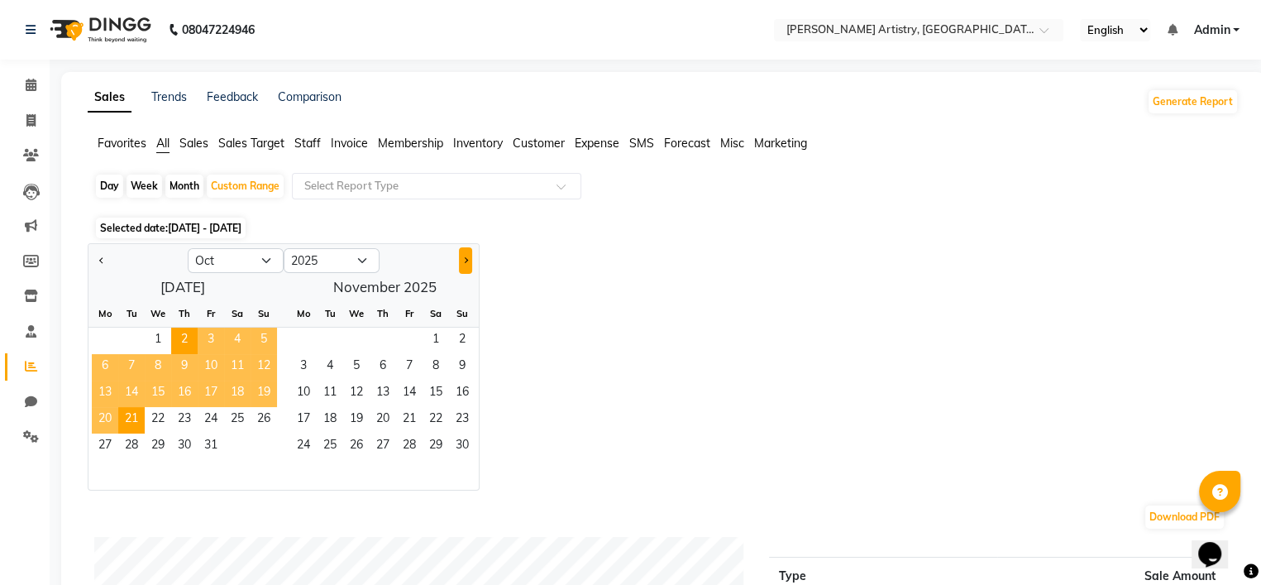
click at [471, 260] on button "Next month" at bounding box center [465, 260] width 13 height 26
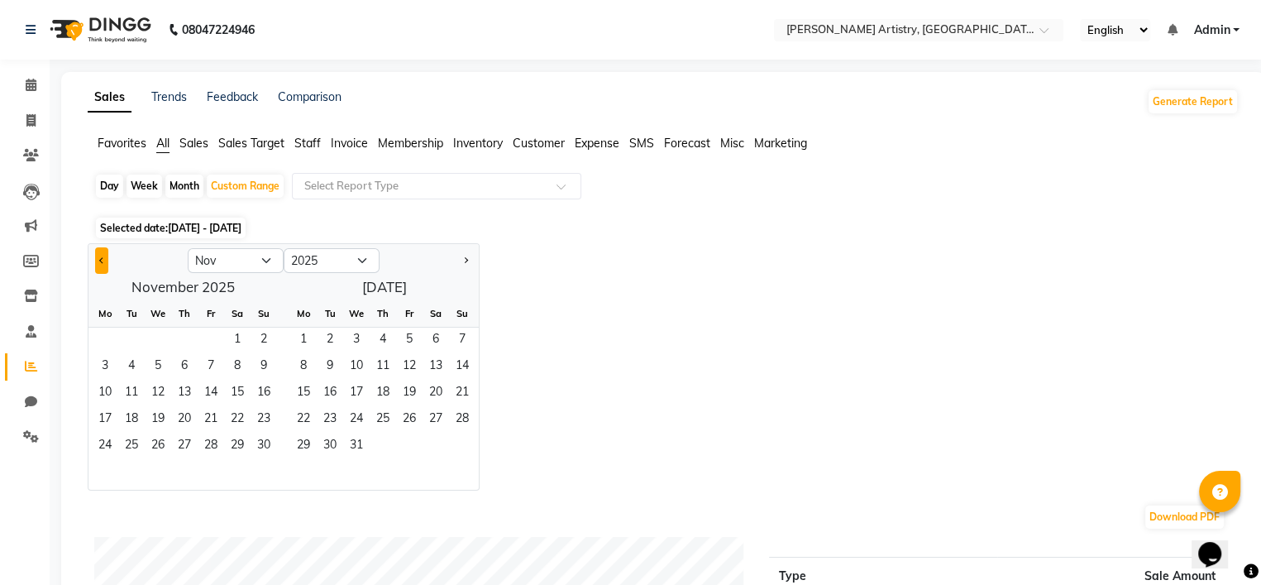
click at [96, 258] on button "Previous month" at bounding box center [101, 260] width 13 height 26
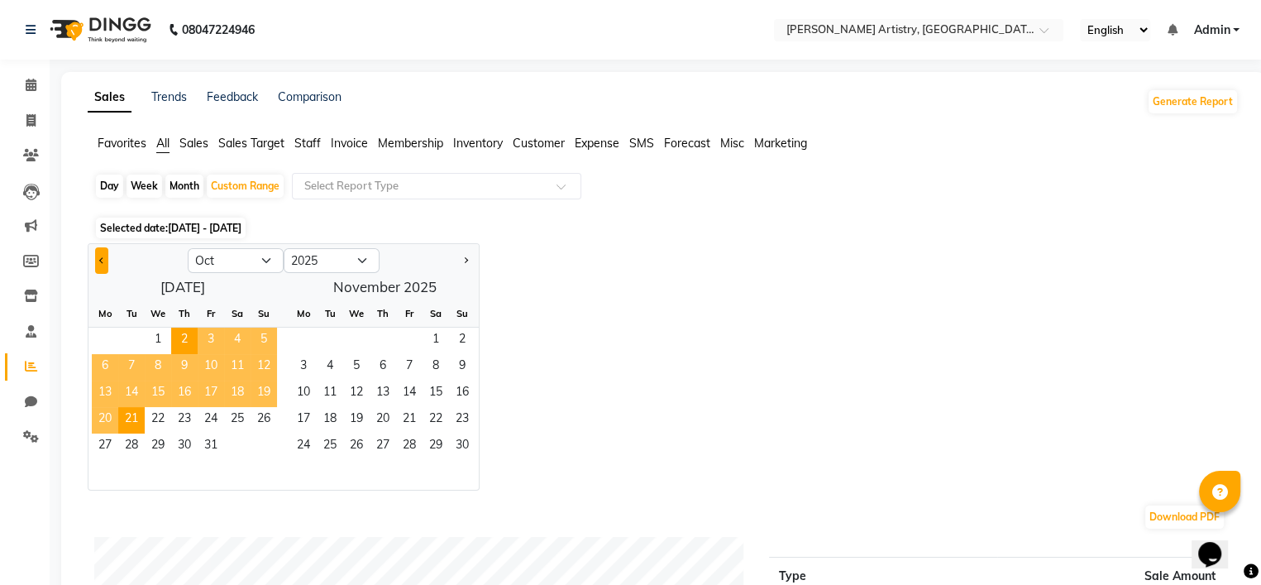
click at [96, 258] on button "Previous month" at bounding box center [101, 260] width 13 height 26
select select "9"
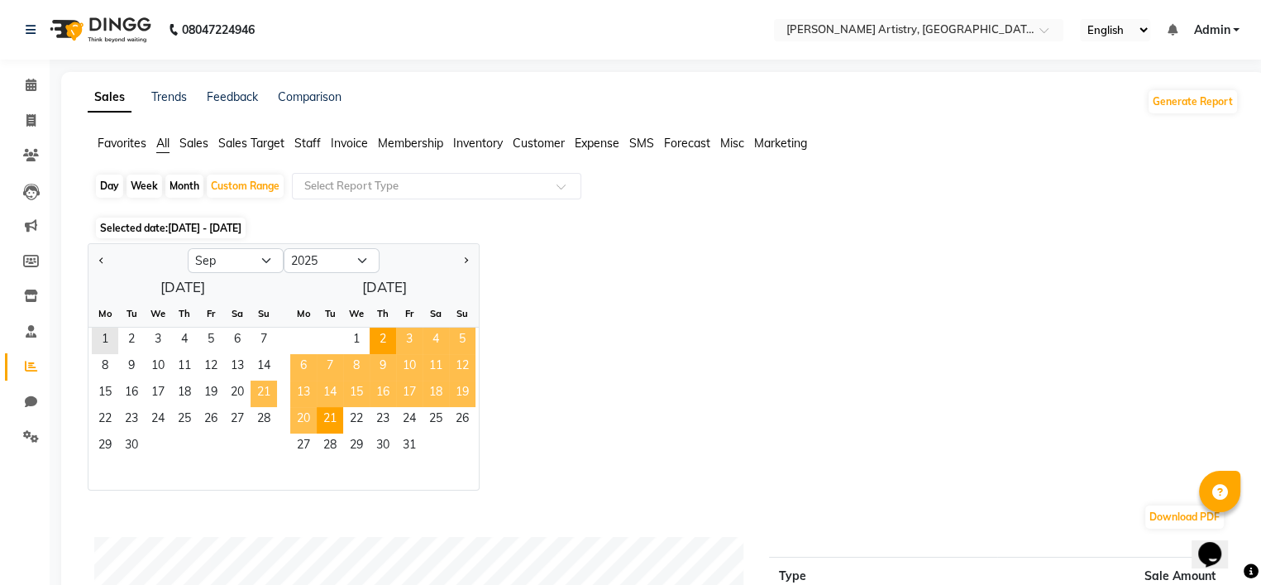
click at [258, 393] on span "21" at bounding box center [264, 393] width 26 height 26
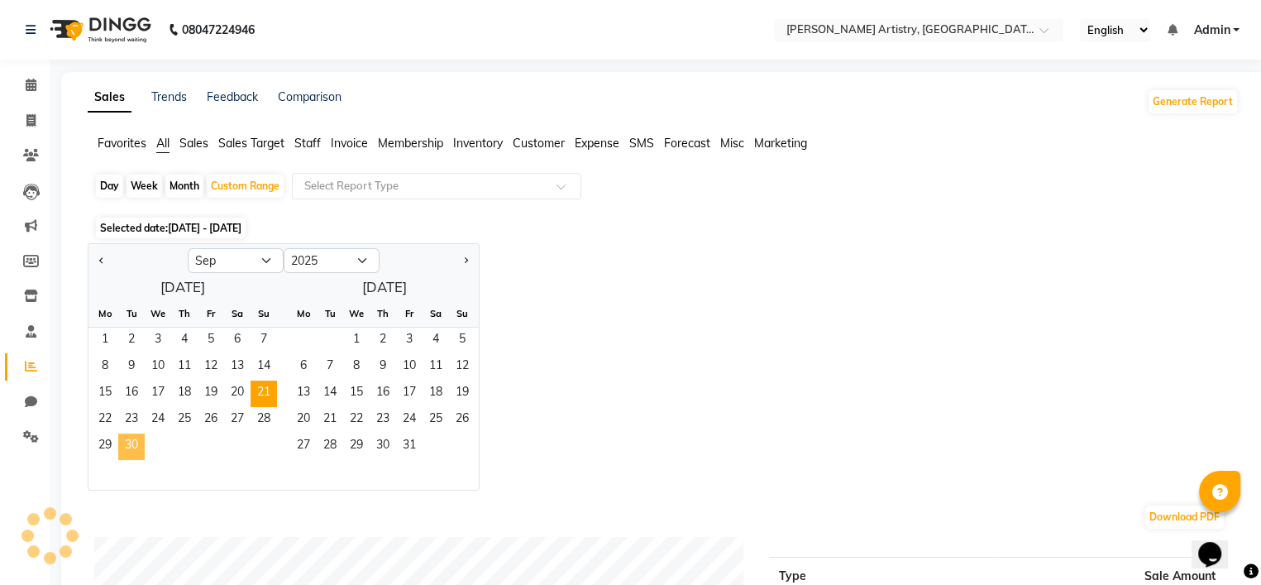
click at [134, 449] on span "30" at bounding box center [131, 446] width 26 height 26
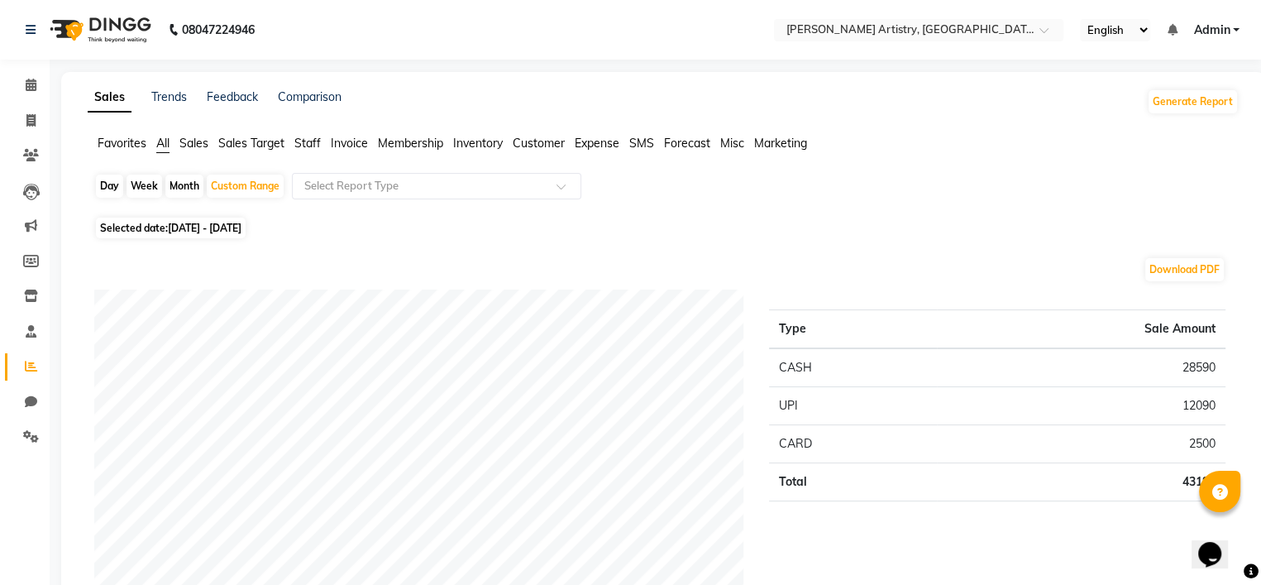
click at [599, 145] on span "Expense" at bounding box center [597, 143] width 45 height 15
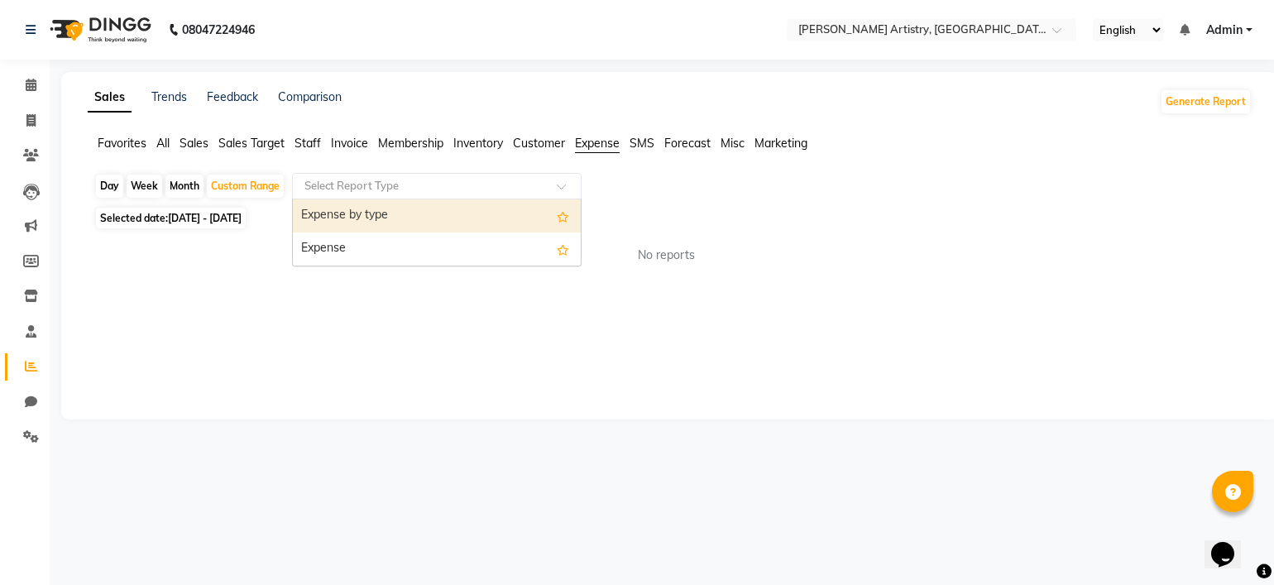
click at [482, 181] on input "text" at bounding box center [420, 186] width 238 height 17
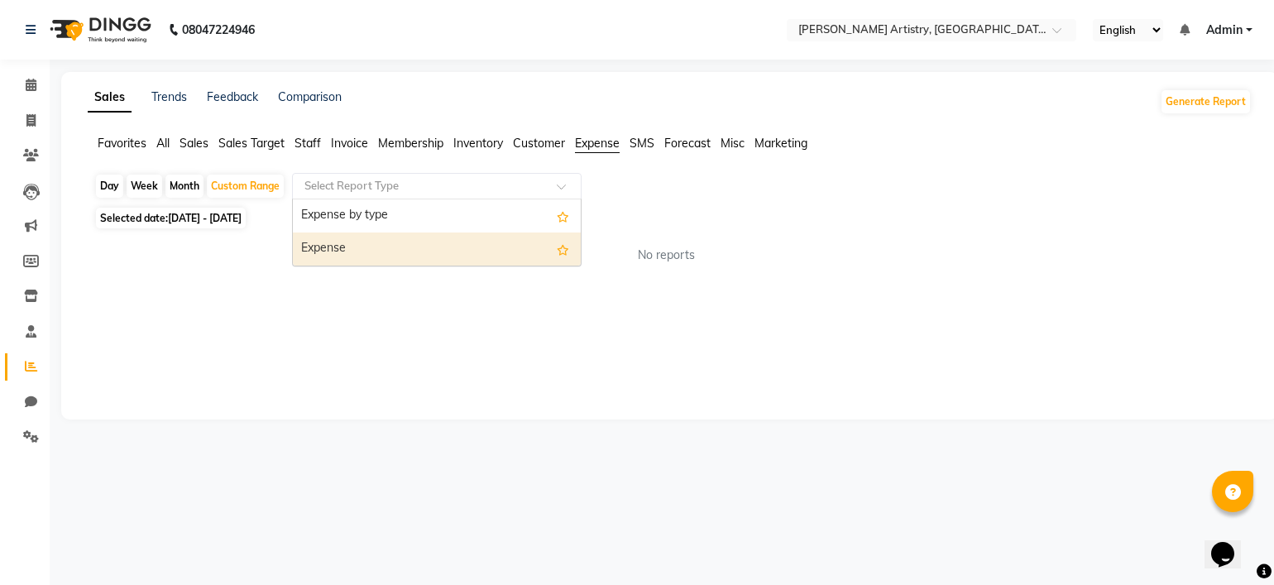
click at [423, 253] on div "Expense" at bounding box center [437, 248] width 288 height 33
select select "full_report"
select select "pdf"
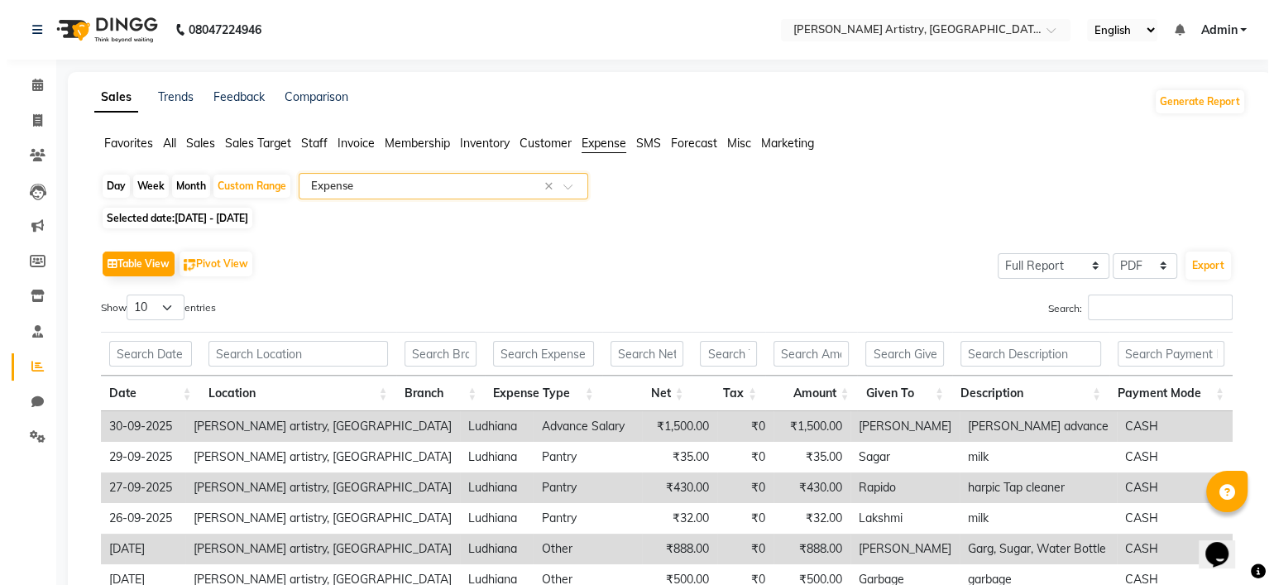
scroll to position [146, 0]
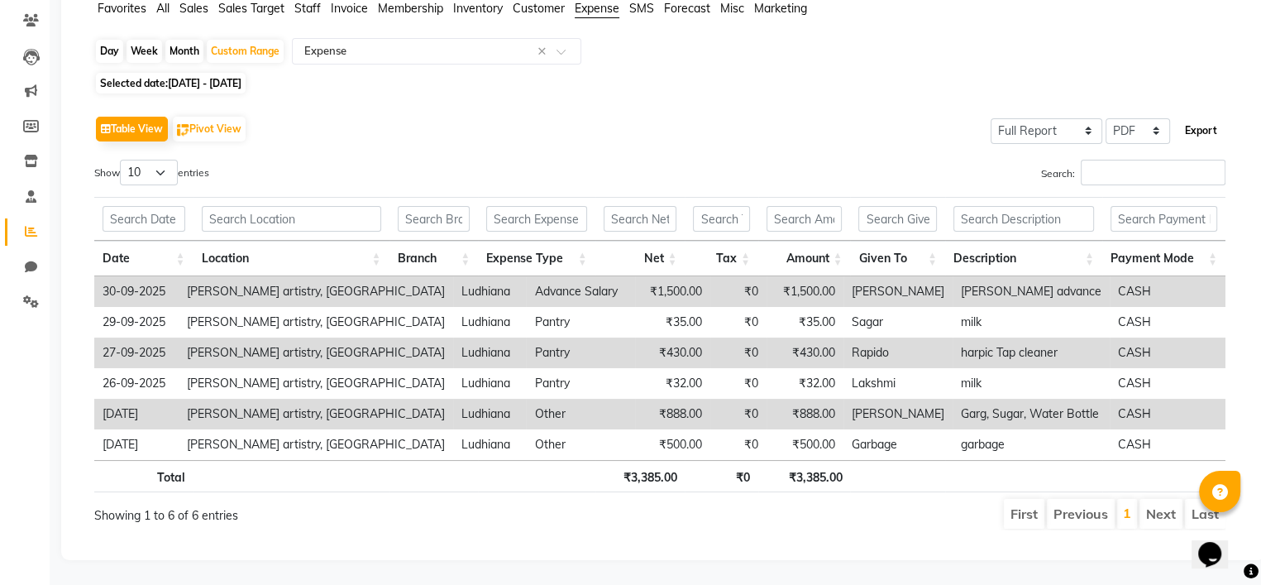
click at [1198, 122] on button "Export" at bounding box center [1200, 131] width 45 height 28
select select "monospace"
select select "10px"
select select "template_1"
select select "A4"
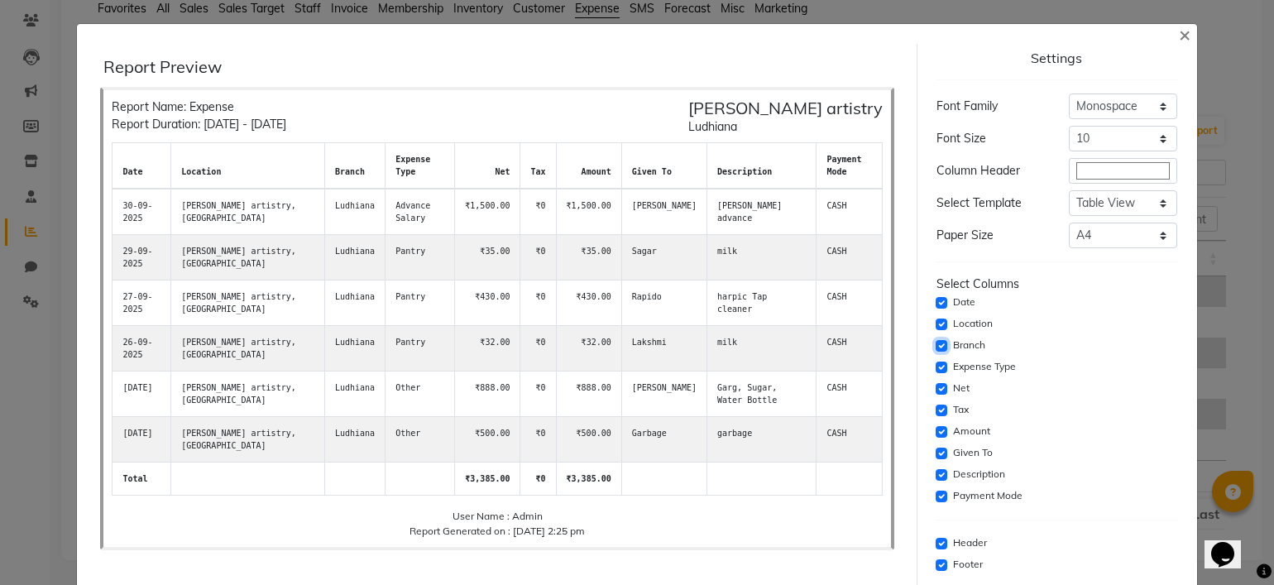
click at [935, 345] on input "checkbox" at bounding box center [941, 346] width 12 height 12
checkbox input "false"
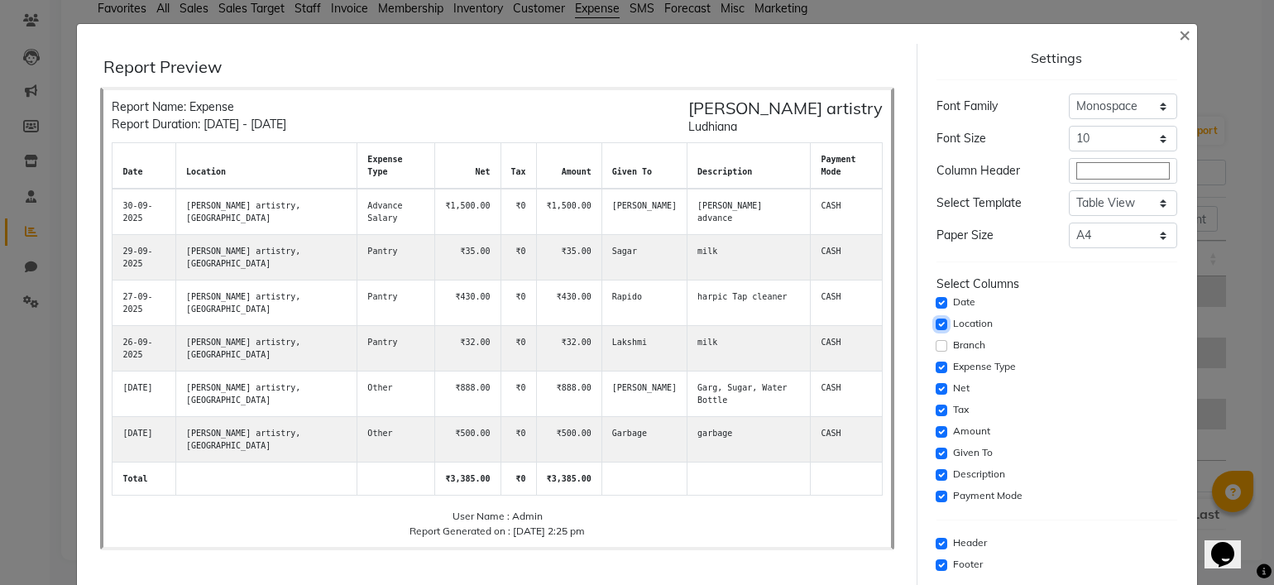
click at [935, 323] on input "checkbox" at bounding box center [941, 324] width 12 height 12
checkbox input "false"
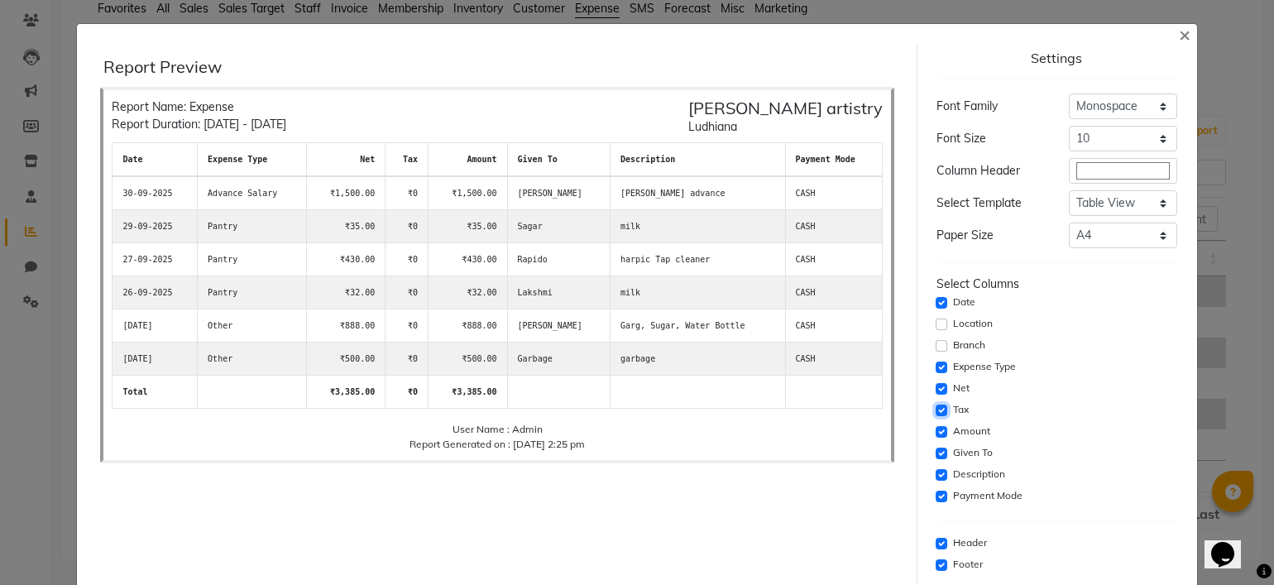
click at [935, 404] on input "checkbox" at bounding box center [941, 410] width 12 height 12
checkbox input "false"
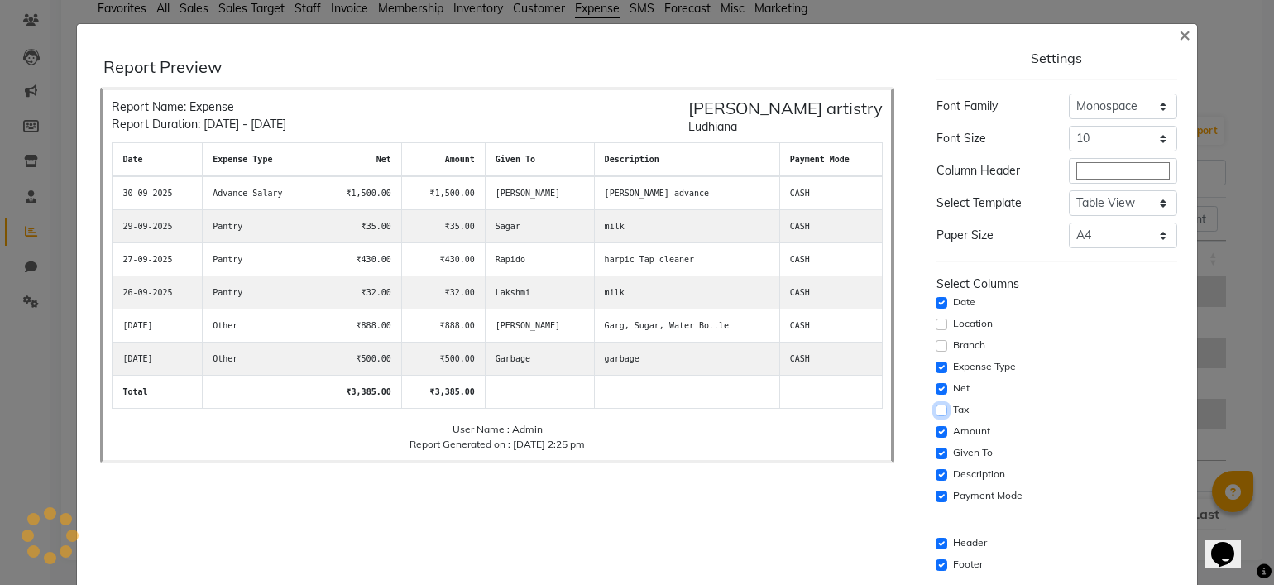
scroll to position [79, 0]
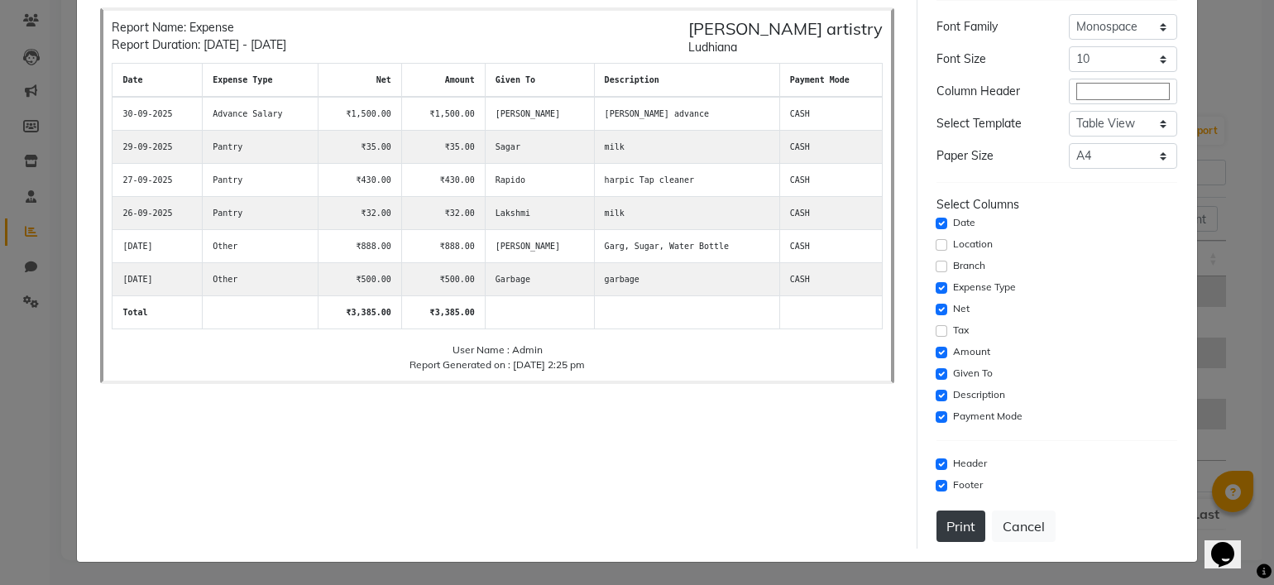
click at [949, 518] on button "Print" at bounding box center [960, 525] width 49 height 31
